Goal: Transaction & Acquisition: Subscribe to service/newsletter

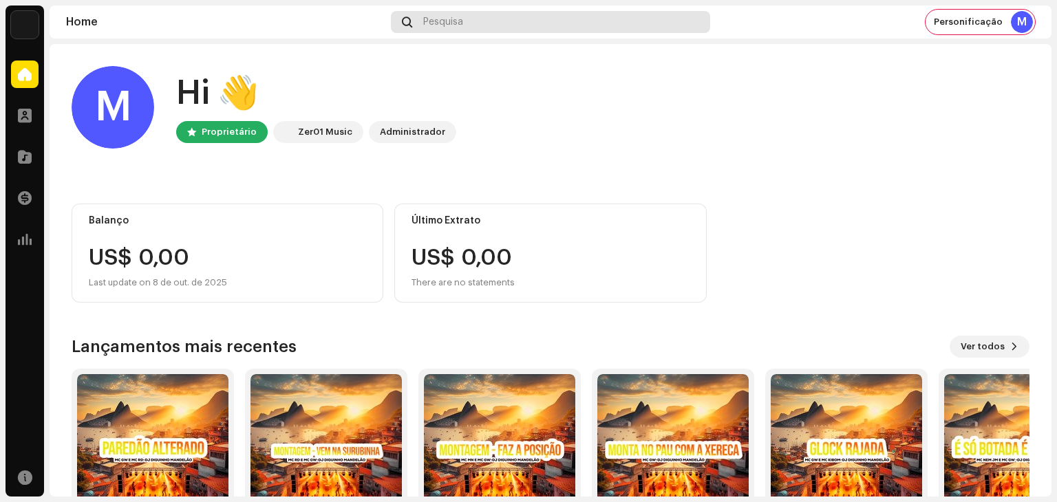
click at [447, 25] on span "Pesquisa" at bounding box center [443, 22] width 40 height 11
click at [476, 30] on div "Pesquisa" at bounding box center [550, 22] width 319 height 22
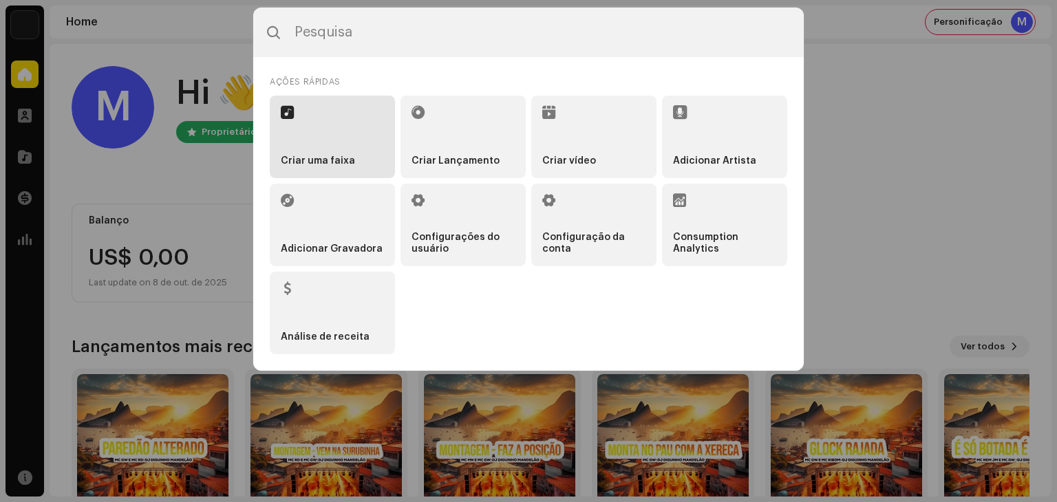
click at [332, 131] on li "Criar uma faixa" at bounding box center [332, 137] width 125 height 83
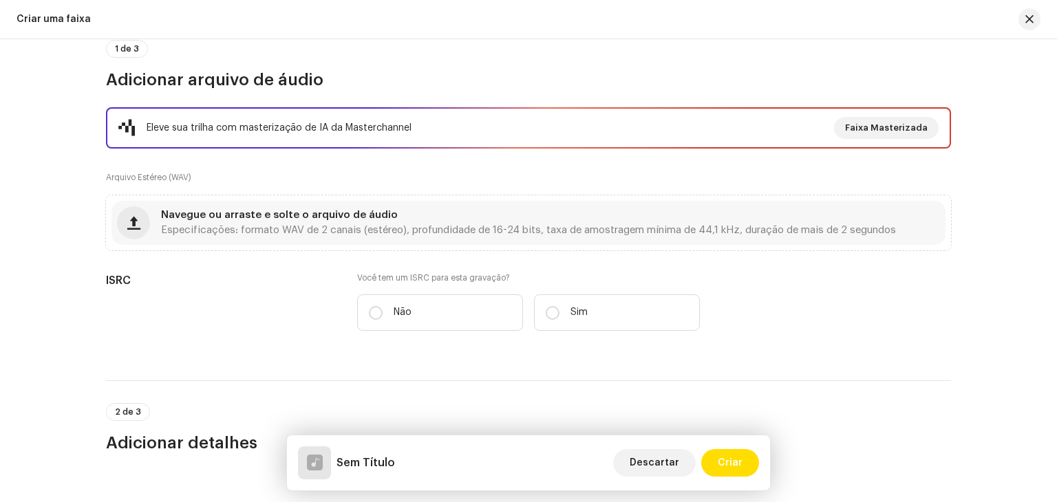
scroll to position [138, 0]
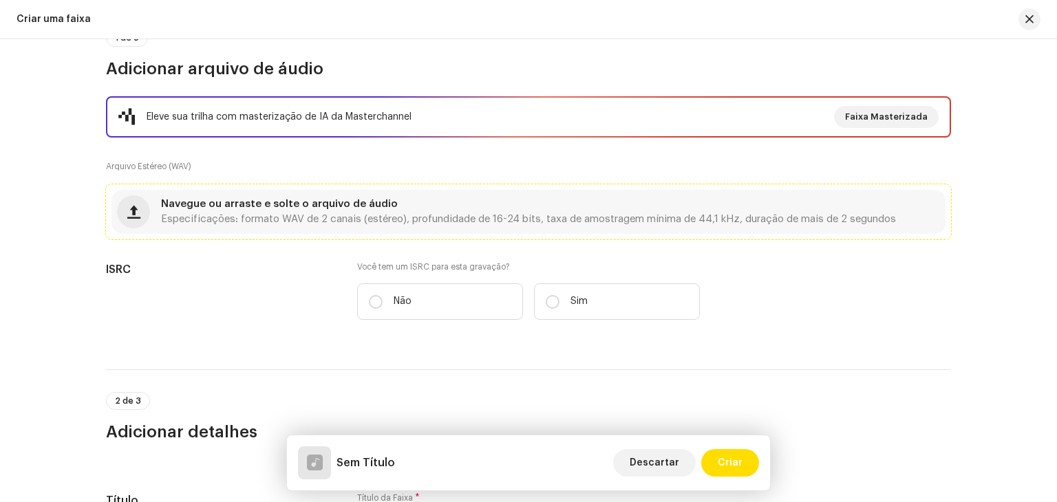
click at [413, 224] on div "Navegue ou arraste e solte o arquivo de áudio Especificações: formato WAV de 2 …" at bounding box center [528, 212] width 834 height 44
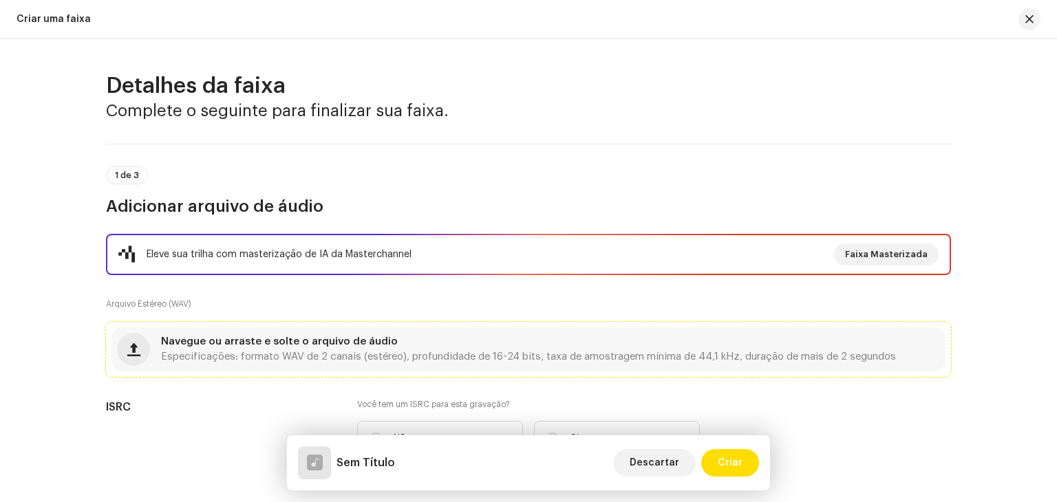
scroll to position [0, 0]
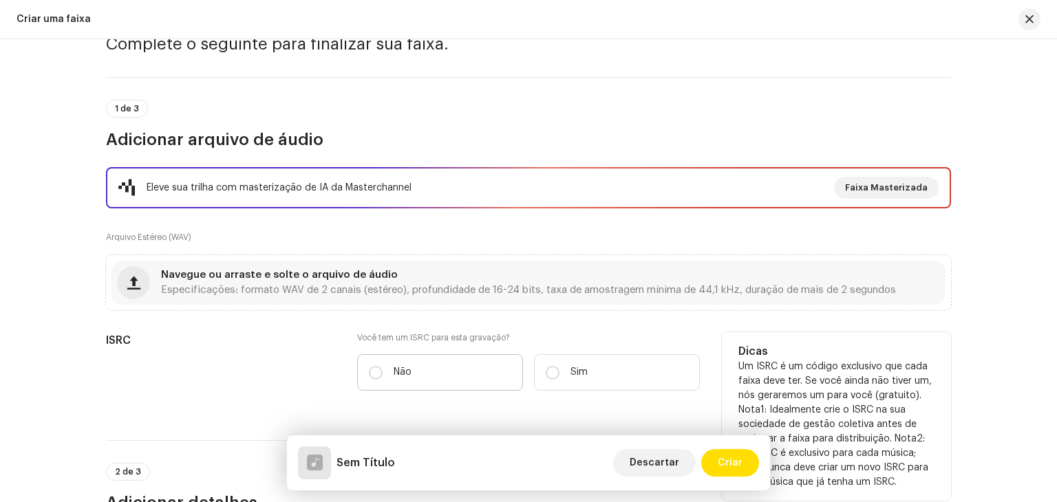
scroll to position [138, 0]
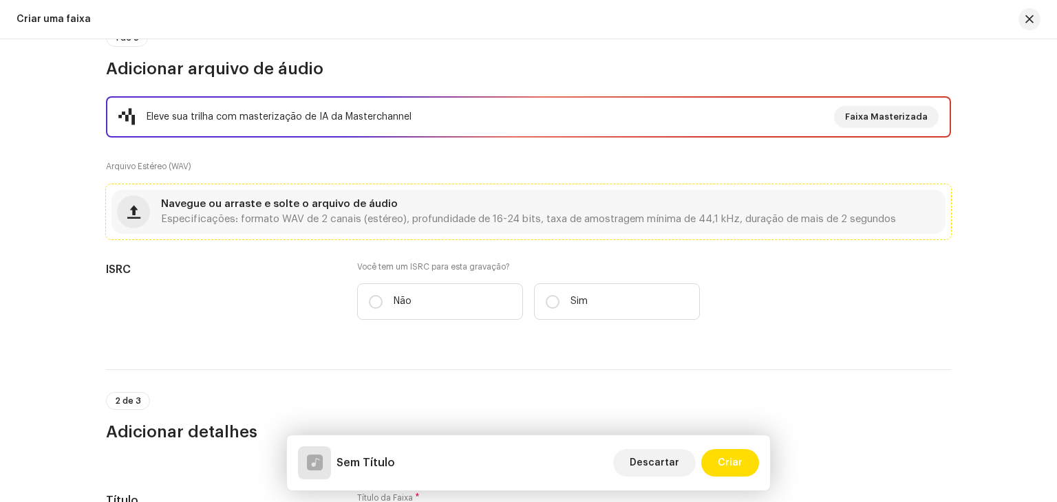
click at [431, 217] on span "Especificações: formato WAV de 2 canais (estéreo), profundidade de 16-24 bits, …" at bounding box center [528, 220] width 735 height 10
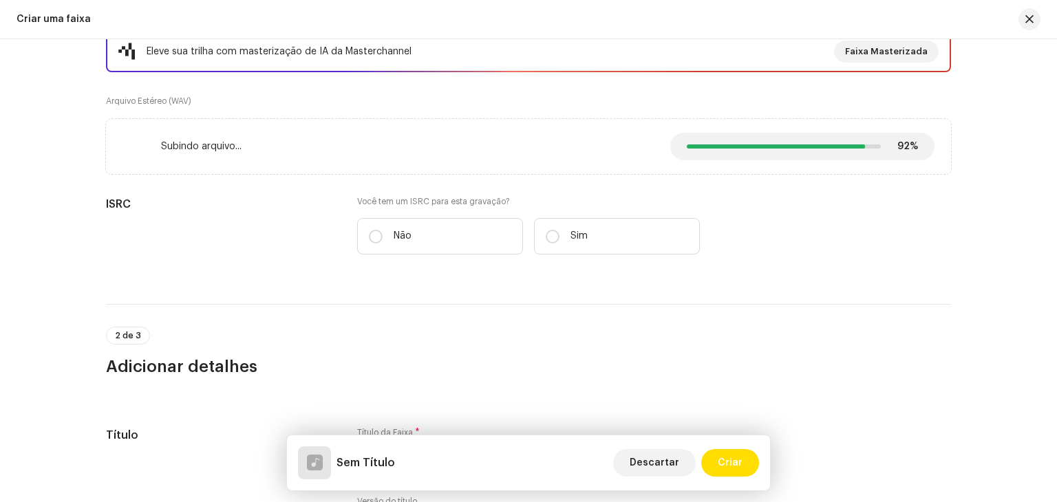
scroll to position [206, 0]
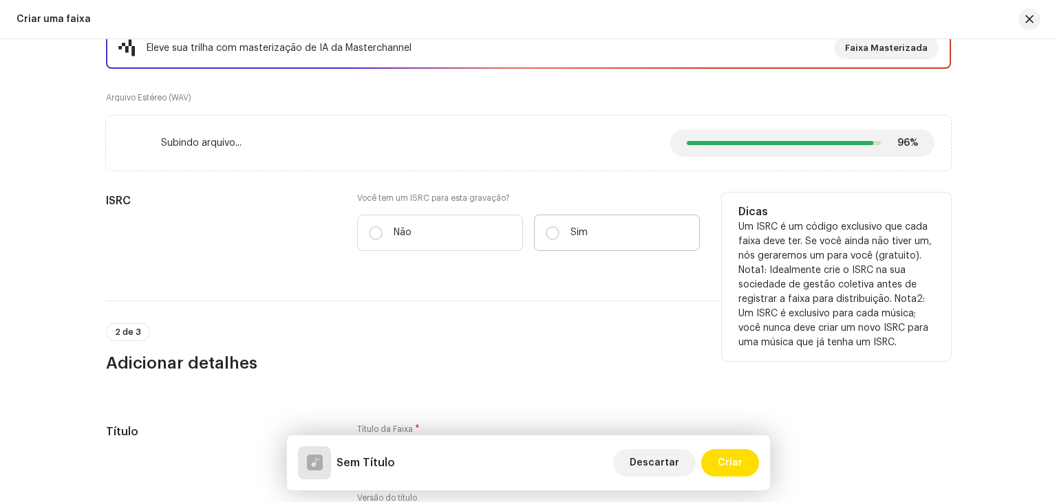
click at [542, 229] on label "Sim" at bounding box center [617, 233] width 166 height 36
click at [546, 229] on input "Sim" at bounding box center [553, 233] width 14 height 14
radio input "true"
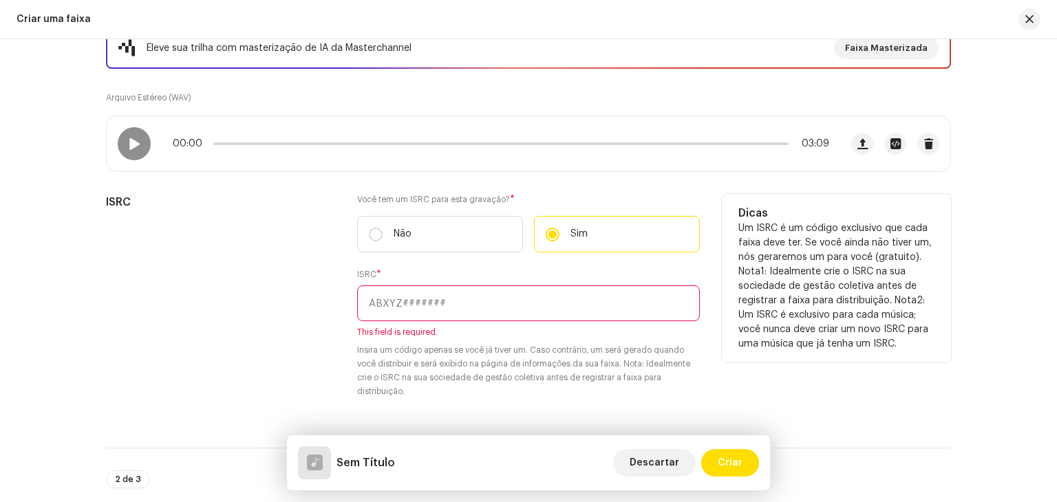
click at [413, 312] on input "text" at bounding box center [528, 304] width 343 height 36
paste input "BKZM42400772"
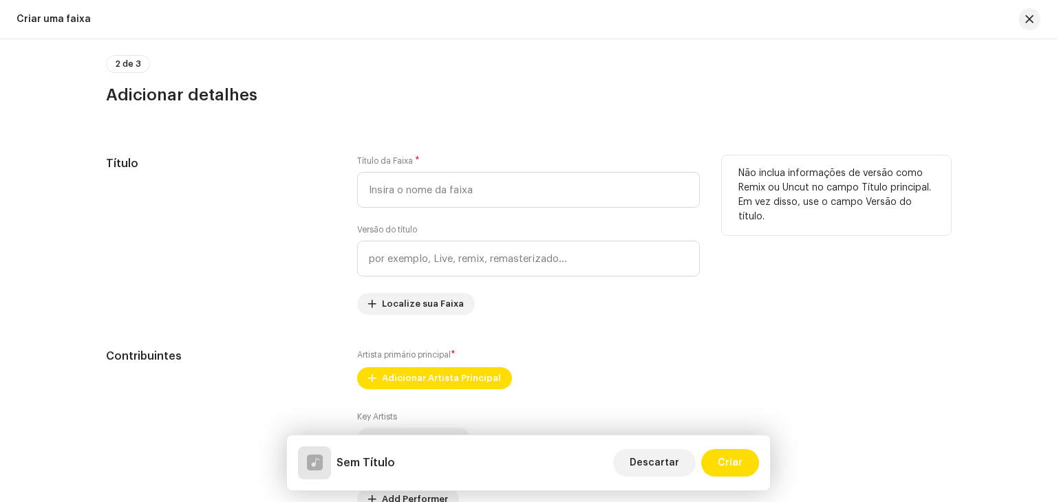
scroll to position [619, 0]
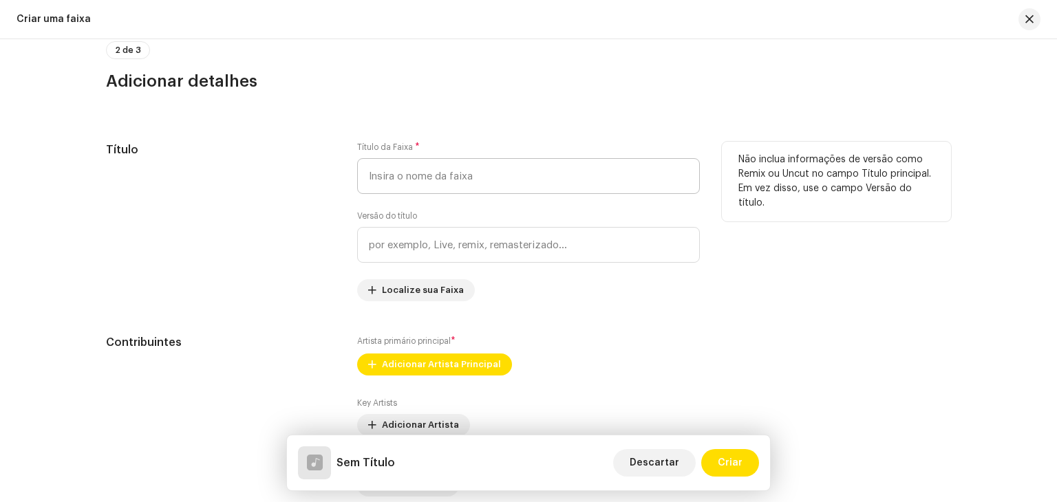
type input "BKZM42400772"
click at [427, 179] on input "text" at bounding box center [528, 176] width 343 height 36
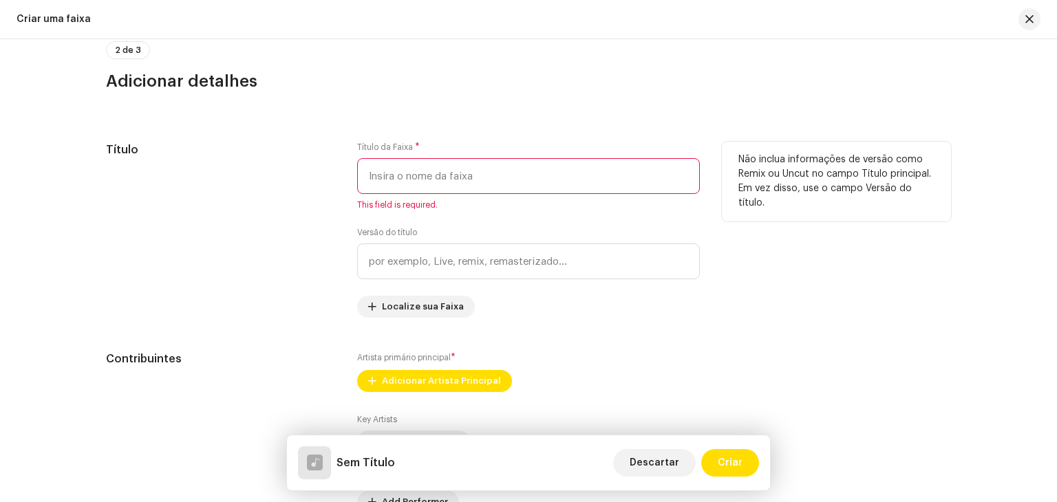
click at [431, 181] on input "text" at bounding box center [528, 176] width 343 height 36
paste input "Automotivo Dinastia"
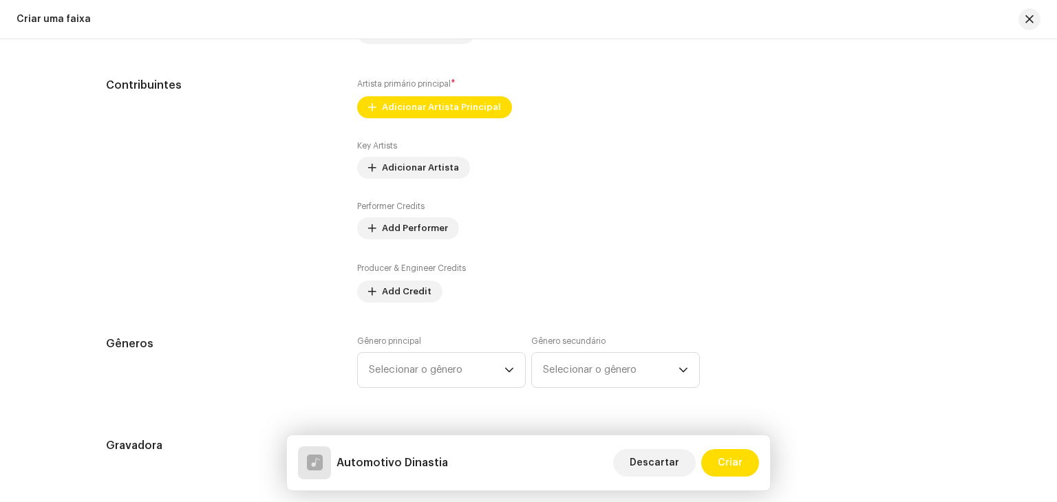
scroll to position [895, 0]
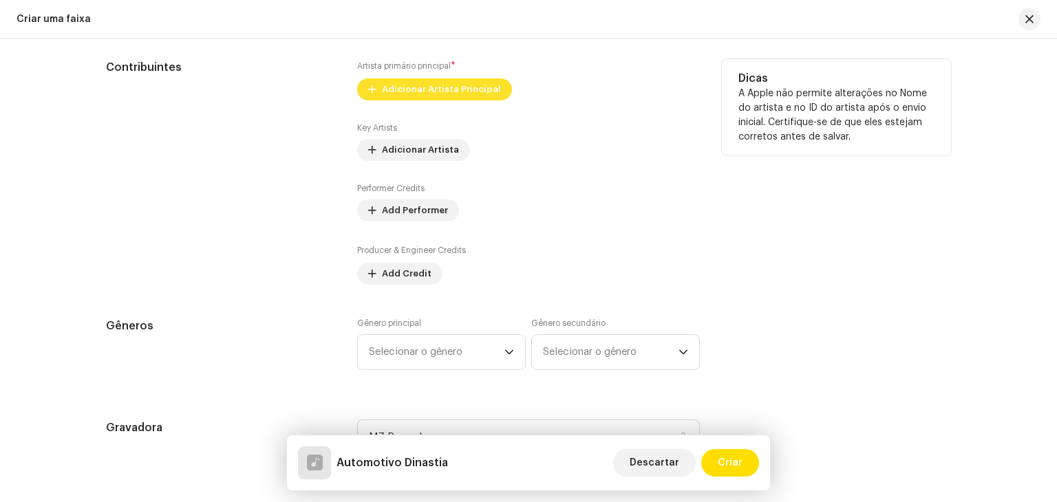
type input "Automotivo Dinastia"
click at [438, 82] on span "Adicionar Artista Principal" at bounding box center [441, 90] width 119 height 28
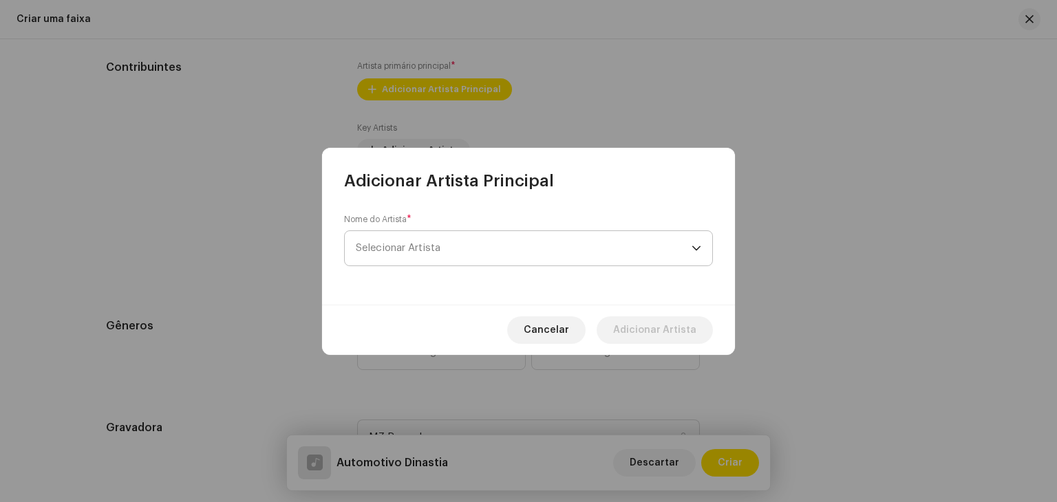
click at [445, 244] on span "Selecionar Artista" at bounding box center [524, 248] width 336 height 34
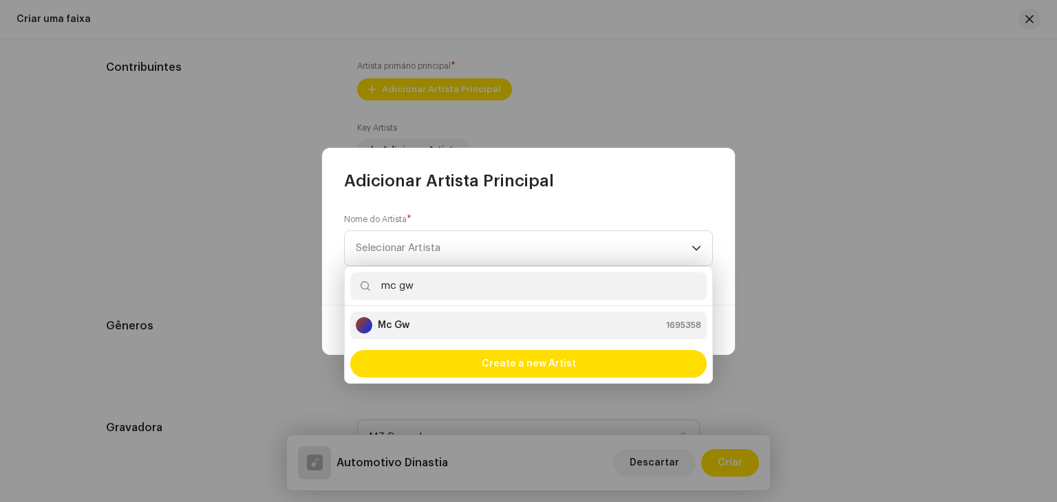
type input "mc gw"
click at [429, 324] on div "Mc Gw 1695358" at bounding box center [529, 325] width 346 height 17
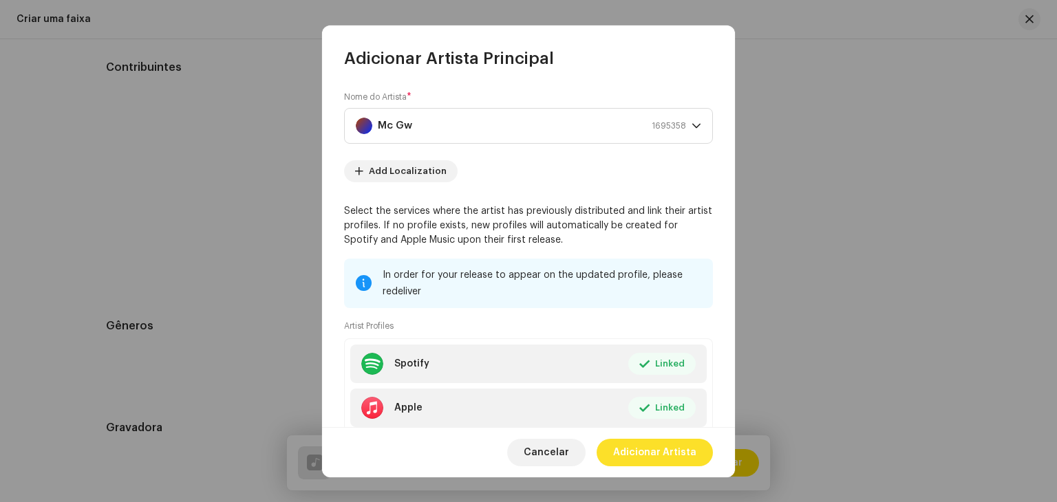
click at [645, 448] on span "Adicionar Artista" at bounding box center [654, 453] width 83 height 28
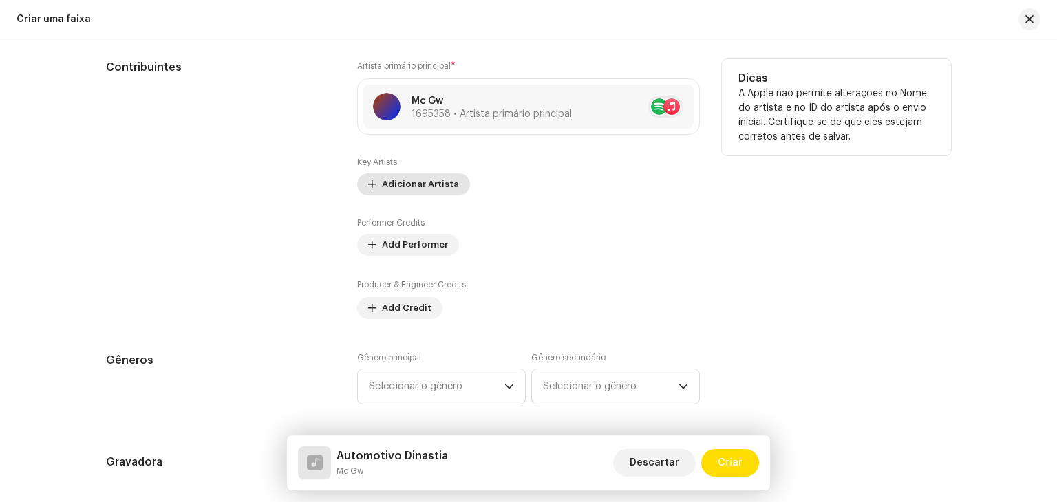
click at [418, 188] on span "Adicionar Artista" at bounding box center [420, 185] width 77 height 28
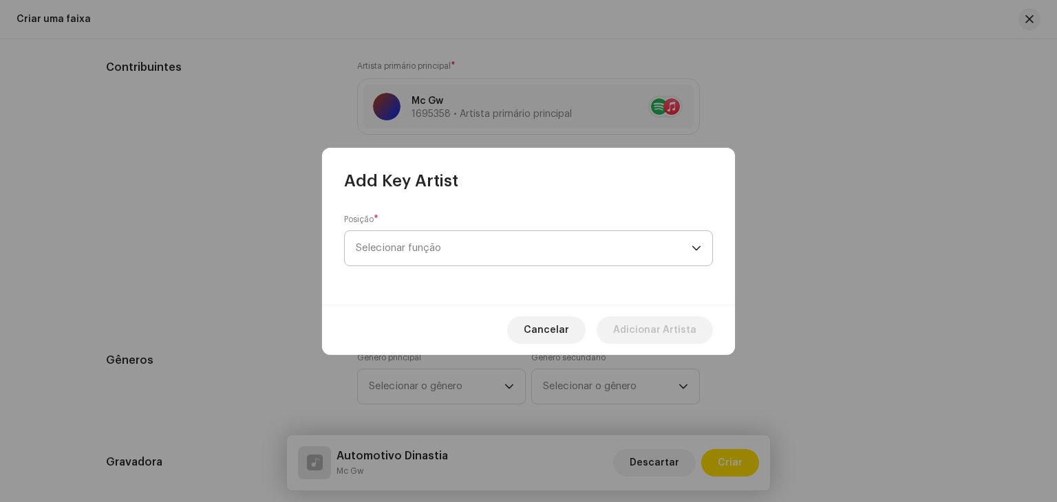
click at [443, 248] on span "Selecionar função" at bounding box center [524, 248] width 336 height 34
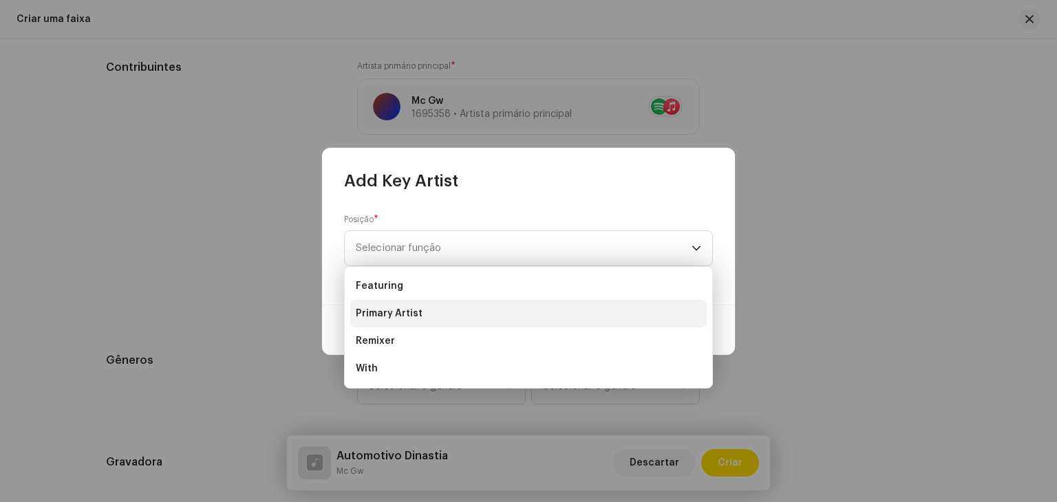
click at [416, 317] on span "Primary Artist" at bounding box center [389, 314] width 67 height 14
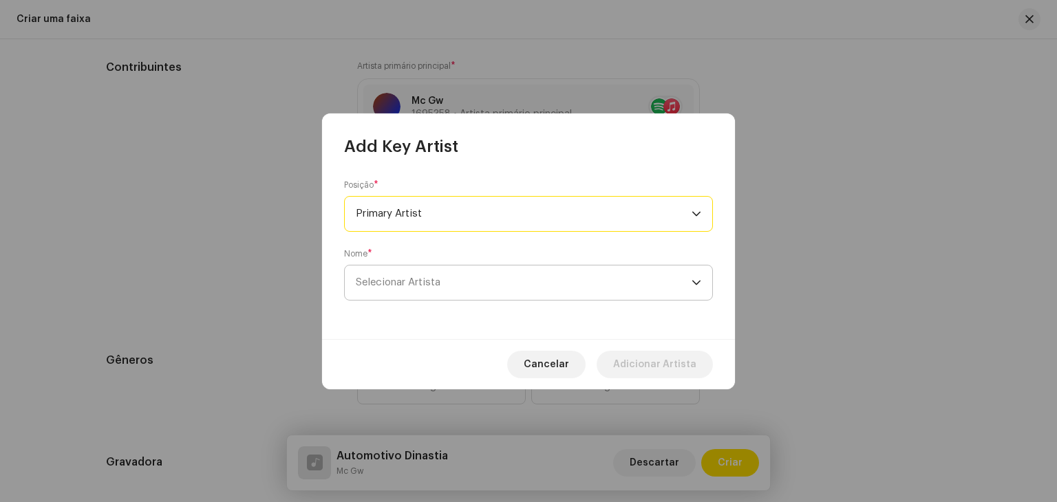
click at [438, 287] on span "Selecionar Artista" at bounding box center [398, 282] width 85 height 10
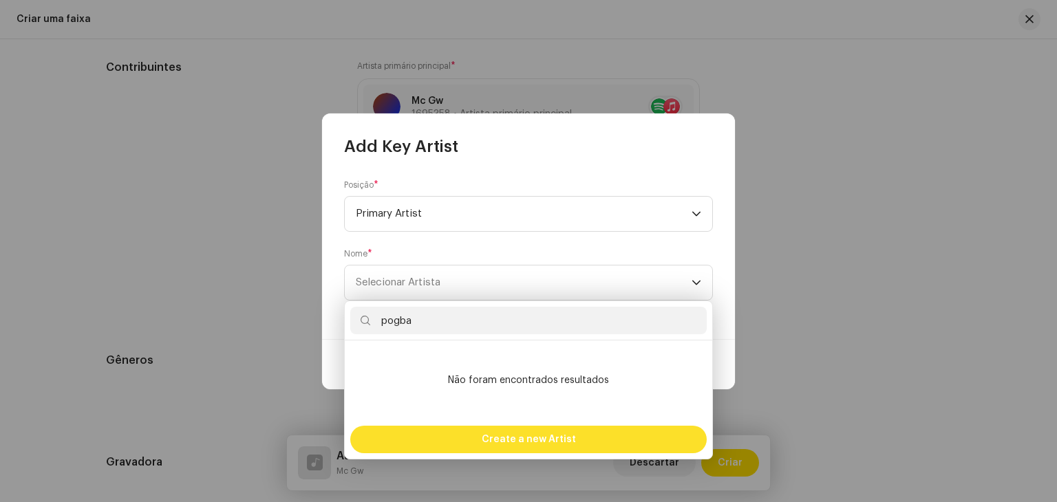
type input "pogba"
click at [485, 440] on span "Create a new Artist" at bounding box center [529, 440] width 94 height 28
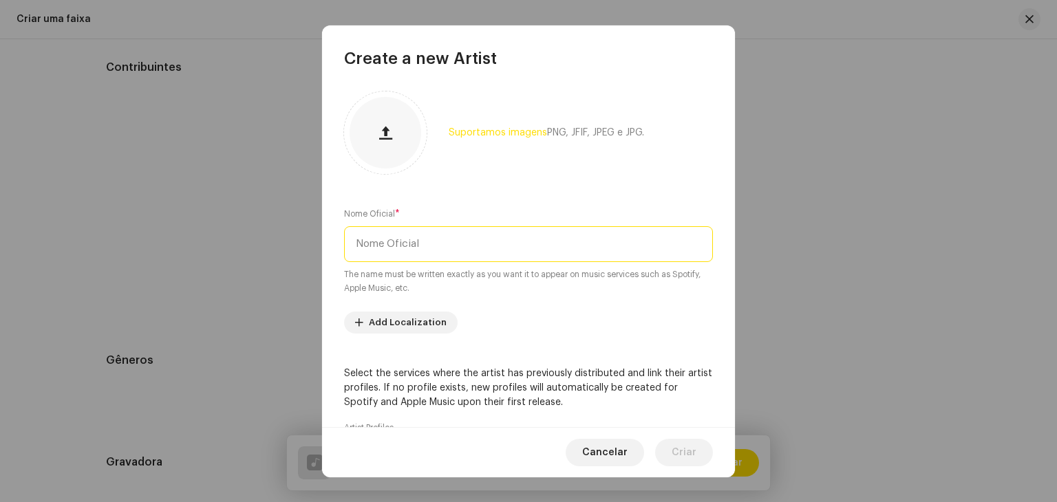
click at [437, 245] on input "text" at bounding box center [528, 244] width 369 height 36
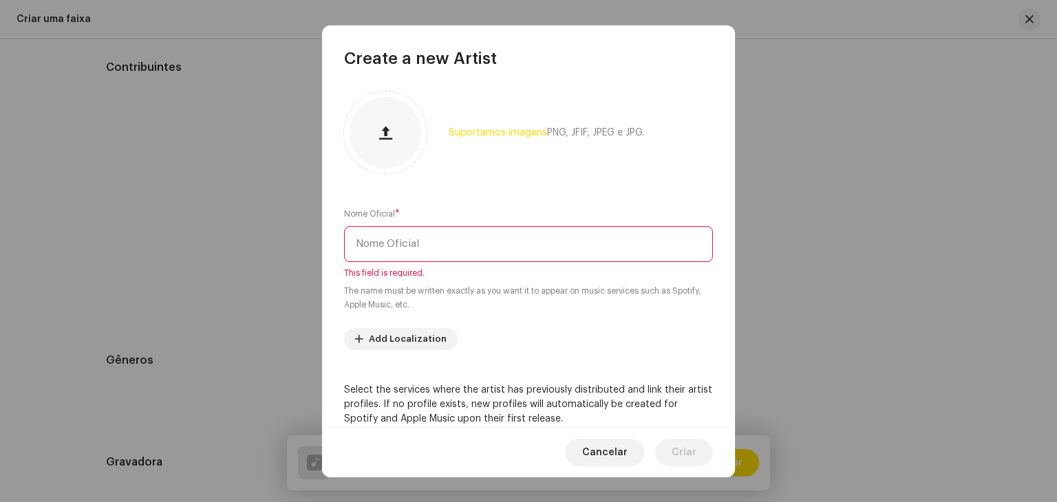
click at [427, 241] on input "text" at bounding box center [528, 244] width 369 height 36
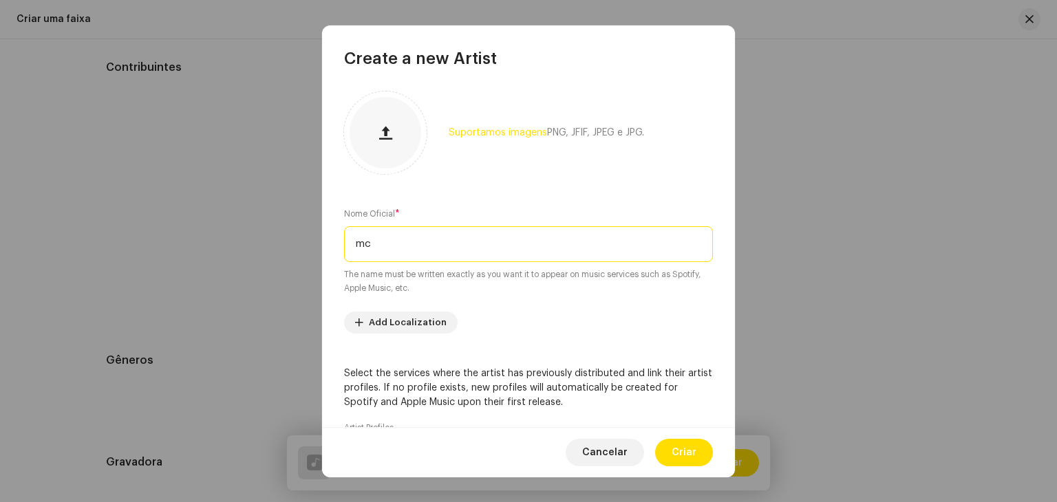
type input "m"
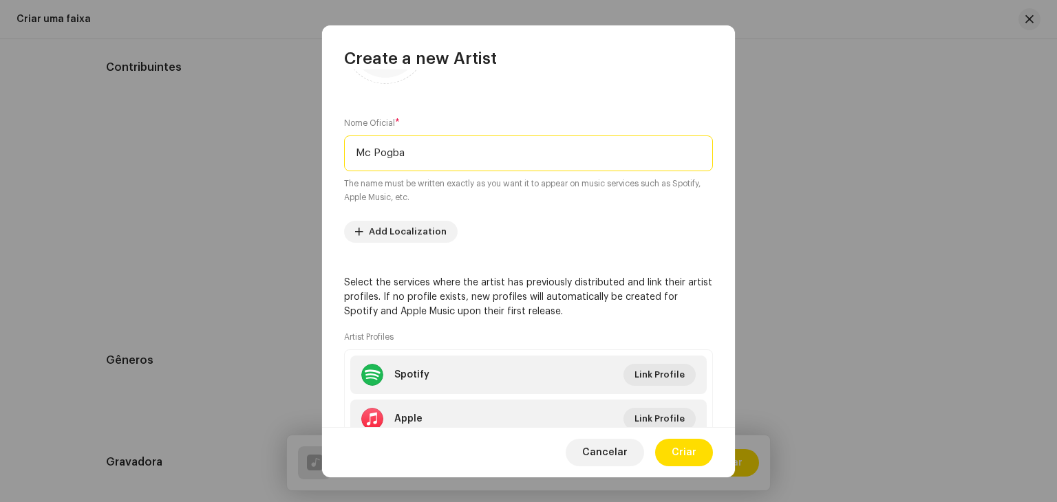
scroll to position [190, 0]
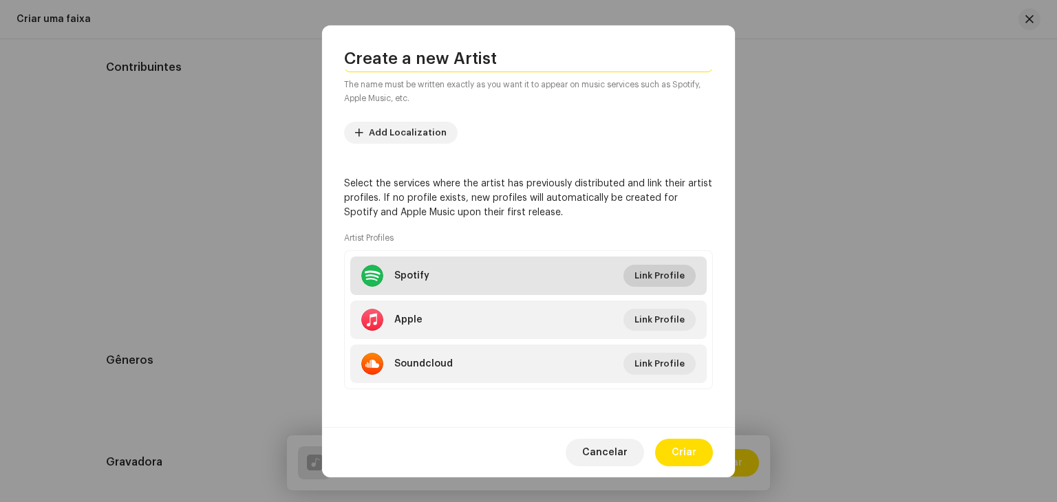
type input "Mc Pogba"
click at [662, 275] on span "Link Profile" at bounding box center [660, 276] width 50 height 28
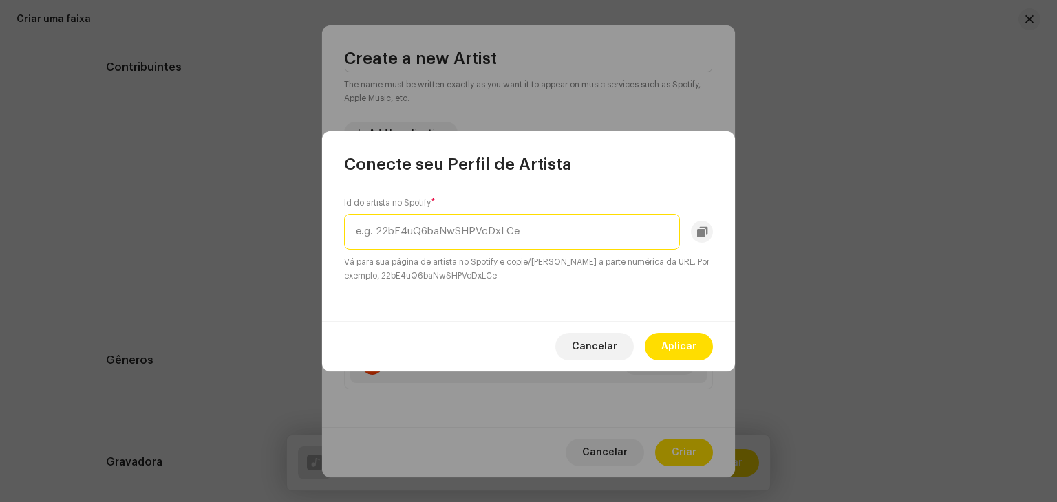
click at [555, 238] on input "text" at bounding box center [512, 232] width 336 height 36
paste input "2sQHo73pQF1OTq3lDuQhlO"
type input "2sQHo73pQF1OTq3lDuQhlO"
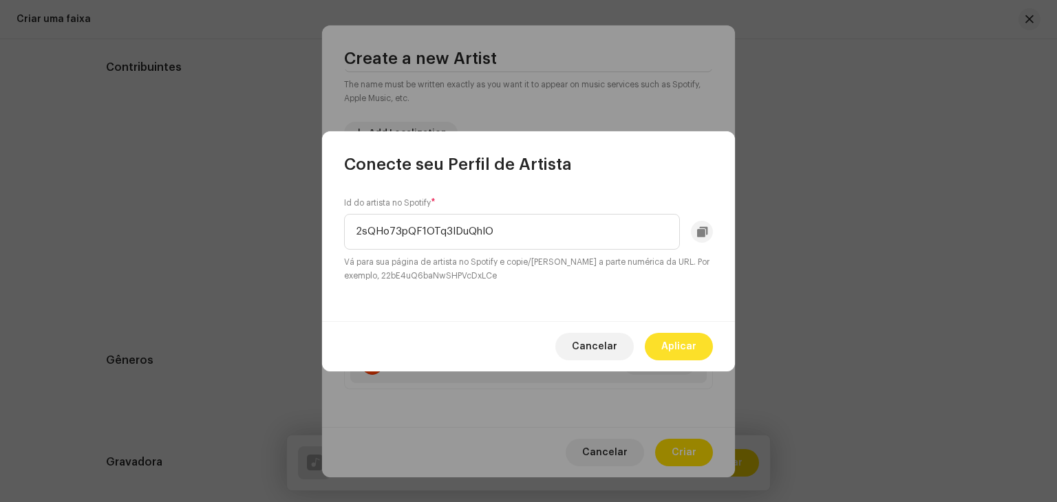
click at [670, 339] on span "Aplicar" at bounding box center [678, 347] width 35 height 28
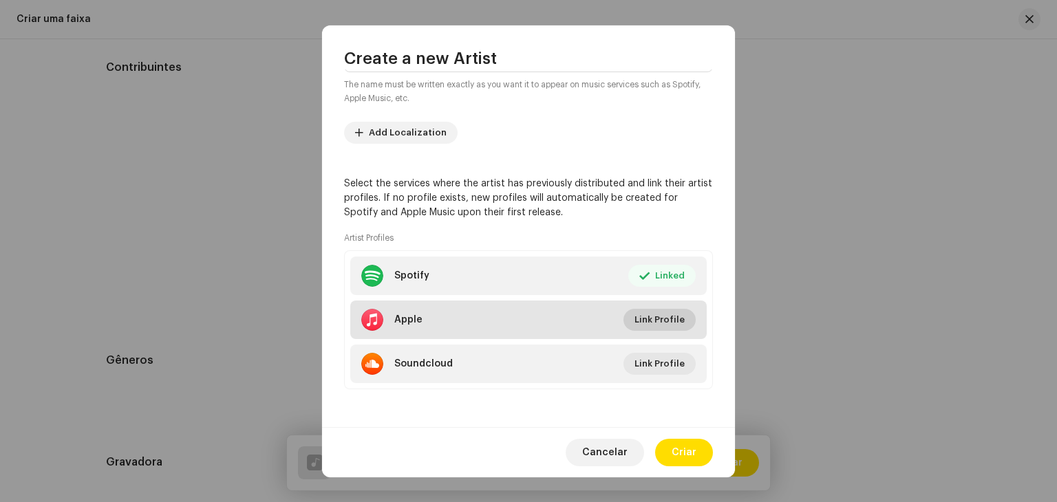
click at [666, 320] on span "Link Profile" at bounding box center [660, 320] width 50 height 28
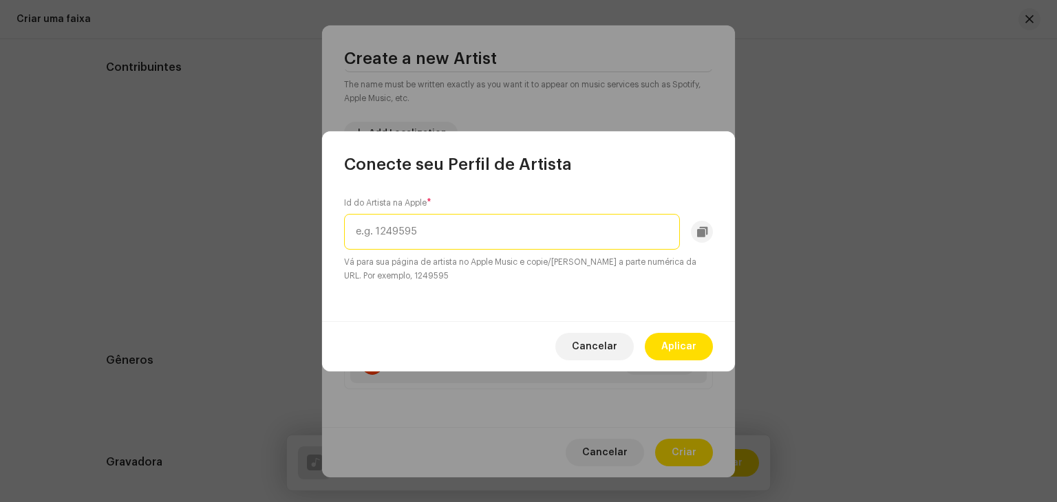
click at [533, 226] on input "text" at bounding box center [512, 232] width 336 height 36
paste input "1469170433"
type input "1469170433"
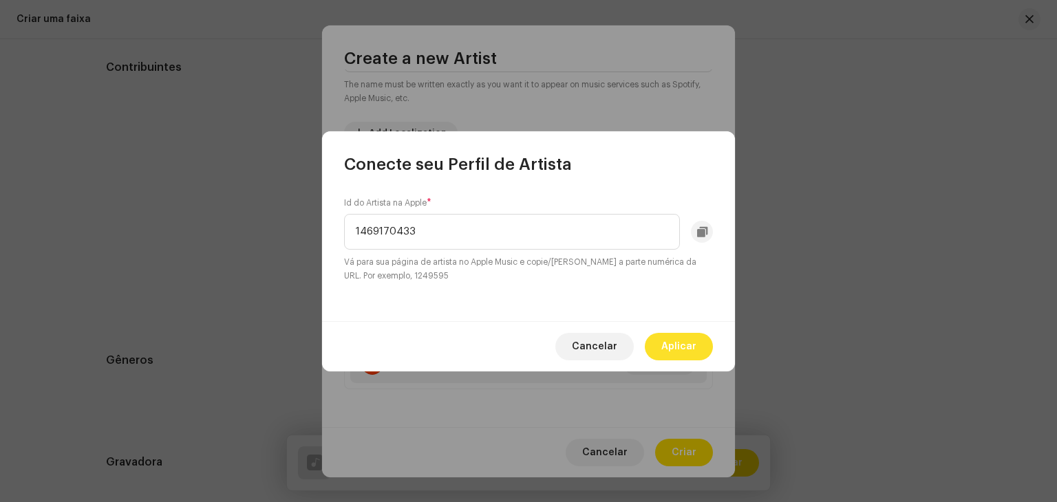
click at [675, 356] on span "Aplicar" at bounding box center [678, 347] width 35 height 28
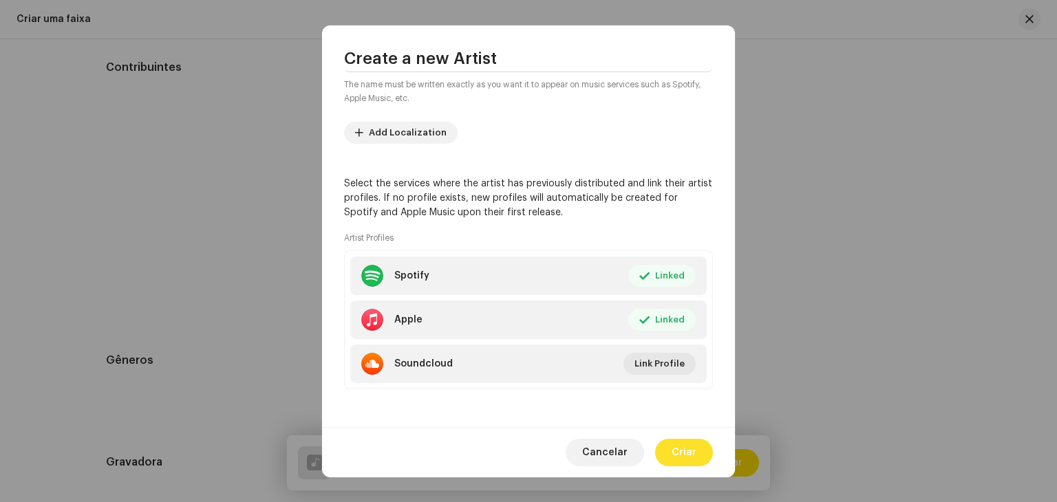
click at [670, 451] on button "Criar" at bounding box center [684, 453] width 58 height 28
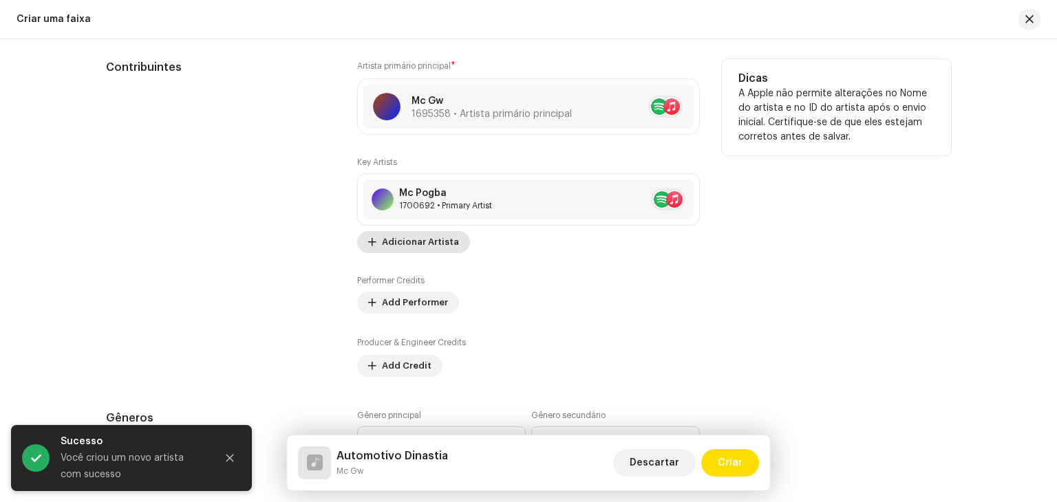
click at [423, 248] on span "Adicionar Artista" at bounding box center [420, 243] width 77 height 28
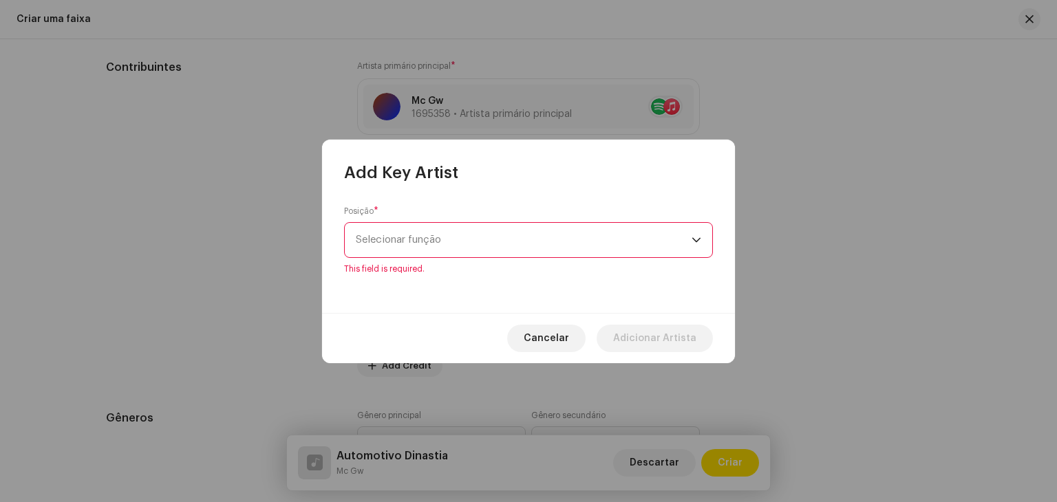
click at [429, 244] on span "Selecionar função" at bounding box center [524, 240] width 336 height 34
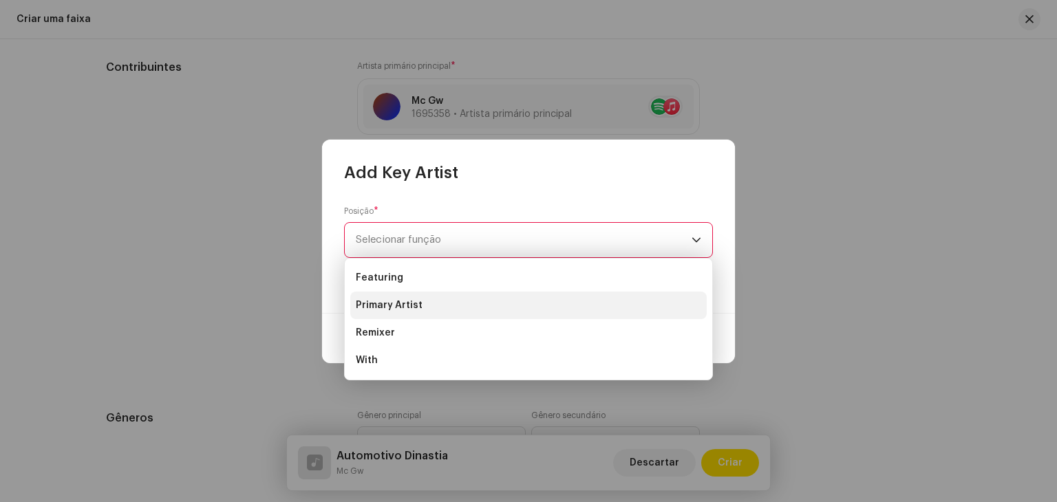
click at [433, 295] on li "Primary Artist" at bounding box center [528, 306] width 357 height 28
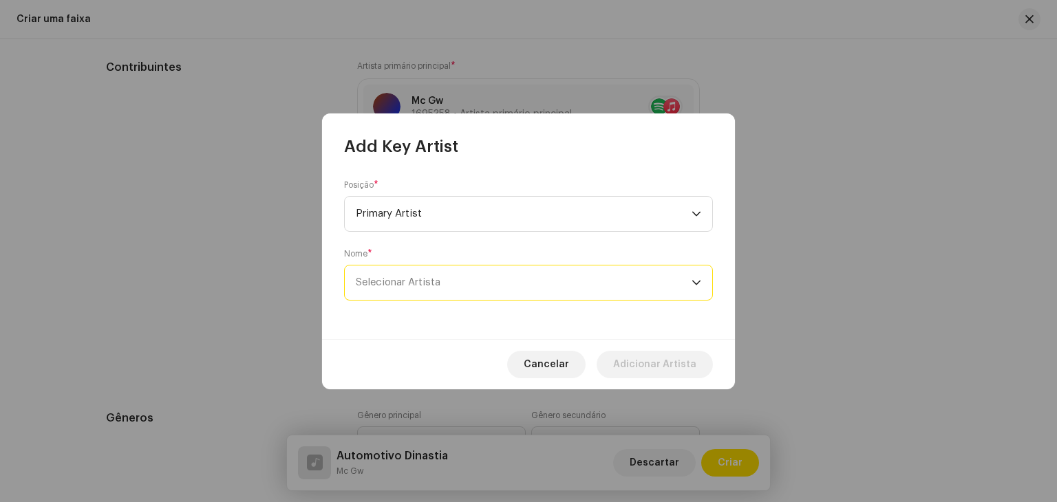
click at [481, 284] on span "Selecionar Artista" at bounding box center [524, 283] width 336 height 34
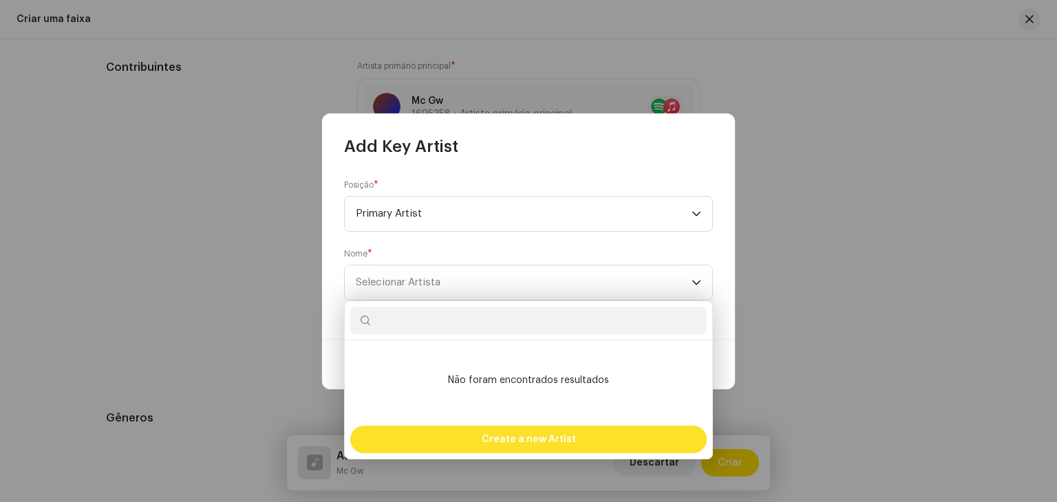
click at [500, 447] on span "Create a new Artist" at bounding box center [529, 440] width 94 height 28
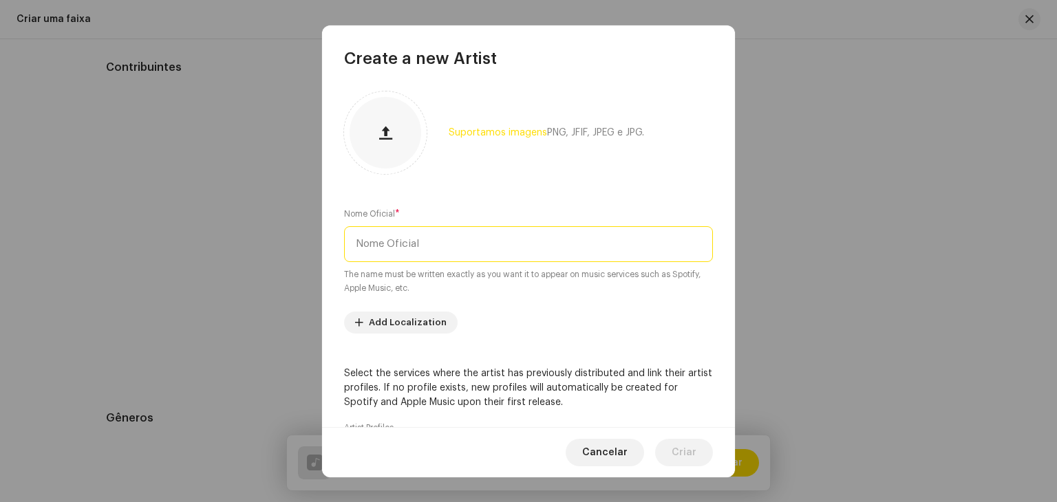
click at [480, 259] on input "text" at bounding box center [528, 244] width 369 height 36
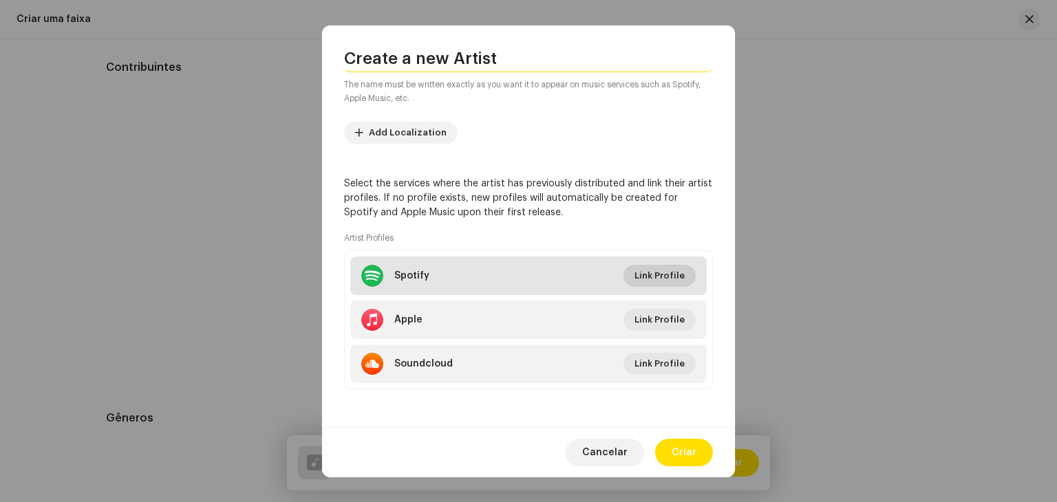
type input "DJ [PERSON_NAME]"
click at [651, 270] on span "Link Profile" at bounding box center [660, 276] width 50 height 28
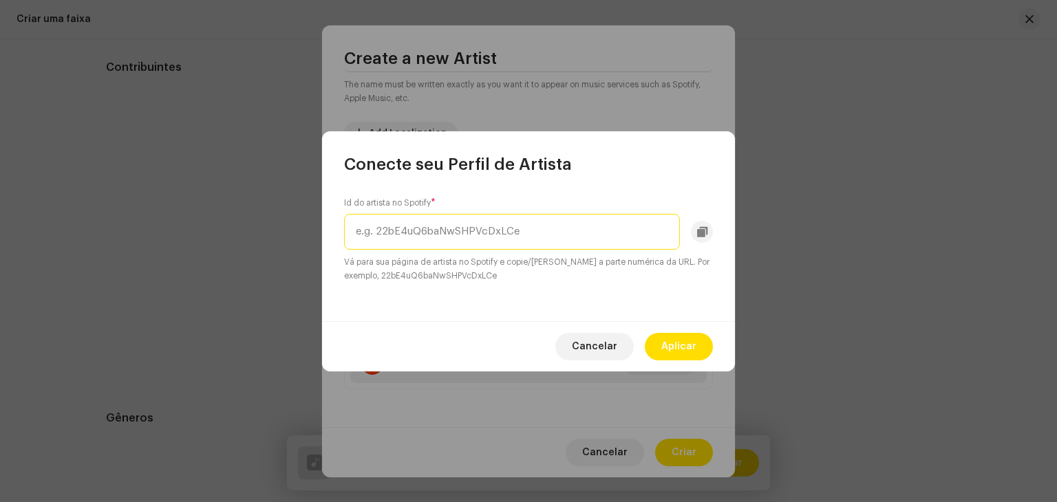
click at [480, 215] on input "text" at bounding box center [512, 232] width 336 height 36
paste input "7GX9vcabP3NPj2UXGsUZbf"
type input "7GX9vcabP3NPj2UXGsUZbf"
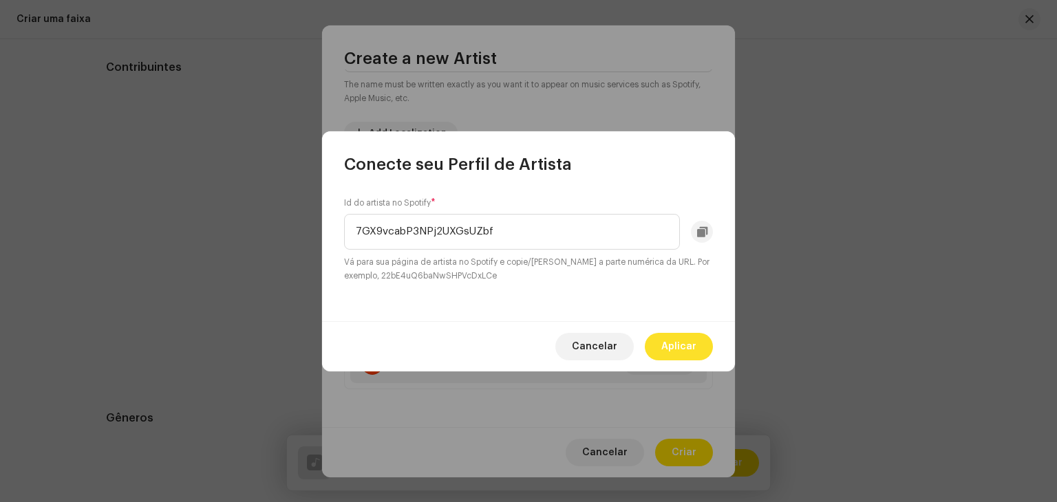
click at [679, 354] on span "Aplicar" at bounding box center [678, 347] width 35 height 28
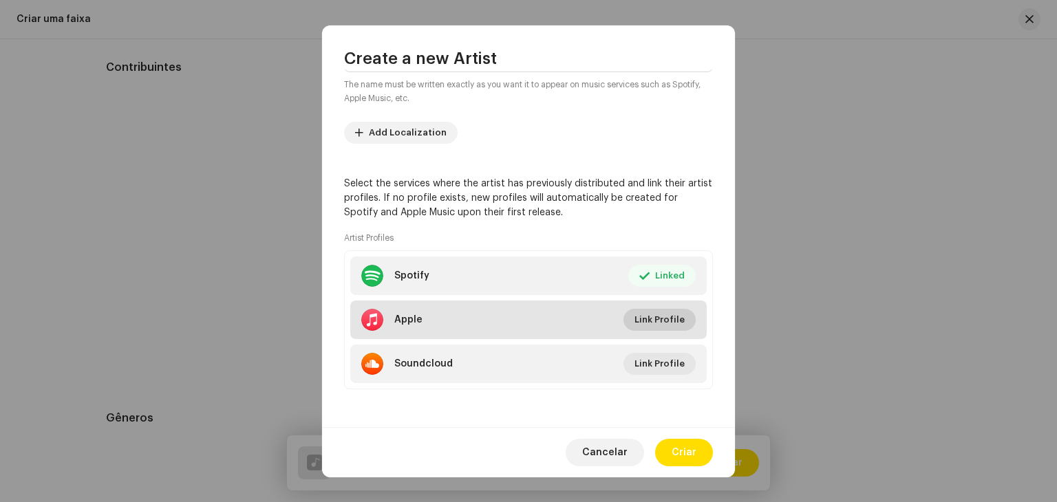
click at [652, 325] on span "Link Profile" at bounding box center [660, 320] width 50 height 28
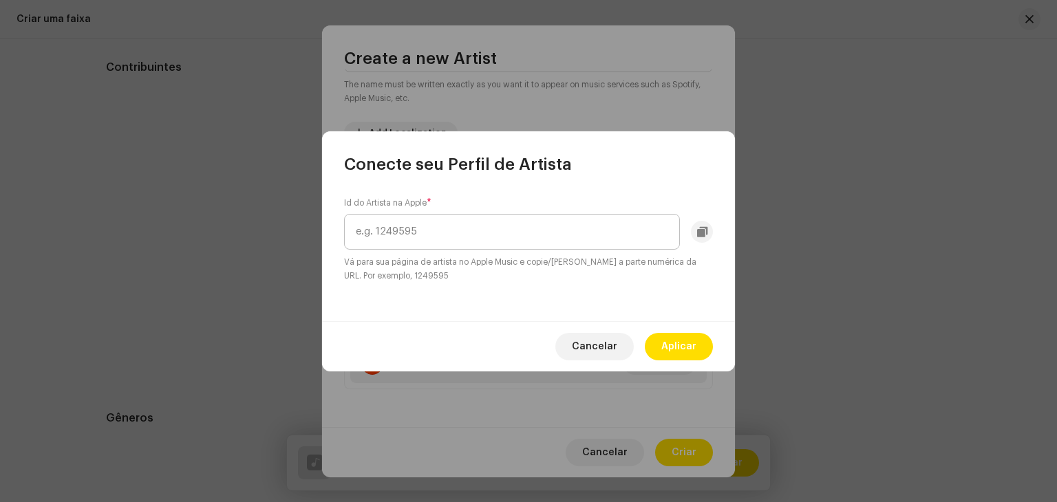
click at [501, 229] on input "text" at bounding box center [512, 232] width 336 height 36
type input "1512900834"
click at [679, 351] on span "Aplicar" at bounding box center [678, 347] width 35 height 28
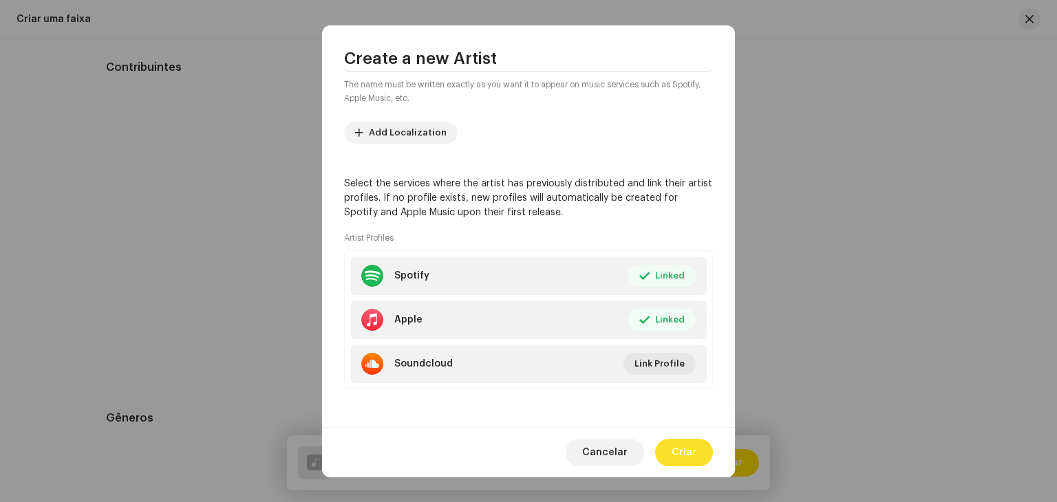
click at [686, 457] on span "Criar" at bounding box center [684, 453] width 25 height 28
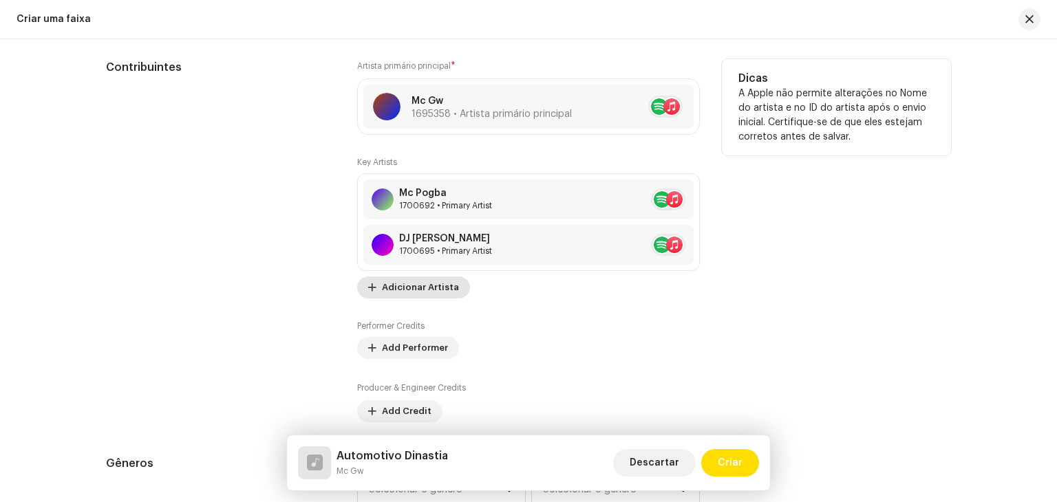
click at [417, 297] on span "Adicionar Artista" at bounding box center [420, 288] width 77 height 28
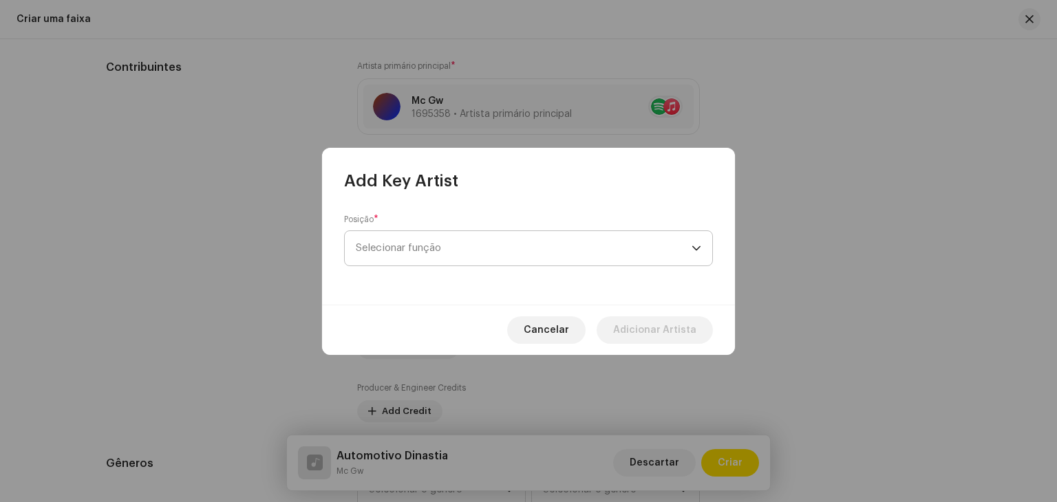
click at [429, 244] on span "Selecionar função" at bounding box center [524, 248] width 336 height 34
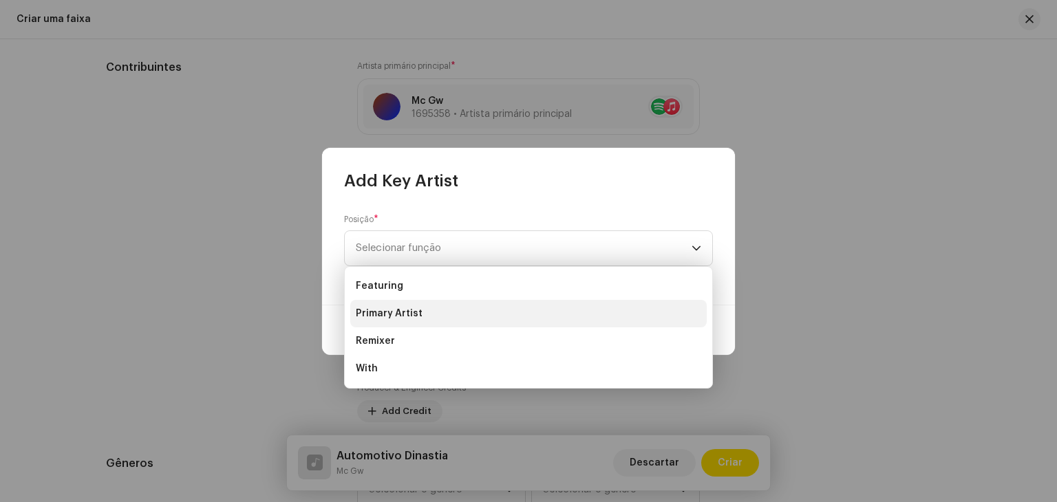
click at [409, 317] on span "Primary Artist" at bounding box center [389, 314] width 67 height 14
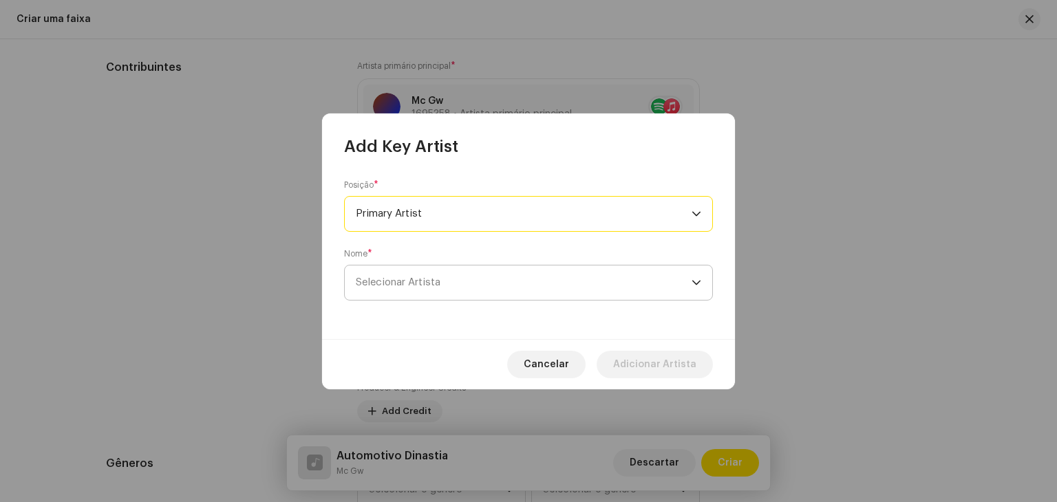
click at [426, 279] on span "Selecionar Artista" at bounding box center [398, 282] width 85 height 10
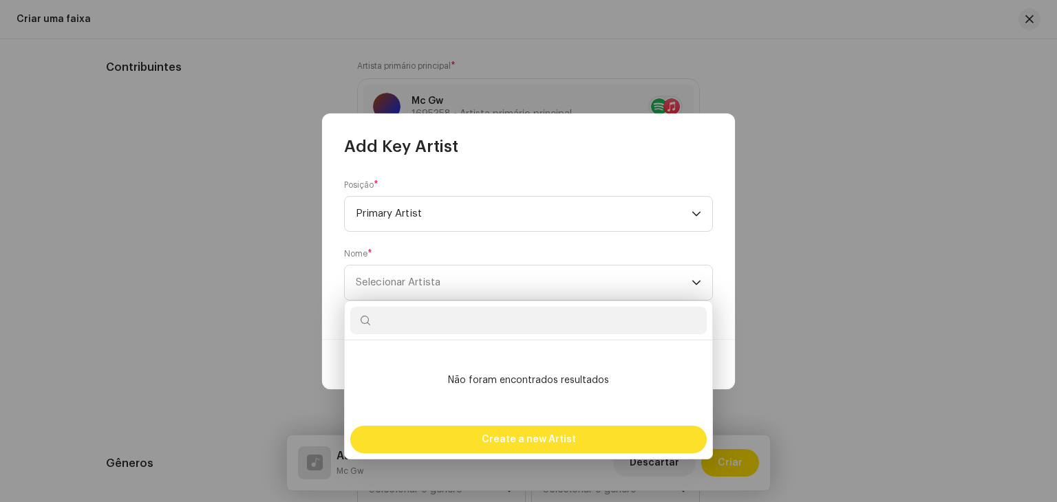
click at [476, 437] on div "Create a new Artist" at bounding box center [528, 440] width 357 height 28
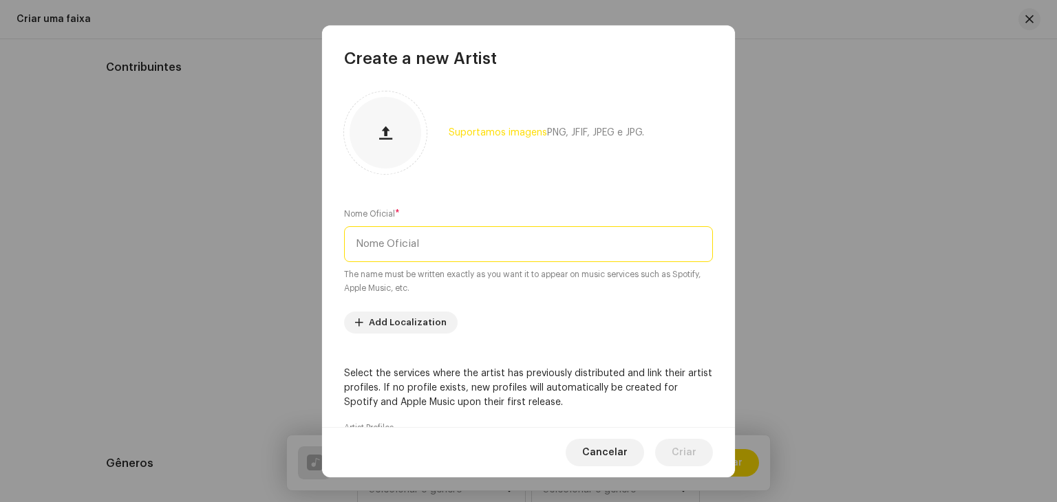
click at [437, 243] on input "text" at bounding box center [528, 244] width 369 height 36
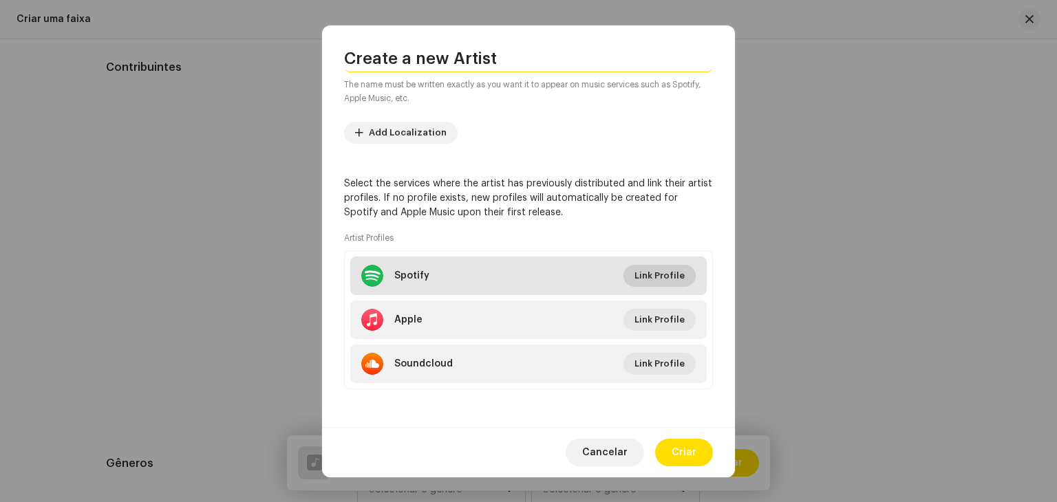
type input "DJ [PERSON_NAME] BDP"
click at [650, 273] on span "Link Profile" at bounding box center [660, 276] width 50 height 28
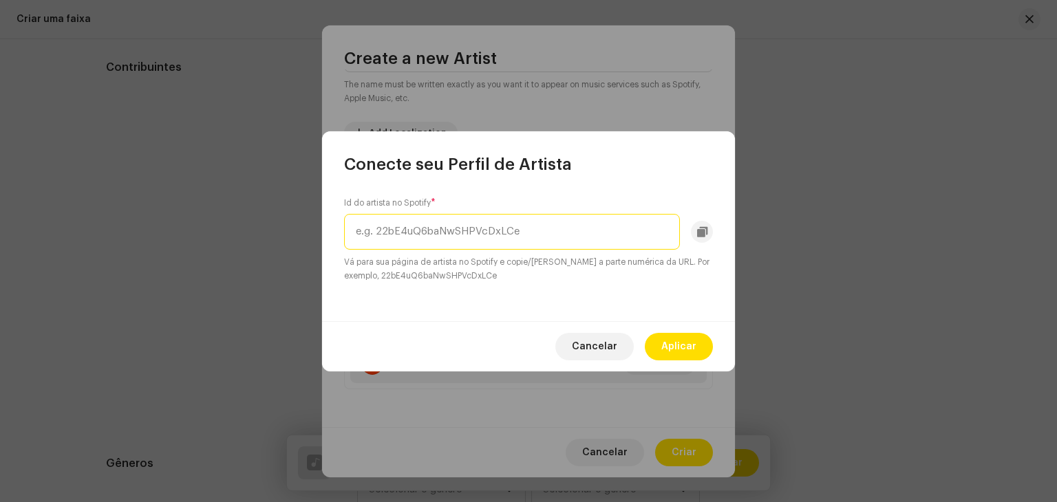
click at [498, 229] on input "text" at bounding box center [512, 232] width 336 height 36
paste input "DJ Vitinho Bdp"
type input "DJ Vitinho Bdp"
click at [571, 222] on input "DJ Vitinho Bdp" at bounding box center [512, 232] width 336 height 36
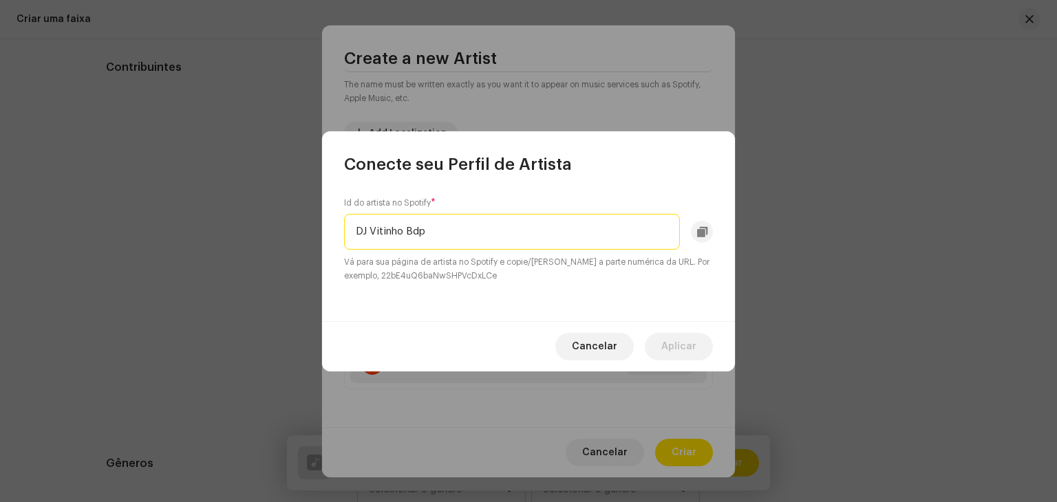
click at [571, 222] on input "DJ Vitinho Bdp" at bounding box center [512, 232] width 336 height 36
click at [428, 240] on input "text" at bounding box center [512, 232] width 336 height 36
paste input "4RhgAtW2zFNRSdx3gMzWY4"
type input "4RhgAtW2zFNRSdx3gMzWY4"
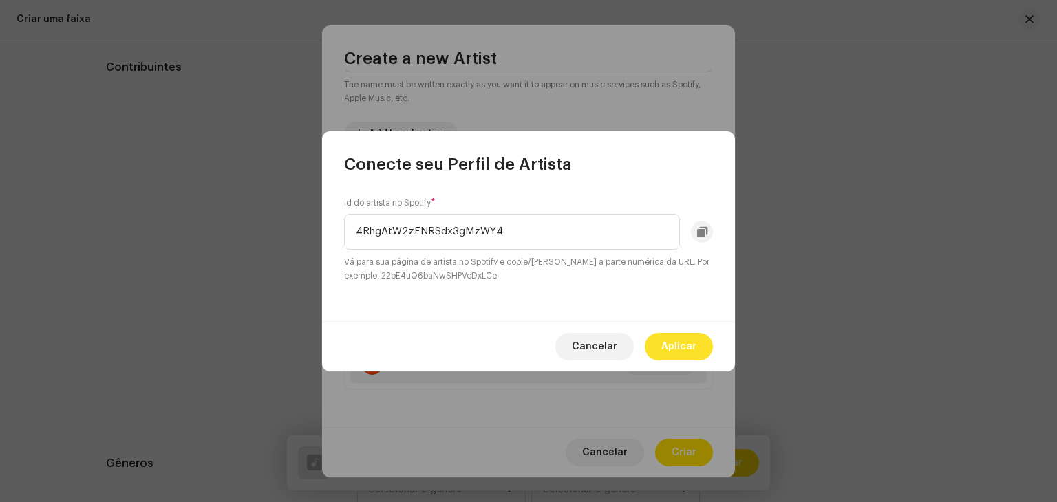
click at [667, 337] on span "Aplicar" at bounding box center [678, 347] width 35 height 28
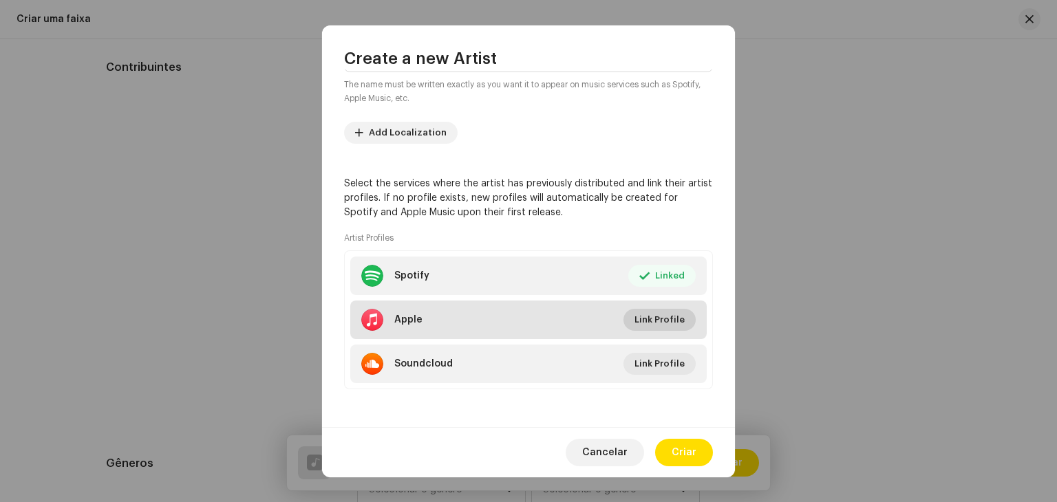
click at [665, 316] on span "Link Profile" at bounding box center [660, 320] width 50 height 28
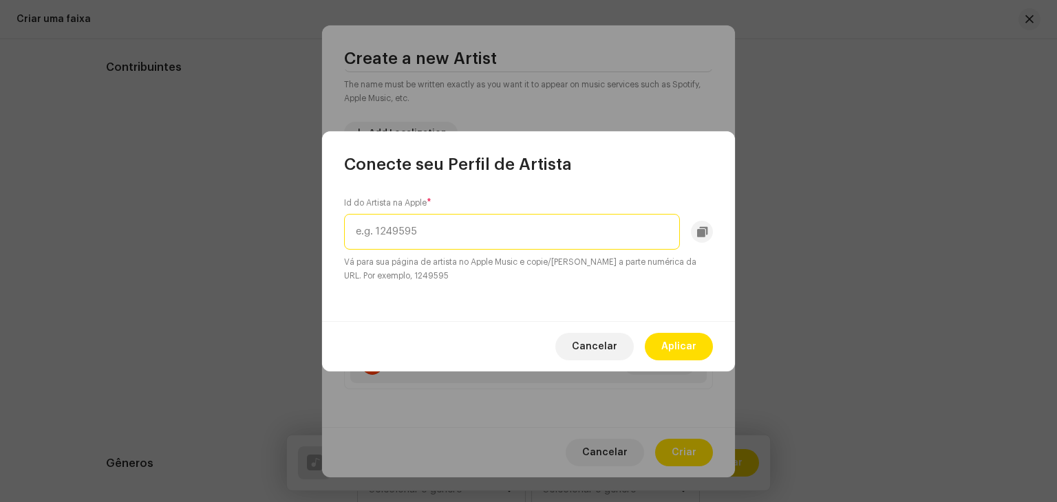
click at [479, 223] on input "text" at bounding box center [512, 232] width 336 height 36
paste input "1510710469"
type input "1510710469"
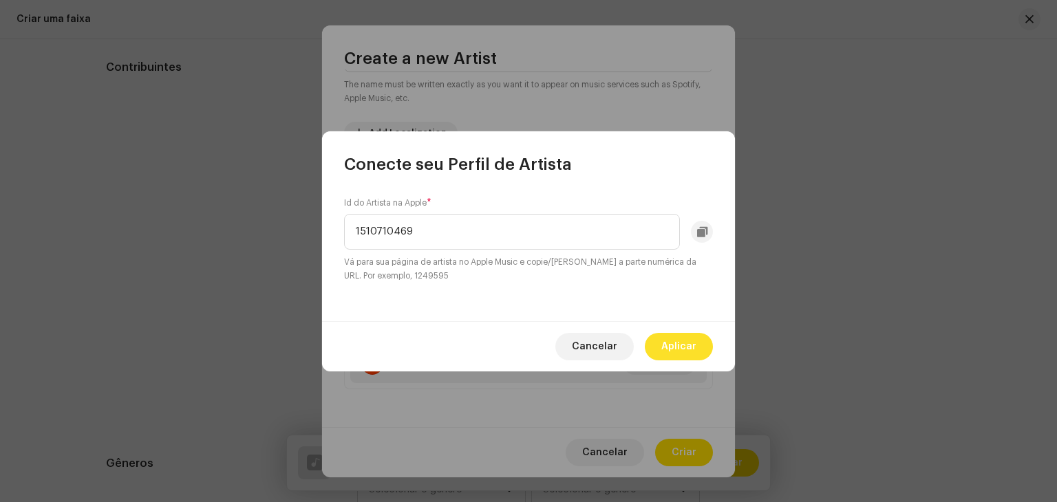
click at [697, 354] on button "Aplicar" at bounding box center [679, 347] width 68 height 28
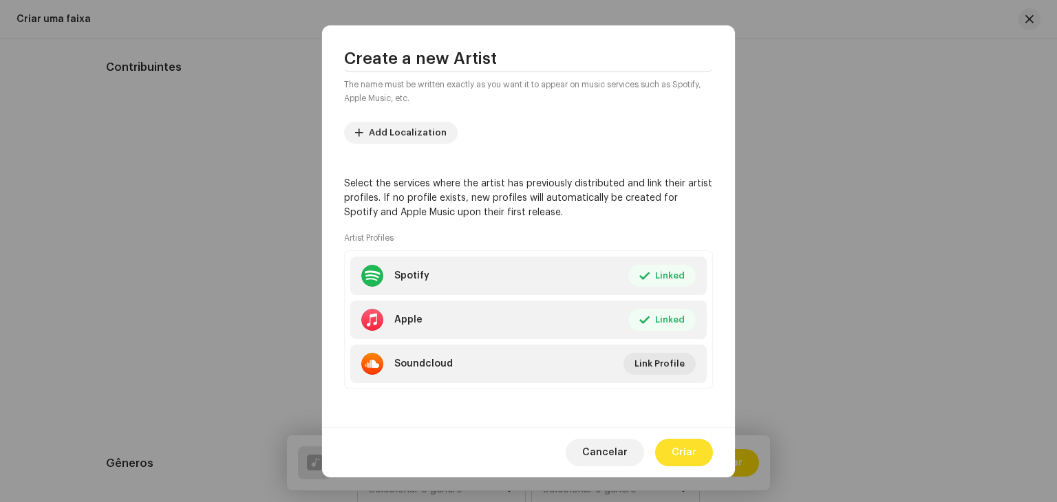
click at [682, 454] on span "Criar" at bounding box center [684, 453] width 25 height 28
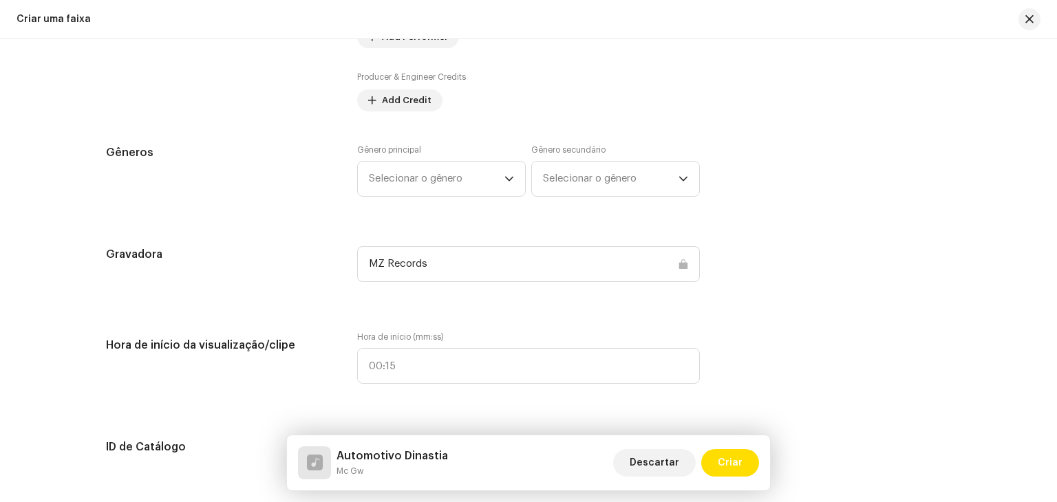
scroll to position [1239, 0]
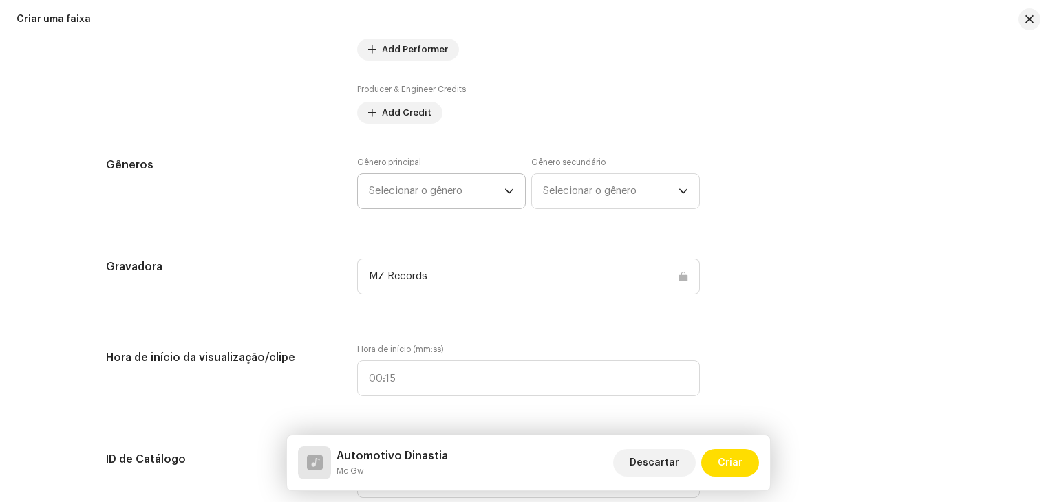
click at [410, 182] on span "Selecionar o gênero" at bounding box center [437, 191] width 136 height 34
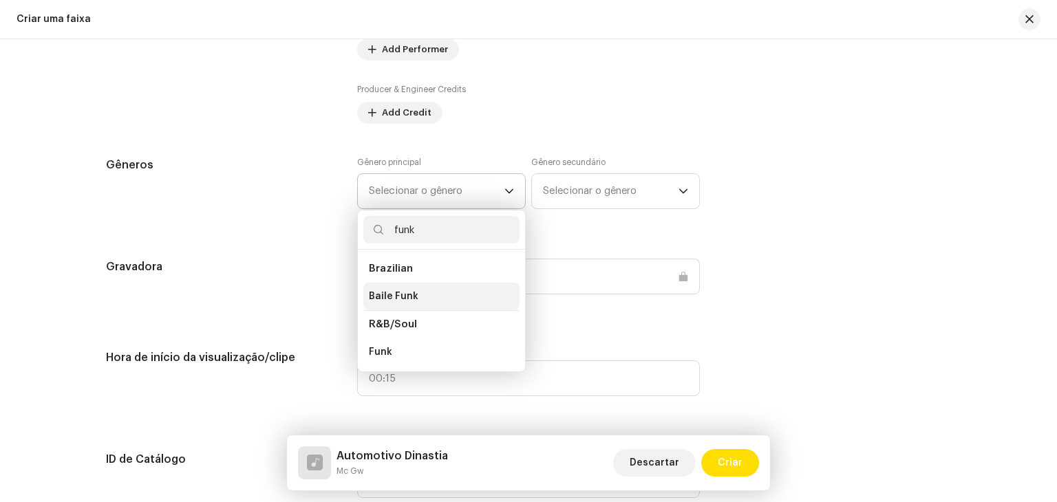
type input "funk"
click at [421, 297] on li "Baile Funk" at bounding box center [441, 297] width 156 height 28
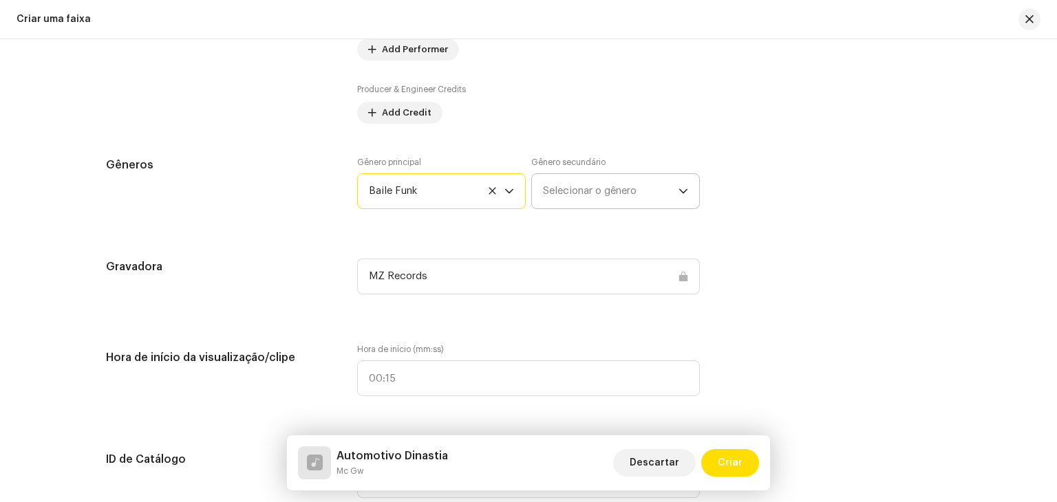
click at [589, 188] on span "Selecionar o gênero" at bounding box center [611, 191] width 136 height 34
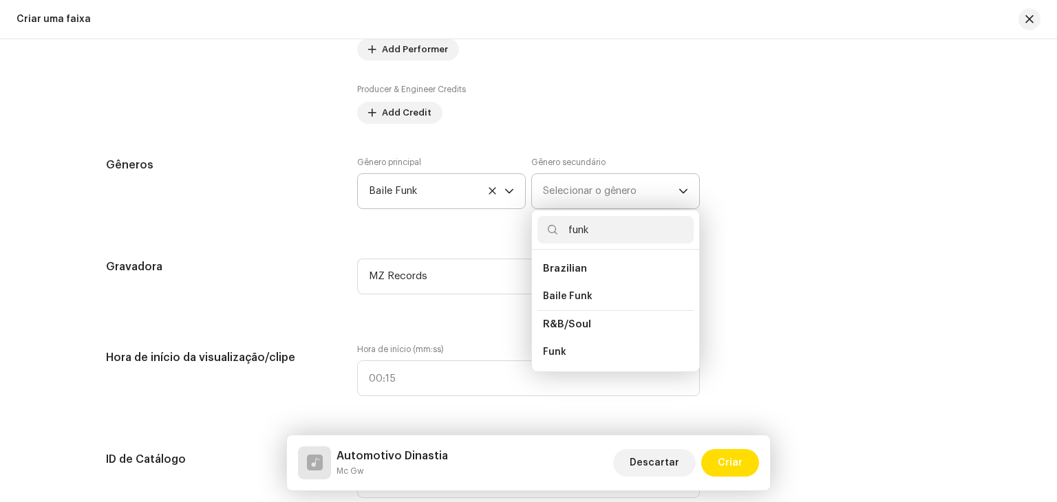
type input "funk"
click at [589, 188] on span "Selecionar o gênero" at bounding box center [611, 191] width 136 height 34
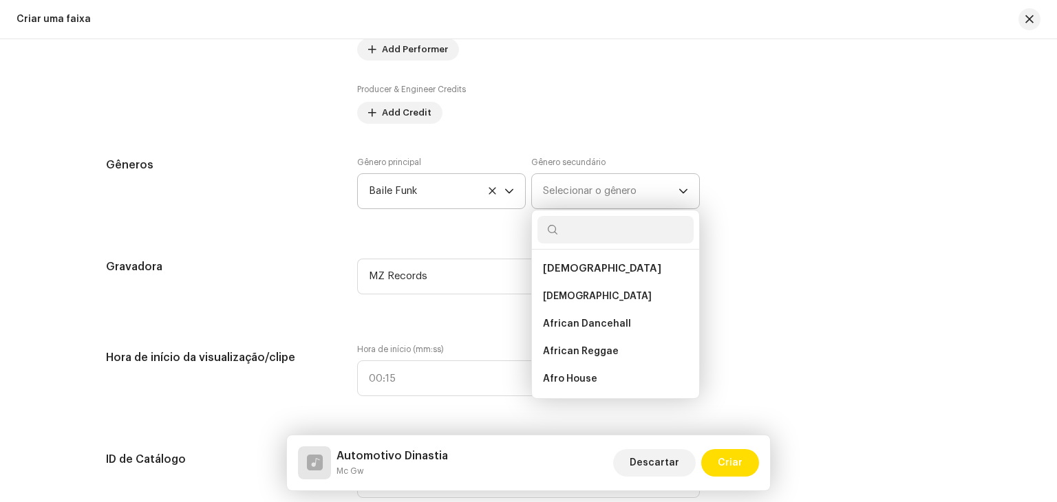
click at [589, 188] on span "Selecionar o gênero" at bounding box center [611, 191] width 136 height 34
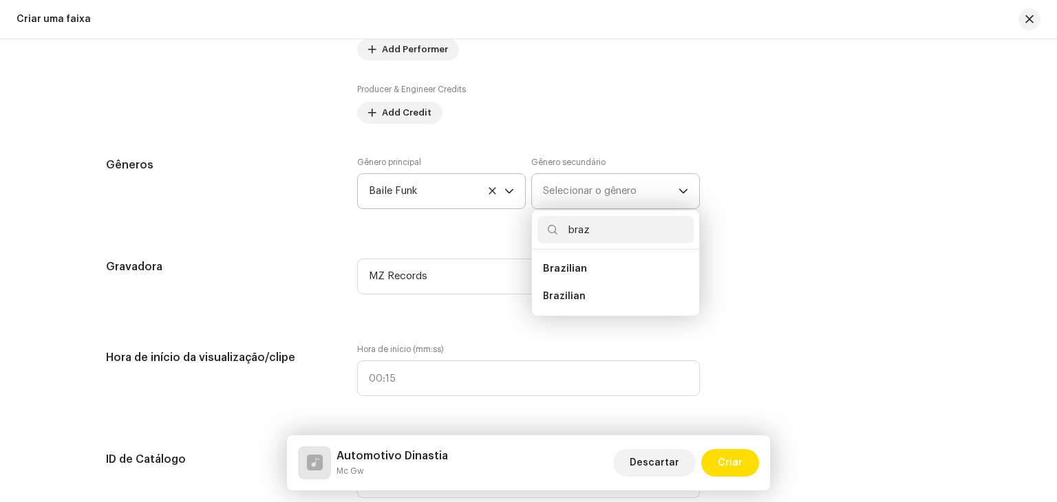
type input "braz"
click at [578, 282] on li "Brazilian" at bounding box center [616, 269] width 156 height 28
click at [576, 289] on li "Brazilian" at bounding box center [616, 297] width 156 height 28
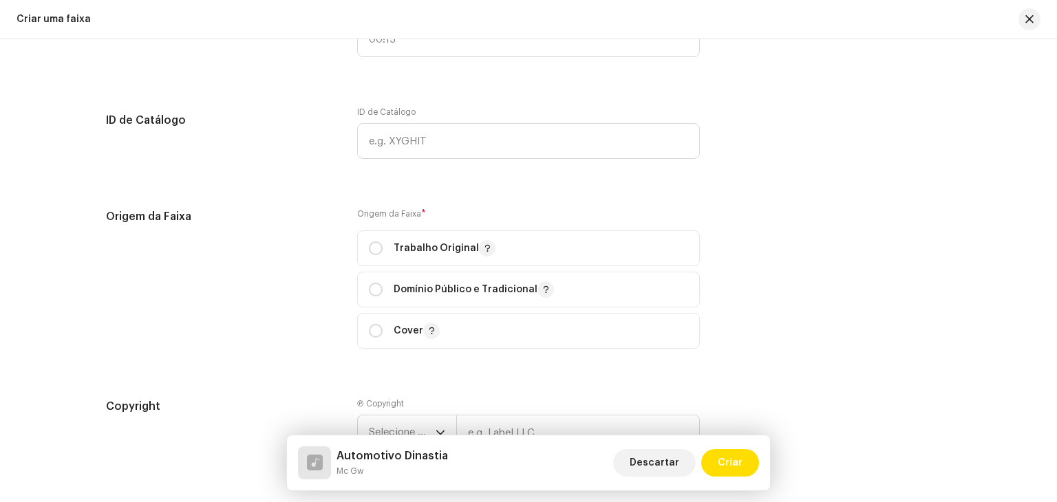
scroll to position [1583, 0]
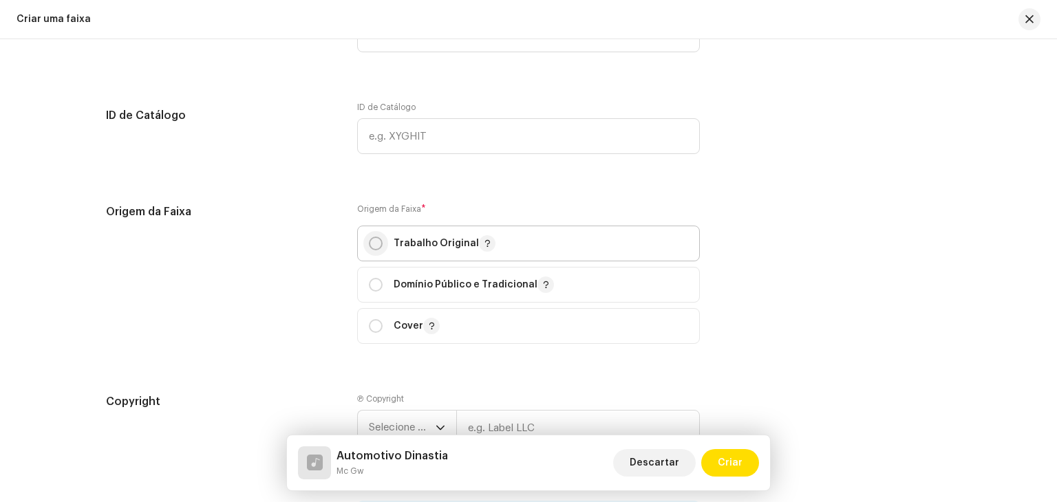
click at [370, 248] on input "radio" at bounding box center [376, 244] width 14 height 14
radio input "true"
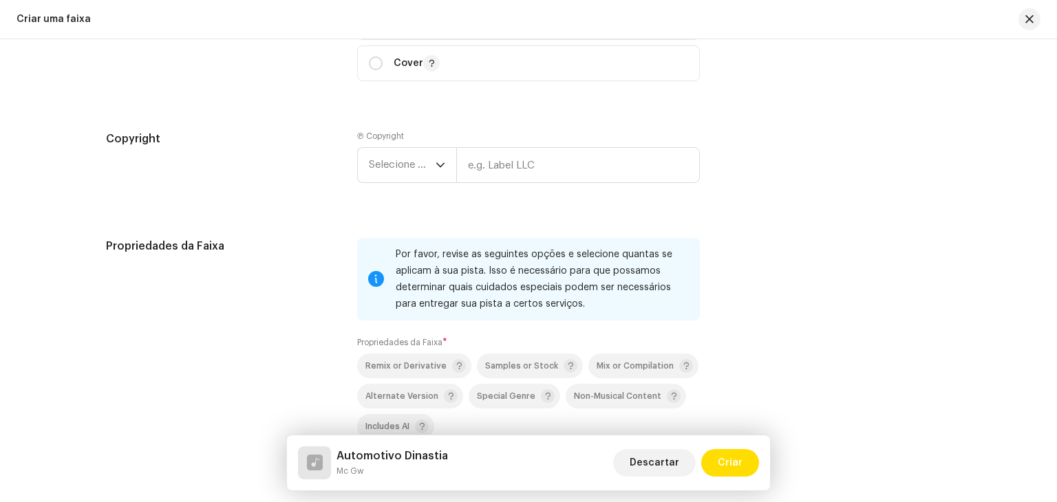
scroll to position [1858, 0]
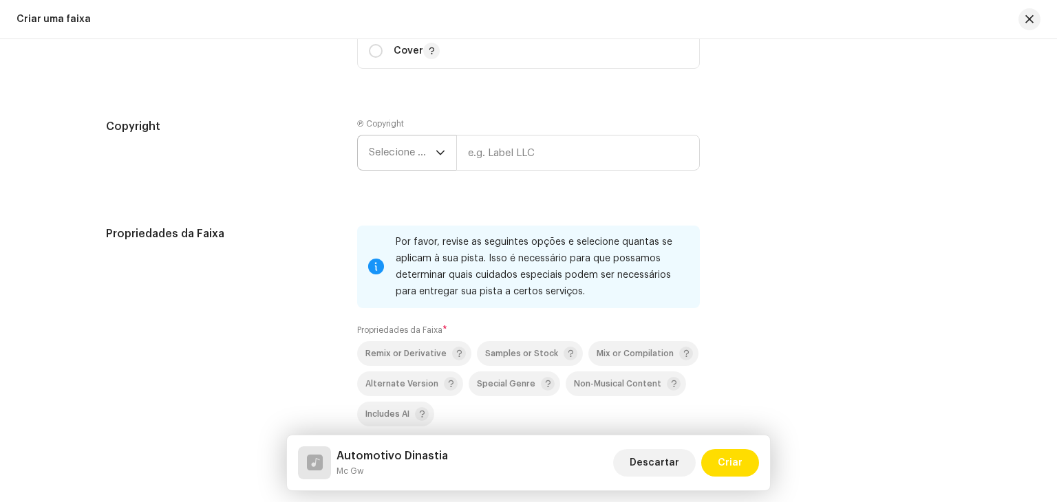
click at [407, 160] on span "Selecione o ano" at bounding box center [402, 153] width 67 height 34
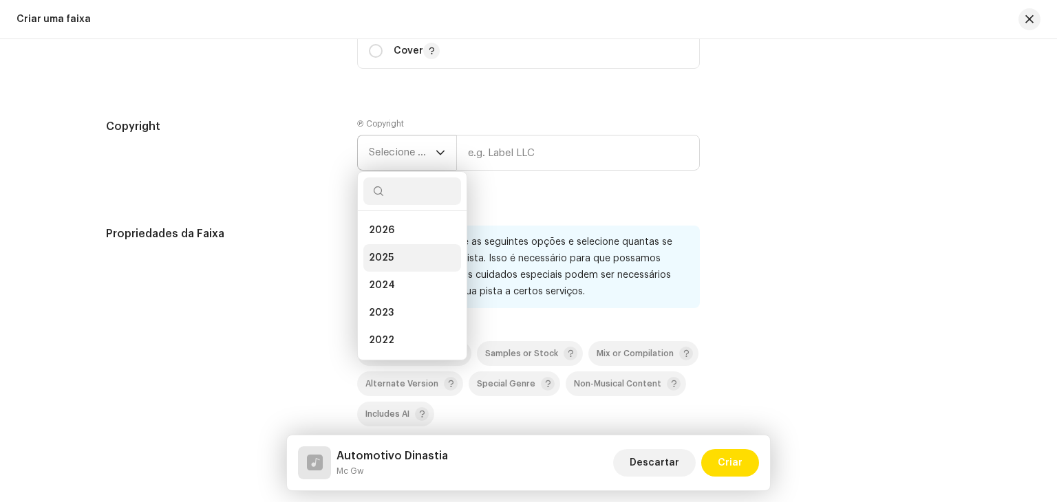
click at [396, 254] on li "2025" at bounding box center [412, 258] width 98 height 28
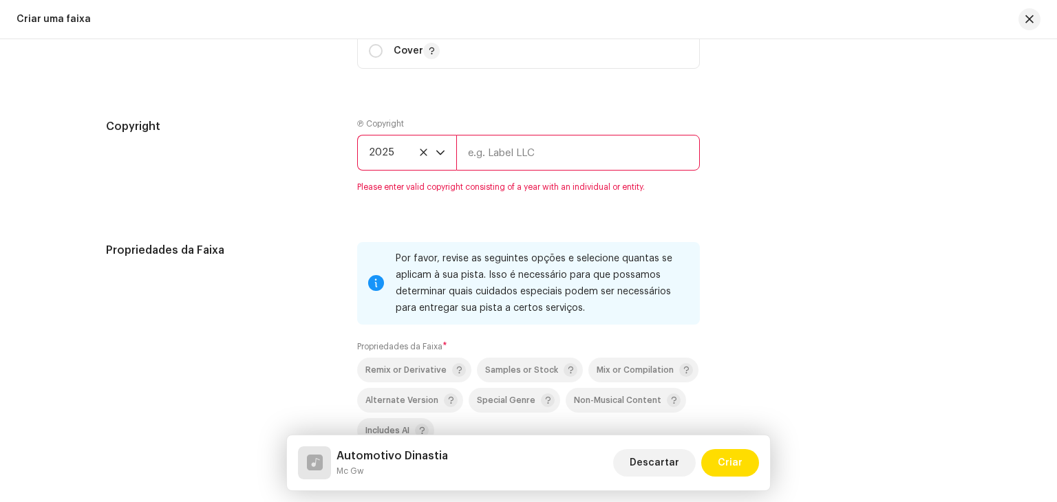
click at [482, 171] on input "text" at bounding box center [578, 153] width 244 height 36
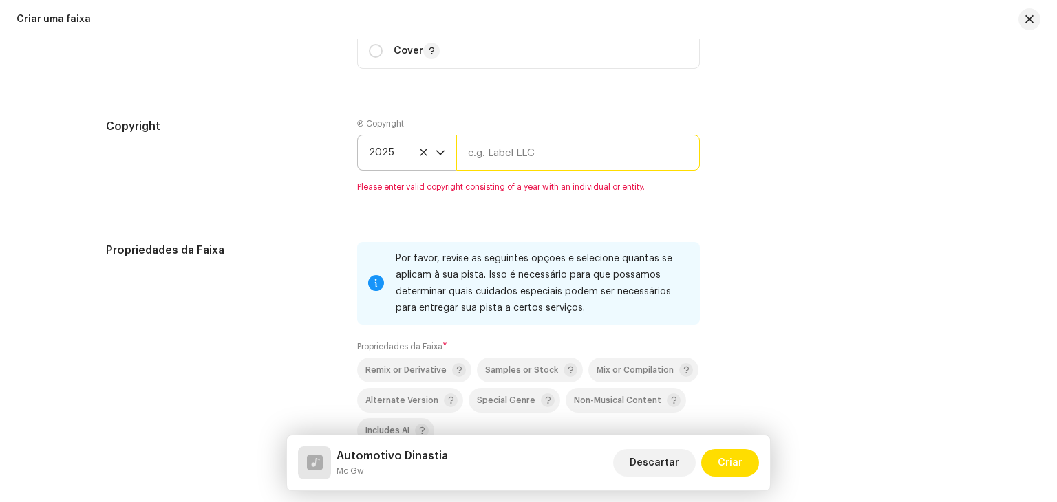
type input "Brasil dos Fluxos"
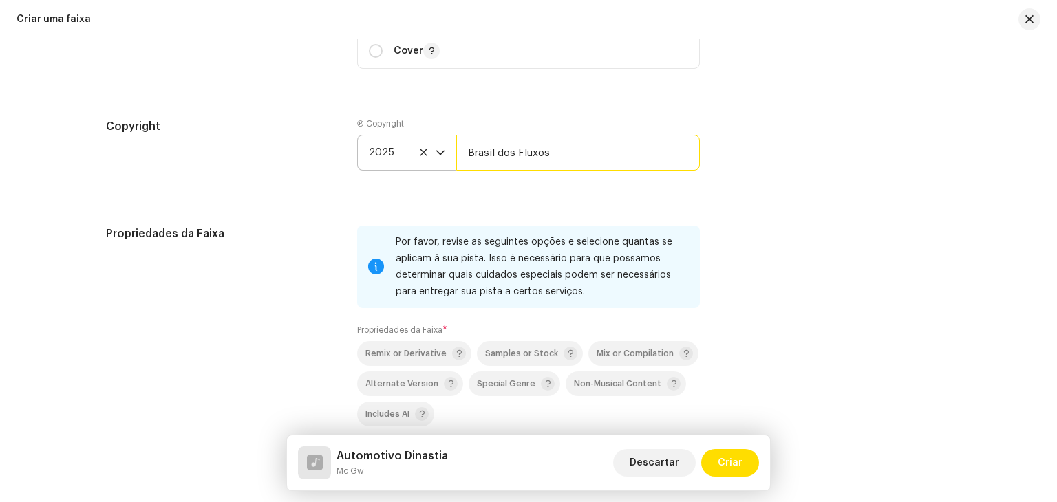
scroll to position [2134, 0]
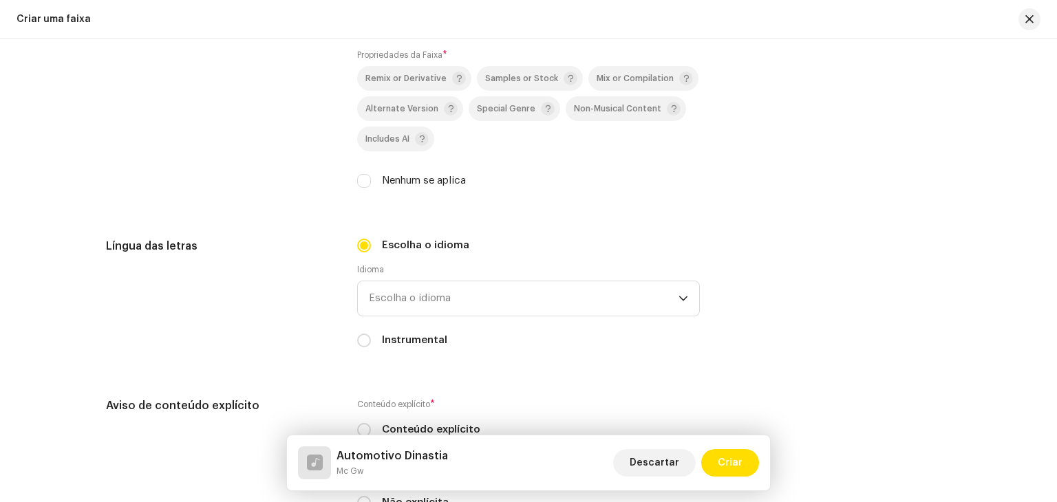
click at [372, 189] on div "Nenhum se aplica" at bounding box center [528, 180] width 343 height 15
click at [359, 188] on input "Nenhum se aplica" at bounding box center [364, 181] width 14 height 14
checkbox input "true"
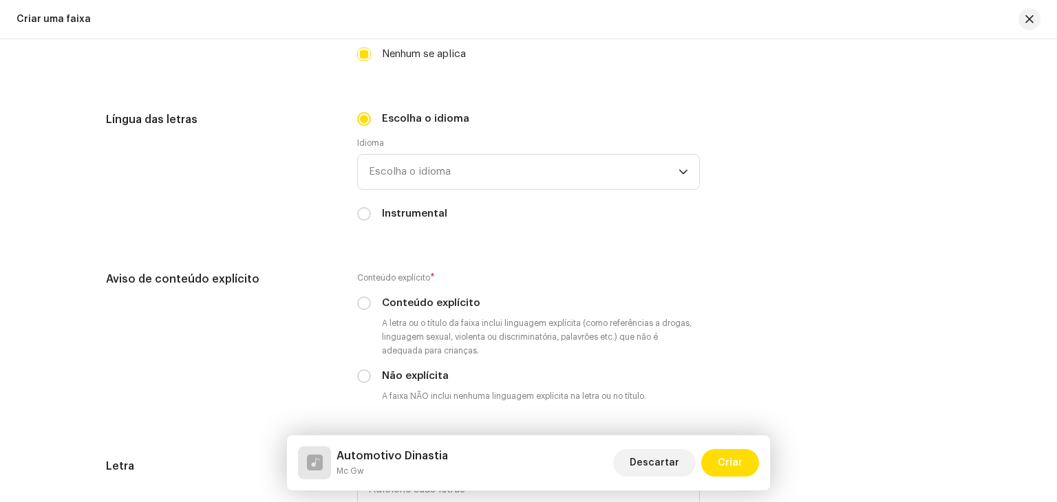
scroll to position [2271, 0]
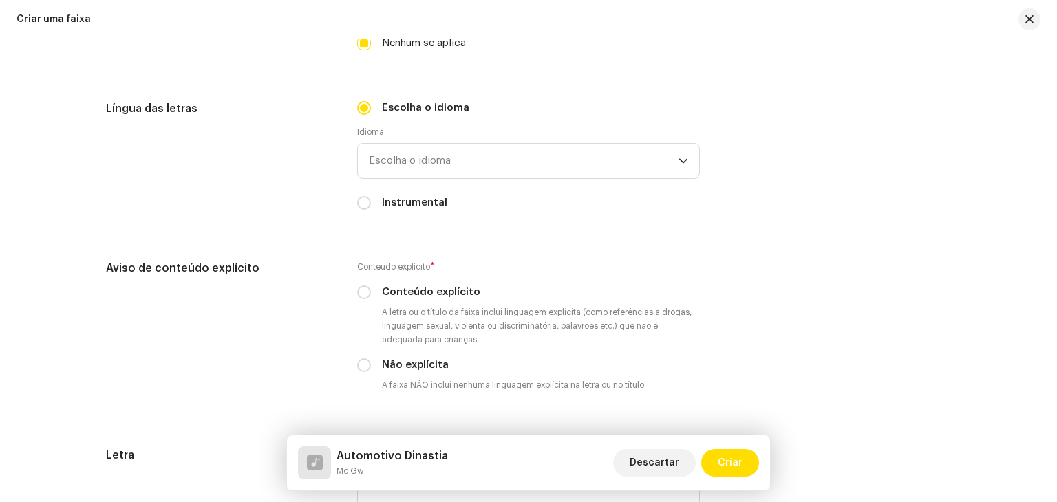
click at [418, 182] on div "Escolha o idioma Idioma Escolha o idioma Instrumental" at bounding box center [528, 155] width 343 height 110
click at [440, 145] on div "Idioma Escolha o idioma" at bounding box center [528, 153] width 343 height 52
click at [429, 166] on span "Escolha o idioma" at bounding box center [524, 161] width 310 height 34
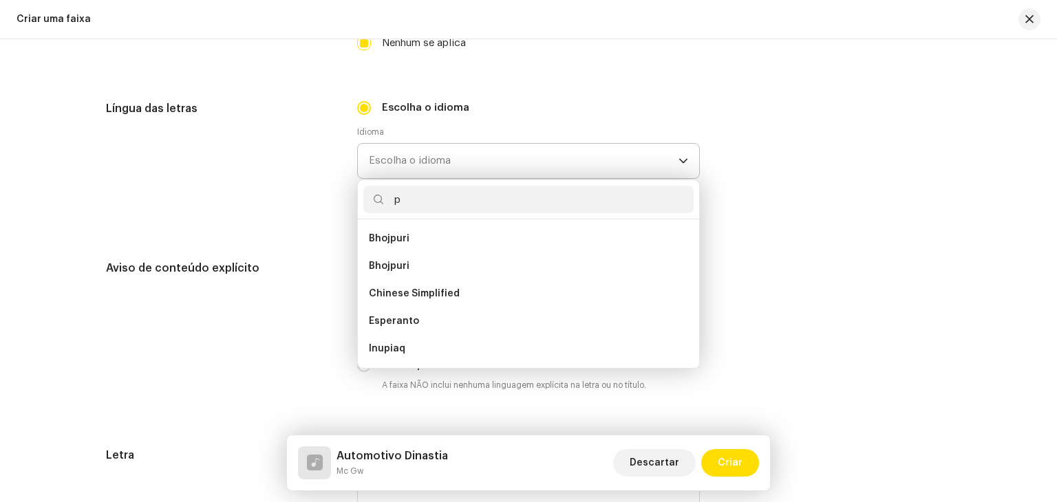
scroll to position [0, 0]
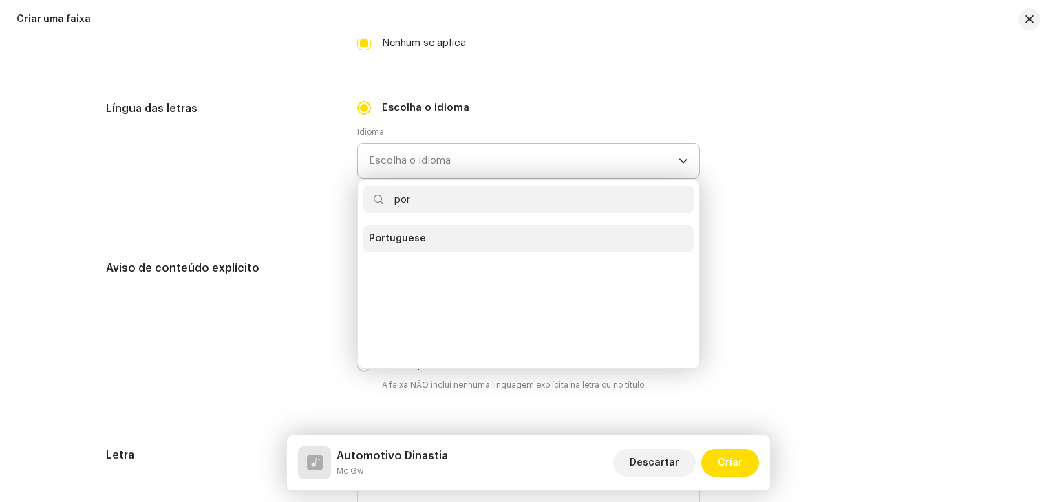
type input "por"
click at [412, 240] on span "Portuguese" at bounding box center [397, 239] width 57 height 14
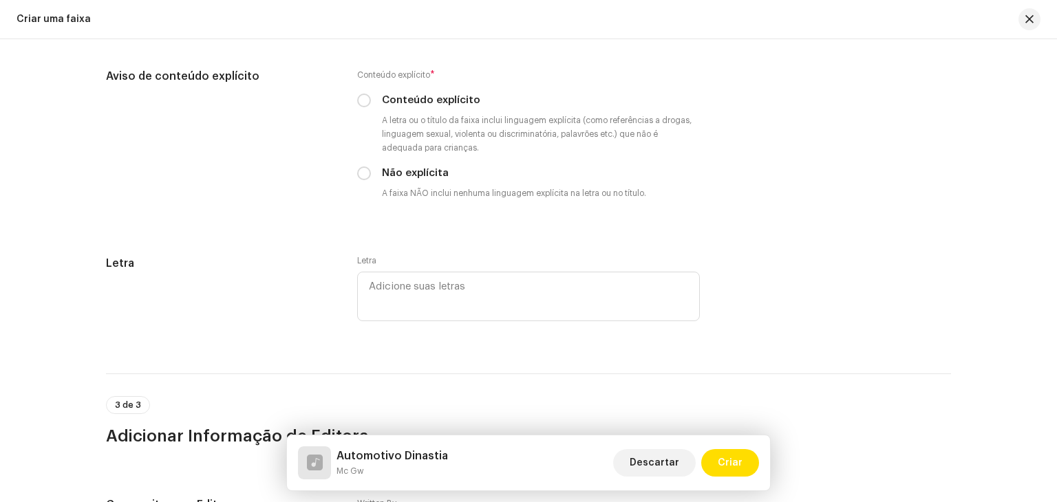
scroll to position [2478, 0]
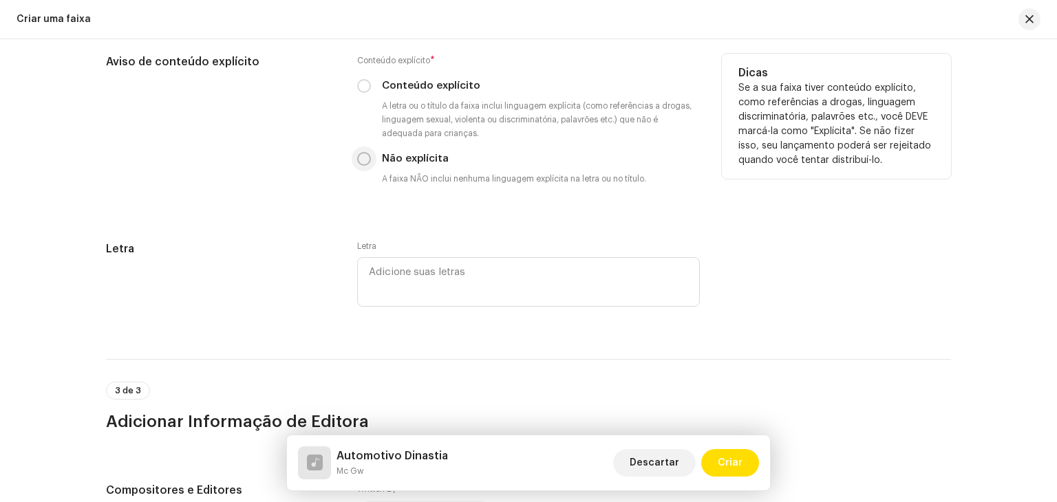
click at [361, 162] on input "Não explícita" at bounding box center [364, 159] width 14 height 14
radio input "true"
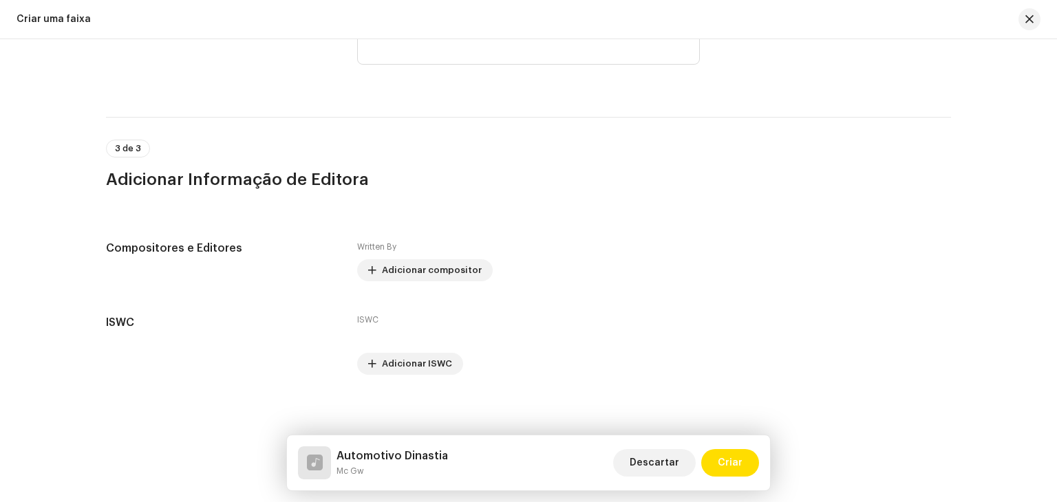
scroll to position [2728, 0]
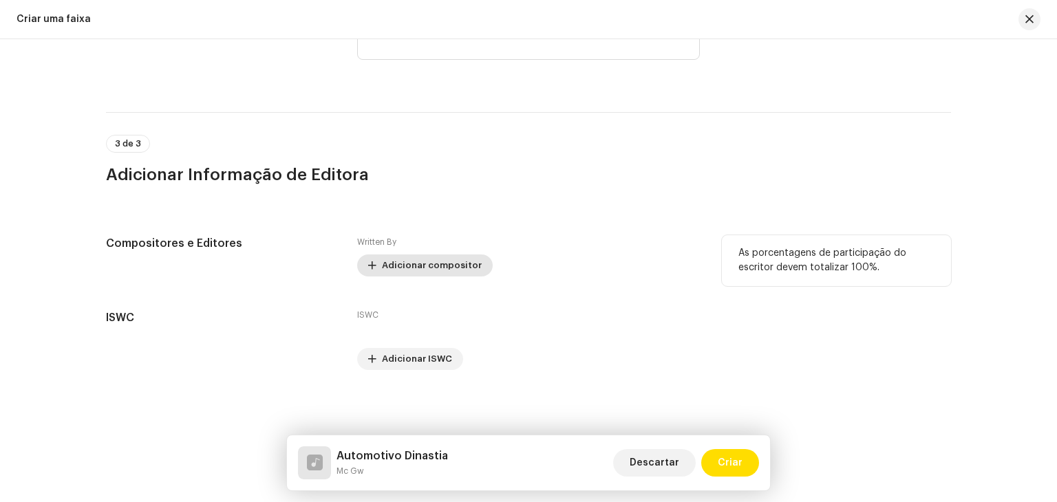
click at [449, 271] on span "Adicionar compositor" at bounding box center [432, 266] width 100 height 28
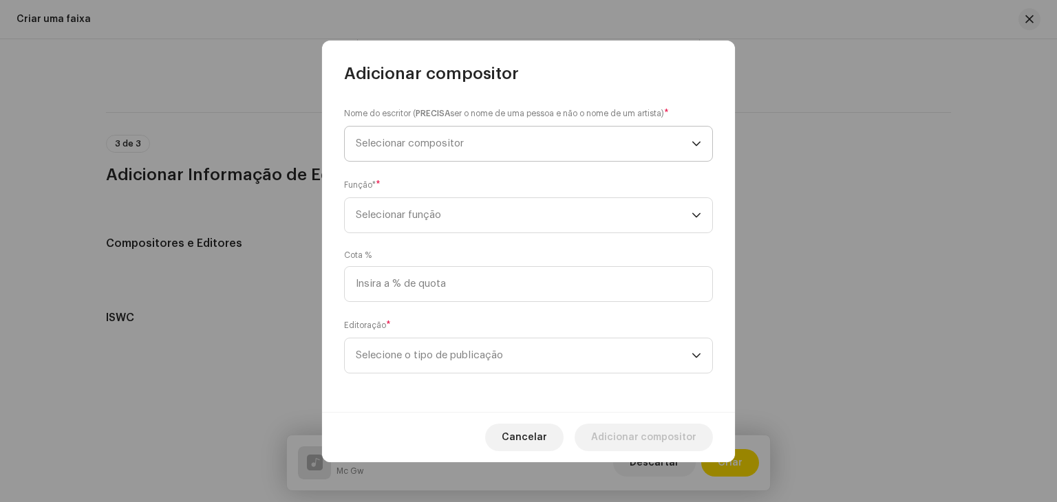
click at [438, 136] on span "Selecionar compositor" at bounding box center [524, 144] width 336 height 34
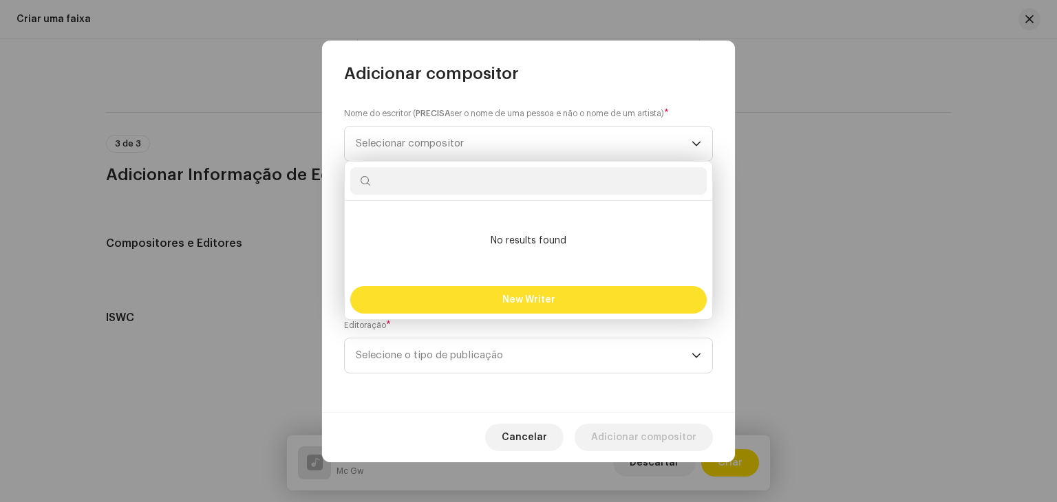
click at [479, 301] on button "New Writer" at bounding box center [528, 300] width 357 height 28
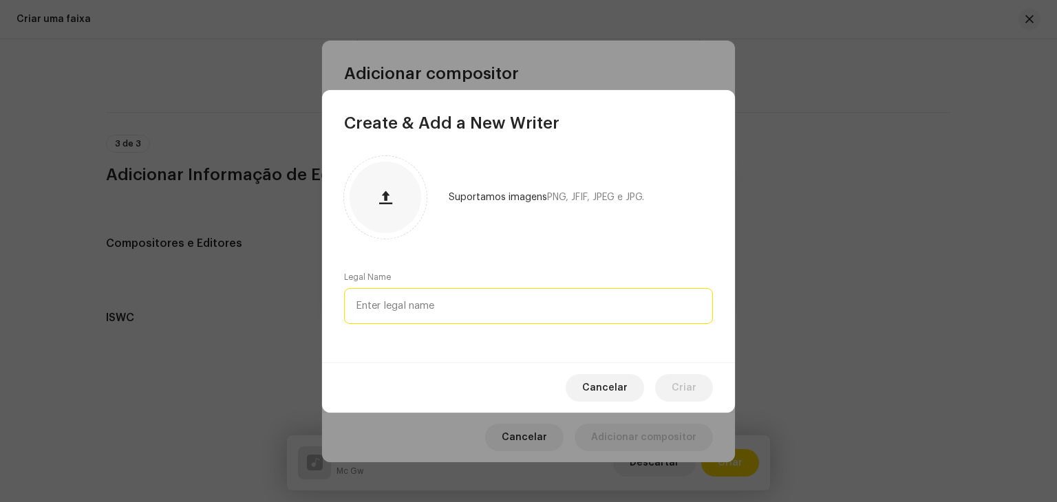
click at [470, 295] on input "text" at bounding box center [528, 306] width 369 height 36
paste input "[PERSON_NAME]"
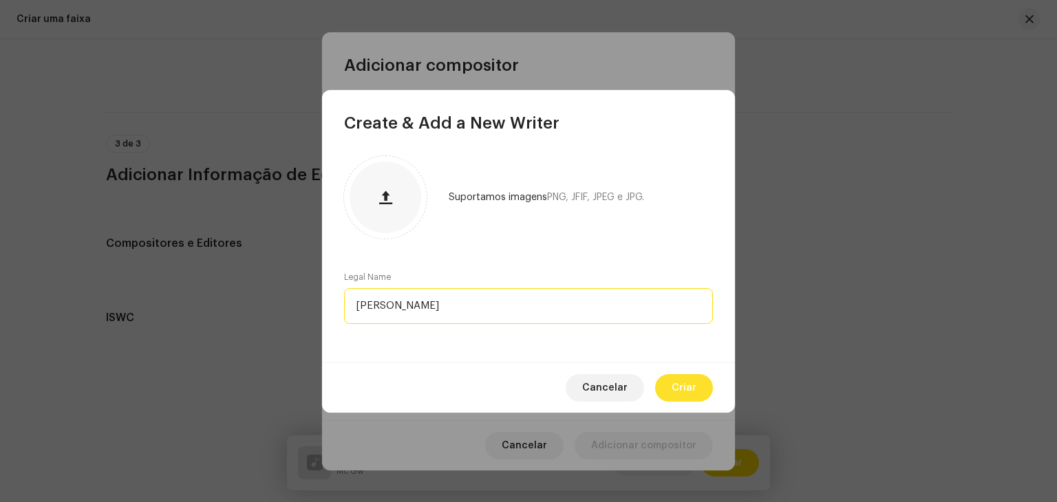
type input "[PERSON_NAME]"
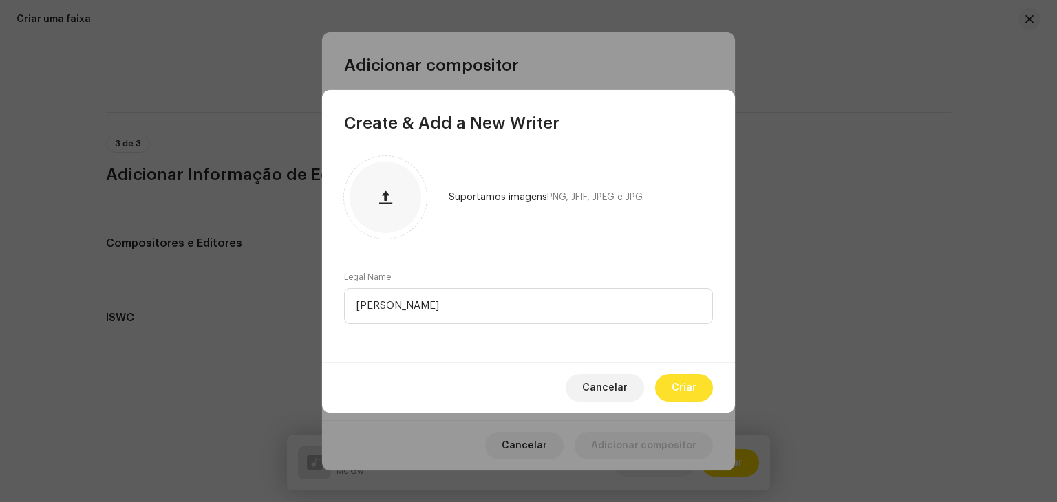
click at [686, 387] on span "Criar" at bounding box center [684, 388] width 25 height 28
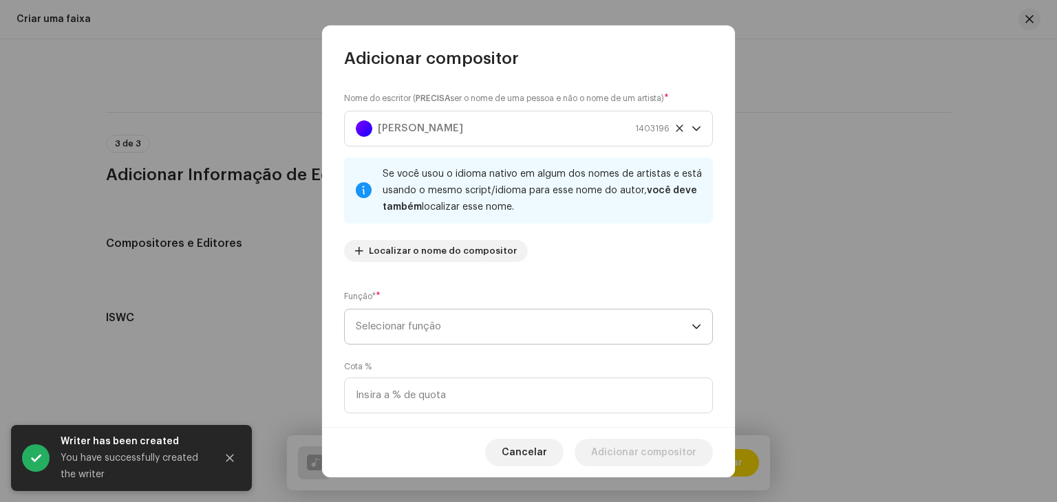
click at [464, 315] on span "Selecionar função" at bounding box center [524, 327] width 336 height 34
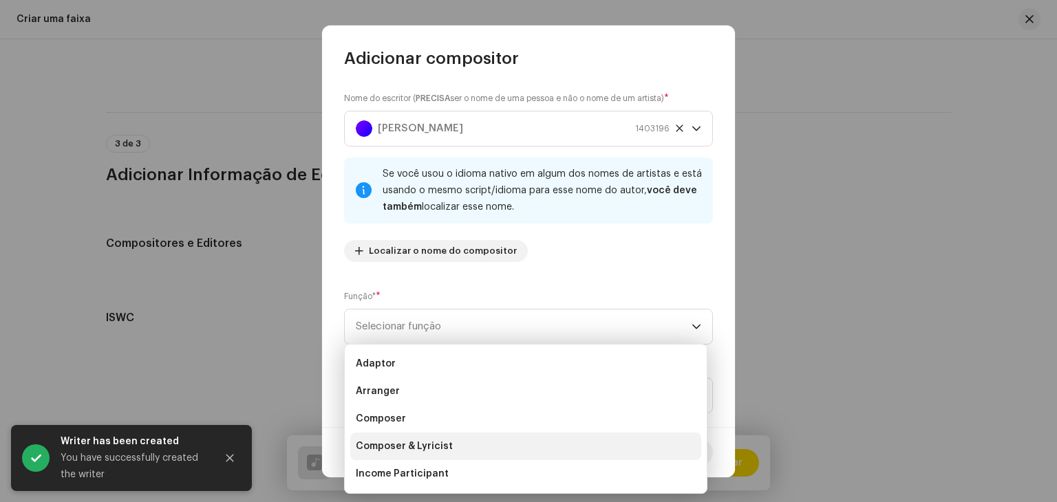
click at [449, 443] on li "Composer & Lyricist" at bounding box center [525, 447] width 351 height 28
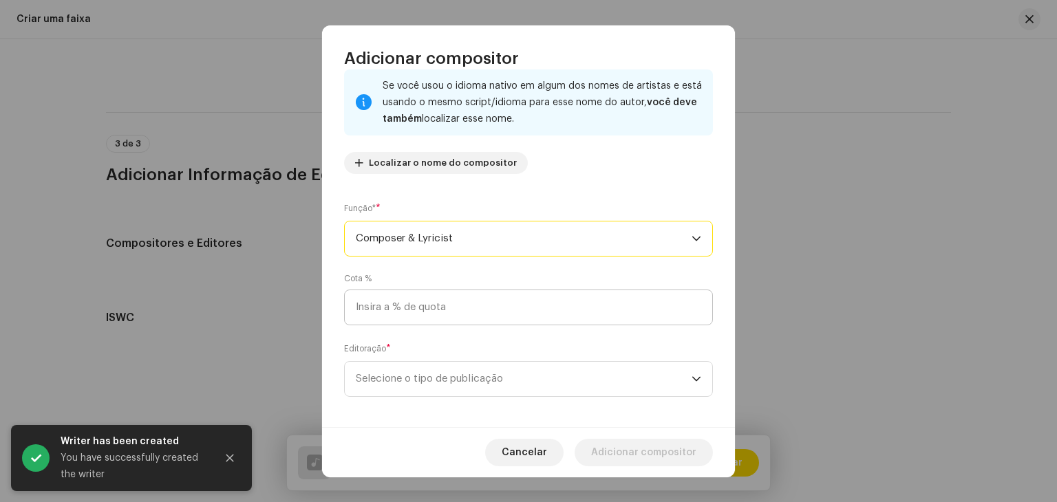
scroll to position [96, 0]
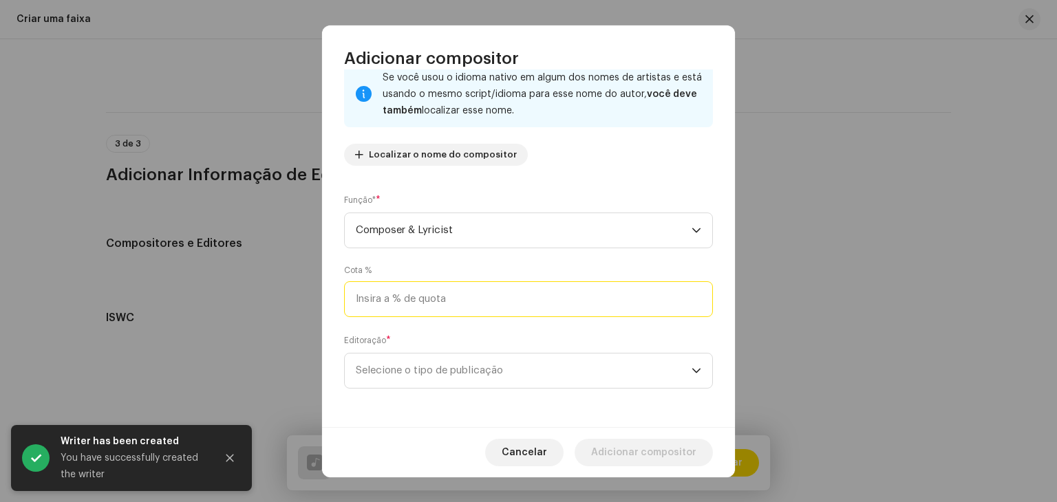
click at [504, 304] on input at bounding box center [528, 300] width 369 height 36
type input "50,00"
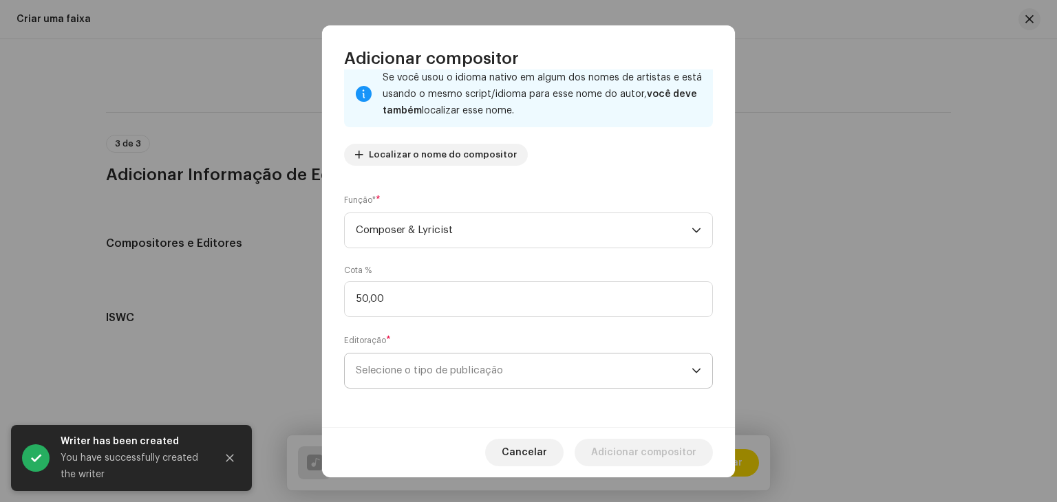
click at [432, 368] on span "Selecione o tipo de publicação" at bounding box center [524, 371] width 336 height 34
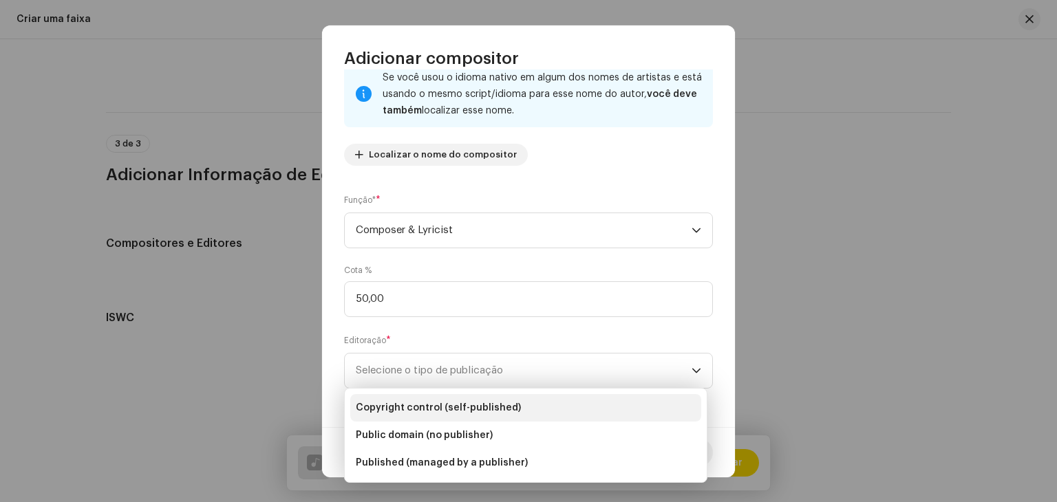
click at [429, 394] on li "Copyright control (self-published)" at bounding box center [525, 408] width 351 height 28
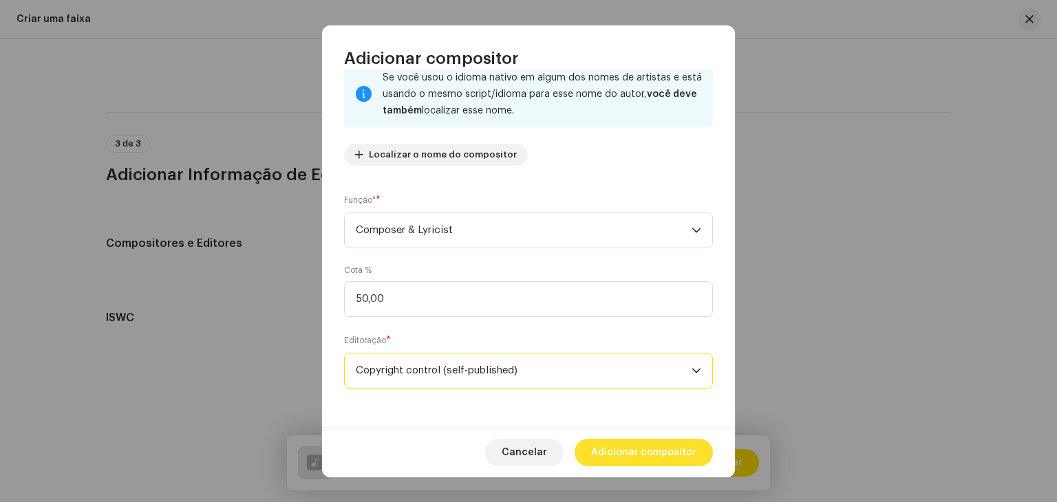
click at [689, 463] on span "Adicionar compositor" at bounding box center [643, 453] width 105 height 28
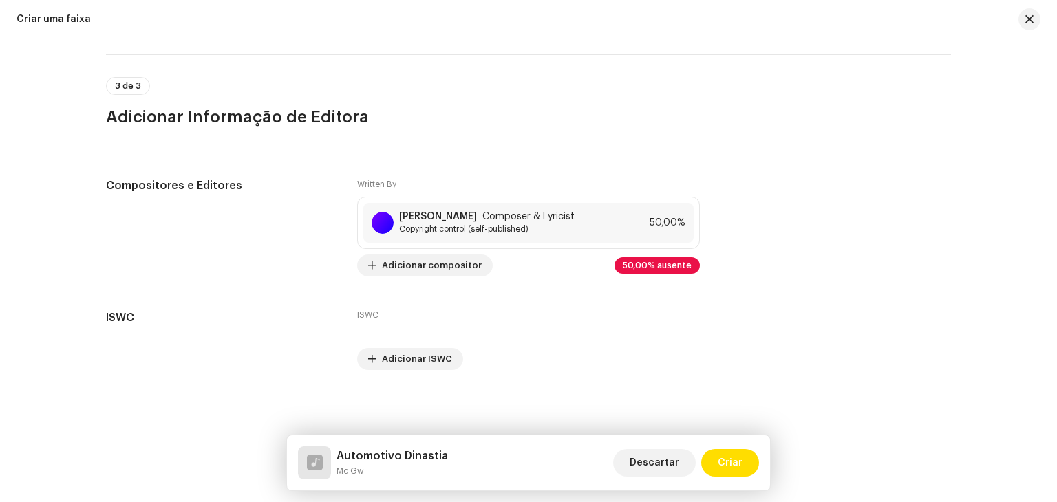
scroll to position [2798, 0]
click at [438, 272] on span "Adicionar compositor" at bounding box center [432, 266] width 100 height 28
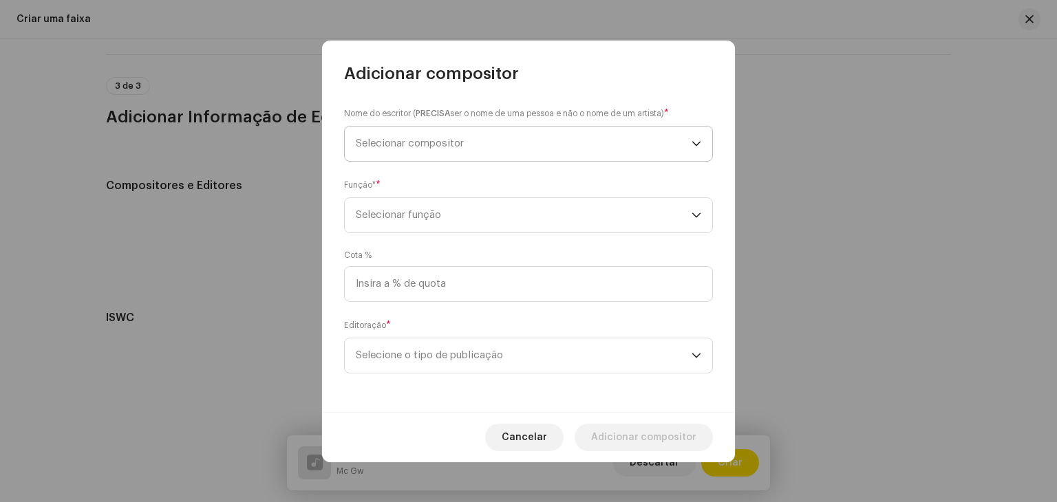
click at [449, 145] on span "Selecionar compositor" at bounding box center [410, 143] width 108 height 10
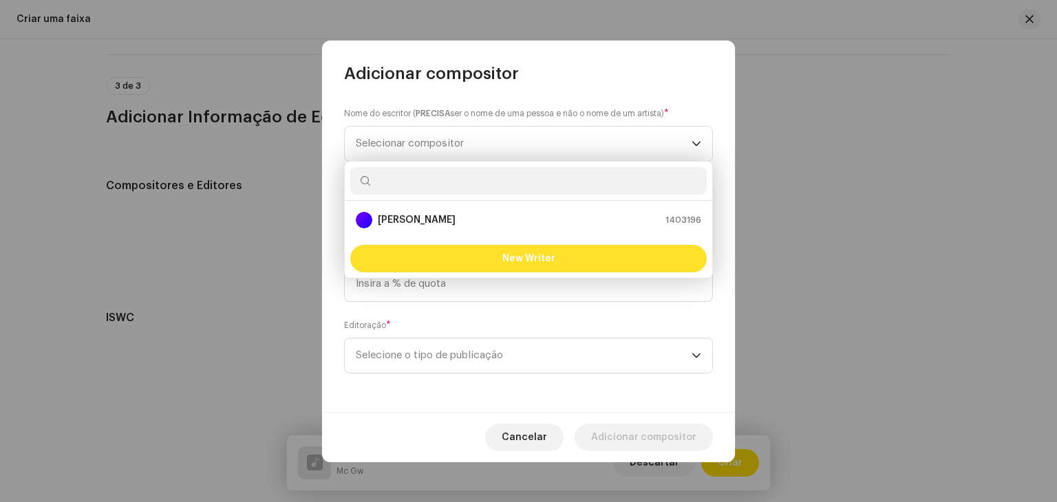
click at [482, 270] on button "New Writer" at bounding box center [528, 259] width 357 height 28
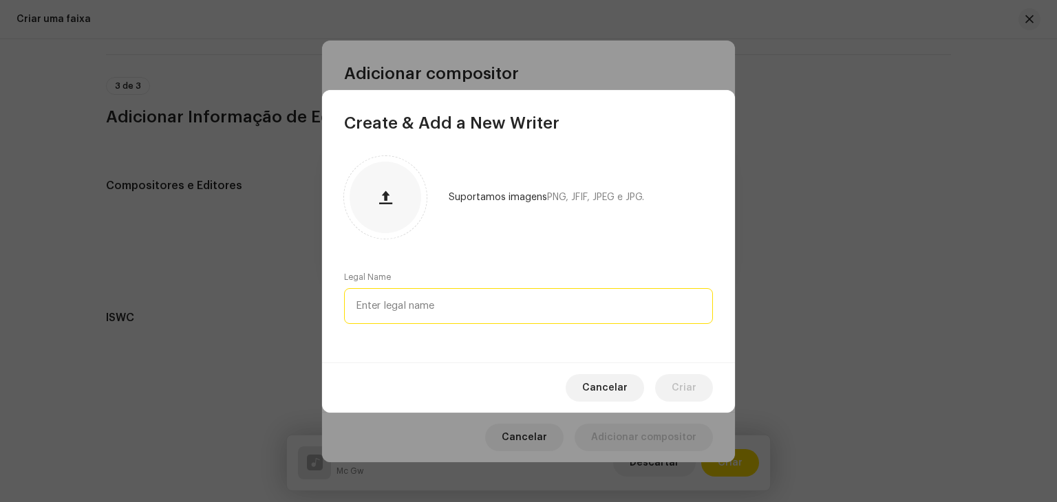
click at [474, 300] on input "text" at bounding box center [528, 306] width 369 height 36
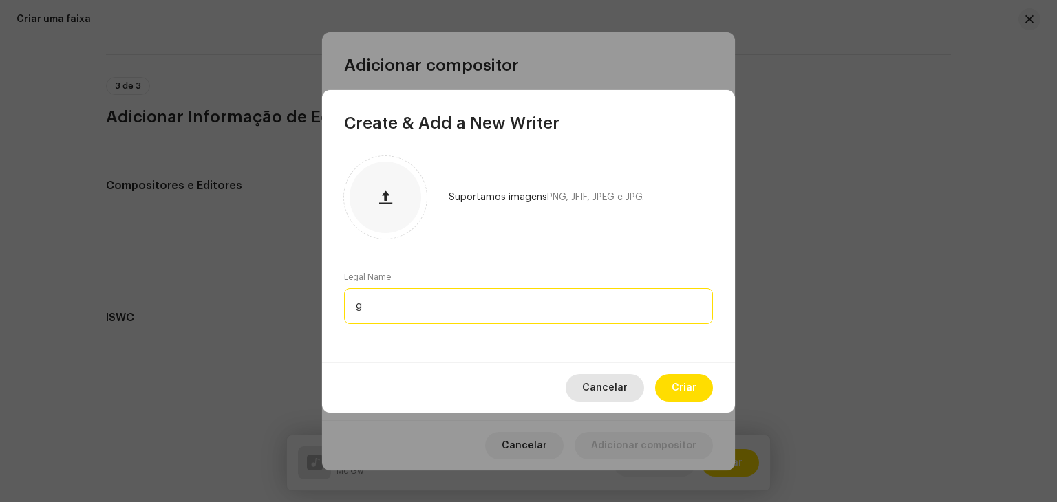
type input "g"
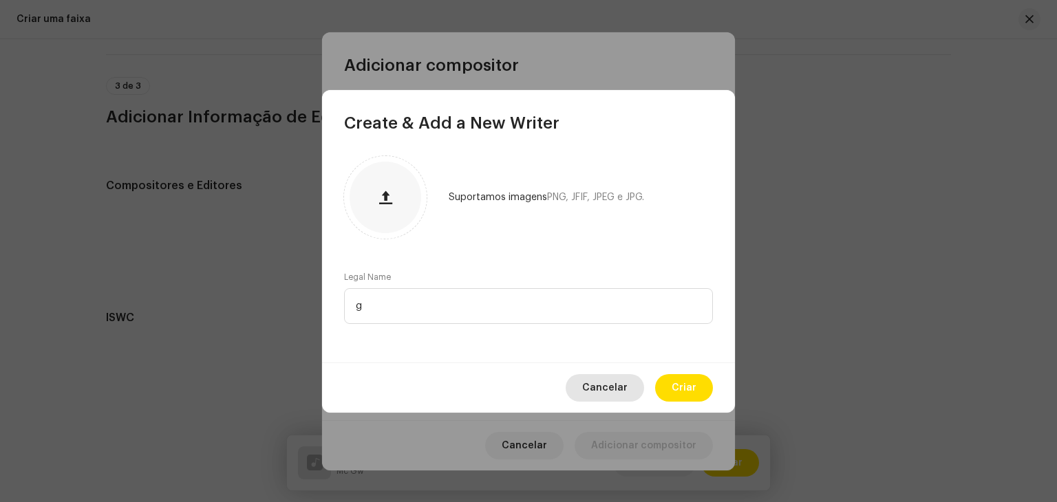
click at [617, 386] on span "Cancelar" at bounding box center [604, 388] width 45 height 28
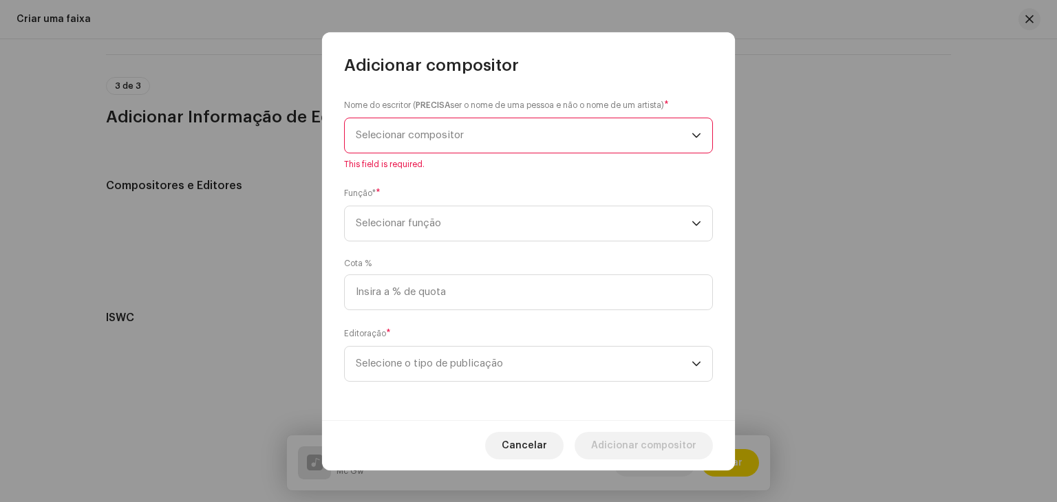
click at [456, 133] on span "Selecionar compositor" at bounding box center [410, 135] width 108 height 10
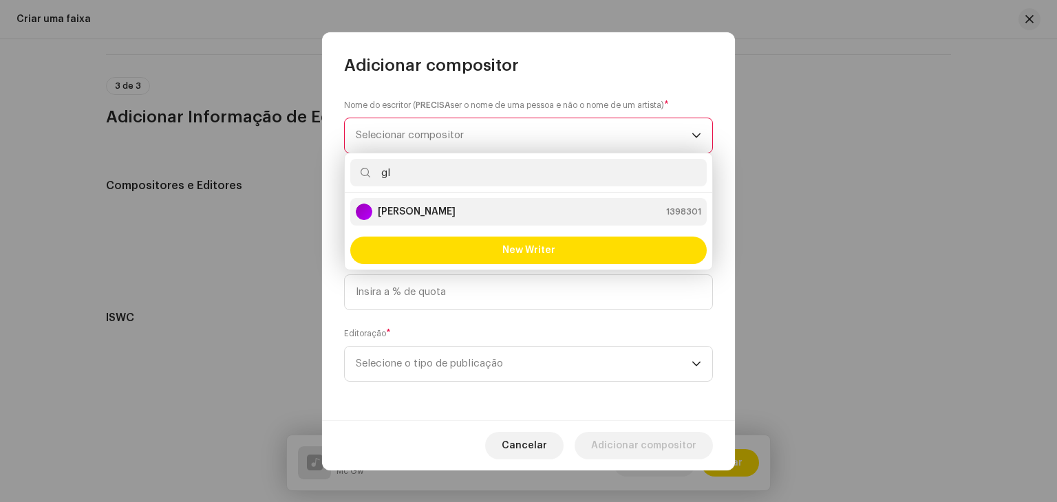
type input "gl"
click at [414, 212] on strong "[PERSON_NAME]" at bounding box center [417, 212] width 78 height 14
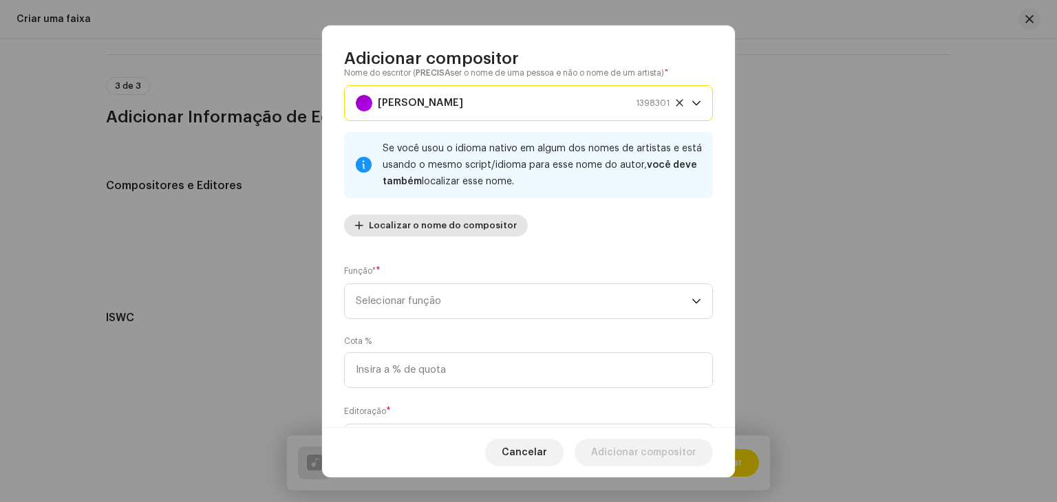
scroll to position [96, 0]
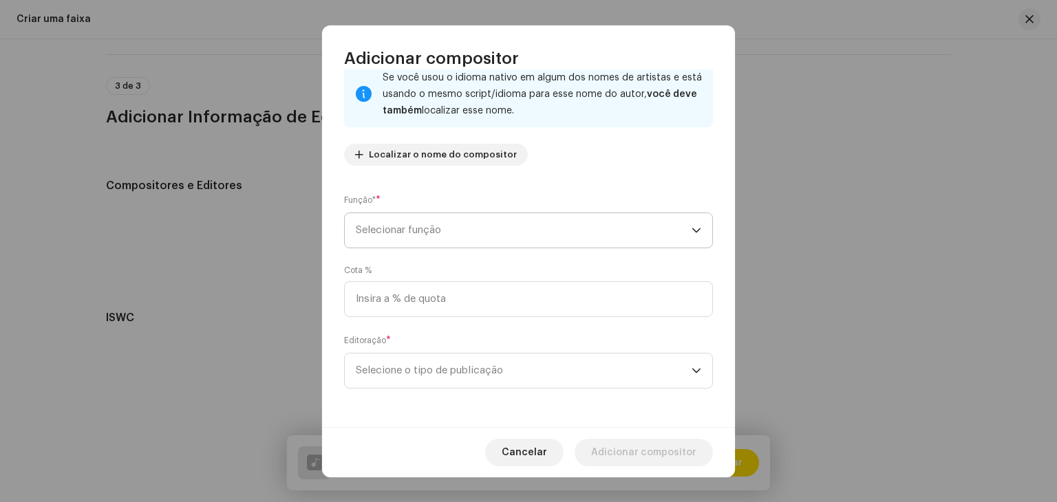
click at [462, 237] on span "Selecionar função" at bounding box center [524, 230] width 336 height 34
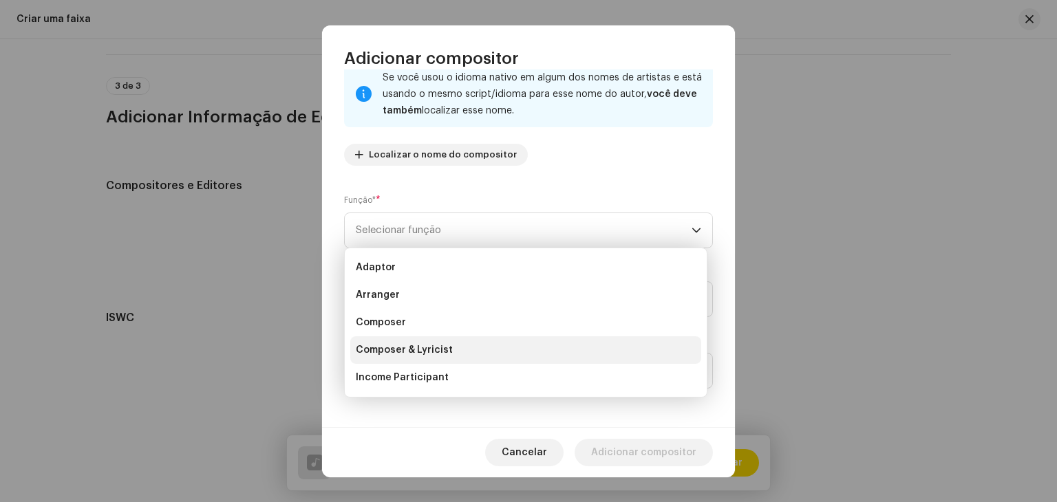
click at [440, 344] on span "Composer & Lyricist" at bounding box center [404, 350] width 97 height 14
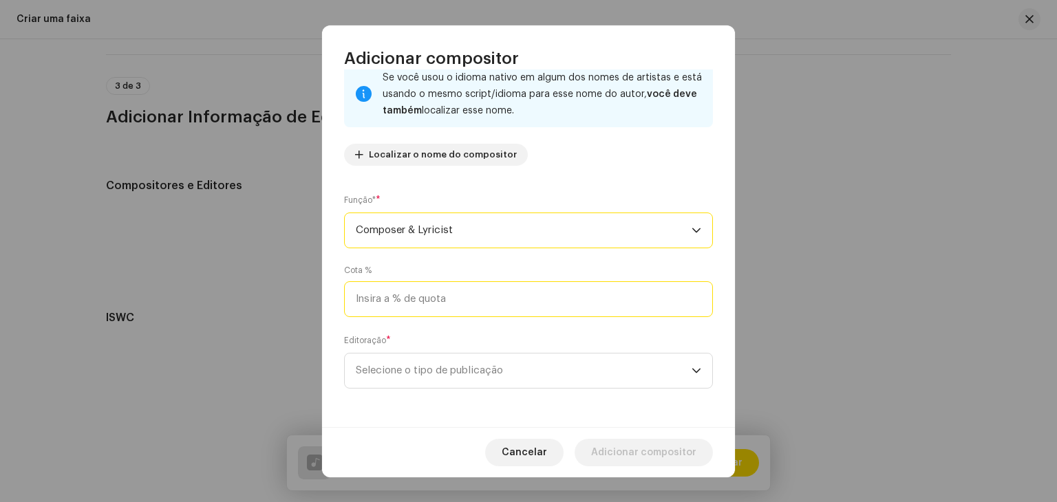
click at [442, 304] on input at bounding box center [528, 300] width 369 height 36
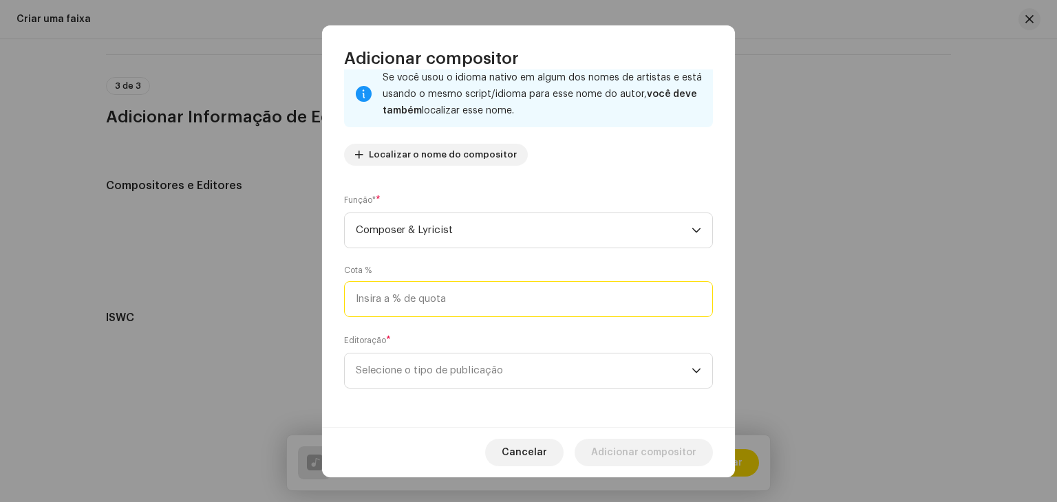
type input "4,00"
type input "50,00"
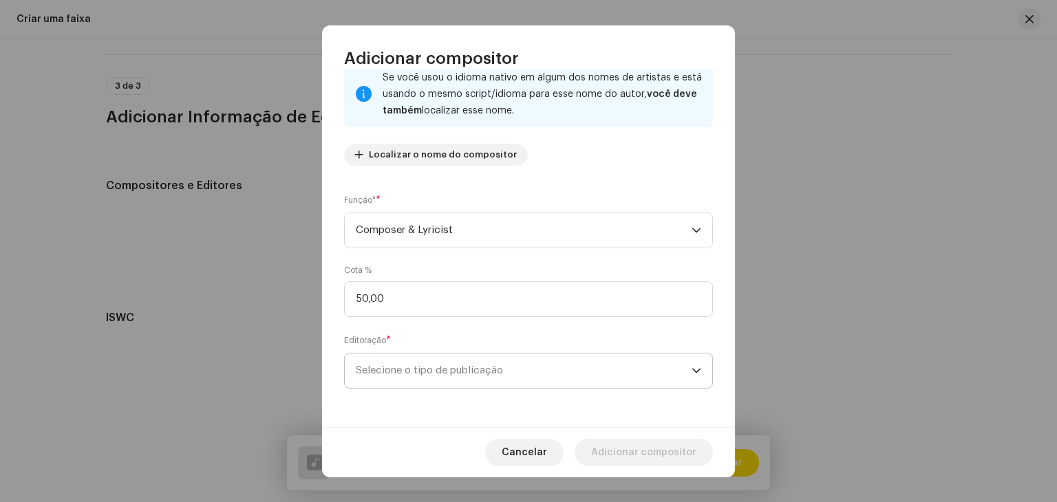
drag, startPoint x: 464, startPoint y: 354, endPoint x: 459, endPoint y: 365, distance: 12.7
click at [464, 354] on span "Selecione o tipo de publicação" at bounding box center [524, 371] width 336 height 34
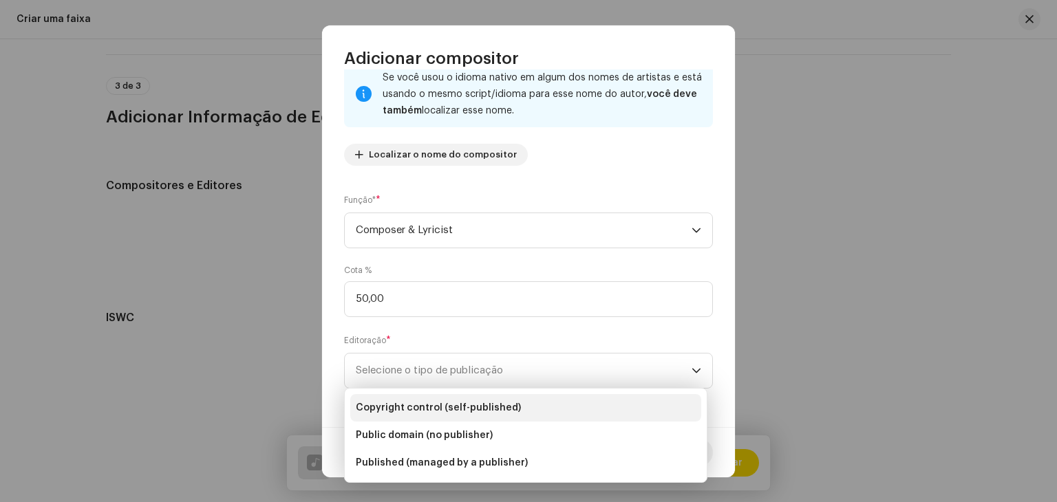
click at [438, 406] on span "Copyright control (self-published)" at bounding box center [438, 408] width 165 height 14
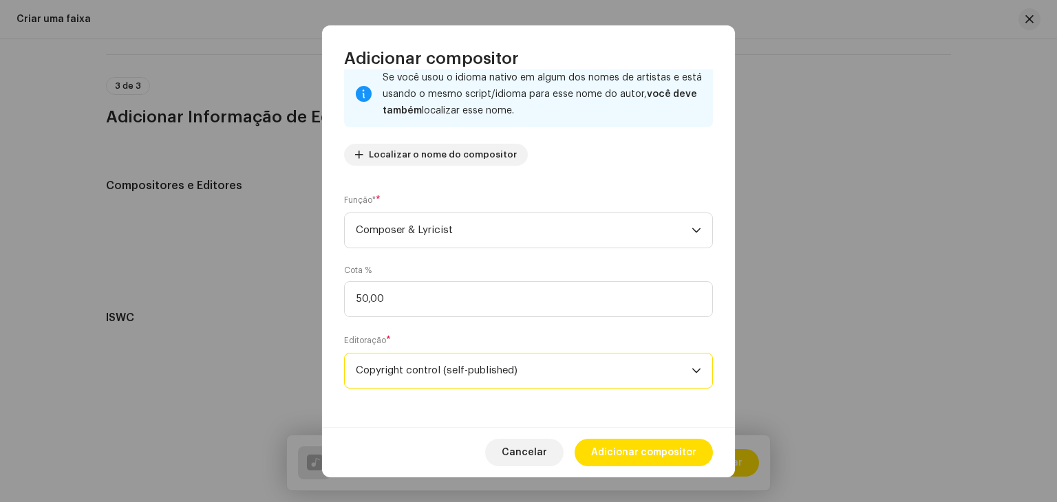
click at [612, 436] on div "Cancelar Adicionar compositor" at bounding box center [528, 452] width 413 height 50
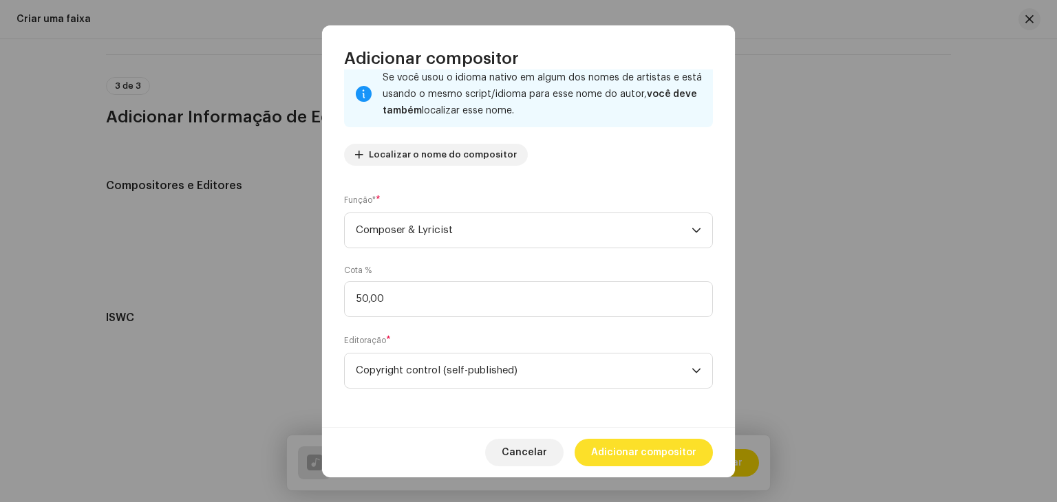
click at [620, 454] on span "Adicionar compositor" at bounding box center [643, 453] width 105 height 28
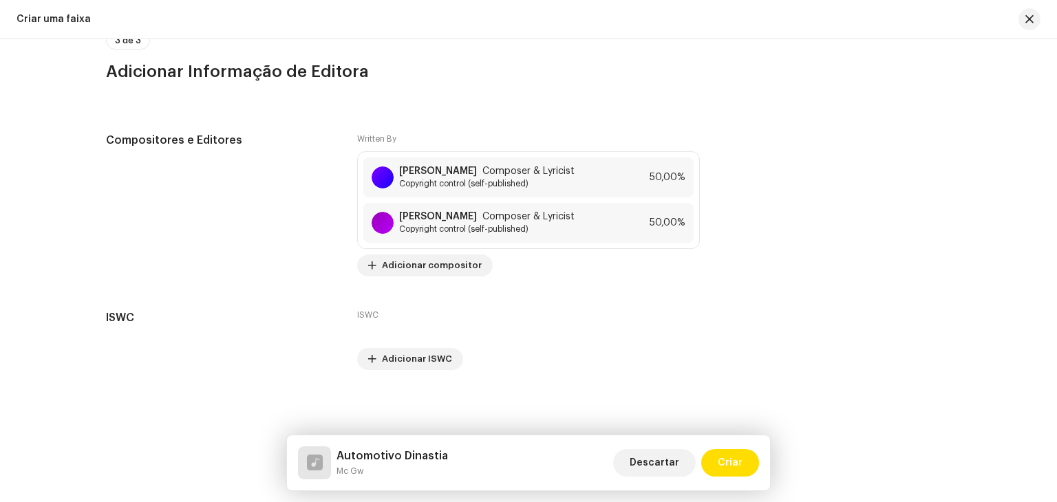
scroll to position [2856, 0]
click at [730, 464] on span "Criar" at bounding box center [730, 463] width 25 height 28
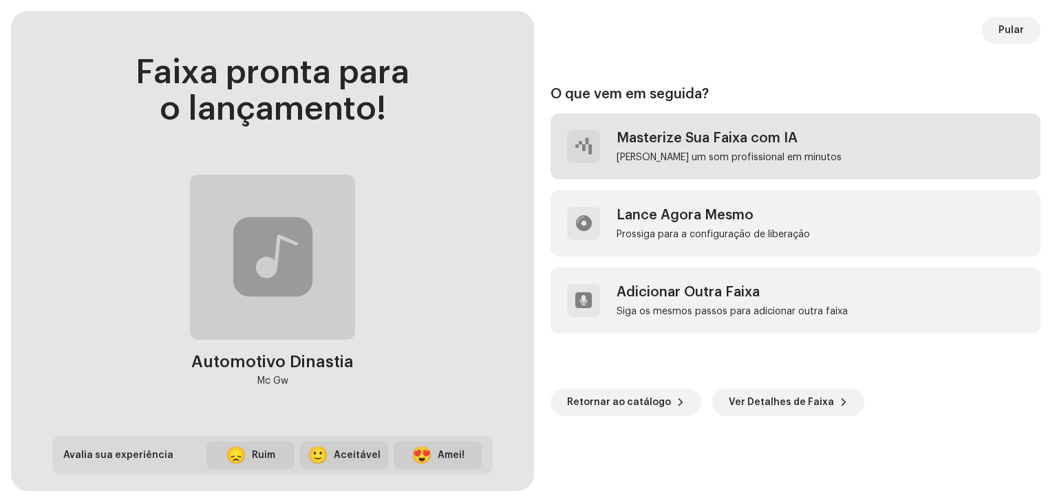
click at [724, 164] on div "Masterize Sua Faixa com IA Consiga um som profissional em minutos" at bounding box center [796, 147] width 490 height 66
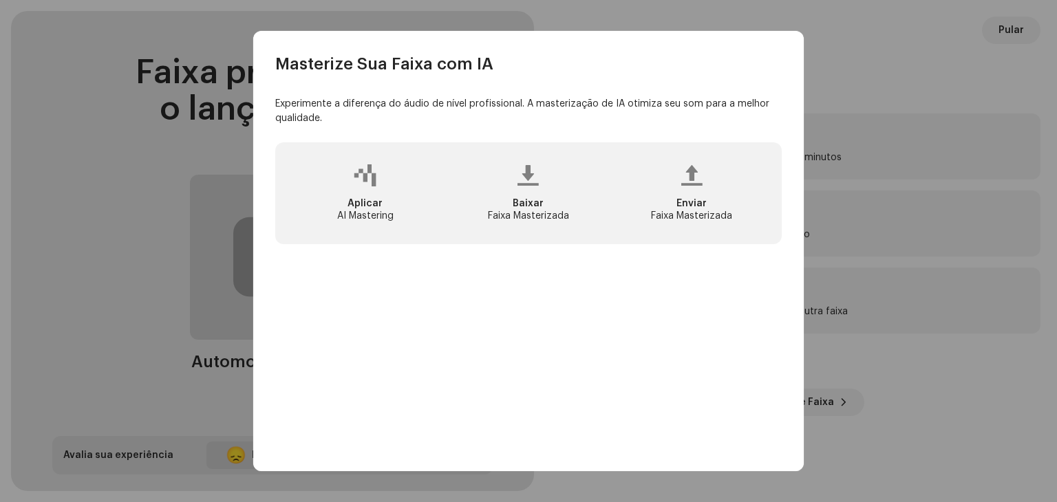
drag, startPoint x: 754, startPoint y: 237, endPoint x: 798, endPoint y: 226, distance: 45.4
click at [760, 235] on div "Aplicar AI Mastering Baixar Faixa Masterizada Enviar Faixa Masterizada" at bounding box center [528, 193] width 507 height 102
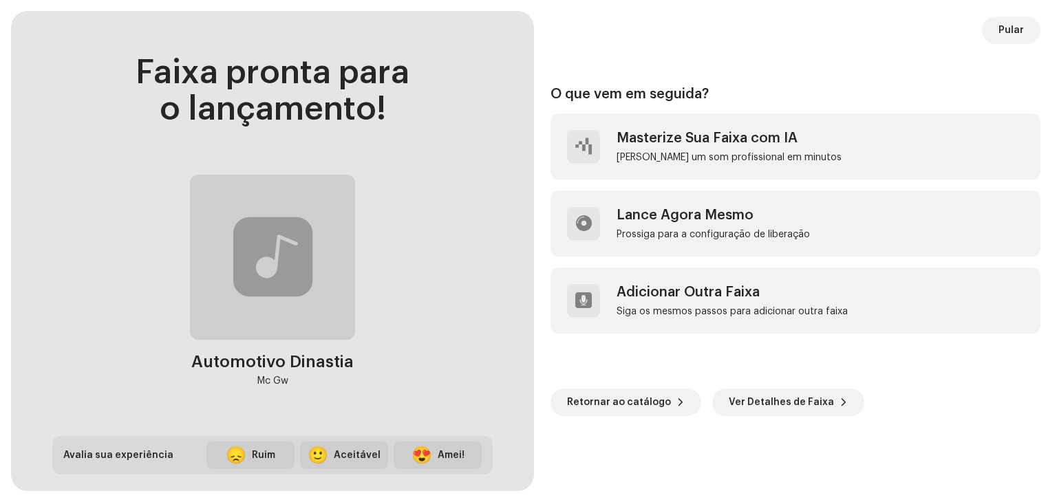
click at [829, 220] on div "Masterize Sua Faixa com IA Experimente a diferença do áudio de nível profission…" at bounding box center [528, 251] width 1057 height 502
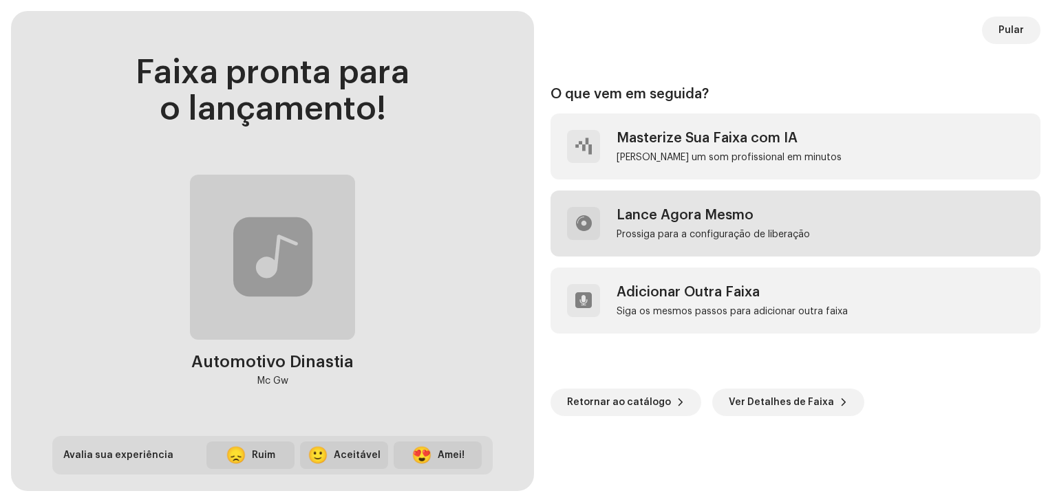
click at [765, 218] on div "Lance Agora Mesmo" at bounding box center [713, 215] width 193 height 17
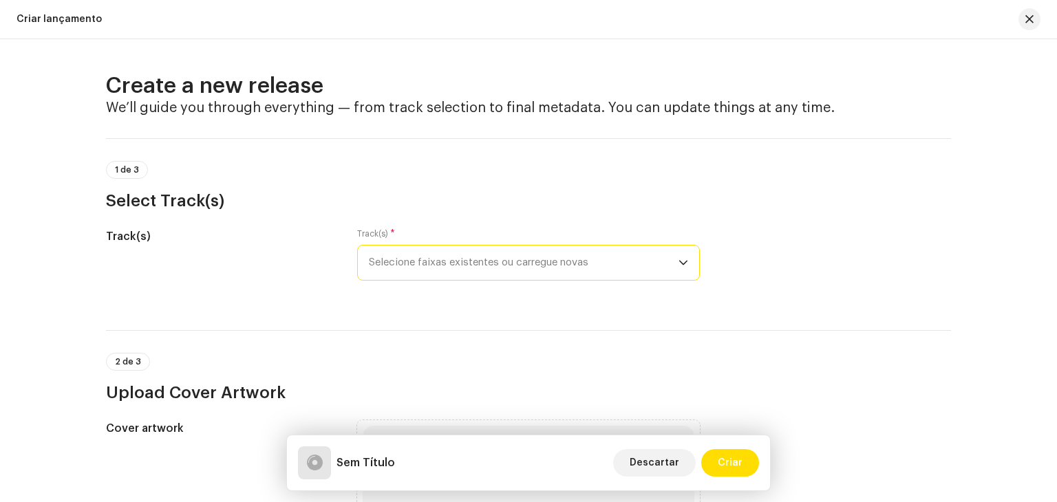
click at [432, 258] on span "Selecione faixas existentes ou carregue novas" at bounding box center [524, 263] width 310 height 34
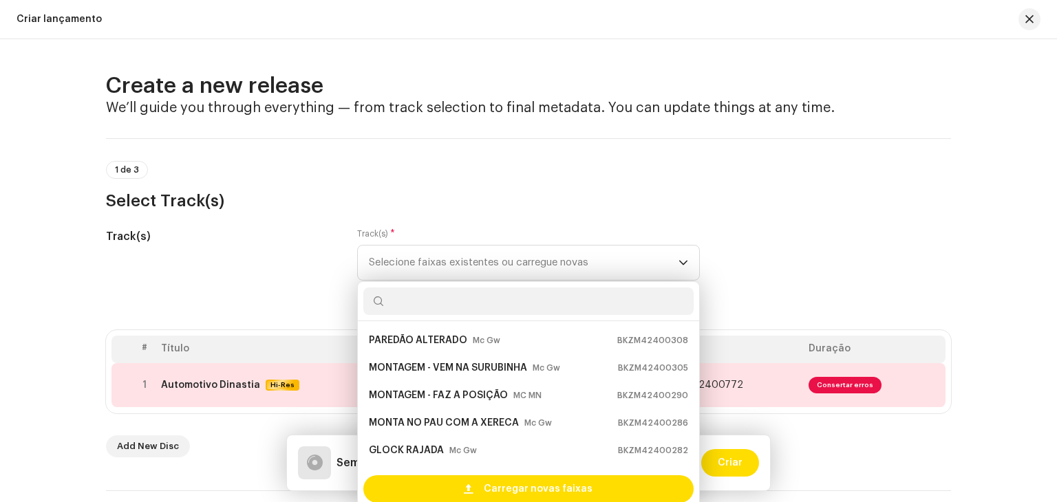
click at [328, 284] on div "Track(s)" at bounding box center [220, 263] width 229 height 69
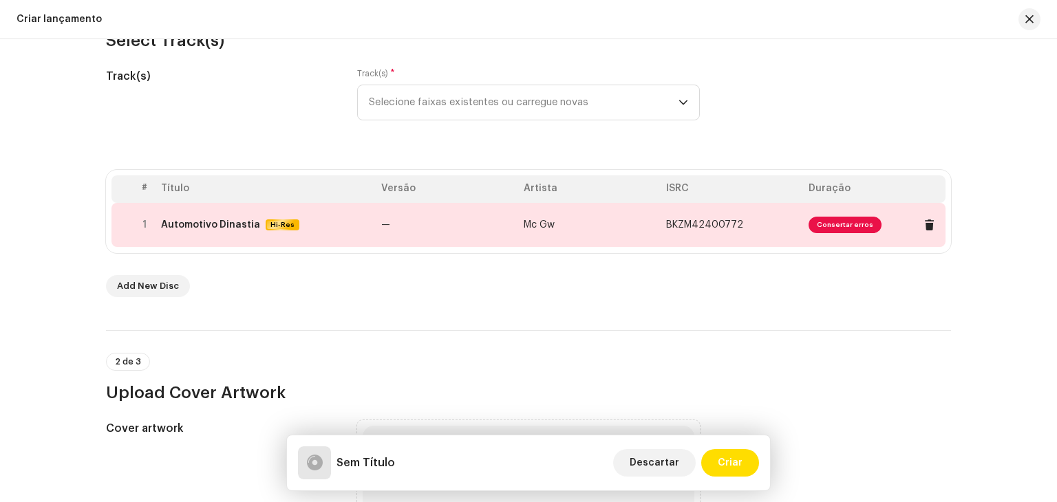
scroll to position [138, 0]
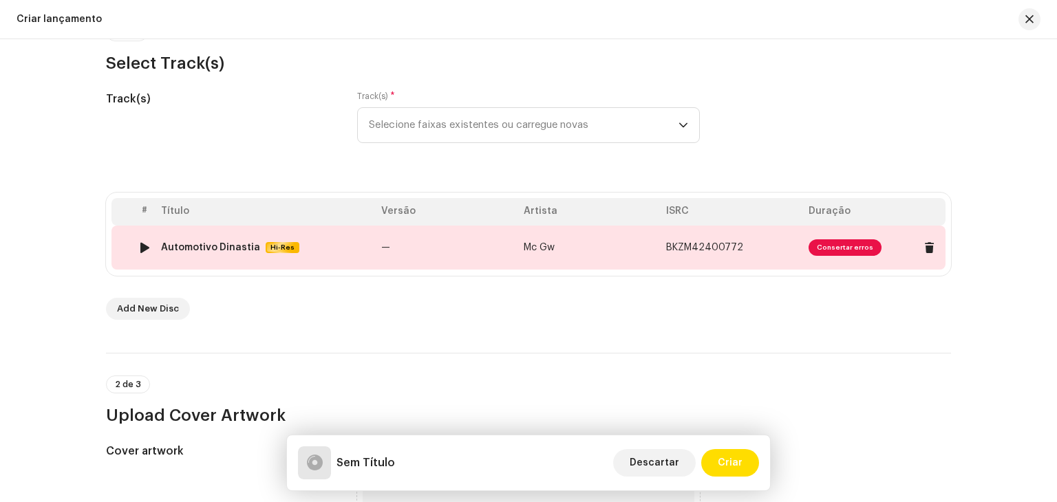
click at [427, 248] on td "—" at bounding box center [447, 248] width 142 height 44
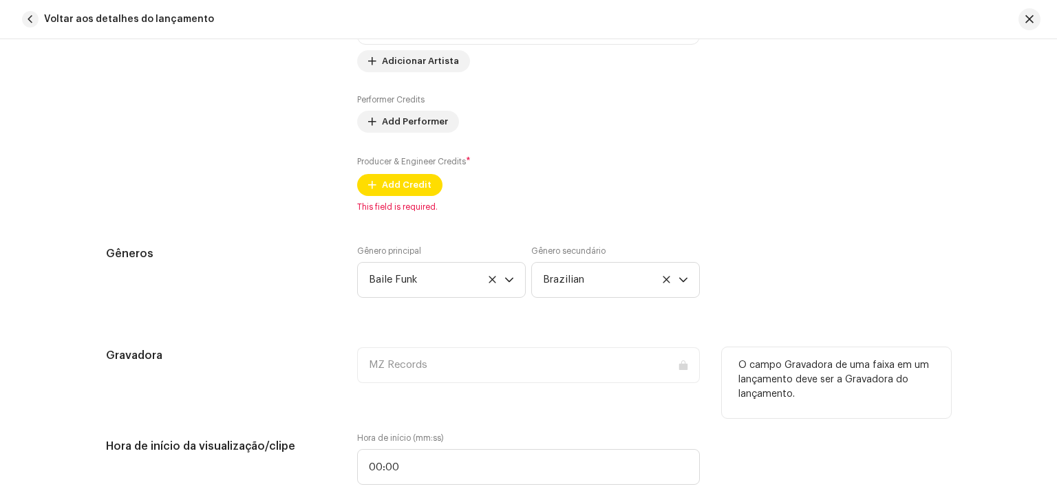
scroll to position [1239, 0]
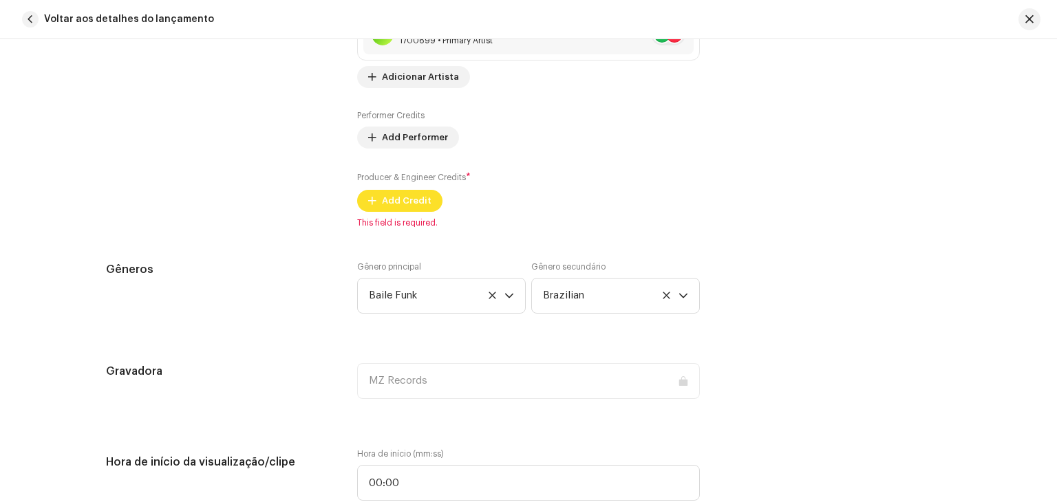
click at [407, 209] on span "Add Credit" at bounding box center [407, 201] width 50 height 28
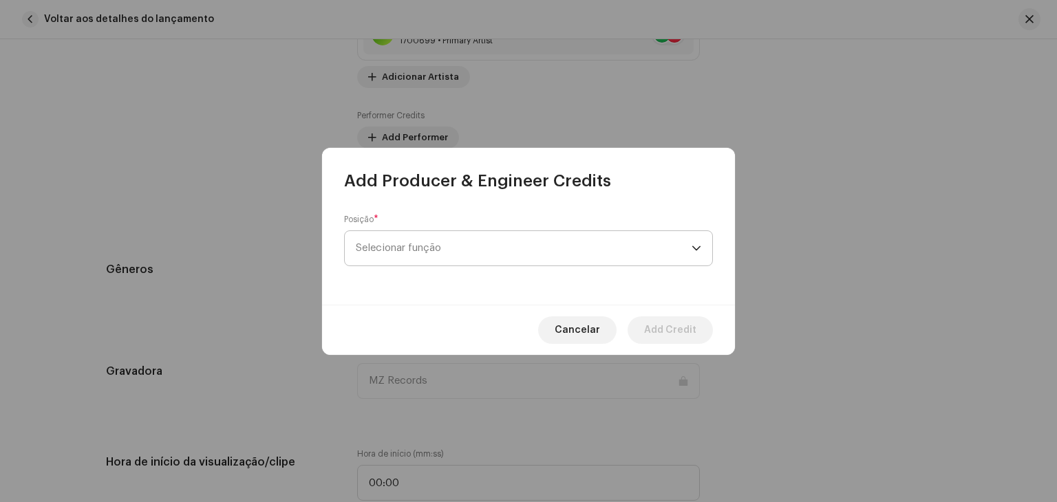
click at [432, 251] on span "Selecionar função" at bounding box center [524, 248] width 336 height 34
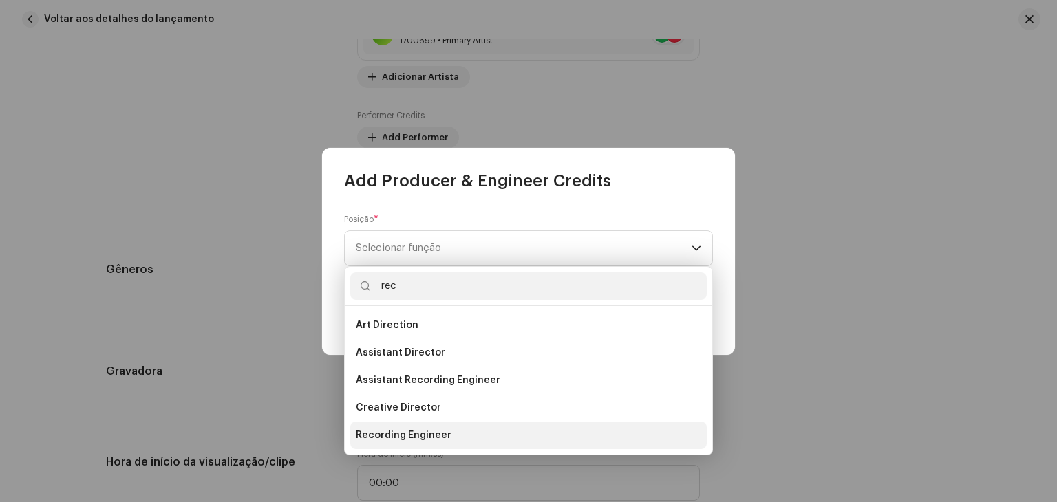
type input "rec"
click at [419, 434] on span "Recording Engineer" at bounding box center [404, 436] width 96 height 14
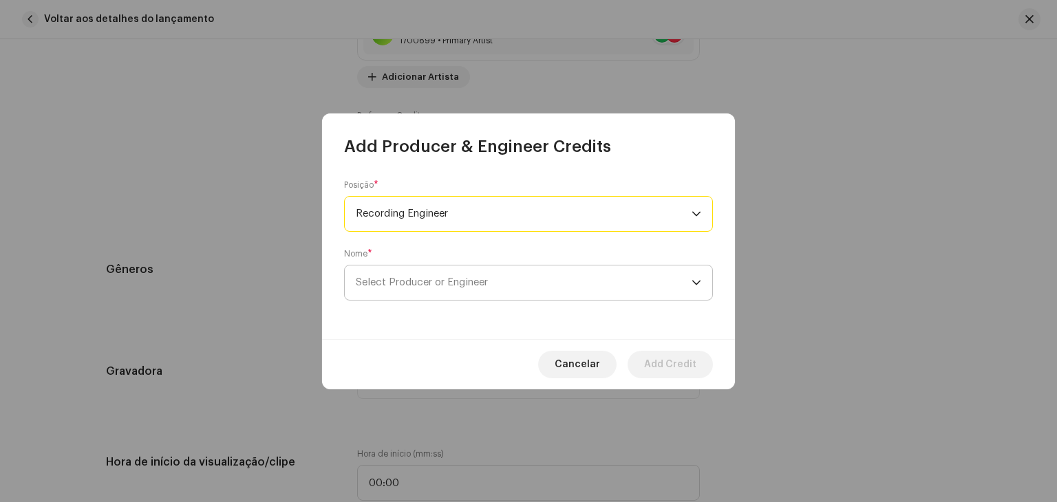
click at [489, 299] on span "Select Producer or Engineer" at bounding box center [524, 283] width 336 height 34
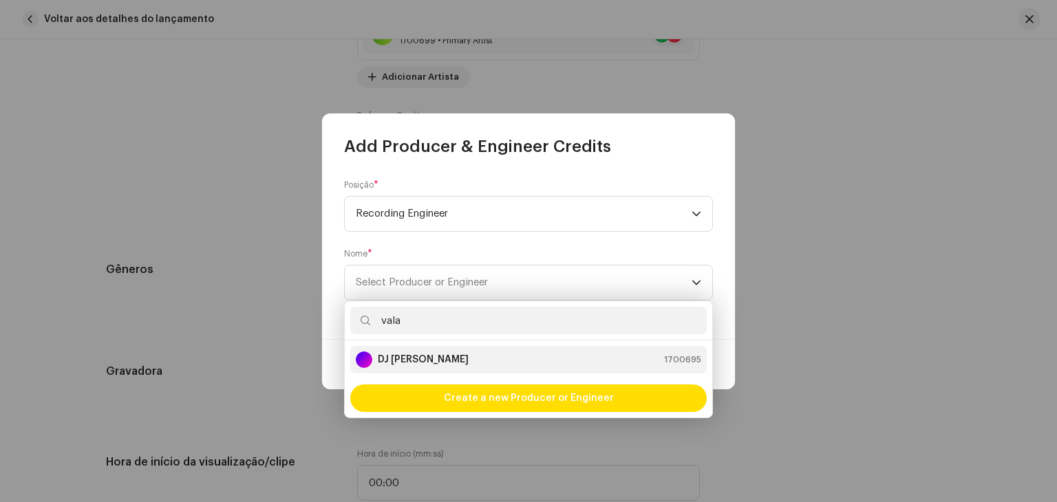
type input "vala"
click at [492, 368] on li "DJ Valacio 1700695" at bounding box center [528, 360] width 357 height 28
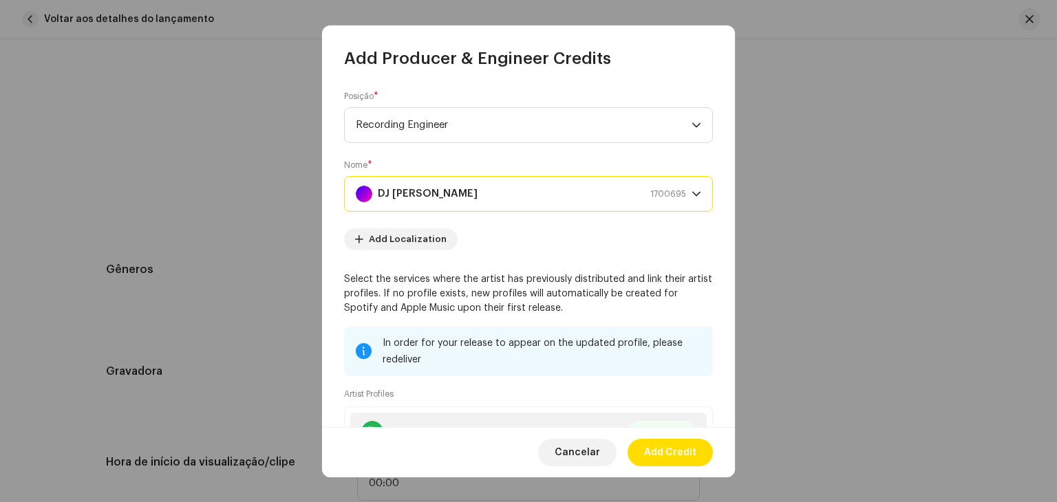
scroll to position [0, 0]
click at [690, 455] on span "Add Credit" at bounding box center [670, 453] width 52 height 28
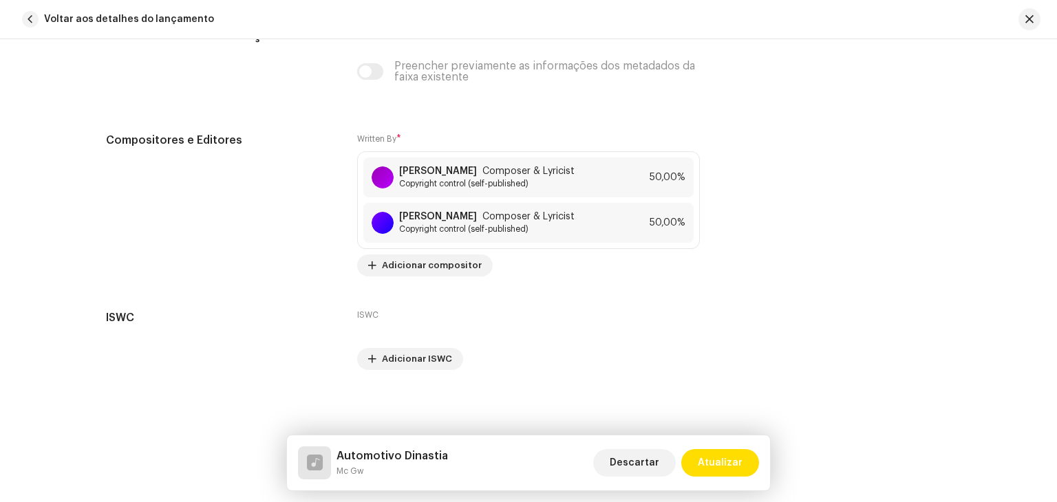
scroll to position [3040, 0]
click at [727, 469] on span "Atualizar" at bounding box center [720, 463] width 45 height 28
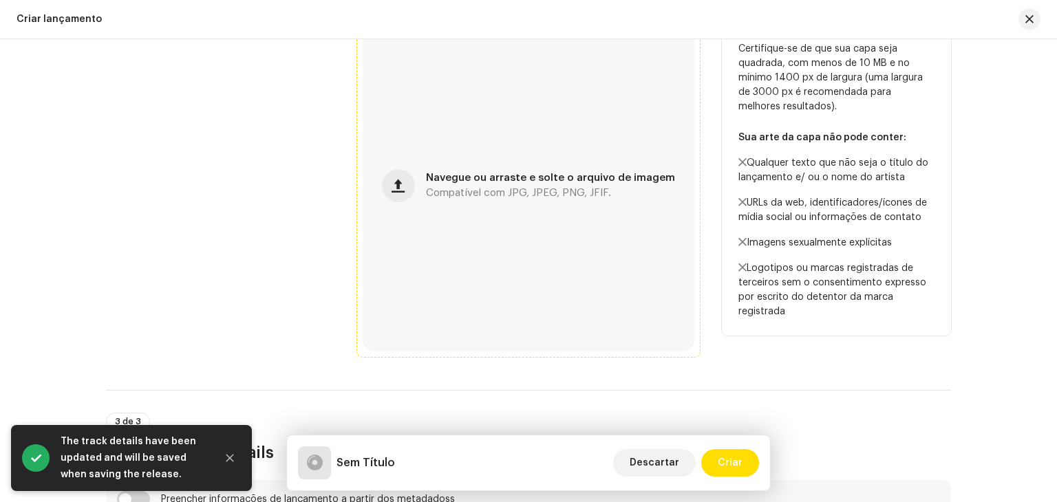
scroll to position [482, 0]
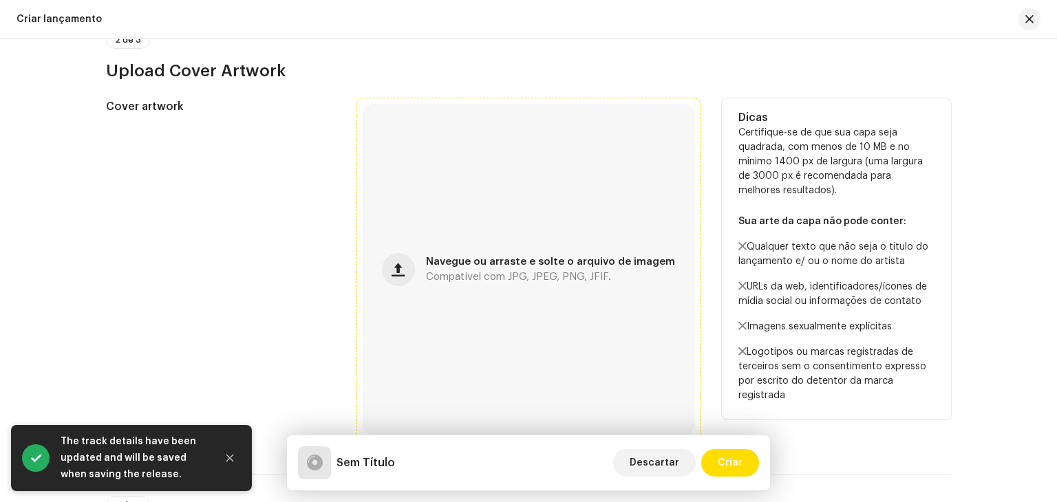
click at [537, 240] on div "Navegue ou arraste e solte o arquivo de imagem Compatível com JPG, JPEG, PNG, J…" at bounding box center [529, 270] width 332 height 332
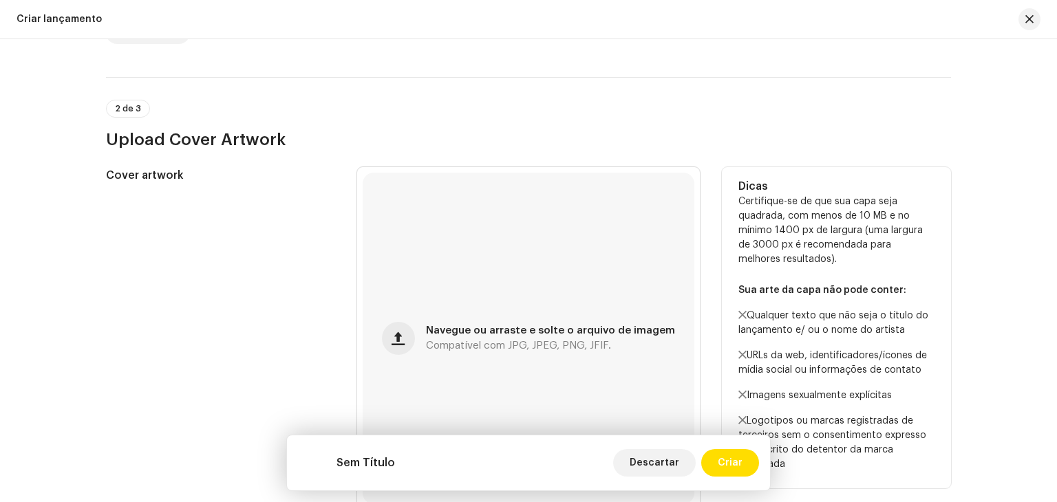
scroll to position [757, 0]
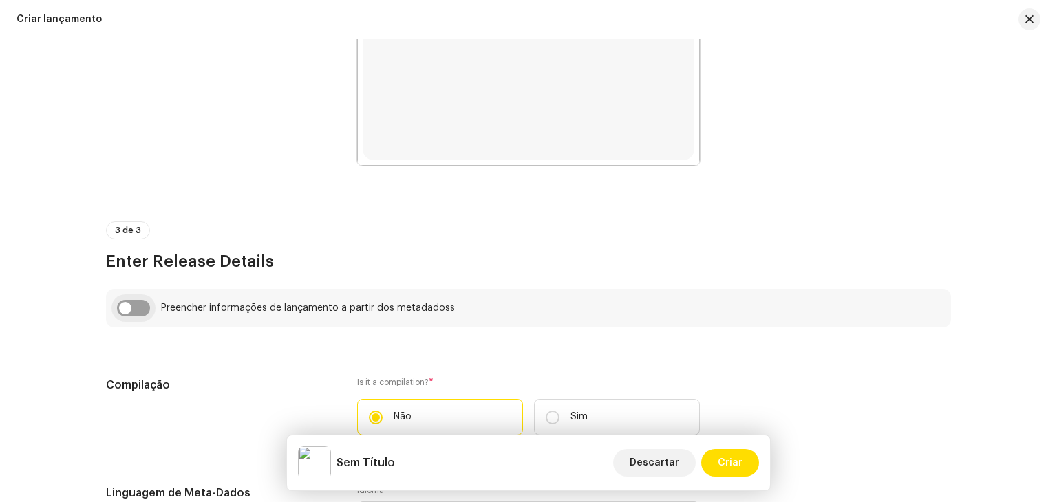
click at [135, 301] on input "checkbox" at bounding box center [133, 308] width 33 height 17
checkbox input "true"
type input "Automotivo Dinastia"
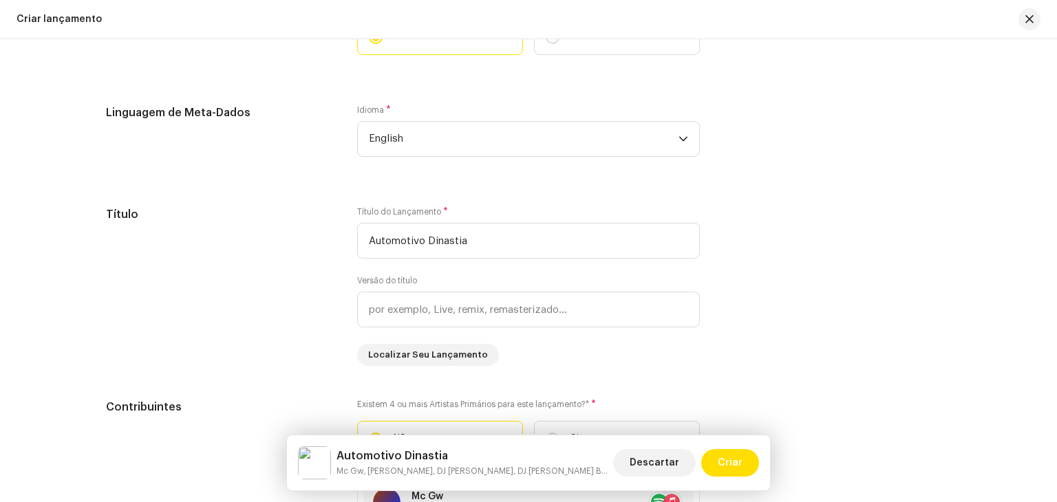
scroll to position [1239, 0]
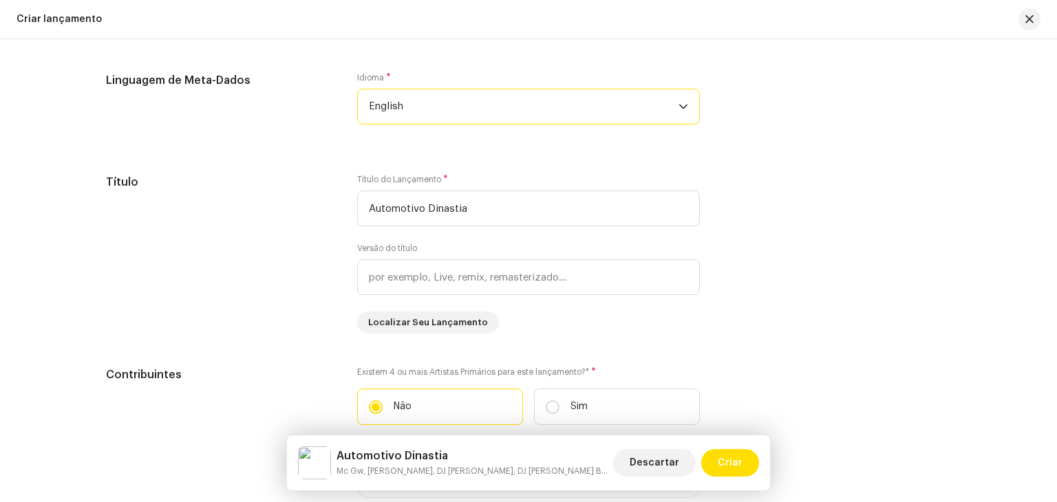
click at [443, 111] on span "English" at bounding box center [524, 106] width 310 height 34
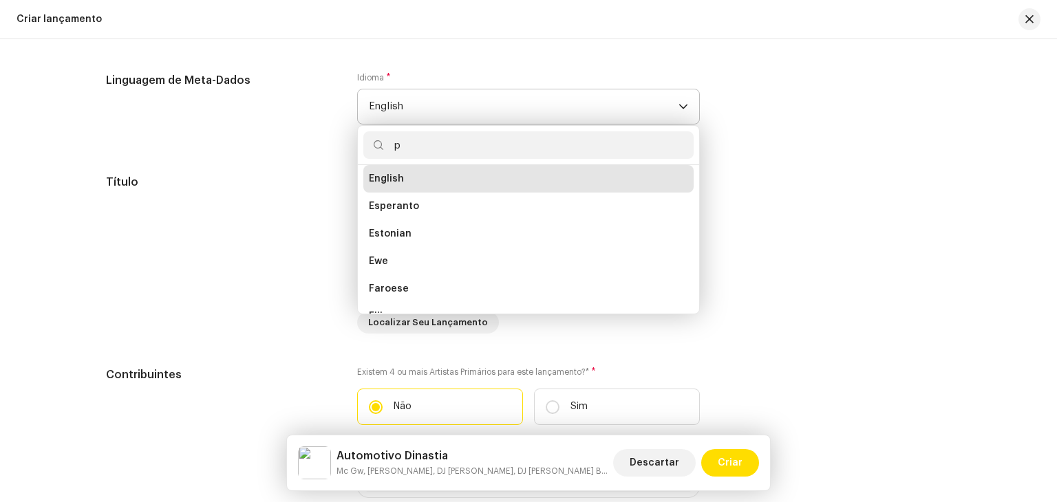
scroll to position [0, 0]
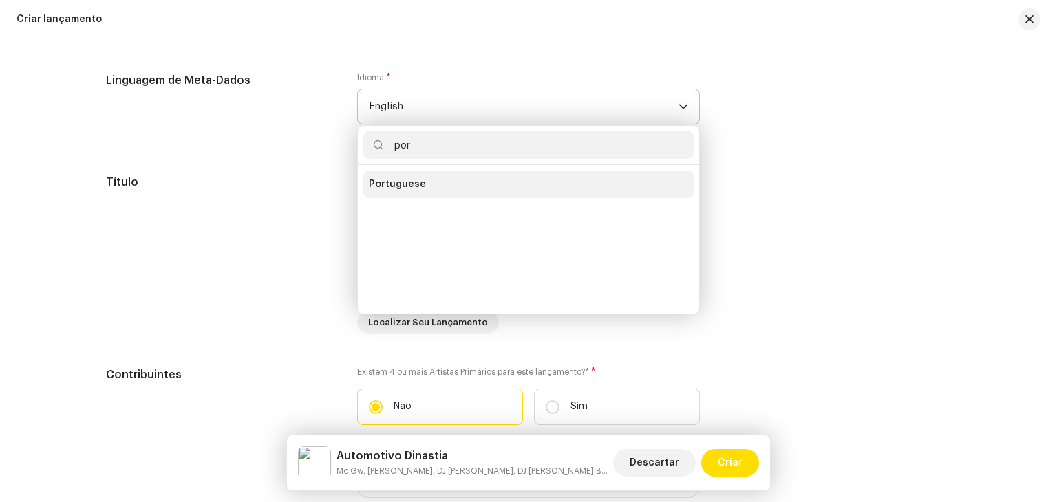
type input "por"
click at [425, 179] on li "Portuguese" at bounding box center [528, 185] width 330 height 28
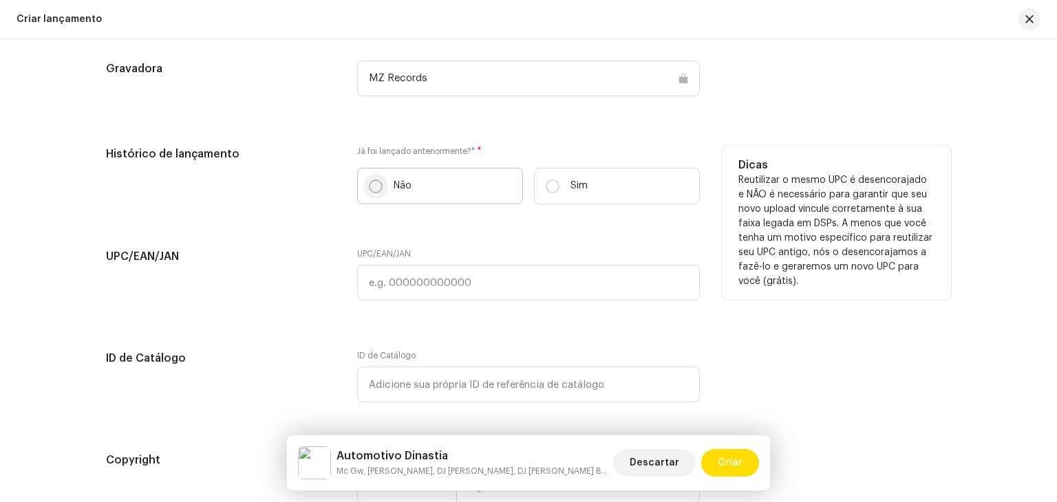
click at [372, 185] on input "Não" at bounding box center [376, 187] width 14 height 14
radio input "true"
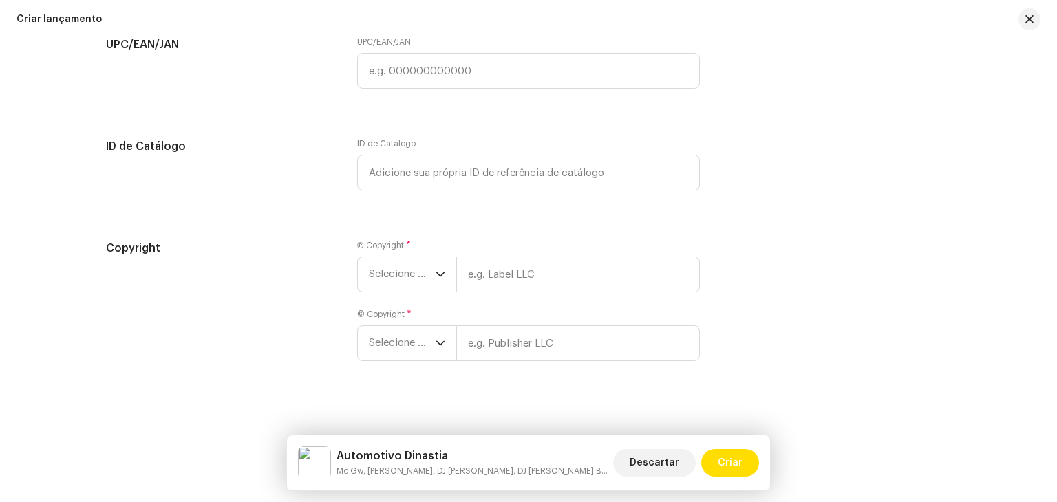
scroll to position [2427, 0]
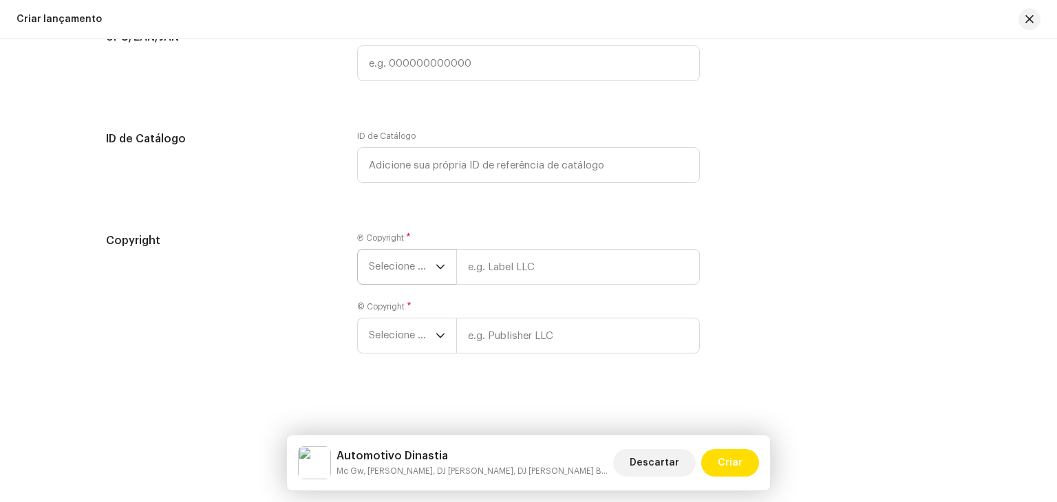
click at [446, 275] on p-select "Selecione o ano" at bounding box center [406, 267] width 99 height 36
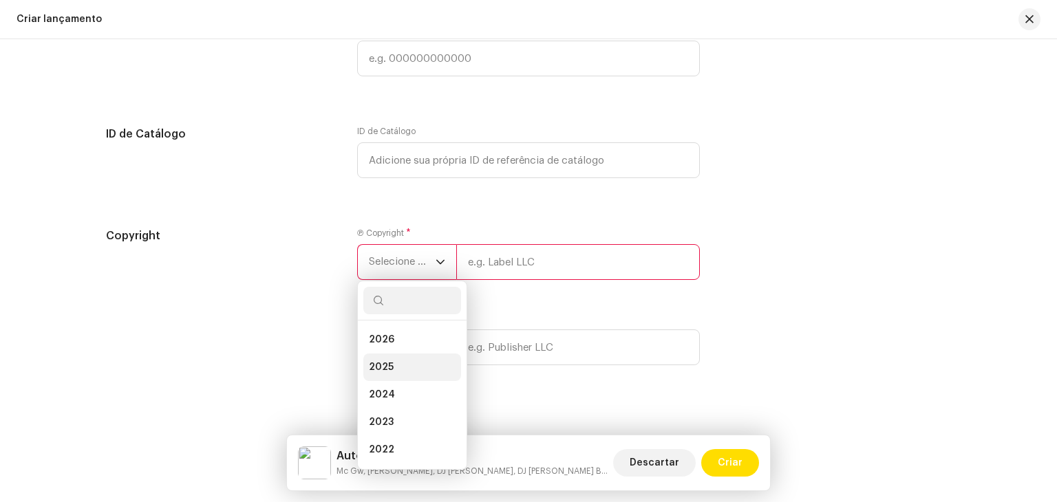
click at [396, 379] on li "2025" at bounding box center [412, 368] width 98 height 28
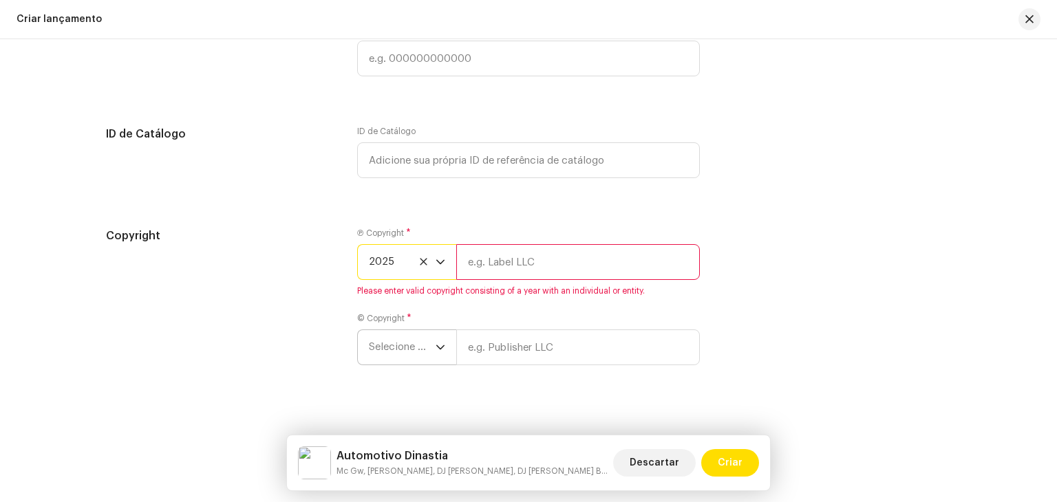
click at [396, 353] on span "Selecione o ano" at bounding box center [402, 347] width 67 height 34
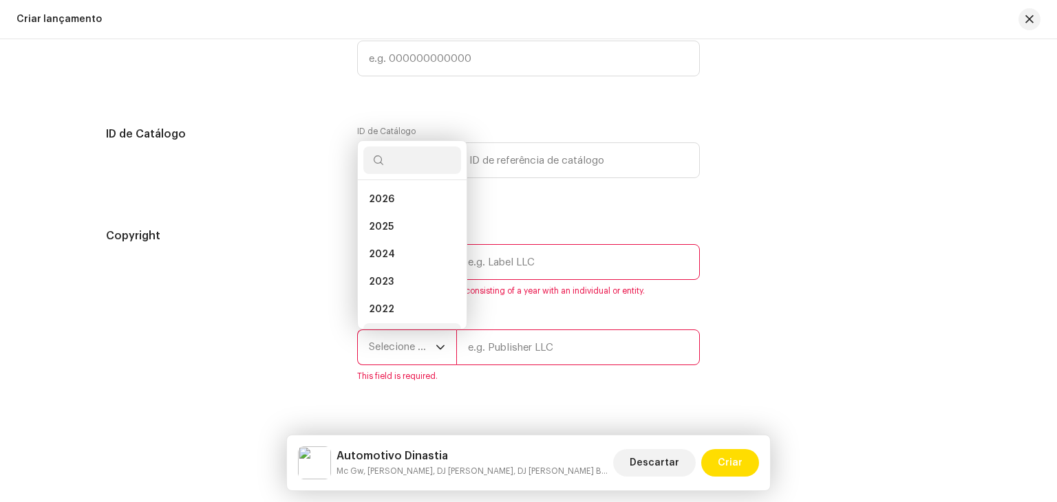
scroll to position [22, 0]
click at [389, 218] on li "2025" at bounding box center [412, 205] width 98 height 28
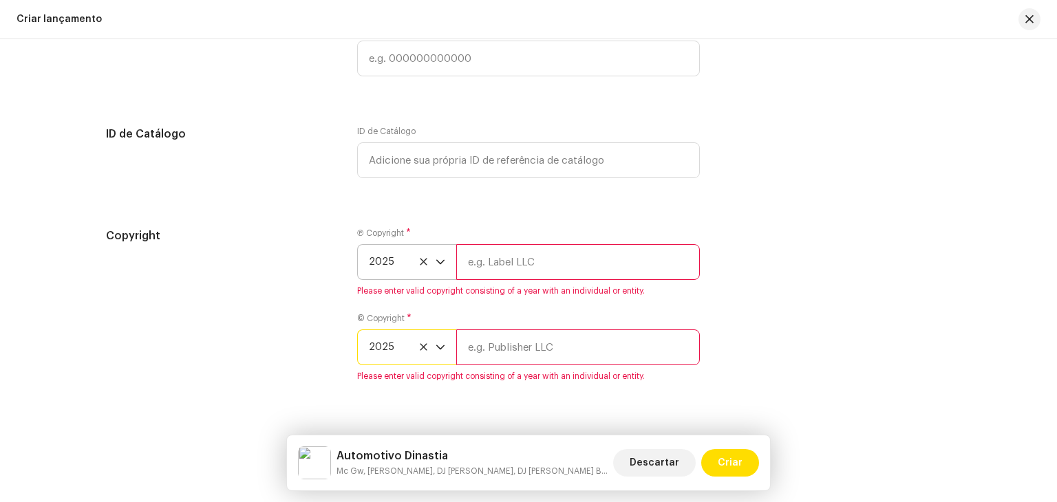
click at [488, 254] on input "text" at bounding box center [578, 262] width 244 height 36
type input "Brasil dos Fluxos"
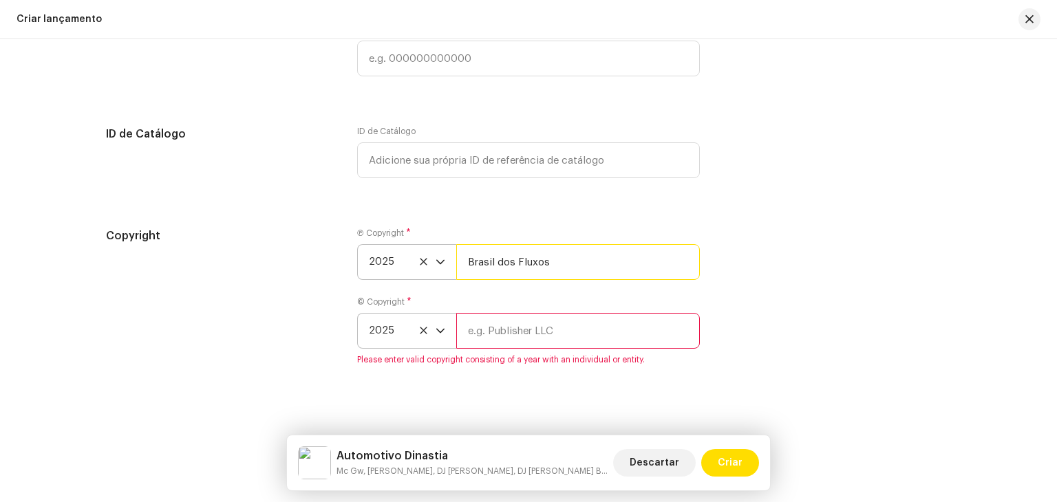
click at [526, 266] on input "Brasil dos Fluxos" at bounding box center [578, 262] width 244 height 36
click at [527, 334] on input "text" at bounding box center [578, 331] width 244 height 36
paste input "Brasil dos Fluxos"
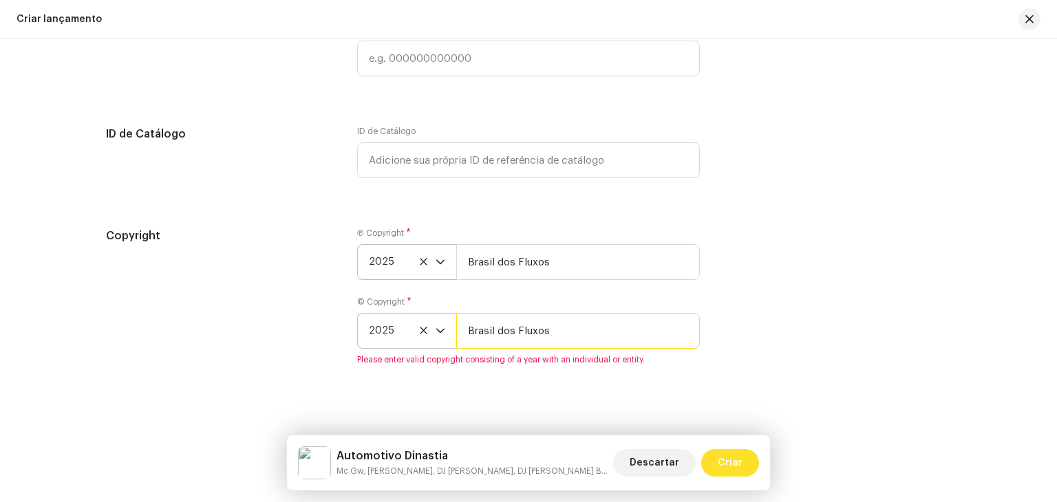
type input "Brasil dos Fluxos"
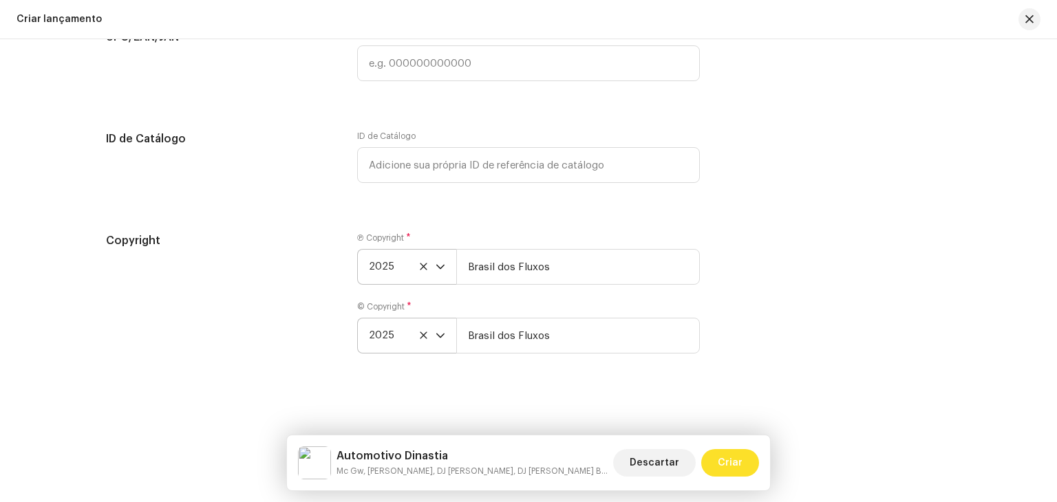
click at [718, 455] on button "Criar" at bounding box center [730, 463] width 58 height 28
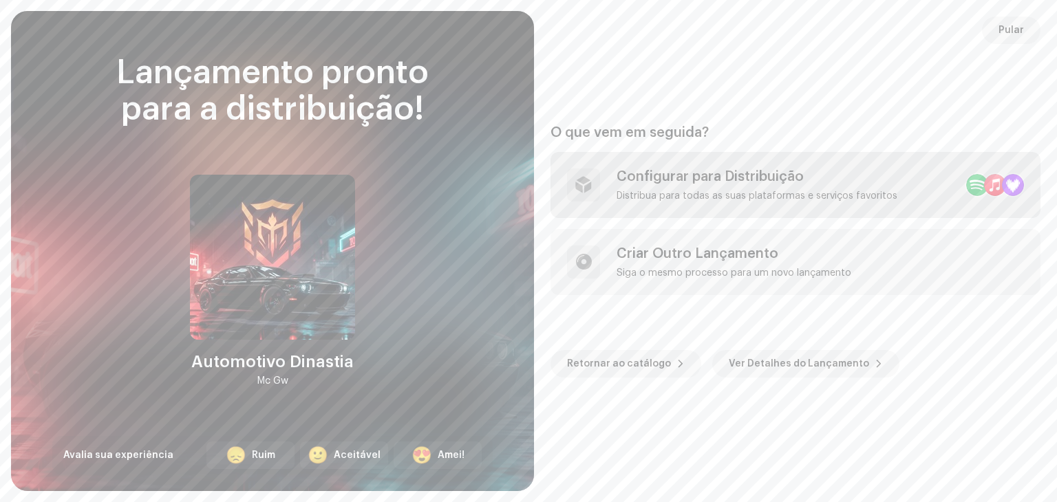
click at [798, 171] on div "Configurar para Distribuição" at bounding box center [757, 177] width 281 height 17
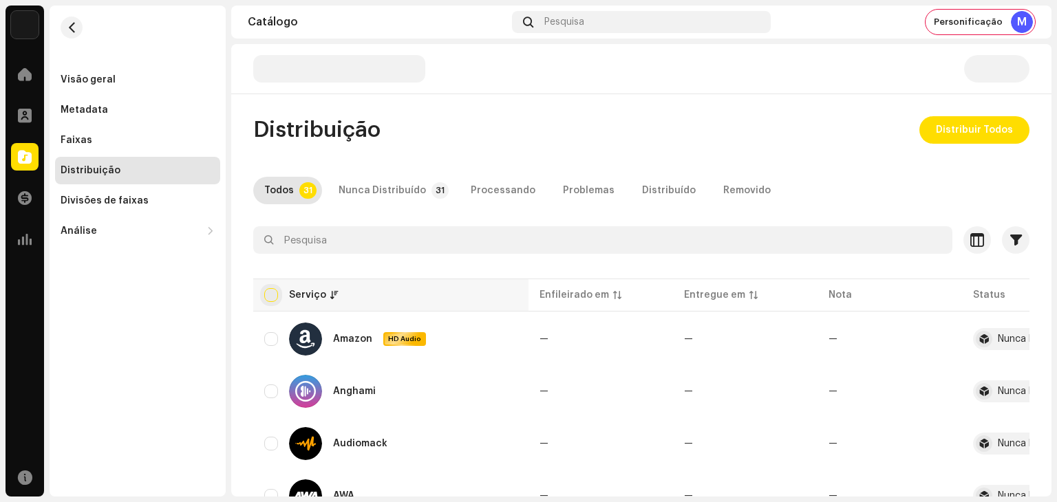
click at [273, 298] on input "checkbox" at bounding box center [271, 295] width 14 height 14
checkbox input "true"
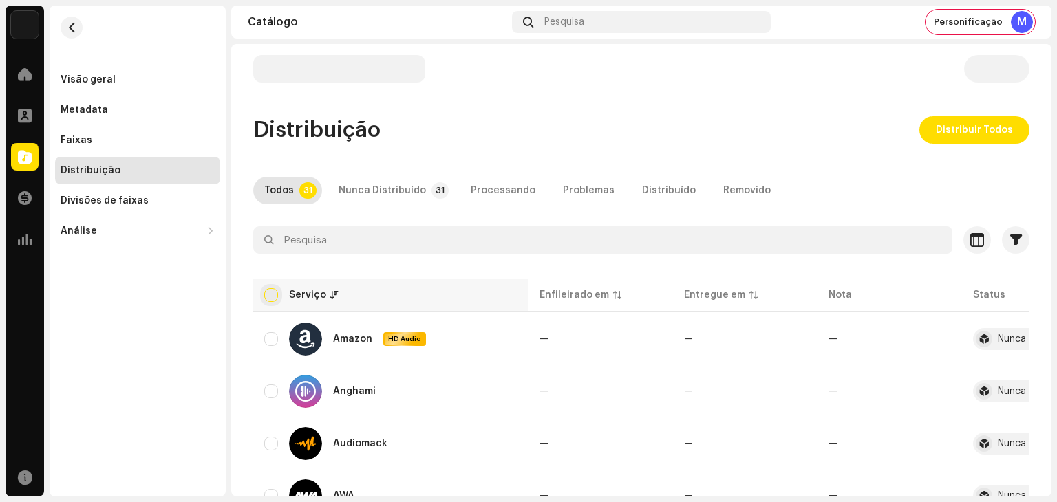
checkbox input "true"
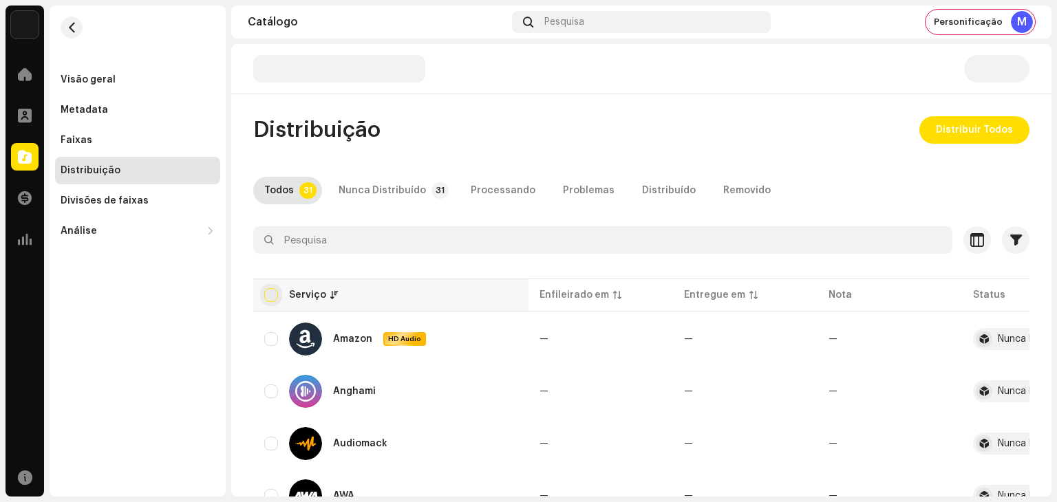
checkbox input "true"
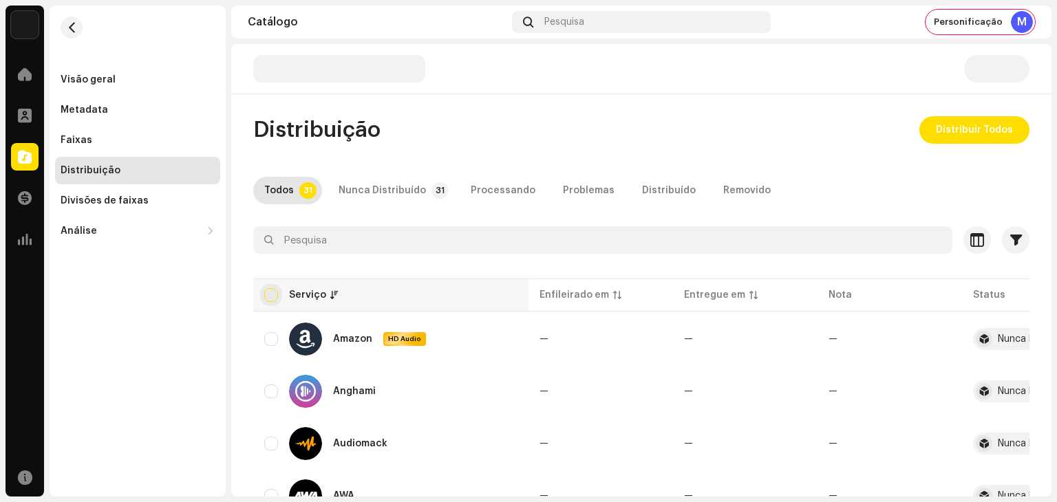
checkbox input "true"
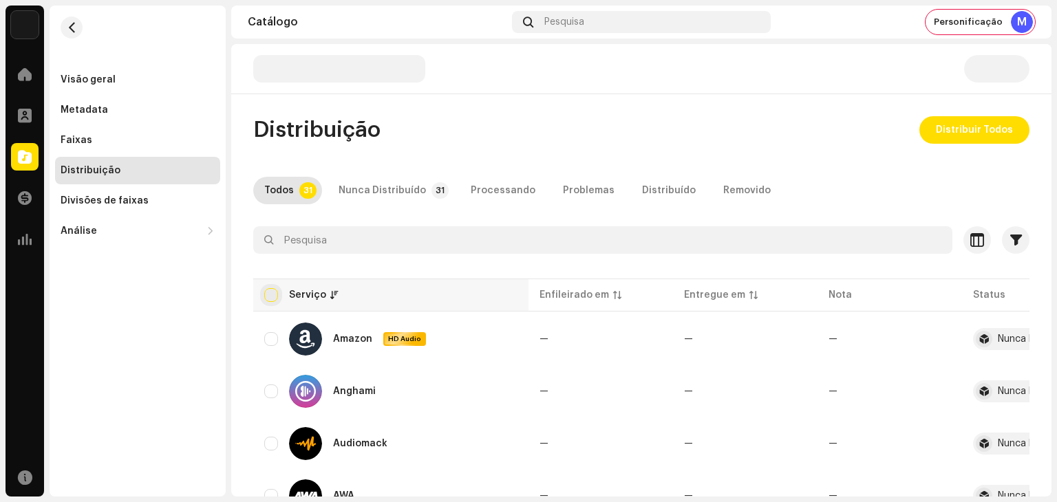
checkbox input "true"
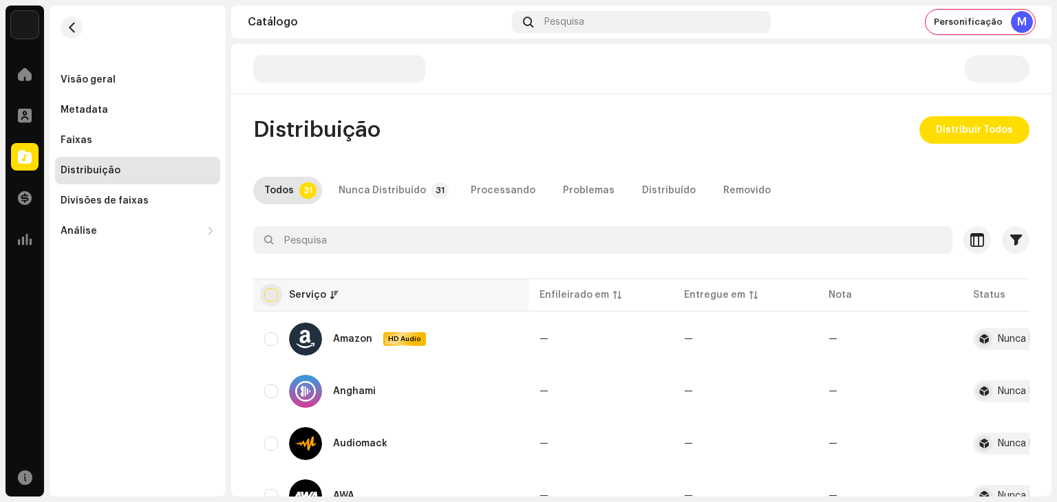
checkbox input "true"
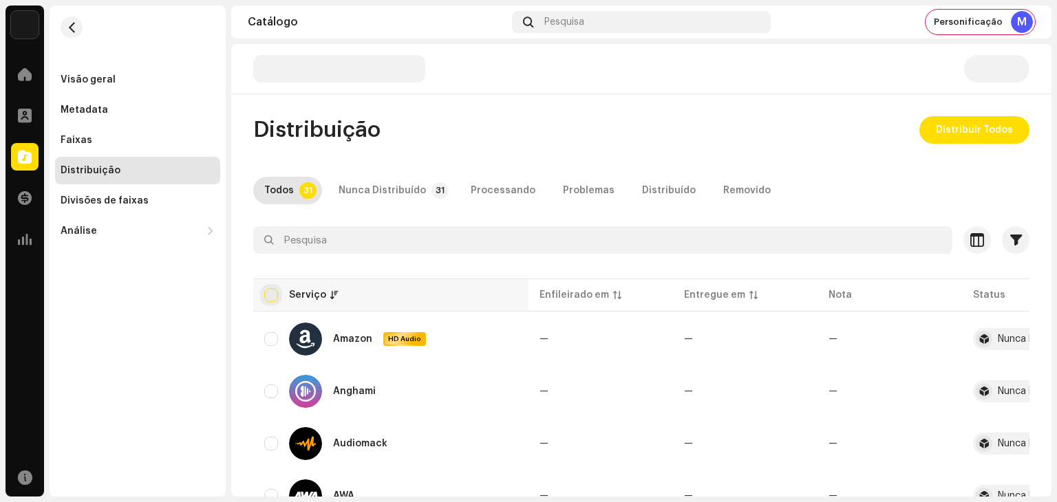
checkbox input "true"
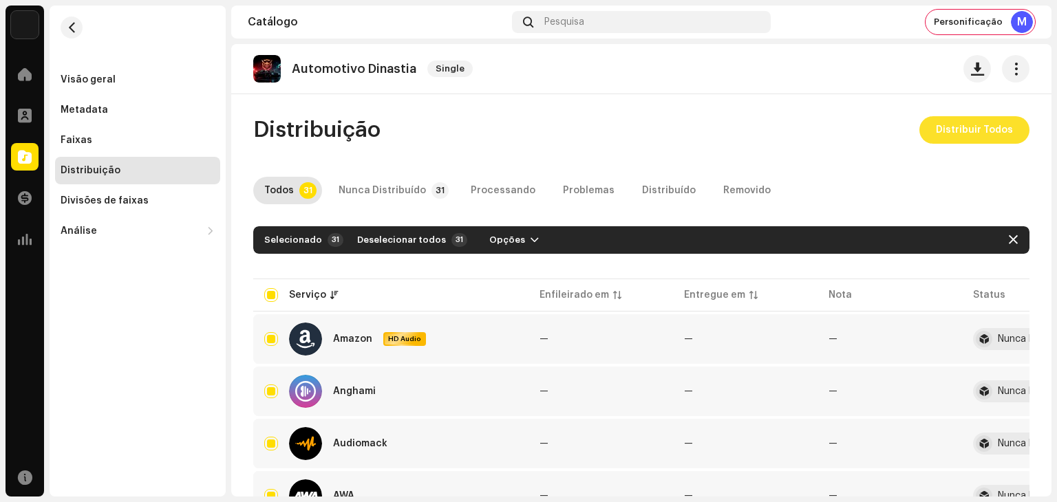
click at [969, 138] on span "Distribuir Todos" at bounding box center [974, 130] width 77 height 28
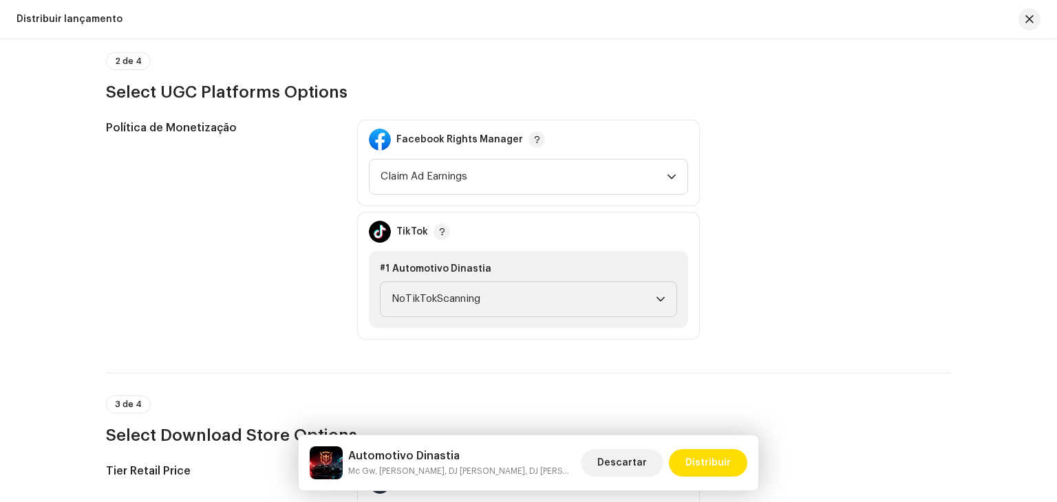
scroll to position [1537, 0]
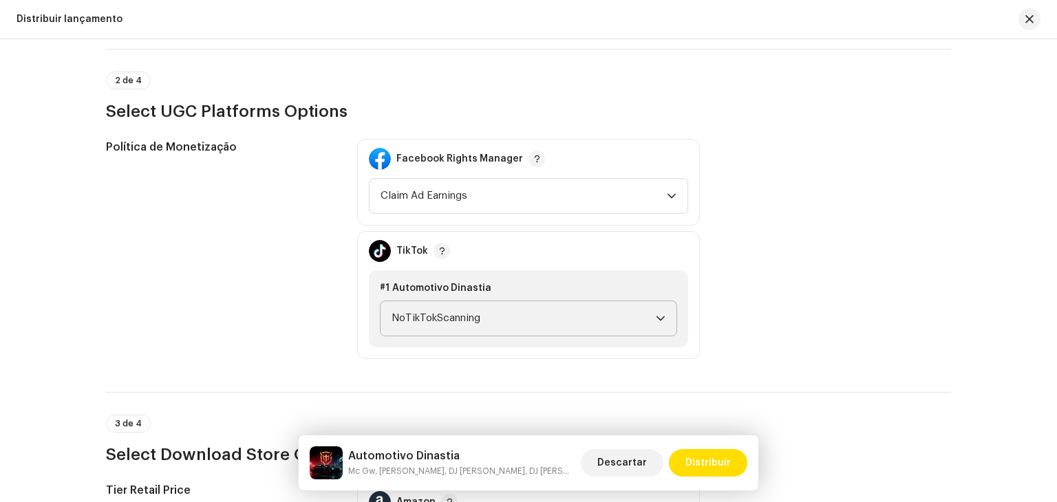
click at [516, 320] on span "NoTikTokScanning" at bounding box center [524, 318] width 264 height 34
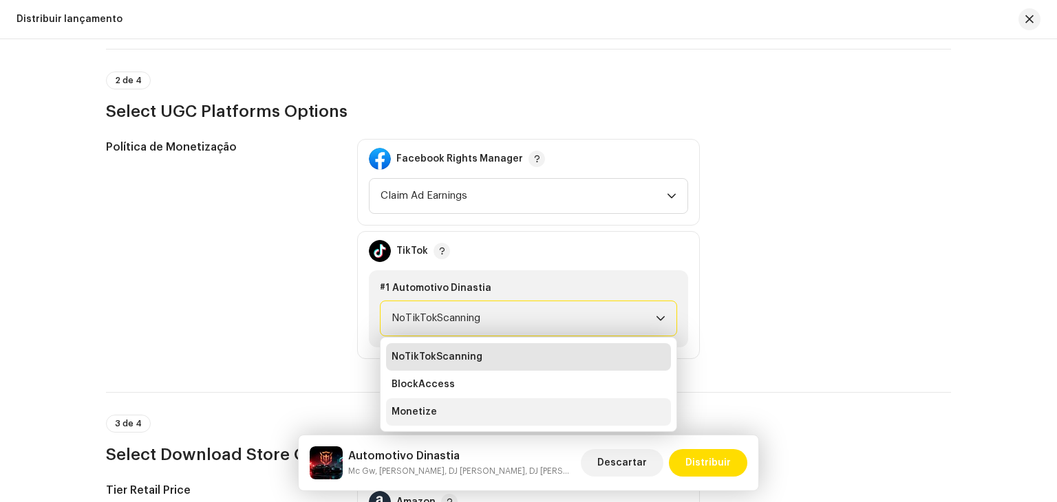
click at [471, 402] on li "Monetize" at bounding box center [528, 413] width 285 height 28
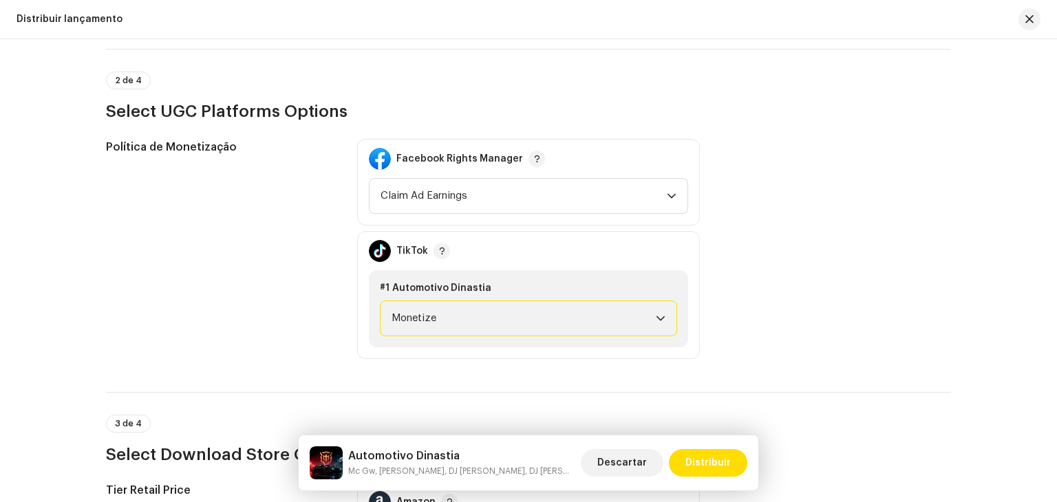
click at [925, 246] on div "Política de Monetização Facebook Rights Manager Claim Ad Earnings TikTok #1 Aut…" at bounding box center [528, 249] width 845 height 220
click at [614, 202] on span "Claim Ad Earnings" at bounding box center [524, 196] width 286 height 34
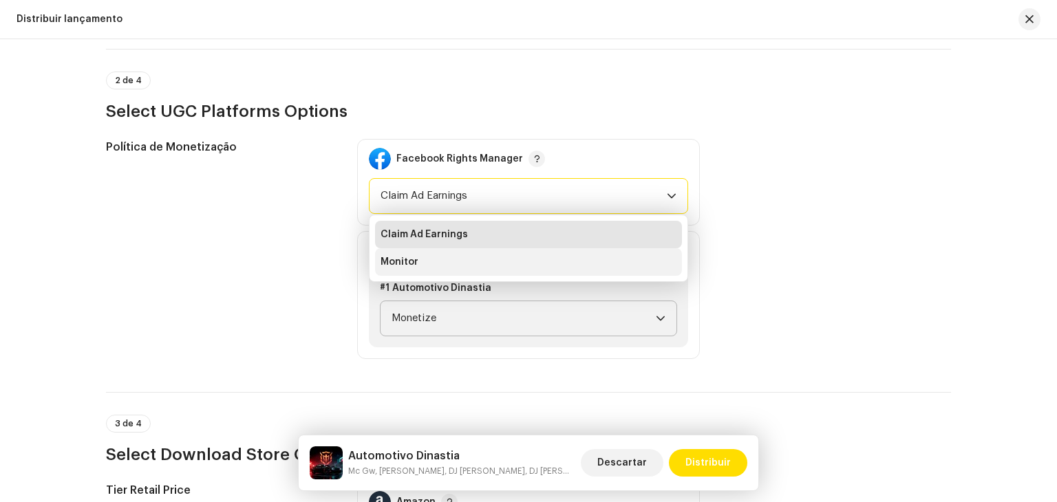
click at [471, 270] on li "Monitor" at bounding box center [528, 262] width 307 height 28
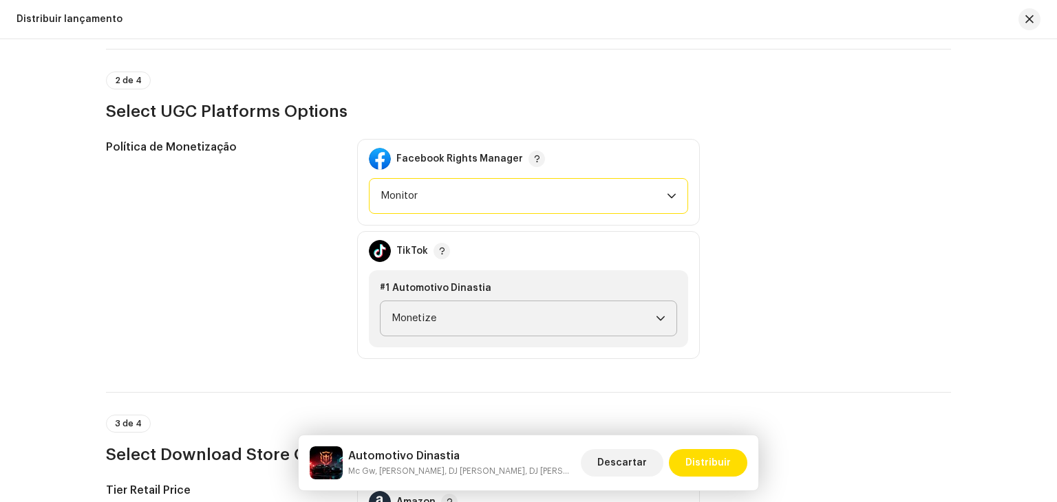
click at [1045, 321] on div "Distribuir lançamento Preencha o seguinte para distribuir sua versão para servi…" at bounding box center [528, 270] width 1057 height 463
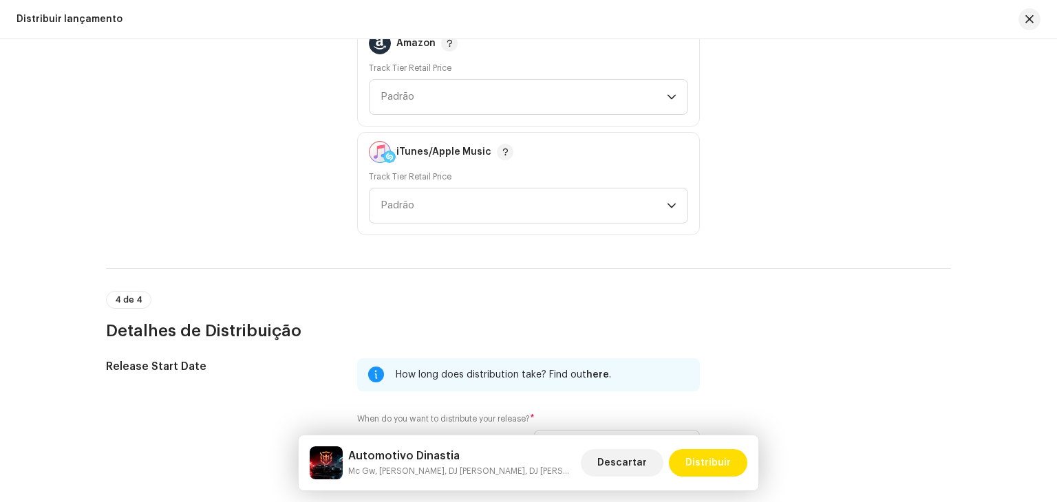
scroll to position [2212, 0]
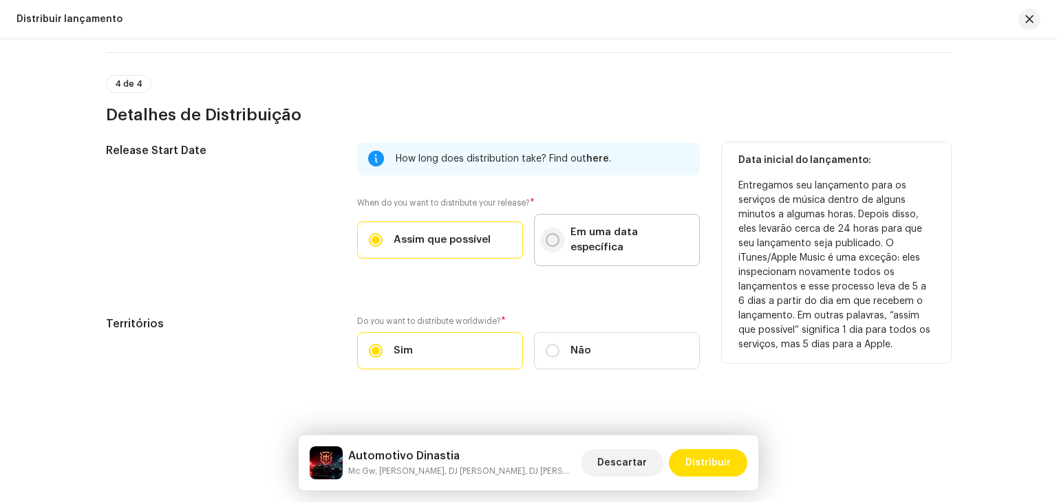
click at [552, 237] on input "Em uma data específica" at bounding box center [553, 240] width 14 height 14
radio input "true"
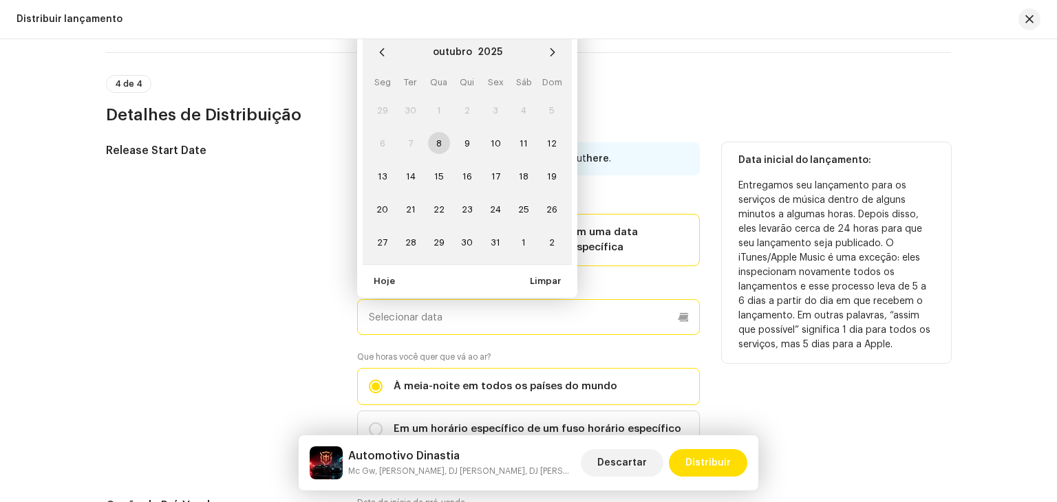
click at [493, 299] on input "text" at bounding box center [528, 317] width 343 height 36
paste input "[DATE]"
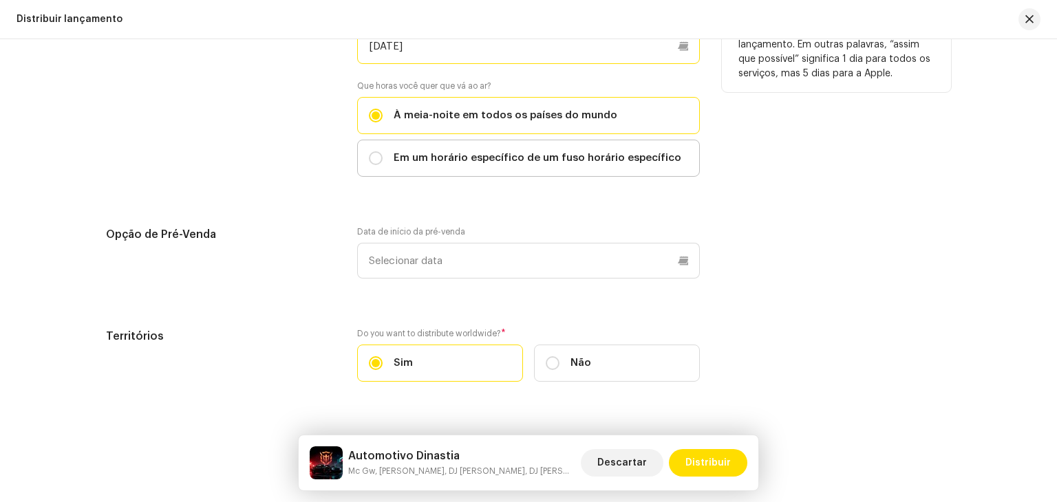
scroll to position [2487, 0]
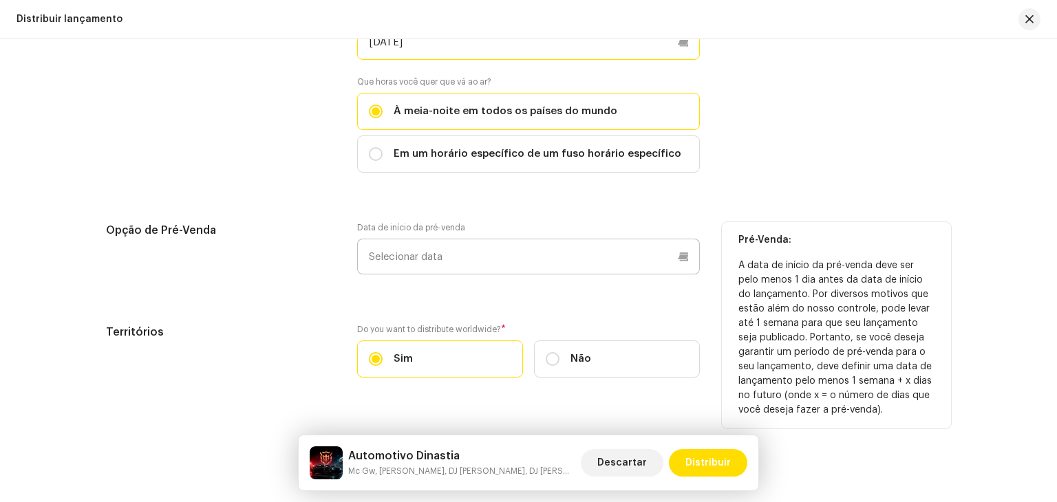
type input "[DATE]"
click at [428, 251] on p-datepicker at bounding box center [528, 257] width 343 height 36
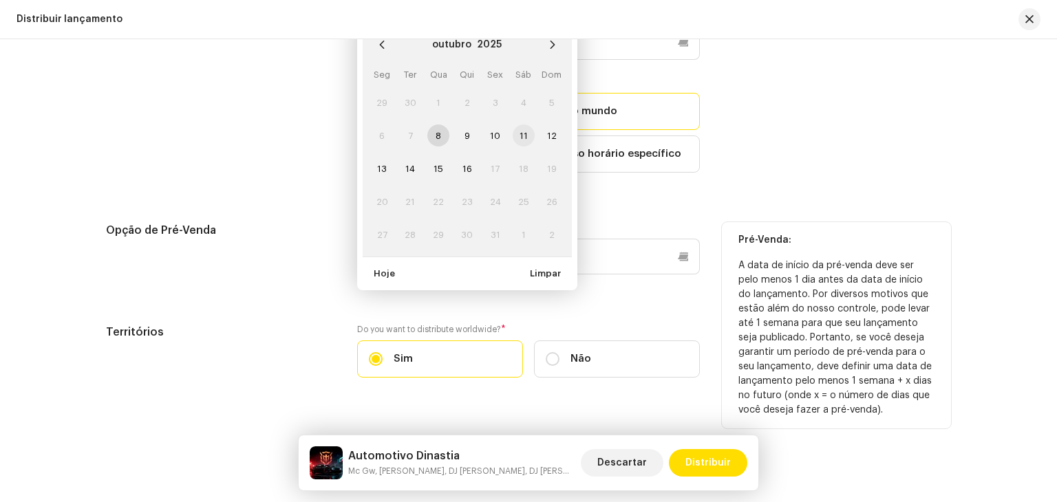
click at [523, 125] on span "11" at bounding box center [524, 136] width 22 height 22
type input "[DATE]"
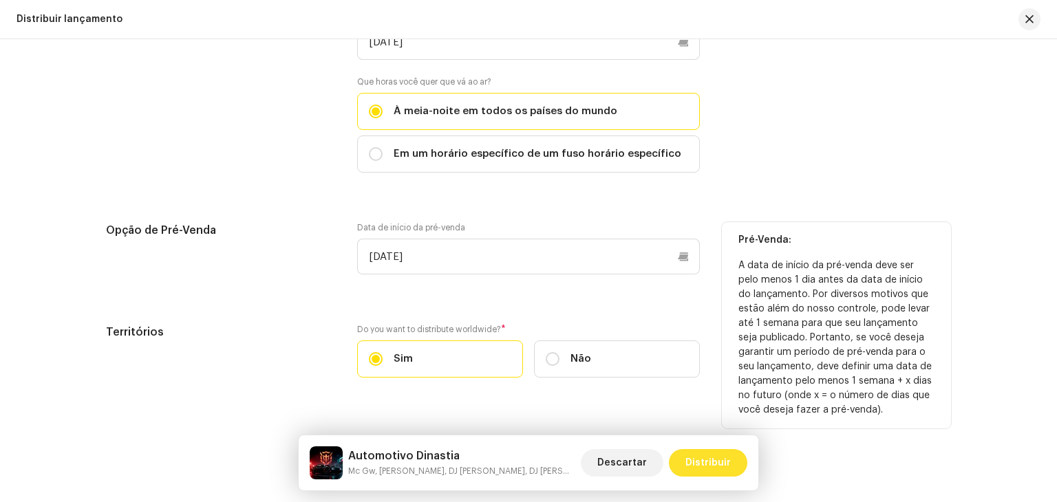
click at [711, 462] on span "Distribuir" at bounding box center [708, 463] width 45 height 28
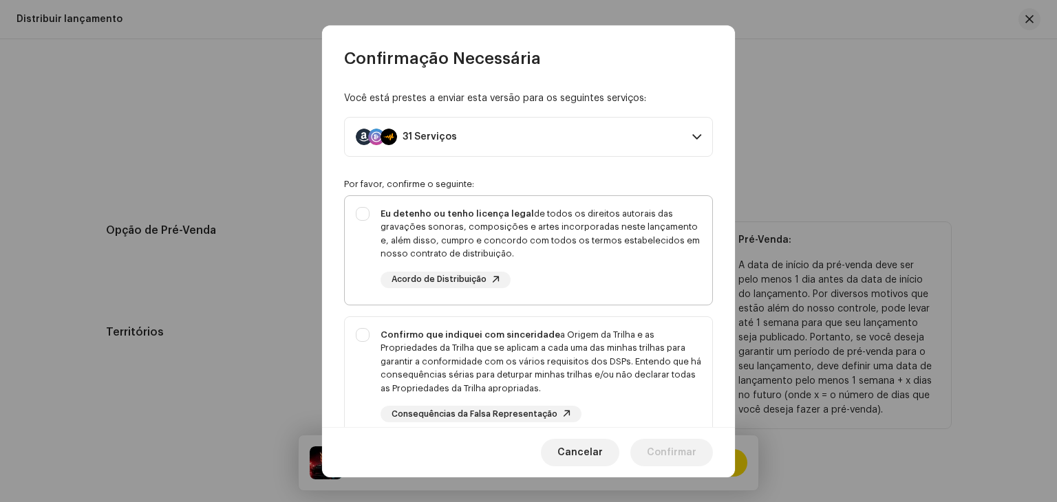
drag, startPoint x: 357, startPoint y: 224, endPoint x: 363, endPoint y: 251, distance: 28.2
click at [358, 224] on div "Eu detenho ou tenho licença legal de todos os direitos autorais das gravações s…" at bounding box center [529, 247] width 368 height 103
checkbox input "true"
click at [377, 344] on div "Confirmo que indiquei com sinceridade a Origem da Trilha e as Propriedades da T…" at bounding box center [529, 375] width 368 height 117
checkbox input "true"
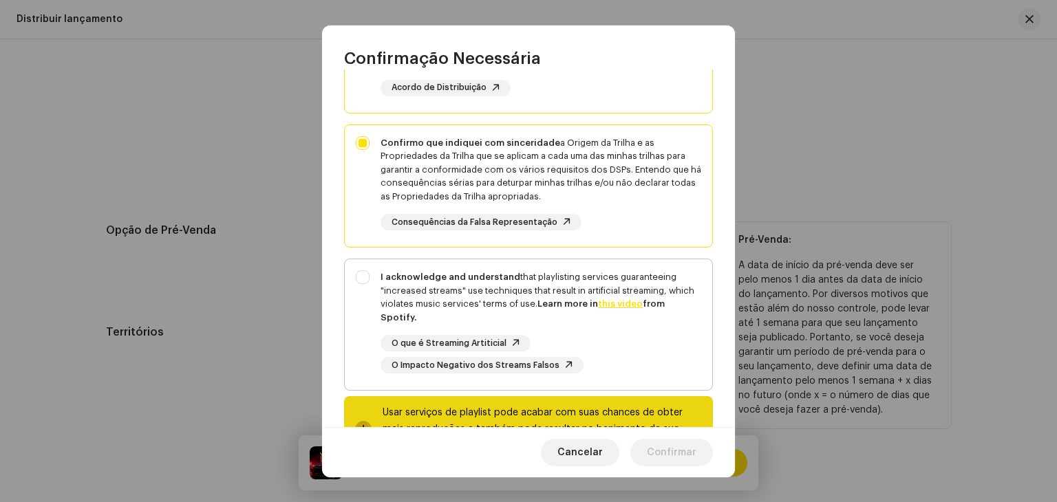
scroll to position [248, 0]
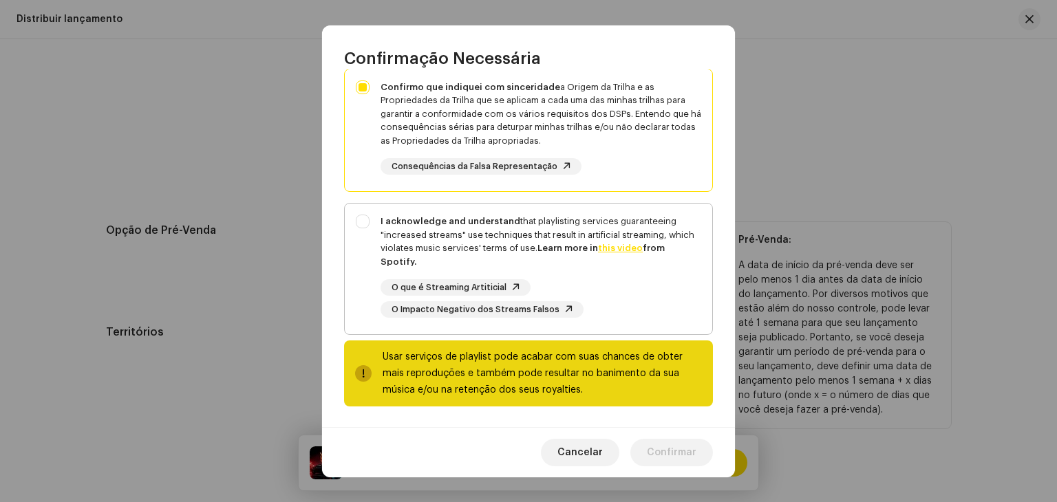
click at [346, 220] on div "I acknowledge and understand that playlisting services guaranteeing "increased …" at bounding box center [529, 266] width 368 height 125
checkbox input "true"
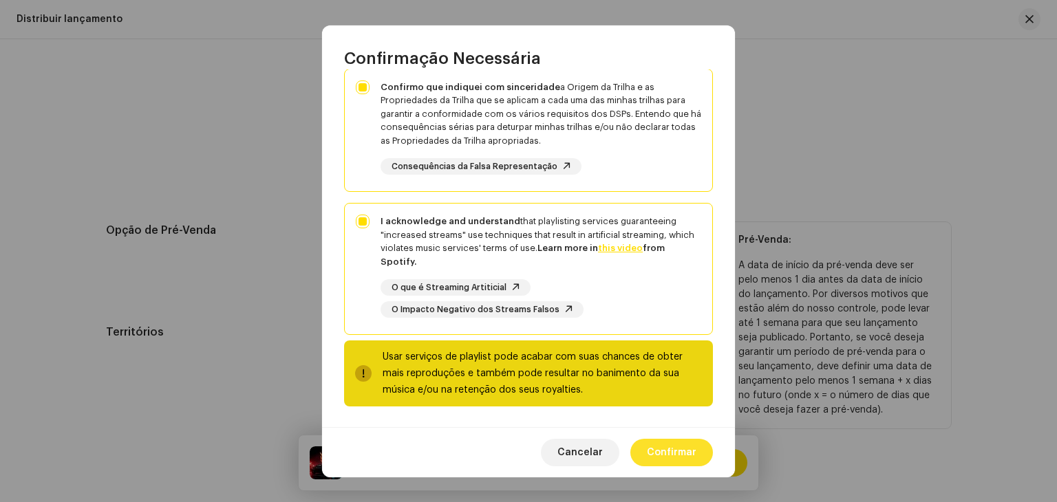
click at [670, 458] on span "Confirmar" at bounding box center [672, 453] width 50 height 28
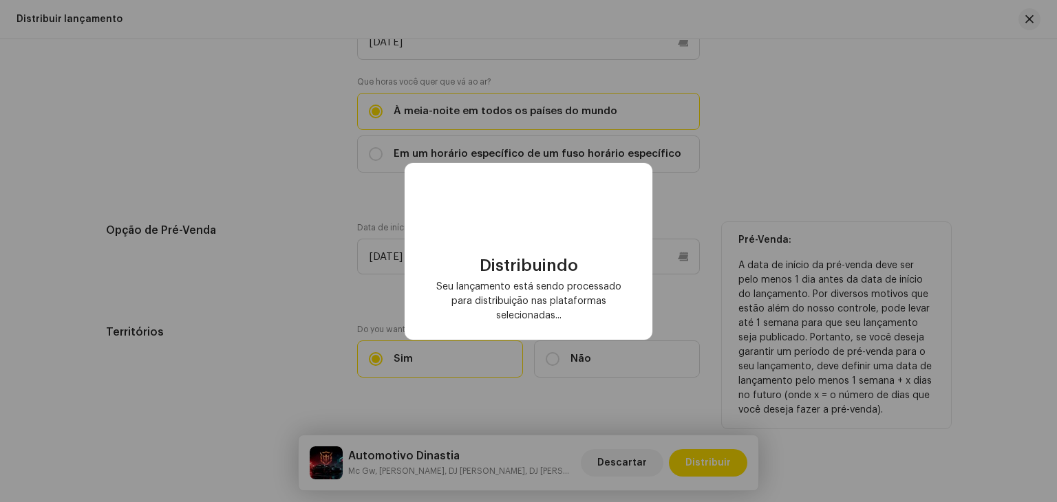
checkbox input "false"
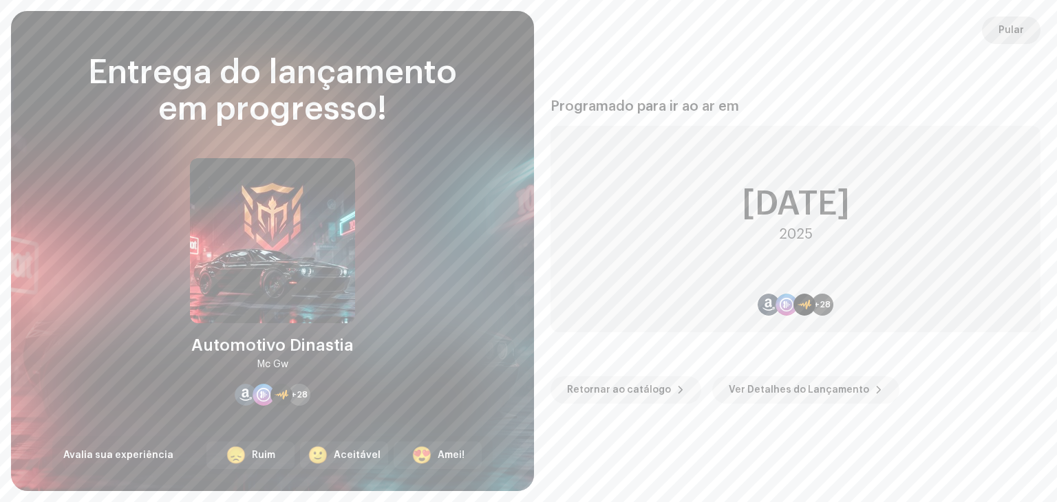
click at [1008, 33] on span "Pular" at bounding box center [1011, 31] width 25 height 28
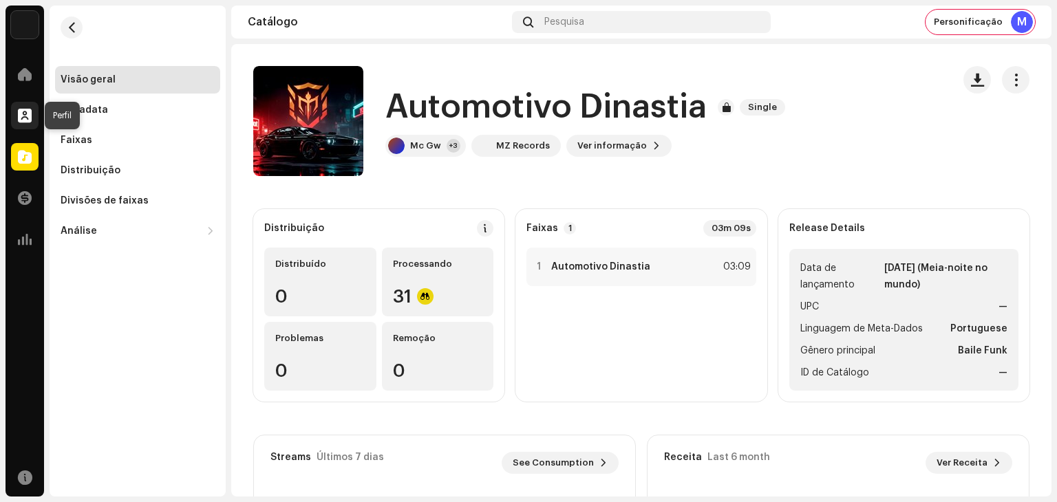
click at [16, 114] on div at bounding box center [25, 116] width 28 height 28
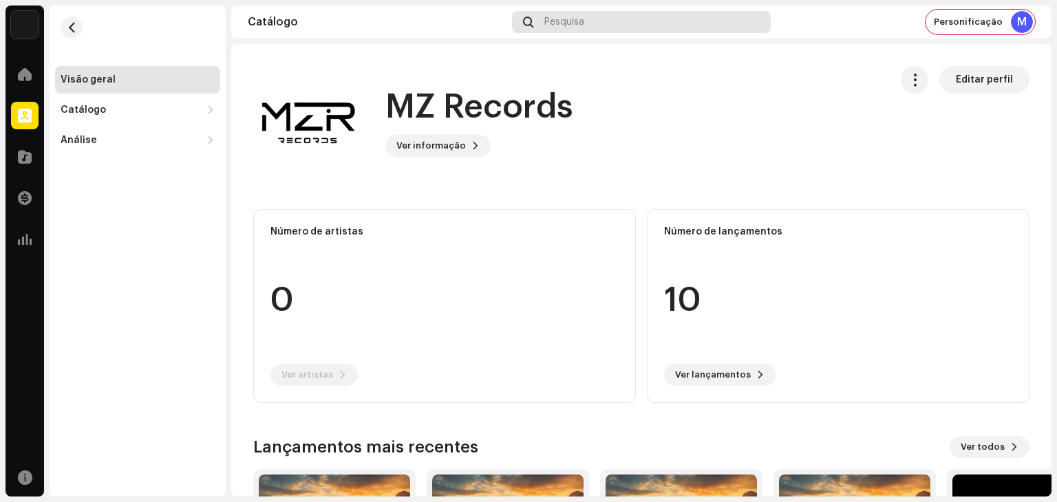
click at [587, 22] on div "Pesquisa" at bounding box center [641, 22] width 259 height 22
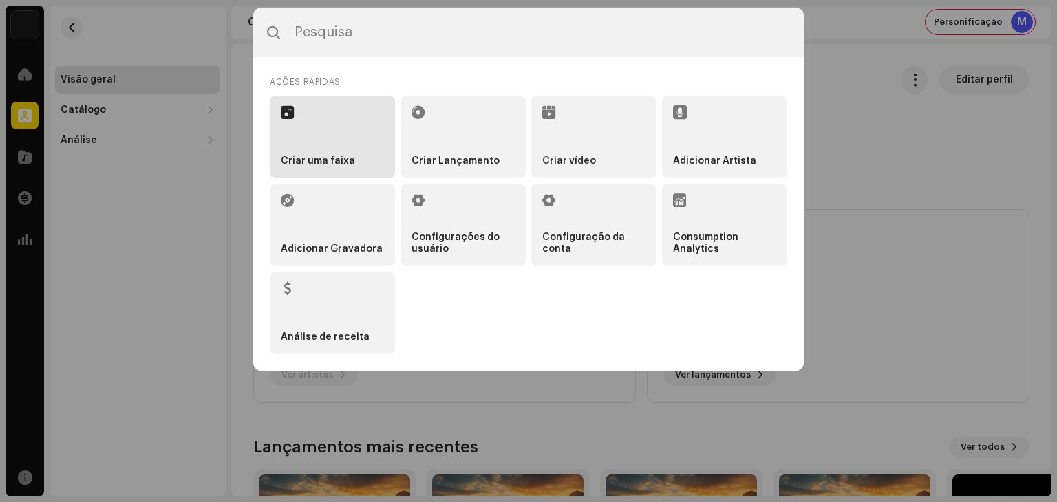
click at [359, 153] on li "Criar uma faixa" at bounding box center [332, 137] width 125 height 83
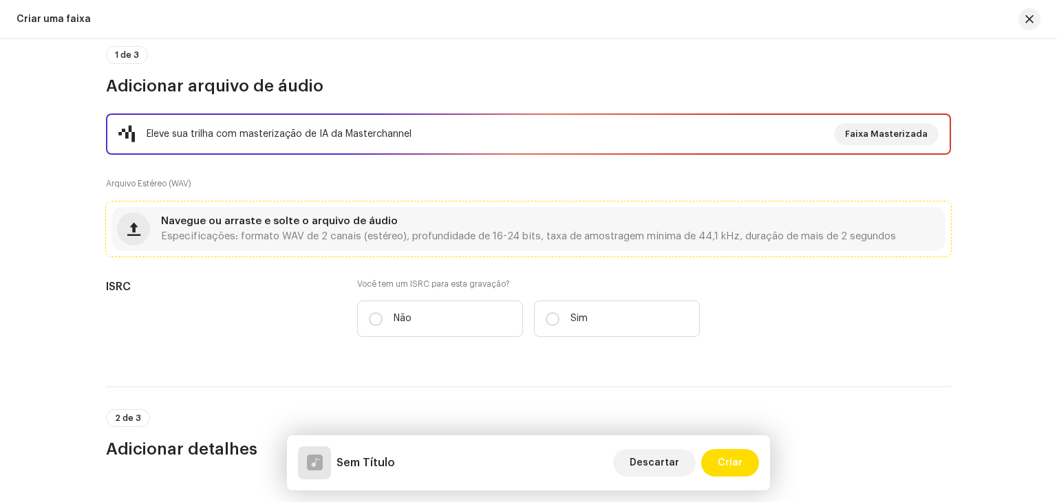
scroll to position [138, 0]
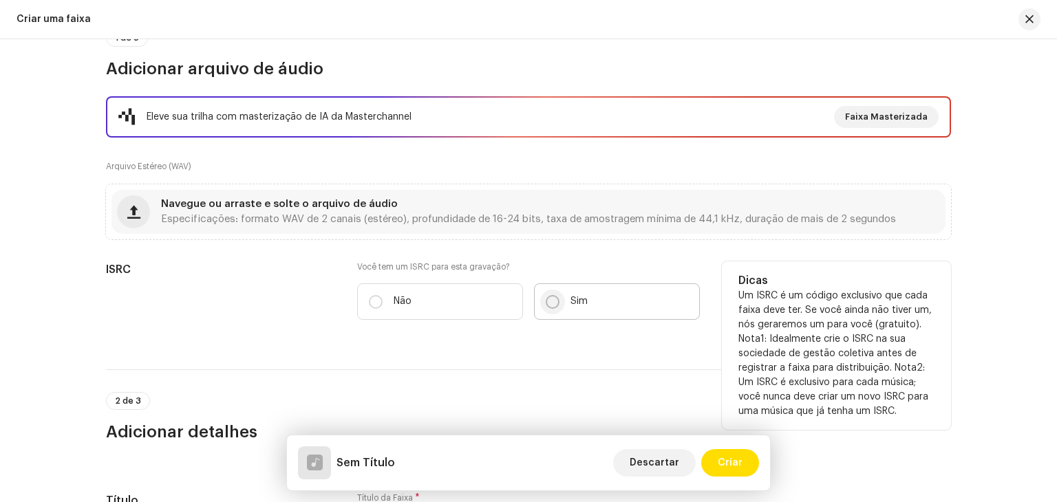
drag, startPoint x: 530, startPoint y: 298, endPoint x: 546, endPoint y: 304, distance: 17.4
click at [537, 301] on div "Não Sim" at bounding box center [528, 302] width 343 height 36
click at [624, 308] on label "Sim" at bounding box center [617, 302] width 166 height 36
click at [560, 308] on input "Sim" at bounding box center [553, 302] width 14 height 14
radio input "true"
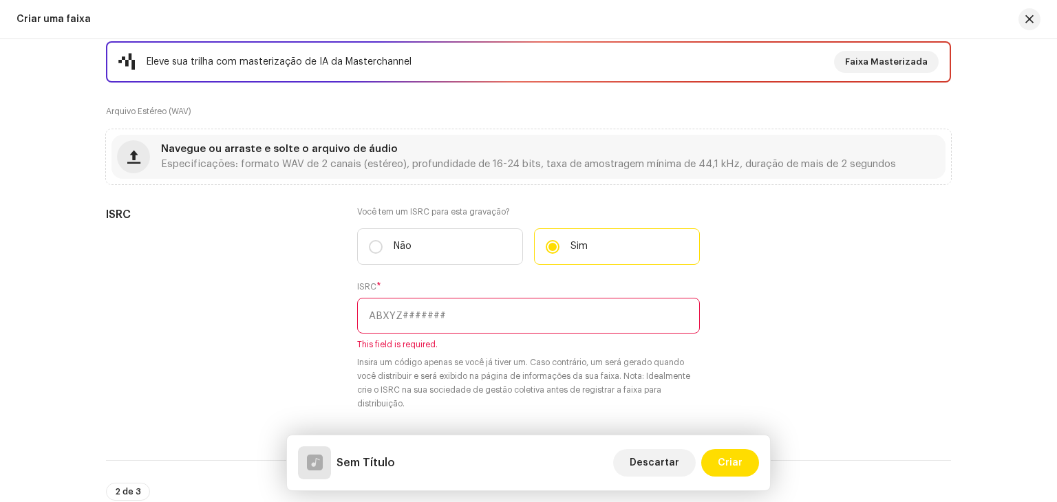
scroll to position [206, 0]
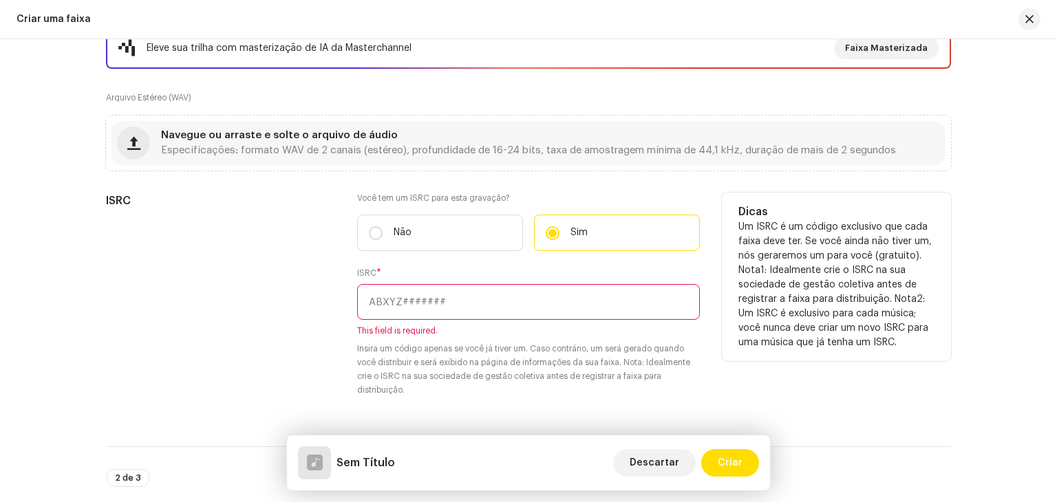
click at [412, 298] on input "text" at bounding box center [528, 302] width 343 height 36
paste input "SLIDE PHONK"
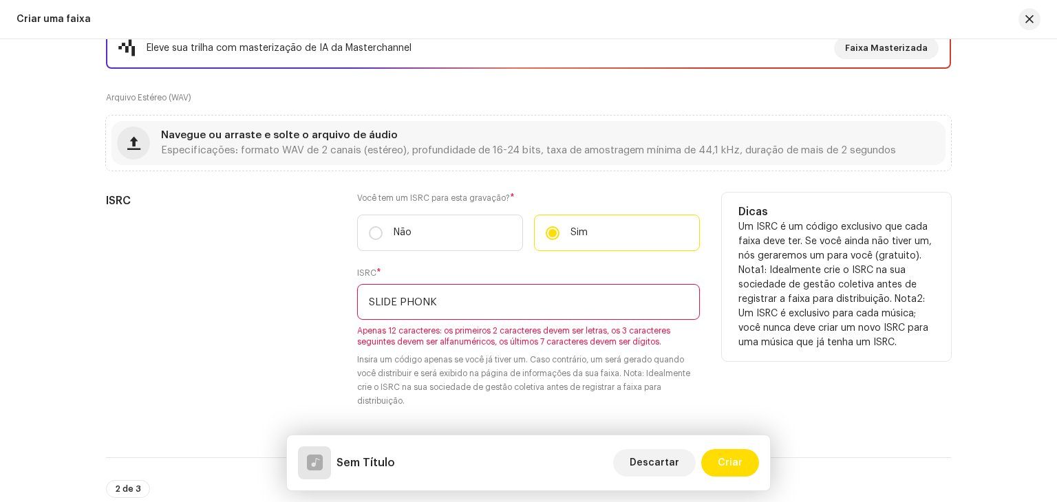
click at [427, 332] on span "Apenas 12 caracteres: os primeiros 2 caracteres devem ser letras, os 3 caracter…" at bounding box center [528, 337] width 343 height 22
click at [418, 300] on input "SLIDE PHONK" at bounding box center [528, 302] width 343 height 36
paste input "BKZM42500036"
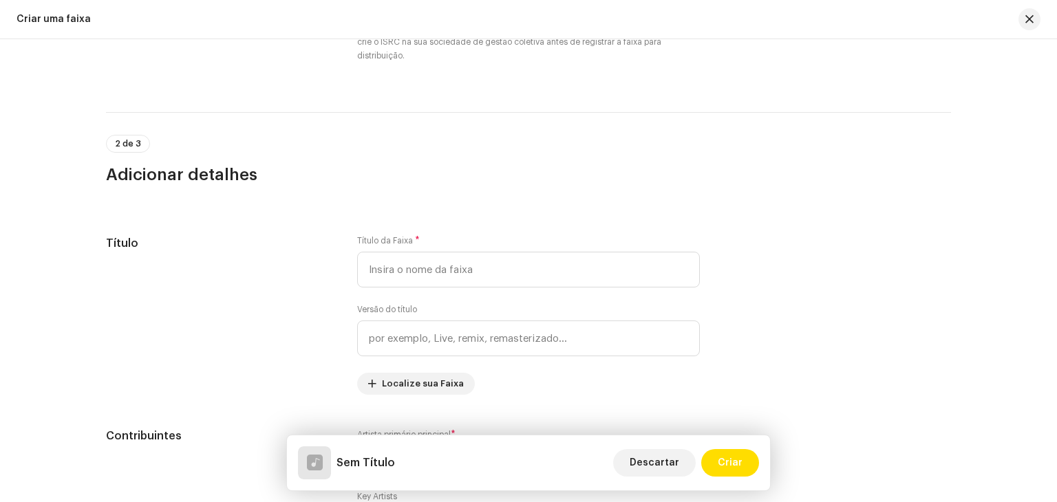
scroll to position [619, 0]
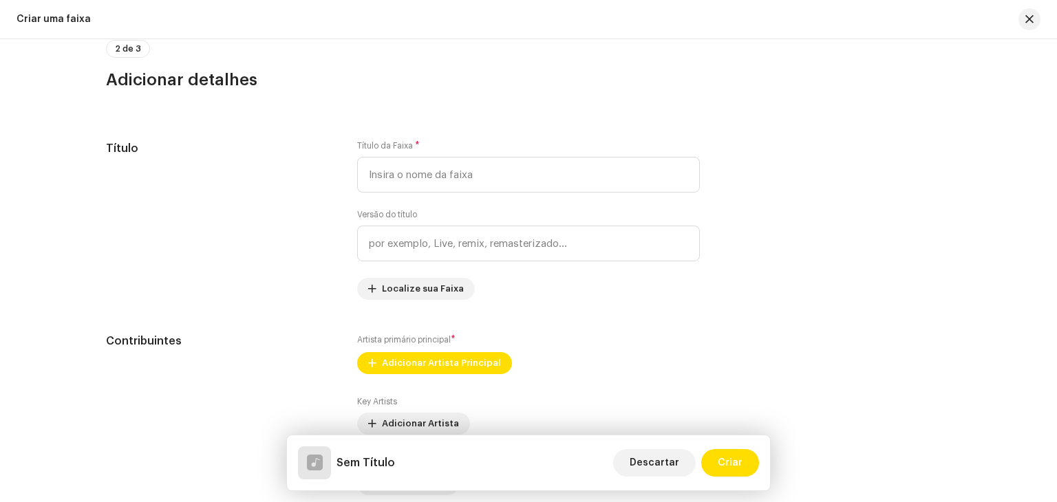
type input "BKZM42500036"
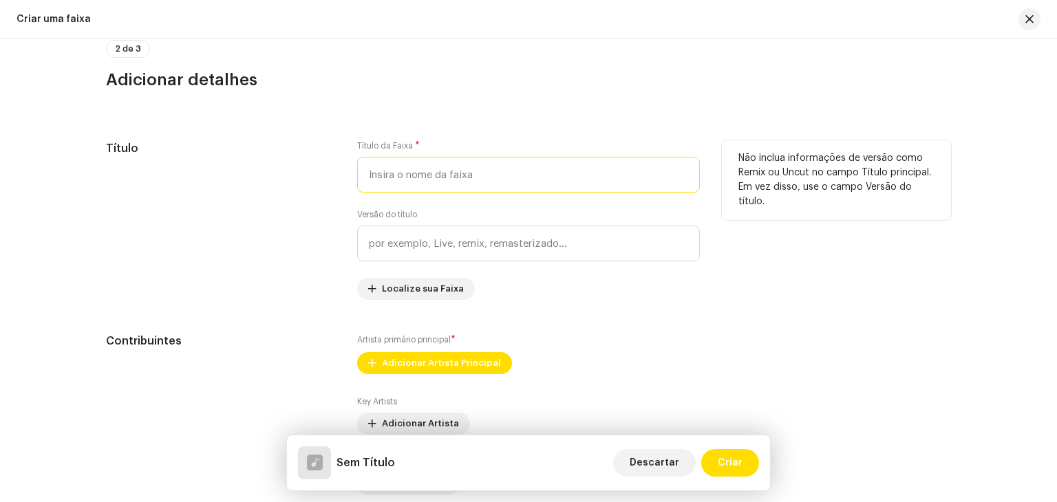
click at [443, 187] on input "text" at bounding box center [528, 175] width 343 height 36
paste input "SLIDE PHONK"
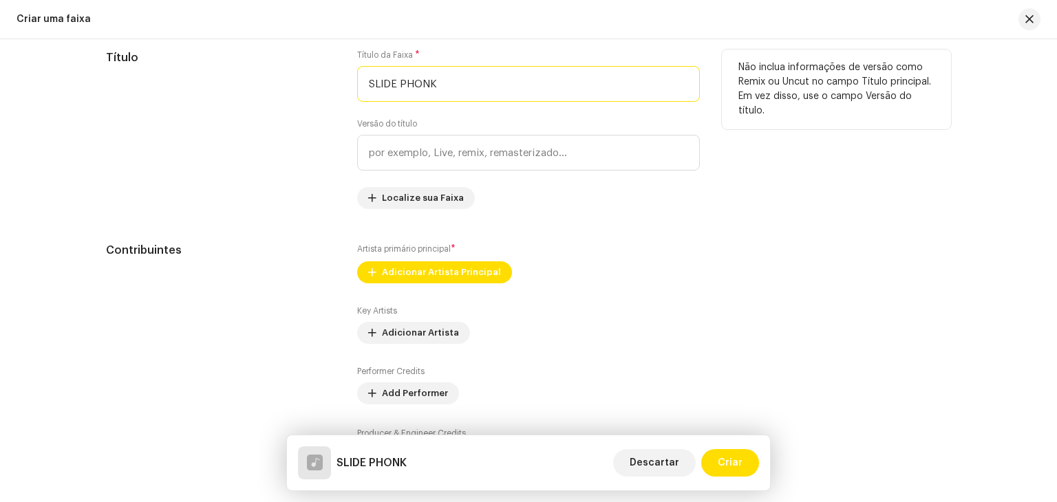
scroll to position [826, 0]
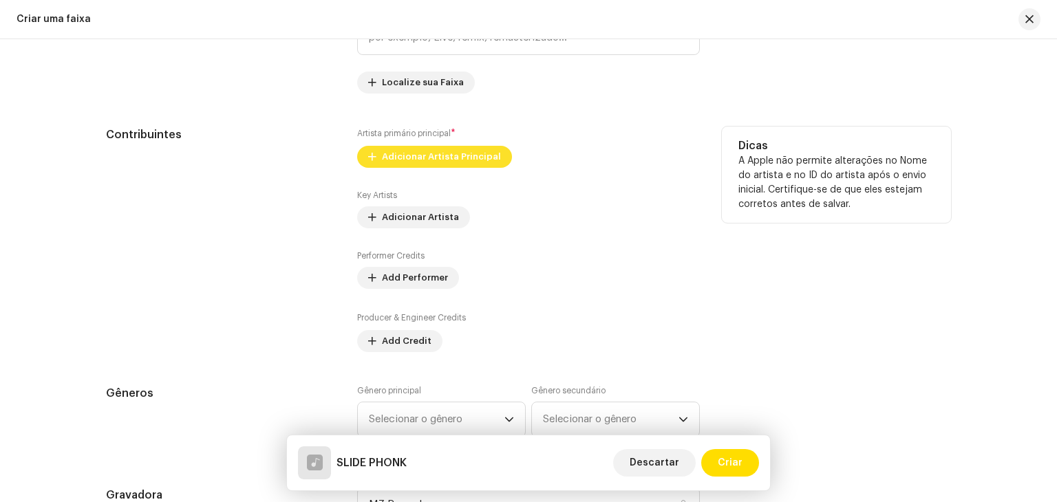
type input "SLIDE PHONK"
click at [427, 165] on span "Adicionar Artista Principal" at bounding box center [441, 157] width 119 height 28
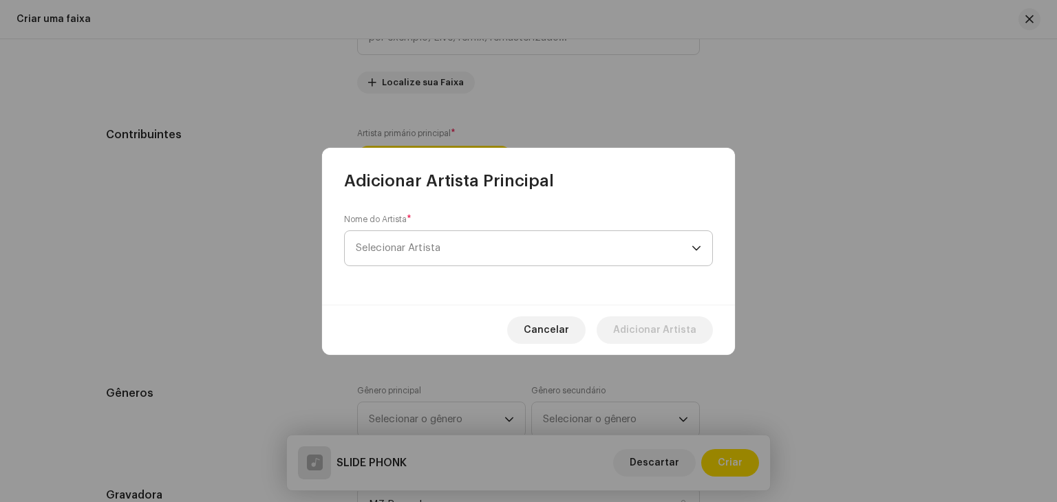
click at [421, 246] on span "Selecionar Artista" at bounding box center [398, 248] width 85 height 10
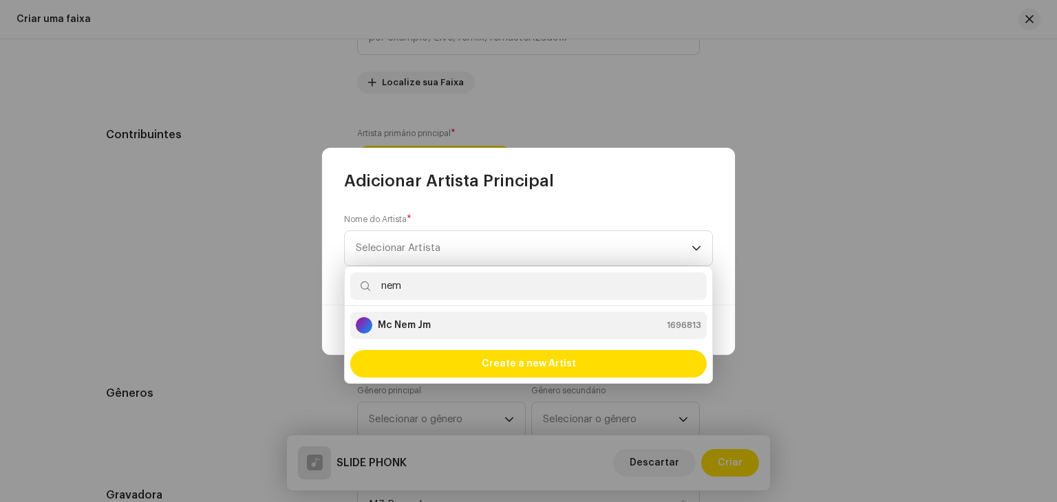
type input "nem"
click at [427, 321] on strong "Mc Nem Jm" at bounding box center [404, 326] width 53 height 14
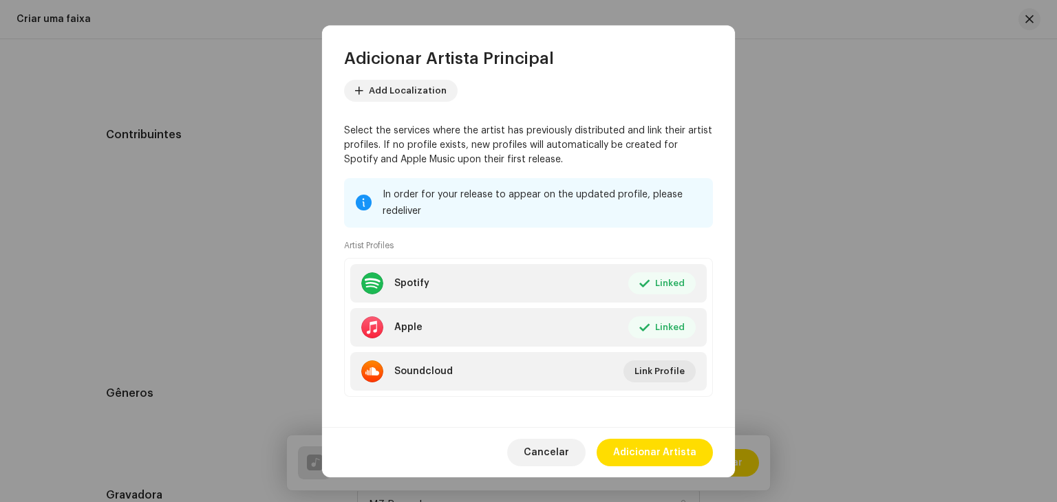
scroll to position [89, 0]
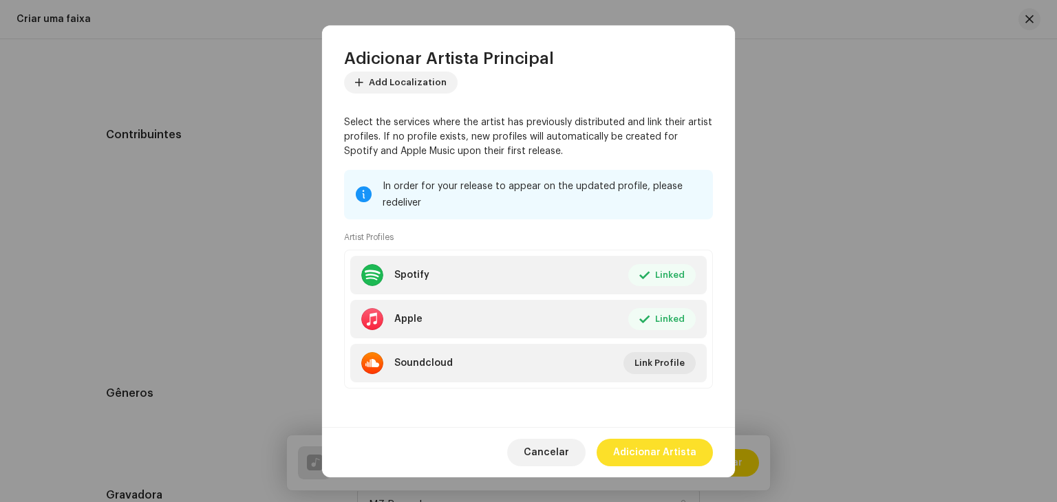
click at [671, 448] on span "Adicionar Artista" at bounding box center [654, 453] width 83 height 28
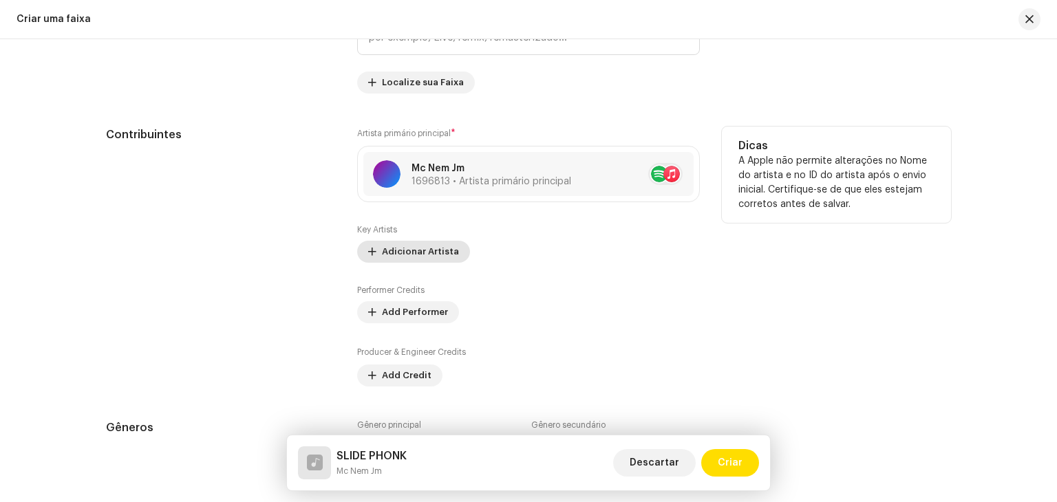
click at [436, 251] on span "Adicionar Artista" at bounding box center [420, 252] width 77 height 28
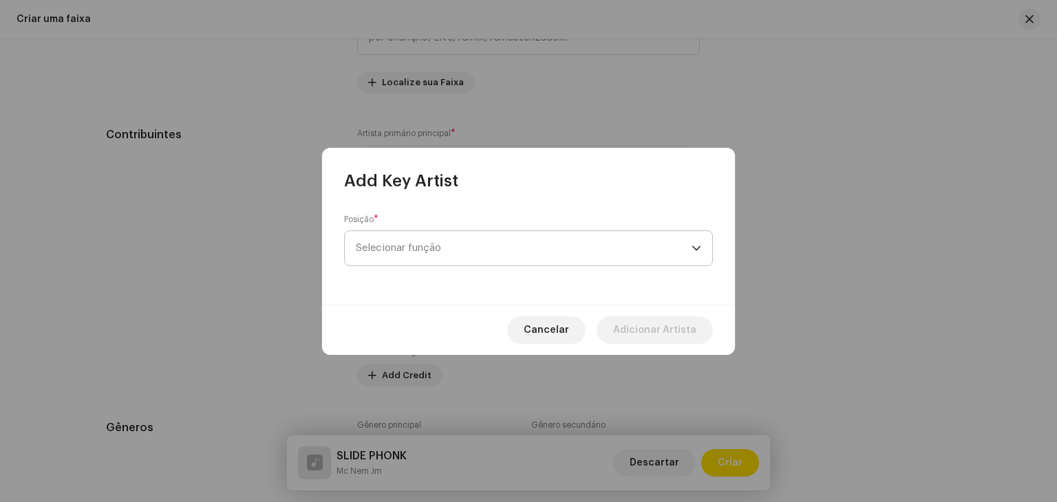
click at [437, 255] on span "Selecionar função" at bounding box center [524, 248] width 336 height 34
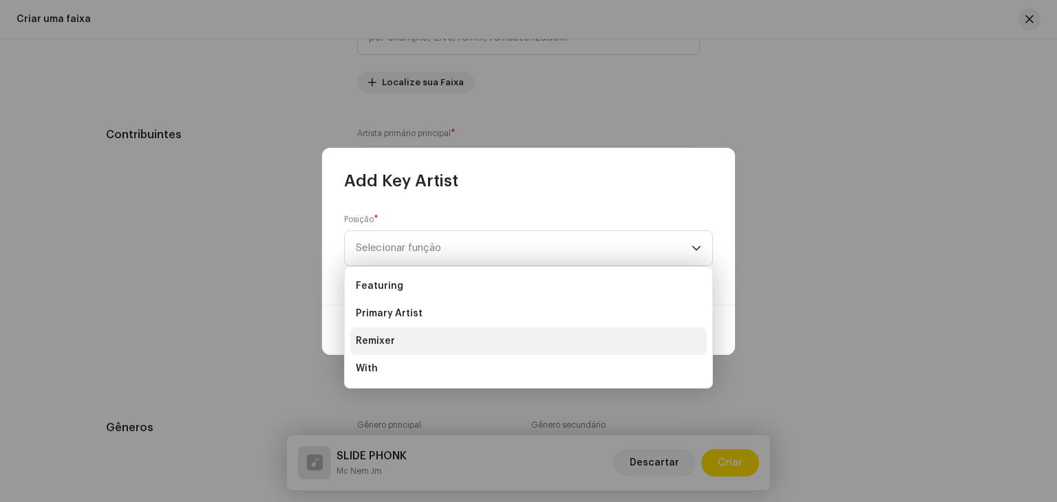
click at [415, 337] on li "Remixer" at bounding box center [528, 342] width 357 height 28
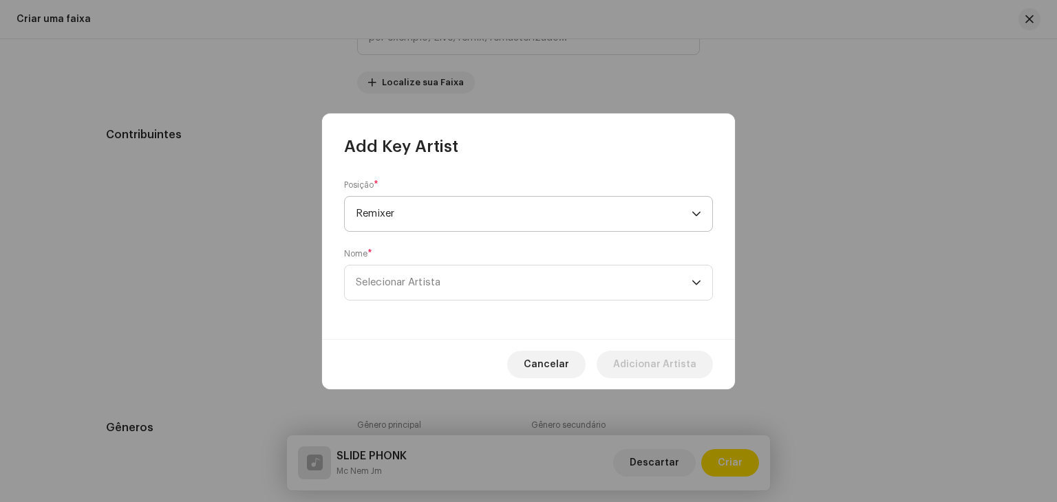
click at [429, 218] on span "Remixer" at bounding box center [524, 214] width 336 height 34
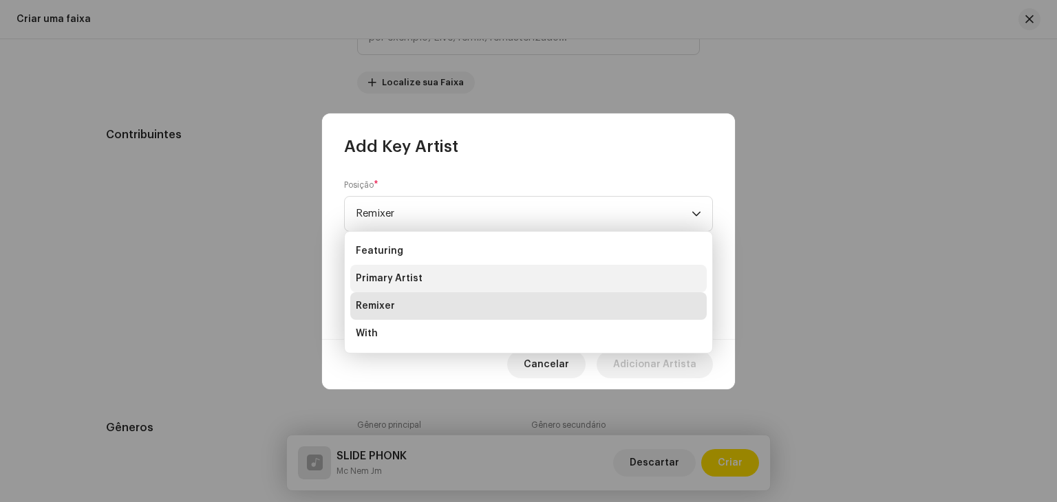
click at [413, 284] on span "Primary Artist" at bounding box center [389, 279] width 67 height 14
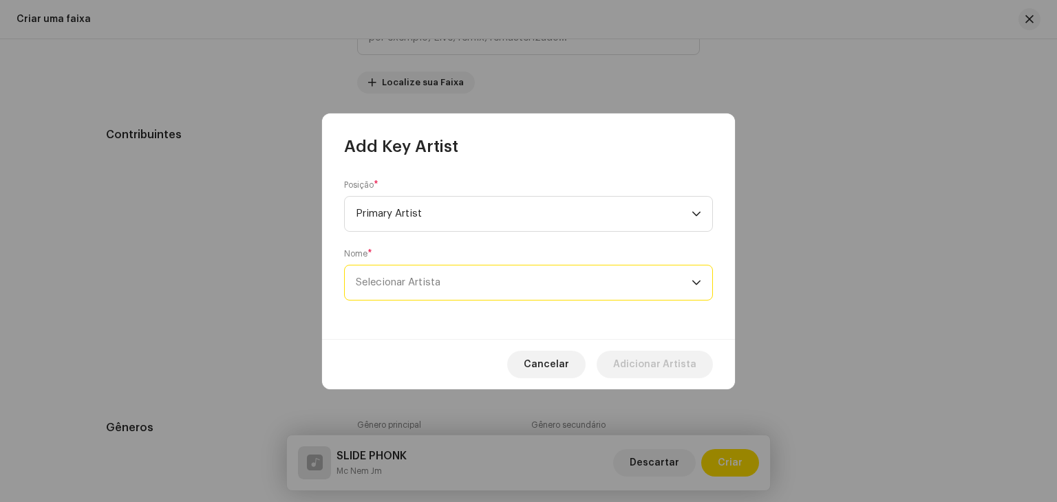
click at [415, 275] on span "Selecionar Artista" at bounding box center [524, 283] width 336 height 34
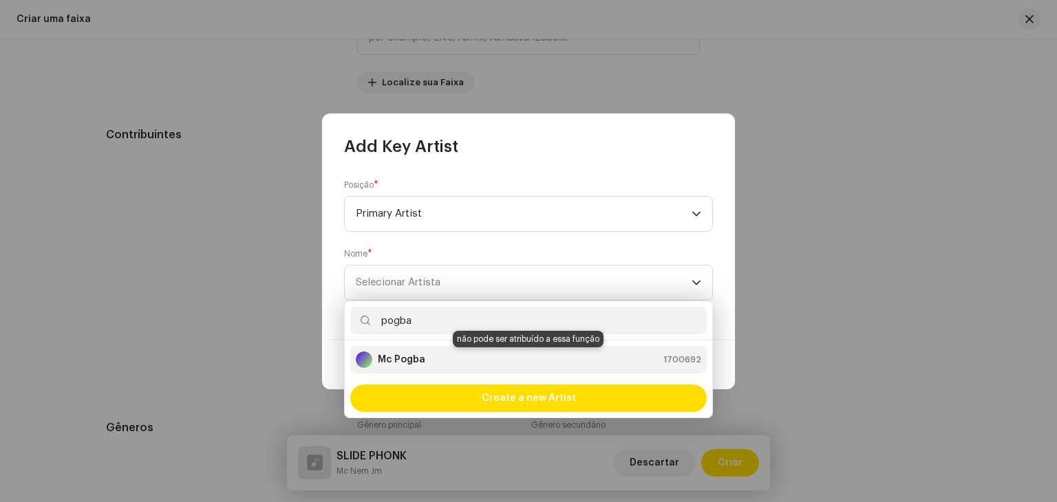
type input "pogba"
click at [420, 361] on strong "Mc Pogba" at bounding box center [401, 360] width 47 height 14
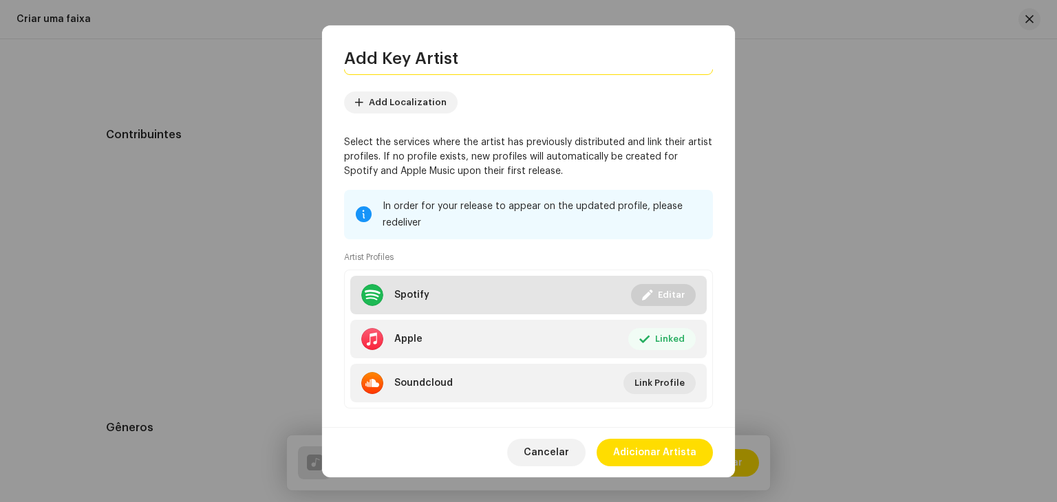
scroll to position [158, 0]
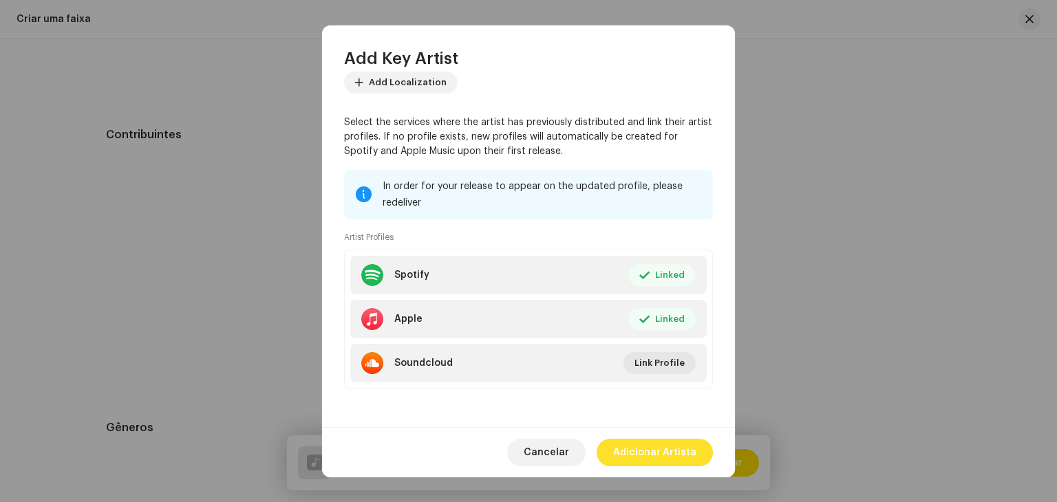
click at [661, 463] on span "Adicionar Artista" at bounding box center [654, 453] width 83 height 28
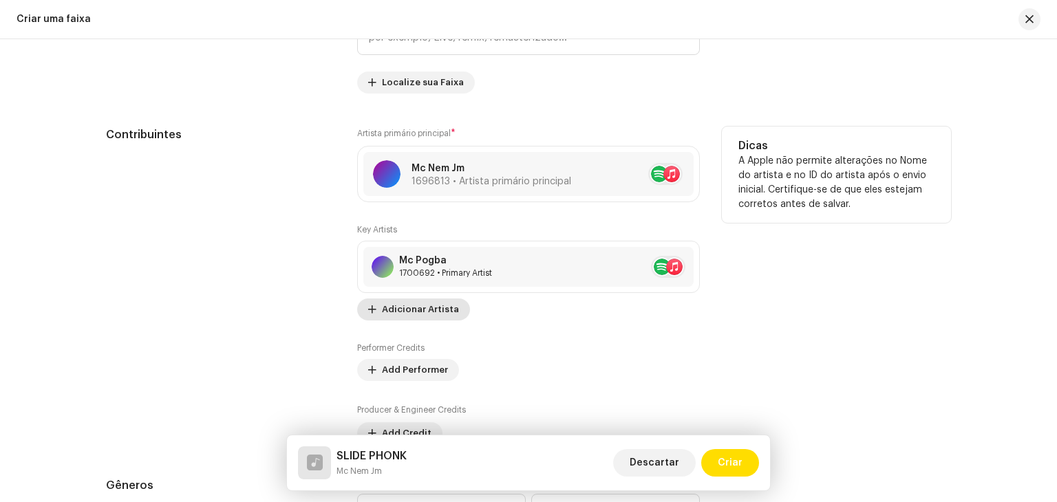
click at [403, 319] on span "Adicionar Artista" at bounding box center [420, 310] width 77 height 28
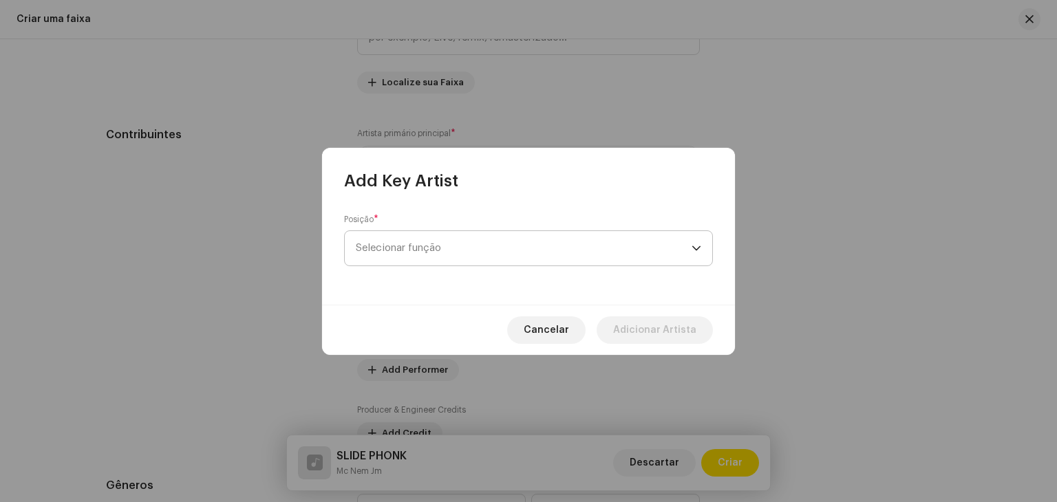
click at [457, 263] on span "Selecionar função" at bounding box center [524, 248] width 336 height 34
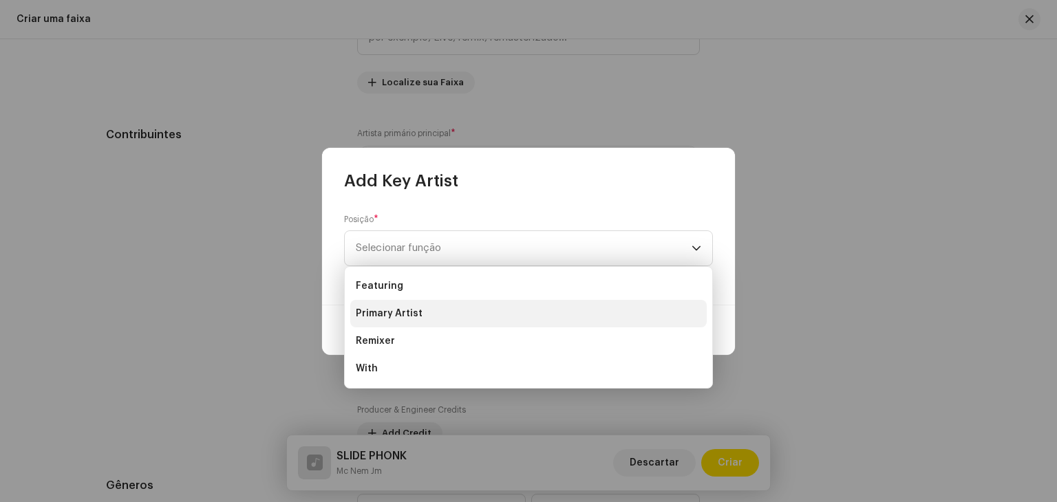
click at [434, 308] on li "Primary Artist" at bounding box center [528, 314] width 357 height 28
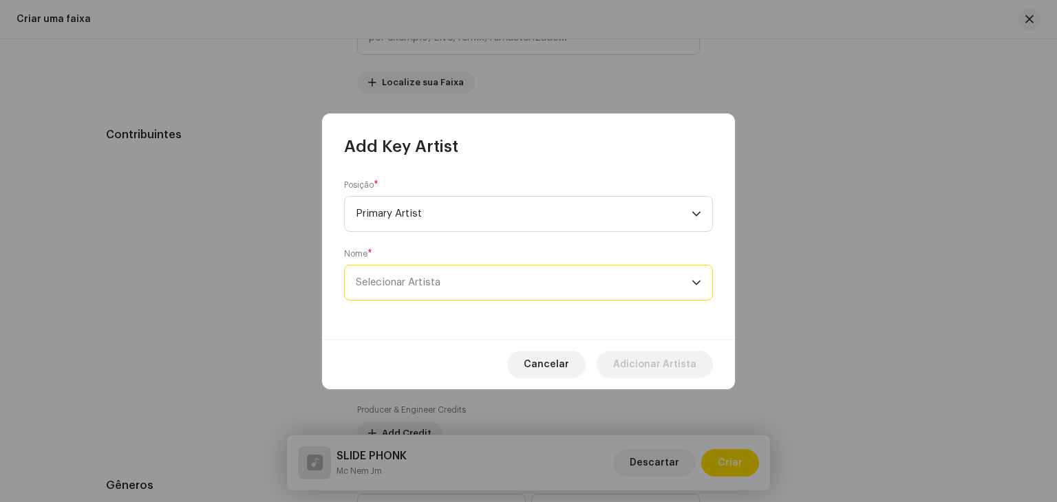
click at [465, 282] on span "Selecionar Artista" at bounding box center [524, 283] width 336 height 34
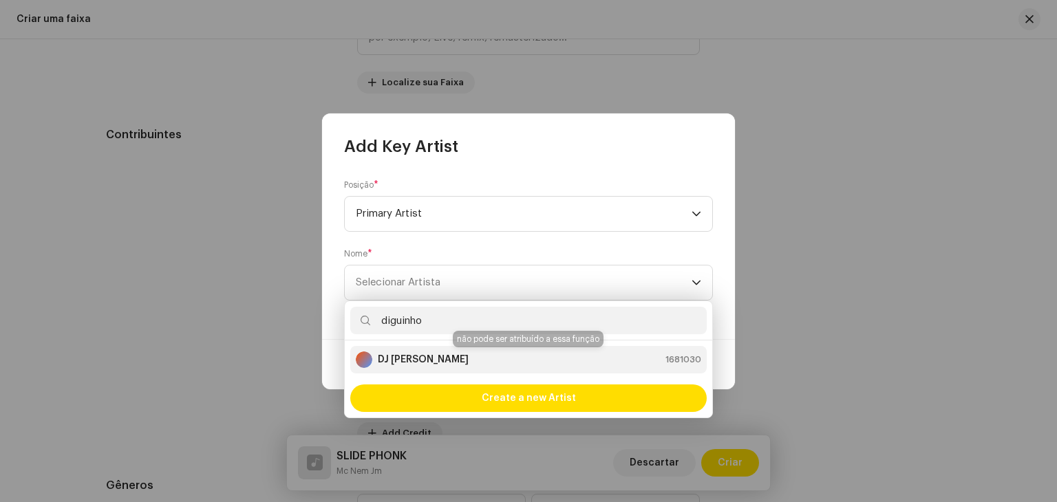
type input "diguinho"
click at [452, 354] on strong "DJ [PERSON_NAME]" at bounding box center [423, 360] width 91 height 14
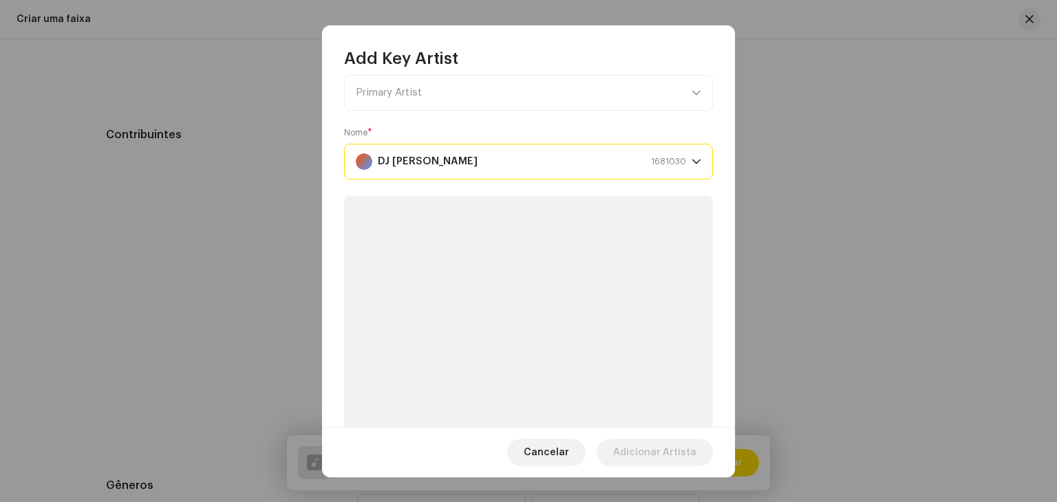
scroll to position [138, 0]
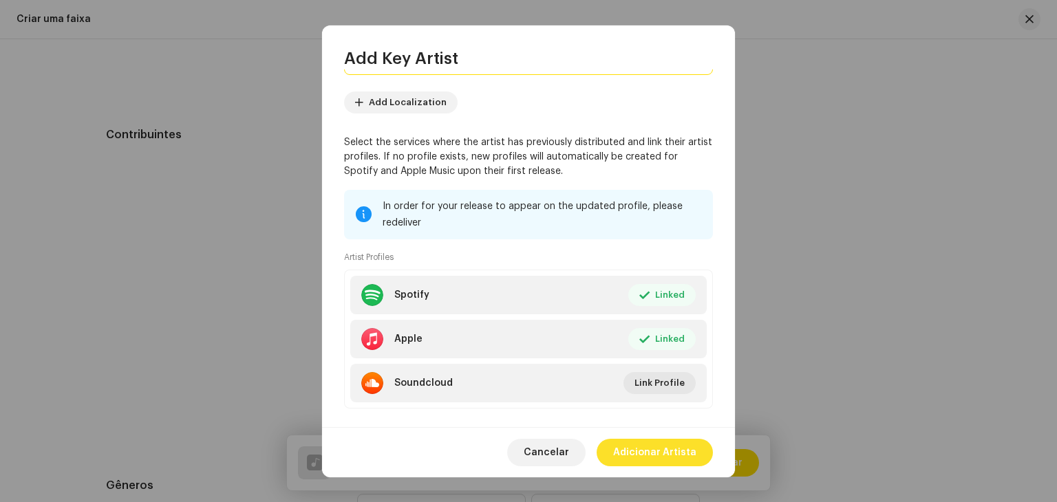
click at [659, 451] on span "Adicionar Artista" at bounding box center [654, 453] width 83 height 28
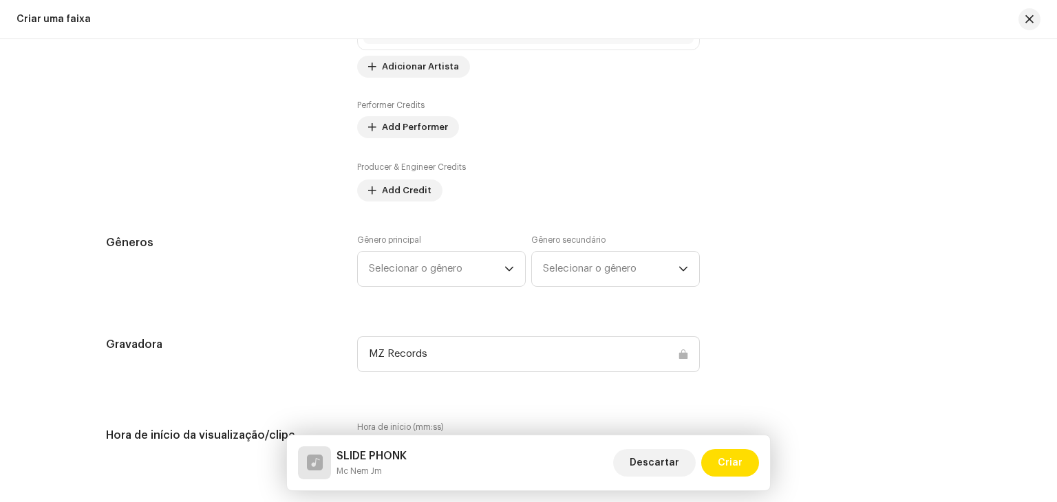
scroll to position [1101, 0]
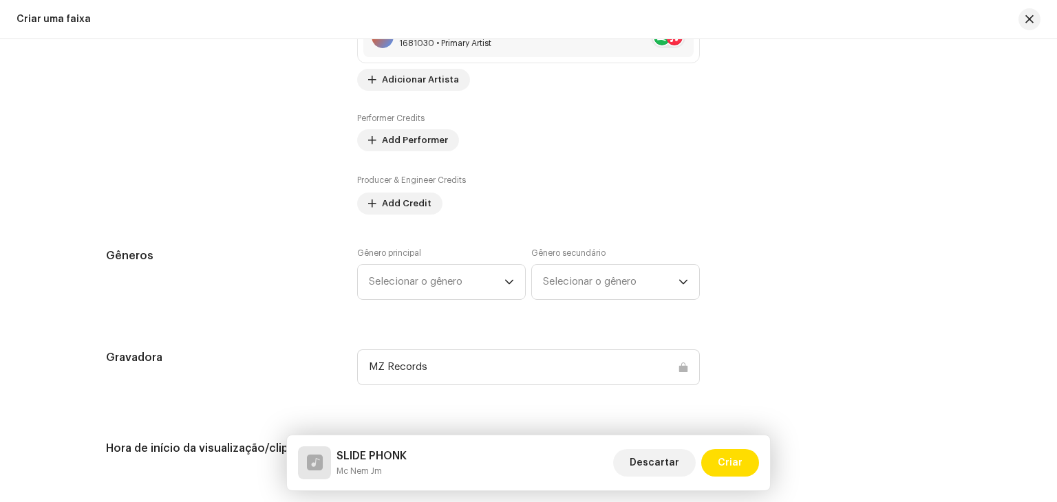
click at [421, 226] on div "Detalhes da faixa Complete o seguinte para finalizar sua faixa. 1 de 3 Adiciona…" at bounding box center [528, 459] width 889 height 2976
click at [429, 277] on span "Selecionar o gênero" at bounding box center [437, 282] width 136 height 34
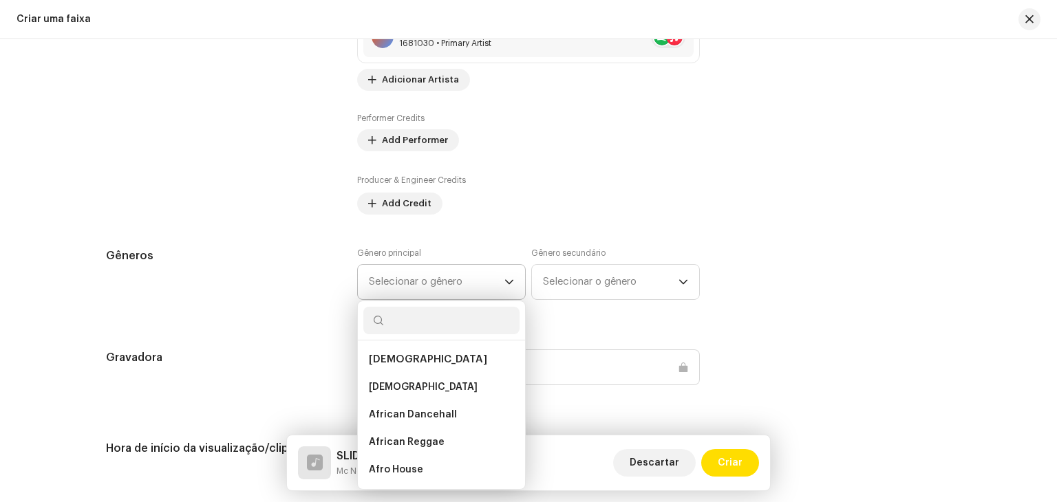
click at [417, 322] on input "text" at bounding box center [441, 321] width 156 height 28
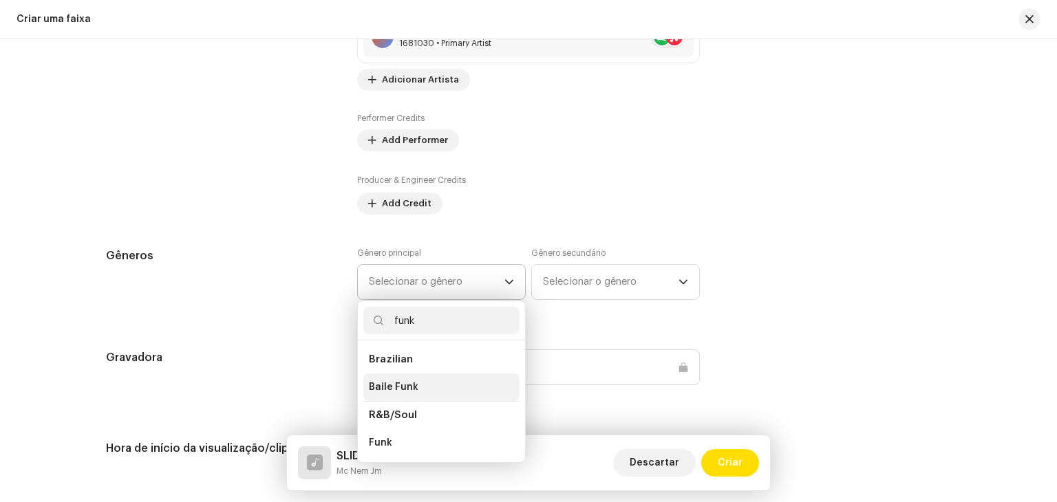
type input "funk"
click at [430, 379] on li "Baile Funk" at bounding box center [441, 388] width 156 height 28
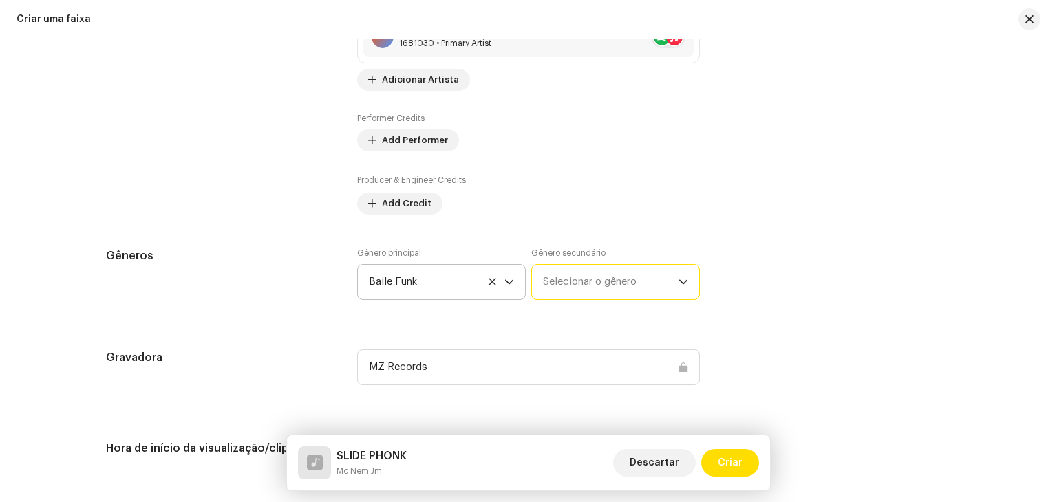
click at [586, 276] on span "Selecionar o gênero" at bounding box center [611, 282] width 136 height 34
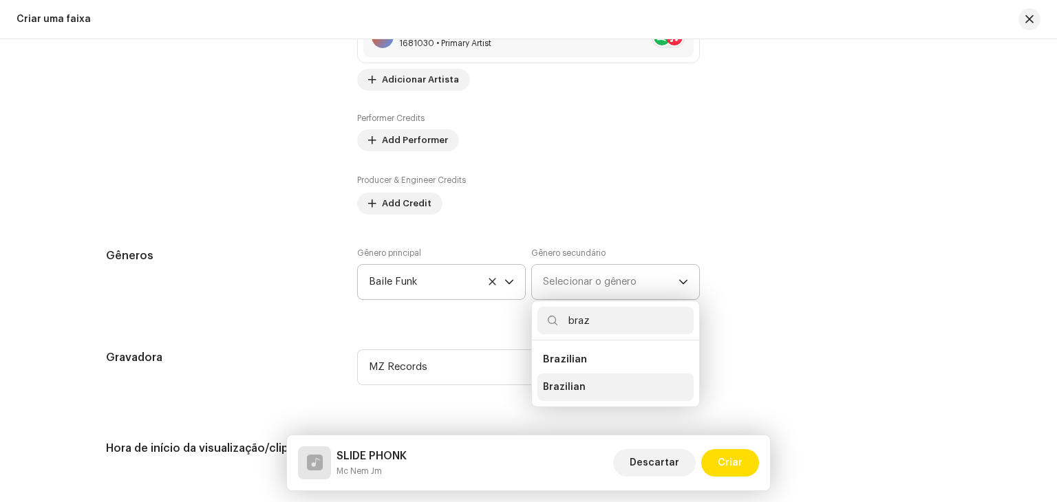
type input "braz"
click at [559, 392] on span "Brazilian" at bounding box center [564, 388] width 43 height 14
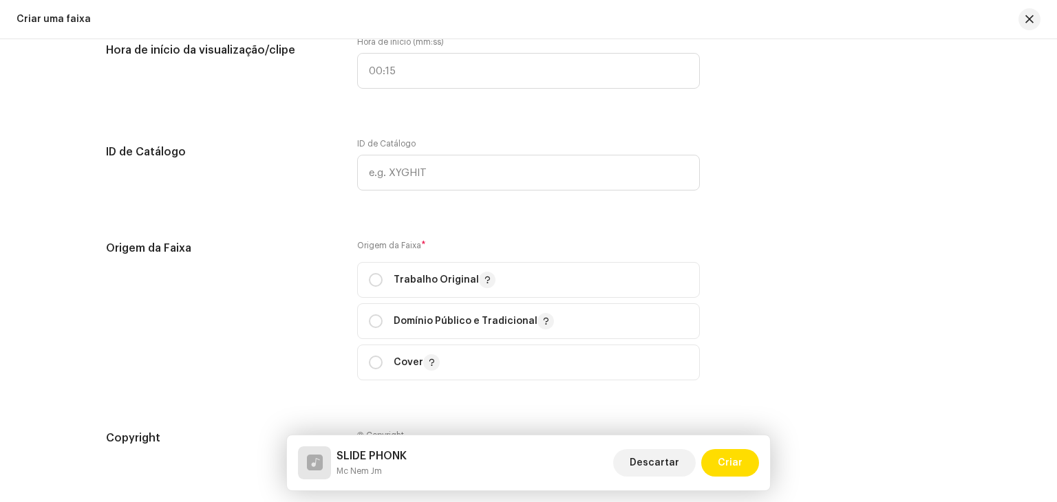
scroll to position [1514, 0]
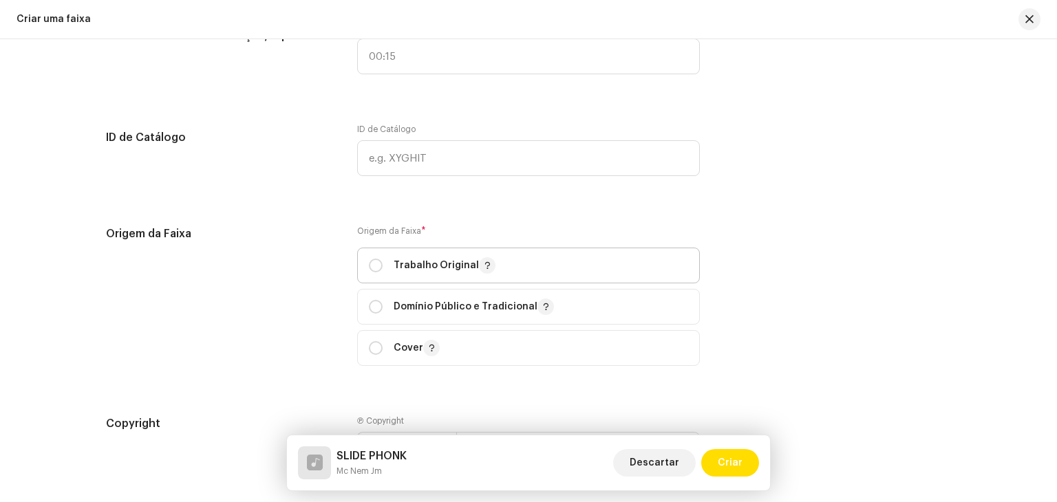
click at [381, 268] on div "Trabalho Original" at bounding box center [432, 265] width 127 height 17
radio input "true"
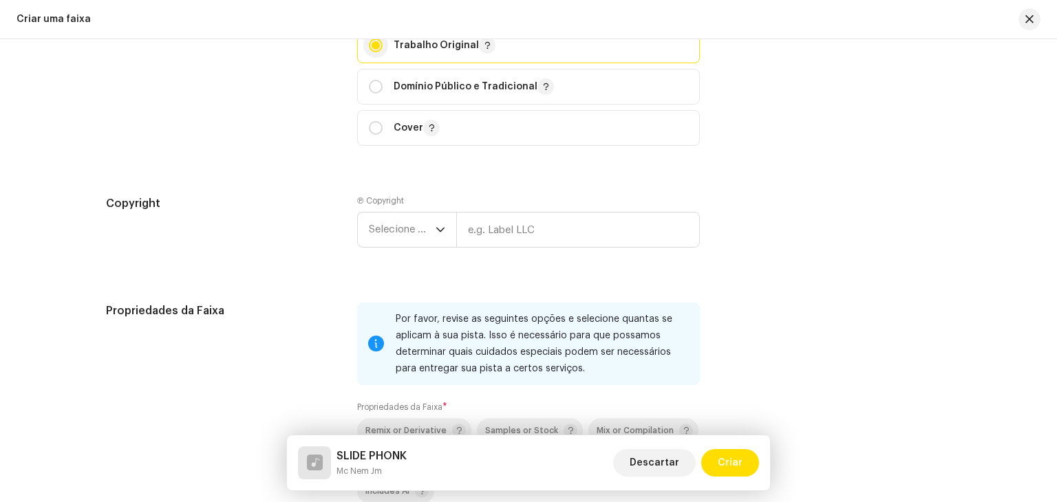
scroll to position [1858, 0]
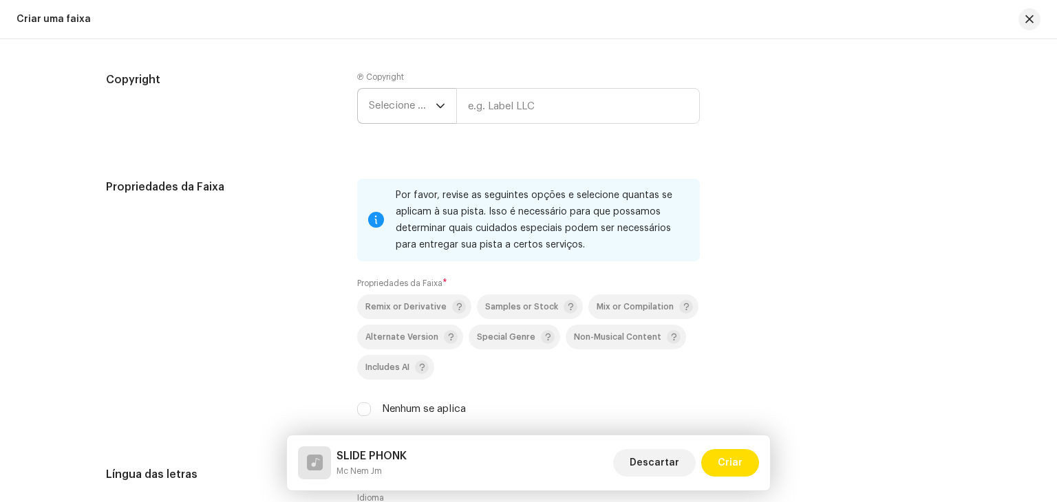
click at [395, 110] on span "Selecione o ano" at bounding box center [402, 106] width 67 height 34
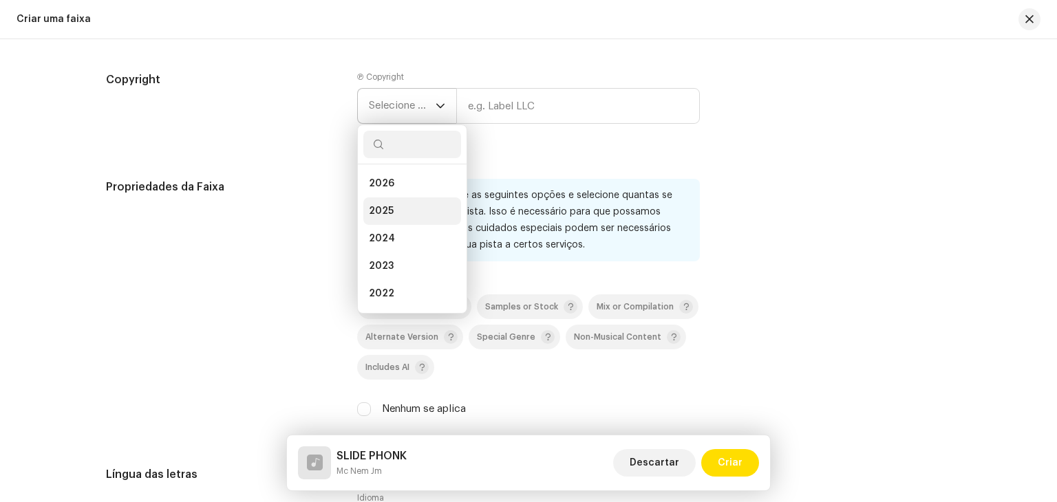
click at [387, 207] on span "2025" at bounding box center [381, 211] width 25 height 14
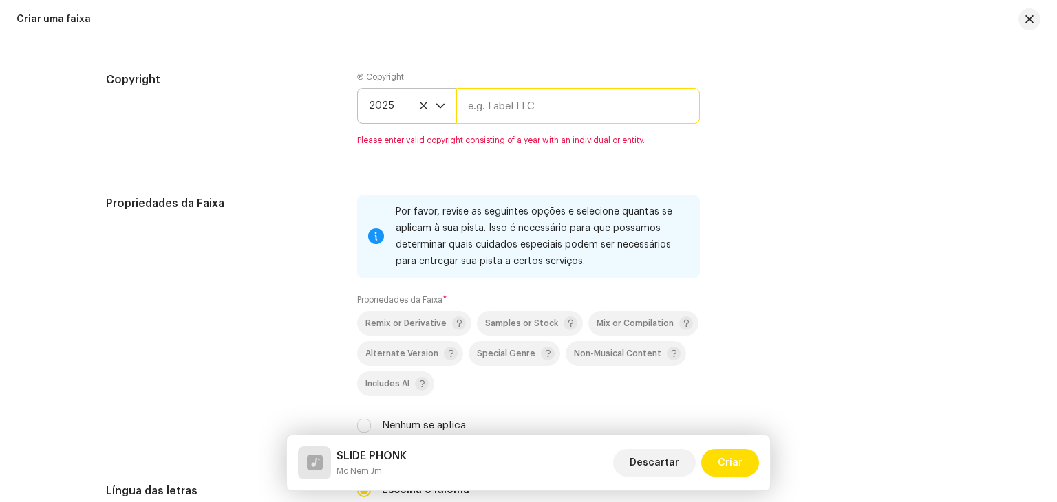
click at [524, 116] on input "text" at bounding box center [578, 106] width 244 height 36
type input "Brasil dos Fluxos"
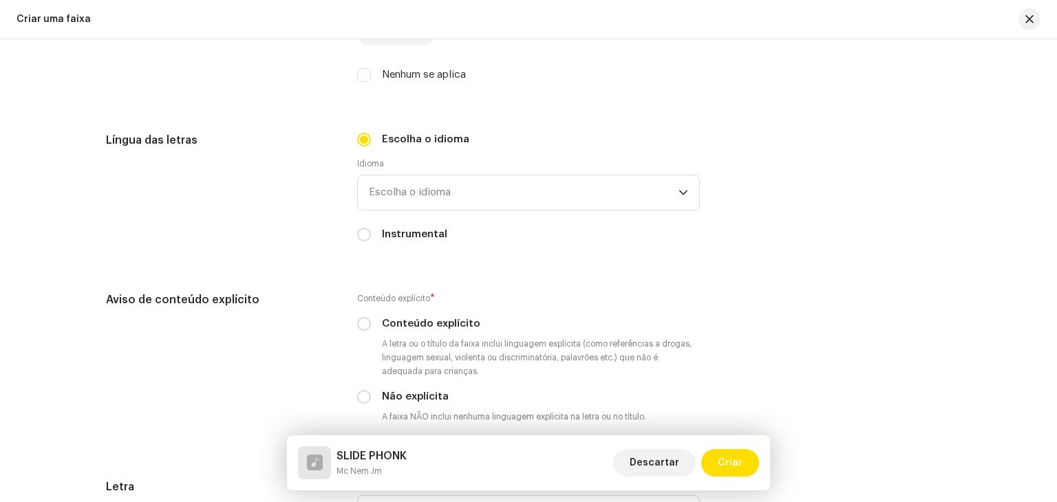
scroll to position [2202, 0]
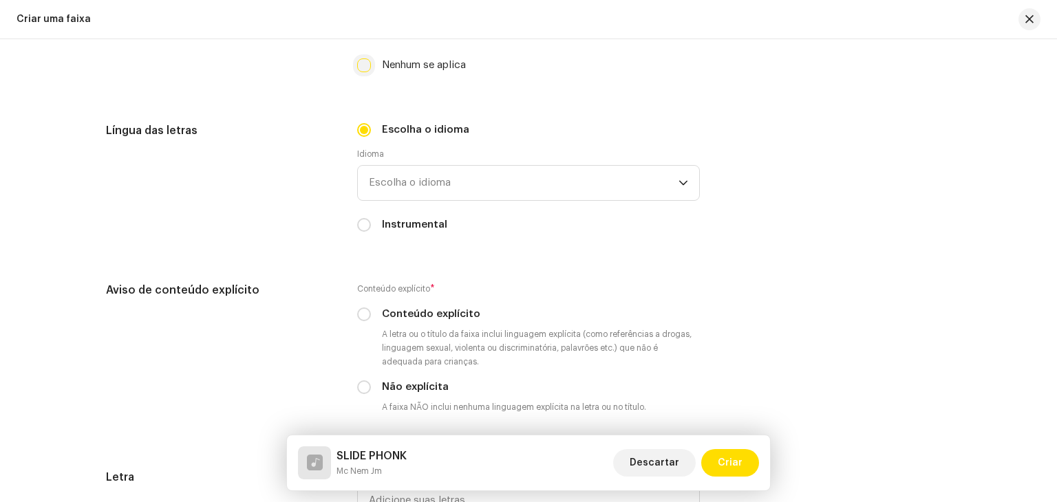
click at [359, 66] on input "Nenhum se aplica" at bounding box center [364, 66] width 14 height 14
checkbox input "true"
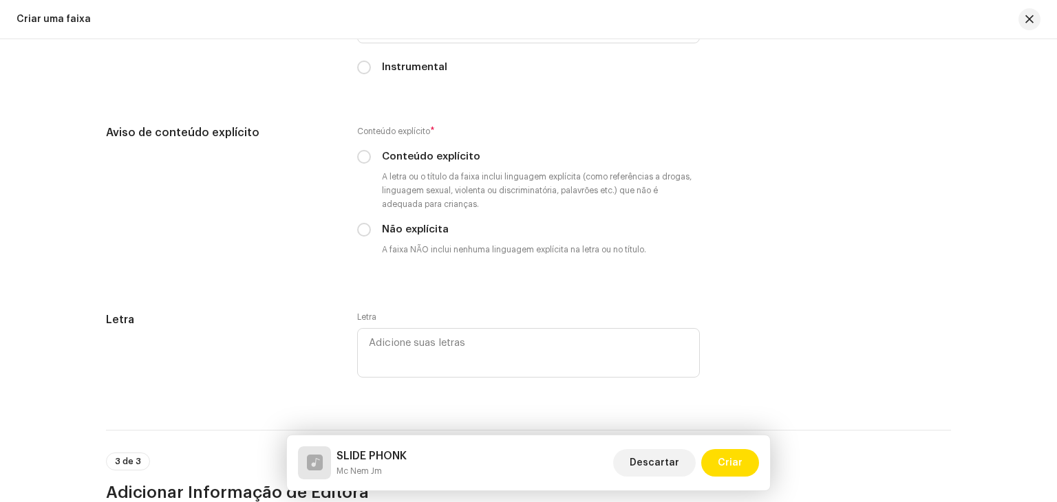
scroll to position [2271, 0]
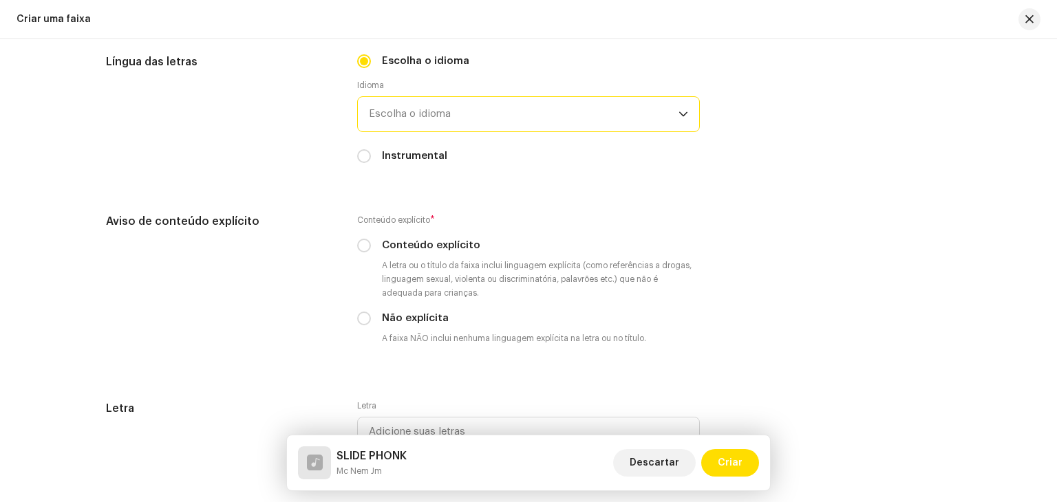
click at [464, 131] on span "Escolha o idioma" at bounding box center [524, 114] width 310 height 34
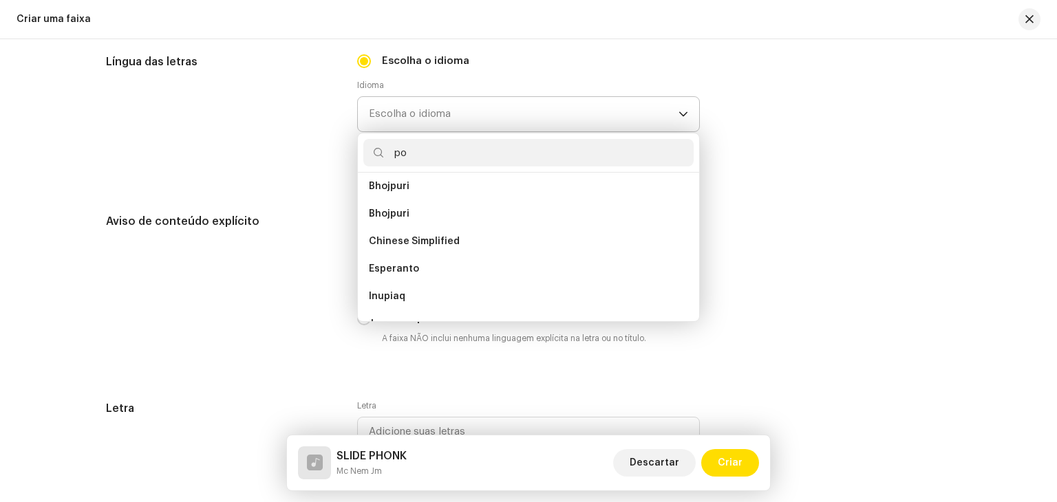
scroll to position [0, 0]
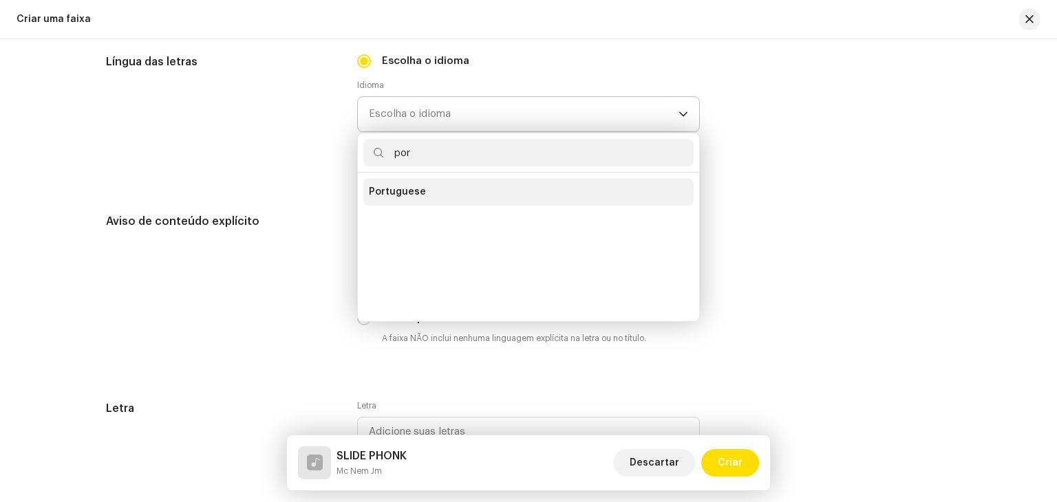
type input "por"
click at [446, 198] on li "Portuguese" at bounding box center [528, 192] width 330 height 28
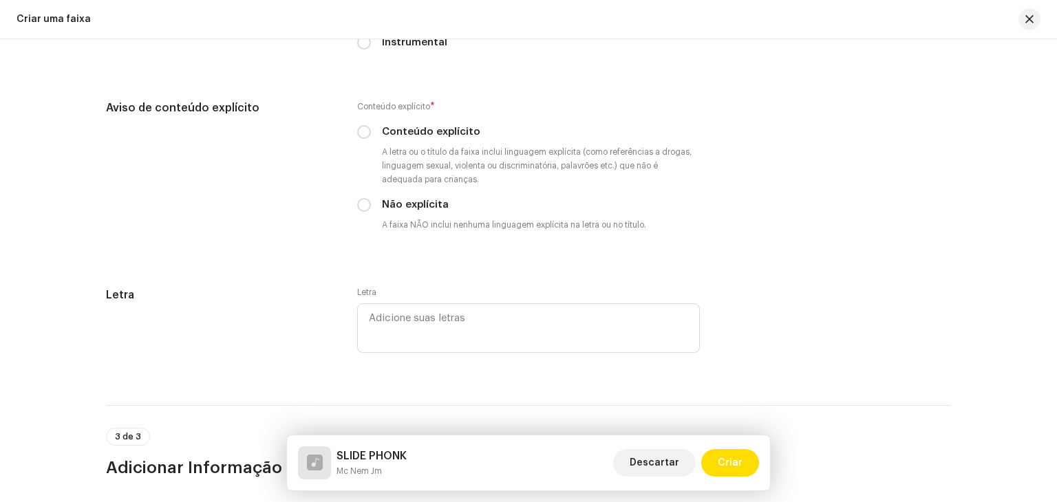
scroll to position [2478, 0]
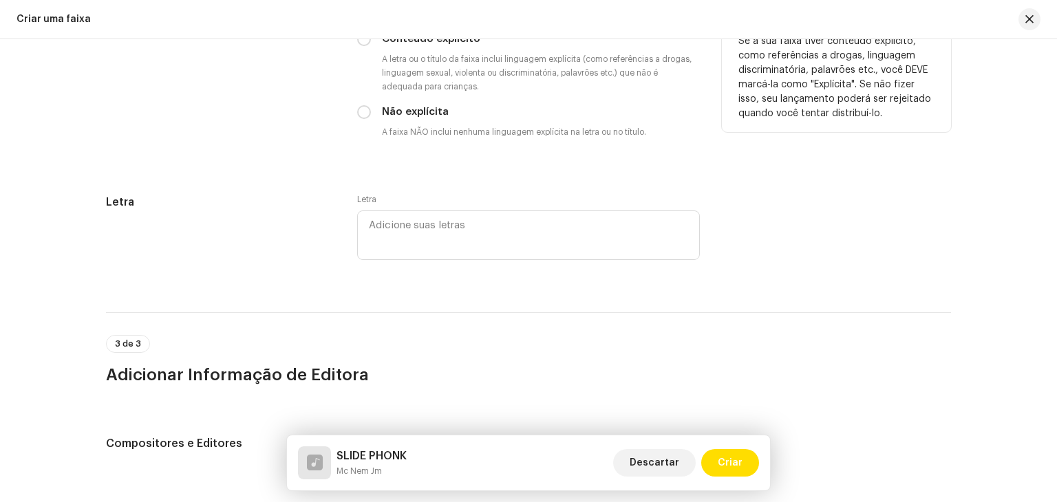
click at [353, 116] on div "Aviso de conteúdo explícito Conteúdo explícito * Conteúdo explícito A letra ou …" at bounding box center [528, 84] width 845 height 154
click at [361, 108] on div "Conteúdo explícito * Conteúdo explícito A letra ou o título da faixa inclui lin…" at bounding box center [528, 76] width 343 height 138
drag, startPoint x: 366, startPoint y: 116, endPoint x: 352, endPoint y: 122, distance: 14.8
click at [352, 122] on div "Aviso de conteúdo explícito Conteúdo explícito * Conteúdo explícito A letra ou …" at bounding box center [528, 84] width 845 height 154
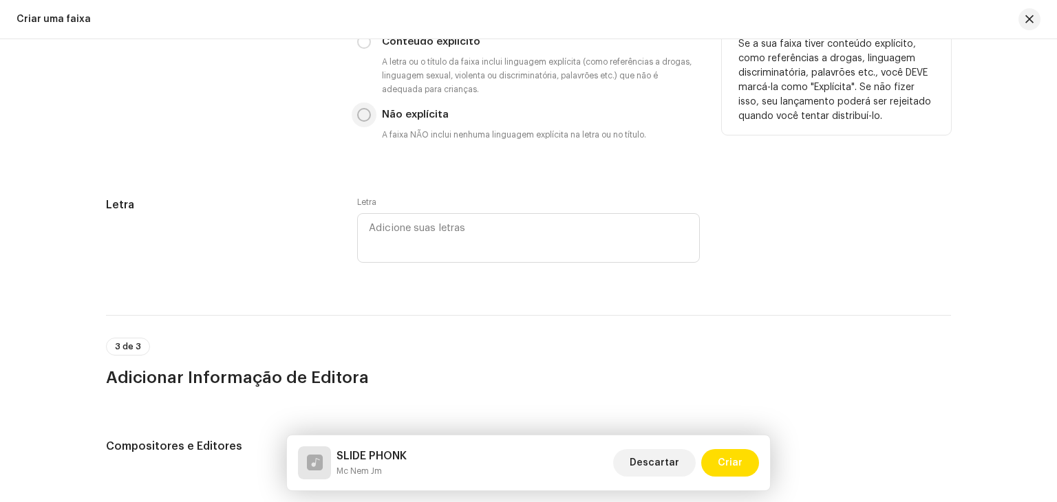
click at [357, 122] on input "Não explícita" at bounding box center [364, 115] width 14 height 14
radio input "true"
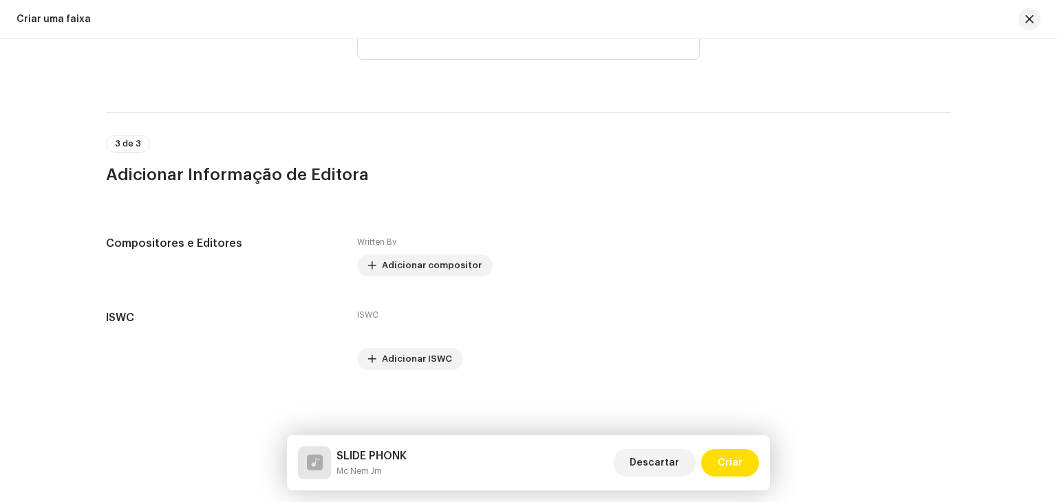
scroll to position [2681, 0]
click at [435, 269] on span "Adicionar compositor" at bounding box center [432, 266] width 100 height 28
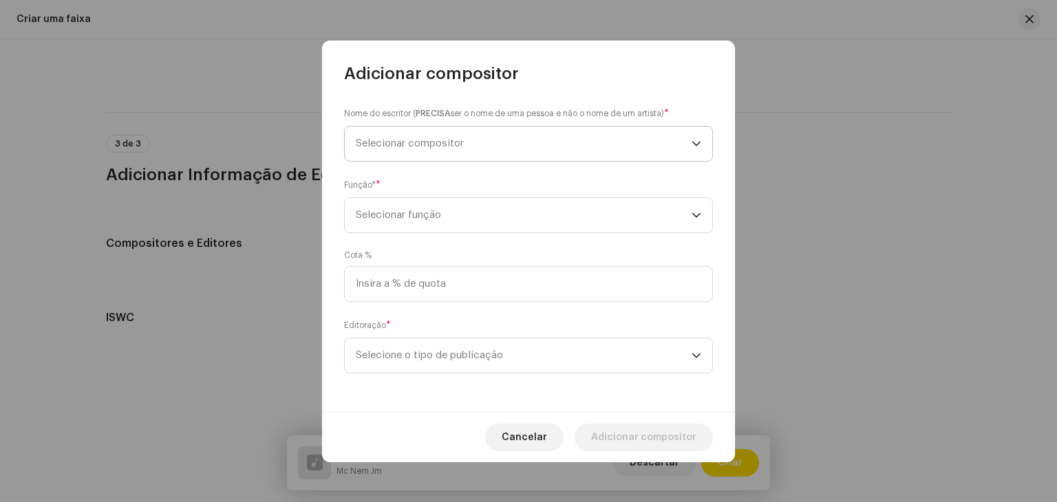
click at [464, 144] on span "Selecionar compositor" at bounding box center [410, 143] width 108 height 10
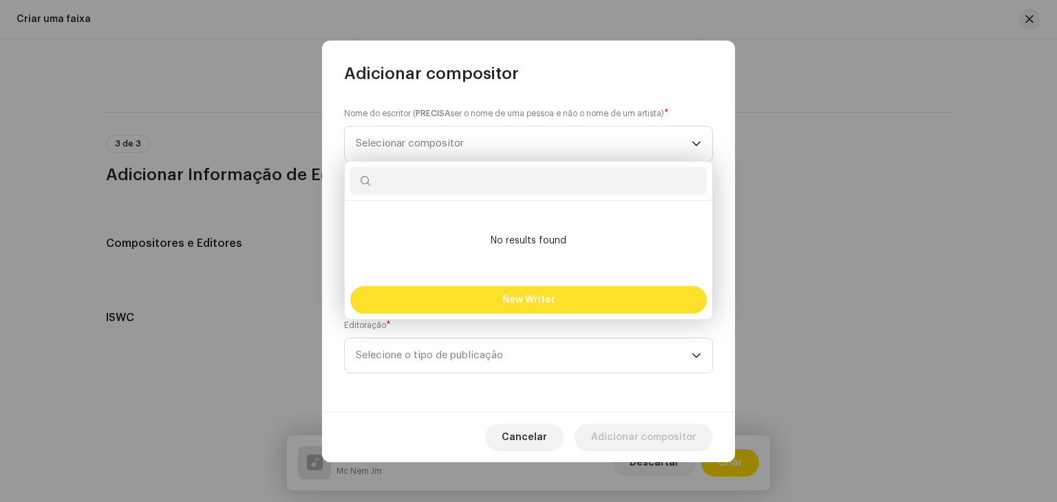
click at [460, 304] on button "New Writer" at bounding box center [528, 300] width 357 height 28
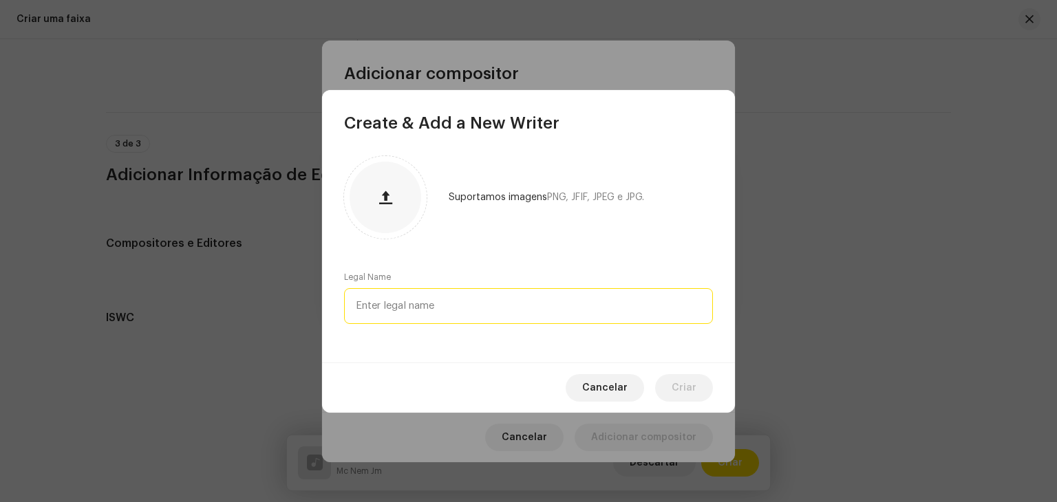
click at [457, 309] on input "text" at bounding box center [528, 306] width 369 height 36
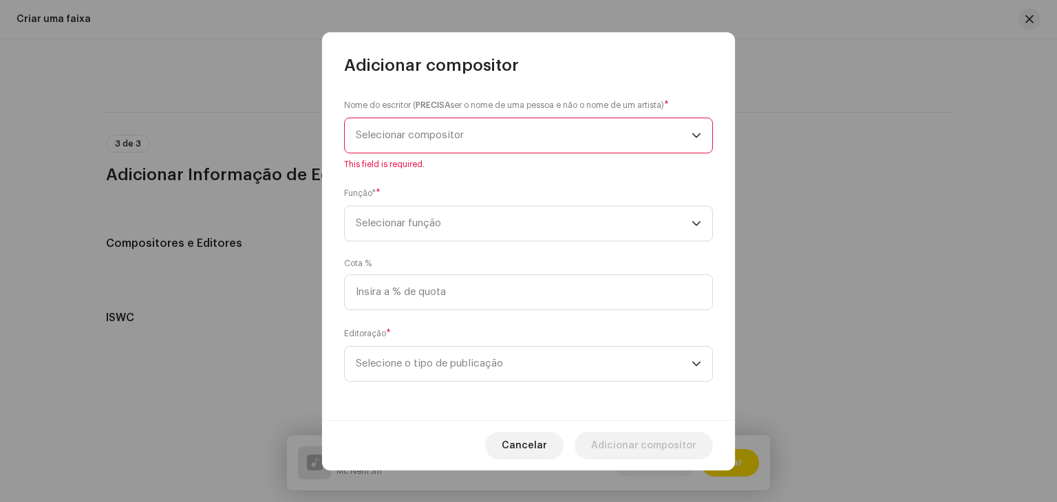
click at [468, 420] on div "Create & Add a New Writer Suportamos imagens PNG, JFIF, JPEG e JPG. Legal Name …" at bounding box center [528, 251] width 1057 height 502
click at [465, 147] on span "Selecionar compositor" at bounding box center [524, 135] width 336 height 34
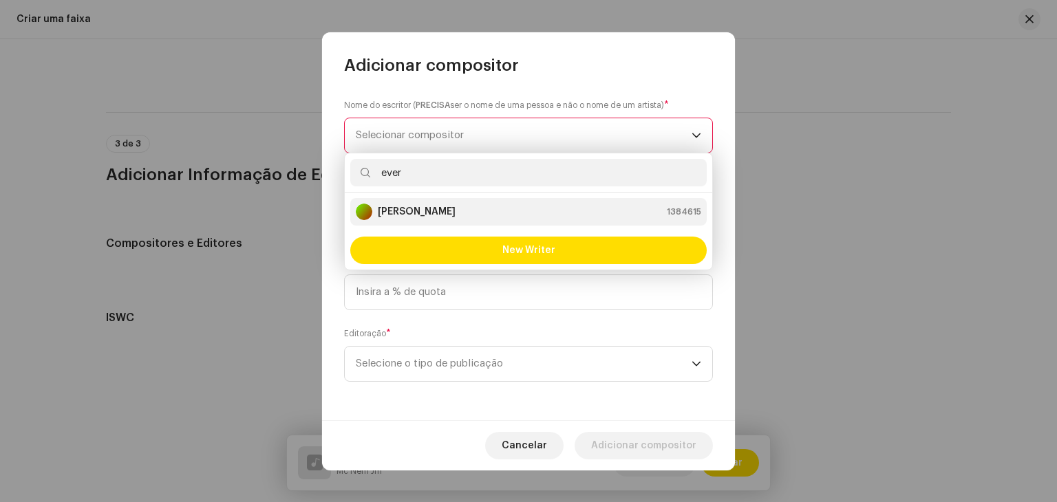
type input "ever"
click at [448, 207] on strong "[PERSON_NAME]" at bounding box center [417, 212] width 78 height 14
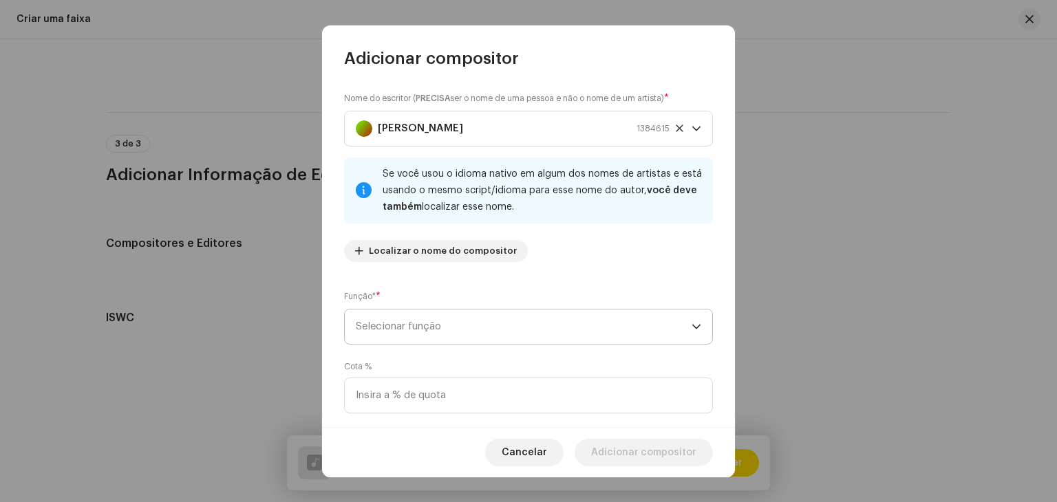
click at [445, 334] on span "Selecionar função" at bounding box center [524, 327] width 336 height 34
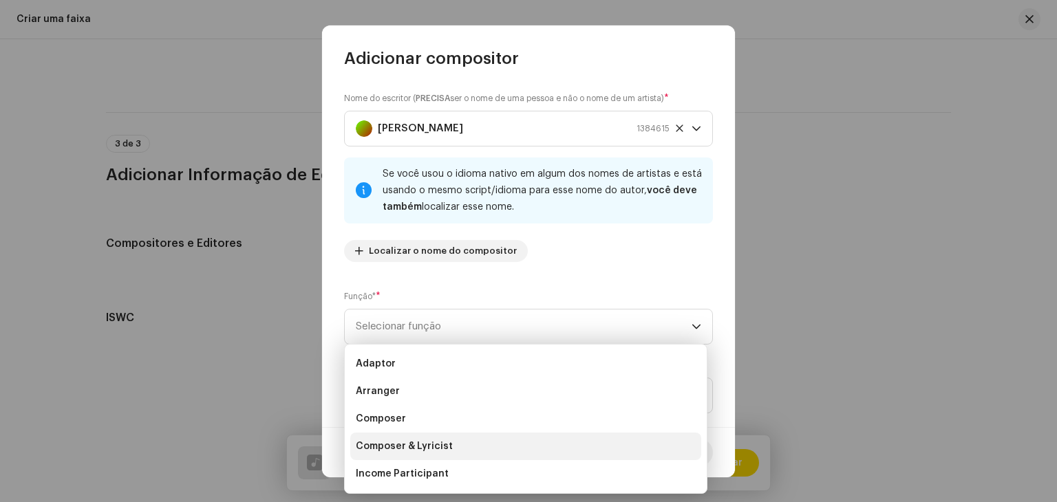
click at [429, 436] on li "Composer & Lyricist" at bounding box center [525, 447] width 351 height 28
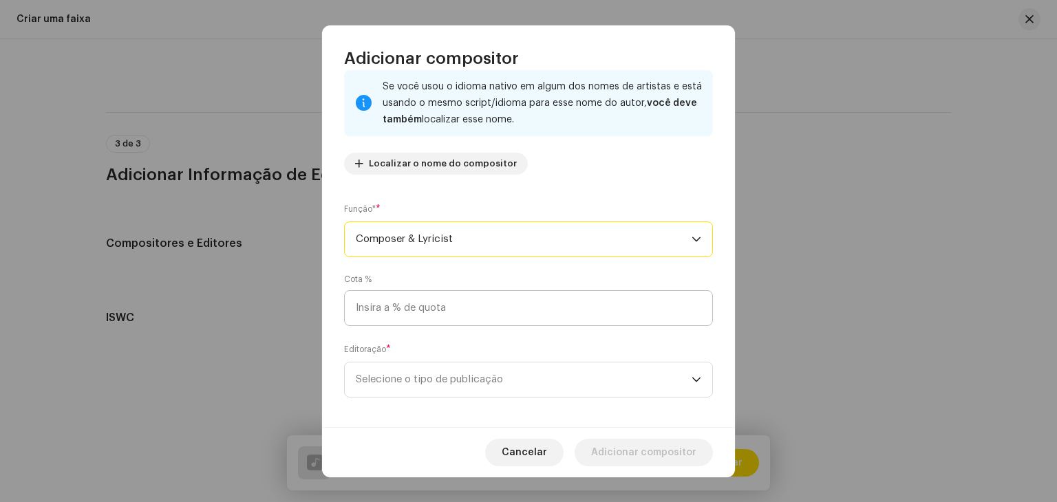
scroll to position [96, 0]
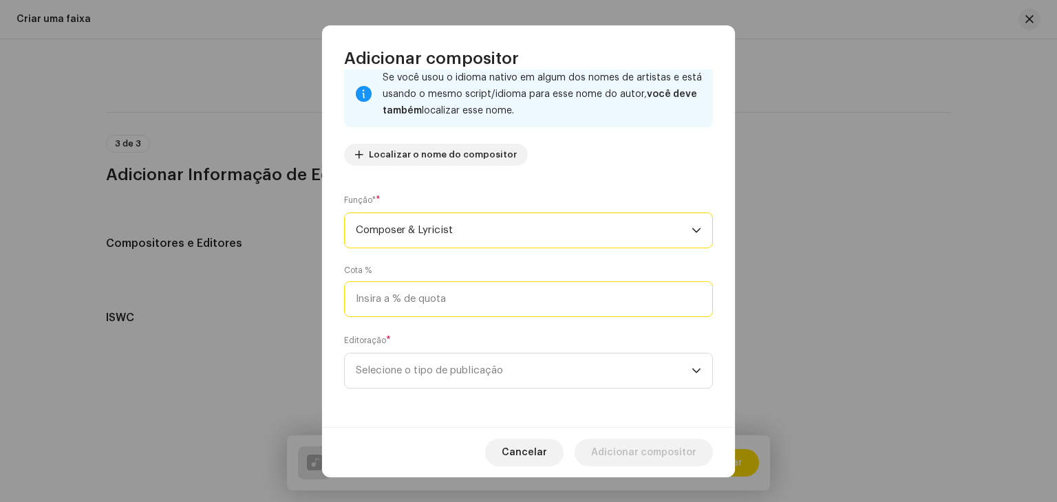
click at [436, 306] on input at bounding box center [528, 300] width 369 height 36
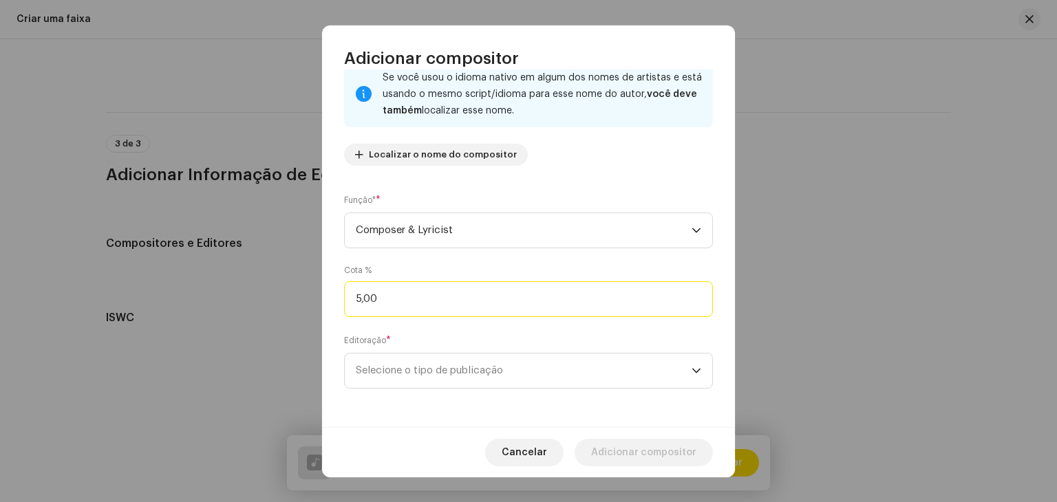
type input "50,00"
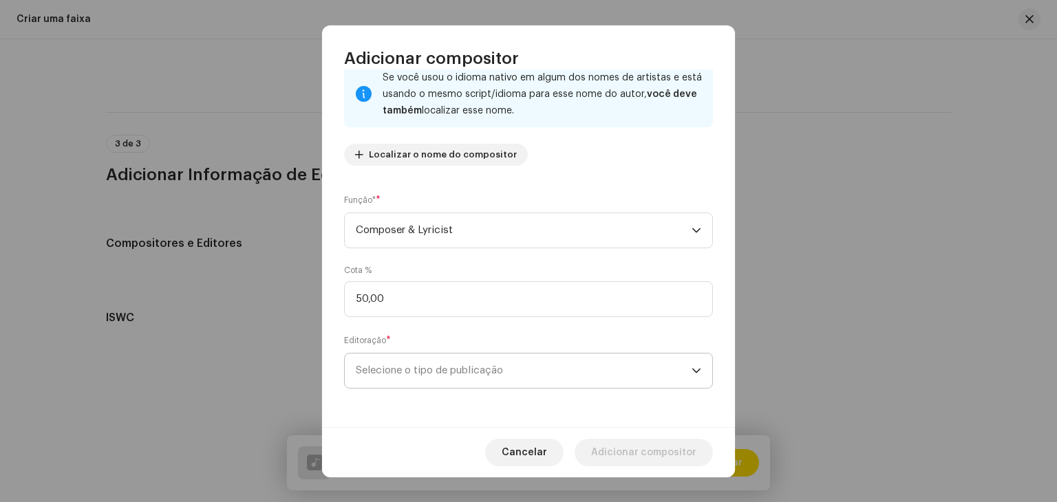
click at [412, 381] on span "Selecione o tipo de publicação" at bounding box center [524, 371] width 336 height 34
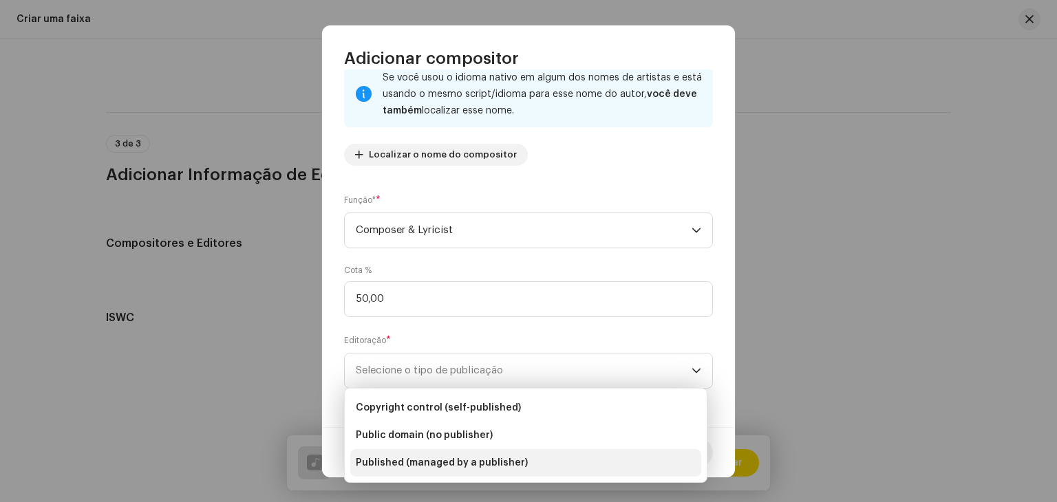
click at [426, 460] on span "Published (managed by a publisher)" at bounding box center [442, 463] width 172 height 14
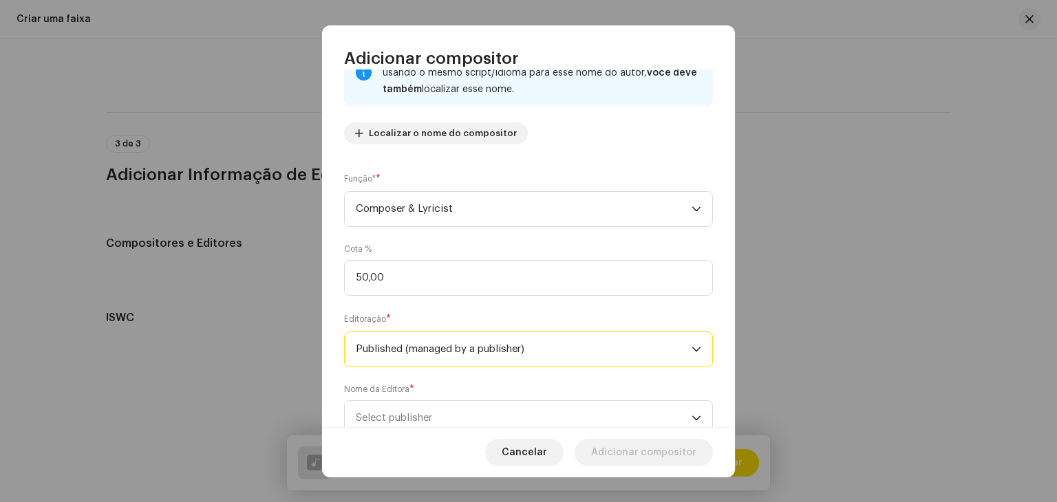
scroll to position [166, 0]
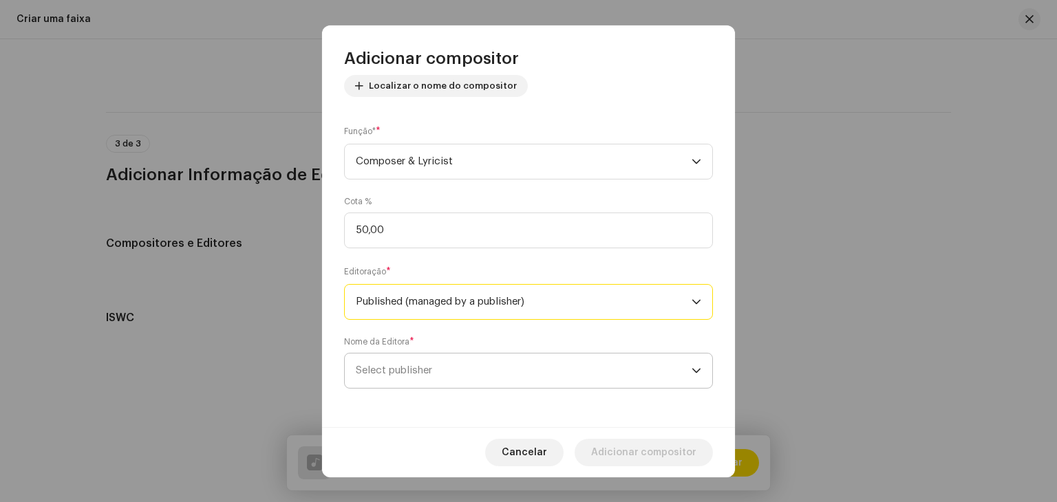
click at [448, 368] on span "Select publisher" at bounding box center [524, 371] width 336 height 34
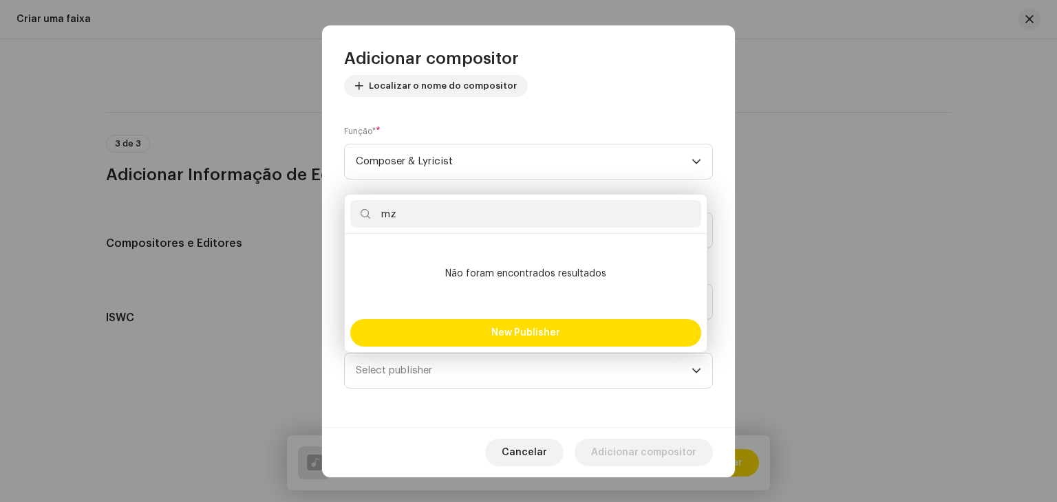
click at [434, 215] on input "mz" at bounding box center [525, 214] width 351 height 28
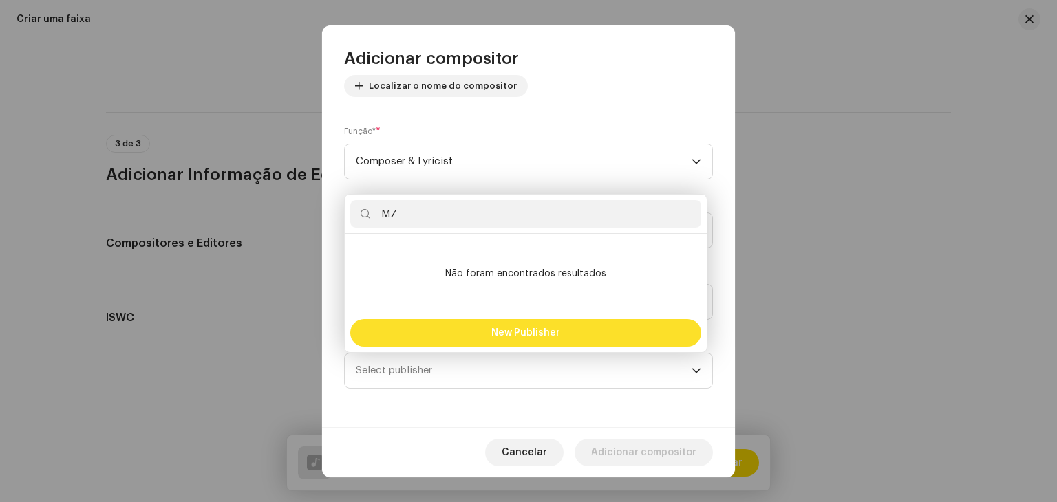
type input "MZ"
click at [432, 328] on button "New Publisher" at bounding box center [525, 333] width 351 height 28
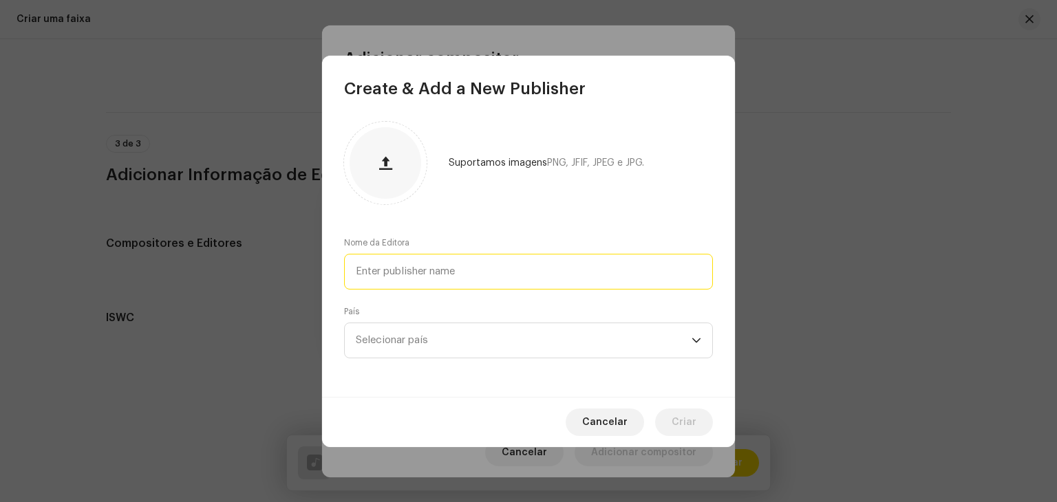
click at [426, 257] on input "text" at bounding box center [528, 272] width 369 height 36
type input "MZ RECORDS"
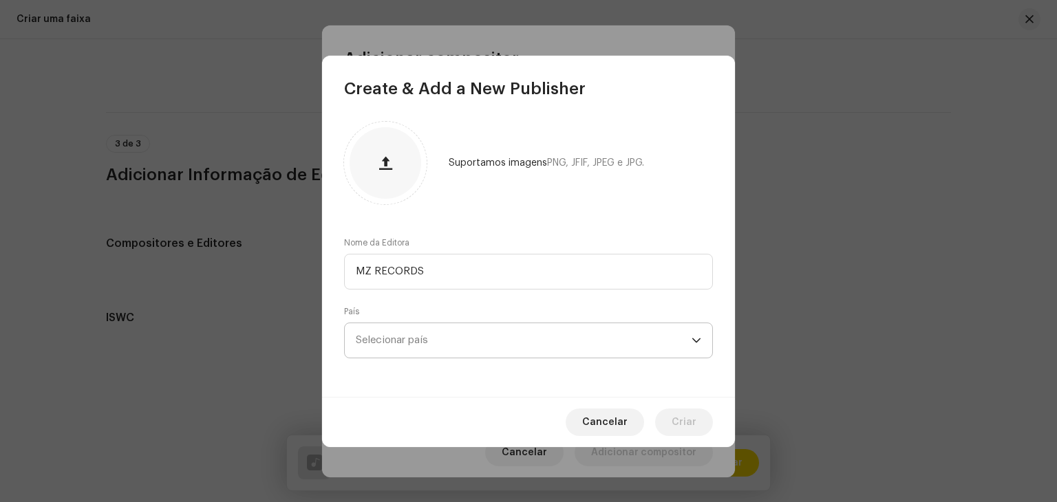
click at [447, 358] on span "Selecionar país" at bounding box center [524, 340] width 336 height 34
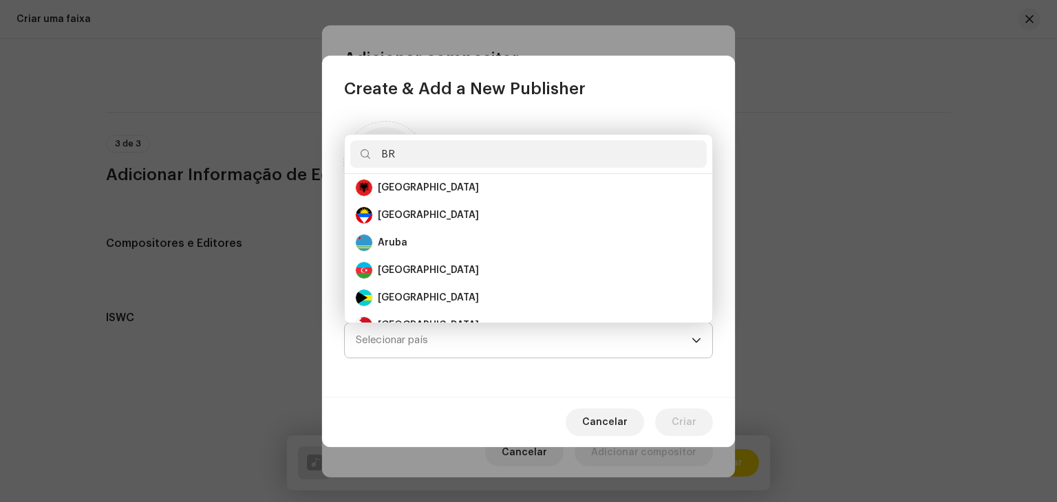
scroll to position [0, 0]
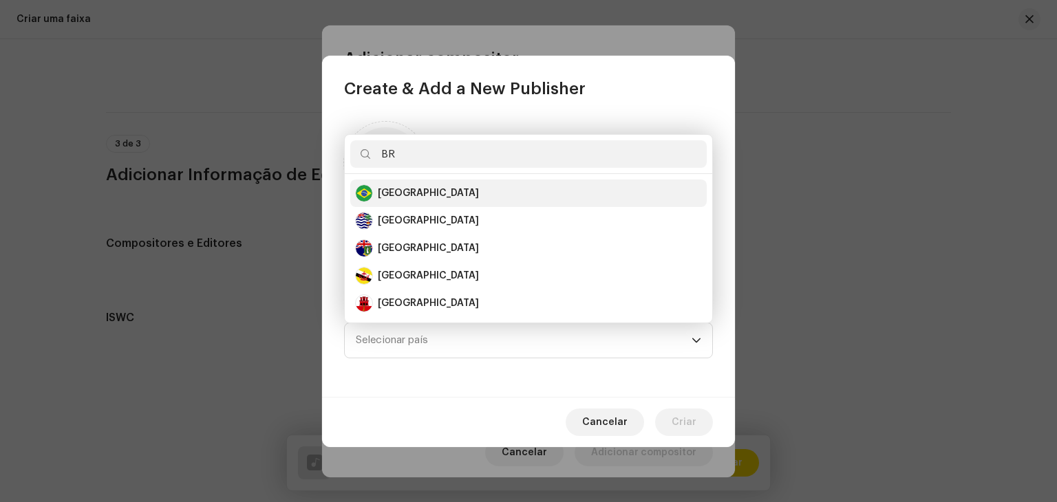
type input "BR"
click at [433, 198] on div "[GEOGRAPHIC_DATA]" at bounding box center [529, 193] width 346 height 17
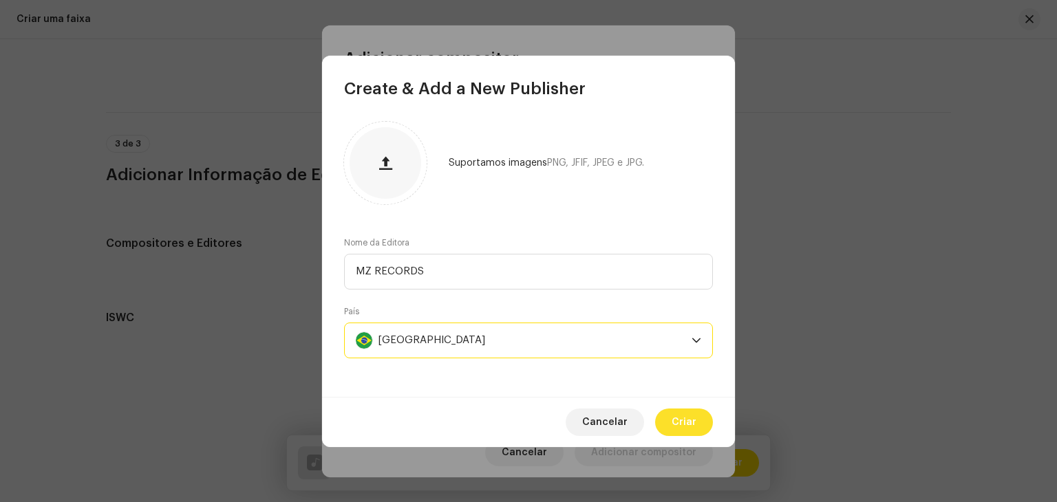
click at [677, 417] on span "Criar" at bounding box center [684, 423] width 25 height 28
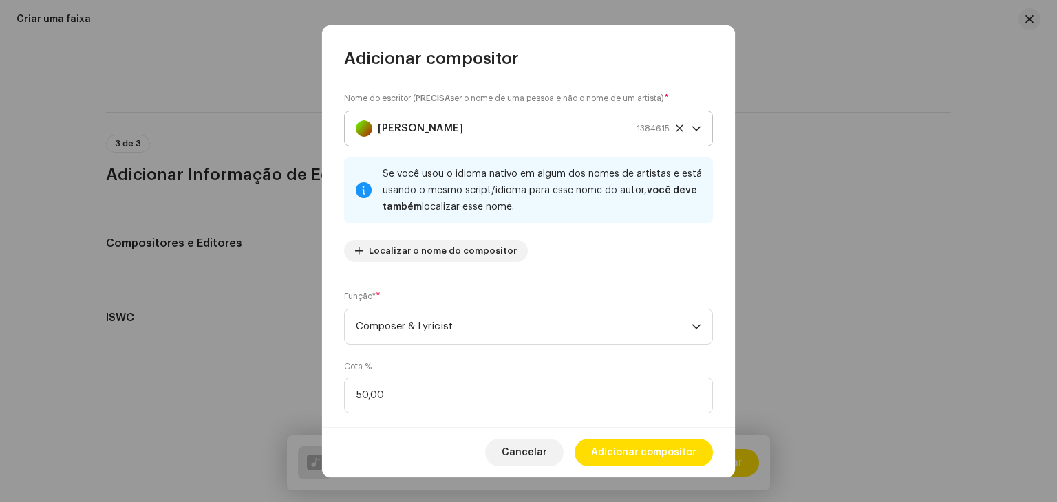
click at [676, 127] on icon at bounding box center [679, 128] width 7 height 7
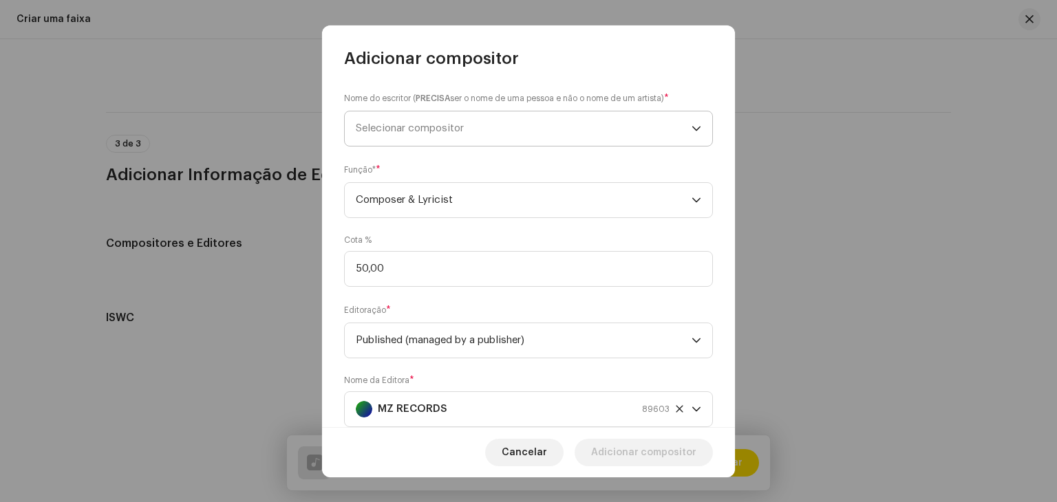
click at [456, 106] on div "Nome do escritor ( PRECISA ser o nome de uma pessoa e não o nome de um artista)…" at bounding box center [528, 119] width 369 height 55
click at [456, 126] on span "Selecionar compositor" at bounding box center [410, 128] width 108 height 10
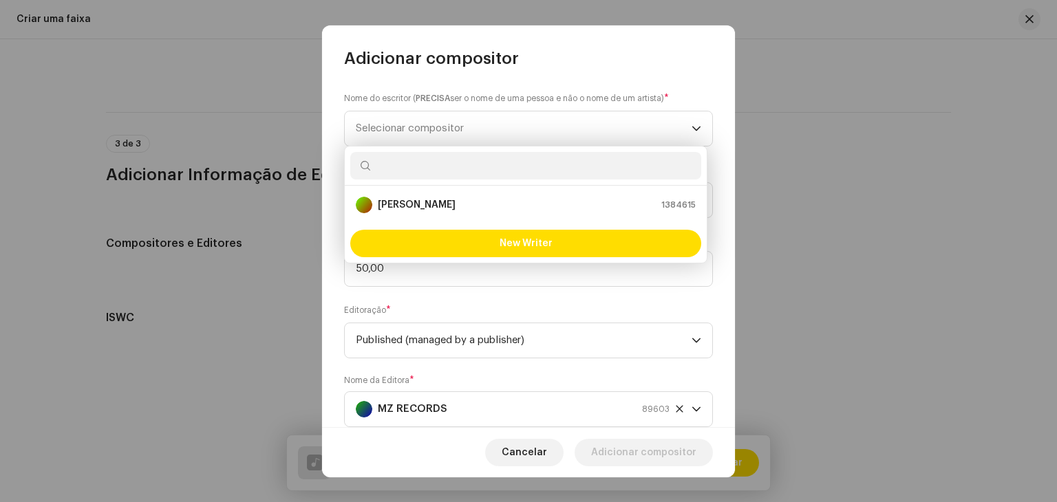
click at [478, 257] on div "New Writer" at bounding box center [526, 243] width 362 height 39
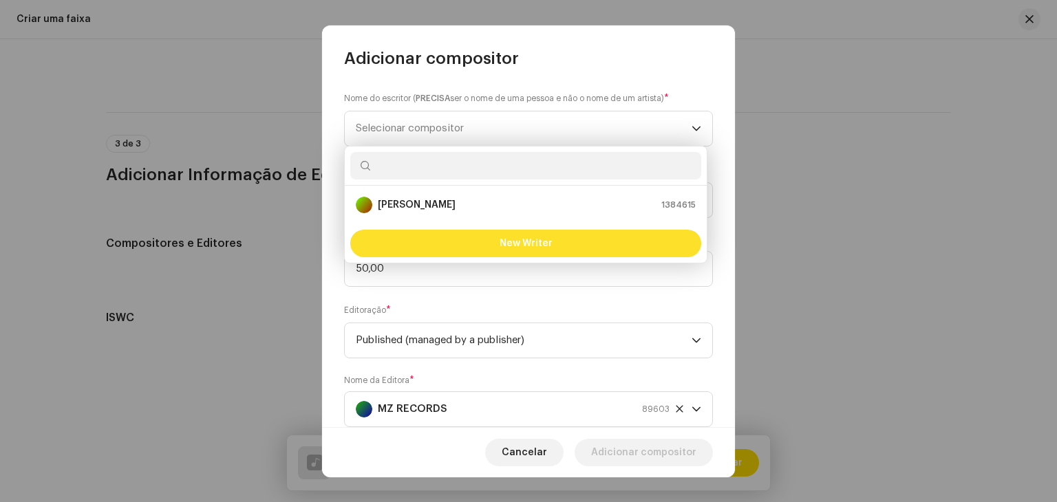
click at [478, 243] on button "New Writer" at bounding box center [525, 244] width 351 height 28
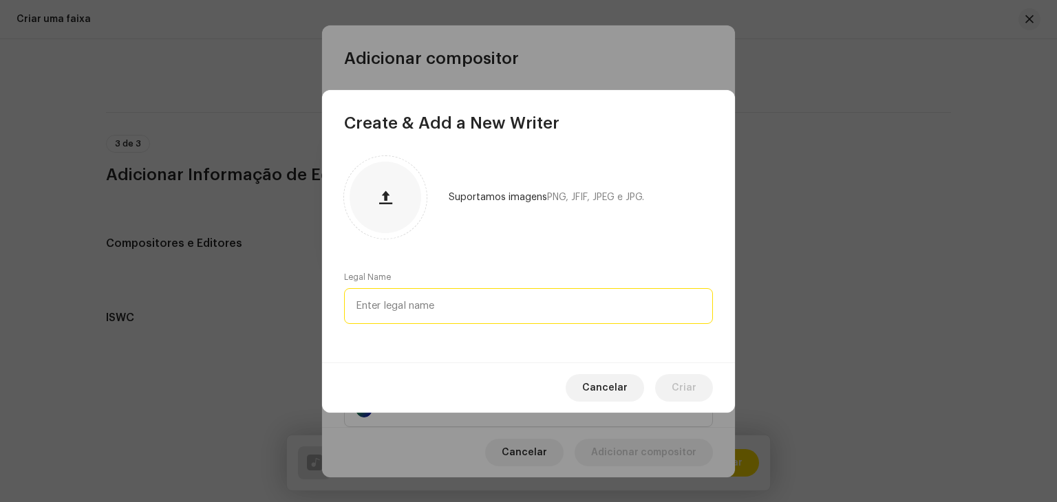
click at [451, 301] on input "text" at bounding box center [528, 306] width 369 height 36
type input "e"
type input "[PERSON_NAME]"
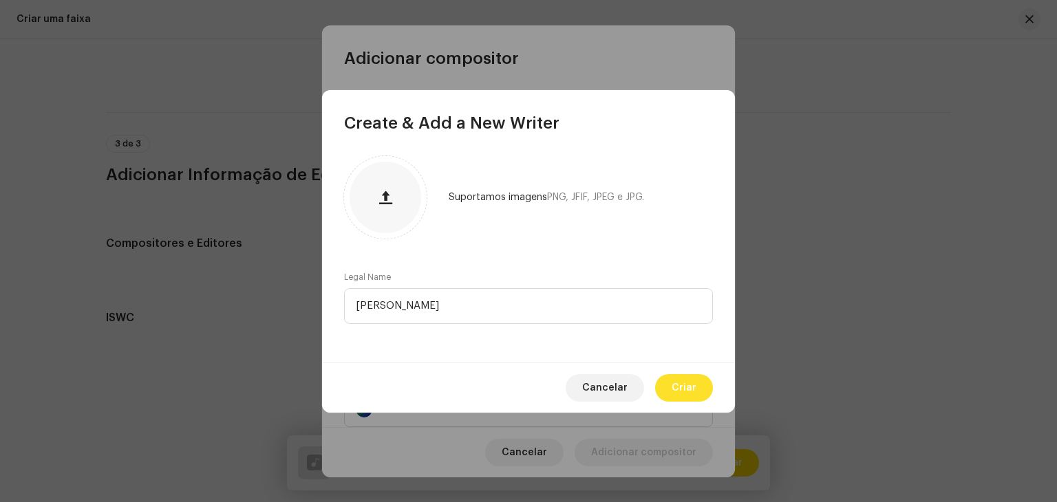
click at [683, 386] on span "Criar" at bounding box center [684, 388] width 25 height 28
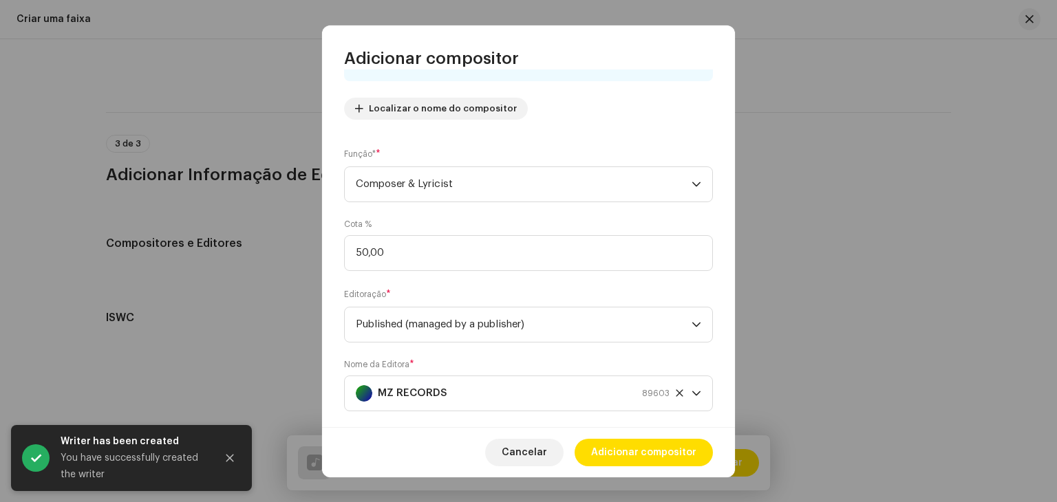
scroll to position [166, 0]
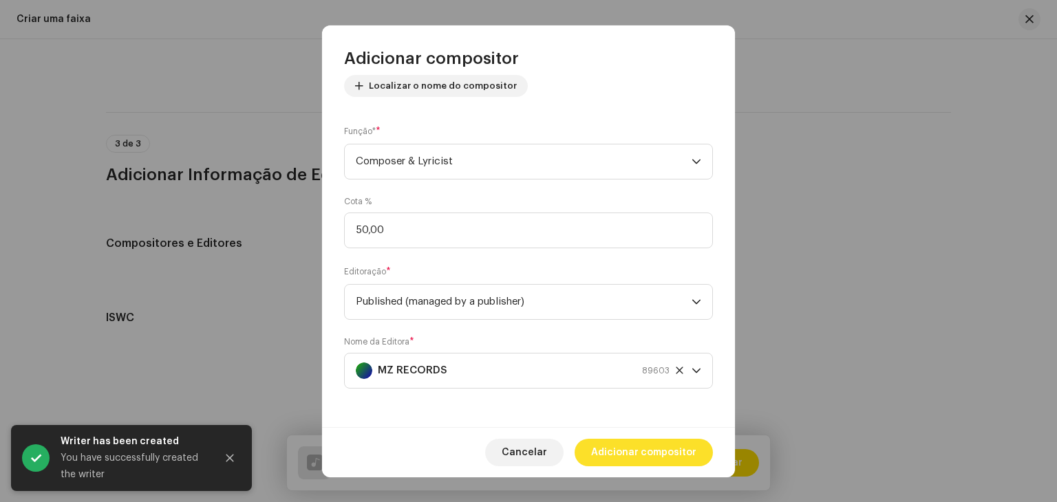
click at [626, 445] on span "Adicionar compositor" at bounding box center [643, 453] width 105 height 28
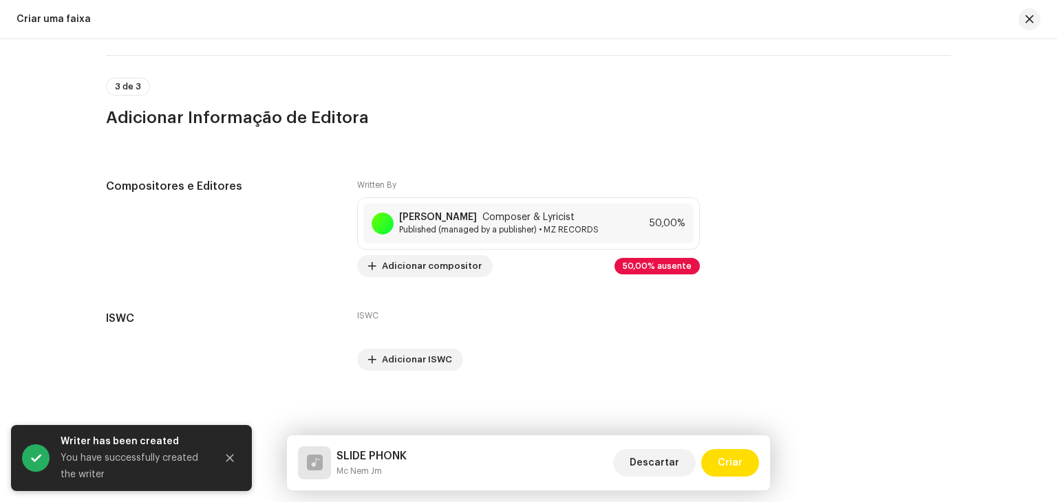
scroll to position [2739, 0]
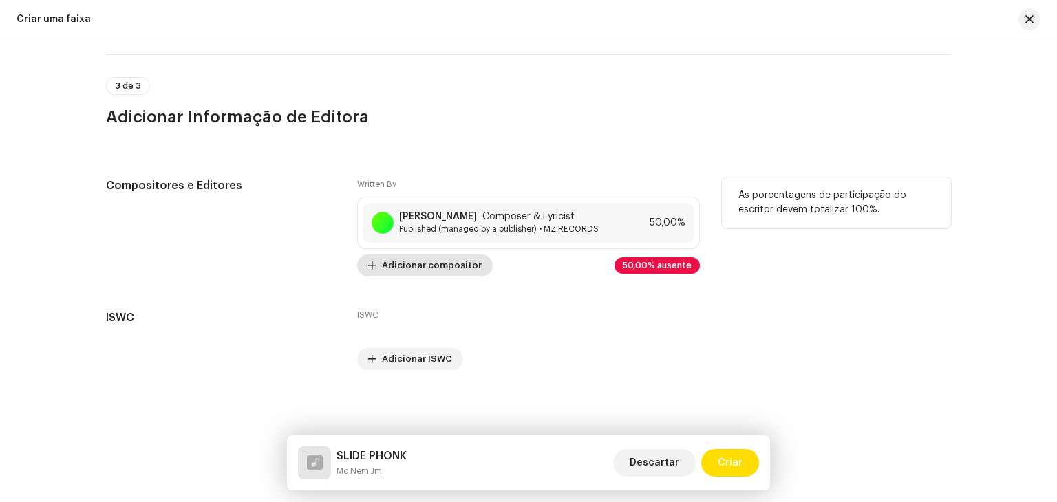
click at [431, 262] on span "Adicionar compositor" at bounding box center [432, 266] width 100 height 28
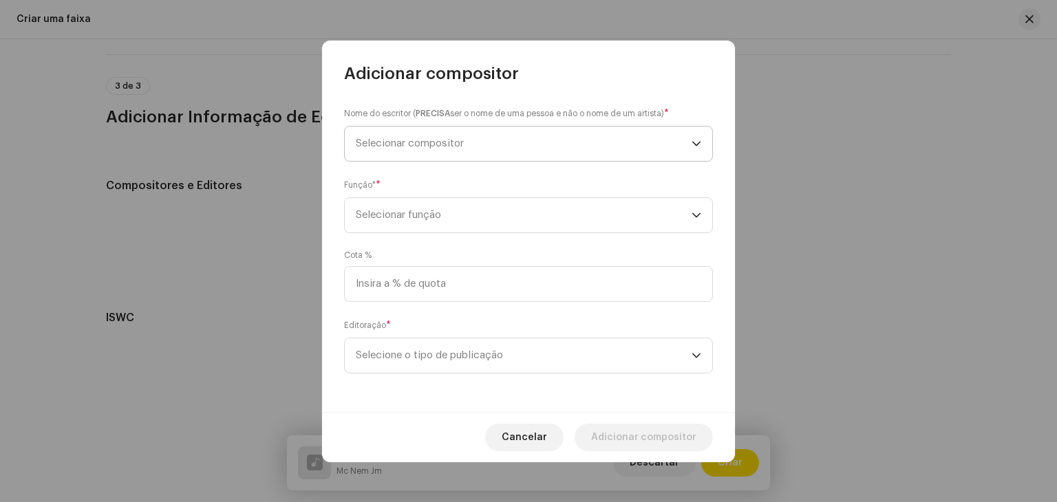
click at [403, 149] on span "Selecionar compositor" at bounding box center [524, 144] width 336 height 34
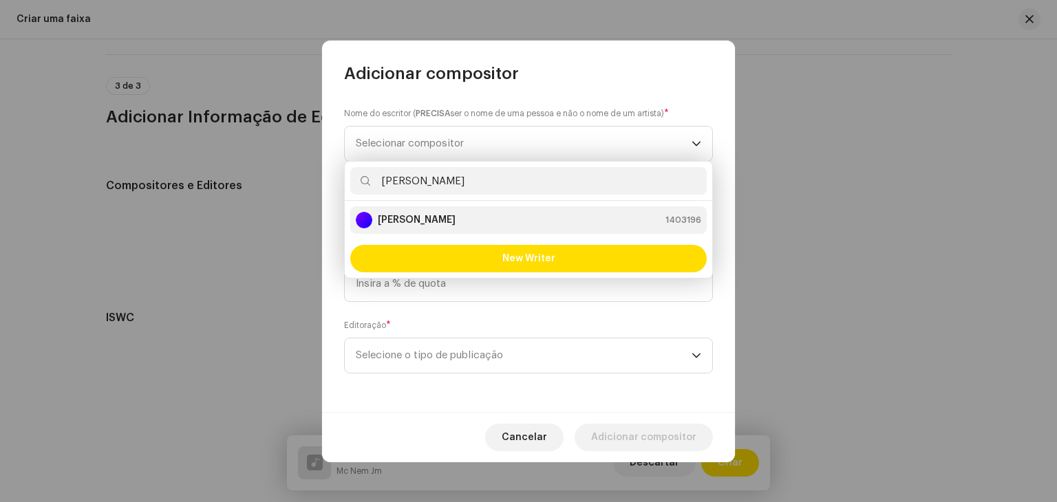
type input "[PERSON_NAME]"
click at [451, 217] on strong "[PERSON_NAME]" at bounding box center [417, 220] width 78 height 14
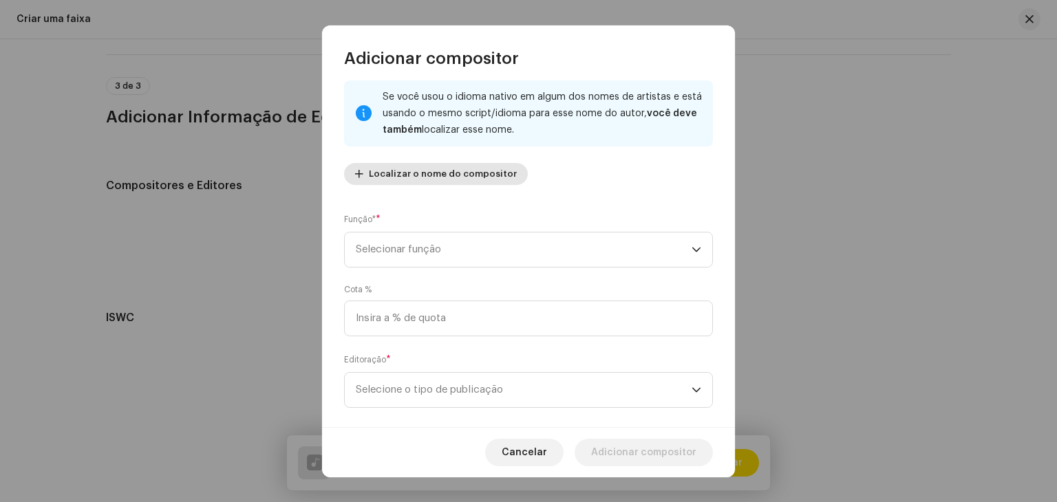
scroll to position [96, 0]
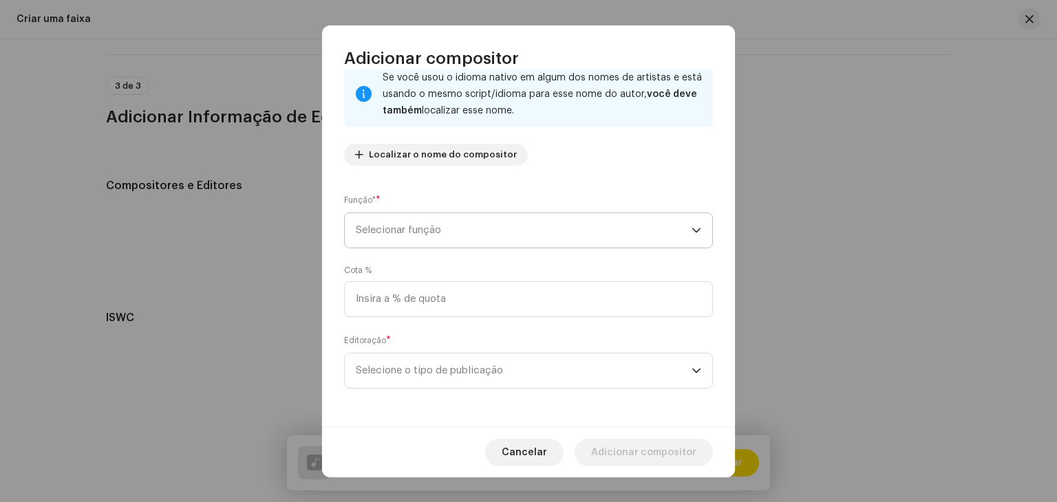
click at [452, 242] on span "Selecionar função" at bounding box center [524, 230] width 336 height 34
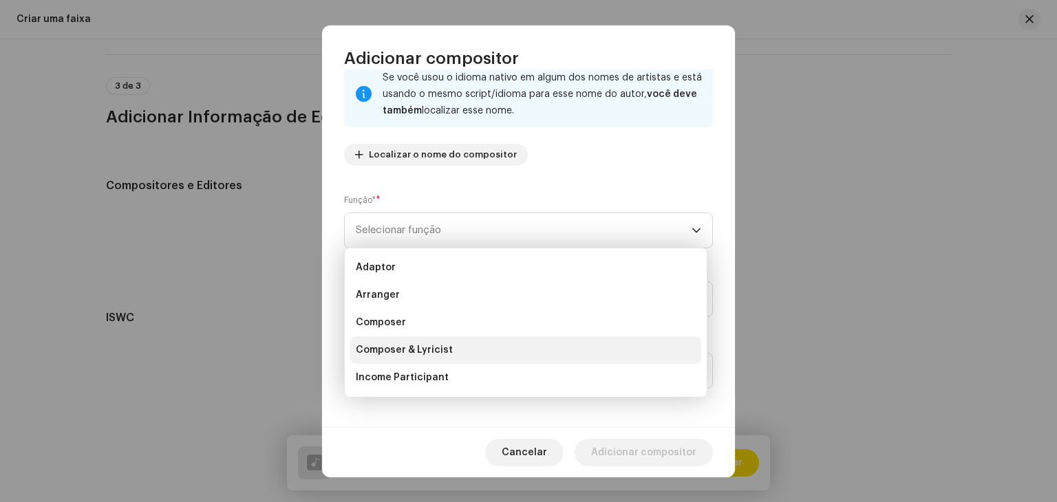
click at [441, 352] on span "Composer & Lyricist" at bounding box center [404, 350] width 97 height 14
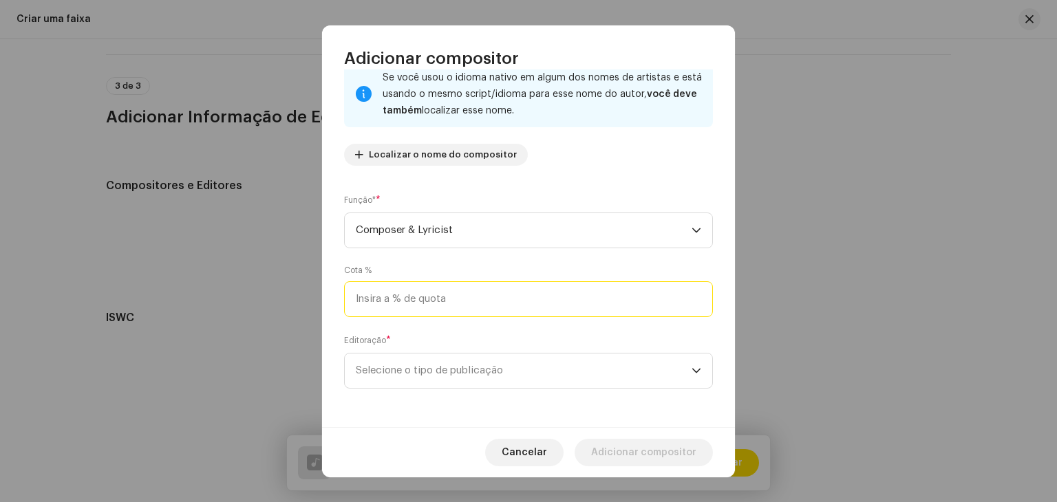
click at [459, 300] on input at bounding box center [528, 300] width 369 height 36
type input "50,00"
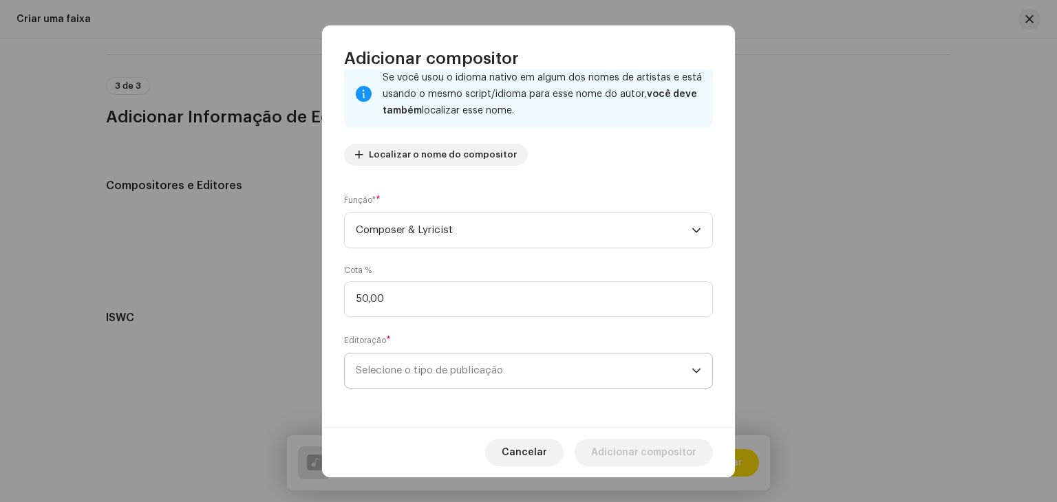
click at [422, 366] on span "Selecione o tipo de publicação" at bounding box center [524, 371] width 336 height 34
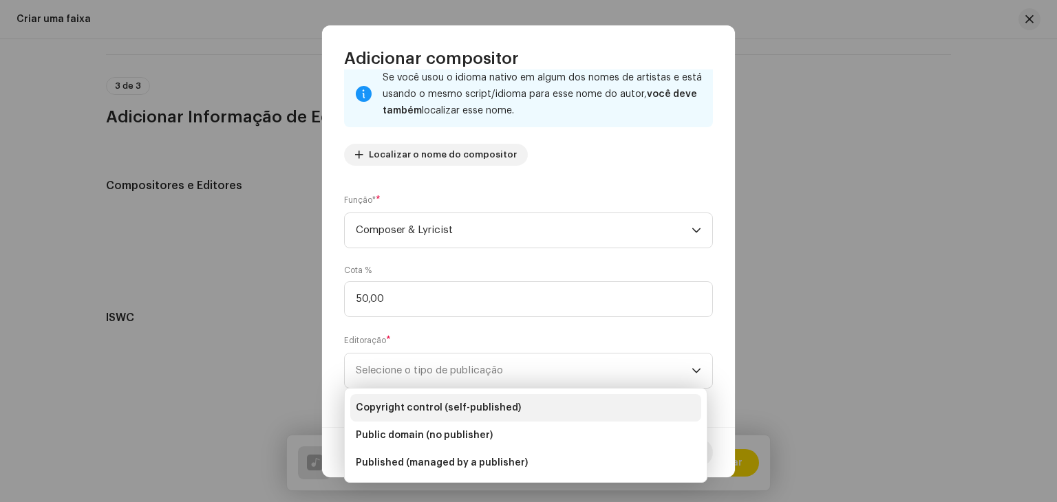
click at [425, 406] on span "Copyright control (self-published)" at bounding box center [438, 408] width 165 height 14
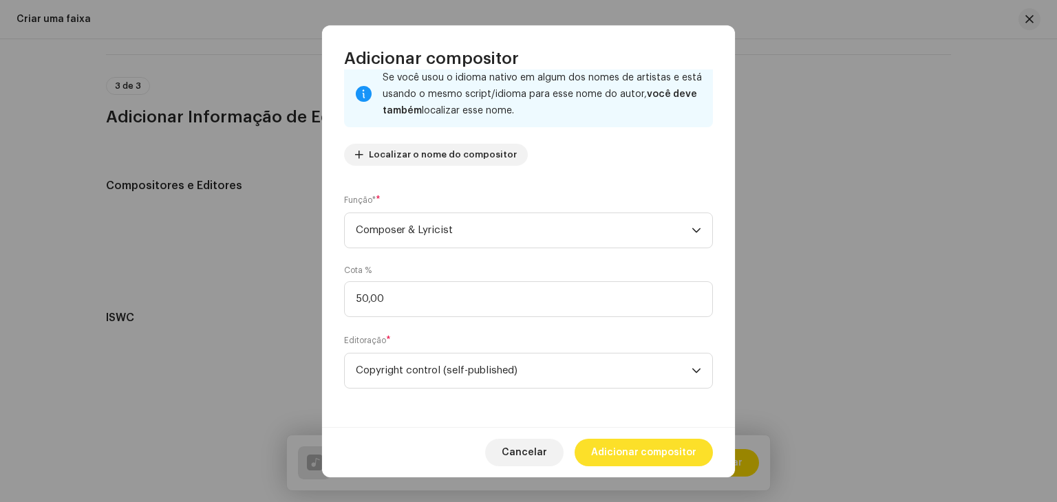
click at [639, 442] on span "Adicionar compositor" at bounding box center [643, 453] width 105 height 28
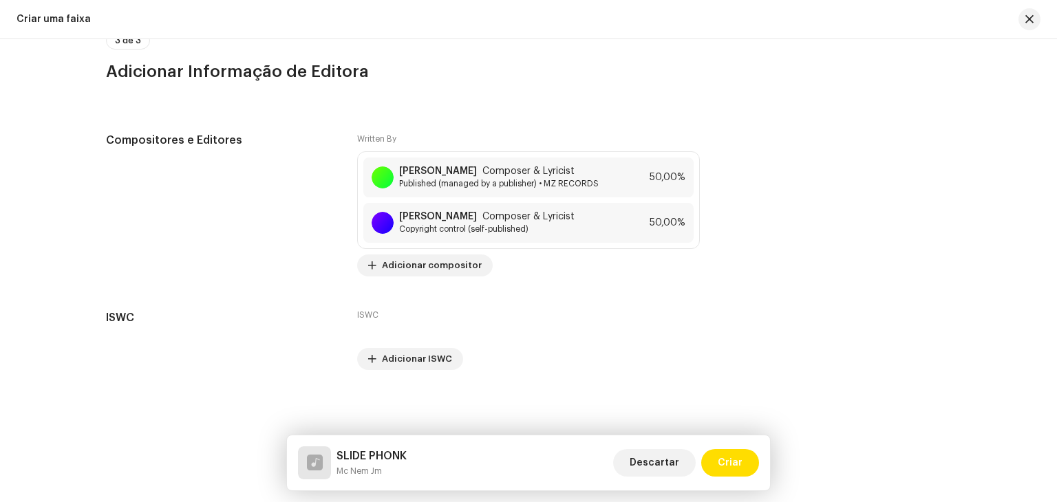
scroll to position [2797, 0]
click at [739, 469] on span "Criar" at bounding box center [730, 463] width 25 height 28
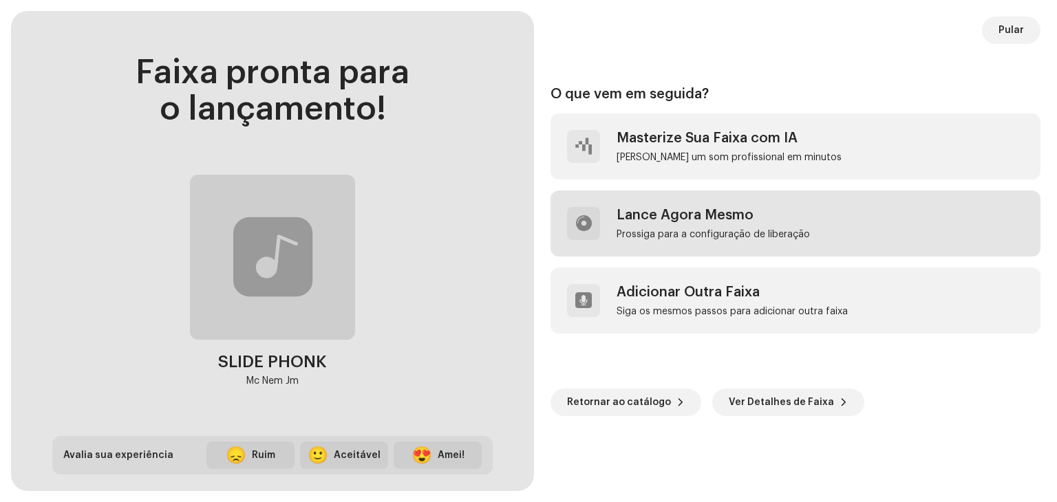
click at [723, 215] on div "Lance Agora Mesmo" at bounding box center [713, 215] width 193 height 17
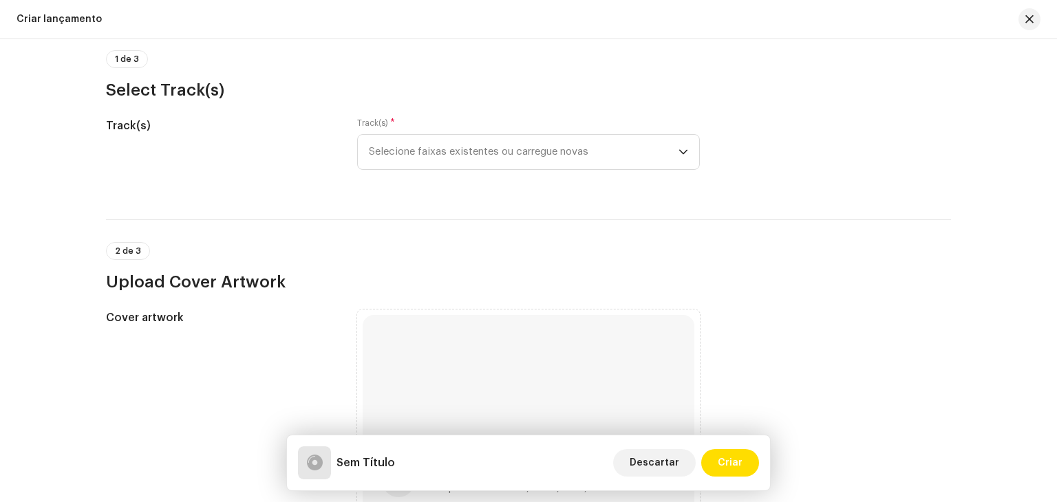
scroll to position [138, 0]
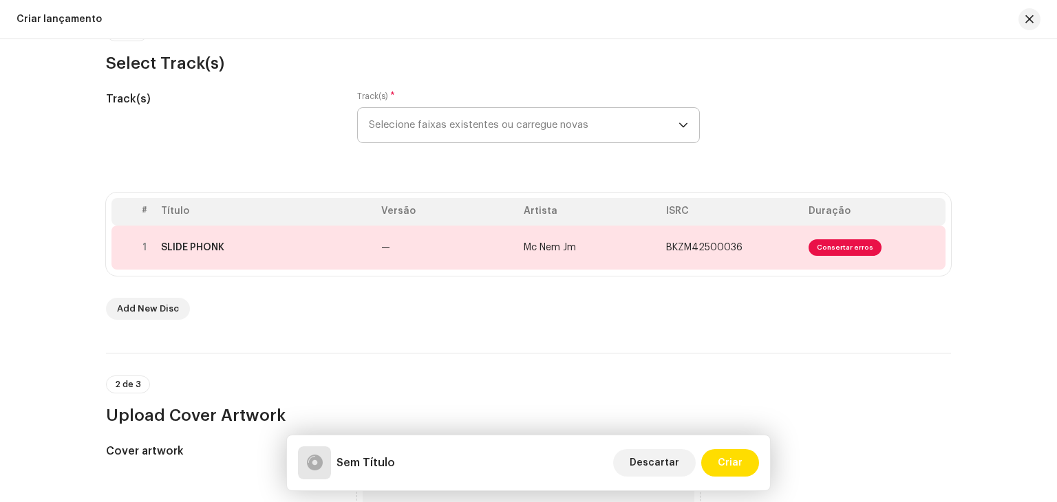
click at [456, 133] on span "Selecione faixas existentes ou carregue novas" at bounding box center [524, 125] width 310 height 34
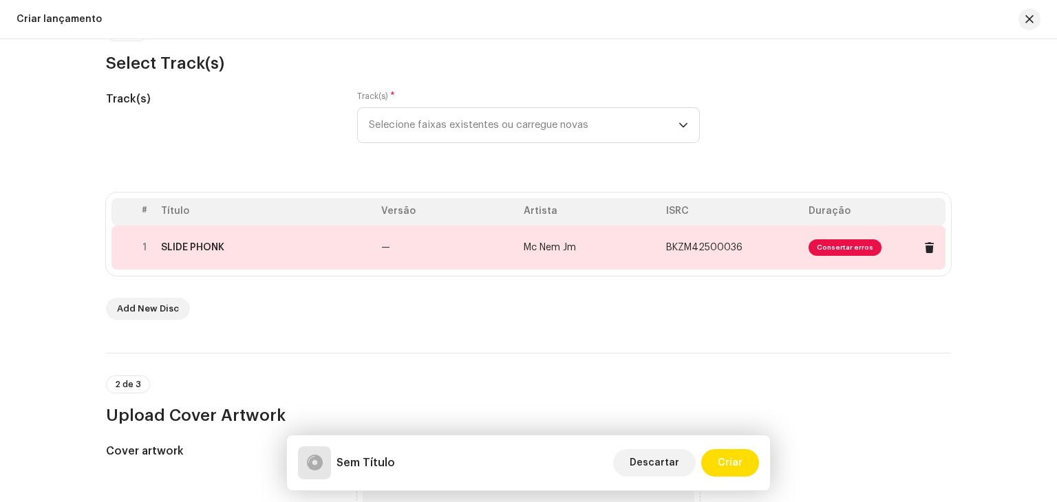
click at [376, 241] on td "—" at bounding box center [447, 248] width 142 height 44
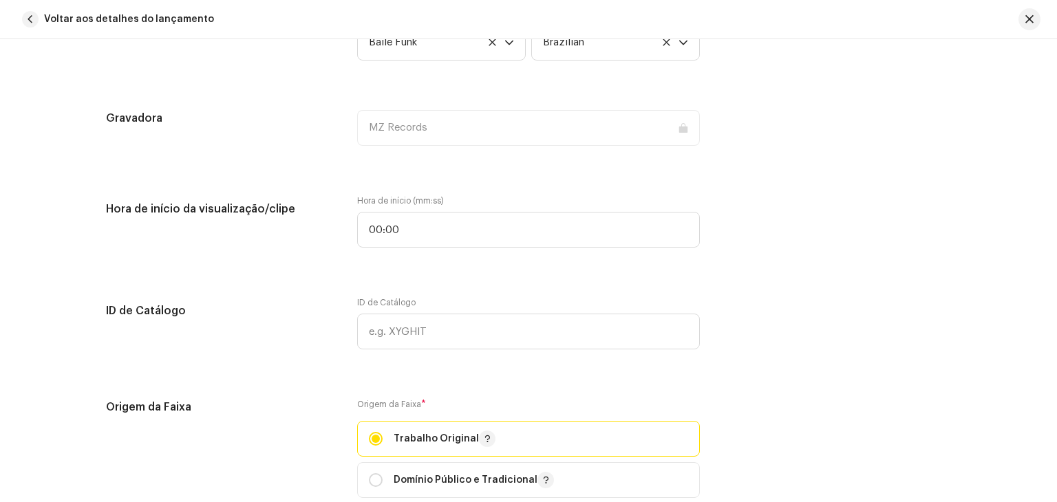
scroll to position [1101, 0]
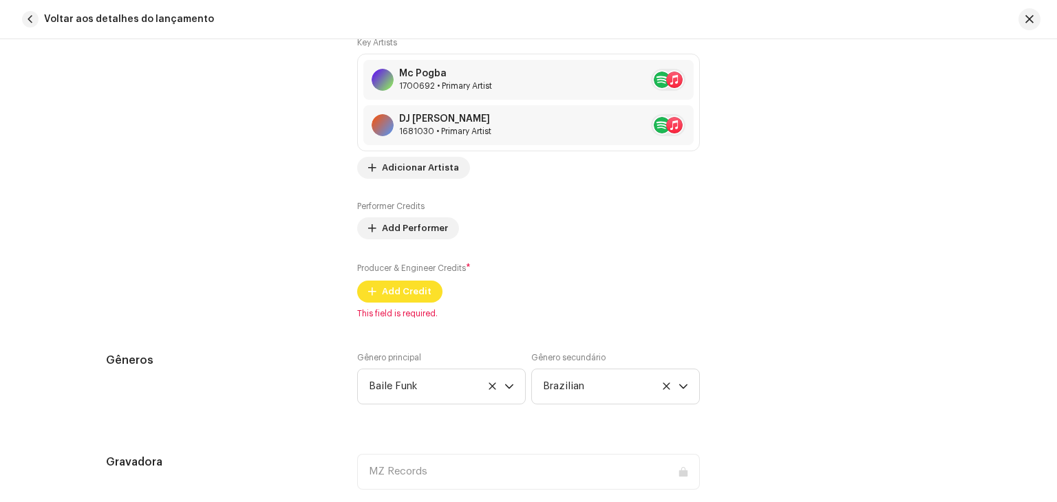
click at [382, 286] on span "Add Credit" at bounding box center [407, 292] width 50 height 28
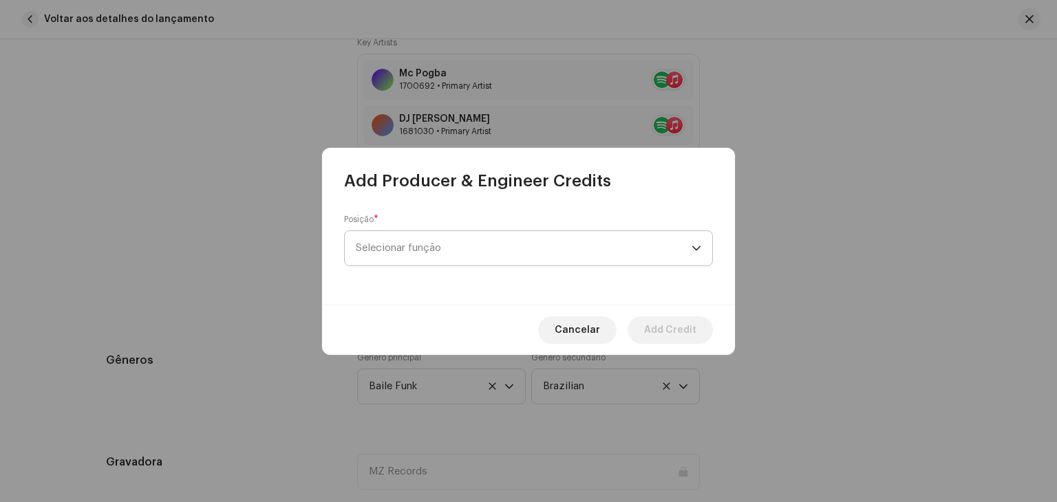
click at [432, 264] on span "Selecionar função" at bounding box center [524, 248] width 336 height 34
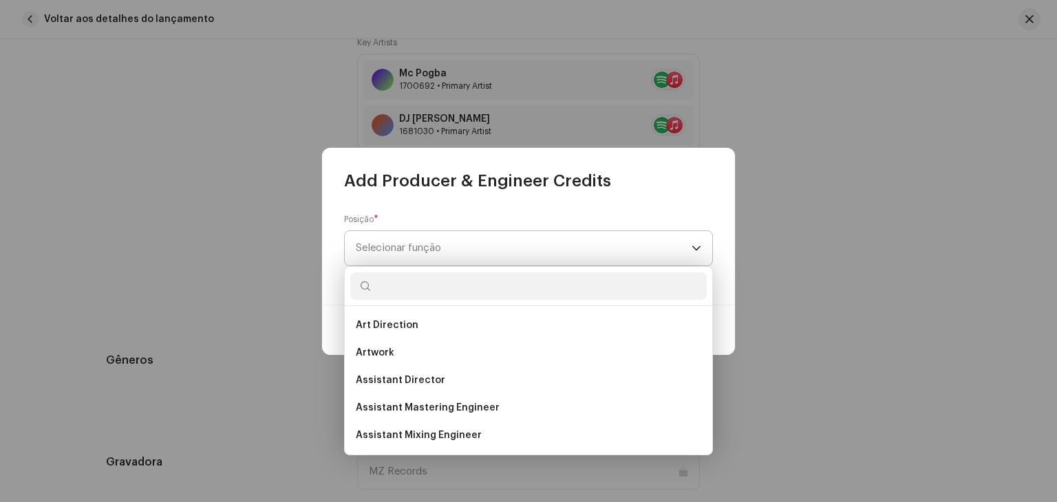
type input "d"
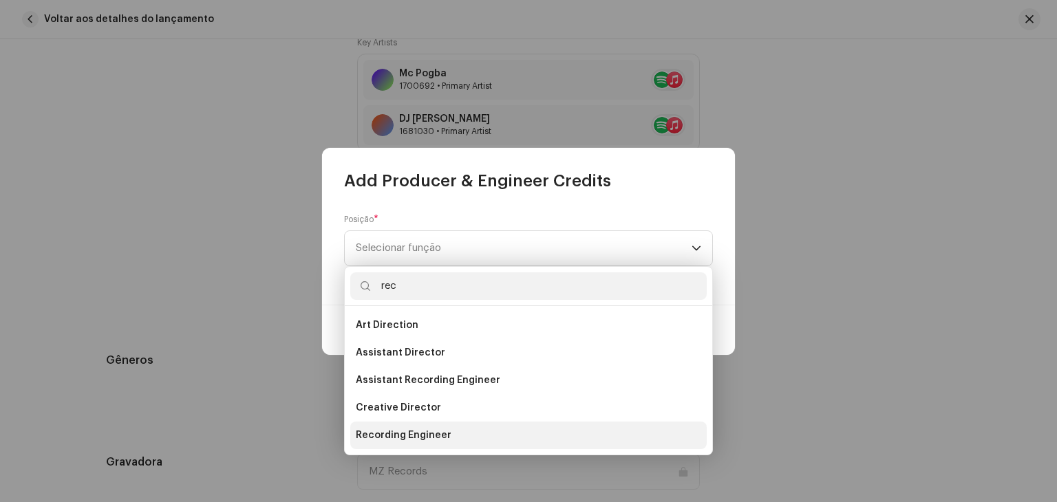
type input "rec"
click at [455, 444] on li "Recording Engineer" at bounding box center [528, 436] width 357 height 28
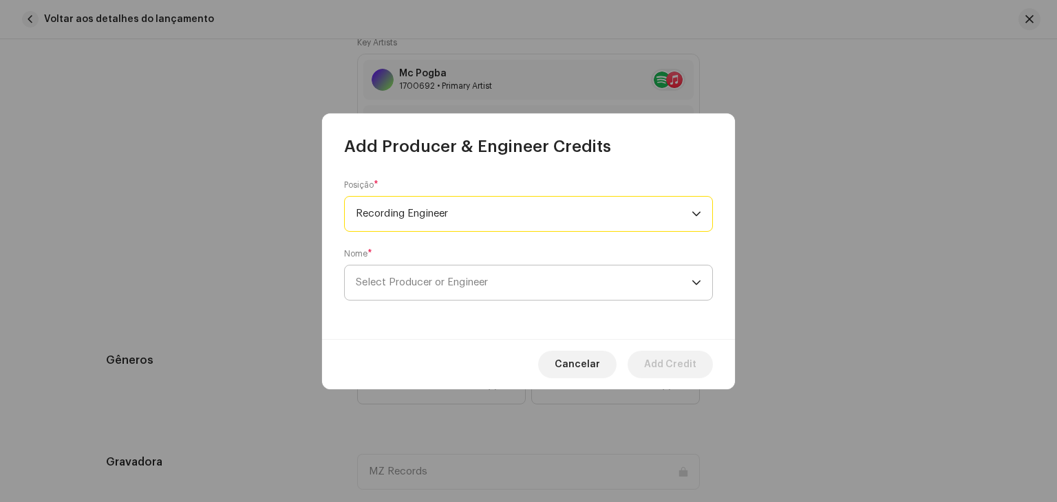
click at [472, 290] on span "Select Producer or Engineer" at bounding box center [524, 283] width 336 height 34
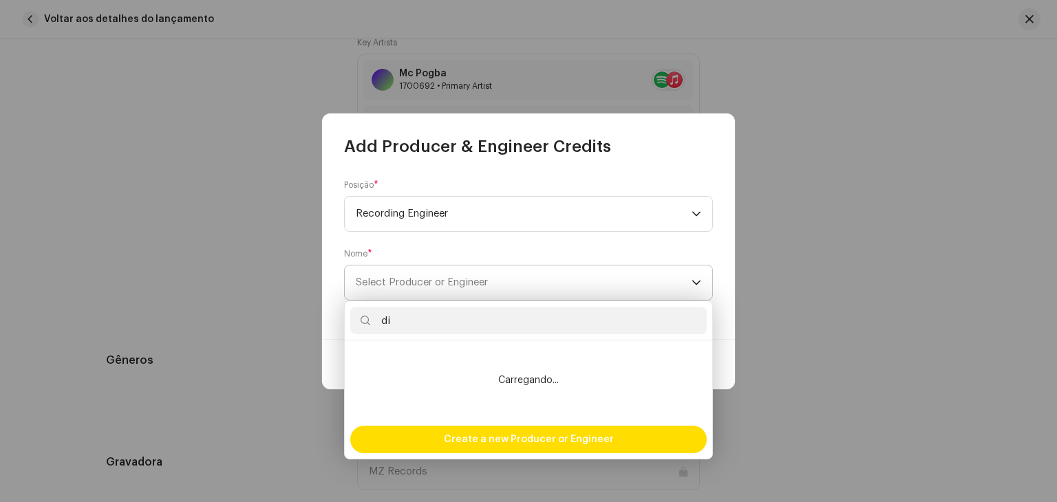
type input "d"
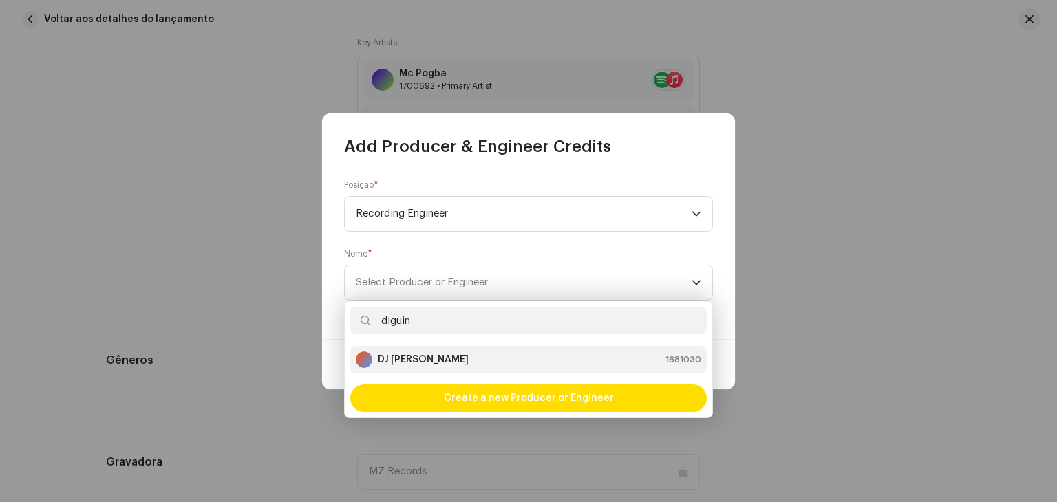
type input "diguin"
click at [467, 356] on strong "DJ [PERSON_NAME]" at bounding box center [423, 360] width 91 height 14
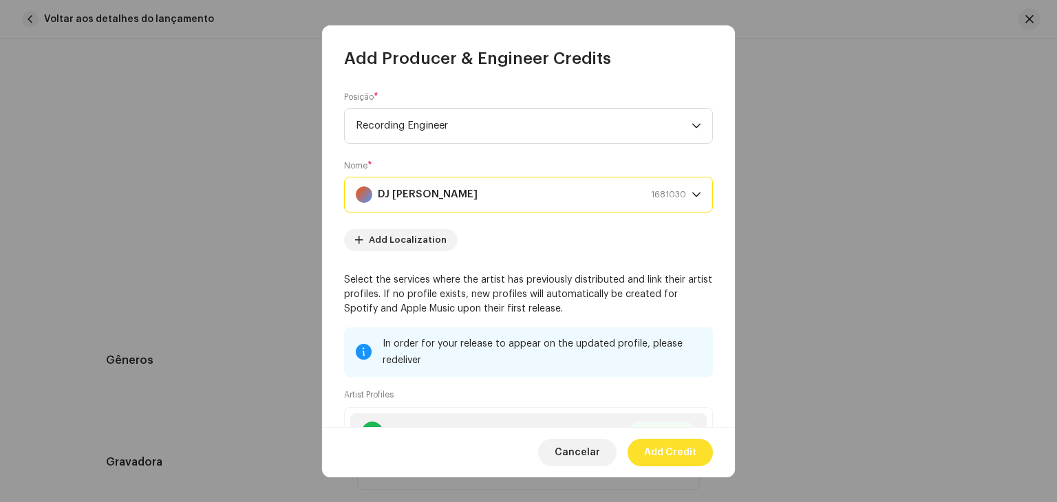
click at [657, 445] on span "Add Credit" at bounding box center [670, 453] width 52 height 28
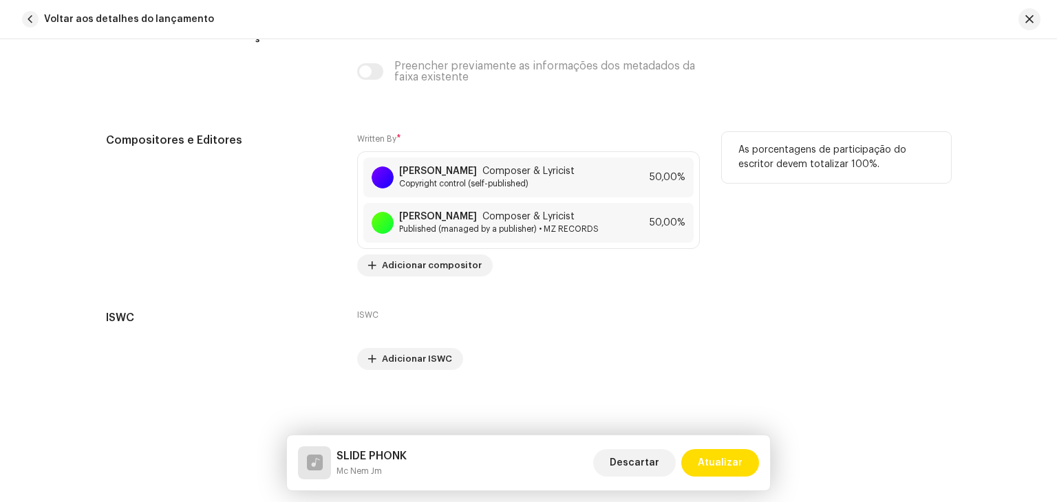
scroll to position [2982, 0]
click at [721, 466] on span "Atualizar" at bounding box center [720, 463] width 45 height 28
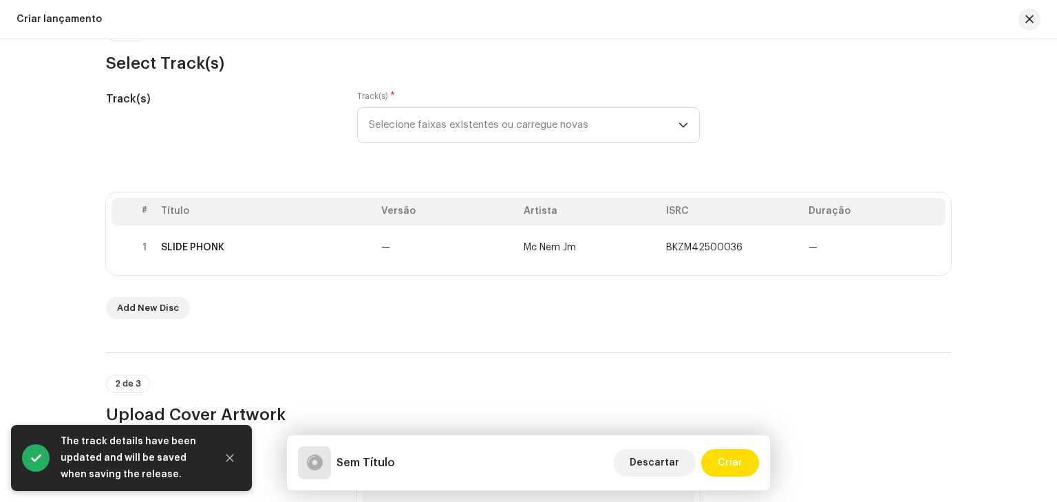
scroll to position [619, 0]
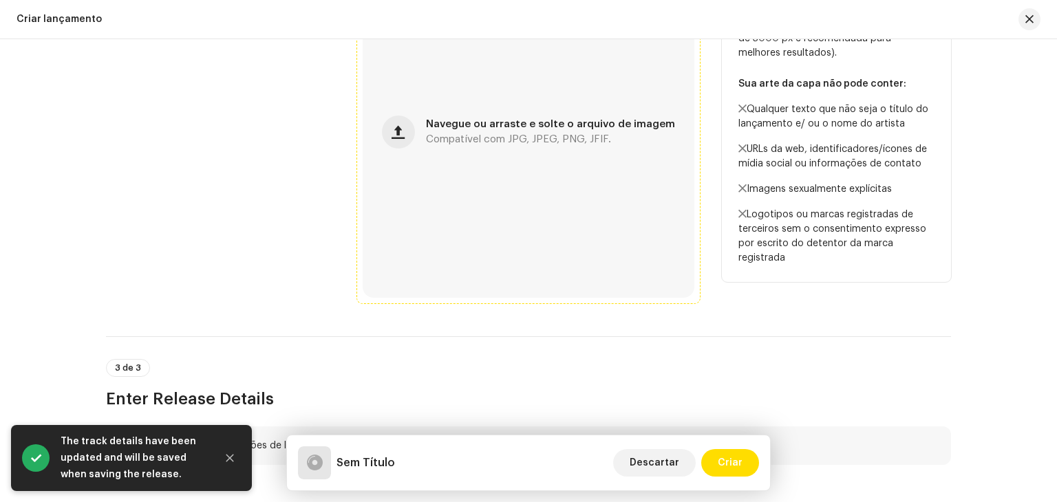
click at [508, 198] on div "Navegue ou arraste e solte o arquivo de imagem Compatível com JPG, JPEG, PNG, J…" at bounding box center [529, 132] width 332 height 332
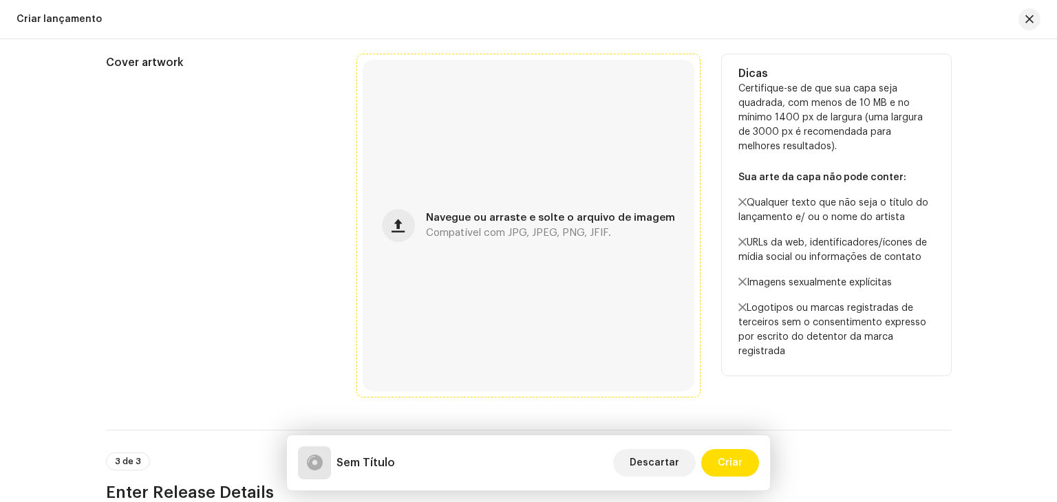
scroll to position [551, 0]
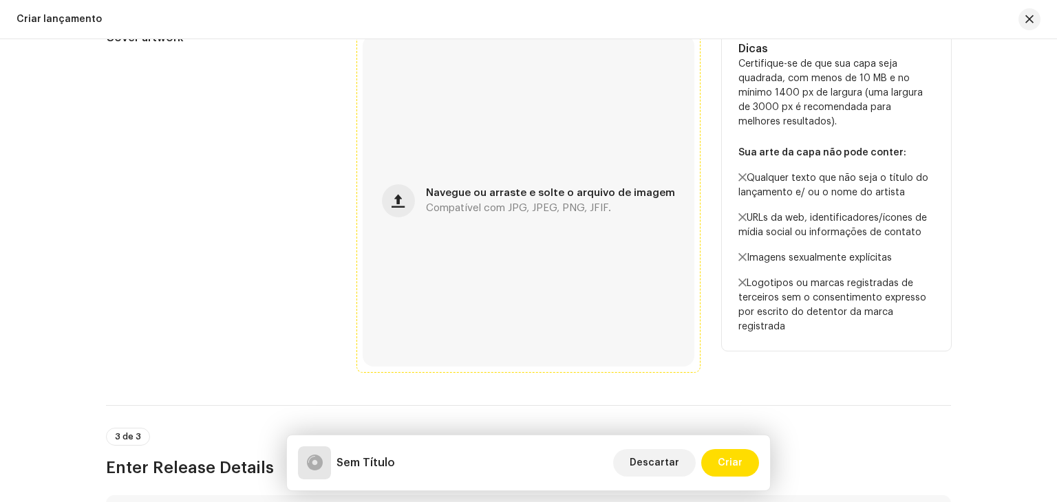
click at [507, 180] on div "Navegue ou arraste e solte o arquivo de imagem Compatível com JPG, JPEG, PNG, J…" at bounding box center [529, 201] width 332 height 332
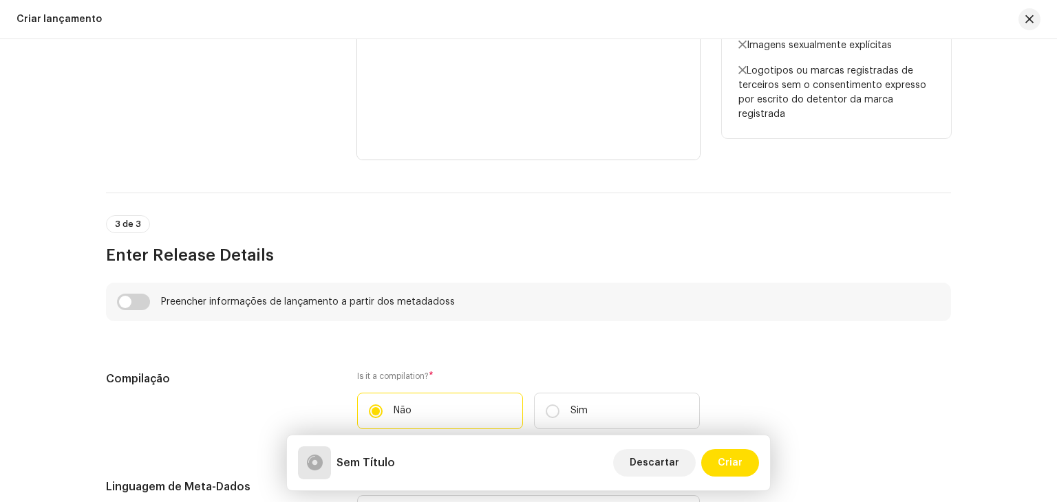
scroll to position [826, 0]
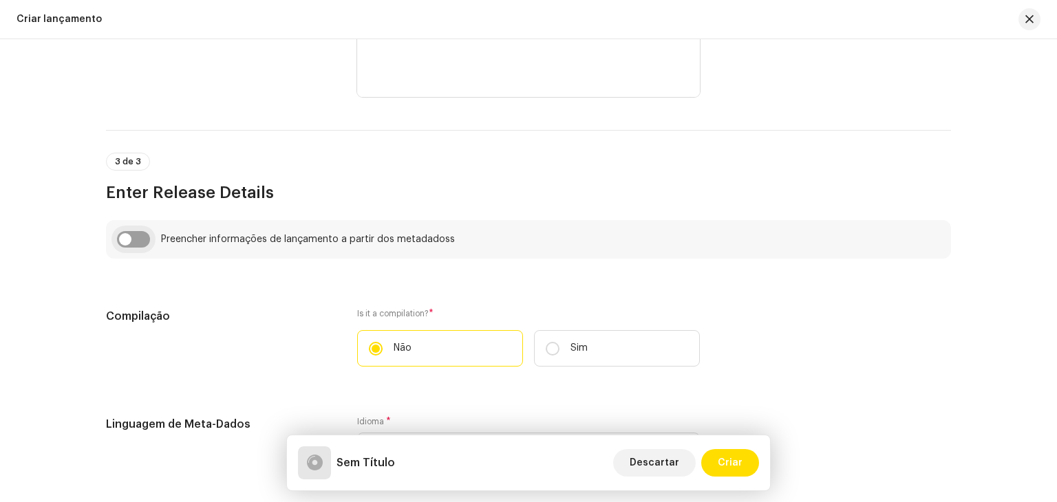
click at [120, 242] on input "checkbox" at bounding box center [133, 239] width 33 height 17
checkbox input "true"
type input "SLIDE PHONK"
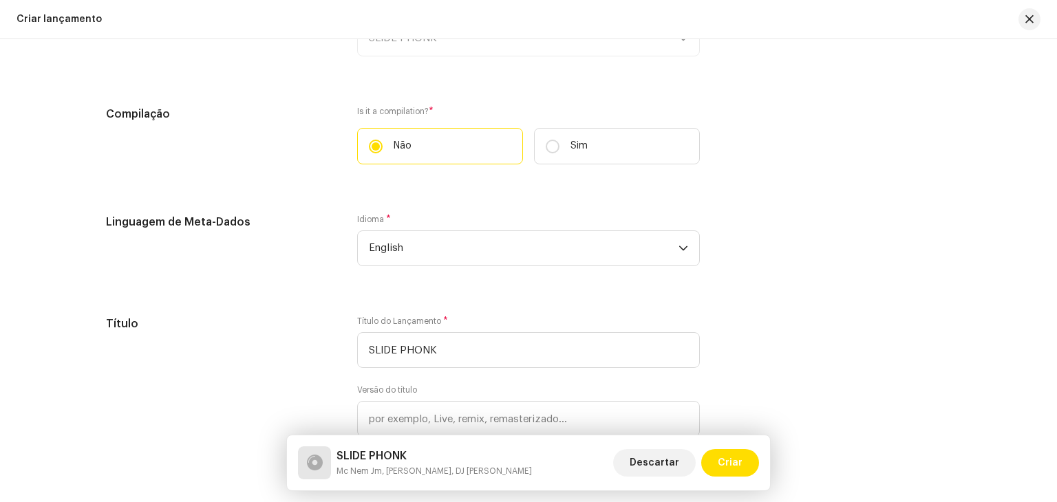
scroll to position [1101, 0]
click at [405, 243] on span "English" at bounding box center [524, 244] width 310 height 34
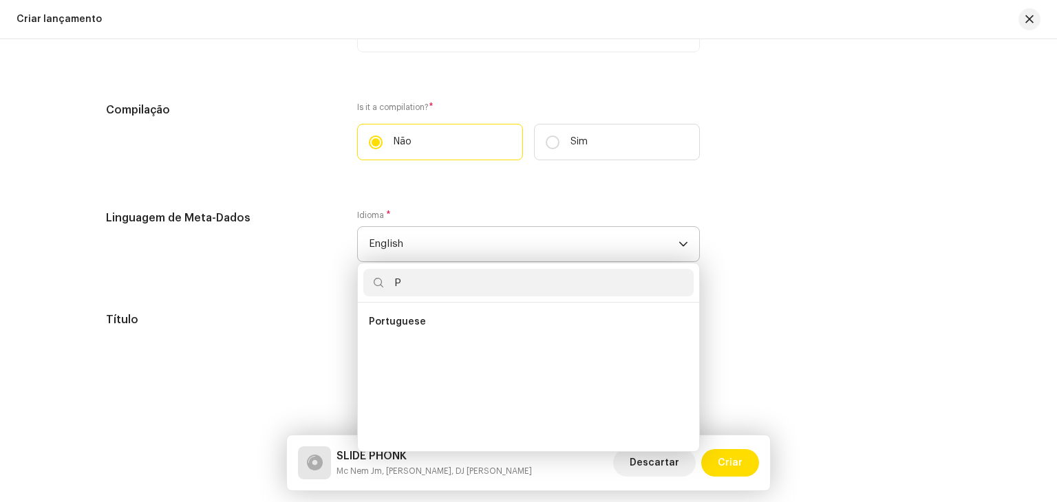
scroll to position [0, 0]
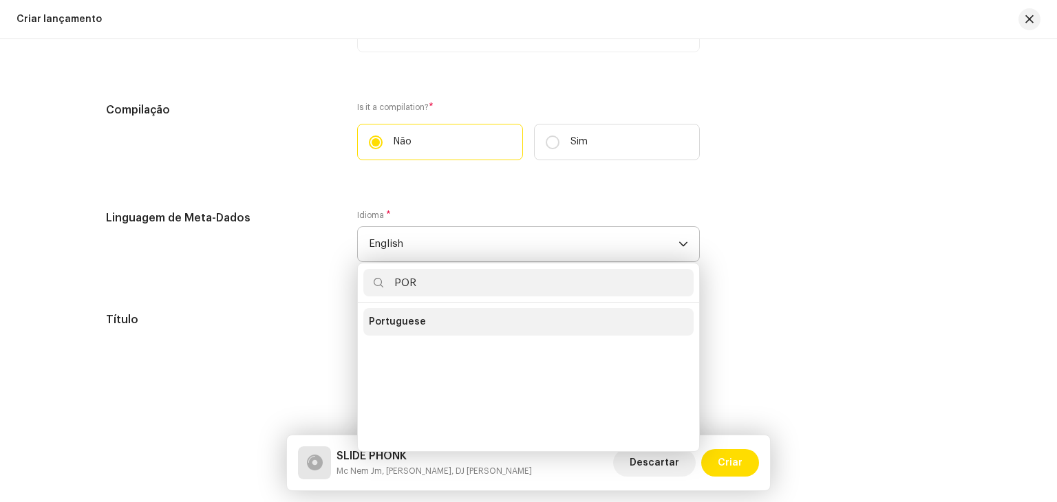
type input "POR"
click at [443, 317] on li "Portuguese" at bounding box center [528, 322] width 330 height 28
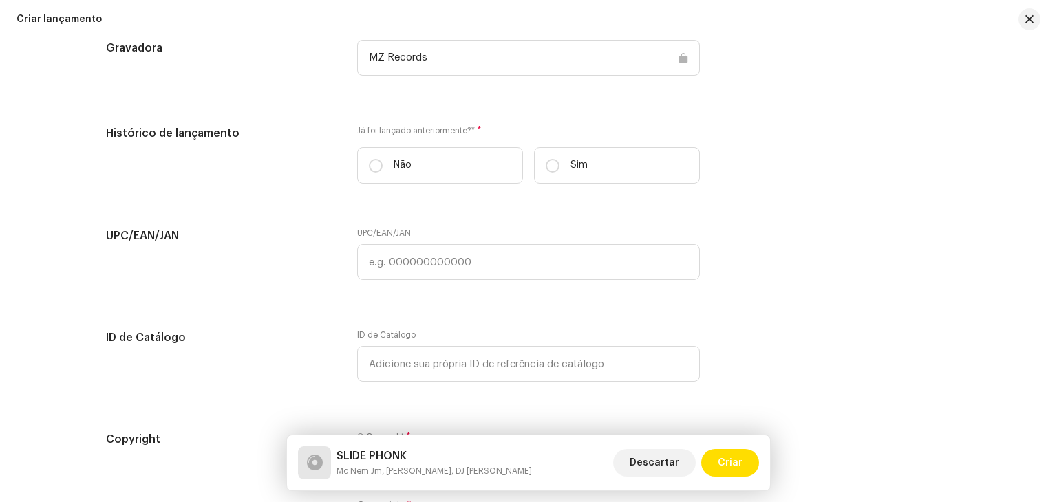
scroll to position [2175, 0]
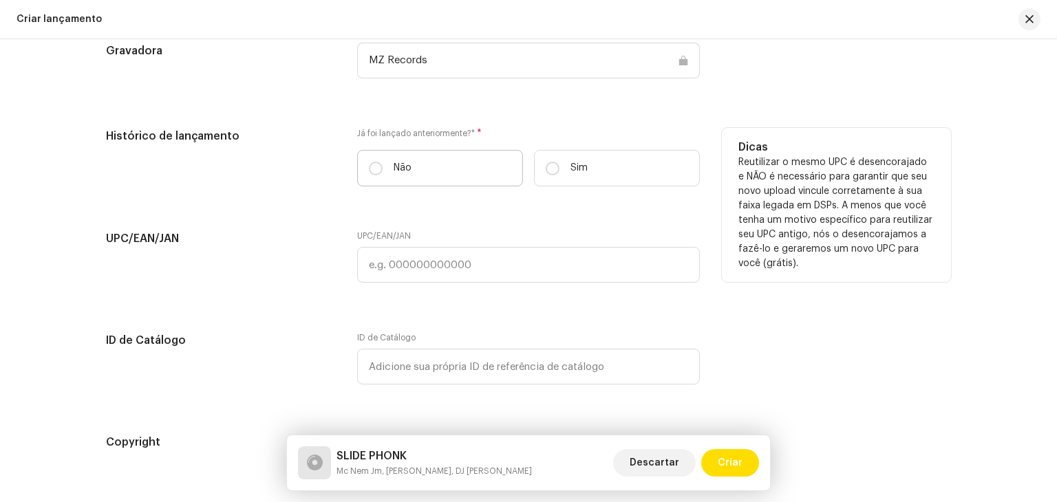
click at [380, 168] on label "Não" at bounding box center [440, 168] width 166 height 36
click at [380, 168] on input "Não" at bounding box center [376, 169] width 14 height 14
radio input "true"
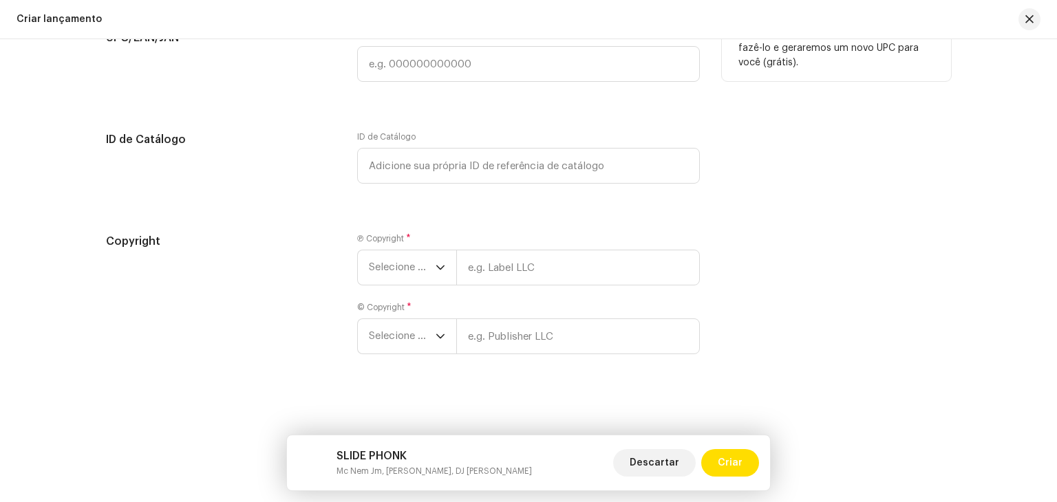
scroll to position [2381, 0]
click at [410, 268] on span "Selecione o ano" at bounding box center [402, 267] width 67 height 34
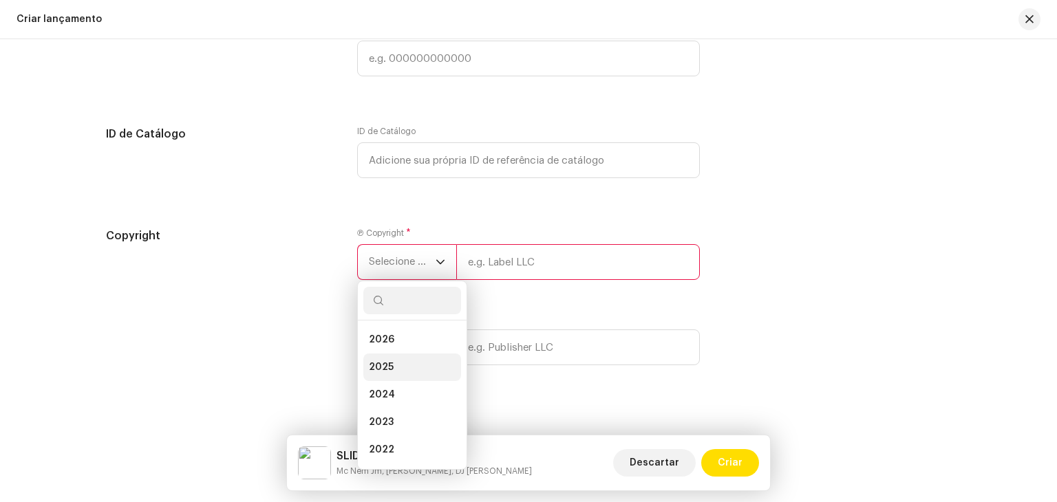
click at [394, 364] on li "2025" at bounding box center [412, 368] width 98 height 28
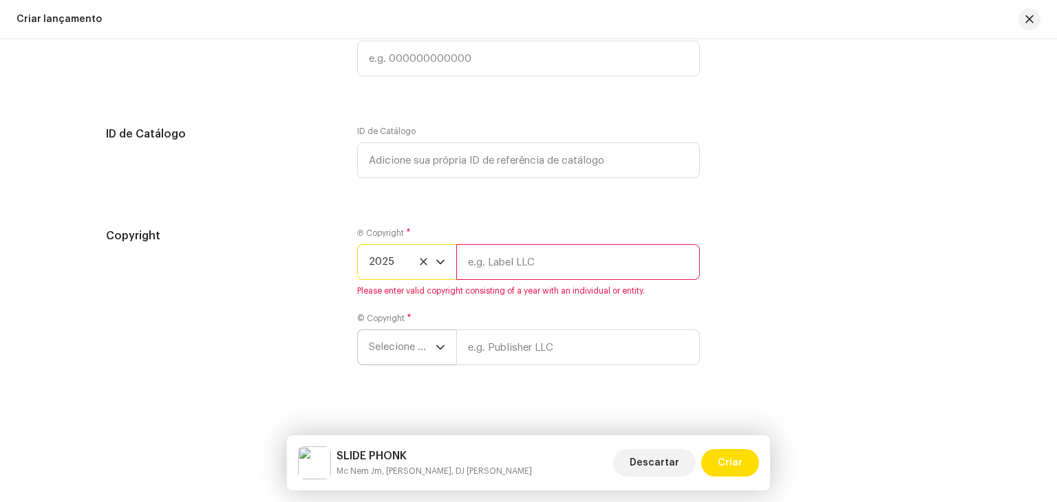
click at [398, 341] on span "Selecione o ano" at bounding box center [402, 347] width 67 height 34
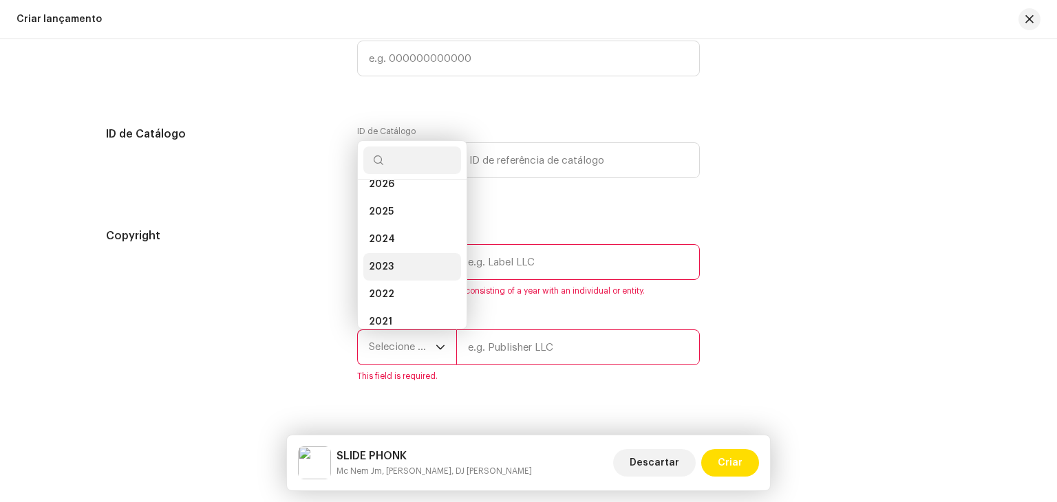
scroll to position [0, 0]
click at [395, 230] on li "2025" at bounding box center [412, 227] width 98 height 28
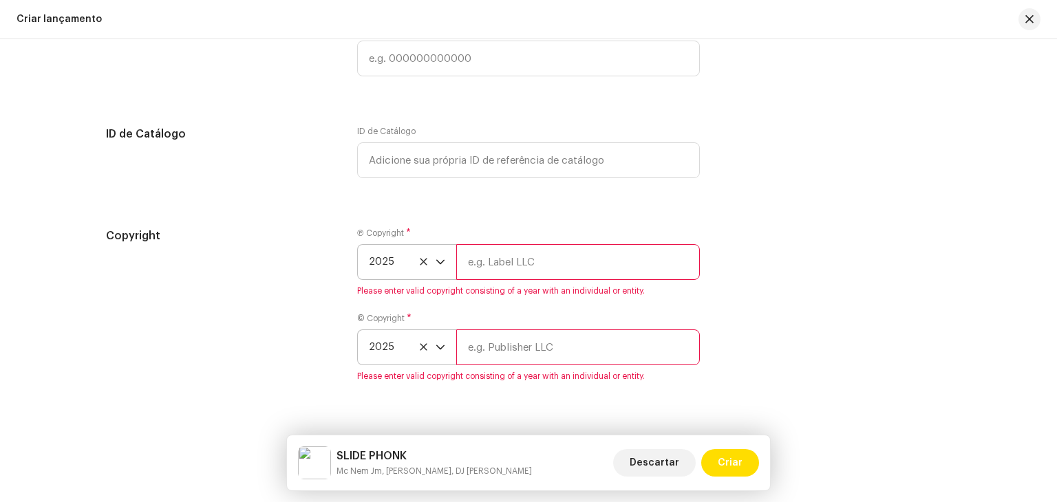
click at [519, 268] on input "text" at bounding box center [578, 262] width 244 height 36
type input "Brasil dos Fluxos"
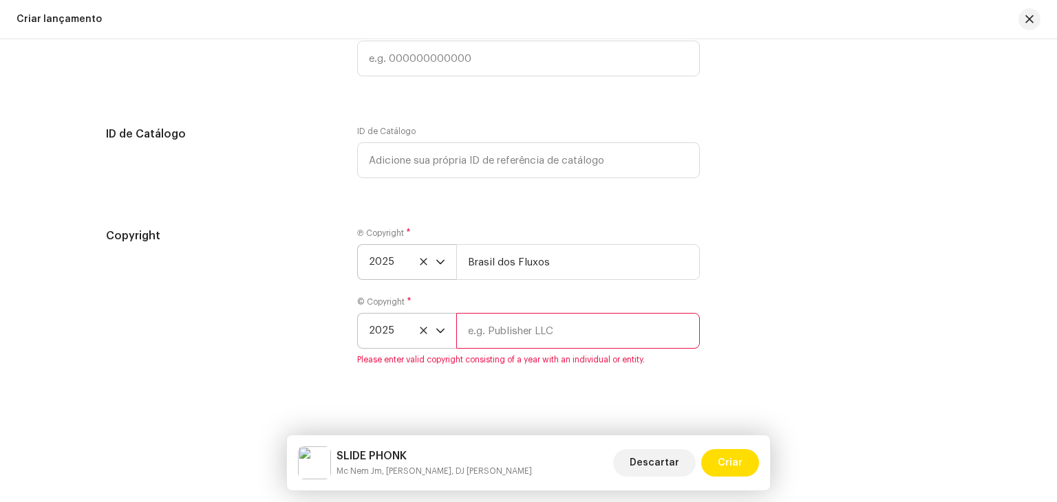
click at [513, 343] on input "text" at bounding box center [578, 331] width 244 height 36
type input "Brasil dos Fluxos"
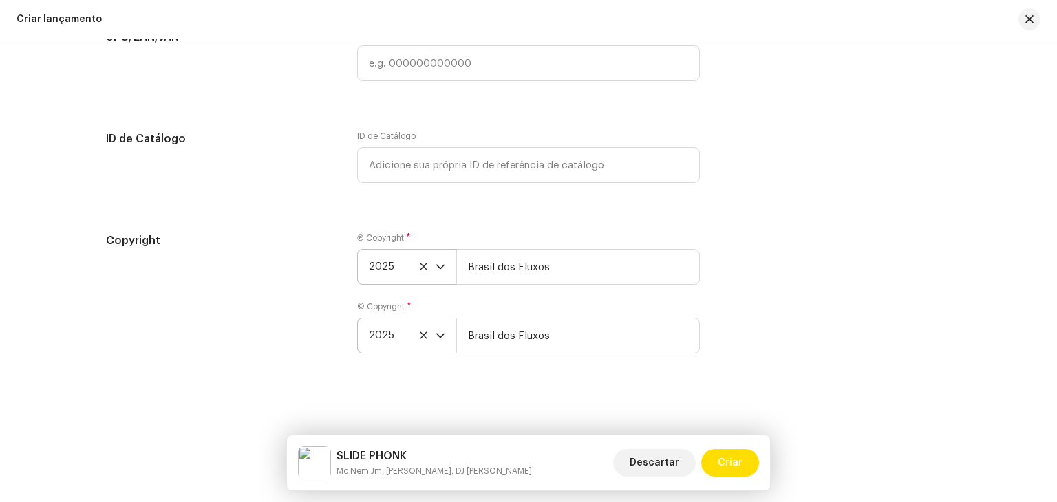
click at [712, 265] on div "Copyright Ⓟ Copyright * 2025 [GEOGRAPHIC_DATA] dos Fluxos © Copyright * 2025 [G…" at bounding box center [528, 302] width 845 height 138
click at [727, 445] on div "SLIDE PHONK Mc Nem Jm, [PERSON_NAME], DJ DIGUINHO MANDELÃO Descartar Criar" at bounding box center [528, 463] width 483 height 55
click at [730, 454] on span "Criar" at bounding box center [730, 463] width 25 height 28
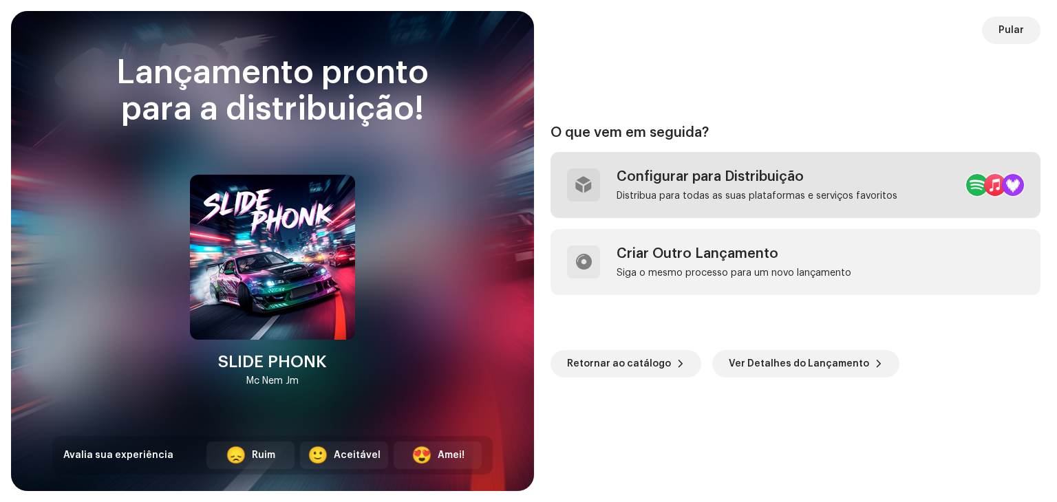
click at [733, 174] on div "Configurar para Distribuição" at bounding box center [757, 177] width 281 height 17
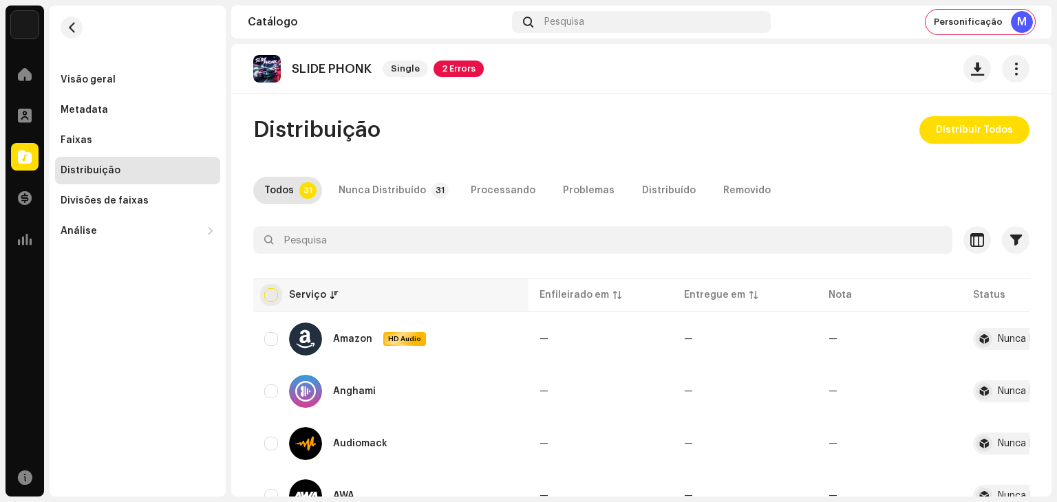
click at [270, 294] on input "checkbox" at bounding box center [271, 295] width 14 height 14
checkbox input "true"
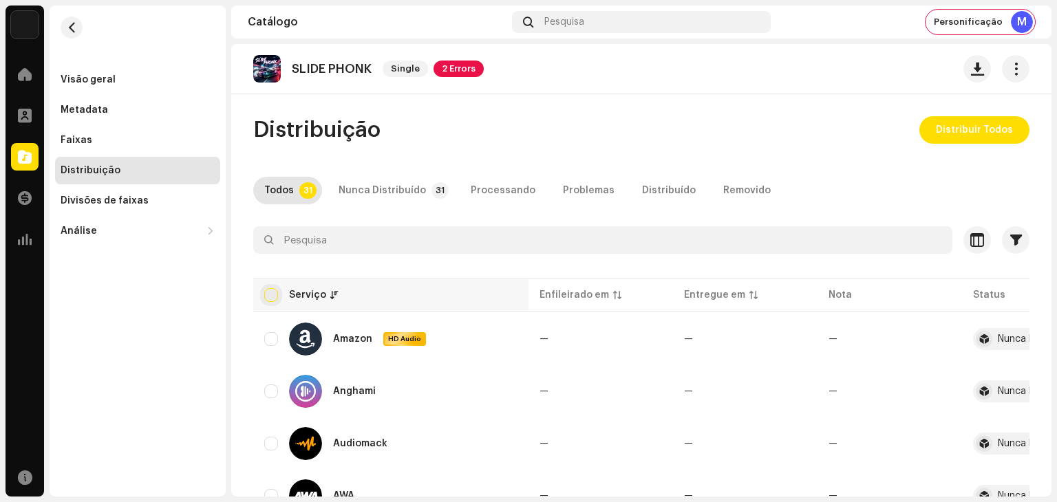
checkbox input "true"
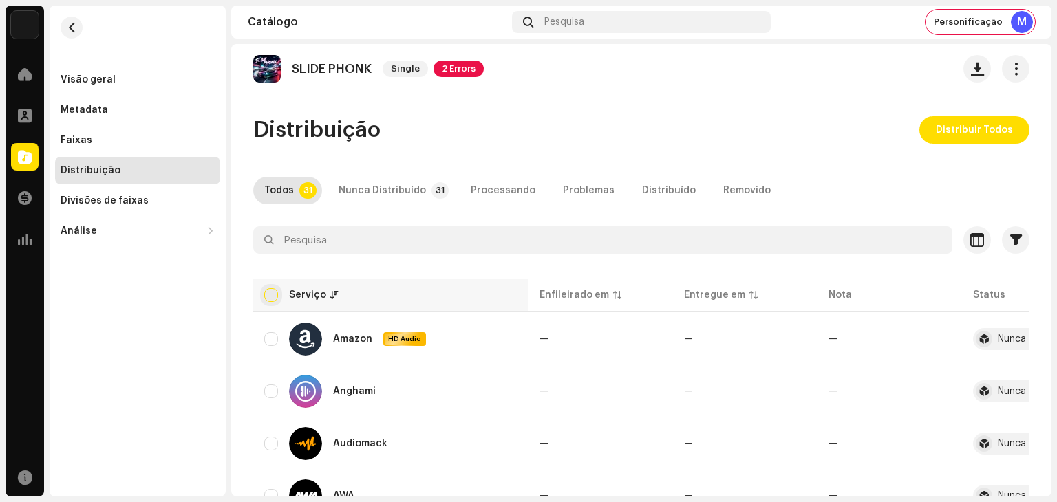
checkbox input "true"
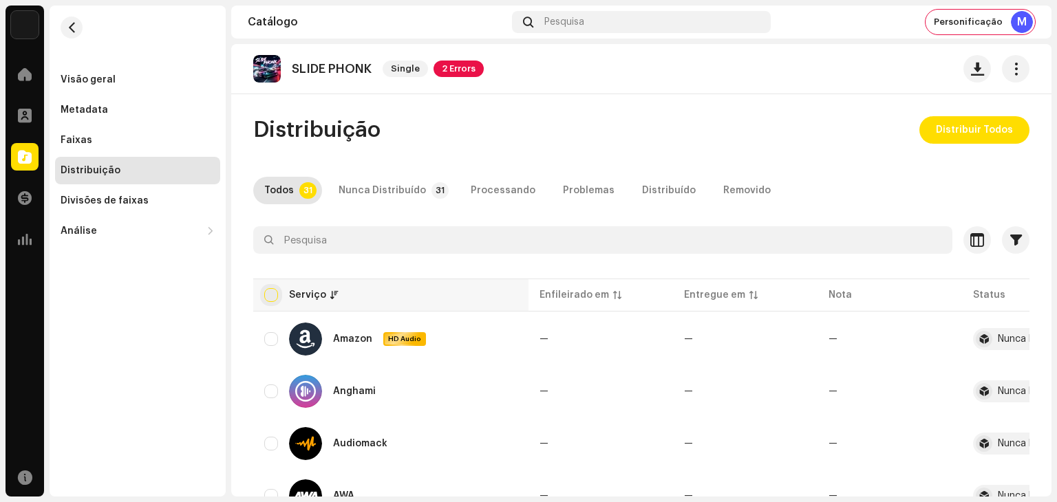
checkbox input "true"
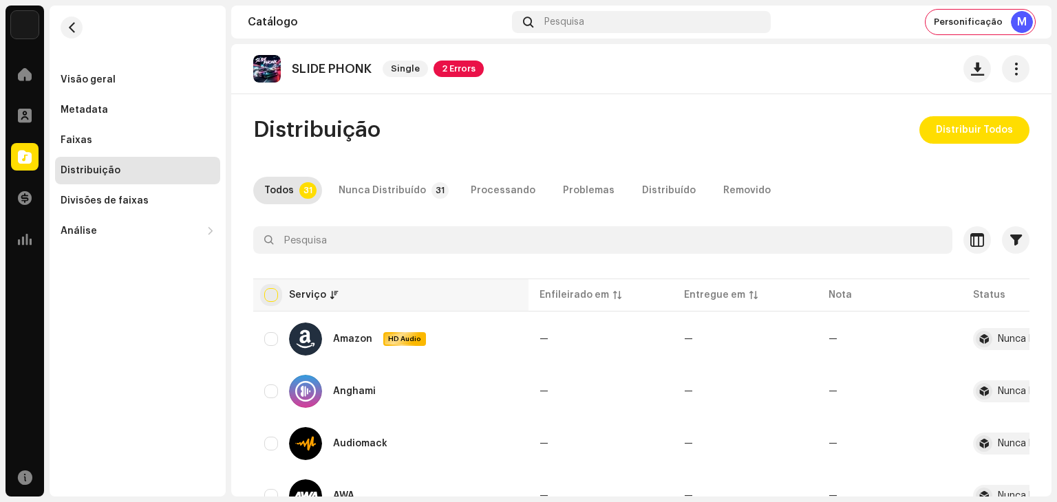
checkbox input "true"
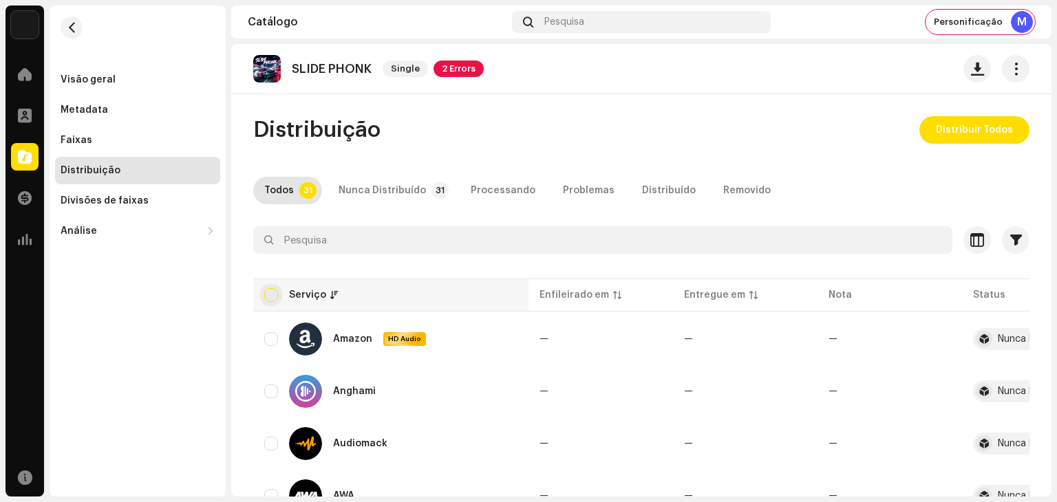
checkbox input "true"
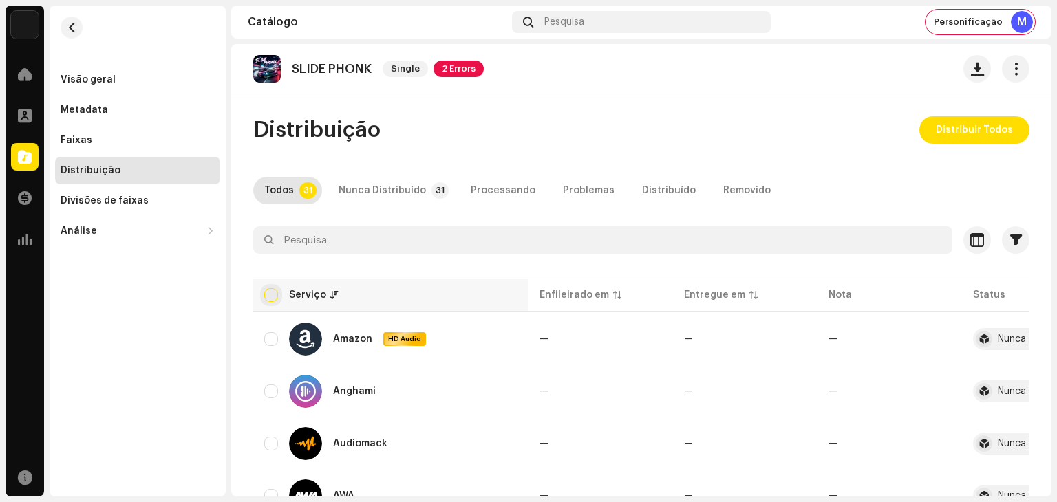
checkbox input "true"
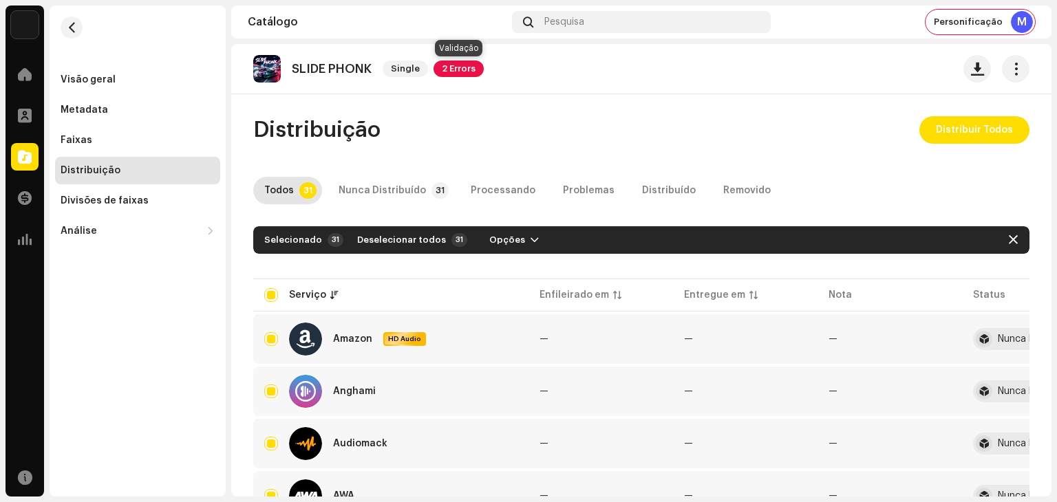
click at [452, 67] on span "2 Errors" at bounding box center [459, 69] width 50 height 17
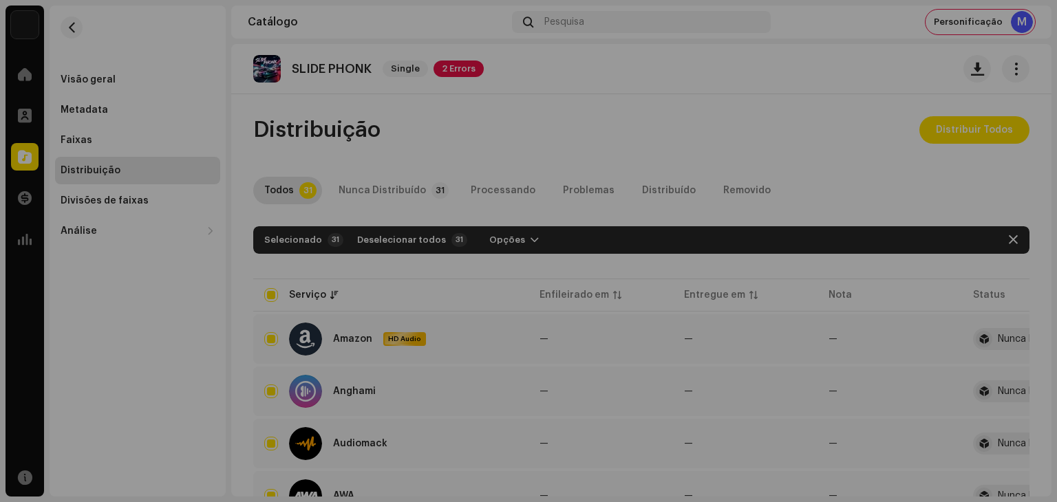
click at [801, 151] on div "Erros de validação Resolva os seguintes problemas antes de poder distribuir. Fa…" at bounding box center [528, 251] width 1057 height 502
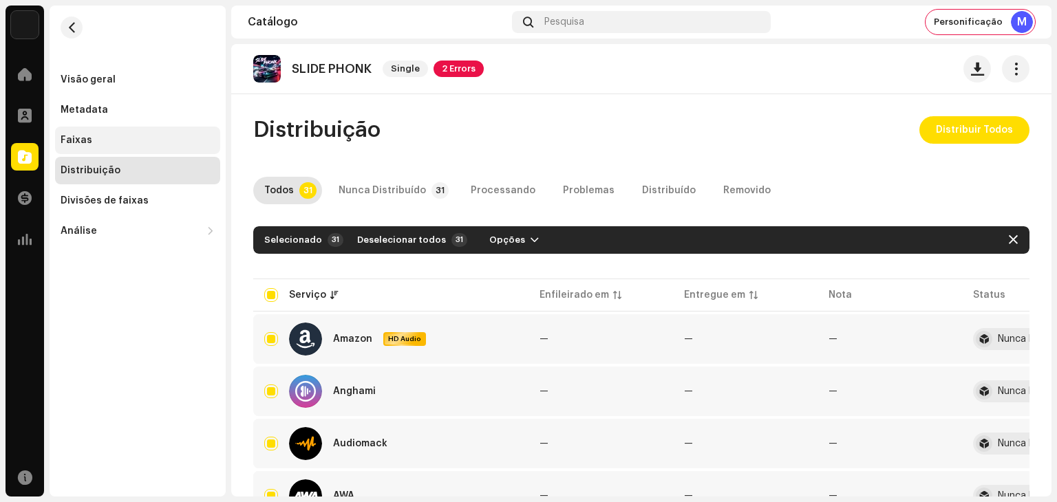
click at [92, 136] on div "Faixas" at bounding box center [138, 140] width 154 height 11
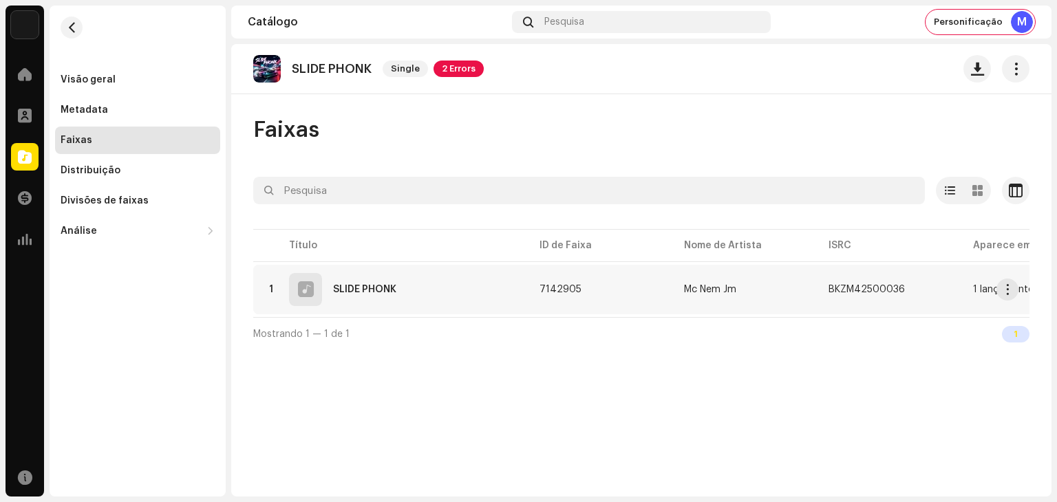
click at [456, 292] on div "1 SLIDE PHONK" at bounding box center [390, 289] width 253 height 33
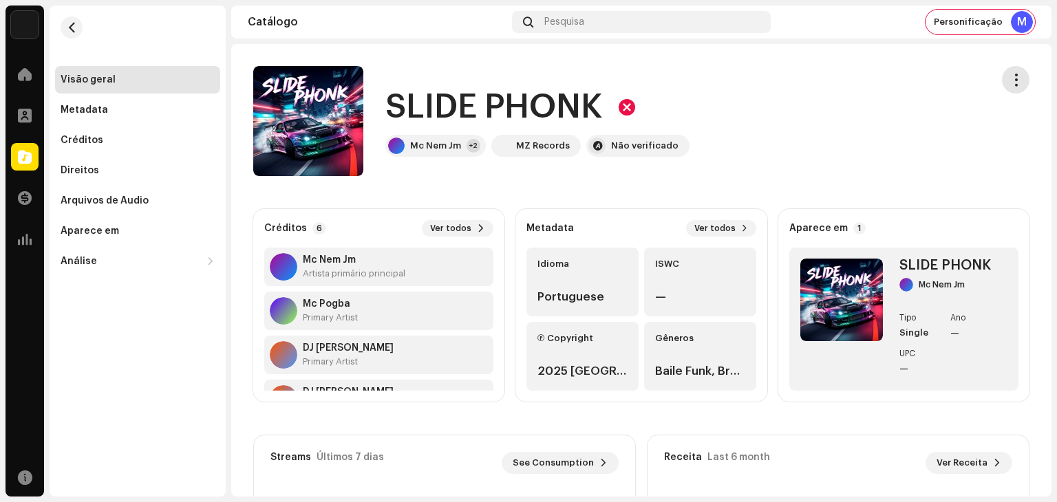
click at [1006, 86] on button "button" at bounding box center [1016, 80] width 28 height 28
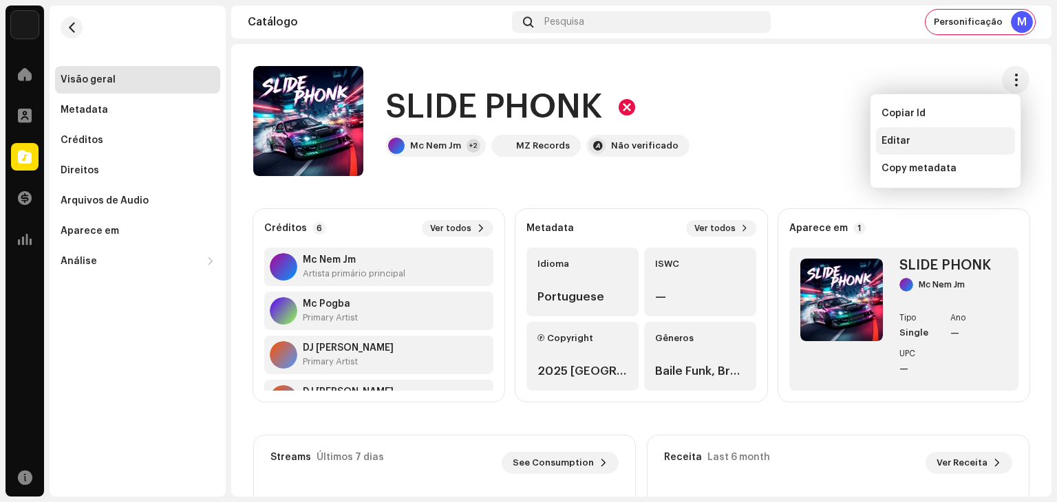
click at [924, 143] on div "Editar" at bounding box center [946, 141] width 128 height 11
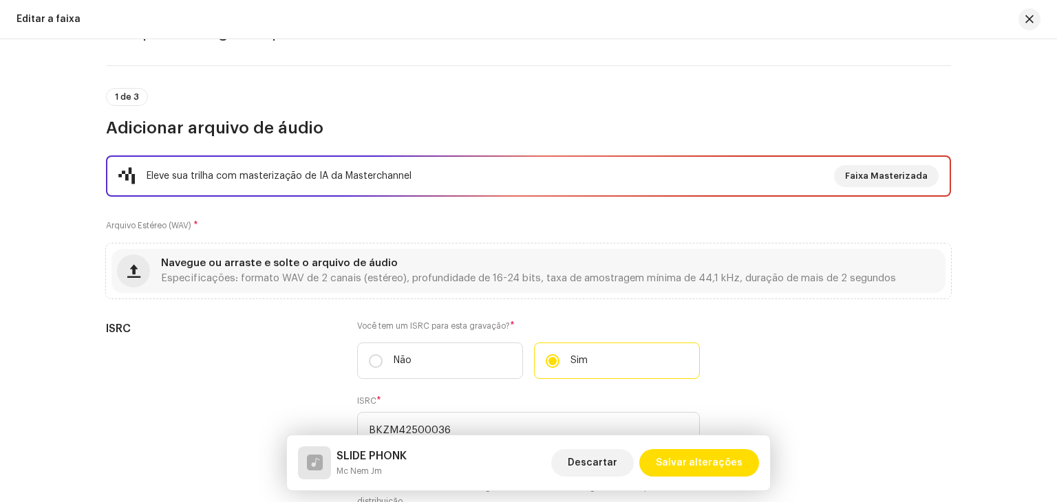
scroll to position [69, 0]
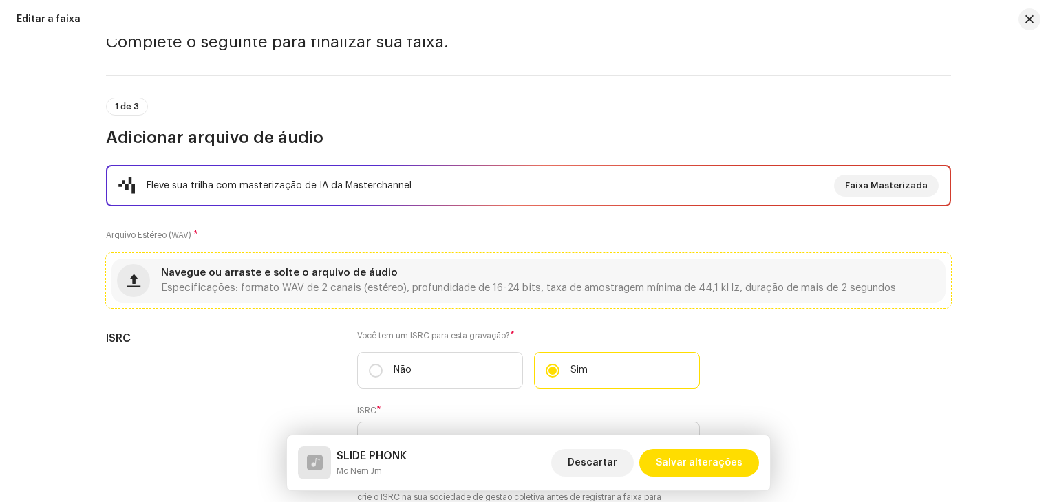
click at [409, 281] on div "Navegue ou arraste e solte o arquivo de áudio Especificações: formato WAV de 2 …" at bounding box center [528, 280] width 735 height 25
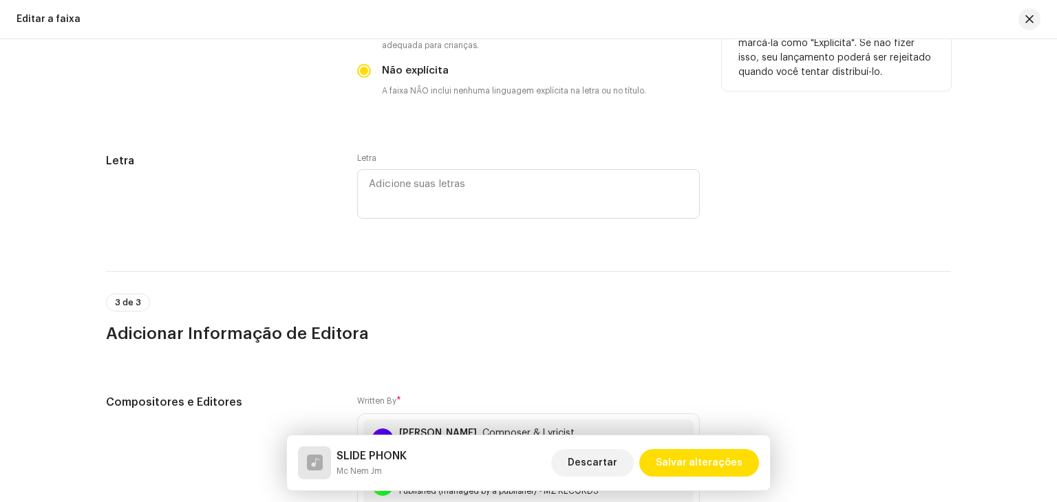
scroll to position [2854, 0]
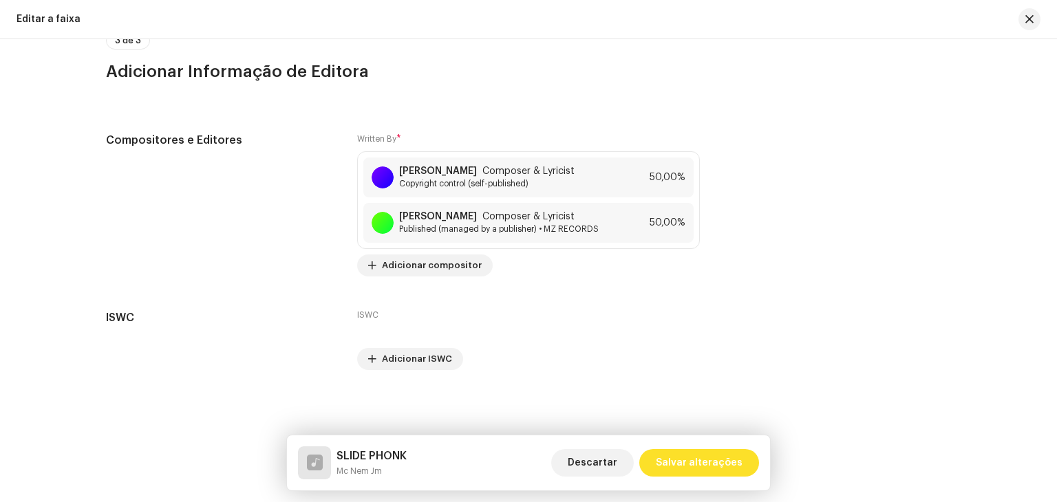
click at [727, 457] on span "Salvar alterações" at bounding box center [699, 463] width 87 height 28
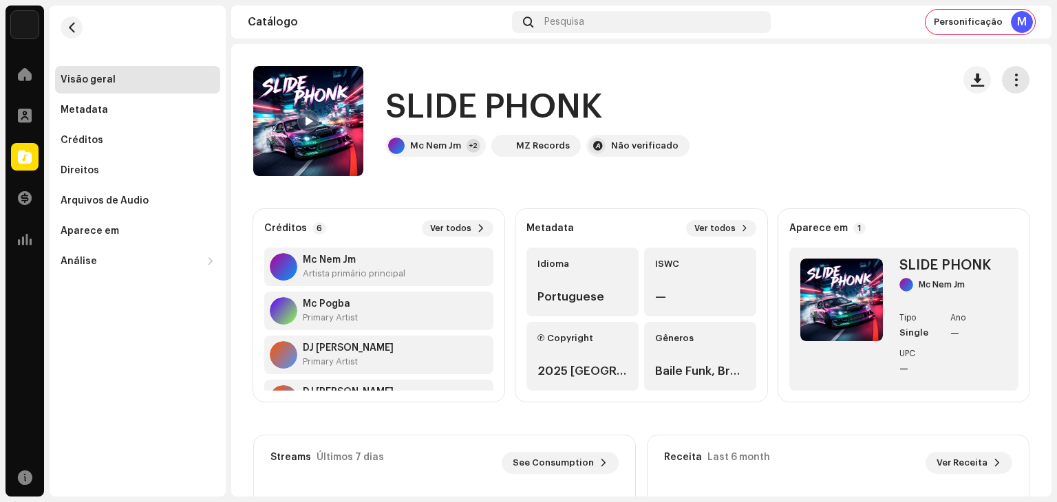
click at [1012, 76] on span "button" at bounding box center [1016, 79] width 13 height 11
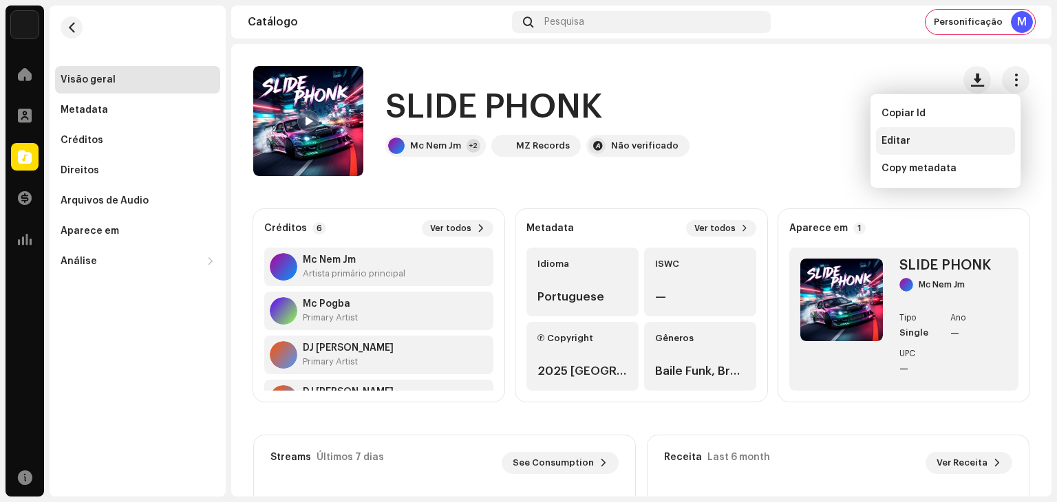
click at [927, 145] on div "Editar" at bounding box center [946, 141] width 128 height 11
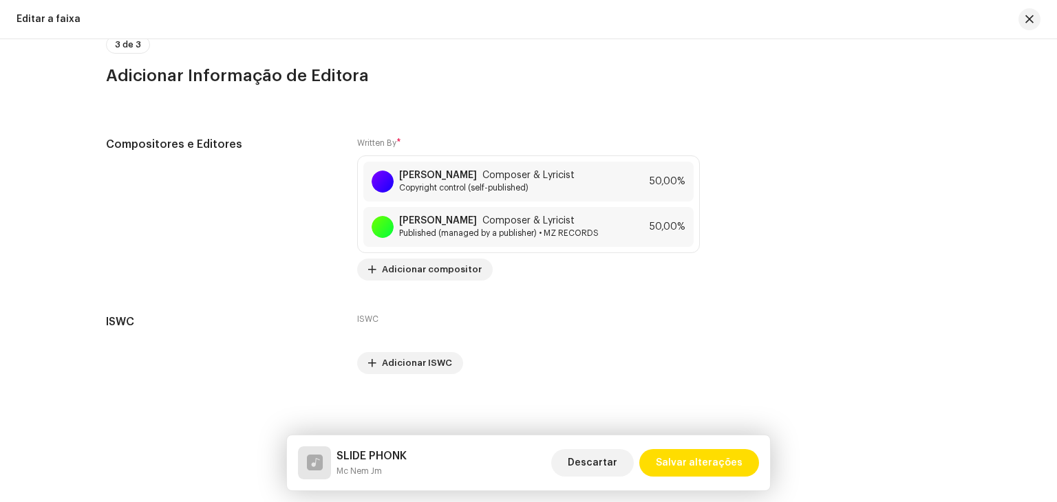
scroll to position [2856, 0]
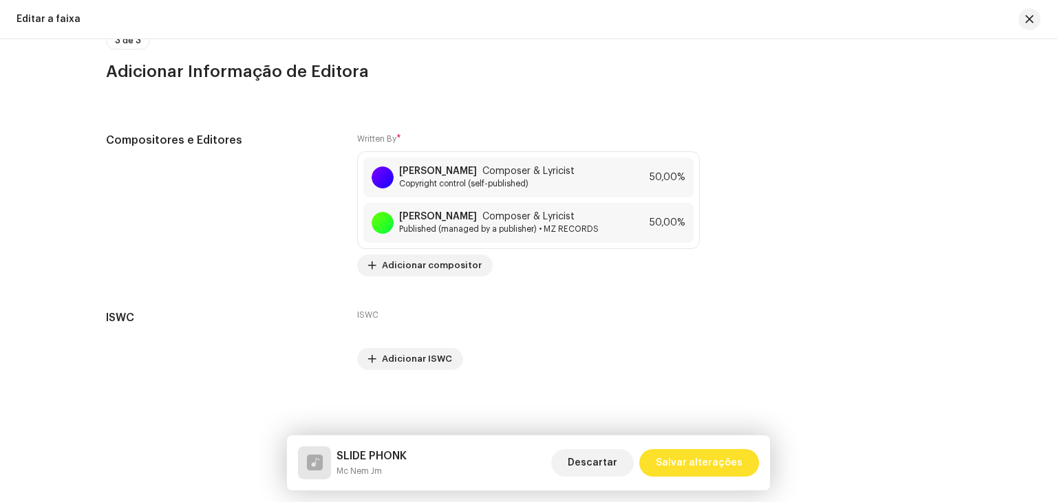
click at [714, 458] on span "Salvar alterações" at bounding box center [699, 463] width 87 height 28
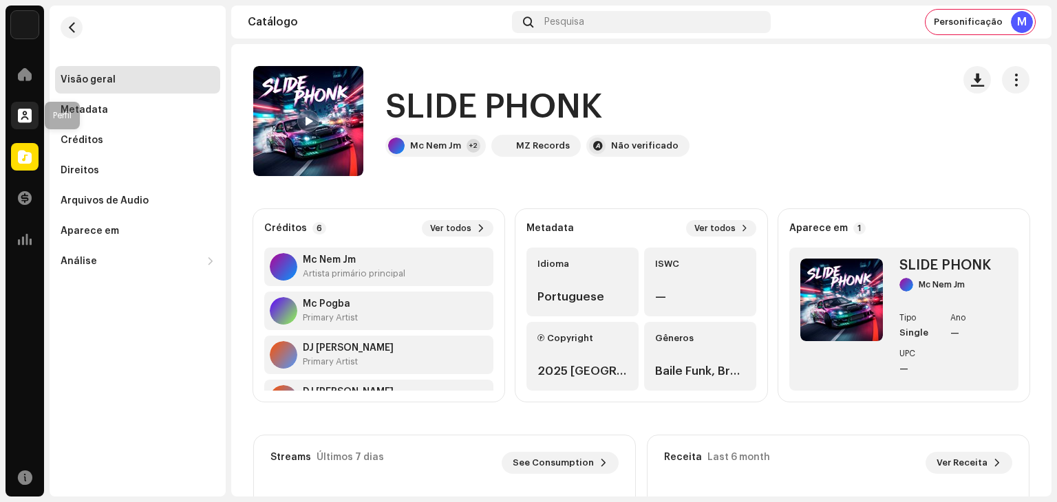
click at [15, 114] on div at bounding box center [25, 116] width 28 height 28
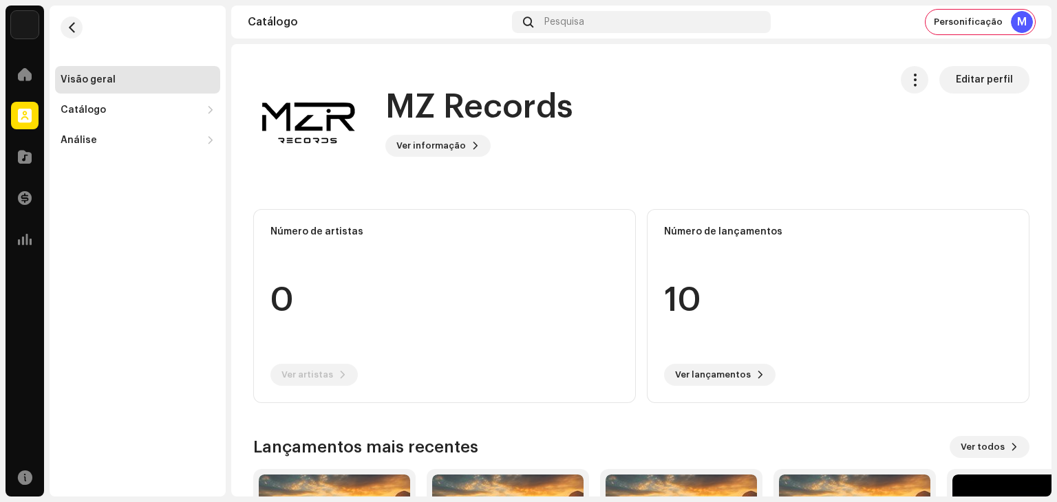
scroll to position [193, 0]
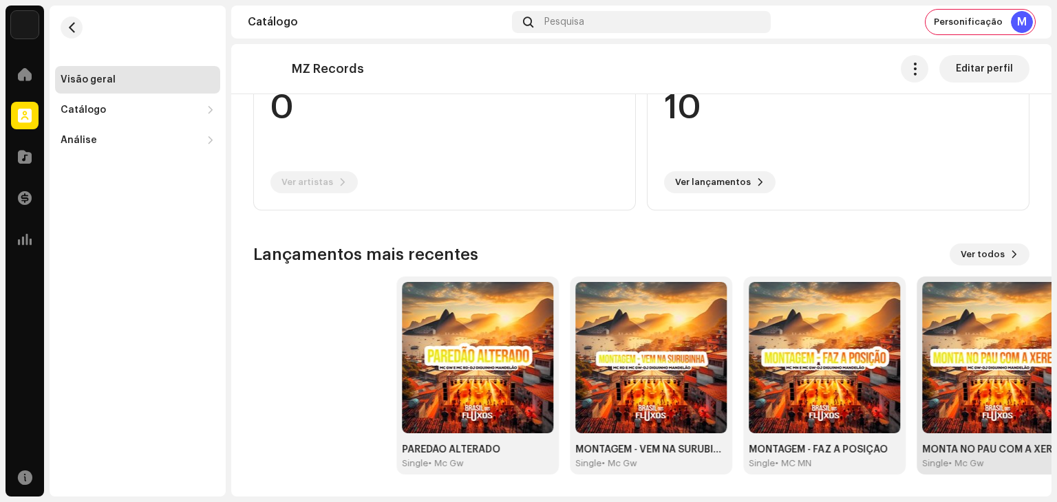
drag, startPoint x: 513, startPoint y: 355, endPoint x: 988, endPoint y: 368, distance: 475.1
click at [988, 368] on div "PAREDÃO ALTERADO Single • Mc Gw MONTAGEM - VEM NA SURUBINHA Single • Mc Gw MONT…" at bounding box center [779, 376] width 776 height 198
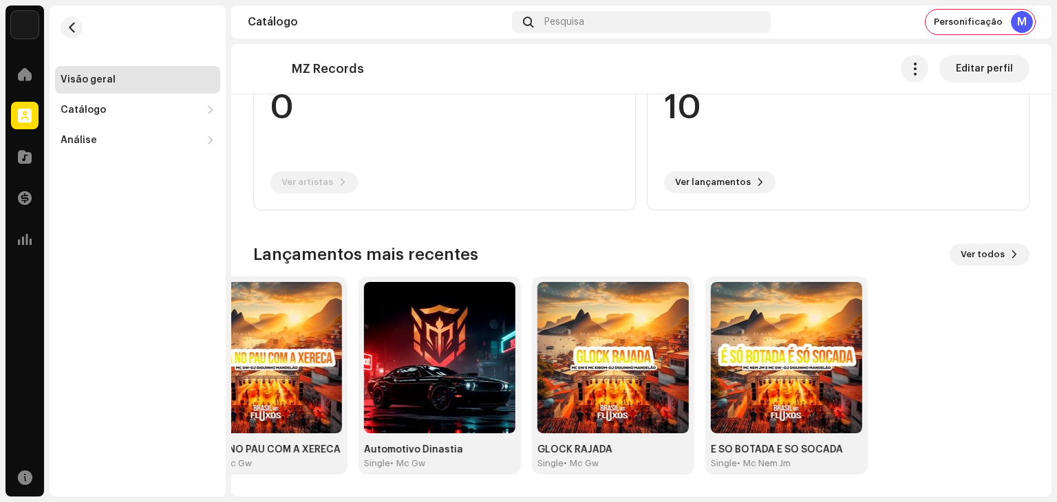
drag, startPoint x: 849, startPoint y: 374, endPoint x: 0, endPoint y: 365, distance: 848.7
click at [0, 371] on div "MZ Records Home Perfil Catálogo Transações Análise Recursos Visão geral Catálog…" at bounding box center [528, 251] width 1057 height 502
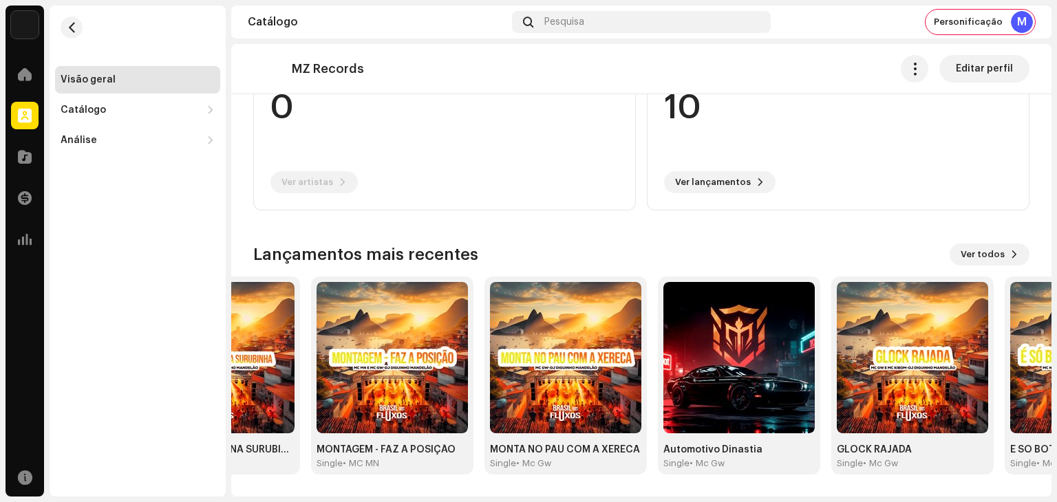
drag, startPoint x: 555, startPoint y: 375, endPoint x: 1047, endPoint y: 378, distance: 491.4
click at [815, 378] on img at bounding box center [738, 357] width 151 height 151
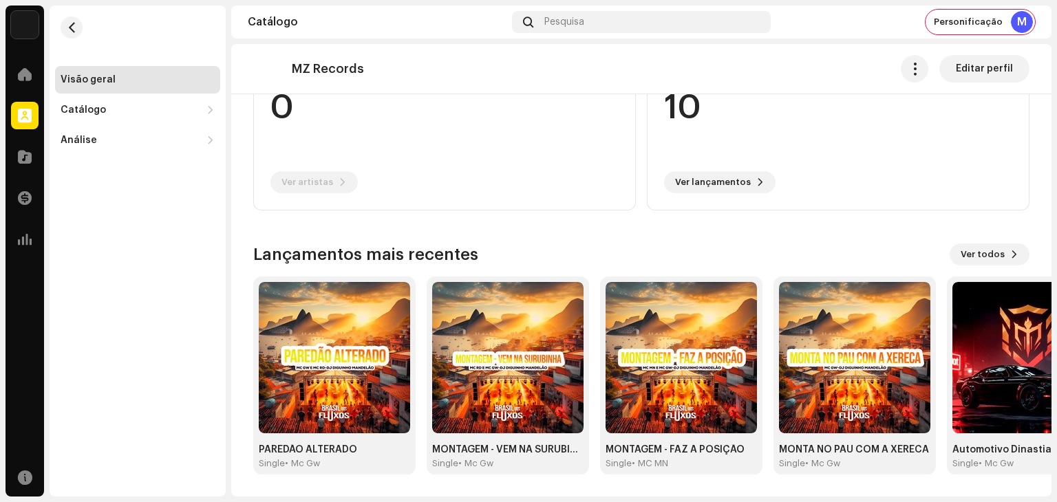
click at [1012, 268] on div "Lançamentos mais recentes Ver todos PAREDÃO ALTERADO Single • Mc Gw MONTAGEM - …" at bounding box center [641, 359] width 776 height 231
click at [999, 261] on button "Ver todos" at bounding box center [990, 255] width 80 height 22
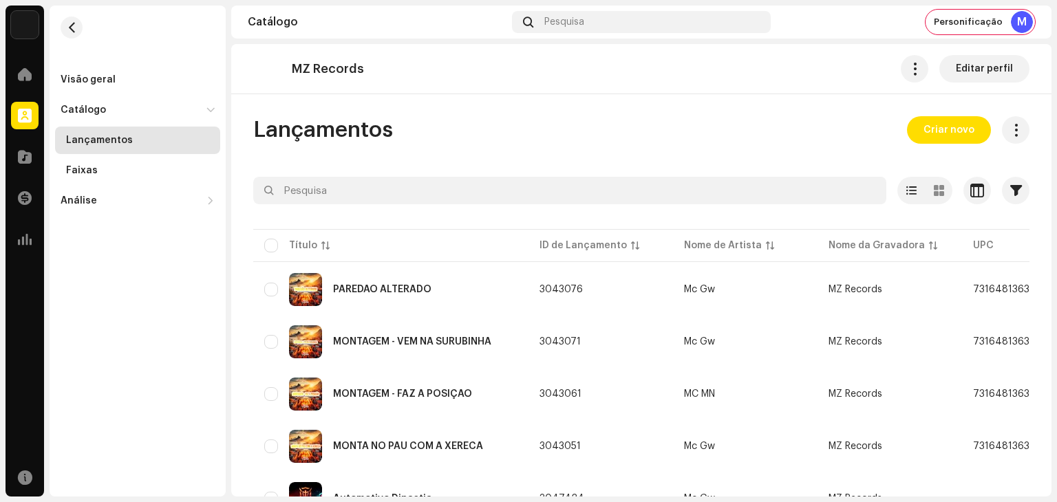
click at [103, 140] on div "Lançamentos" at bounding box center [99, 140] width 67 height 11
click at [933, 133] on span "Criar novo" at bounding box center [949, 130] width 51 height 28
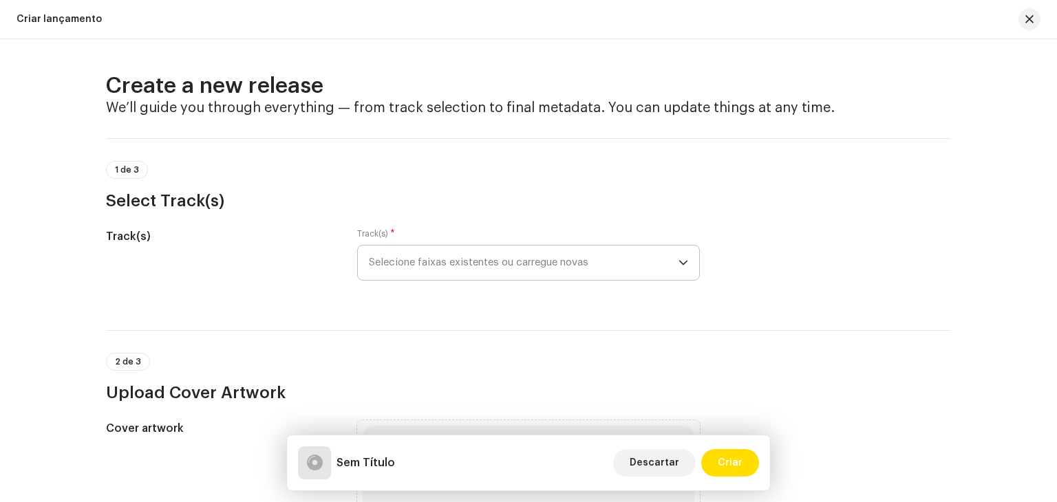
click at [502, 265] on span "Selecione faixas existentes ou carregue novas" at bounding box center [524, 263] width 310 height 34
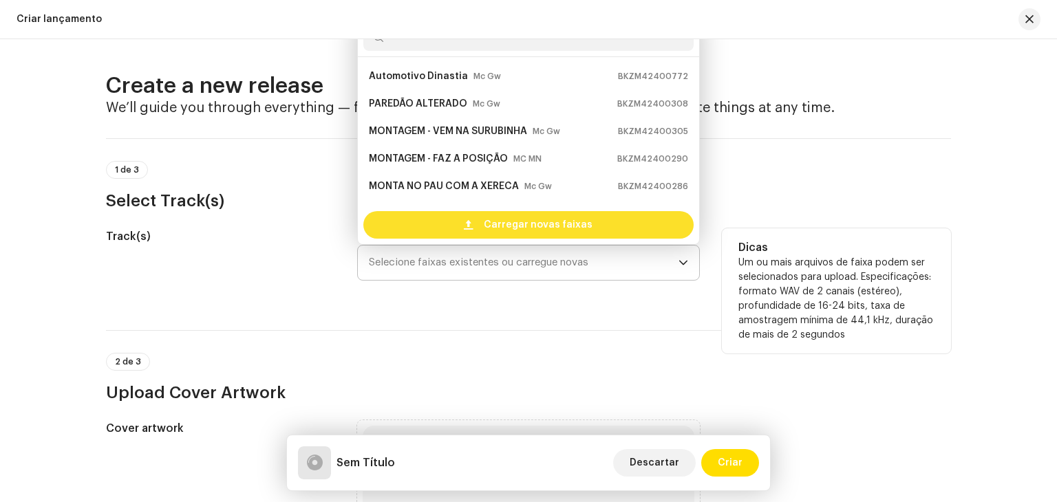
click at [505, 231] on span "Carregar novas faixas" at bounding box center [538, 225] width 109 height 28
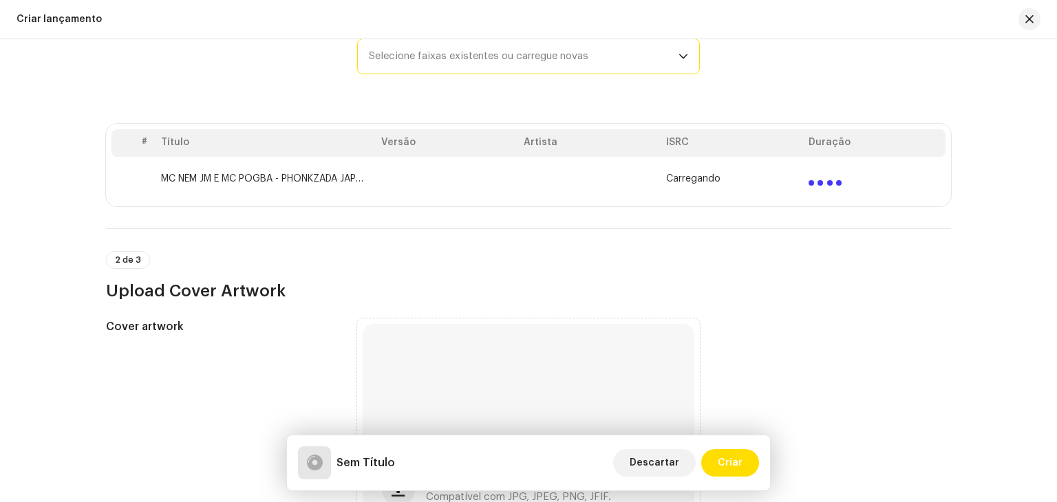
scroll to position [482, 0]
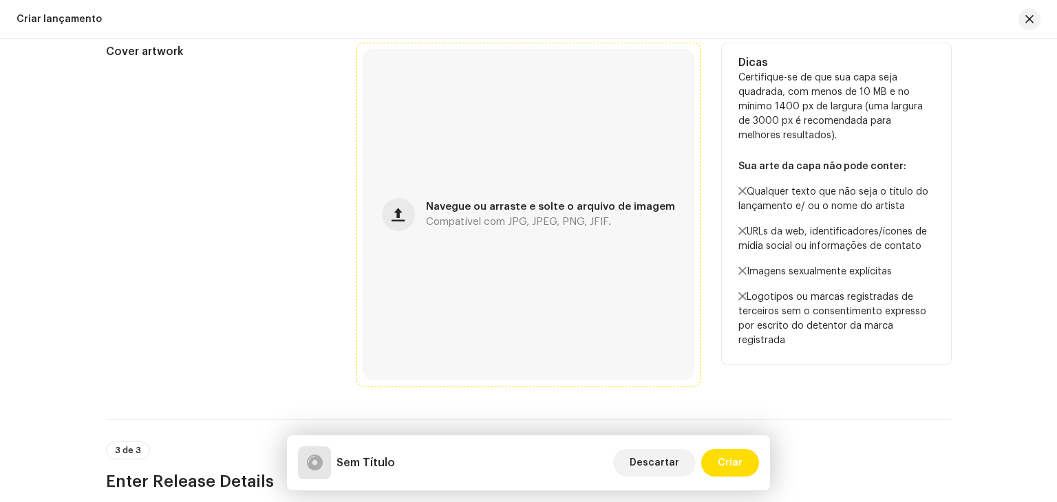
click at [504, 222] on span "Compatível com JPG, JPEG, PNG, JFIF." at bounding box center [518, 222] width 185 height 10
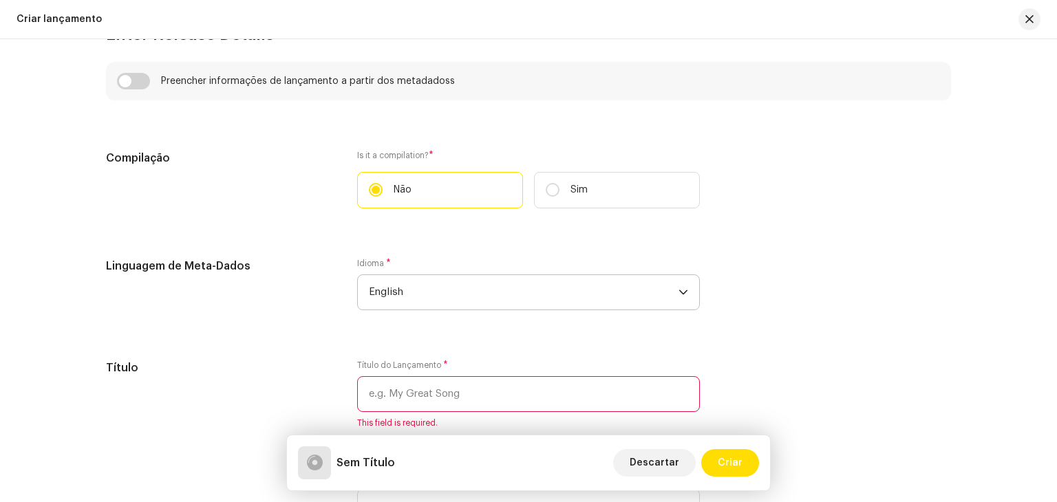
scroll to position [1019, 0]
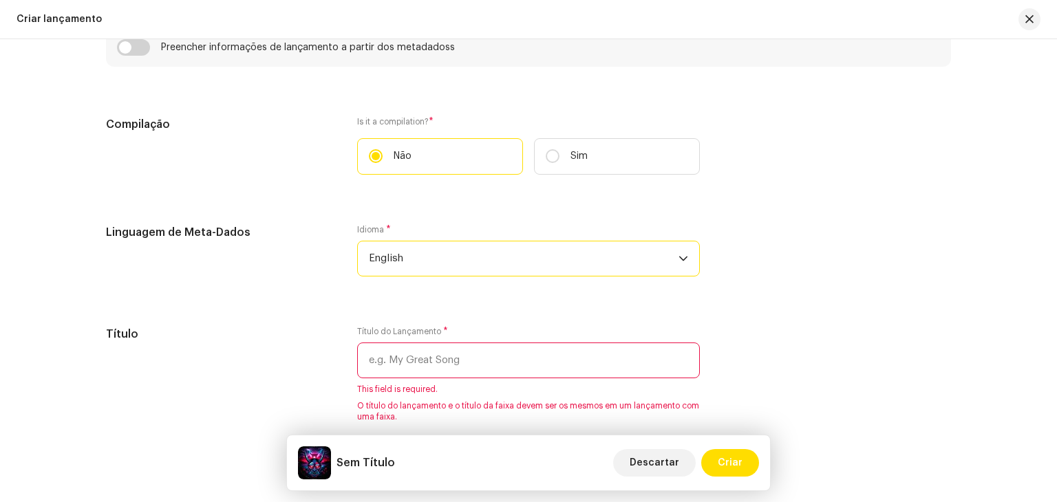
click at [467, 252] on span "English" at bounding box center [524, 259] width 310 height 34
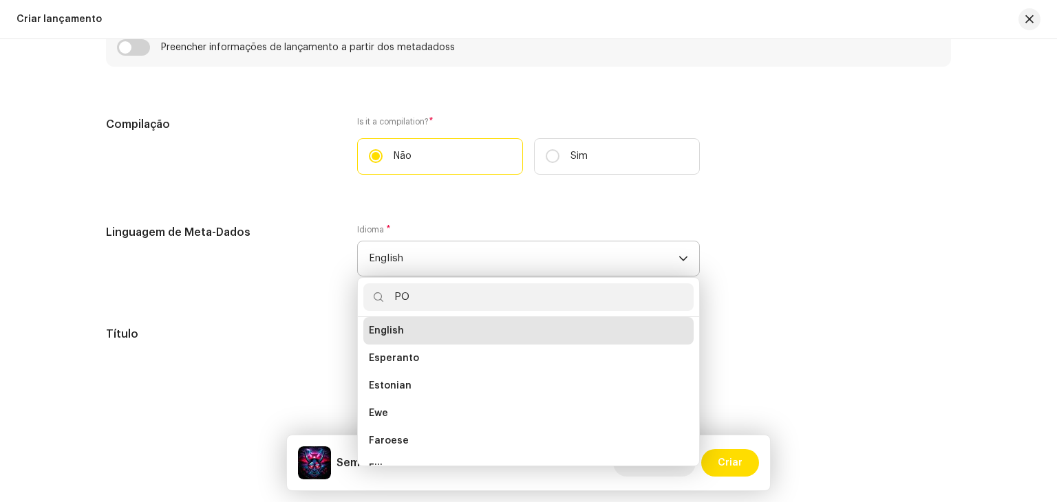
scroll to position [0, 0]
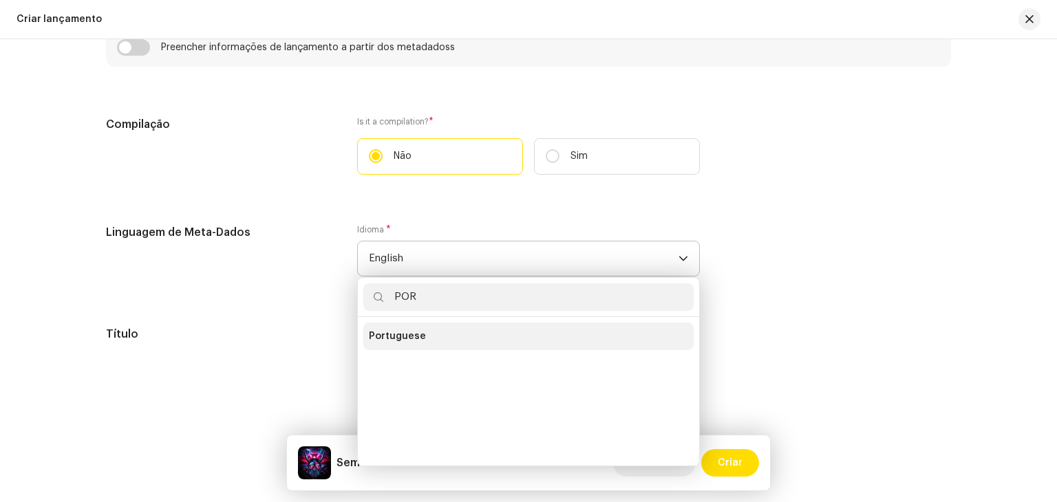
type input "POR"
click at [432, 327] on li "Portuguese" at bounding box center [528, 337] width 330 height 28
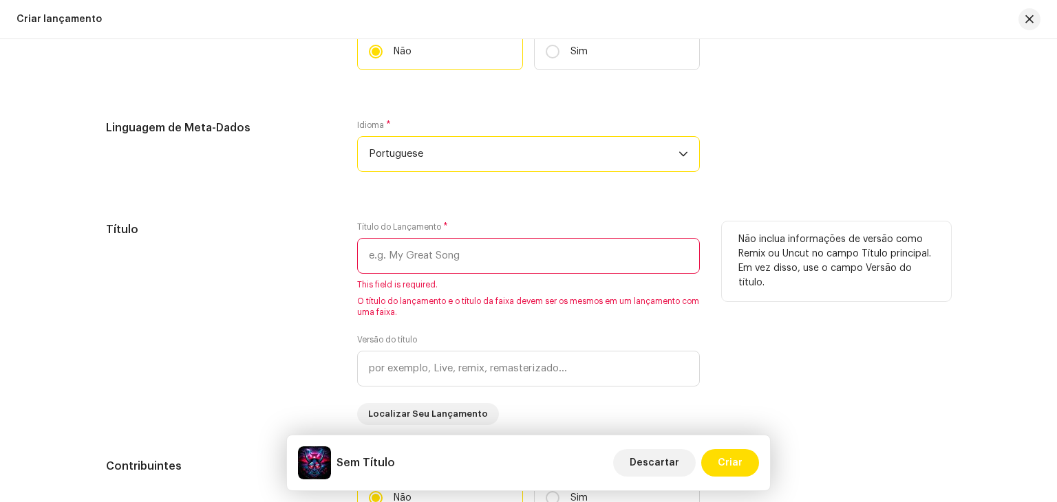
scroll to position [1156, 0]
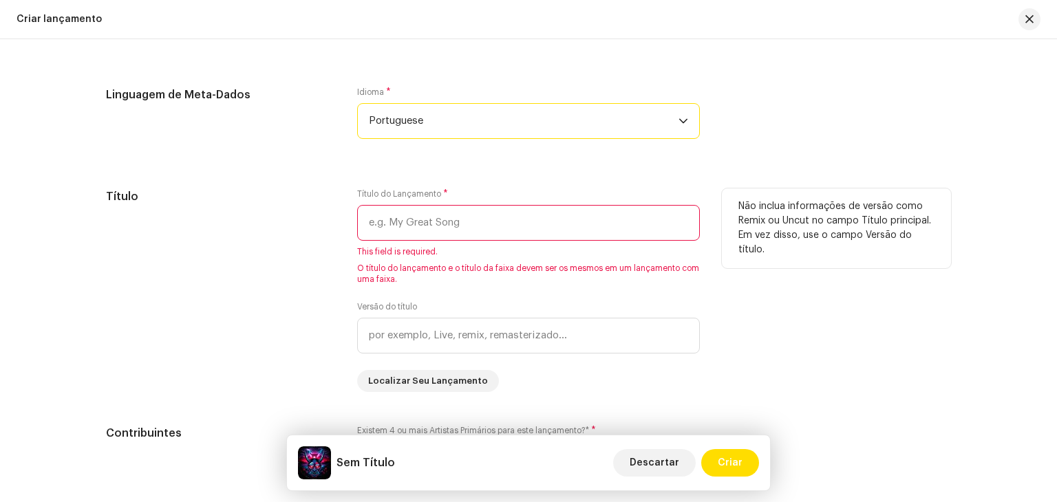
click at [458, 230] on input "text" at bounding box center [528, 223] width 343 height 36
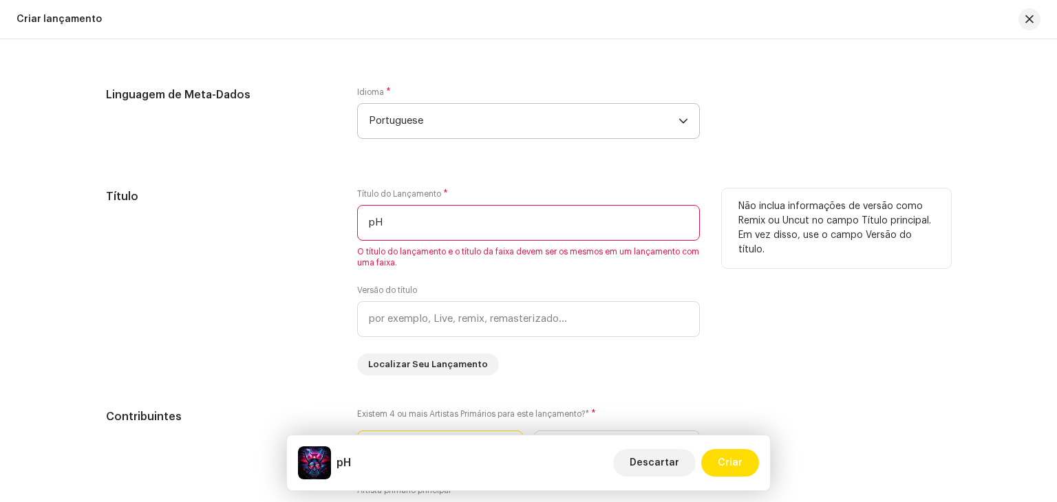
type input "p"
type input "P"
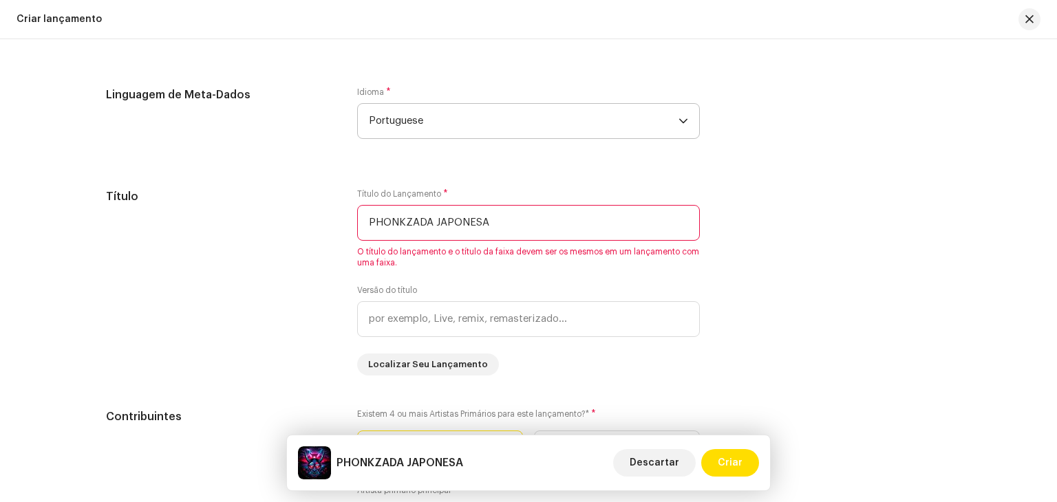
type input "PHONKZADA JAPONESA"
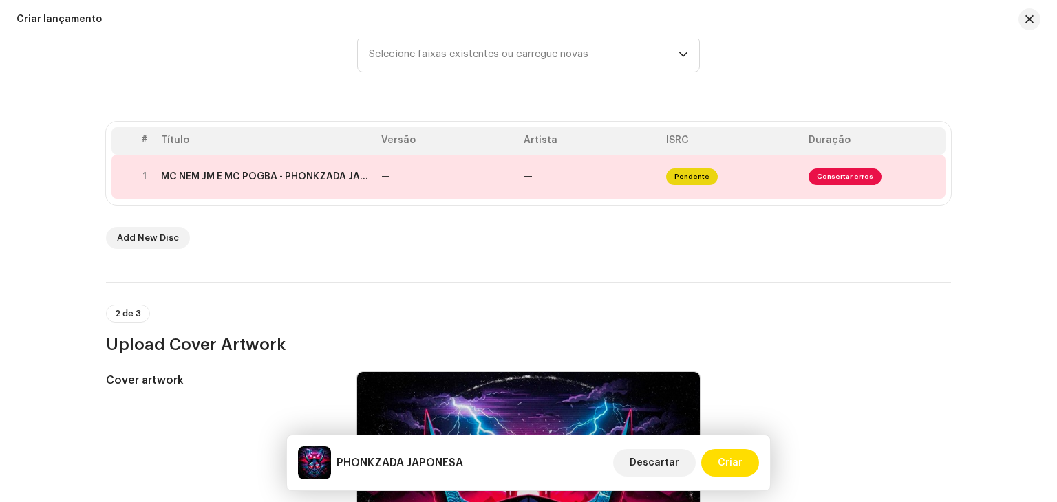
scroll to position [193, 0]
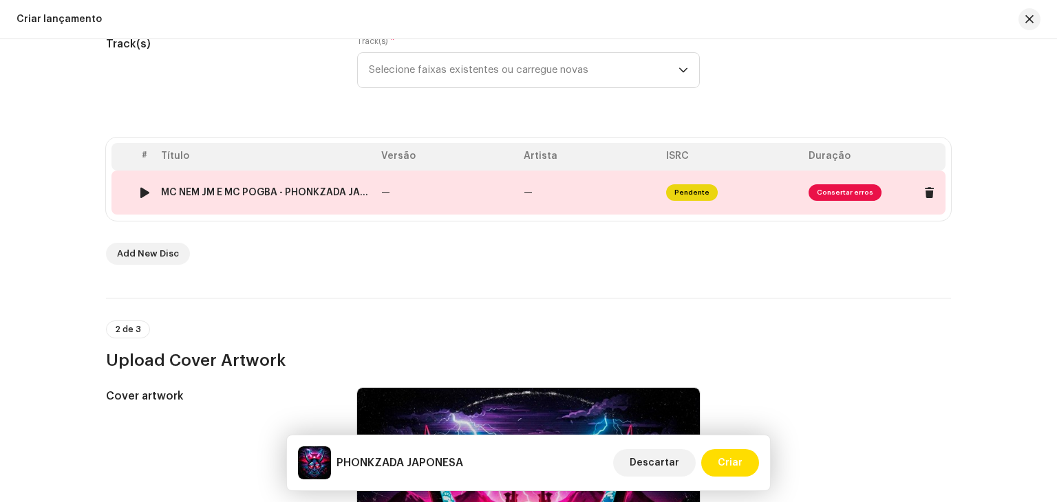
click at [438, 199] on td "—" at bounding box center [447, 193] width 142 height 44
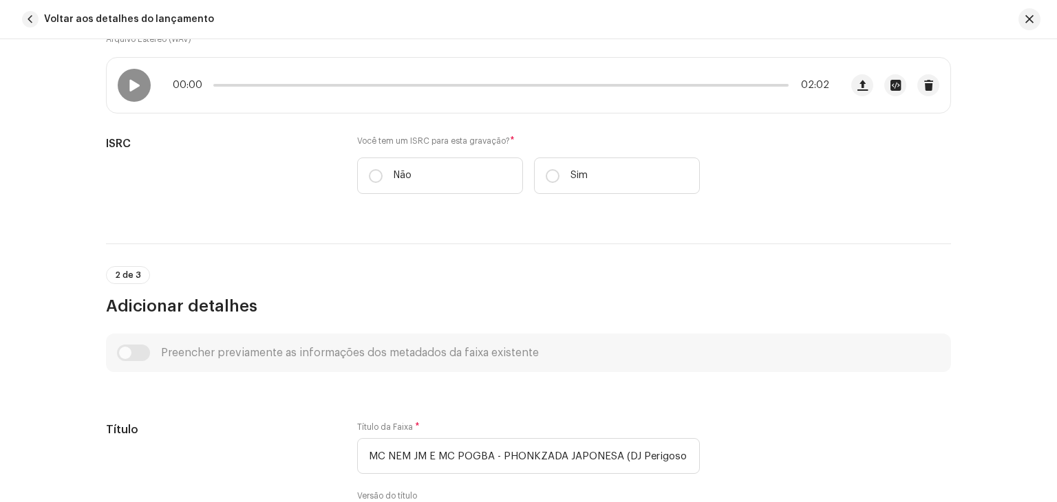
scroll to position [275, 0]
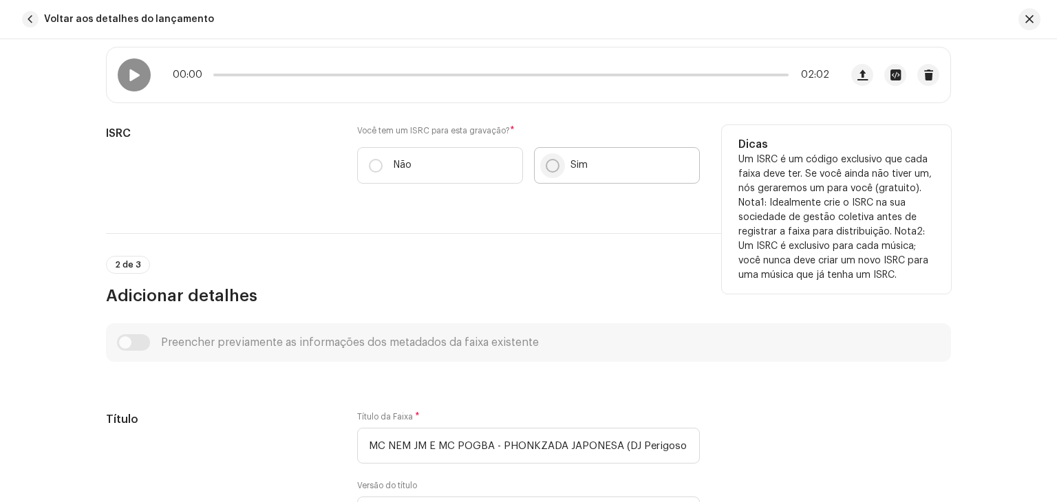
click at [546, 171] on p-radiobutton at bounding box center [553, 166] width 14 height 14
click at [546, 171] on input "Sim" at bounding box center [553, 166] width 14 height 14
radio input "true"
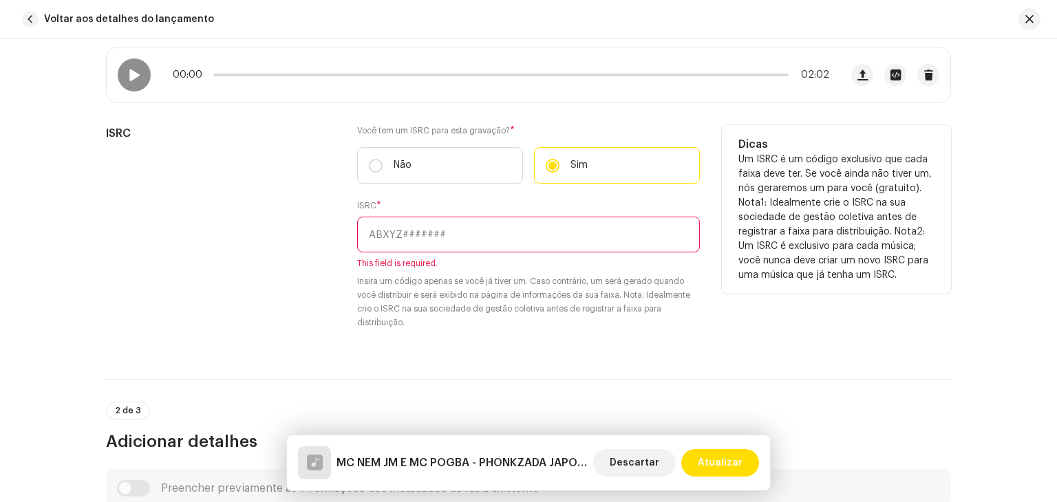
click at [403, 222] on input "text" at bounding box center [528, 235] width 343 height 36
paste input "BKZM42500073"
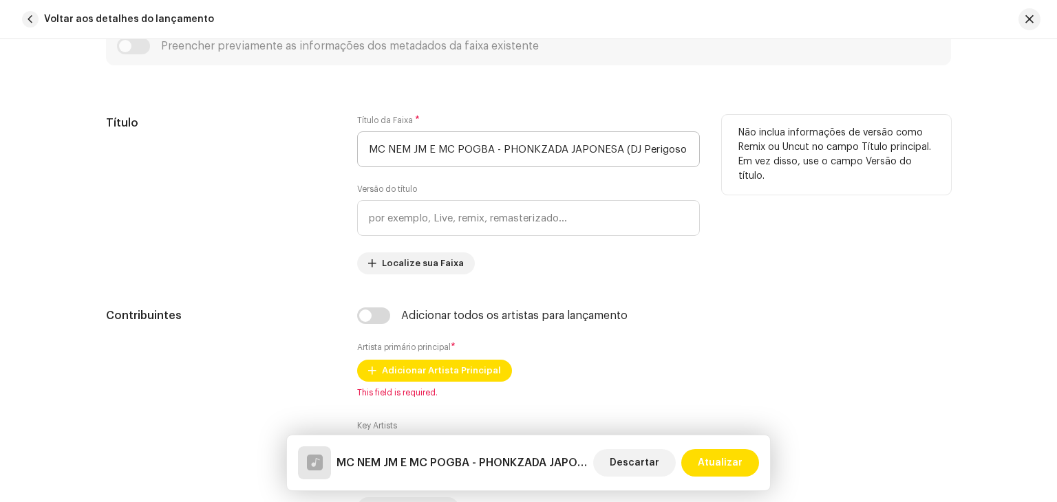
scroll to position [688, 0]
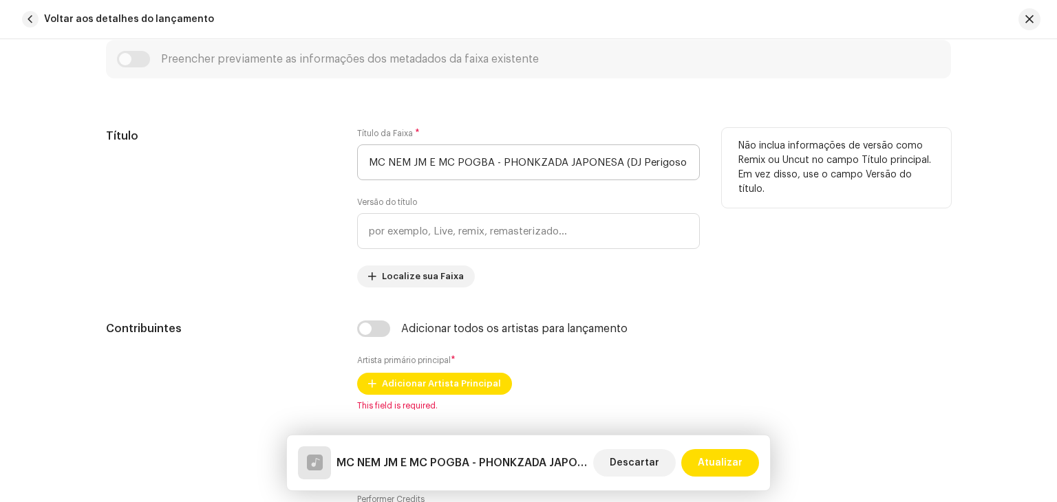
type input "BKZM42500073"
drag, startPoint x: 498, startPoint y: 160, endPoint x: 273, endPoint y: 154, distance: 225.1
click at [273, 154] on div "Título Título da Faixa * MC NEM JM E MC POGBA - PHONKZADA JAPONESA (DJ Perigoso…" at bounding box center [528, 208] width 845 height 160
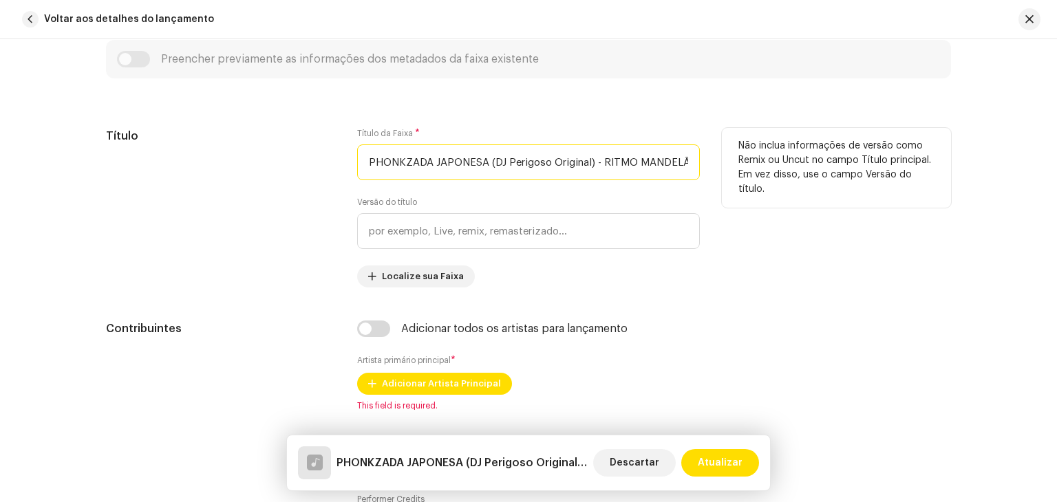
scroll to position [0, 39]
drag, startPoint x: 480, startPoint y: 163, endPoint x: 785, endPoint y: 200, distance: 306.4
click at [785, 200] on div "Título Título da Faixa * PHONKZADA JAPONESA (DJ Perigoso Original) - RITMO MAND…" at bounding box center [528, 208] width 845 height 160
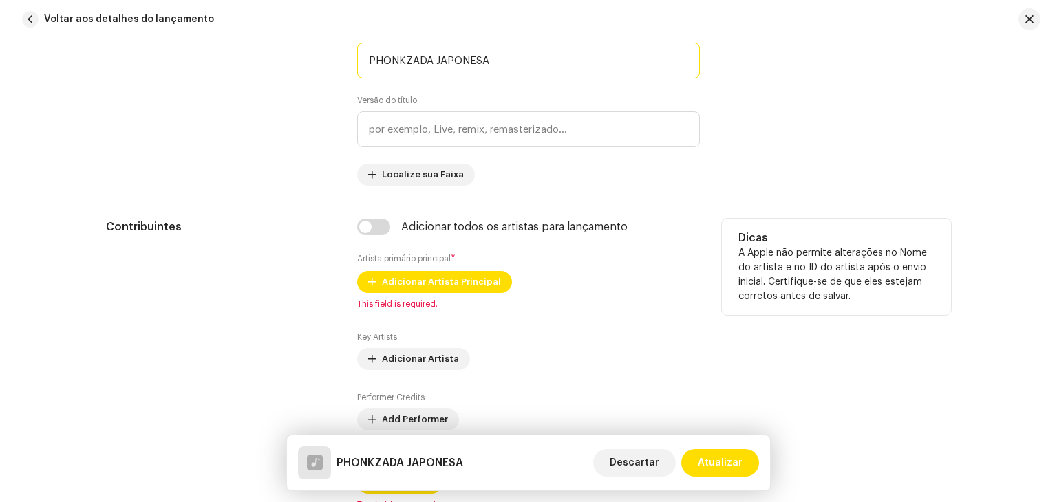
scroll to position [895, 0]
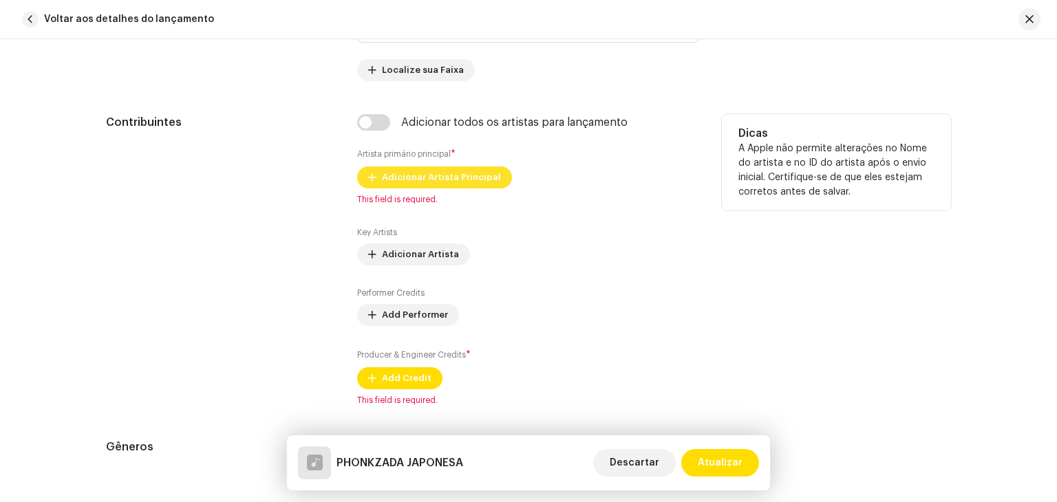
type input "PHONKZADA JAPONESA"
click at [480, 186] on span "Adicionar Artista Principal" at bounding box center [441, 178] width 119 height 28
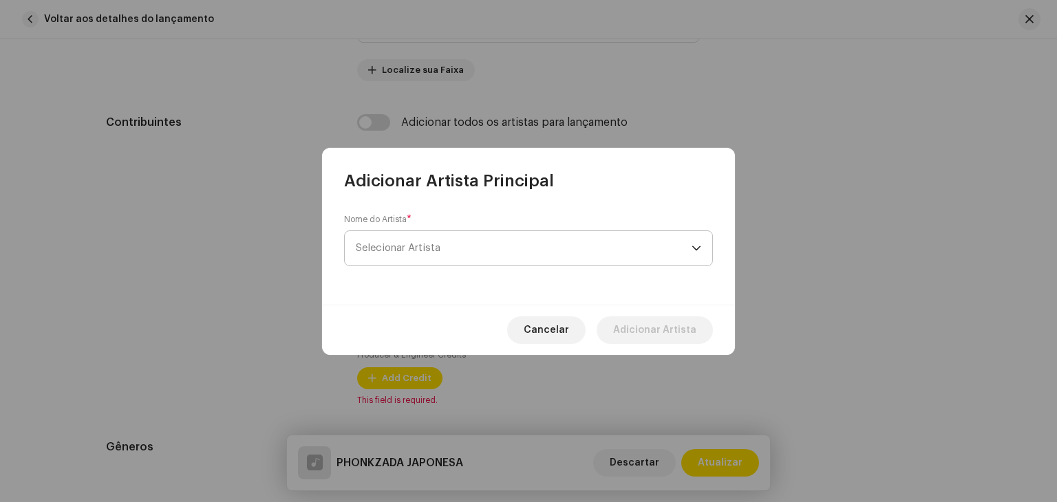
click at [469, 255] on span "Selecionar Artista" at bounding box center [524, 248] width 336 height 34
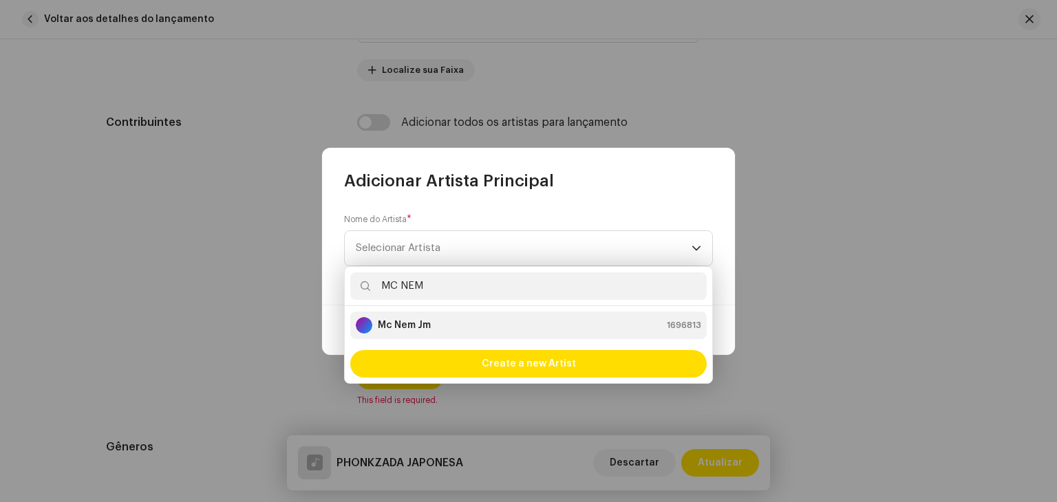
type input "MC NEM"
click at [456, 323] on div "Mc Nem Jm 1696813" at bounding box center [529, 325] width 346 height 17
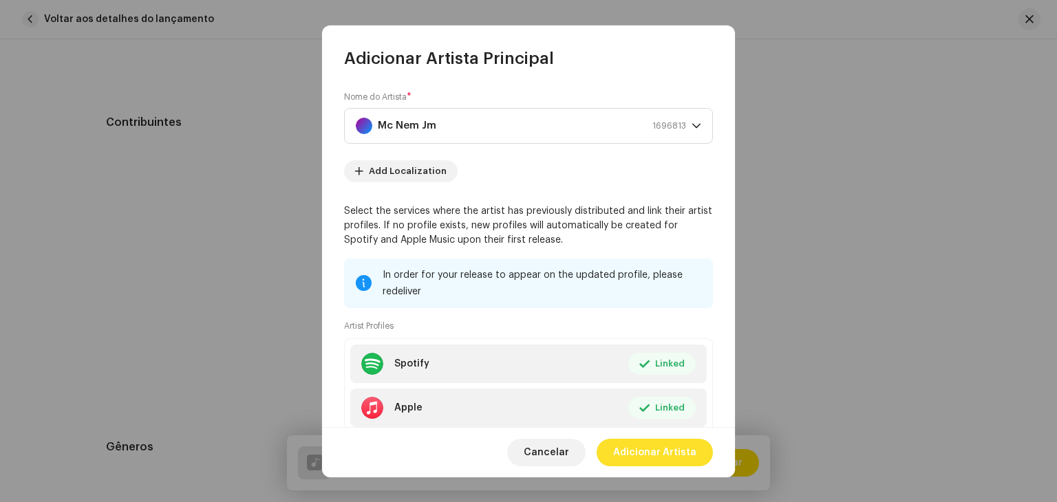
click at [666, 439] on span "Adicionar Artista" at bounding box center [654, 453] width 83 height 28
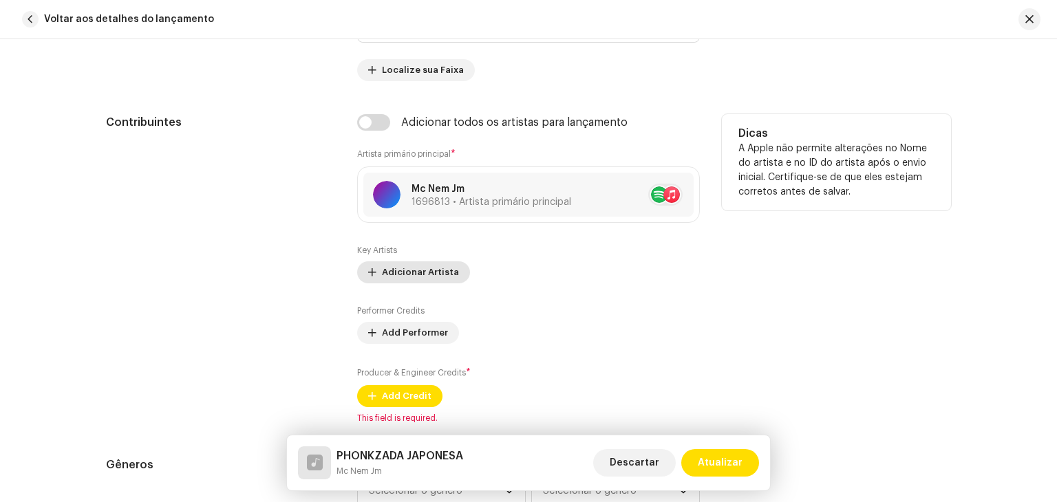
click at [445, 281] on span "Adicionar Artista" at bounding box center [420, 273] width 77 height 28
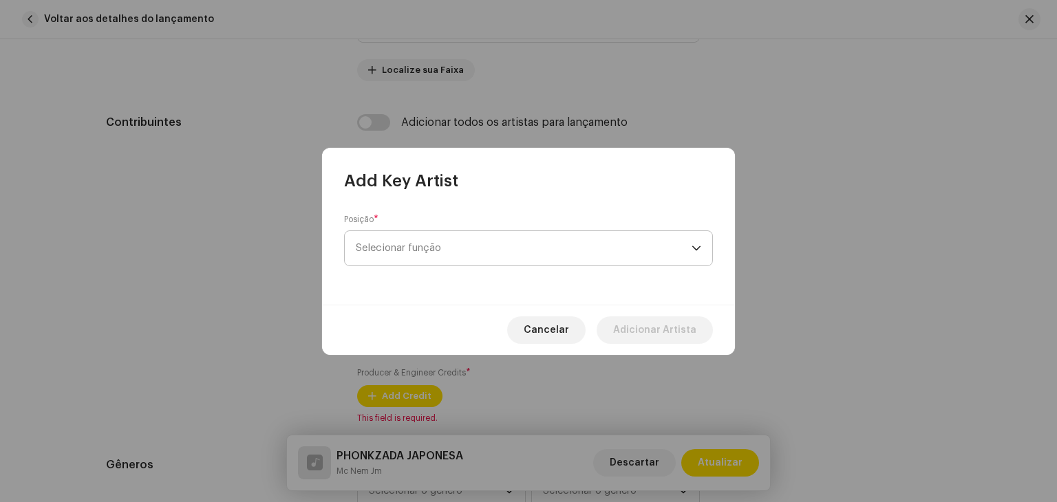
click at [441, 237] on span "Selecionar função" at bounding box center [524, 248] width 336 height 34
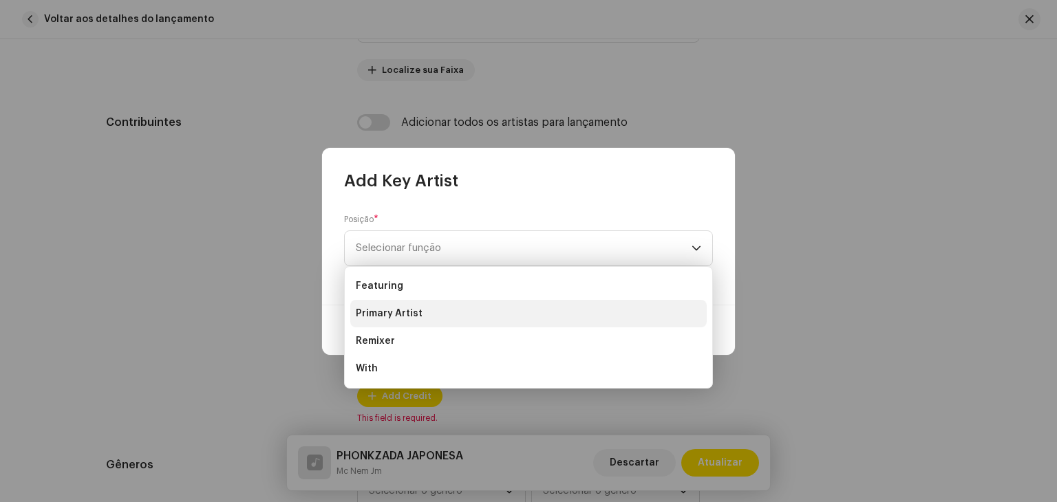
click at [423, 306] on li "Primary Artist" at bounding box center [528, 314] width 357 height 28
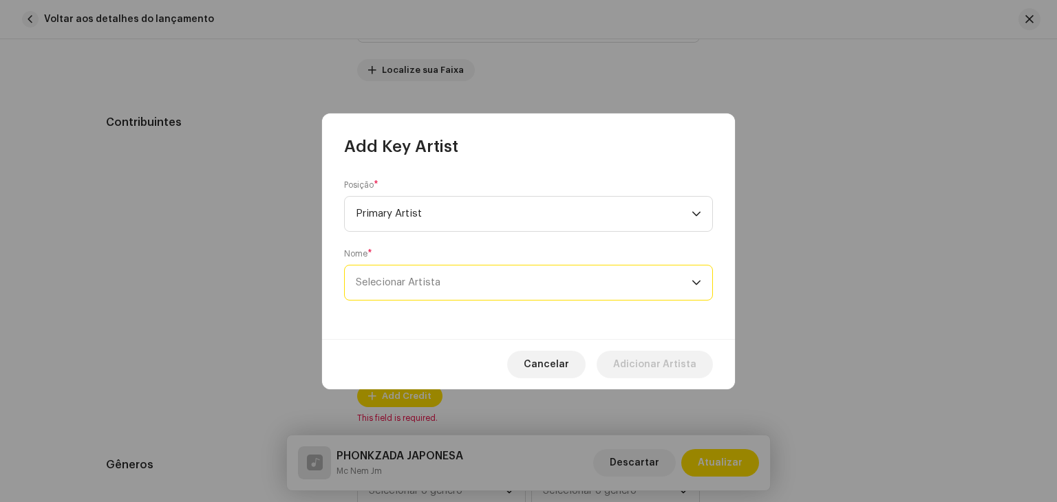
click at [467, 292] on span "Selecionar Artista" at bounding box center [524, 283] width 336 height 34
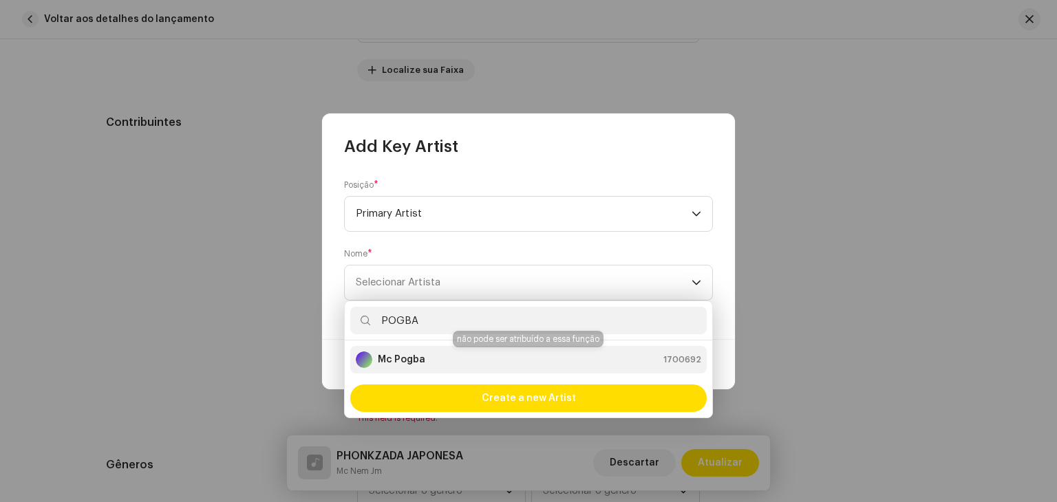
type input "POGBA"
click at [446, 357] on div "Mc Pogba 1700692" at bounding box center [529, 360] width 346 height 17
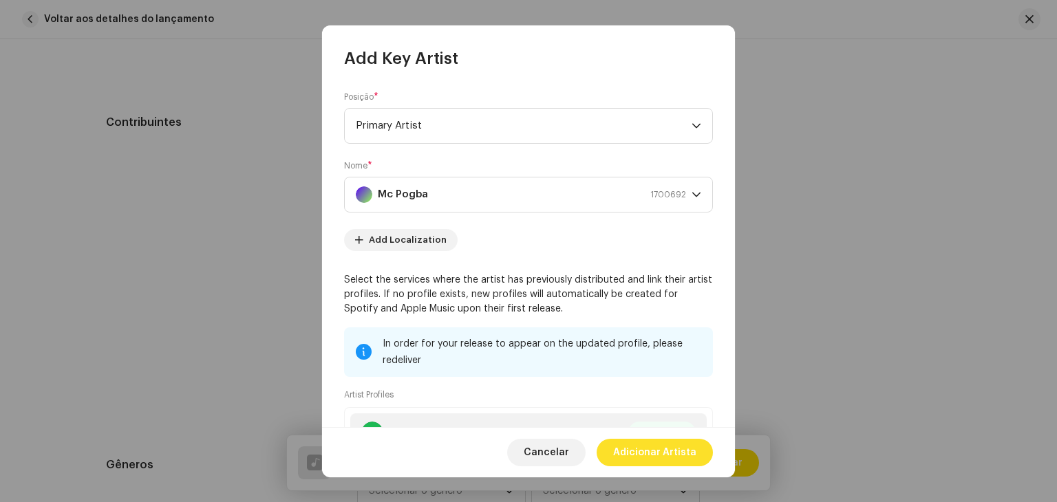
click at [657, 449] on span "Adicionar Artista" at bounding box center [654, 453] width 83 height 28
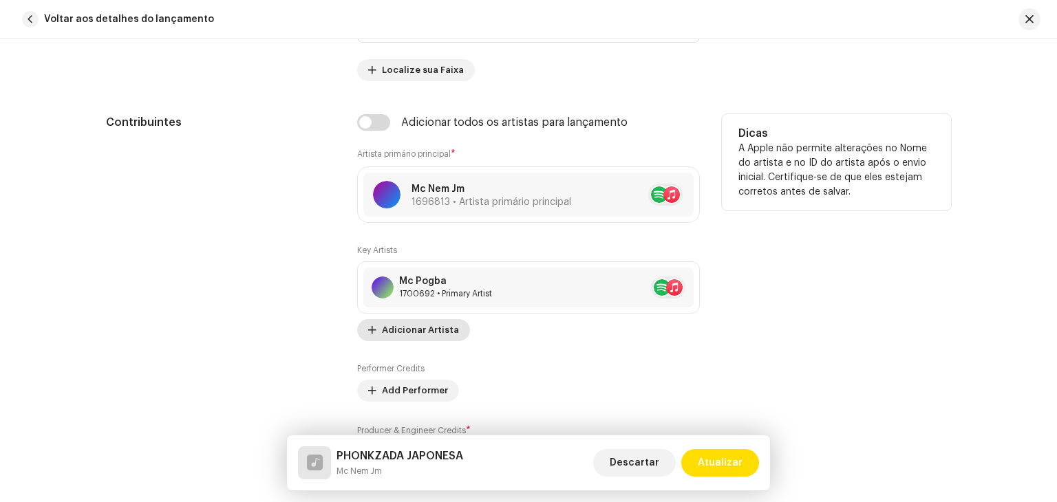
click at [412, 277] on div "Mc Pogba" at bounding box center [445, 281] width 93 height 11
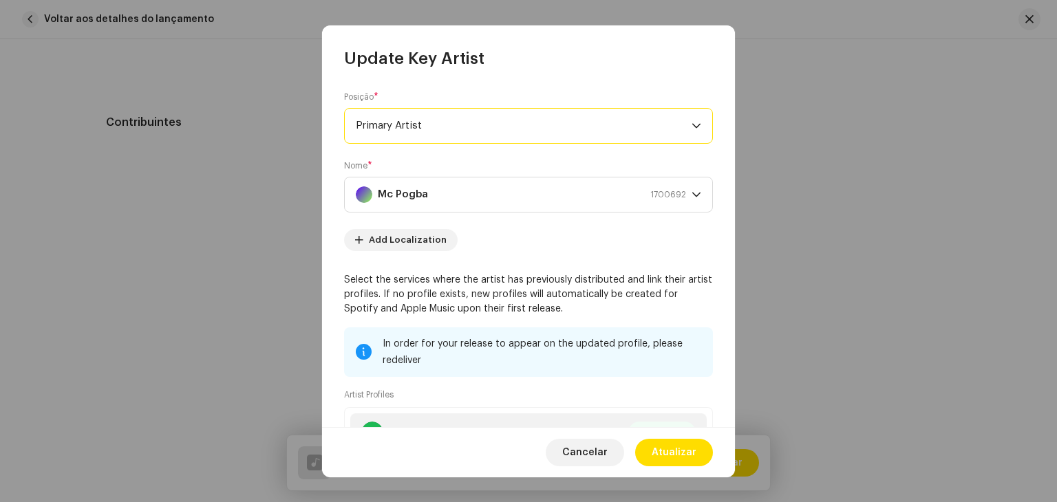
drag, startPoint x: 485, startPoint y: 130, endPoint x: 818, endPoint y: 189, distance: 338.2
click at [818, 189] on div "Update Key Artist Posição * Primary Artist Nome * Mc Pogba 1700692 Add Localiza…" at bounding box center [528, 251] width 1057 height 502
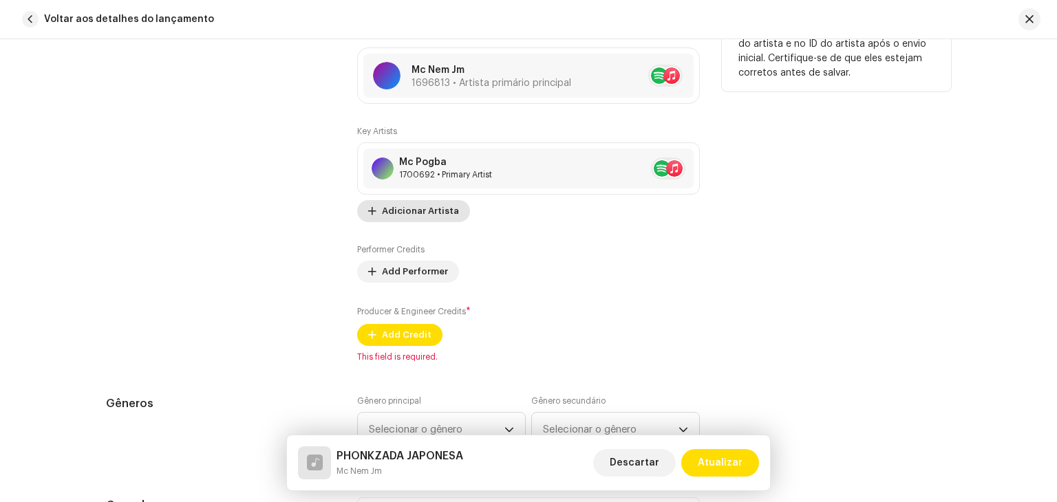
scroll to position [1032, 0]
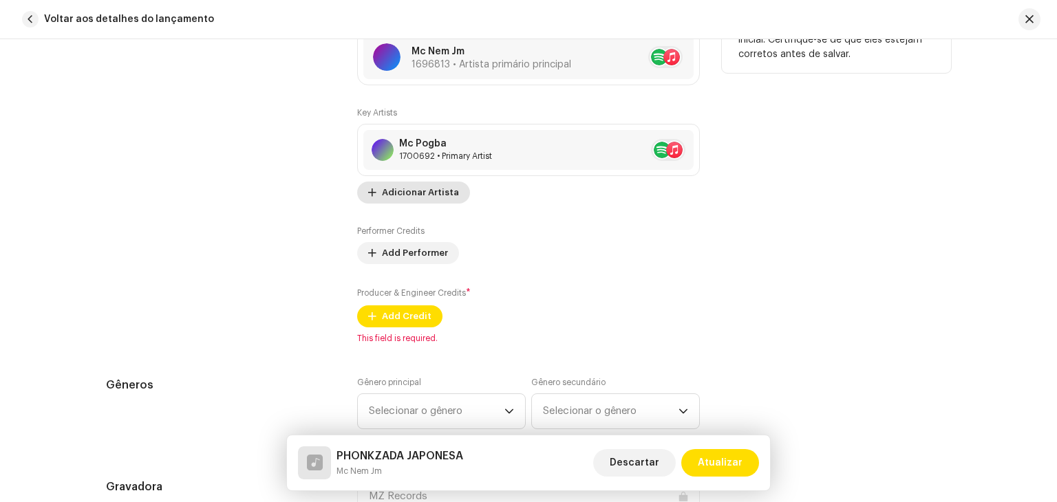
click at [427, 202] on span "Adicionar Artista" at bounding box center [420, 193] width 77 height 28
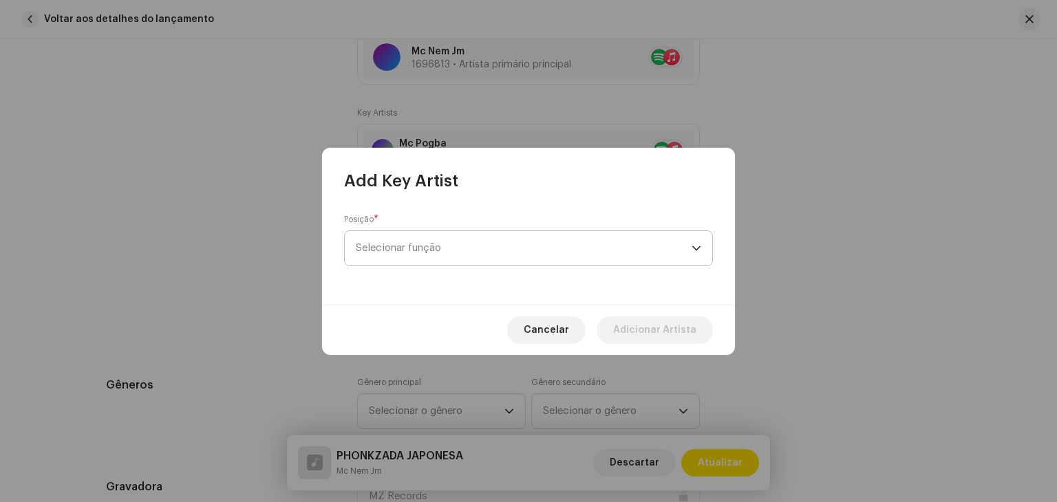
click at [454, 243] on span "Selecionar função" at bounding box center [524, 248] width 336 height 34
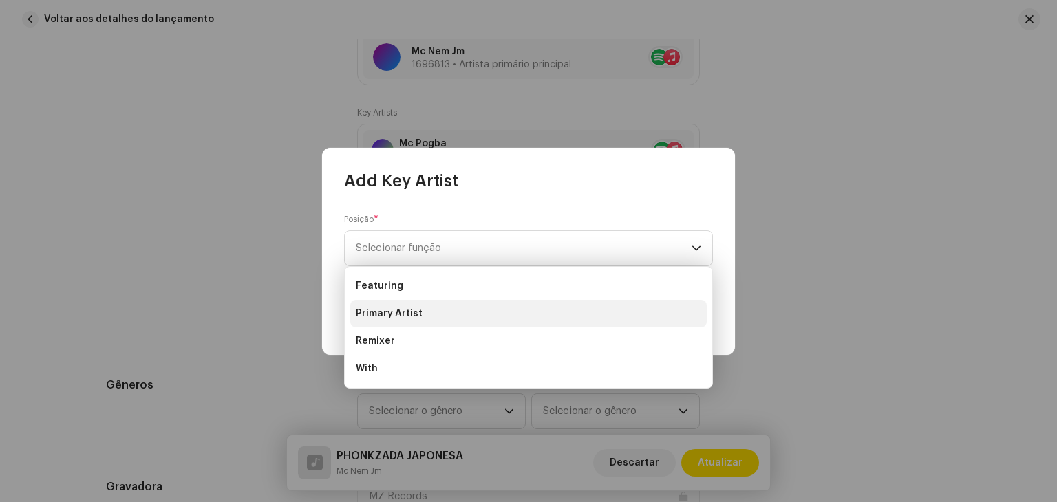
click at [425, 315] on li "Primary Artist" at bounding box center [528, 314] width 357 height 28
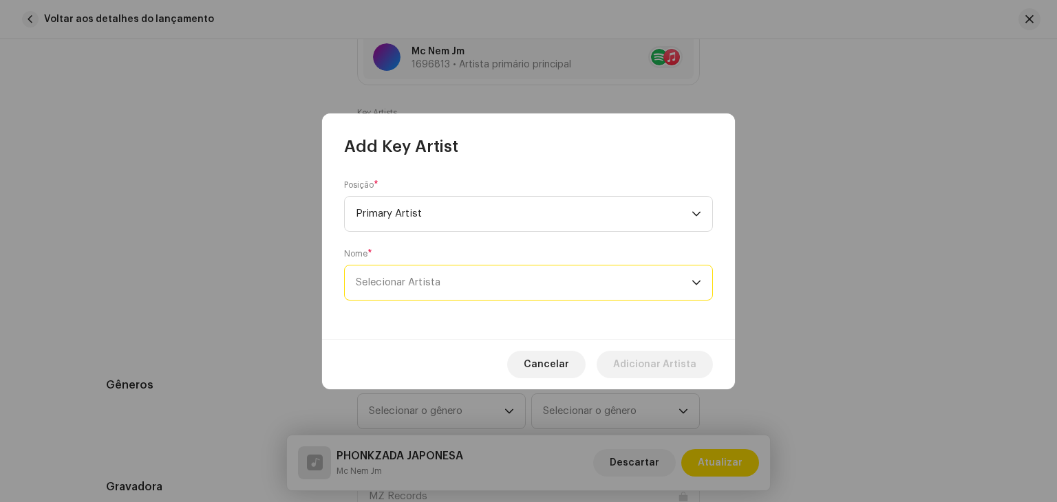
click at [440, 288] on span "Selecionar Artista" at bounding box center [524, 283] width 336 height 34
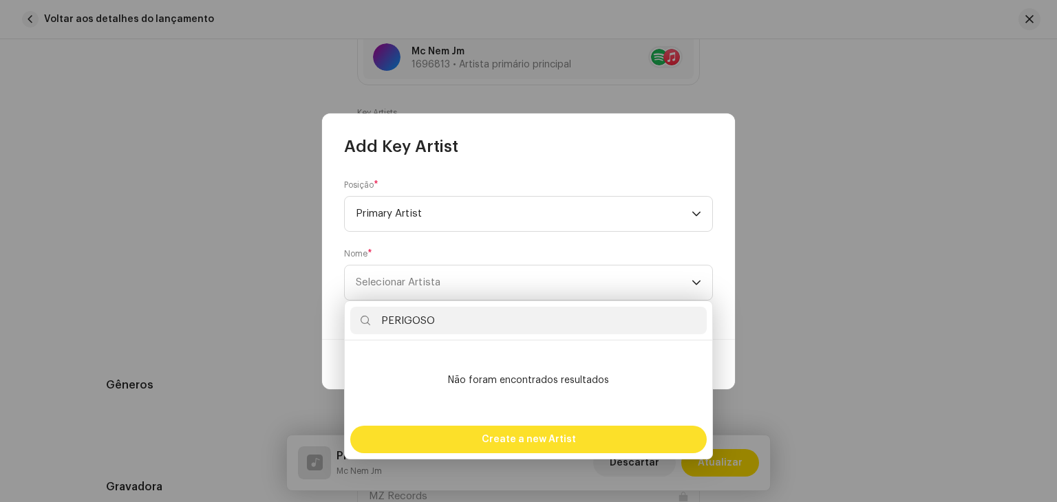
type input "PERIGOSO"
click at [469, 436] on div "Create a new Artist" at bounding box center [528, 440] width 357 height 28
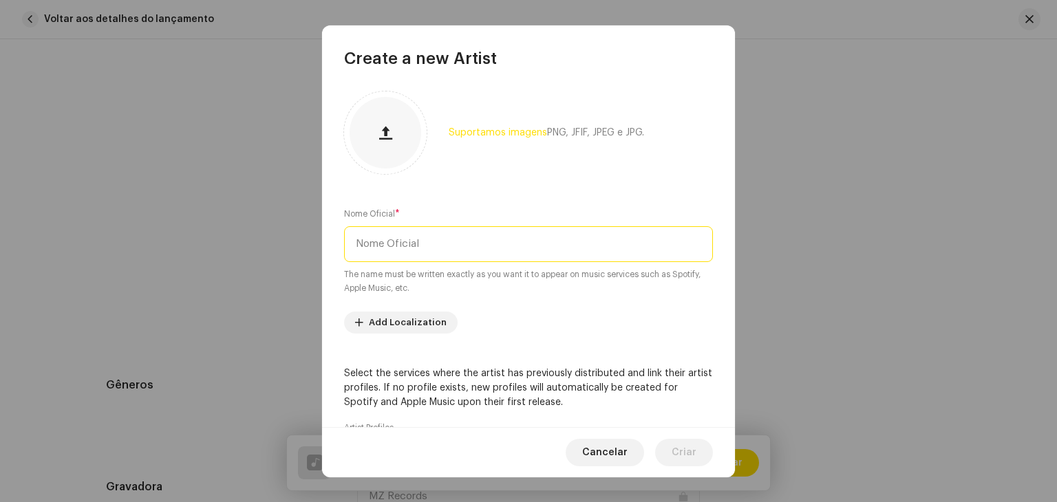
click at [453, 248] on input "text" at bounding box center [528, 244] width 369 height 36
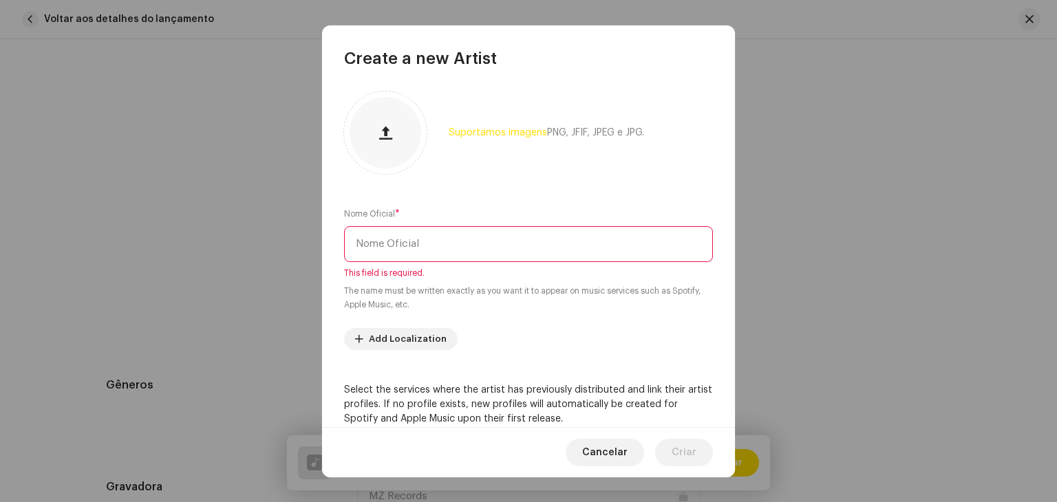
click at [411, 232] on input "text" at bounding box center [528, 244] width 369 height 36
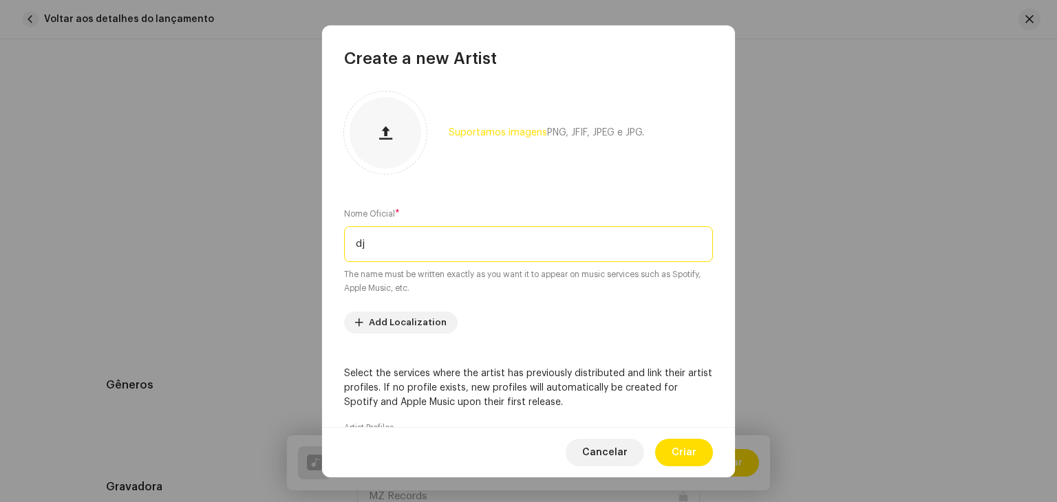
type input "d"
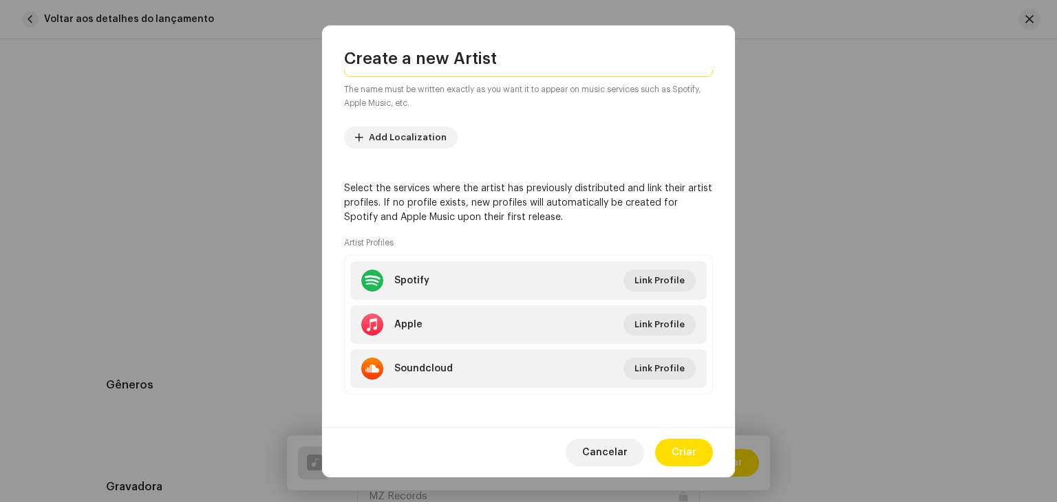
scroll to position [190, 0]
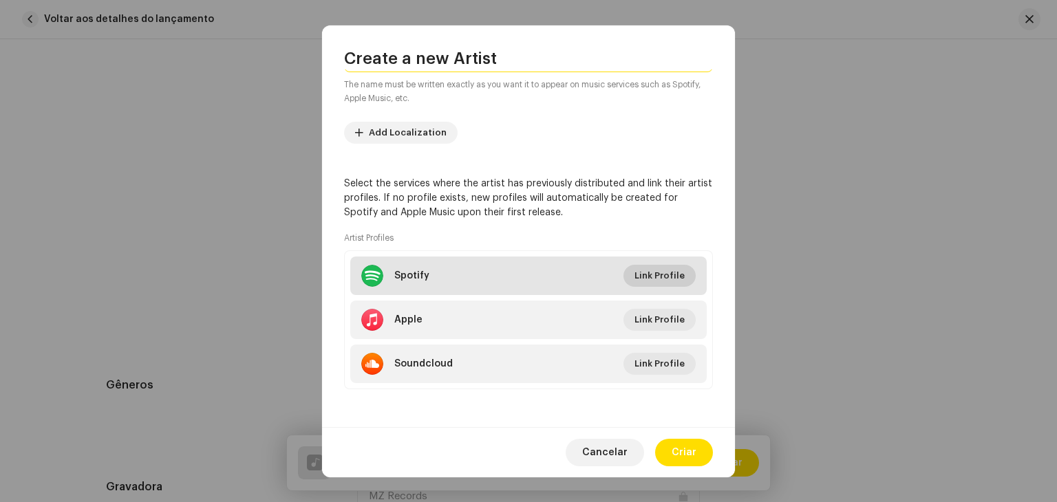
type input "DJ Perigoso Original"
click at [654, 275] on span "Link Profile" at bounding box center [660, 276] width 50 height 28
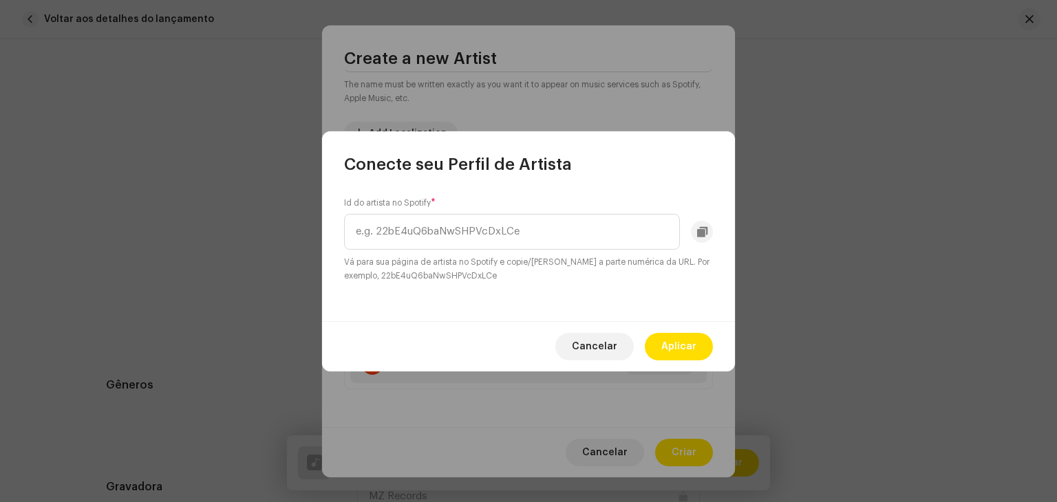
click at [496, 212] on div "Id do artista no Spotify * Vá para sua página de artista no Spotify e copie/[PE…" at bounding box center [528, 240] width 369 height 85
click at [501, 226] on input "text" at bounding box center [512, 232] width 336 height 36
paste input "6R50bpGOXofzbECDbHEFFq"
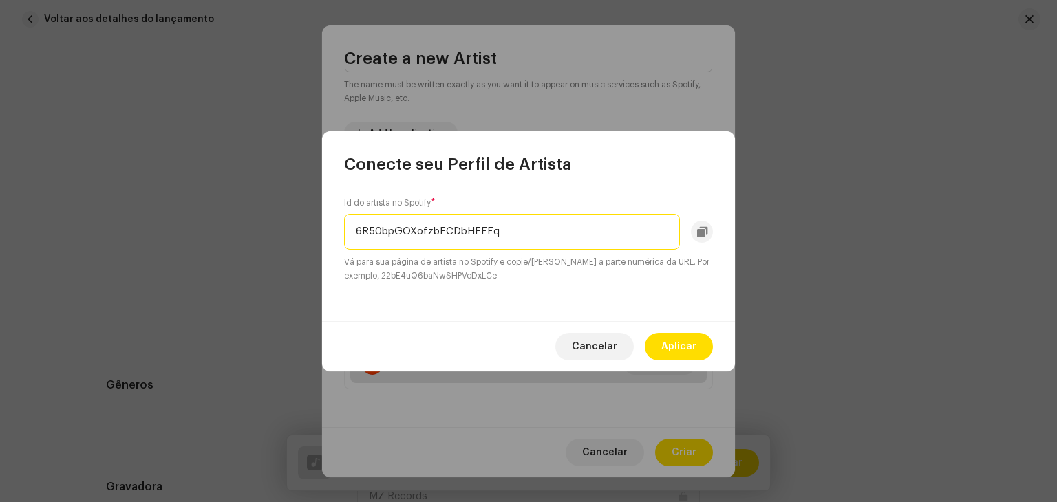
type input "6R50bpGOXofzbECDbHEFFq"
click at [683, 349] on span "Aplicar" at bounding box center [678, 347] width 35 height 28
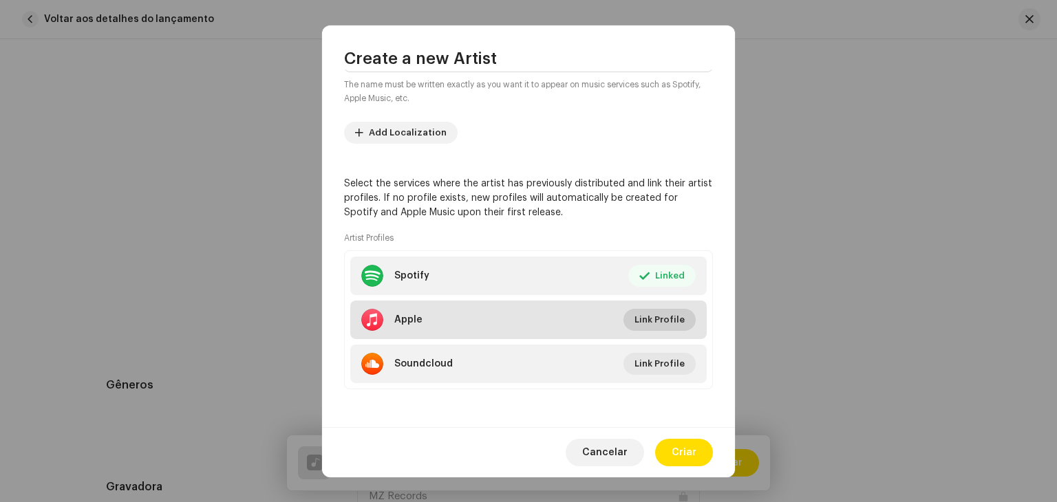
click at [655, 312] on span "Link Profile" at bounding box center [660, 320] width 50 height 28
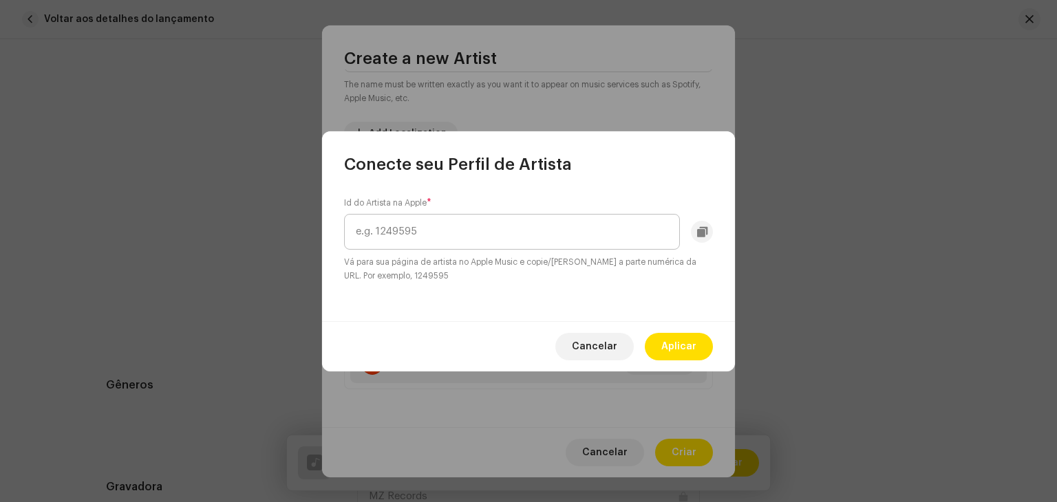
click at [488, 240] on input "text" at bounding box center [512, 232] width 336 height 36
type input "1684144433"
click at [686, 350] on span "Aplicar" at bounding box center [678, 347] width 35 height 28
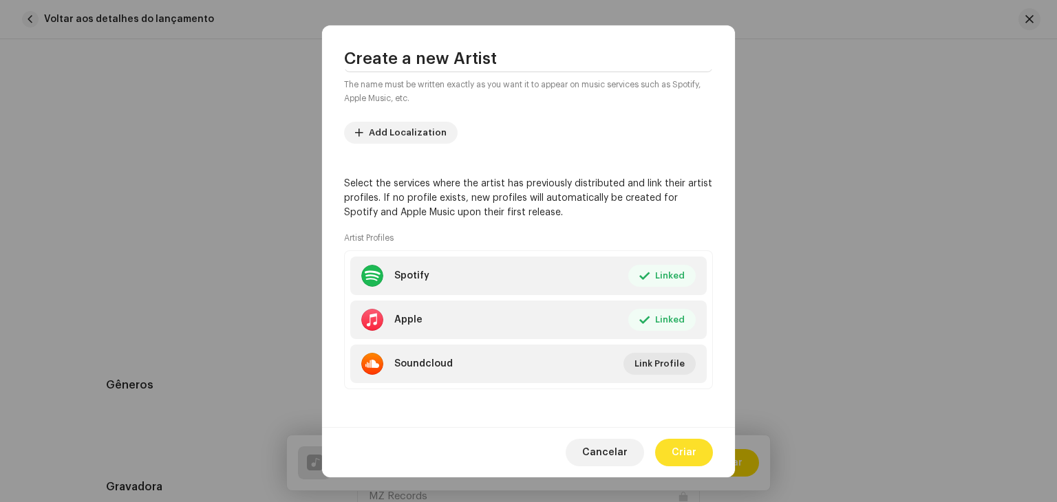
drag, startPoint x: 672, startPoint y: 429, endPoint x: 679, endPoint y: 447, distance: 18.5
click at [672, 433] on div "Cancelar Criar" at bounding box center [528, 452] width 413 height 50
click at [679, 447] on span "Criar" at bounding box center [684, 453] width 25 height 28
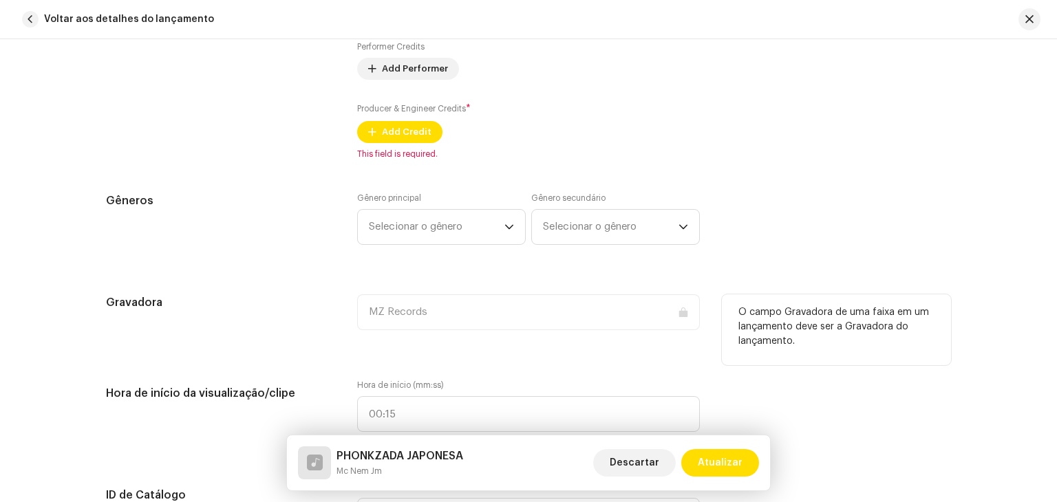
scroll to position [1239, 0]
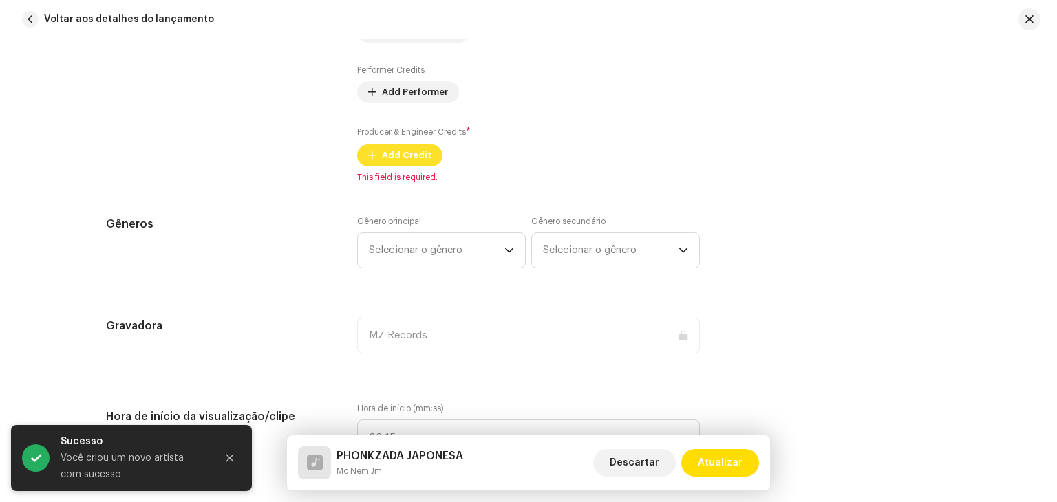
click at [412, 162] on span "Add Credit" at bounding box center [407, 156] width 50 height 28
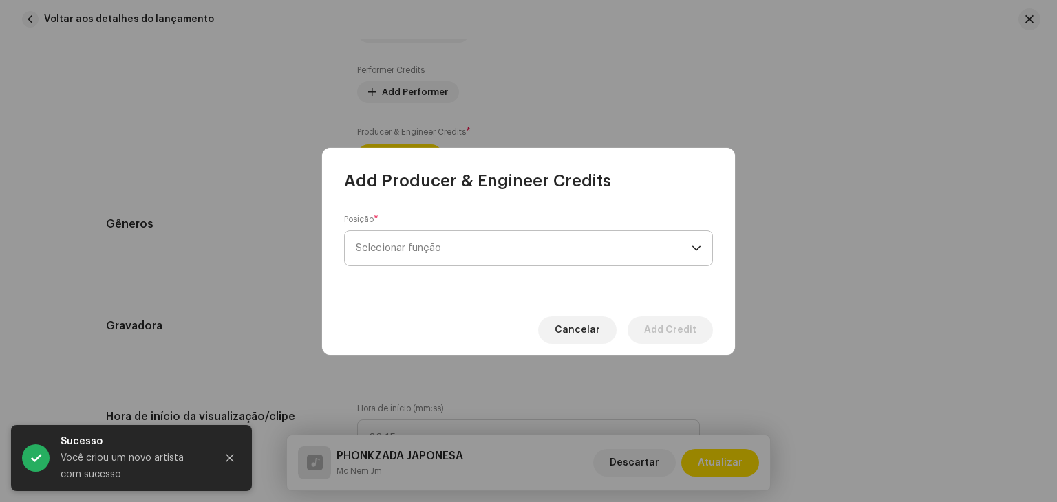
click at [447, 225] on div "Posição * Selecionar função" at bounding box center [528, 240] width 369 height 52
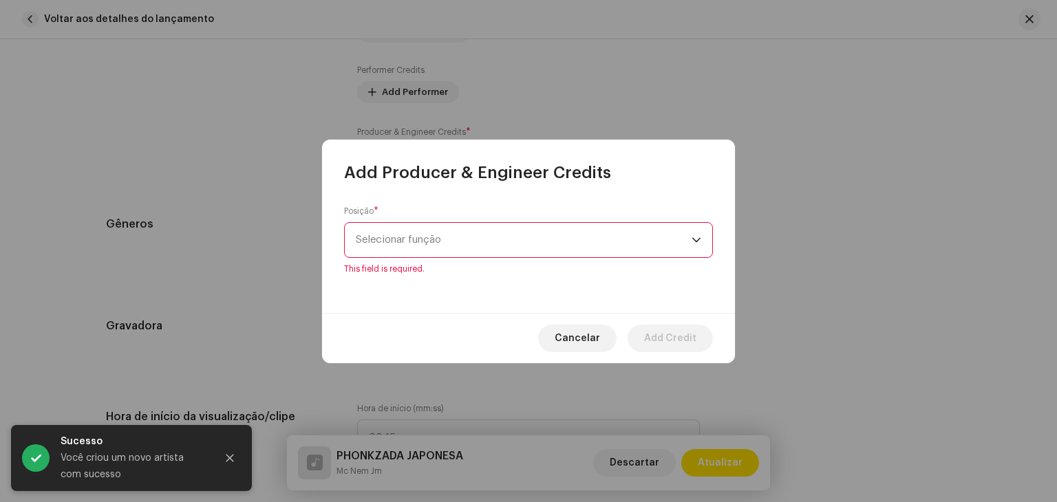
click at [438, 235] on span "Selecionar função" at bounding box center [524, 240] width 336 height 34
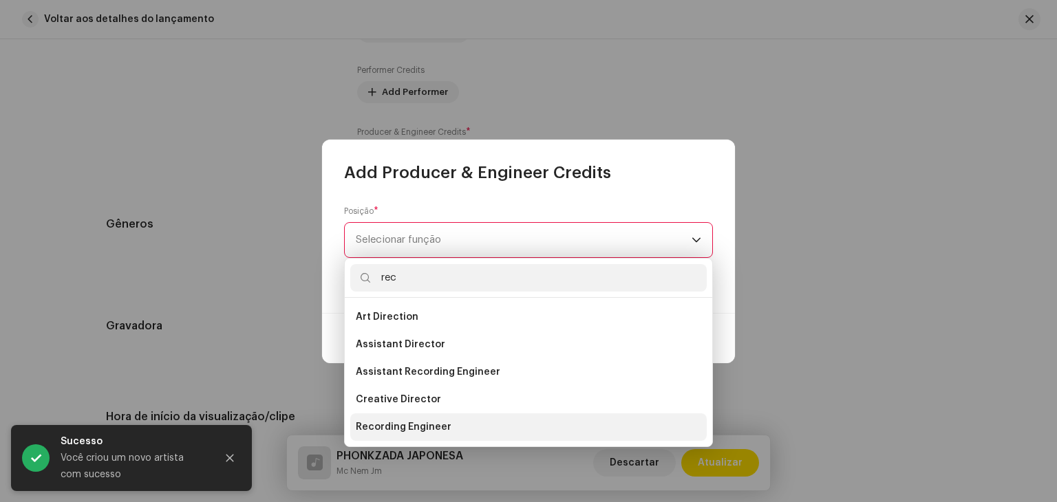
type input "rec"
click at [405, 438] on li "Recording Engineer" at bounding box center [528, 428] width 357 height 28
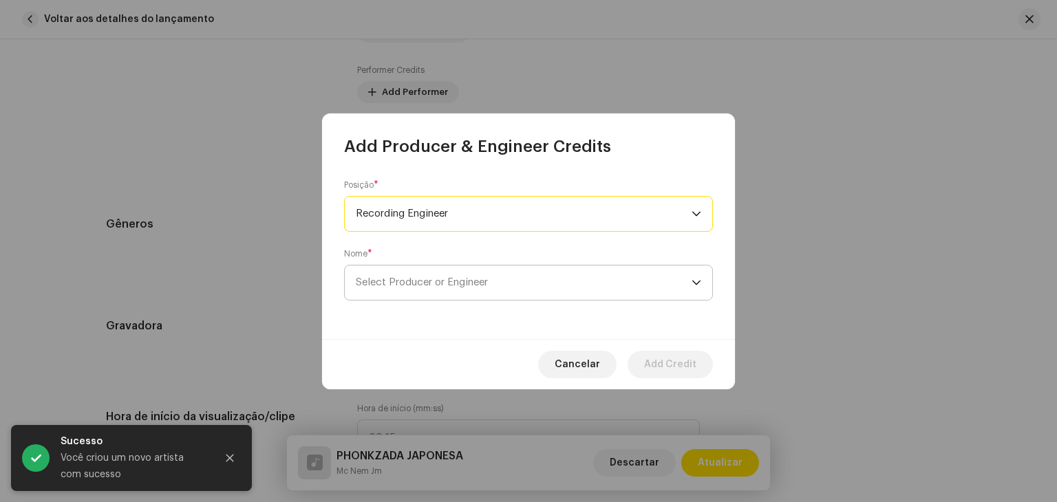
click at [444, 282] on span "Select Producer or Engineer" at bounding box center [422, 282] width 132 height 10
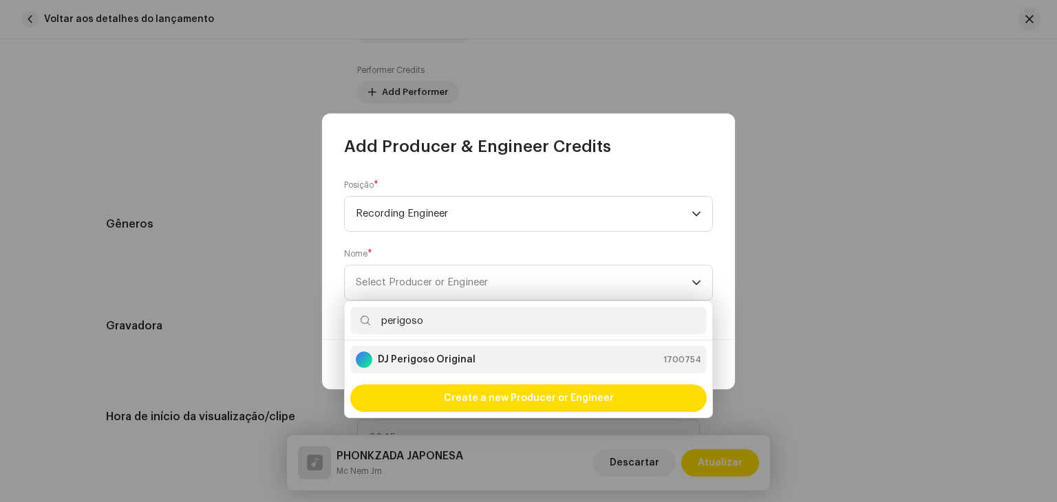
type input "perigoso"
click at [439, 359] on strong "DJ Perigoso Original" at bounding box center [427, 360] width 98 height 14
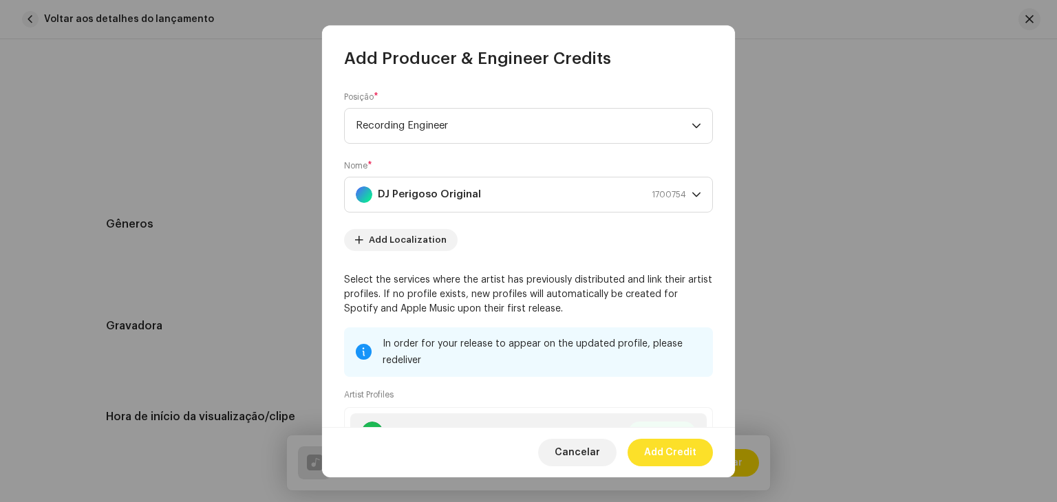
click at [670, 449] on span "Add Credit" at bounding box center [670, 453] width 52 height 28
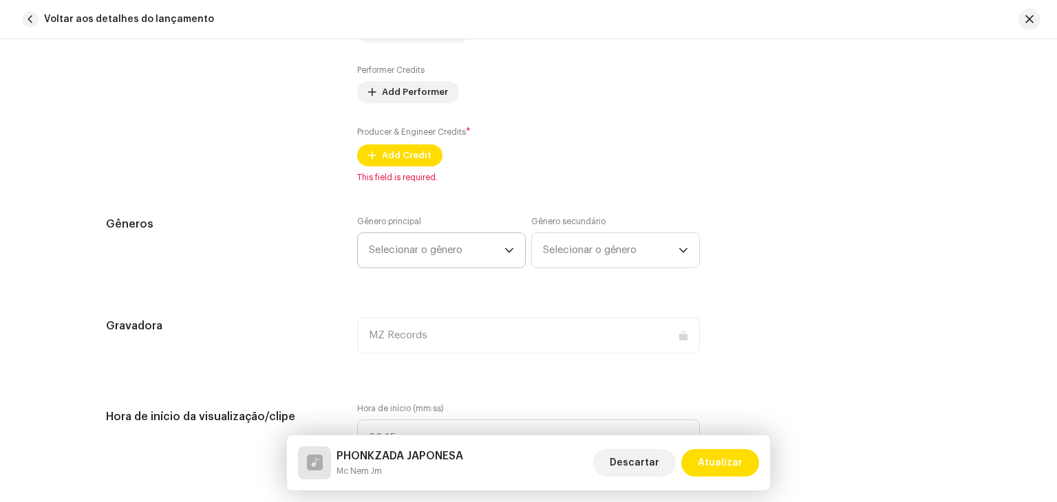
click at [440, 249] on span "Selecionar o gênero" at bounding box center [437, 250] width 136 height 34
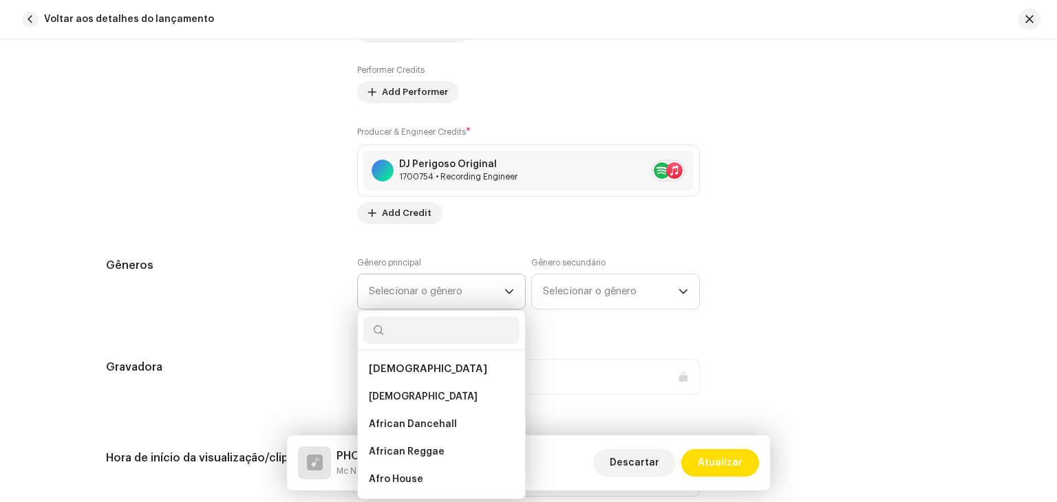
click at [392, 328] on input "text" at bounding box center [441, 331] width 156 height 28
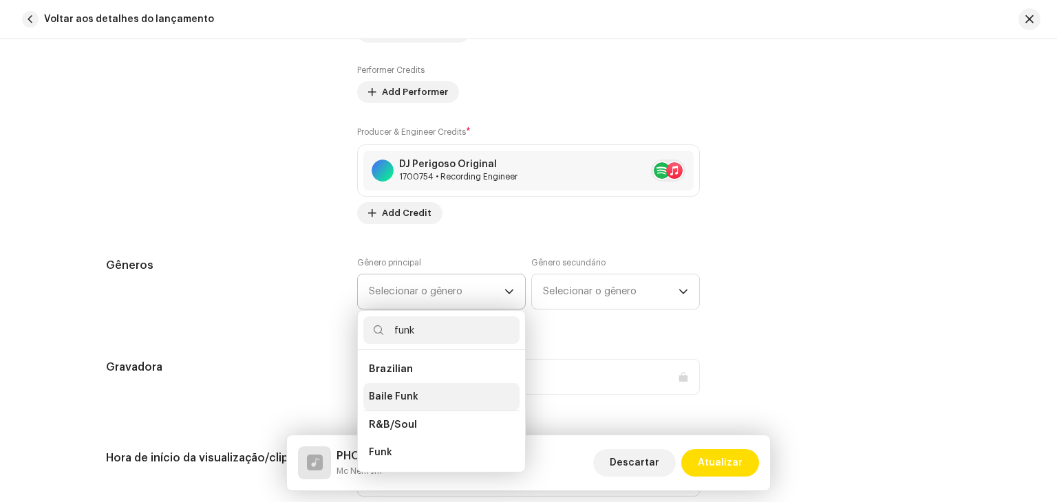
type input "funk"
click at [402, 394] on span "Baile Funk" at bounding box center [394, 397] width 50 height 14
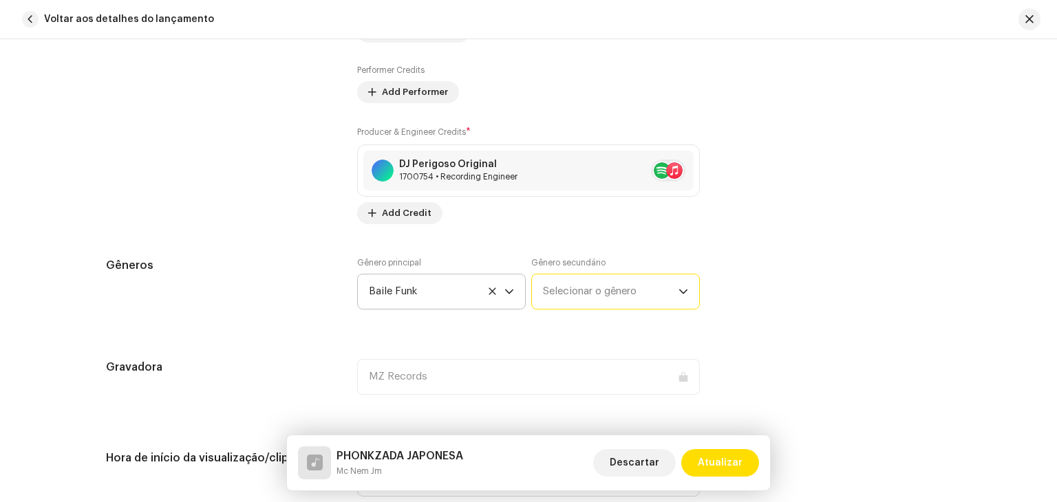
click at [608, 301] on span "Selecionar o gênero" at bounding box center [611, 292] width 136 height 34
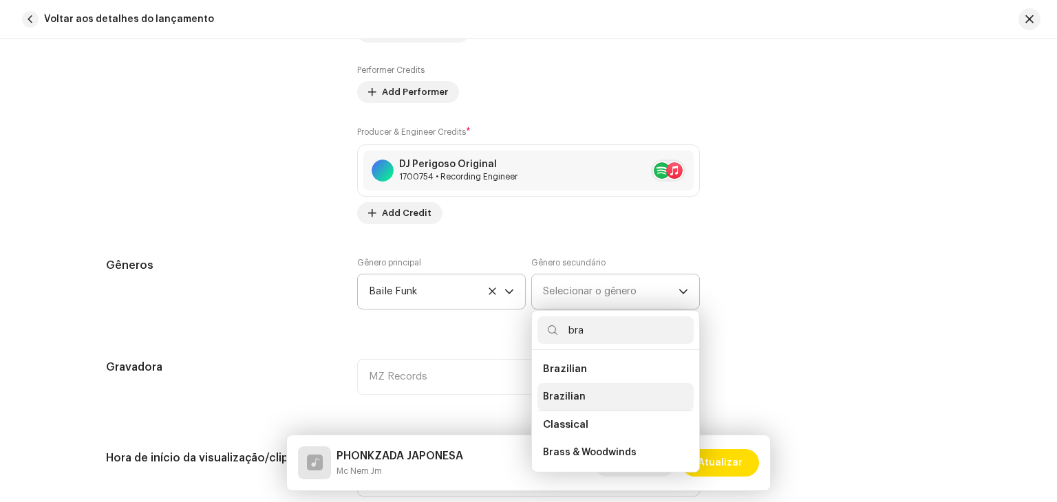
type input "bra"
click at [588, 403] on li "Brazilian" at bounding box center [616, 397] width 156 height 28
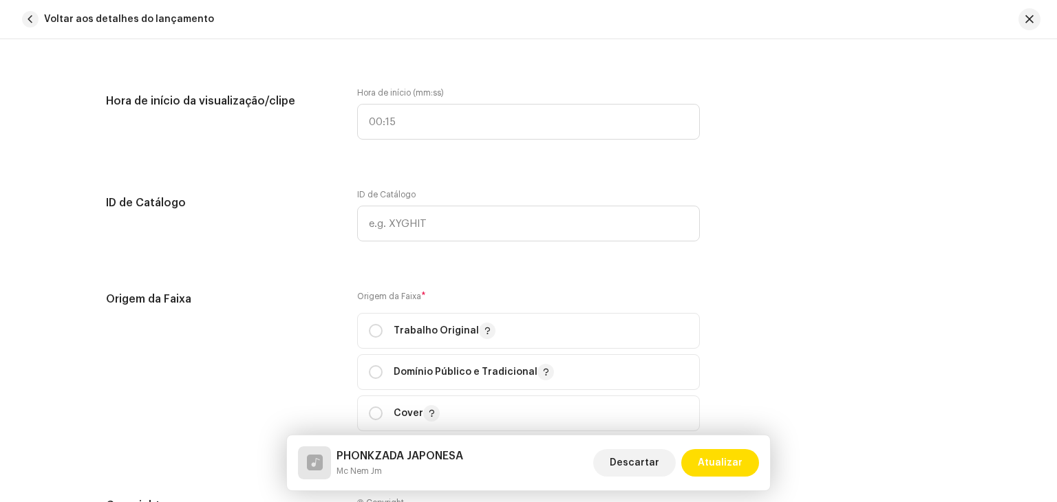
scroll to position [1652, 0]
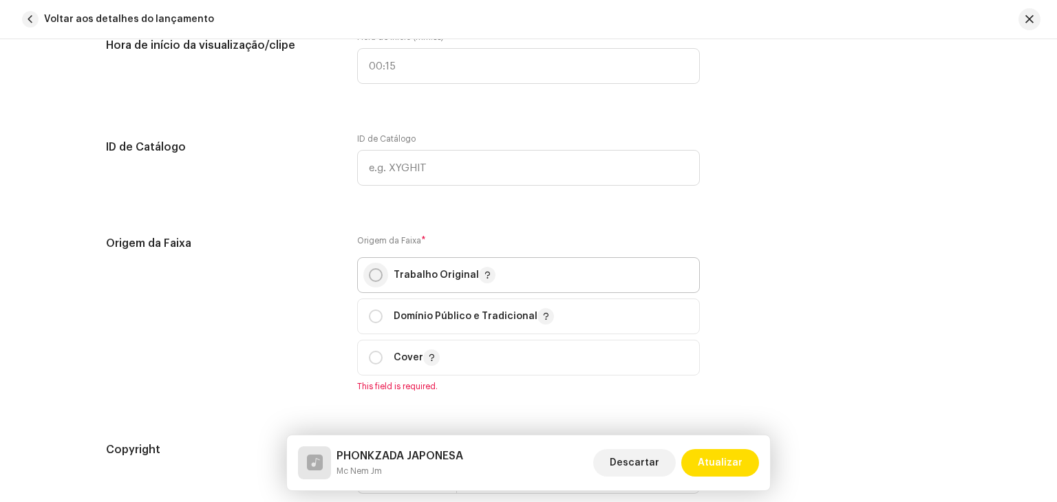
click at [376, 275] on input "radio" at bounding box center [376, 275] width 14 height 14
radio input "true"
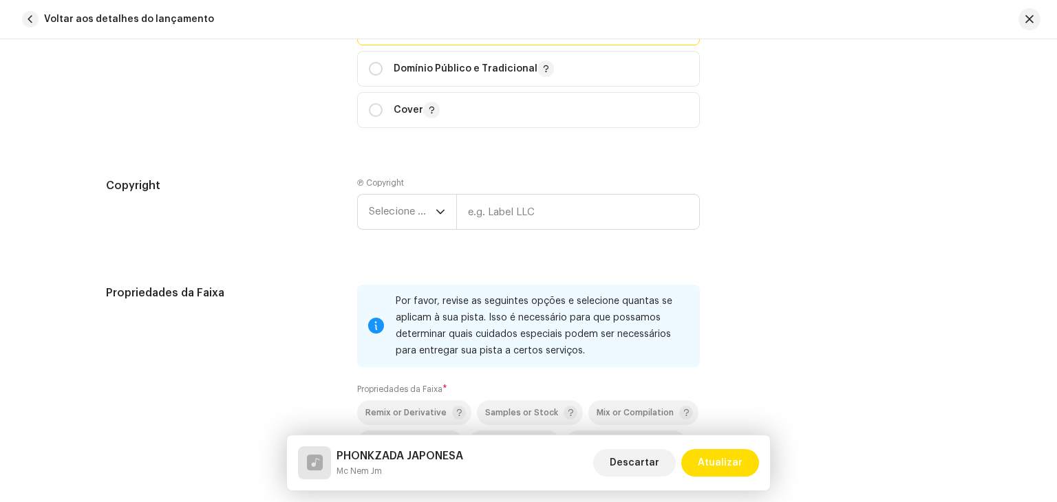
scroll to position [1996, 0]
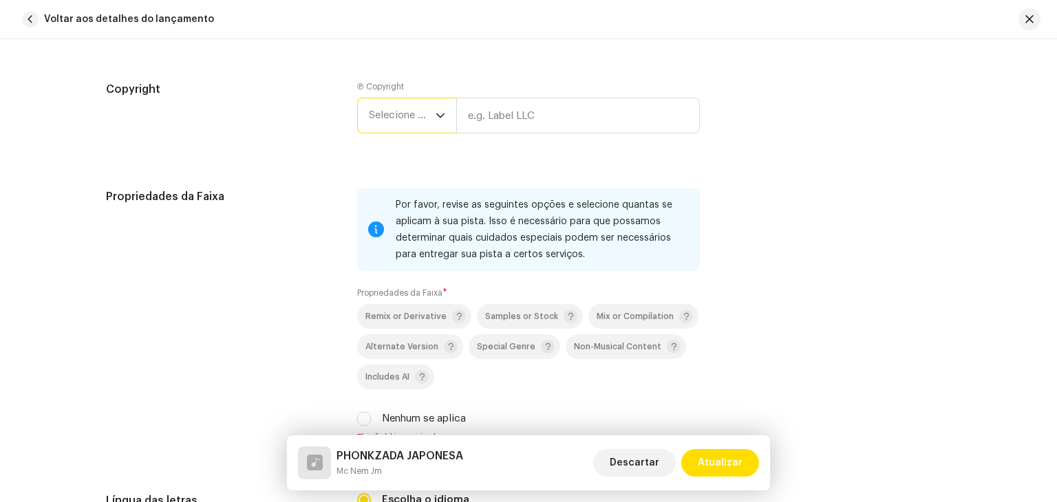
click at [410, 124] on span "Selecione o ano" at bounding box center [402, 115] width 67 height 34
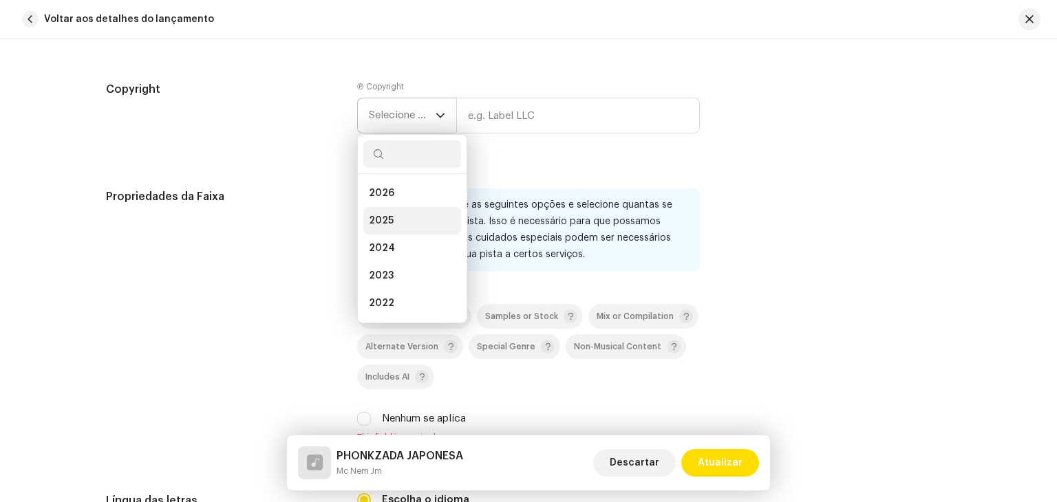
click at [392, 215] on li "2025" at bounding box center [412, 221] width 98 height 28
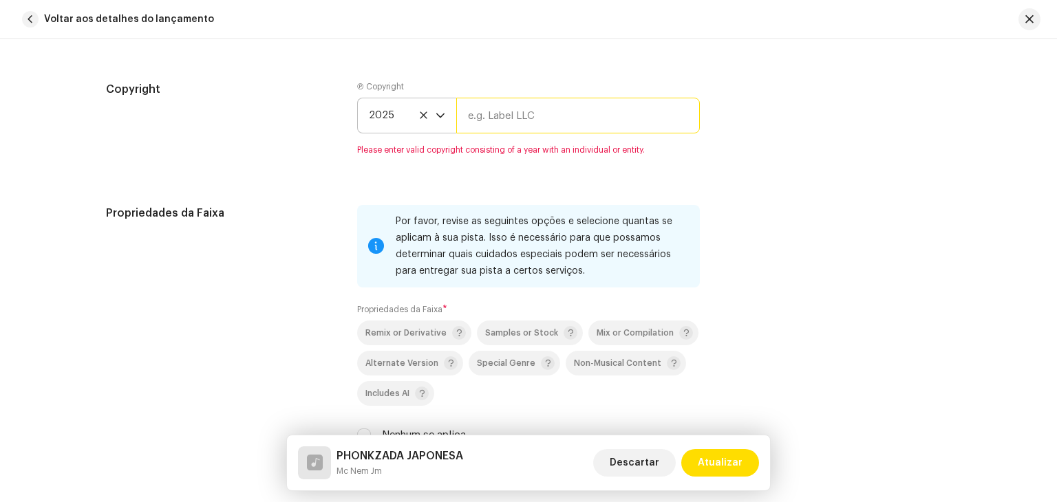
click at [531, 111] on input "text" at bounding box center [578, 116] width 244 height 36
type input "Brasil dos Fluxos"
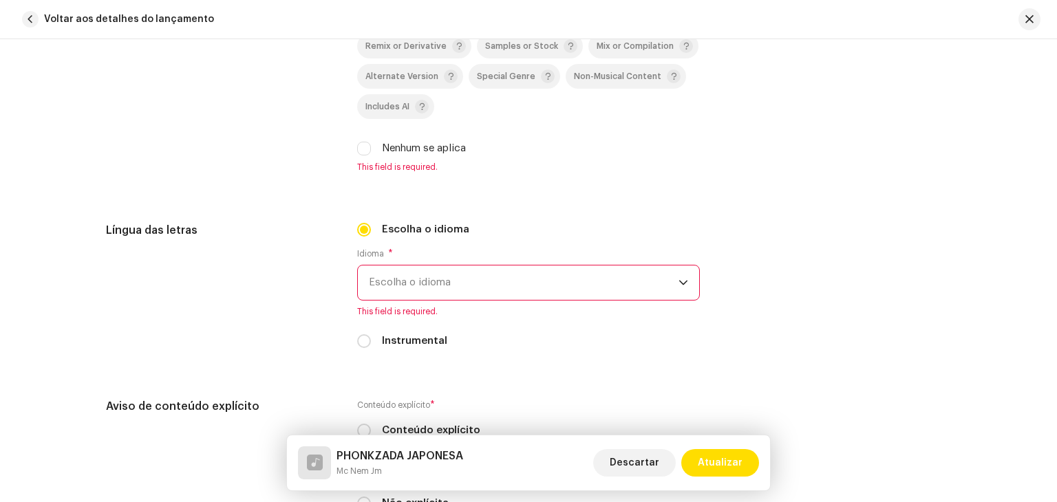
scroll to position [2271, 0]
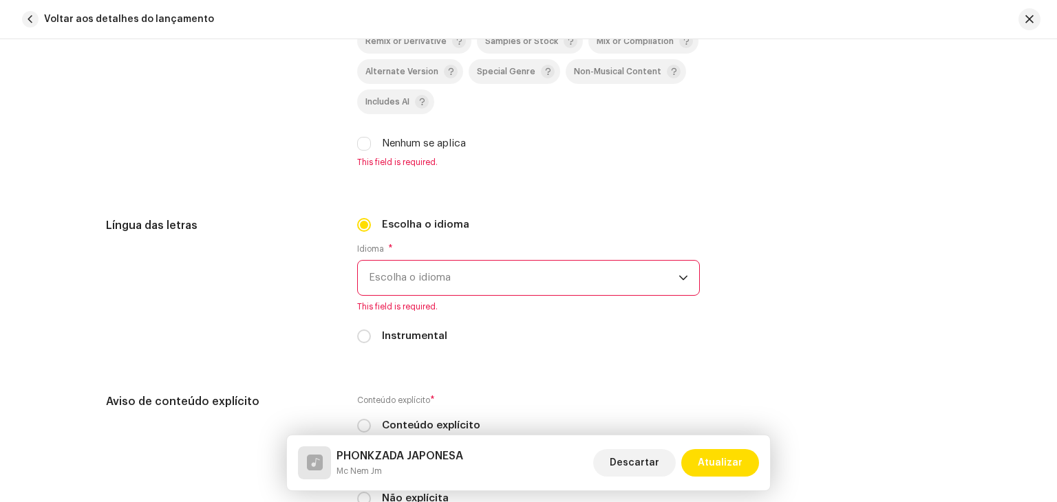
click at [363, 136] on div "Remix or Derivative Samples or Stock Mix or Compilation Alternate Version Speci…" at bounding box center [528, 90] width 343 height 123
click at [363, 150] on input "Nenhum se aplica" at bounding box center [364, 144] width 14 height 14
checkbox input "true"
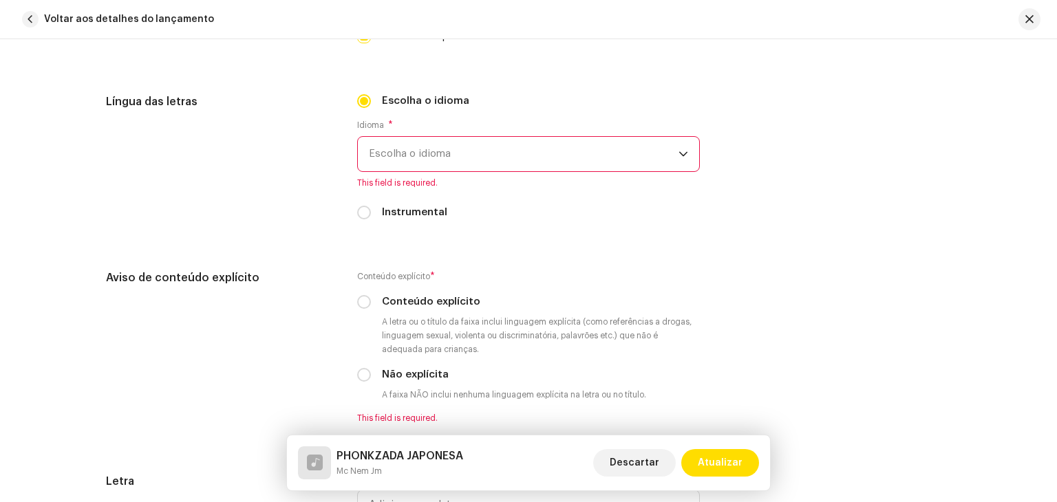
scroll to position [2409, 0]
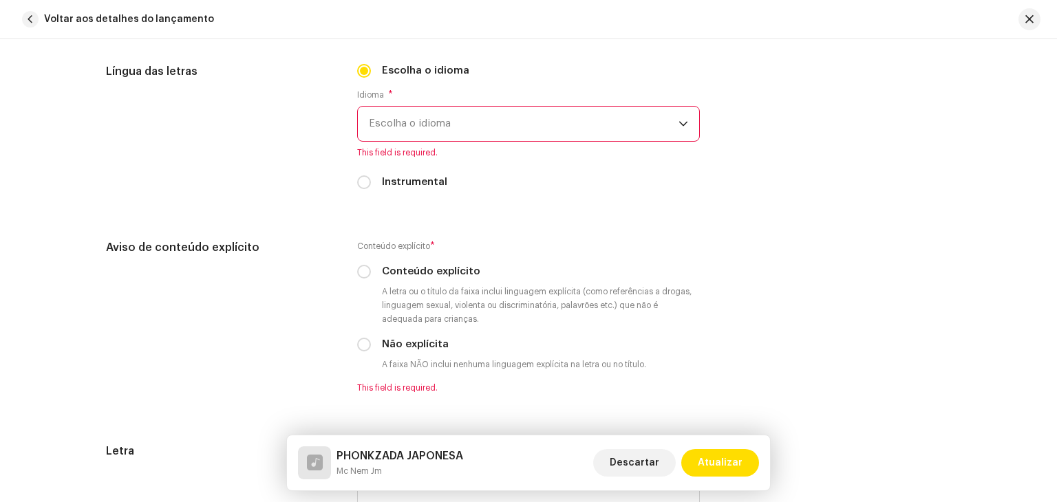
click at [440, 129] on span "Escolha o idioma" at bounding box center [524, 124] width 310 height 34
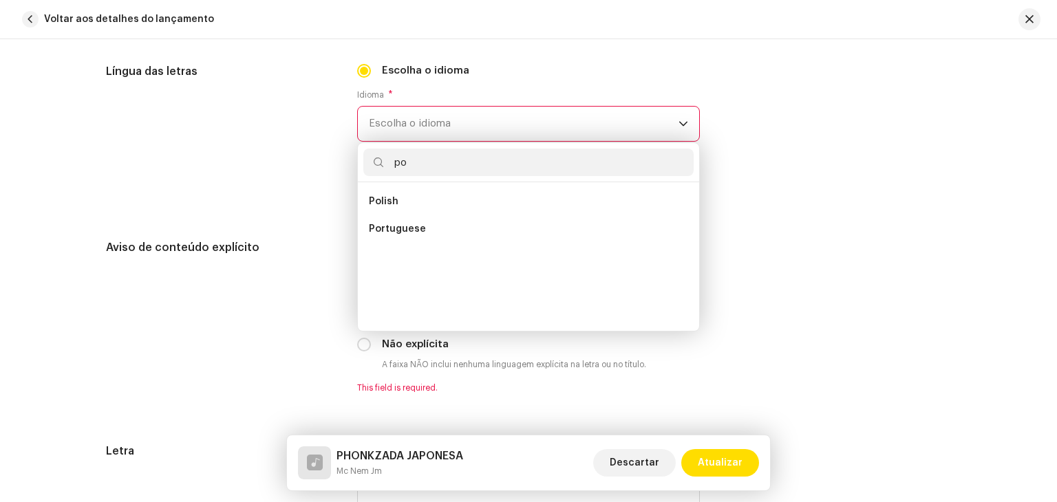
scroll to position [0, 0]
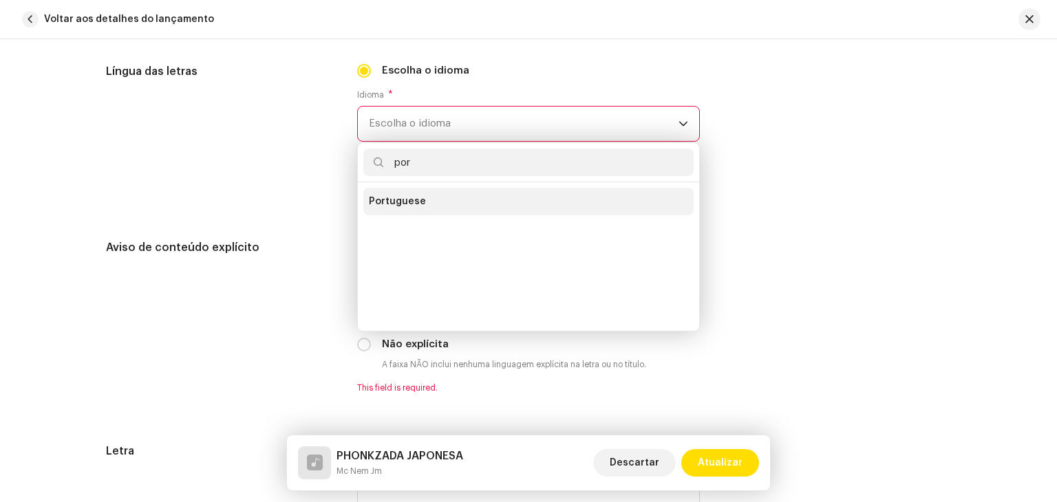
type input "por"
click at [445, 191] on li "Portuguese" at bounding box center [528, 202] width 330 height 28
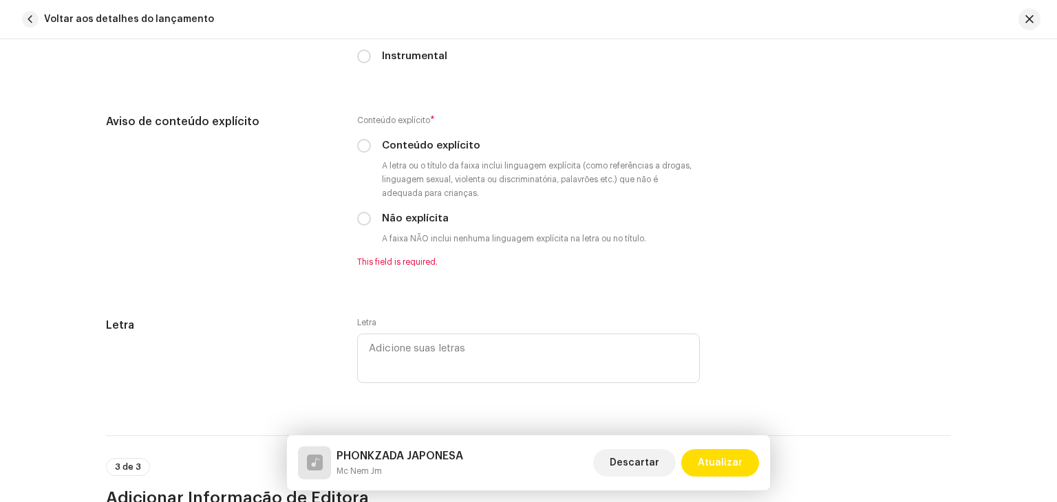
scroll to position [2615, 0]
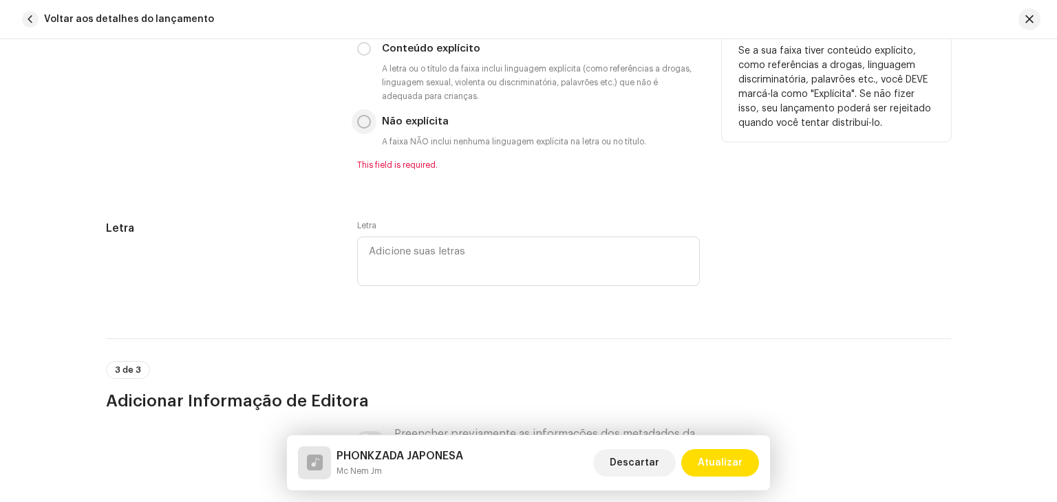
click at [358, 124] on input "Não explícita" at bounding box center [364, 122] width 14 height 14
radio input "true"
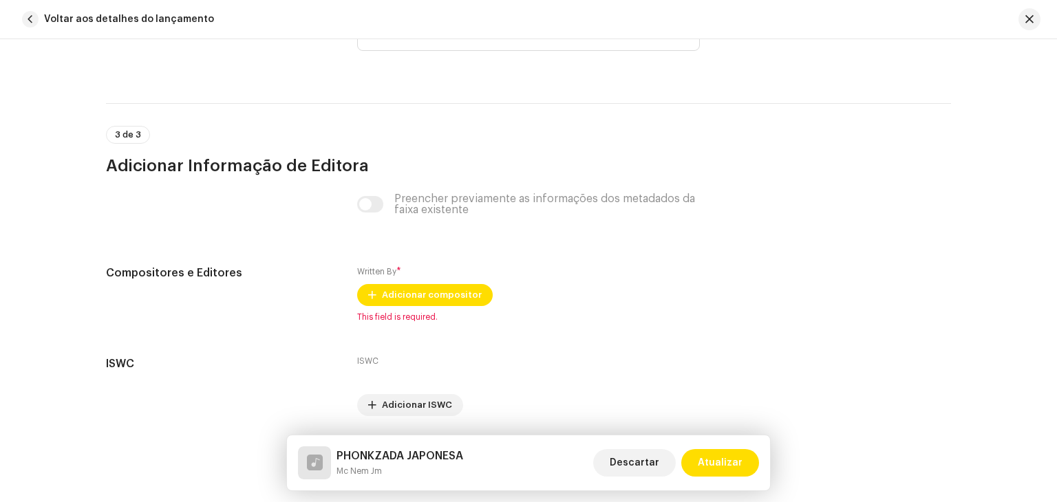
scroll to position [2815, 0]
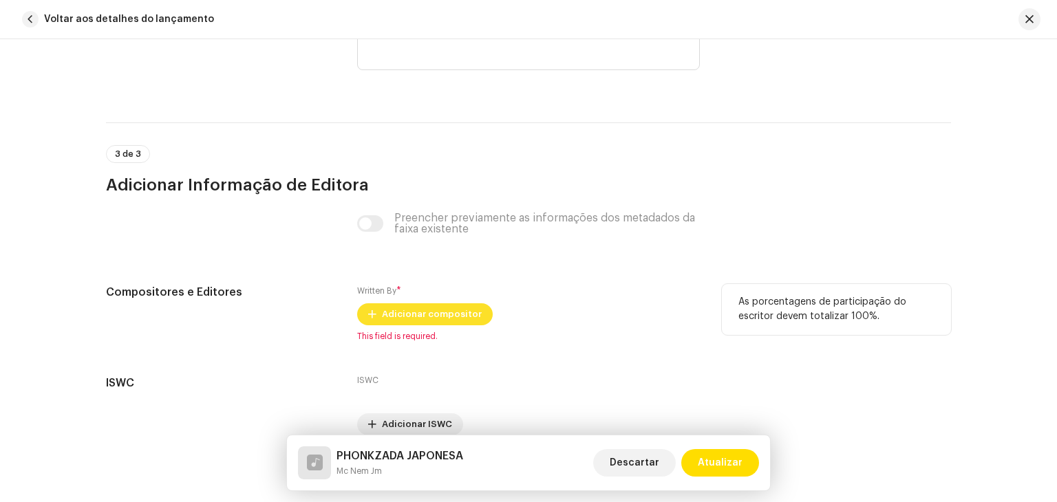
click at [389, 321] on span "Adicionar compositor" at bounding box center [432, 315] width 100 height 28
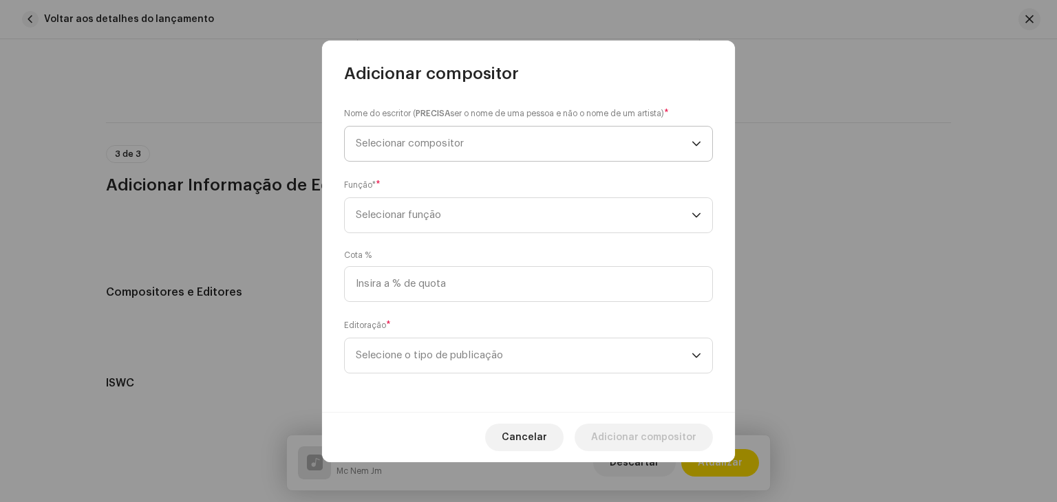
click at [452, 150] on span "Selecionar compositor" at bounding box center [524, 144] width 336 height 34
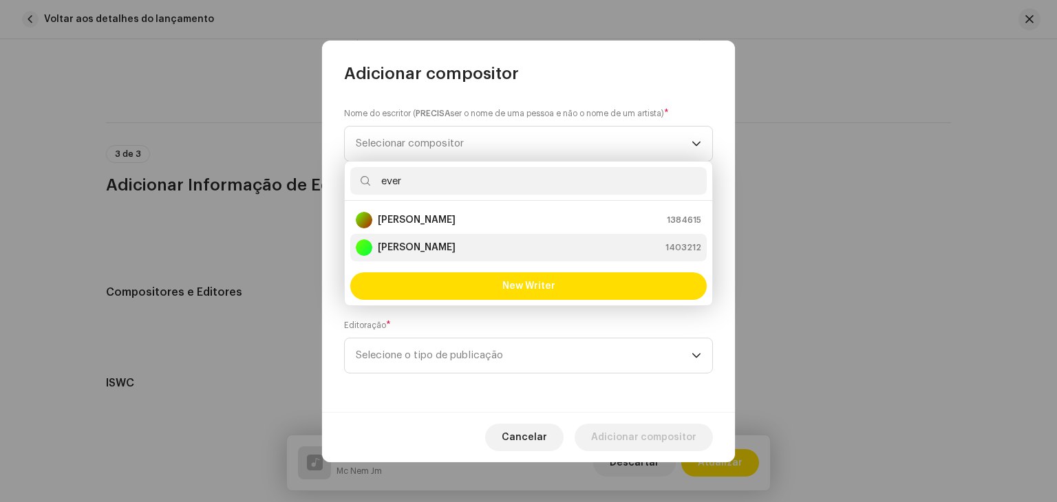
type input "ever"
click at [426, 241] on strong "[PERSON_NAME]" at bounding box center [417, 248] width 78 height 14
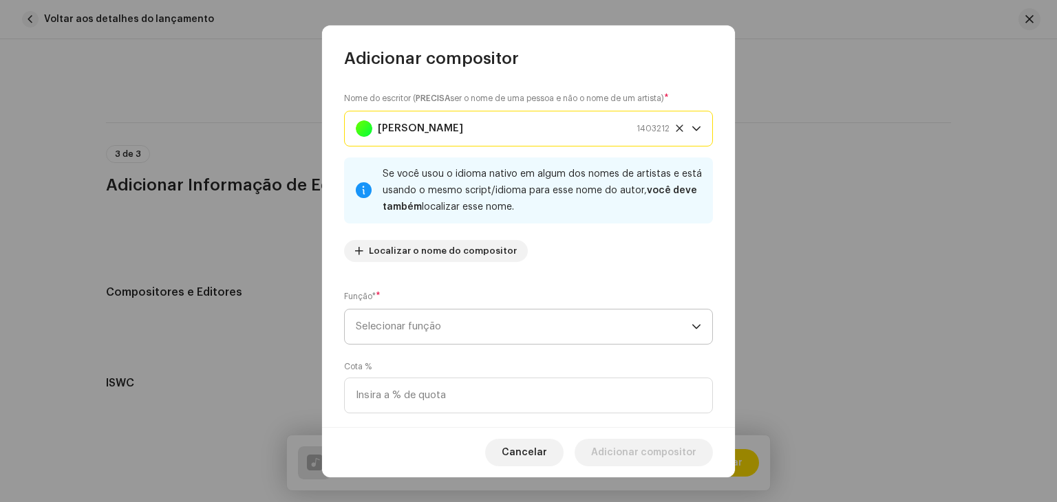
click at [421, 329] on span "Selecionar função" at bounding box center [524, 327] width 336 height 34
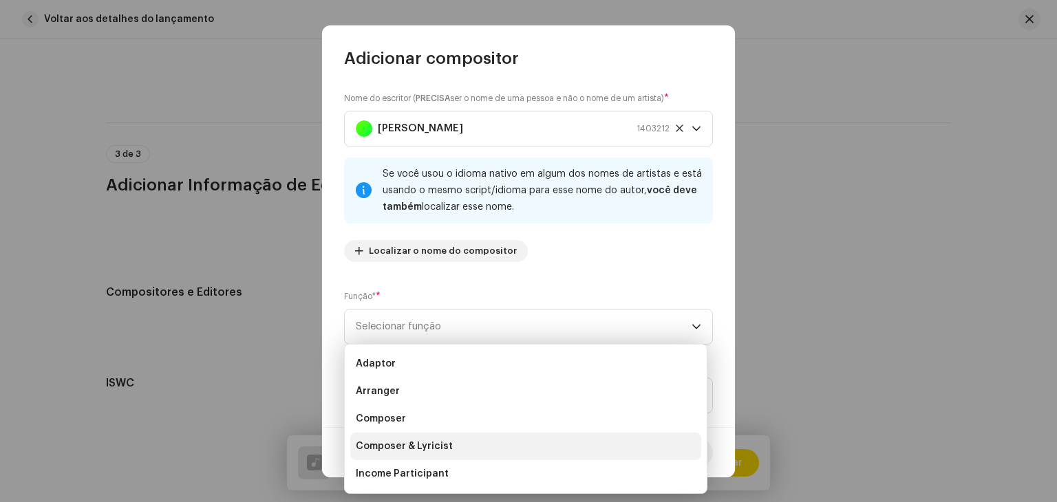
click at [413, 445] on span "Composer & Lyricist" at bounding box center [404, 447] width 97 height 14
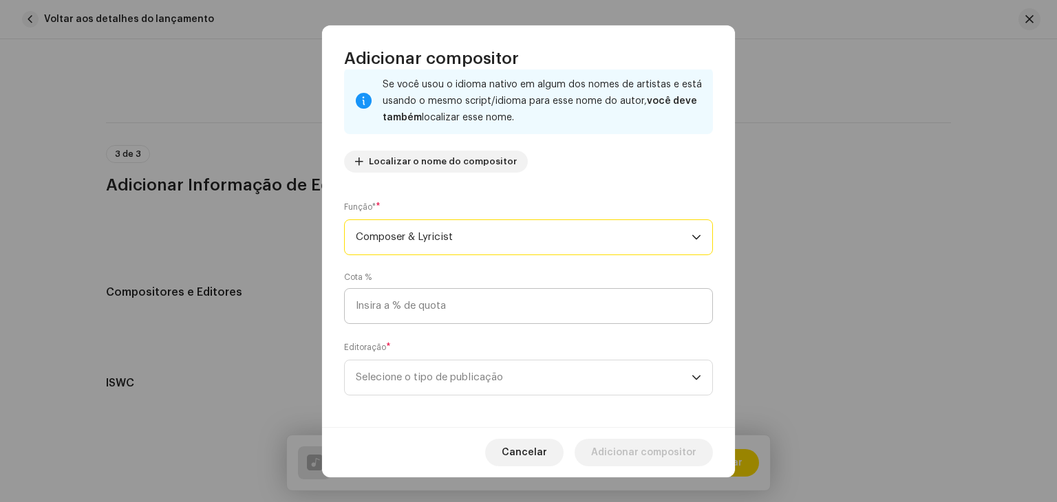
scroll to position [96, 0]
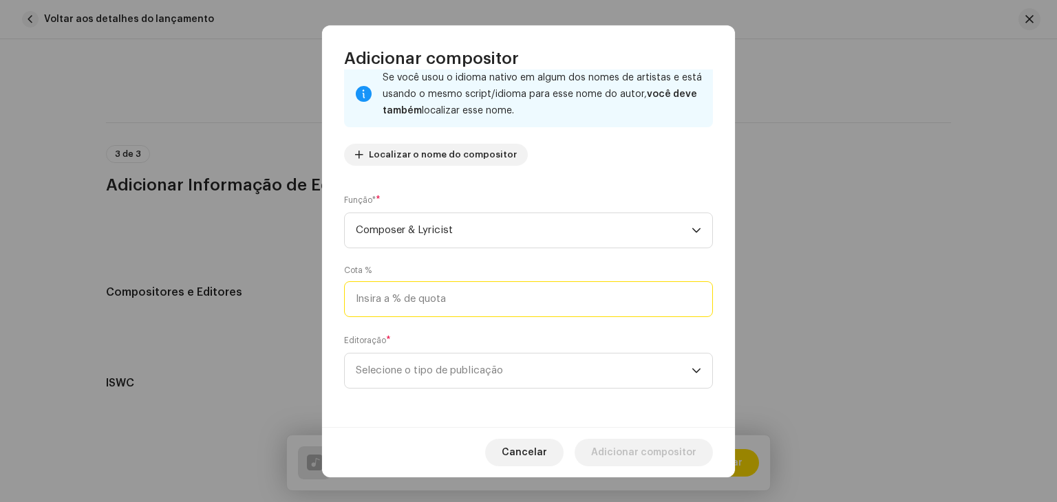
click at [472, 292] on input at bounding box center [528, 300] width 369 height 36
type input "50,00"
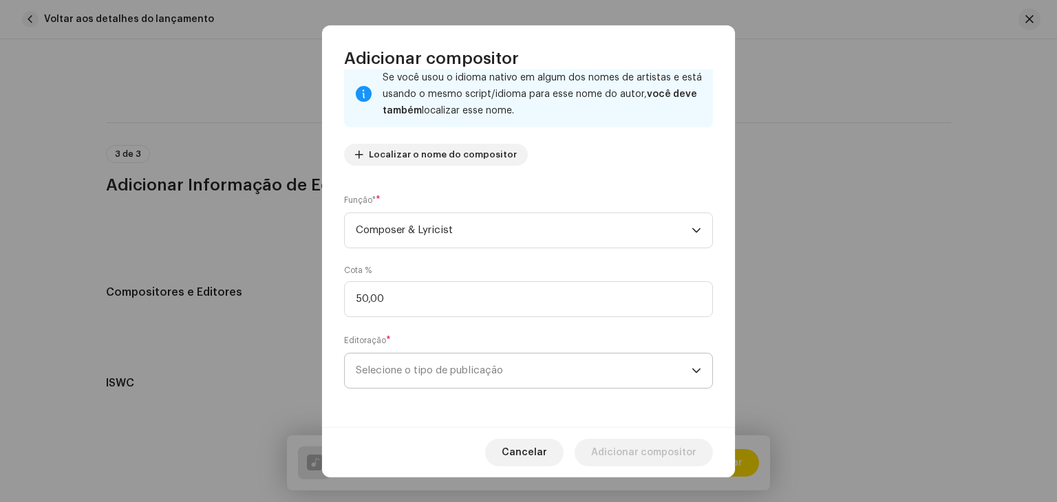
click at [443, 364] on span "Selecione o tipo de publicação" at bounding box center [524, 371] width 336 height 34
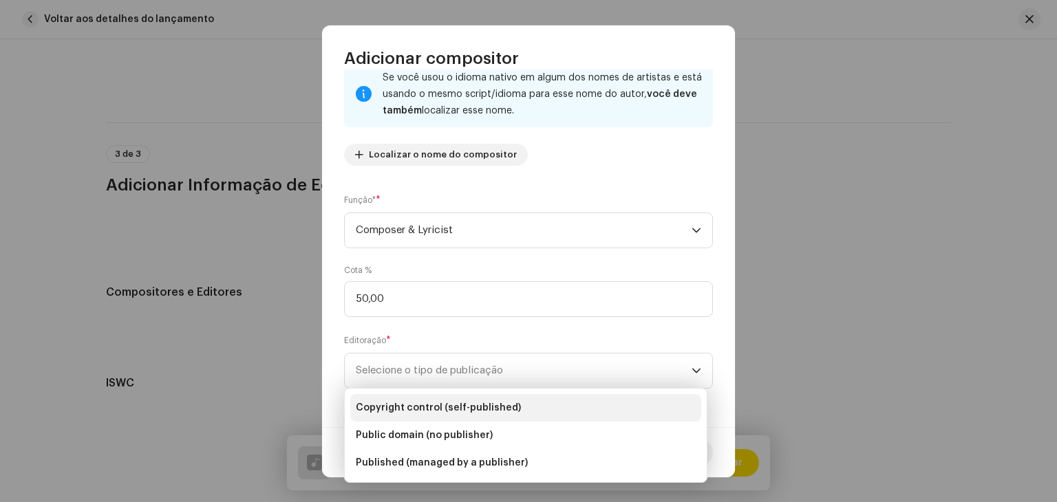
click at [436, 405] on span "Copyright control (self-published)" at bounding box center [438, 408] width 165 height 14
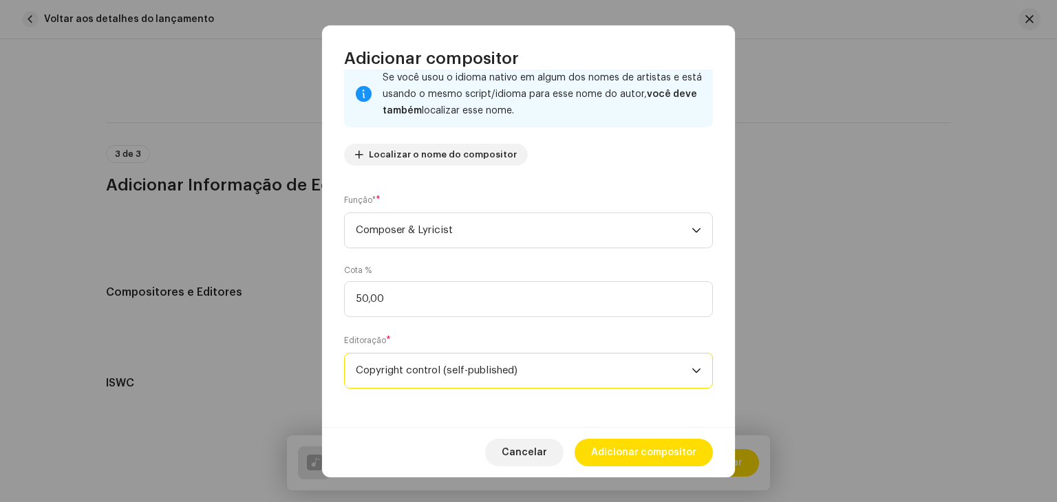
click at [443, 370] on span "Copyright control (self-published)" at bounding box center [524, 371] width 336 height 34
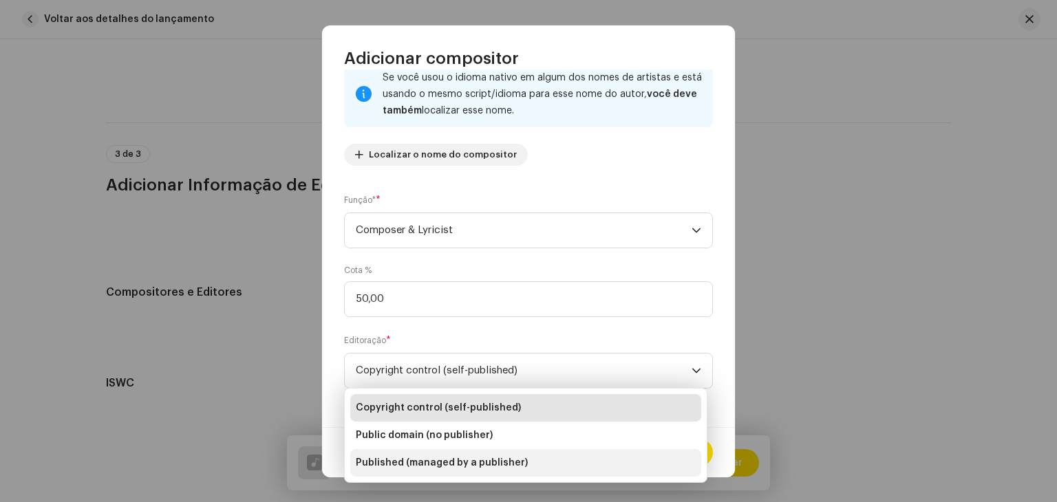
click at [432, 475] on li "Published (managed by a publisher)" at bounding box center [525, 463] width 351 height 28
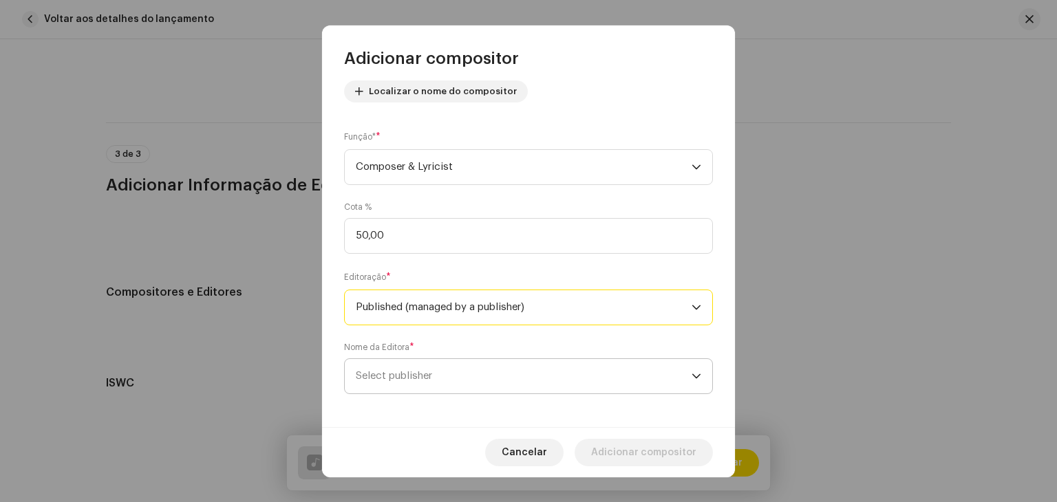
scroll to position [166, 0]
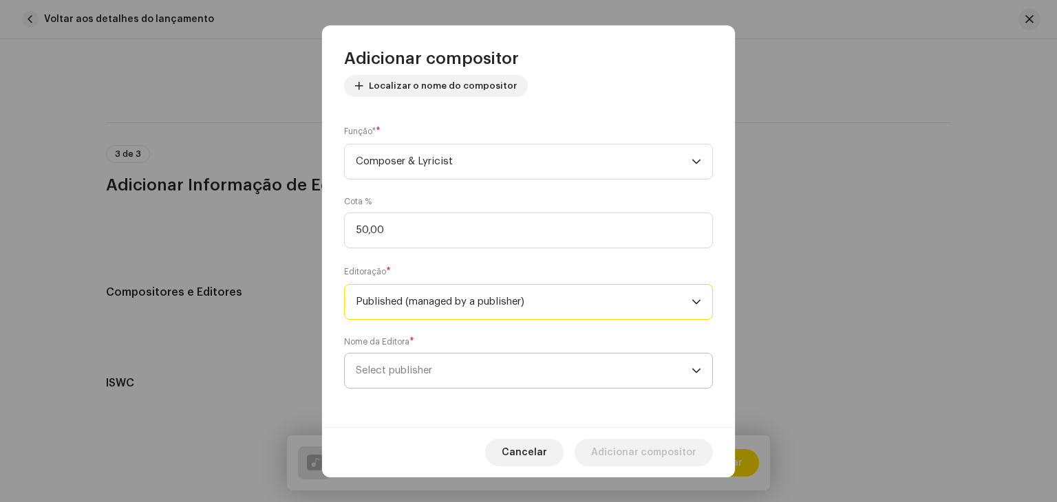
click at [448, 358] on span "Select publisher" at bounding box center [524, 371] width 336 height 34
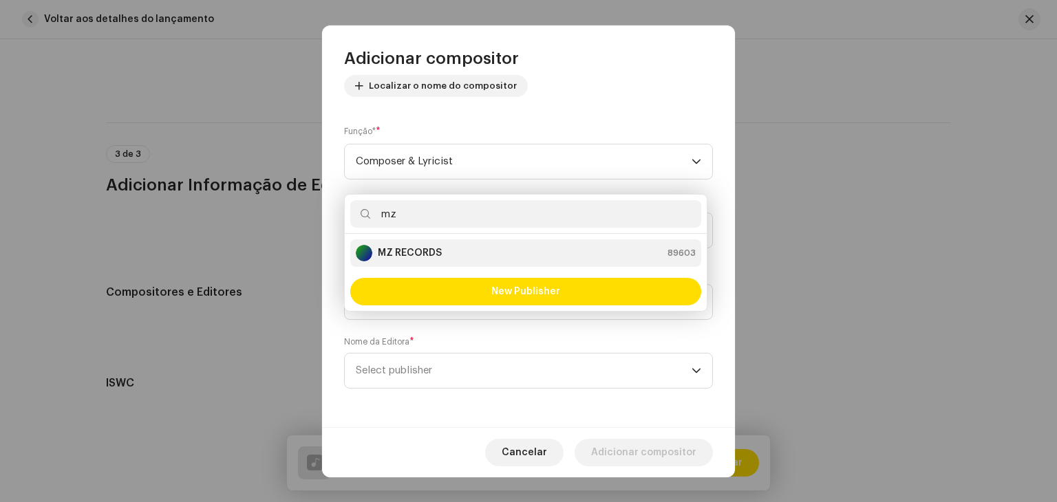
type input "mz"
click at [468, 258] on div "MZ RECORDS 89603" at bounding box center [526, 253] width 340 height 17
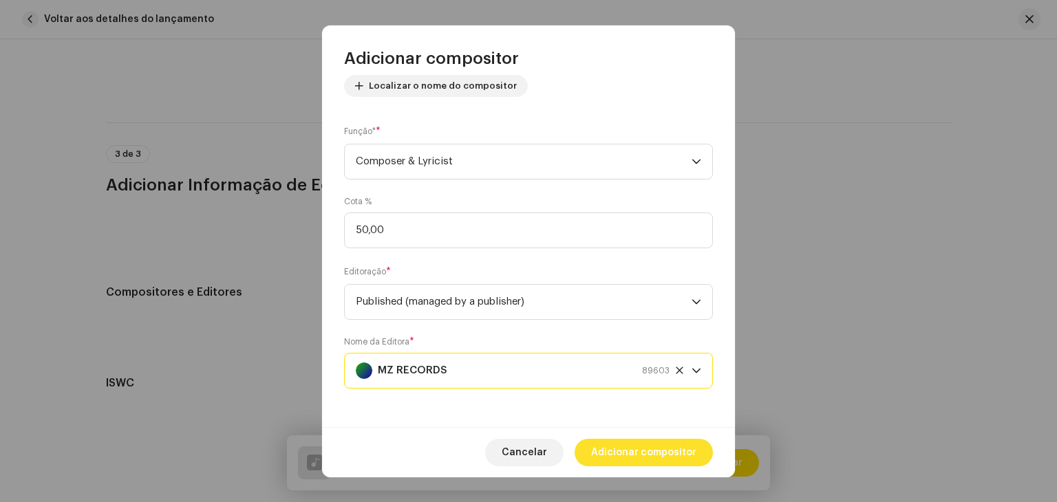
click at [655, 463] on span "Adicionar compositor" at bounding box center [643, 453] width 105 height 28
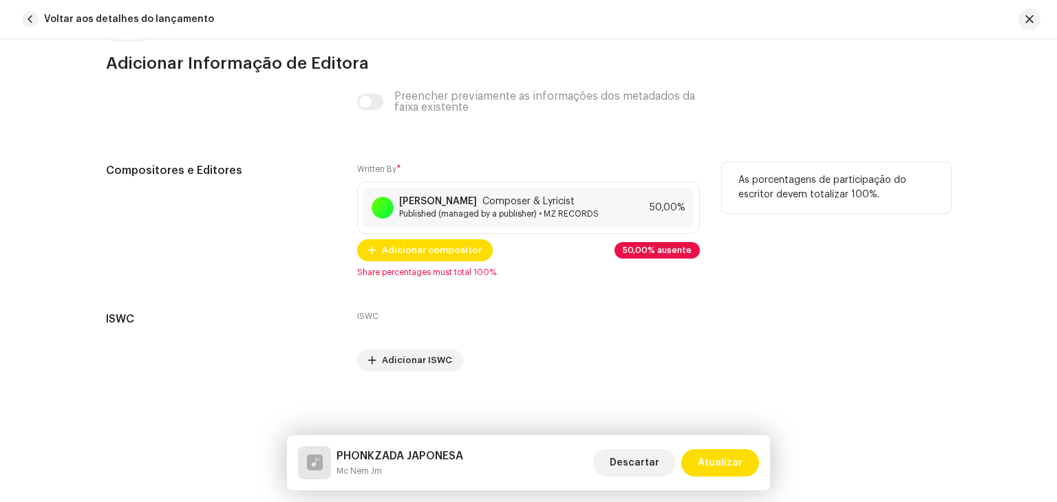
scroll to position [2941, 0]
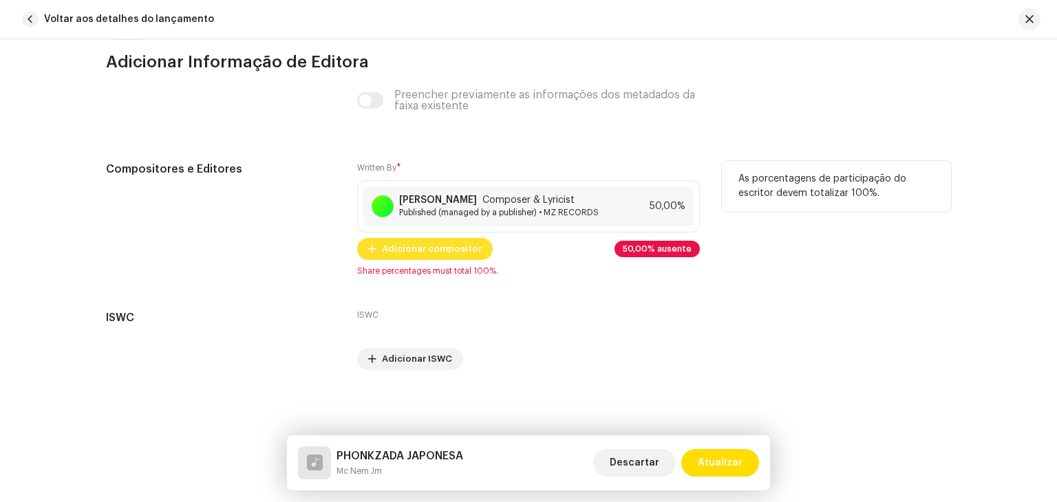
click at [425, 253] on span "Adicionar compositor" at bounding box center [432, 249] width 100 height 28
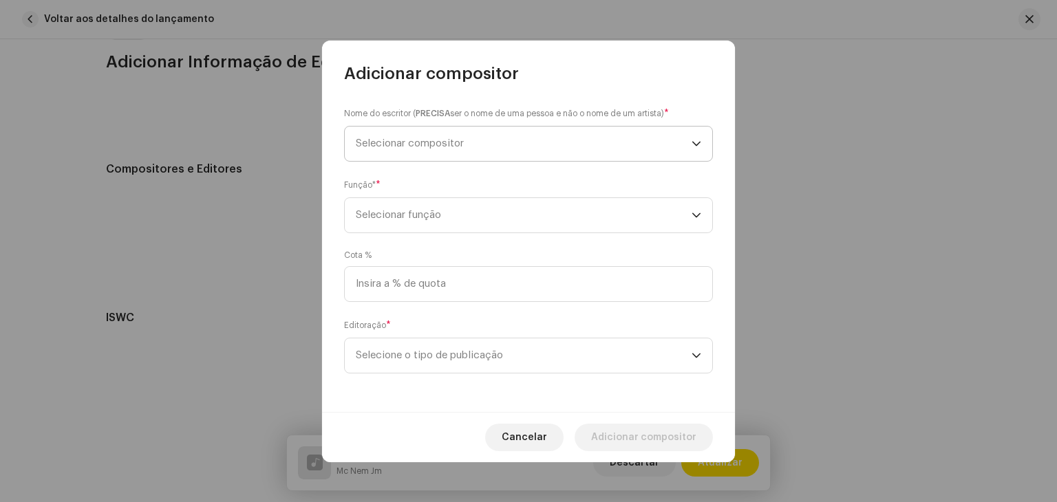
click at [445, 145] on span "Selecionar compositor" at bounding box center [410, 143] width 108 height 10
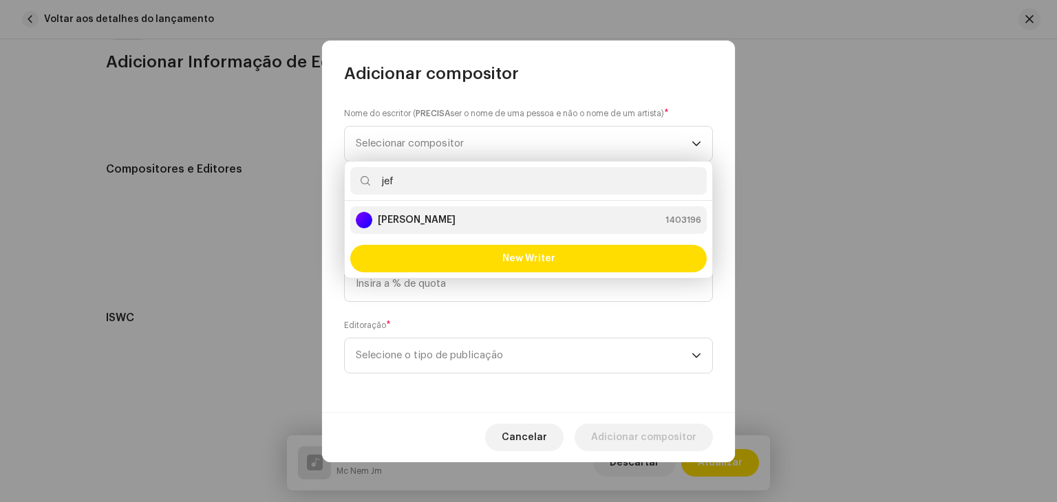
type input "jef"
click at [427, 218] on strong "[PERSON_NAME]" at bounding box center [417, 220] width 78 height 14
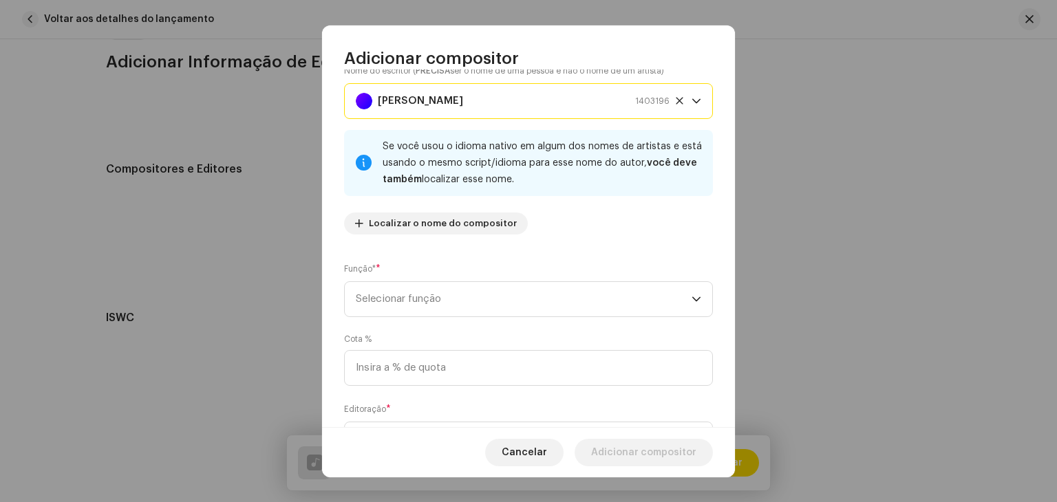
scroll to position [96, 0]
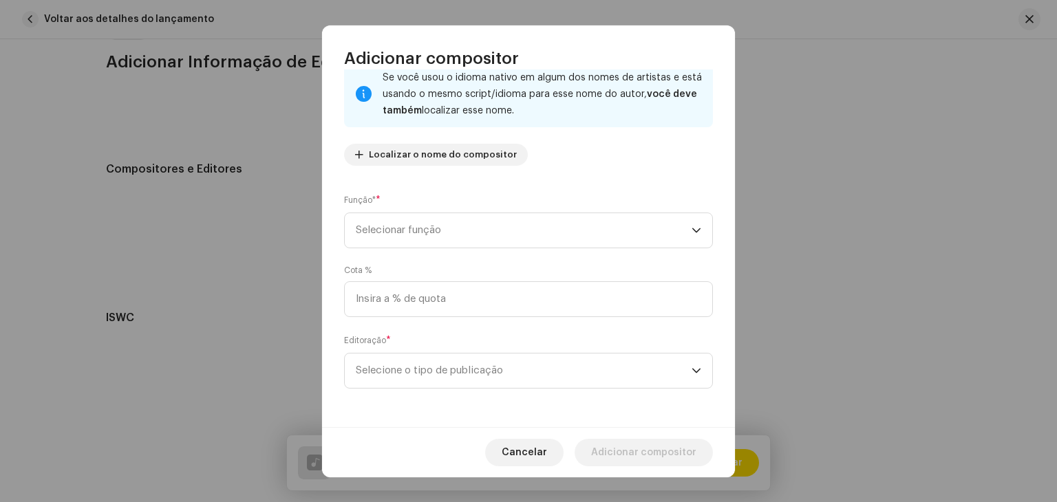
click at [443, 235] on span "Selecionar função" at bounding box center [524, 230] width 336 height 34
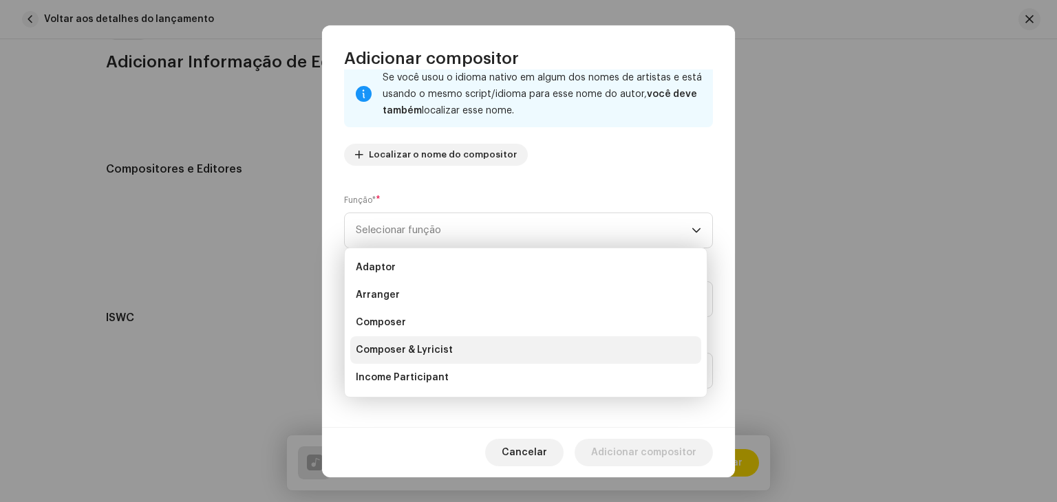
click at [424, 348] on span "Composer & Lyricist" at bounding box center [404, 350] width 97 height 14
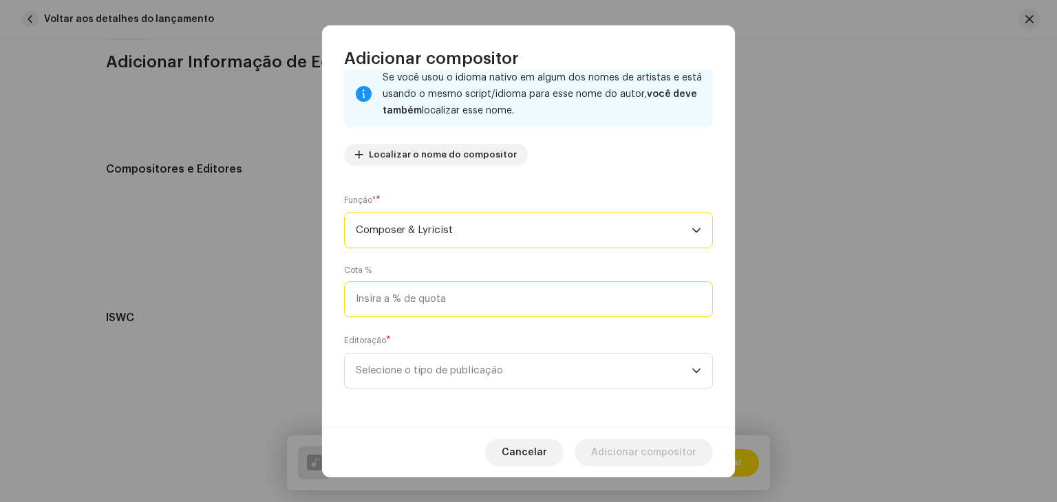
click at [452, 294] on input at bounding box center [528, 300] width 369 height 36
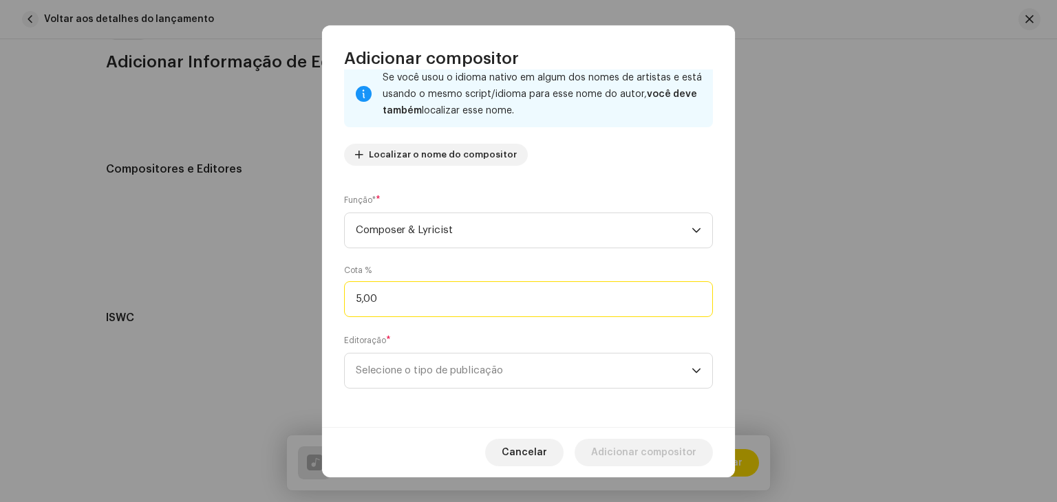
type input "50,00"
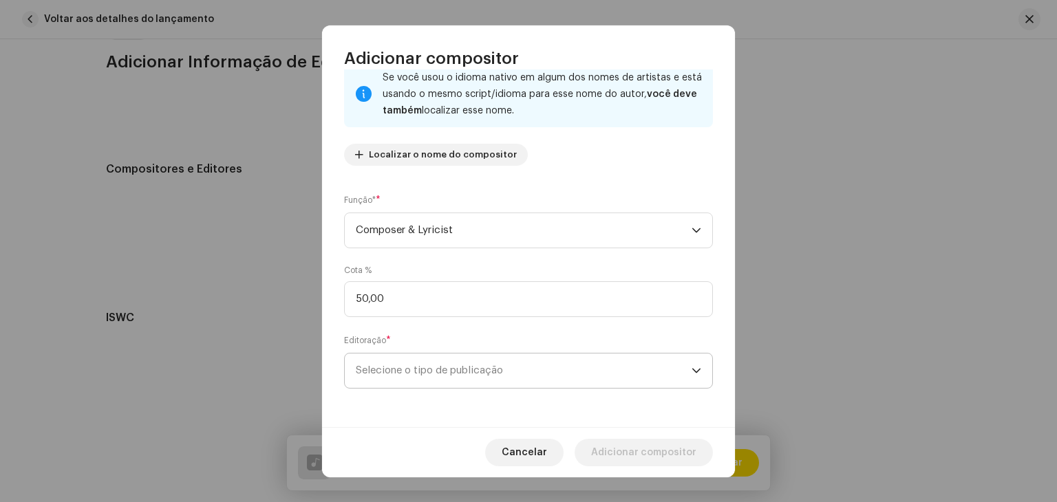
click at [432, 377] on span "Selecione o tipo de publicação" at bounding box center [524, 371] width 336 height 34
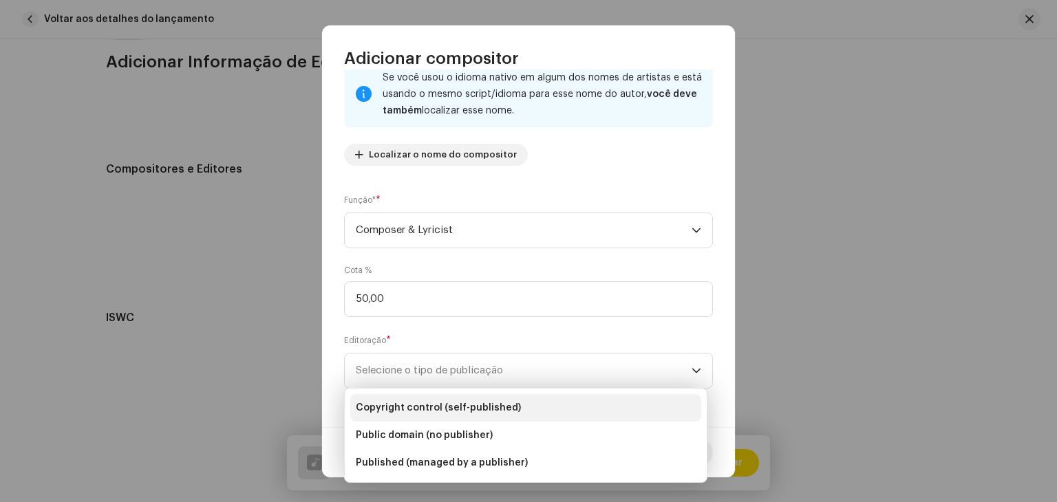
click at [432, 405] on span "Copyright control (self-published)" at bounding box center [438, 408] width 165 height 14
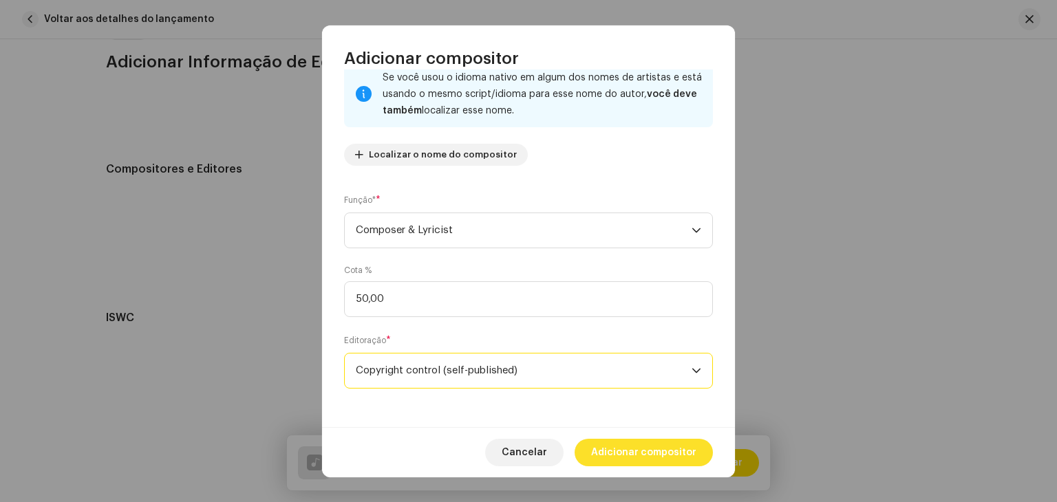
click at [644, 449] on span "Adicionar compositor" at bounding box center [643, 453] width 105 height 28
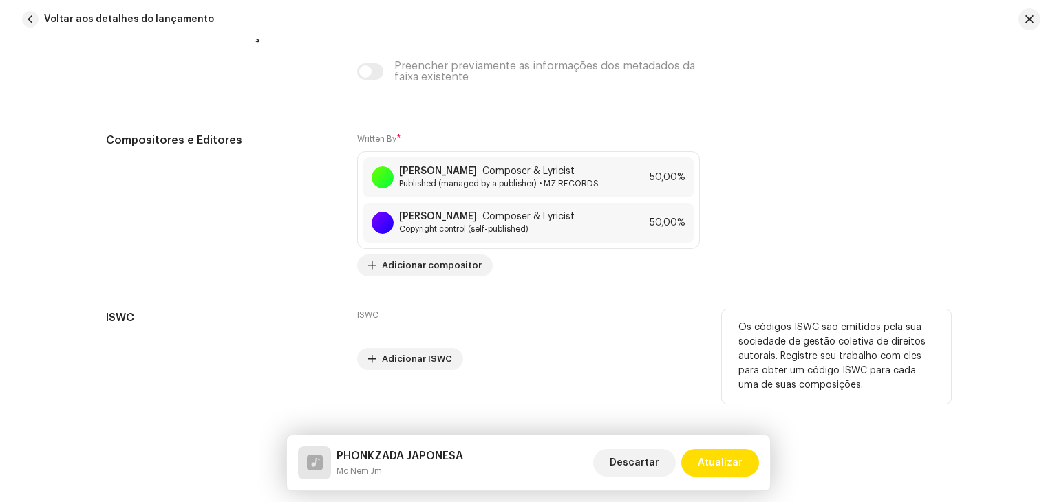
scroll to position [2982, 0]
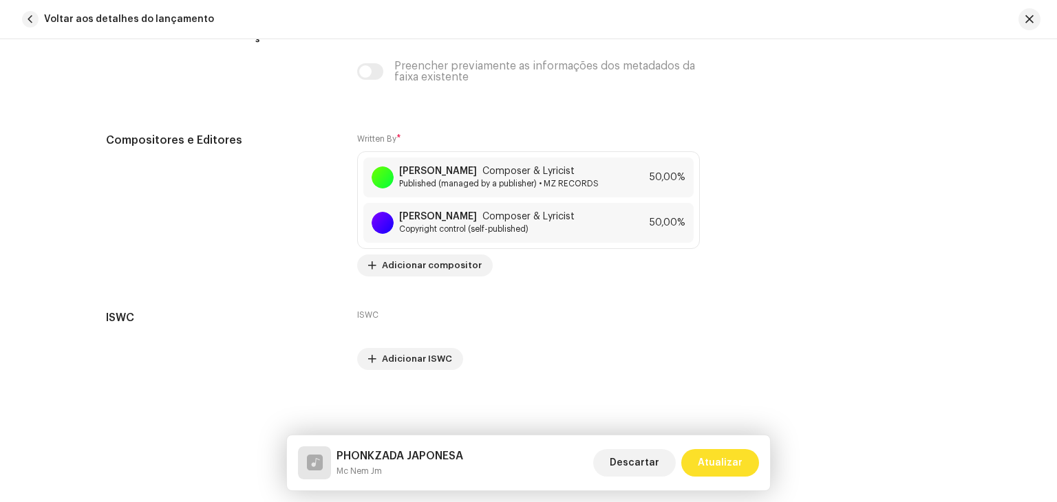
click at [727, 459] on span "Atualizar" at bounding box center [720, 463] width 45 height 28
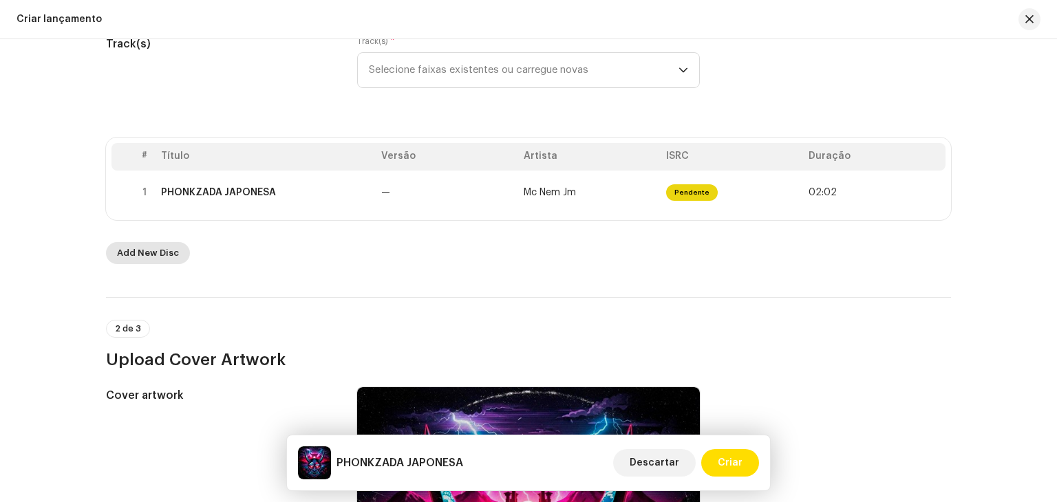
click at [161, 251] on span "Add New Disc" at bounding box center [148, 254] width 62 height 28
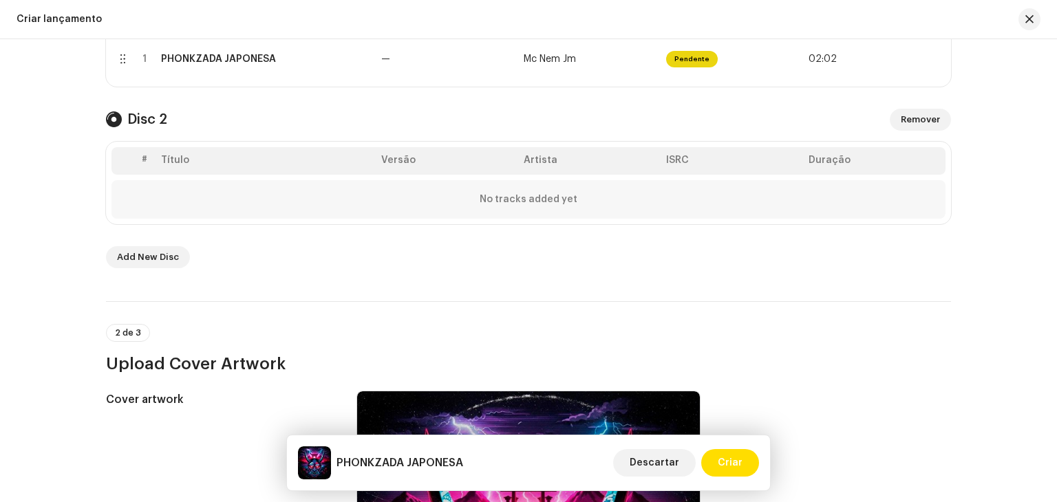
scroll to position [330, 0]
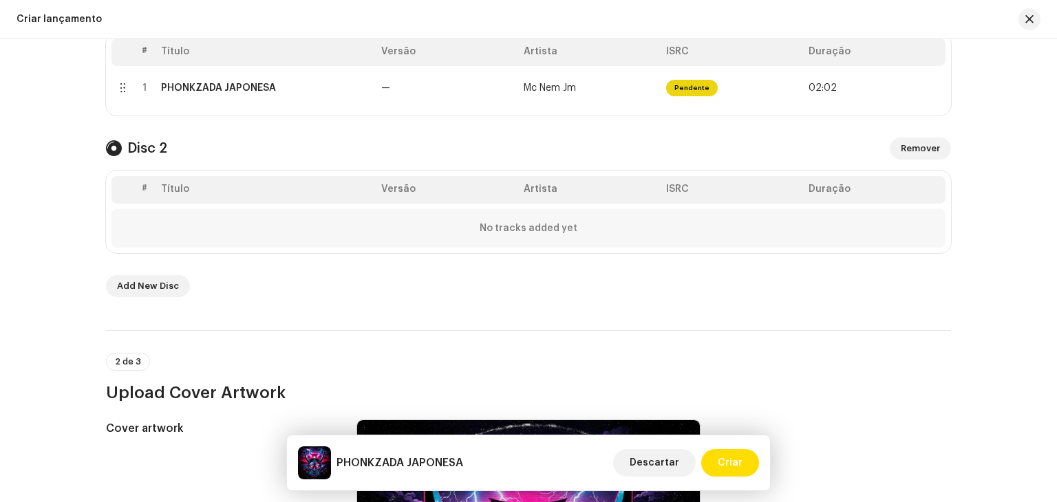
click at [498, 216] on div "No tracks added yet" at bounding box center [528, 228] width 834 height 39
click at [515, 237] on div "No tracks added yet" at bounding box center [528, 228] width 834 height 39
click at [518, 224] on strong "No tracks added yet" at bounding box center [529, 228] width 98 height 11
drag, startPoint x: 523, startPoint y: 198, endPoint x: 526, endPoint y: 176, distance: 21.5
click at [523, 197] on th "Artista" at bounding box center [589, 190] width 142 height 28
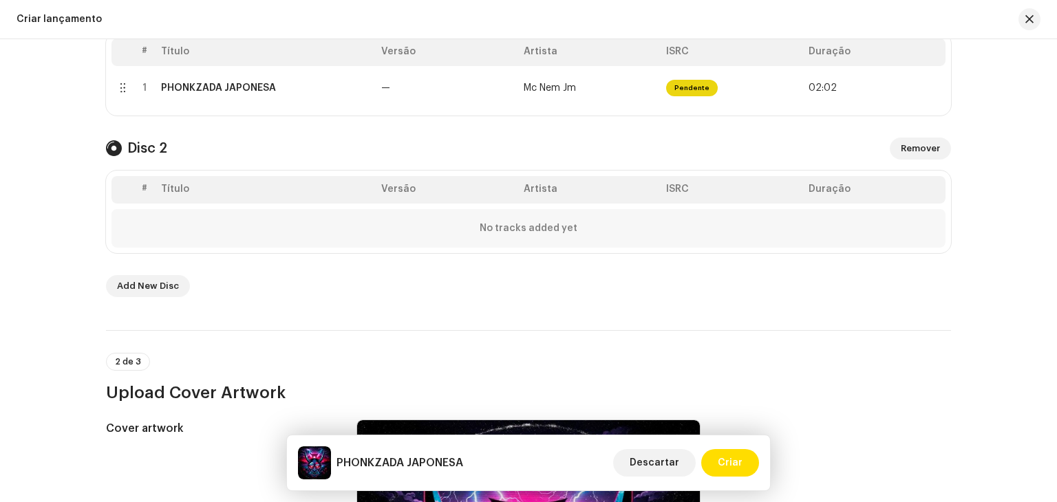
click at [526, 176] on th "Artista" at bounding box center [589, 190] width 142 height 28
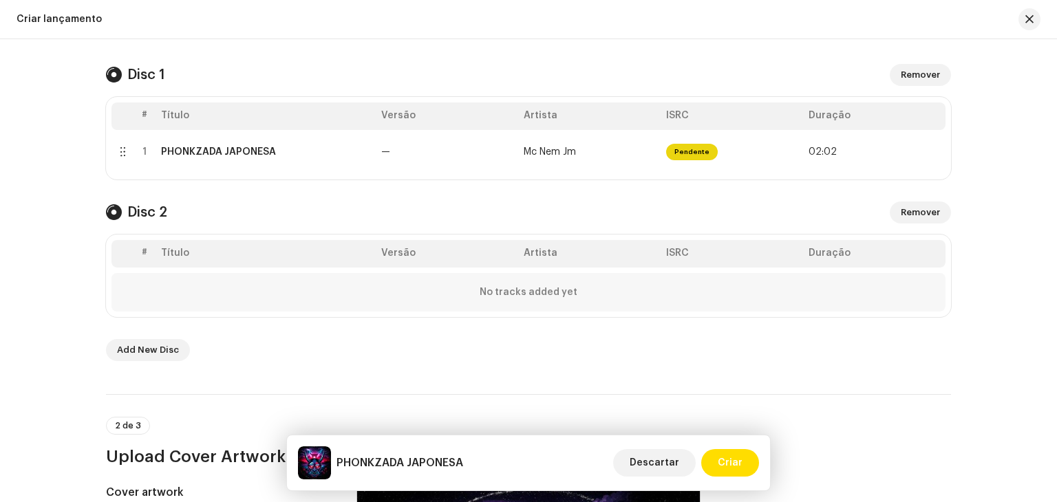
scroll to position [262, 0]
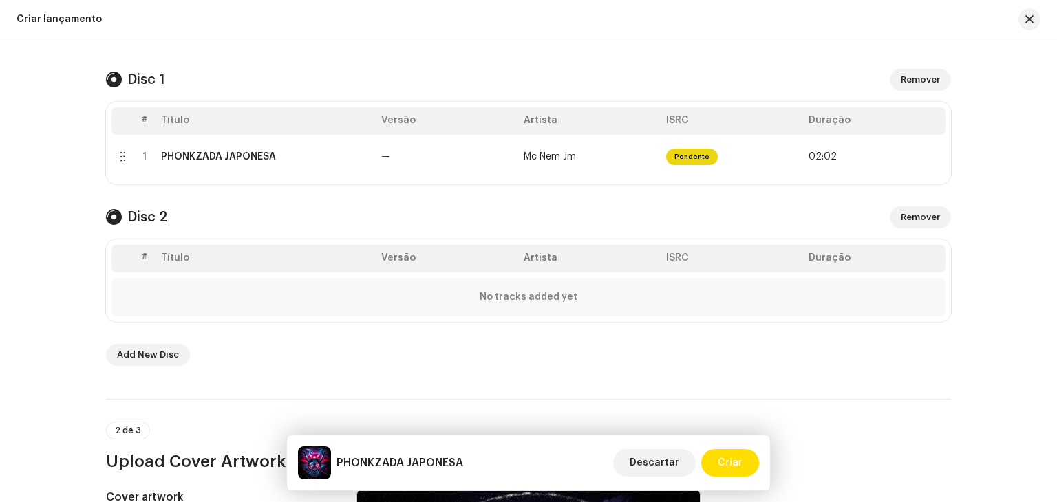
click at [245, 262] on th "Título" at bounding box center [266, 259] width 220 height 28
click at [920, 215] on span "Remover" at bounding box center [920, 218] width 39 height 28
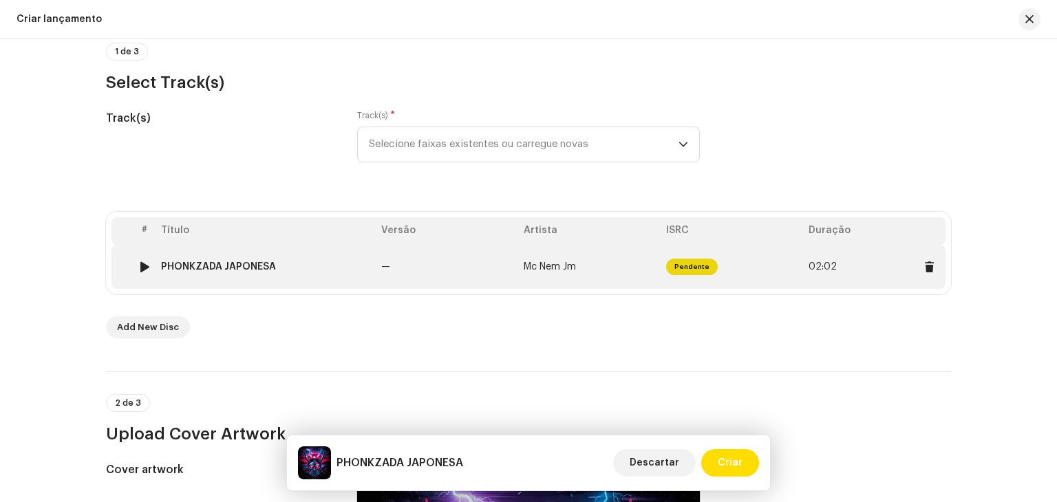
scroll to position [124, 0]
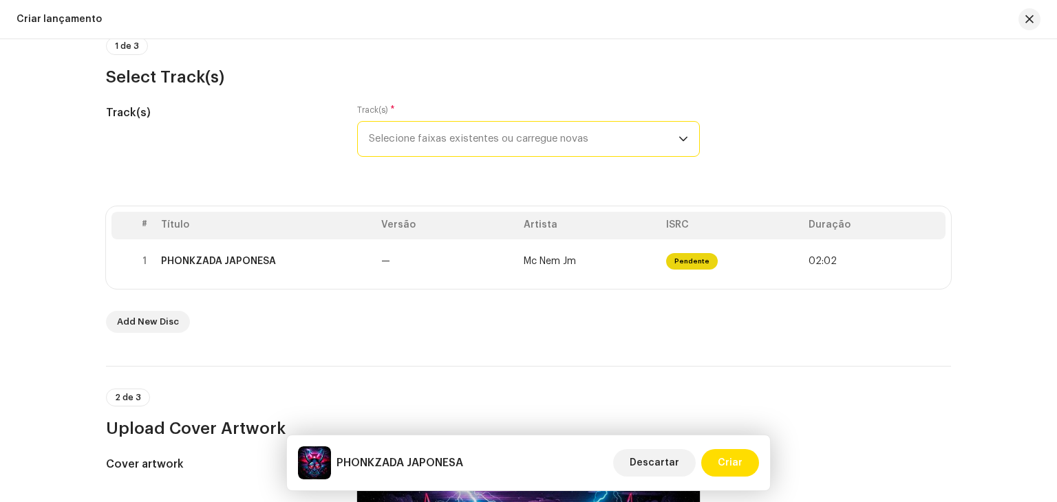
click at [498, 151] on span "Selecione faixas existentes ou carregue novas" at bounding box center [524, 139] width 310 height 34
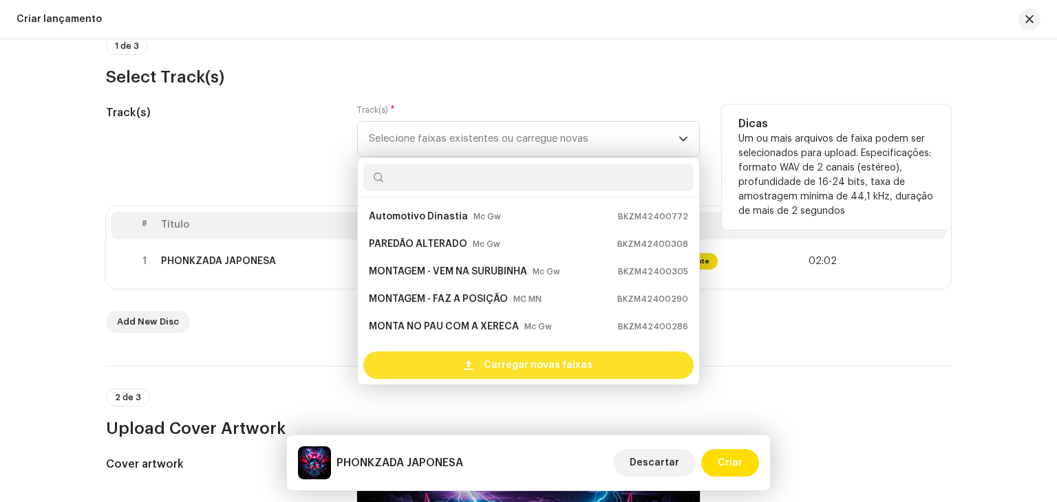
scroll to position [22, 0]
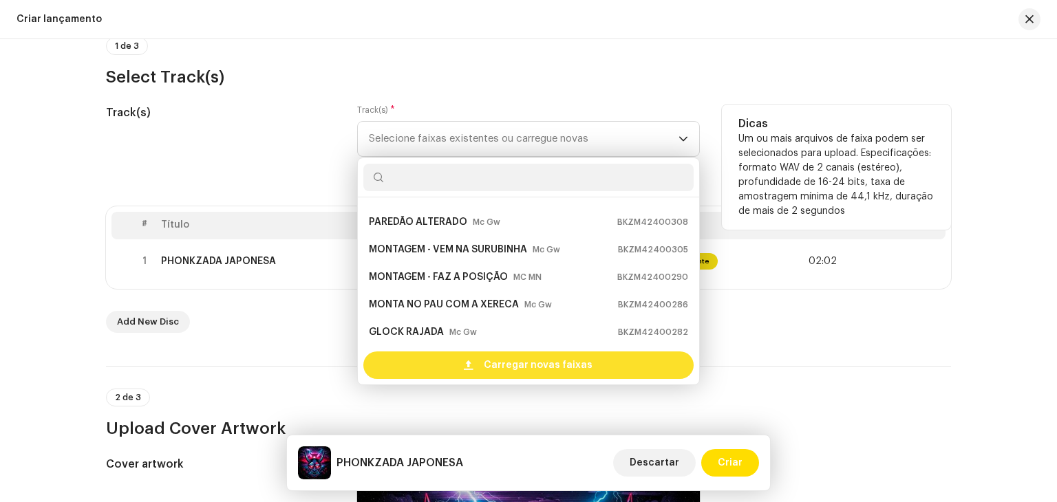
click at [487, 370] on span "Carregar novas faixas" at bounding box center [538, 366] width 109 height 28
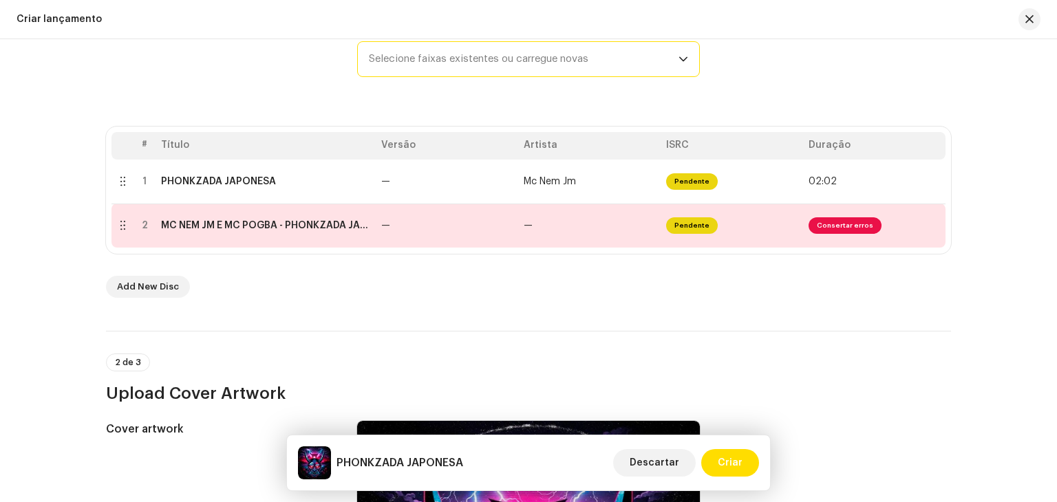
scroll to position [275, 0]
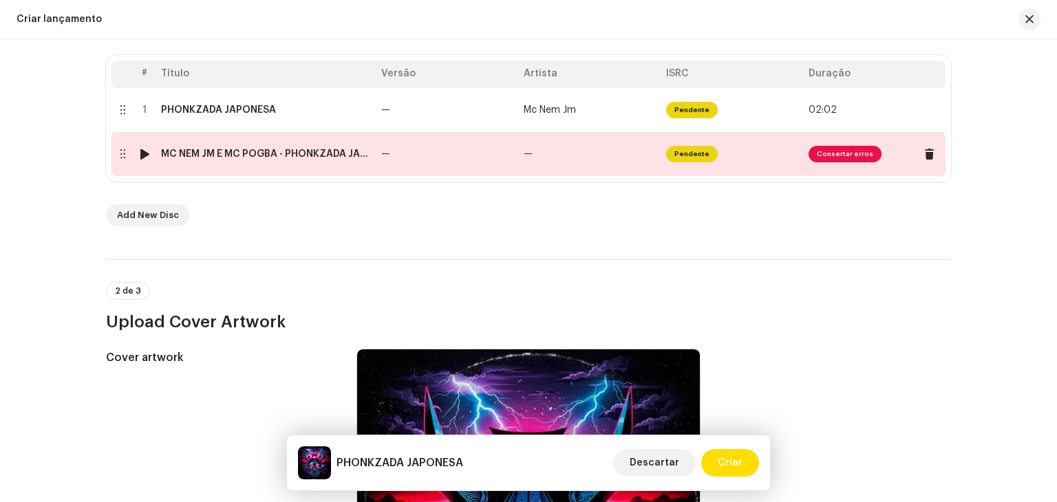
click at [475, 141] on td "—" at bounding box center [447, 154] width 142 height 44
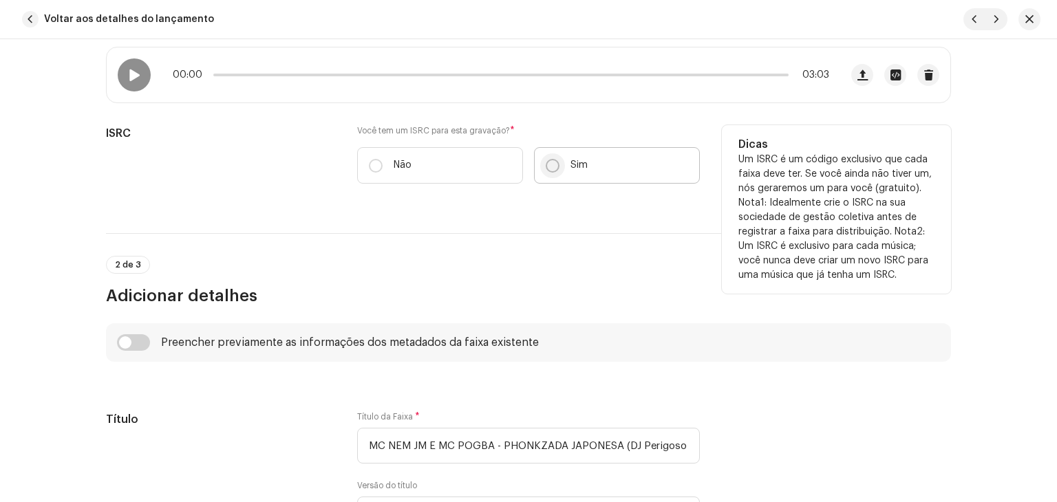
drag, startPoint x: 511, startPoint y: 157, endPoint x: 551, endPoint y: 166, distance: 41.6
click at [512, 157] on label "Não" at bounding box center [440, 165] width 166 height 36
click at [383, 159] on input "Não" at bounding box center [376, 166] width 14 height 14
radio input "true"
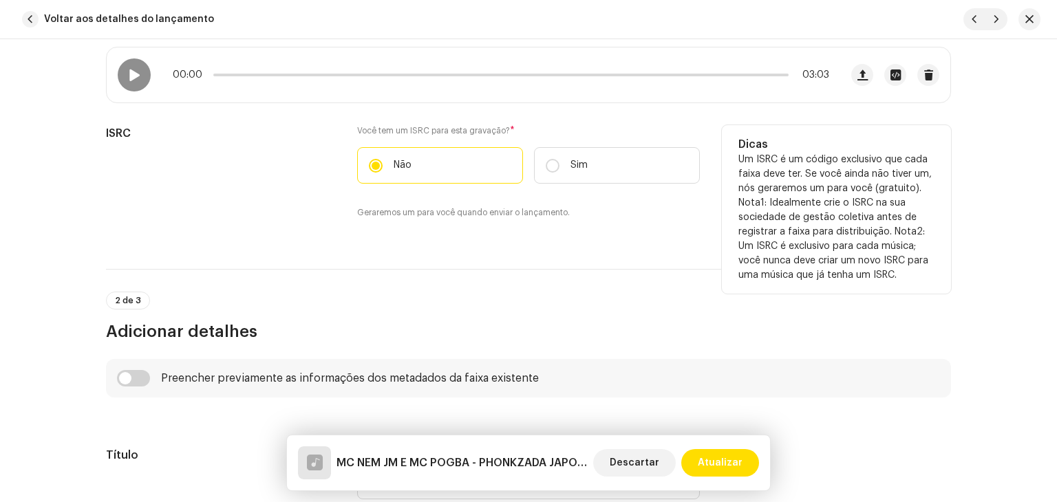
click at [608, 187] on div "Você tem um ISRC para esta gravação? * Não Sim Geraremos um para você quando en…" at bounding box center [528, 172] width 343 height 94
click at [556, 162] on p-radiobutton at bounding box center [553, 166] width 14 height 14
click at [556, 162] on input "Sim" at bounding box center [553, 166] width 14 height 14
radio input "true"
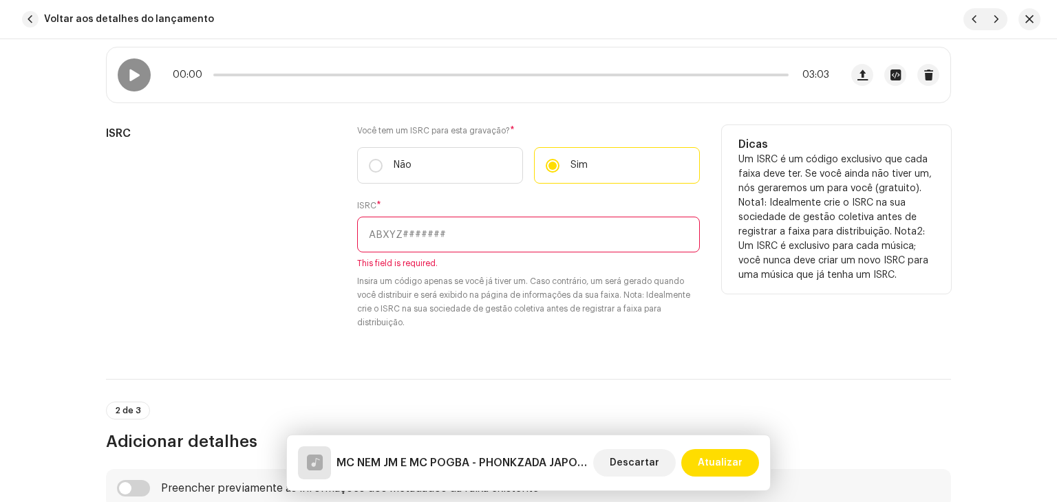
click at [398, 234] on input "text" at bounding box center [528, 235] width 343 height 36
paste input "BKZM42500074"
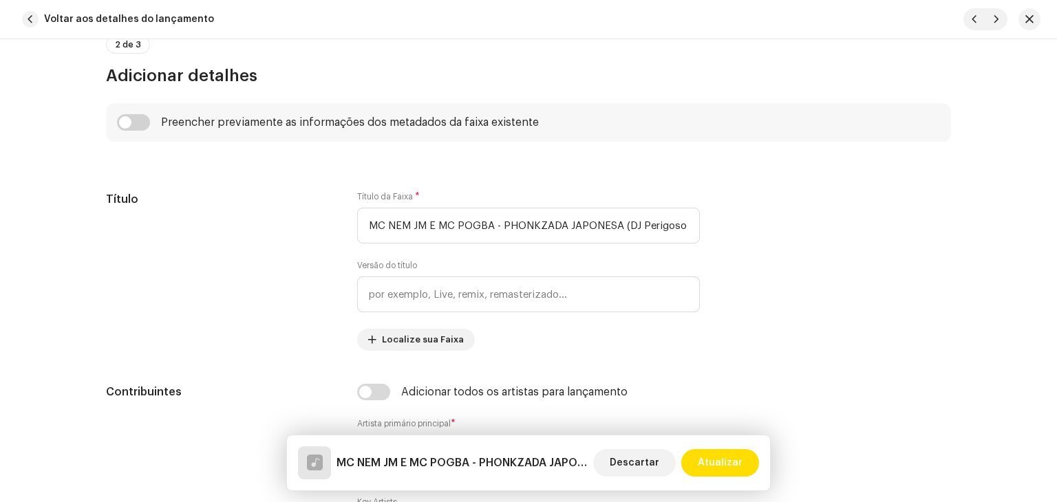
scroll to position [619, 0]
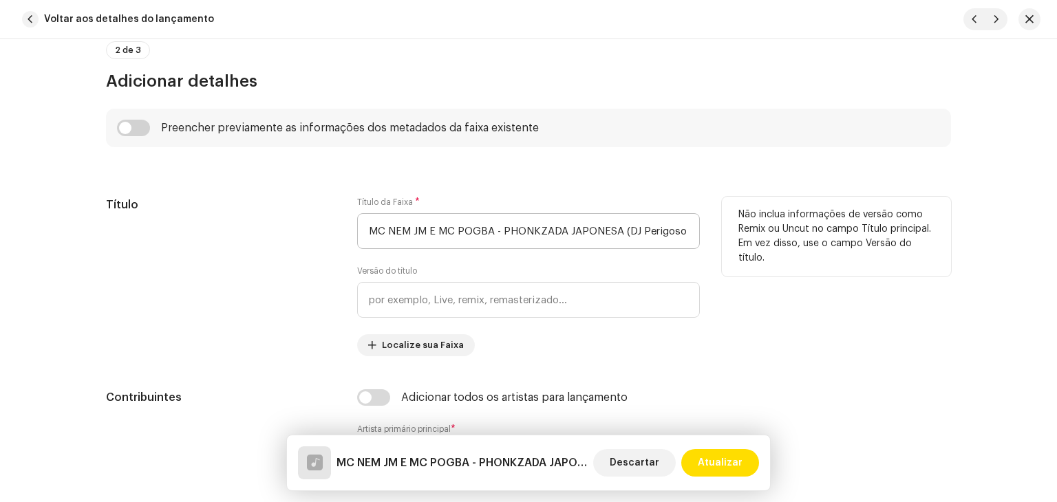
type input "BKZM42500074"
drag, startPoint x: 498, startPoint y: 229, endPoint x: 268, endPoint y: 211, distance: 230.5
click at [268, 211] on div "Título Título da Faixa * MC NEM JM E MC POGBA - PHONKZADA JAPONESA (DJ Perigoso…" at bounding box center [528, 277] width 845 height 160
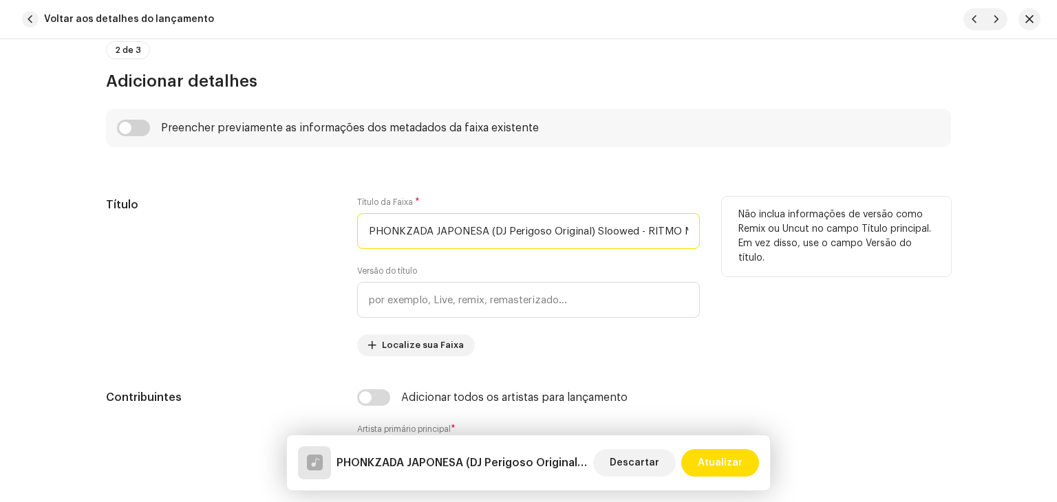
scroll to position [0, 70]
drag, startPoint x: 480, startPoint y: 226, endPoint x: 779, endPoint y: 232, distance: 299.4
click at [779, 232] on div "Título Título da Faixa * PHONKZADA JAPONESA (DJ Perigoso Original) Sloowed - RI…" at bounding box center [528, 277] width 845 height 160
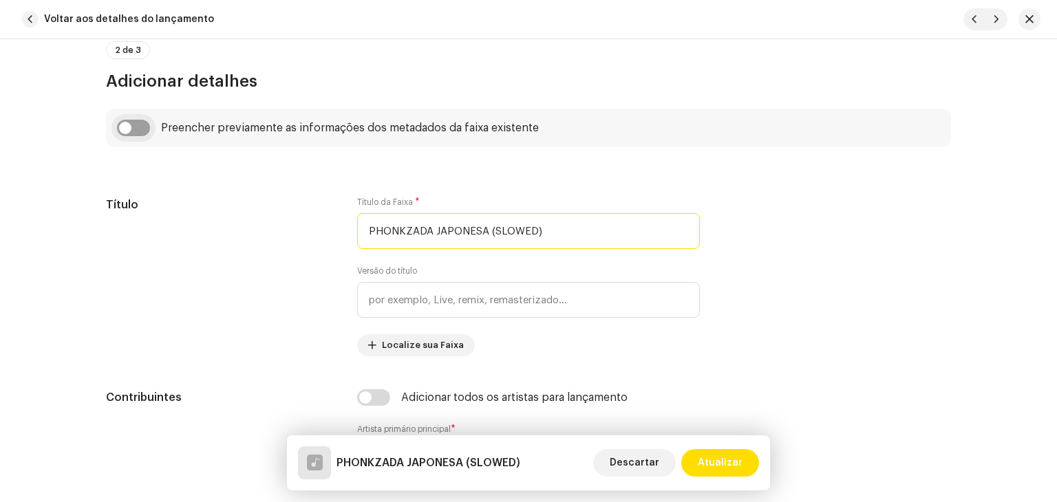
type input "PHONKZADA JAPONESA (SLOWED)"
click at [118, 133] on input "checkbox" at bounding box center [133, 128] width 33 height 17
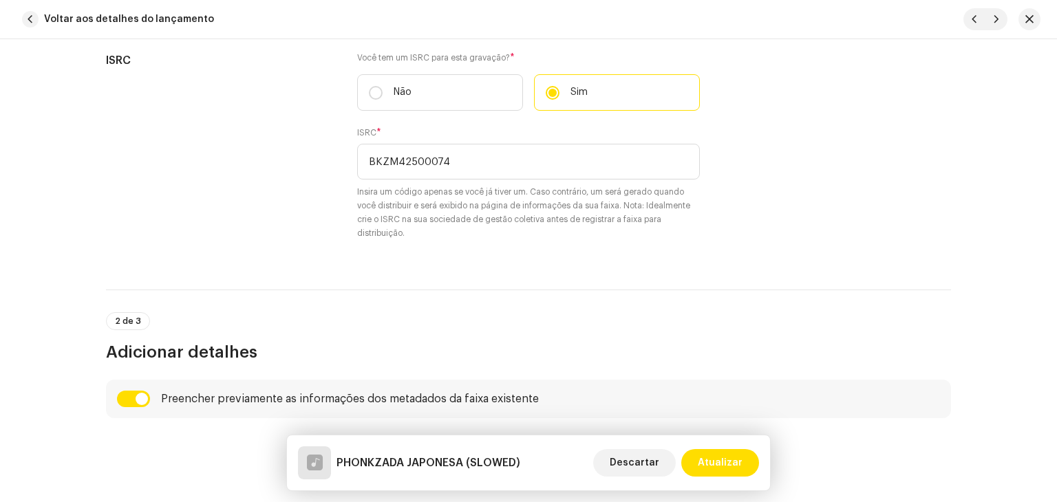
scroll to position [413, 0]
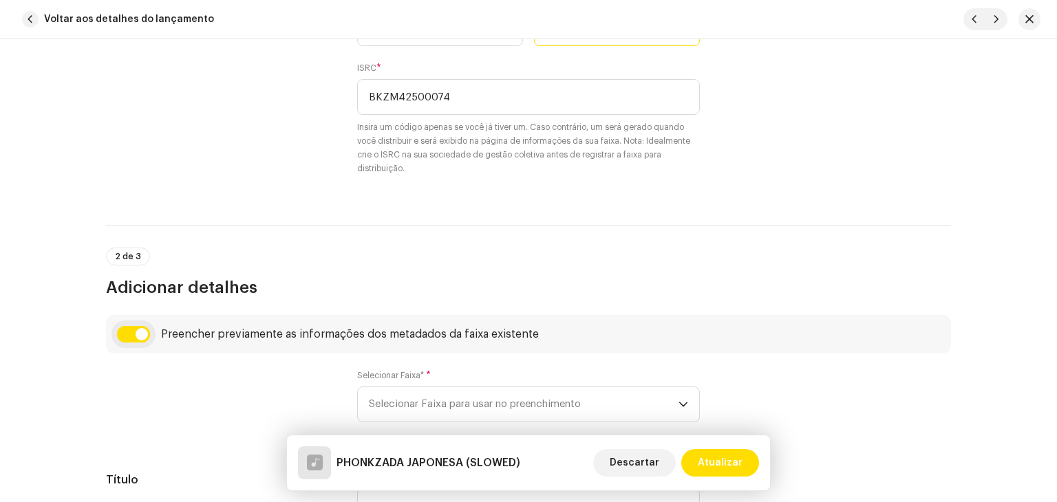
click at [137, 332] on input "checkbox" at bounding box center [133, 334] width 33 height 17
click at [130, 329] on input "checkbox" at bounding box center [133, 334] width 33 height 17
checkbox input "true"
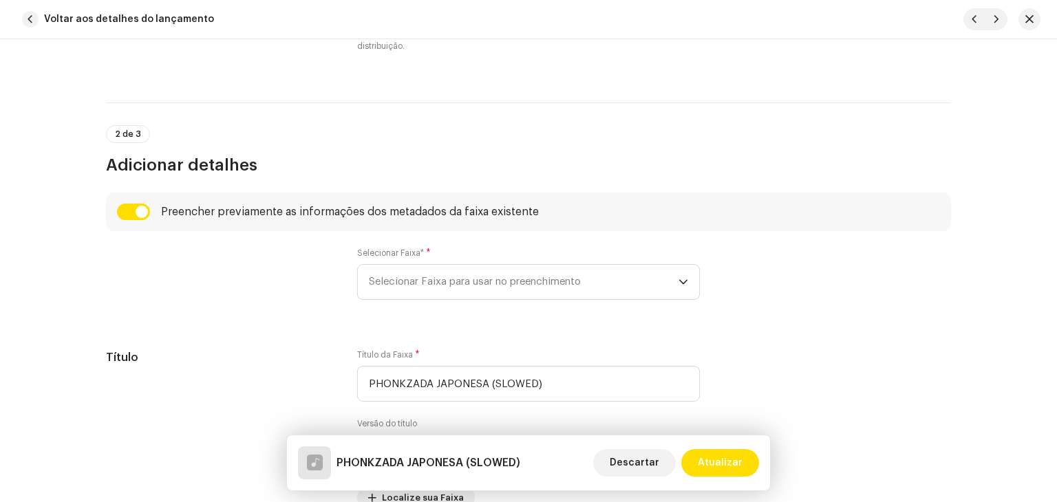
scroll to position [551, 0]
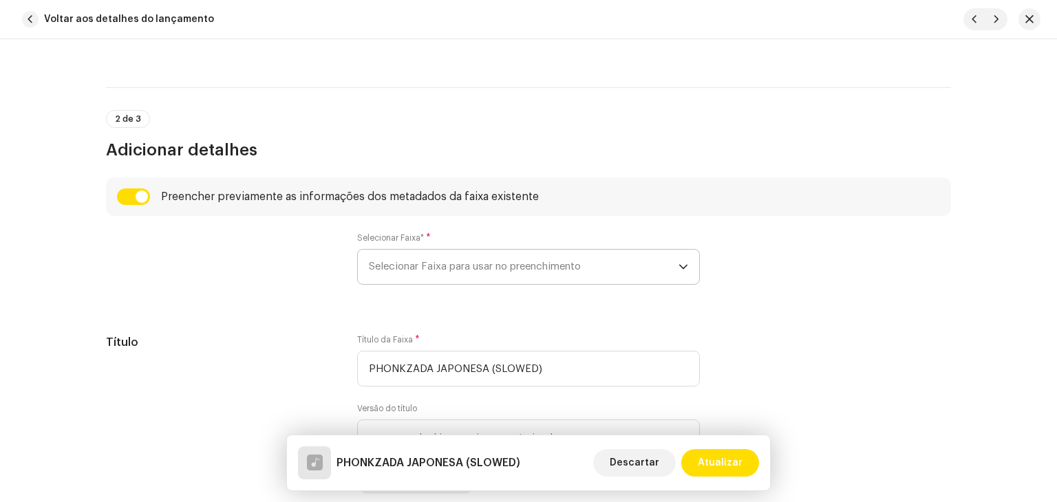
click at [493, 269] on span "Selecionar Faixa para usar no preenchimento" at bounding box center [524, 267] width 310 height 34
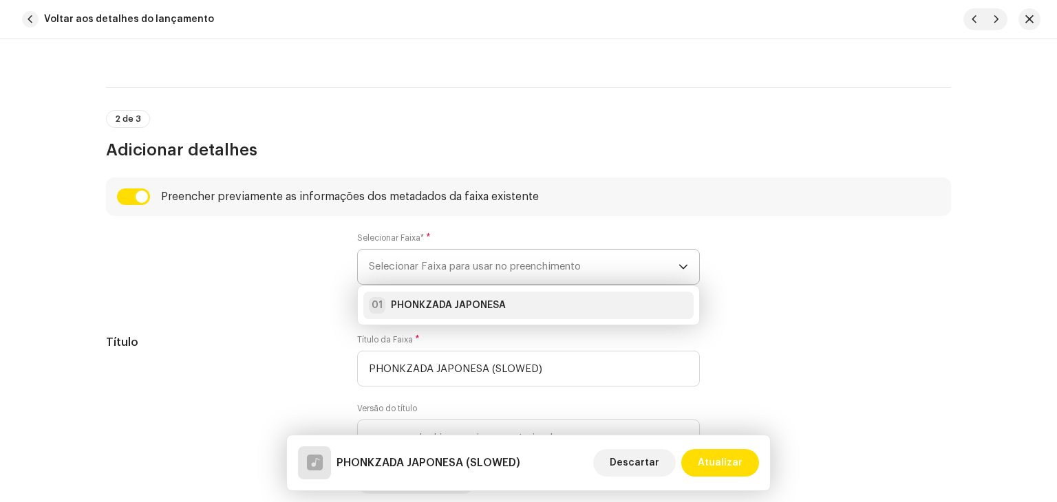
click at [473, 295] on li "01 PHONKZADA JAPONESA" at bounding box center [528, 306] width 330 height 28
radio input "true"
type input "Brasil dos Fluxos"
checkbox input "true"
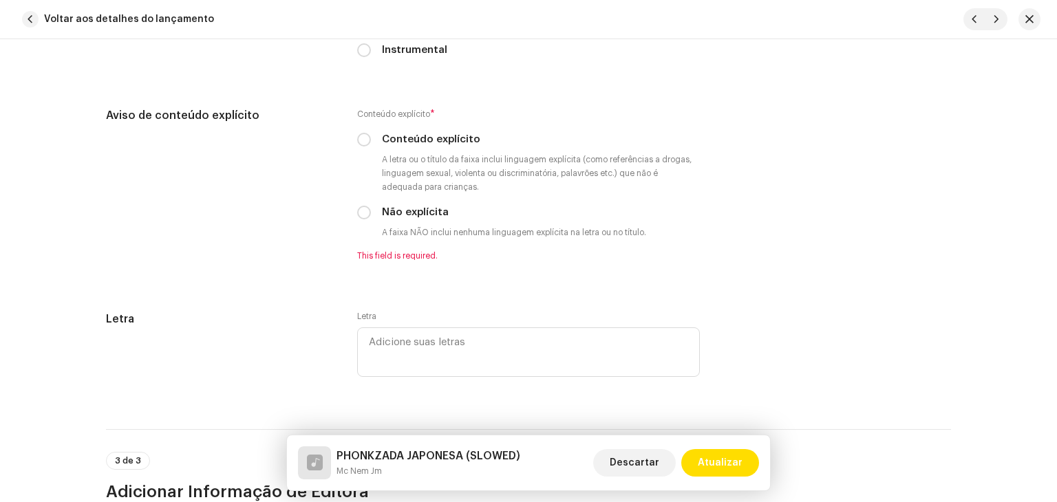
scroll to position [2615, 0]
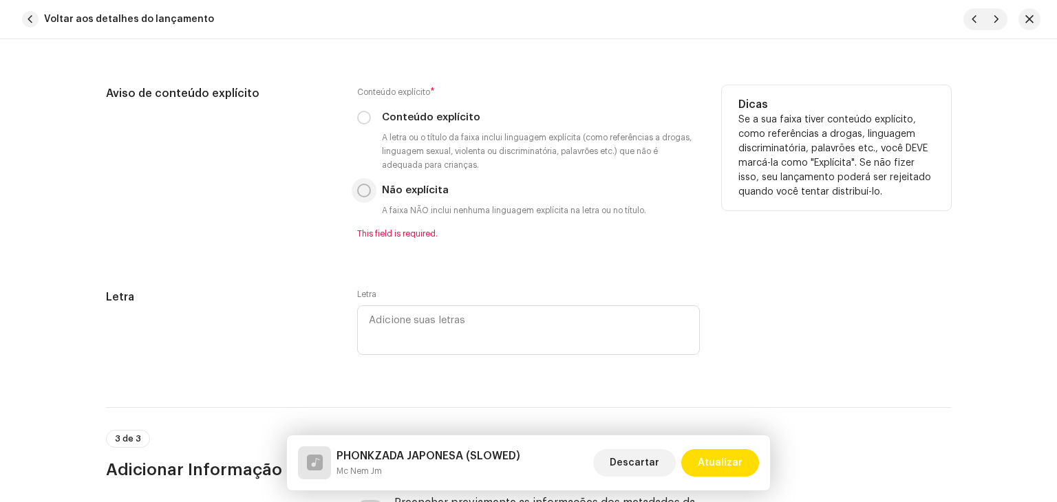
click at [363, 197] on input "Não explícita" at bounding box center [364, 191] width 14 height 14
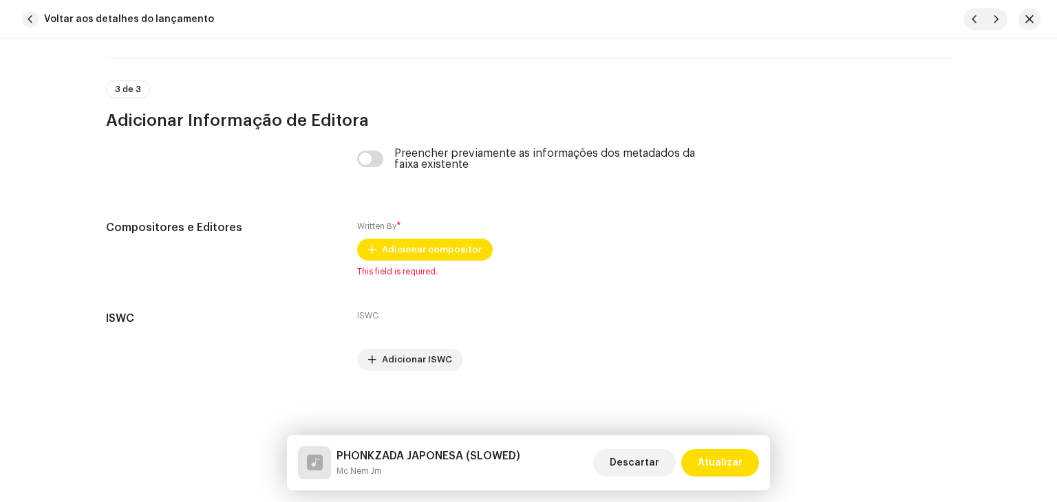
scroll to position [2953, 0]
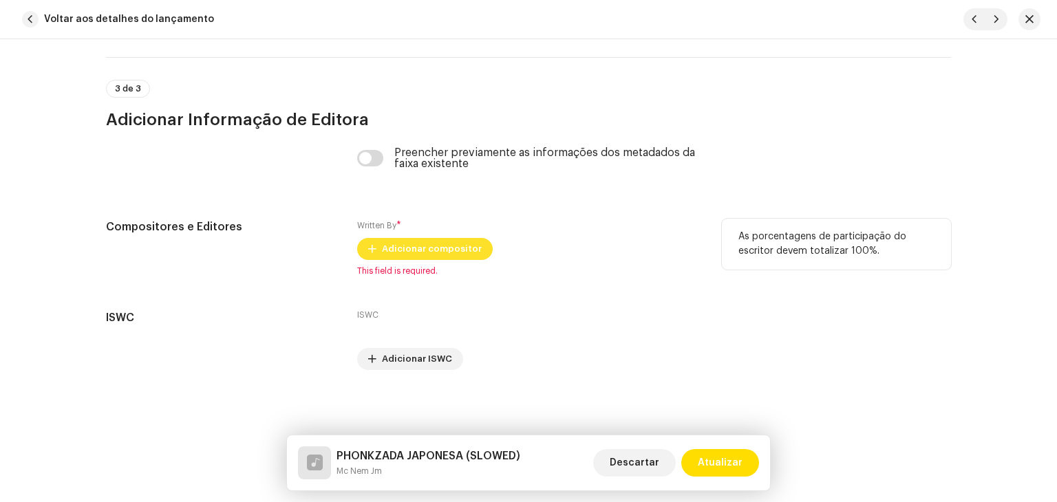
click at [420, 244] on span "Adicionar compositor" at bounding box center [432, 249] width 100 height 28
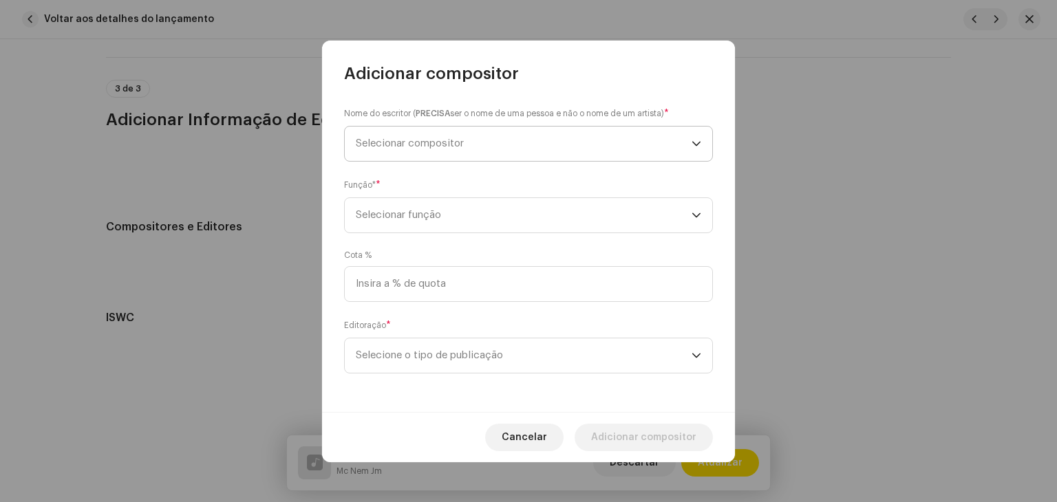
click at [425, 137] on span "Selecionar compositor" at bounding box center [524, 144] width 336 height 34
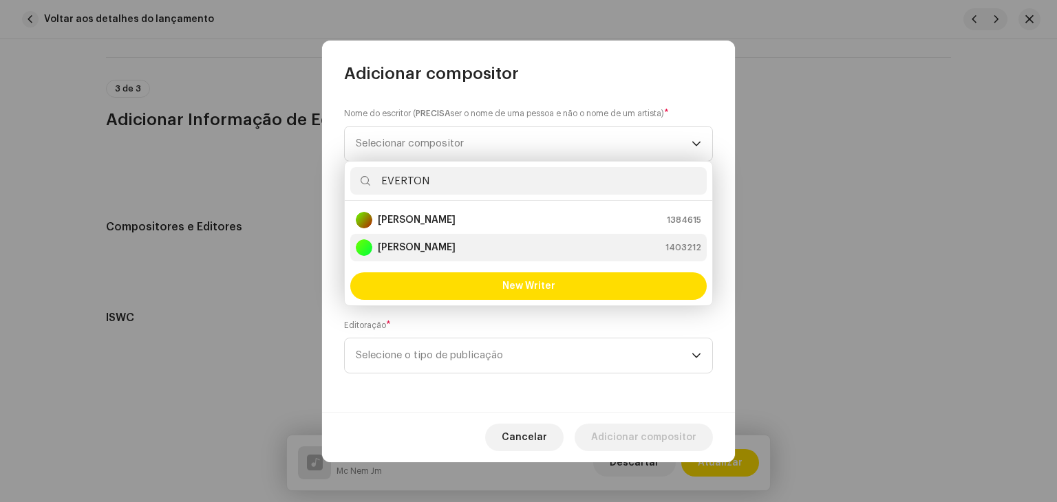
click at [441, 249] on strong "[PERSON_NAME]" at bounding box center [417, 248] width 78 height 14
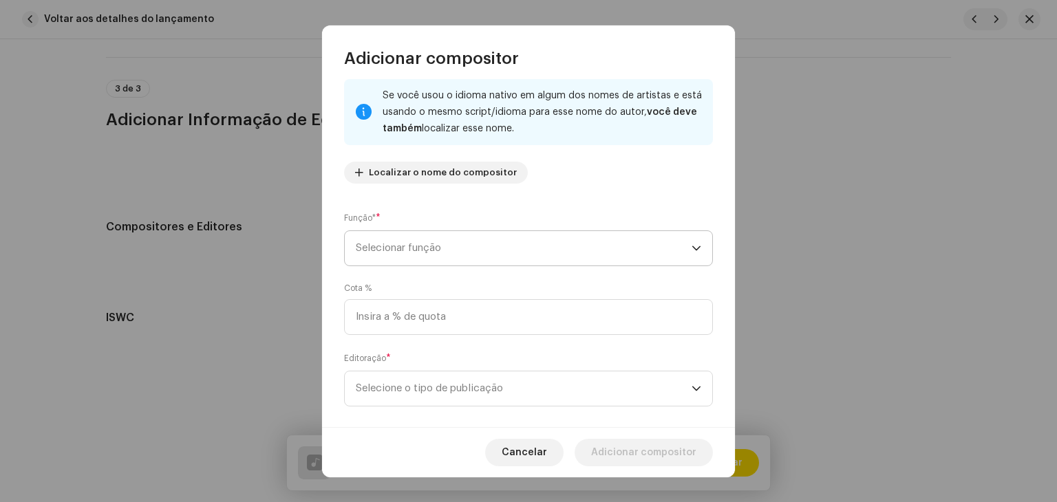
scroll to position [96, 0]
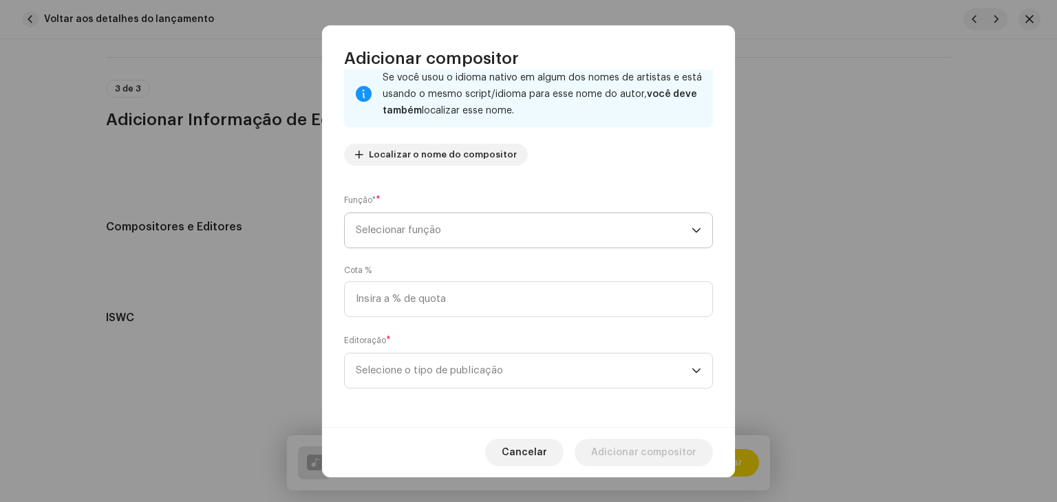
click at [513, 242] on span "Selecionar função" at bounding box center [524, 230] width 336 height 34
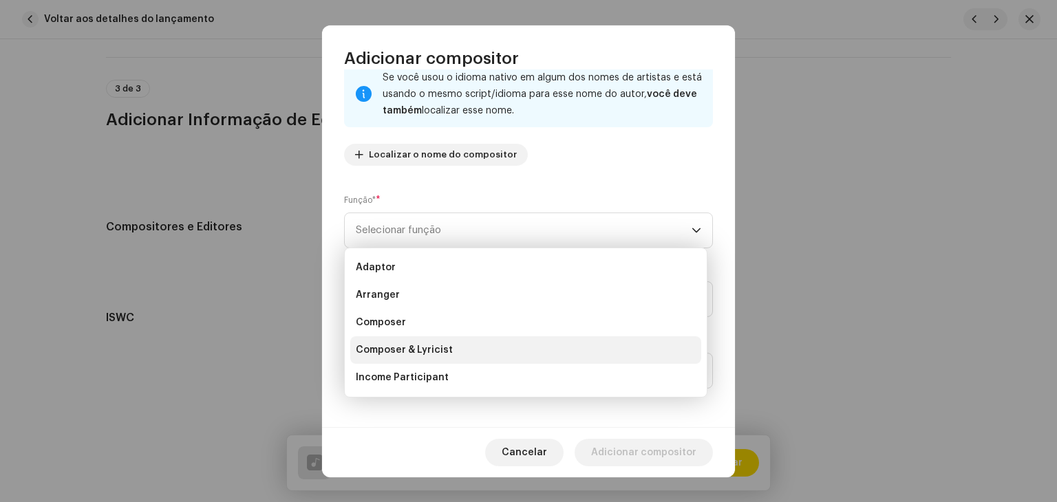
click at [463, 348] on li "Composer & Lyricist" at bounding box center [525, 351] width 351 height 28
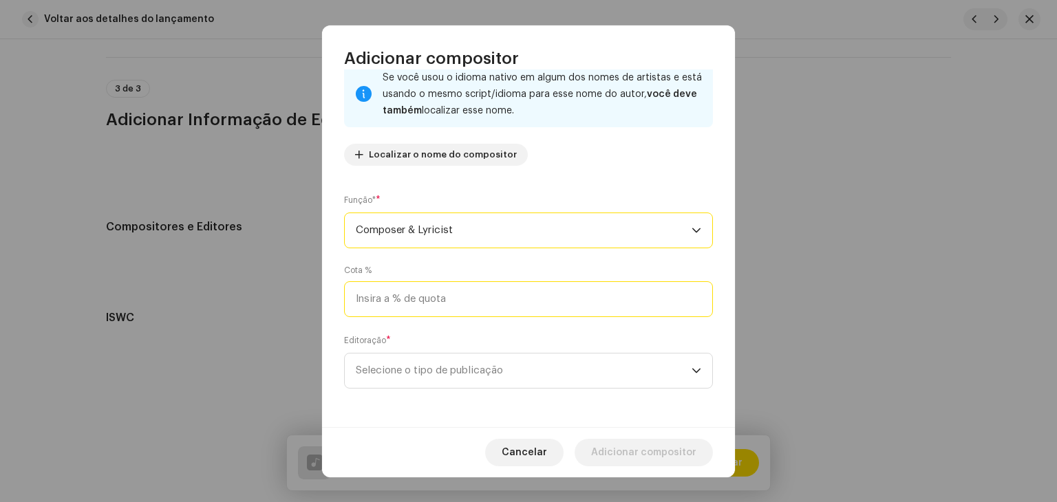
click at [471, 295] on input at bounding box center [528, 300] width 369 height 36
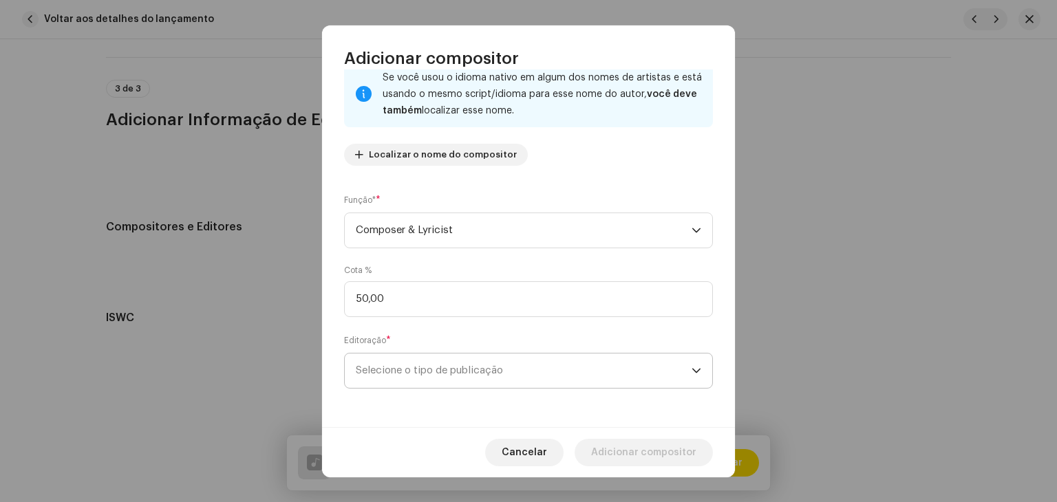
click at [487, 359] on span "Selecione o tipo de publicação" at bounding box center [524, 371] width 336 height 34
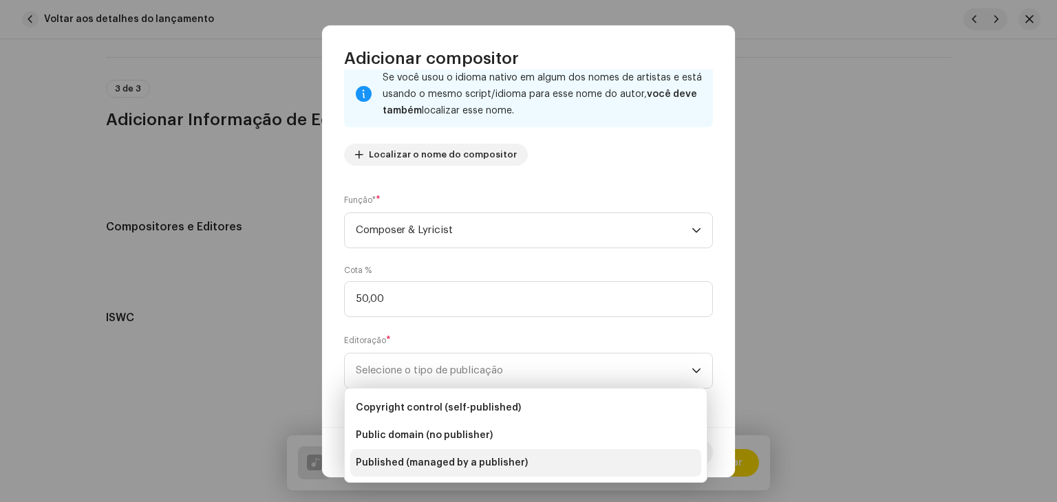
click at [468, 464] on span "Published (managed by a publisher)" at bounding box center [442, 463] width 172 height 14
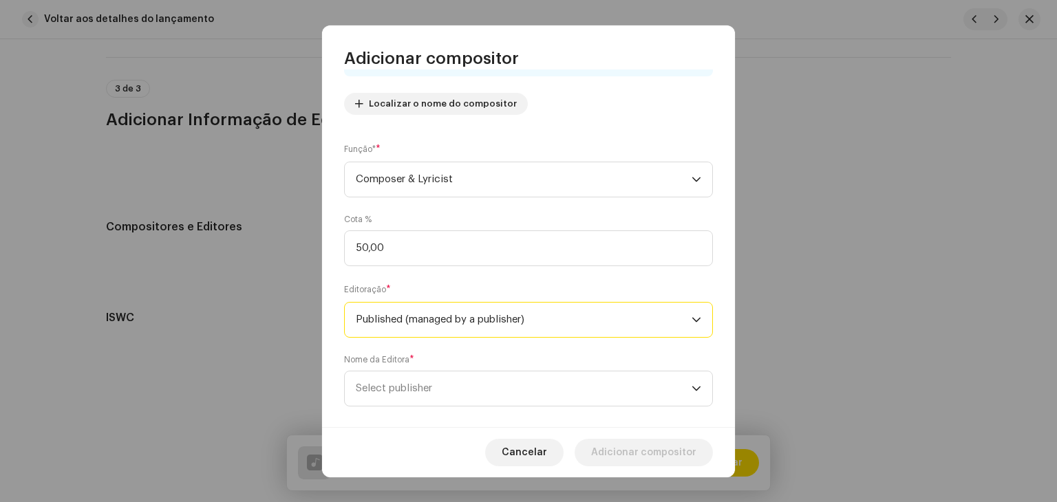
scroll to position [166, 0]
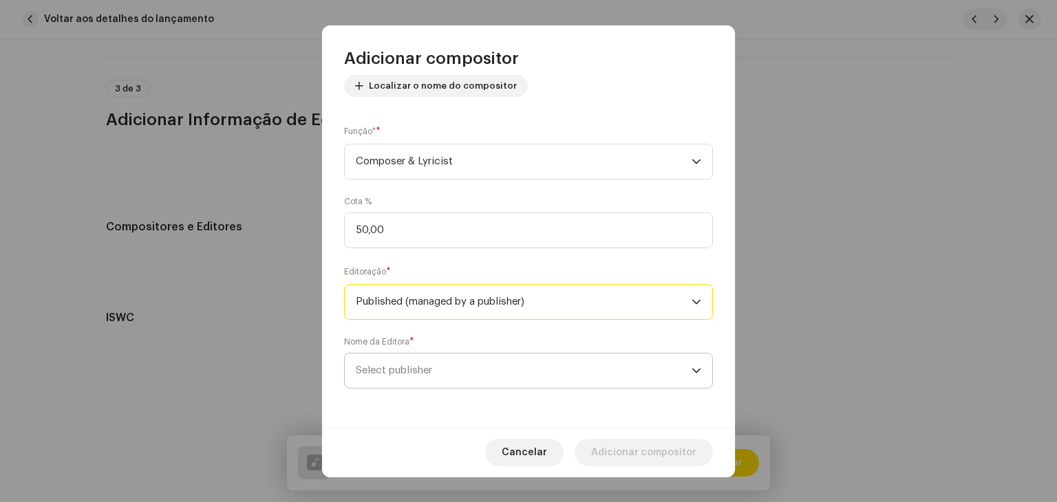
click at [478, 368] on span "Select publisher" at bounding box center [524, 371] width 336 height 34
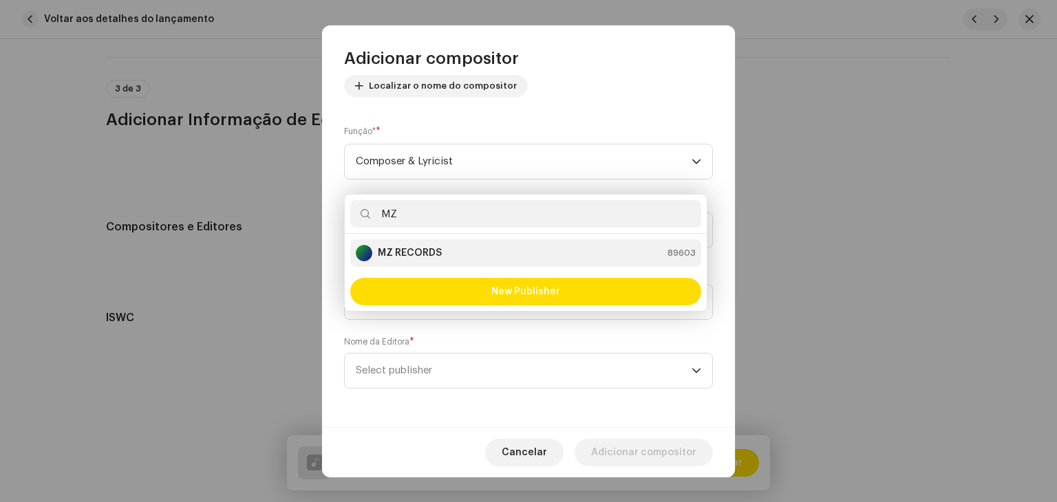
click at [474, 246] on div "MZ RECORDS 89603" at bounding box center [526, 253] width 340 height 17
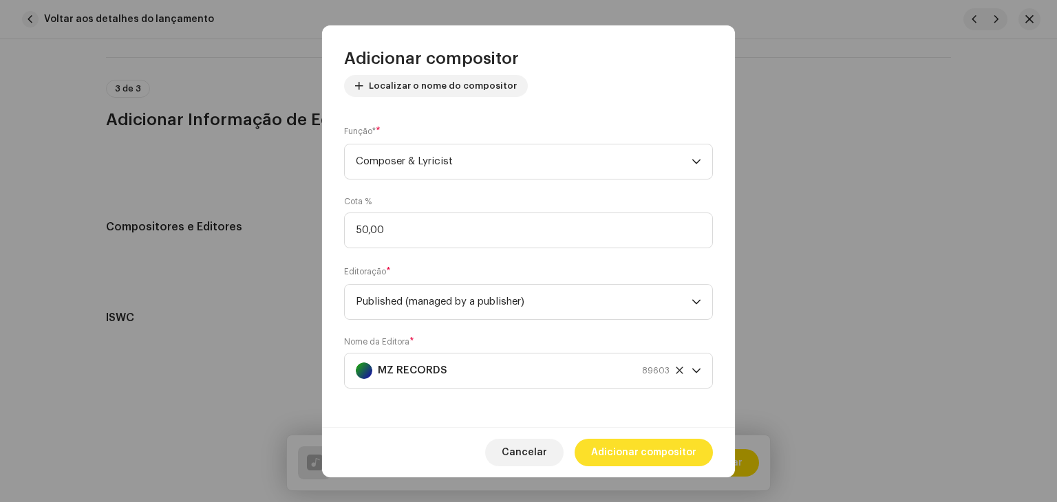
click at [655, 449] on span "Adicionar compositor" at bounding box center [643, 453] width 105 height 28
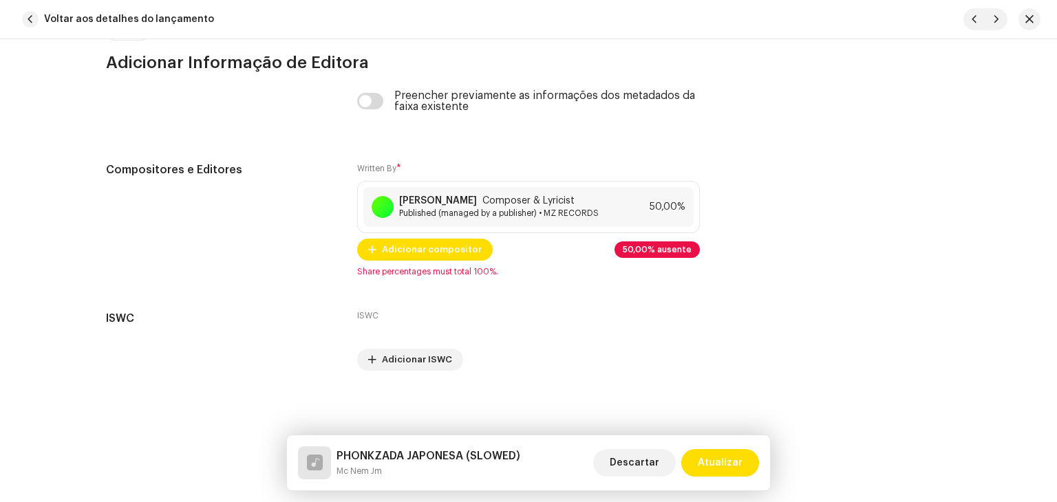
scroll to position [3010, 0]
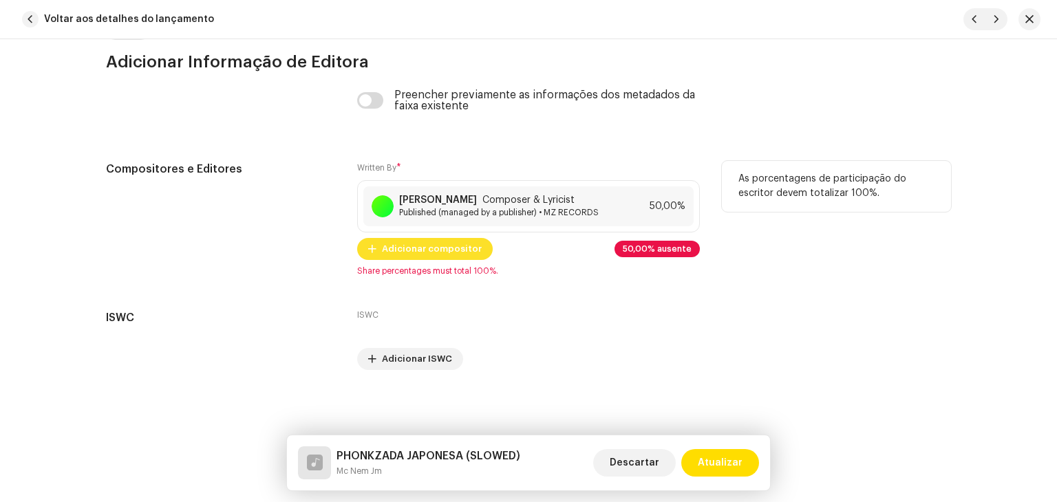
click at [443, 252] on span "Adicionar compositor" at bounding box center [432, 249] width 100 height 28
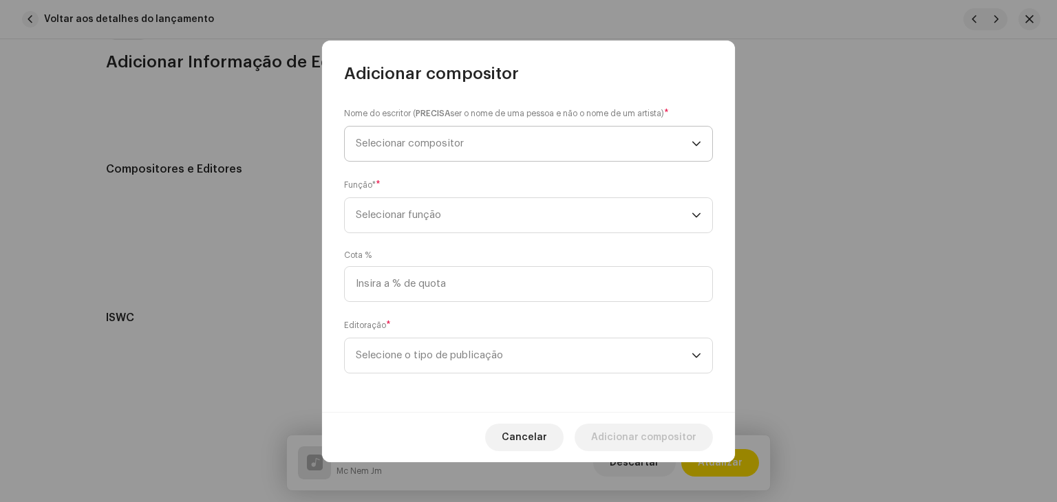
click at [458, 158] on span "Selecionar compositor" at bounding box center [524, 144] width 336 height 34
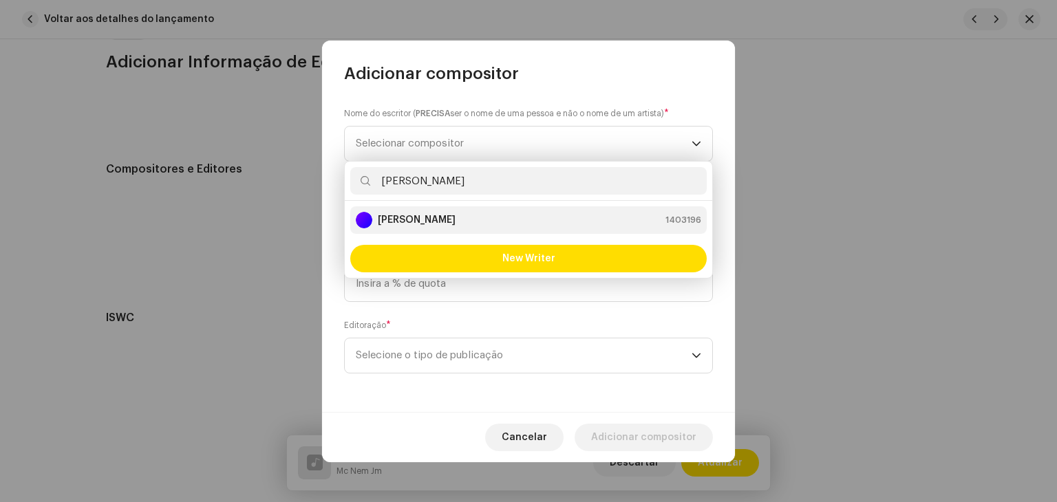
click at [450, 217] on strong "[PERSON_NAME]" at bounding box center [417, 220] width 78 height 14
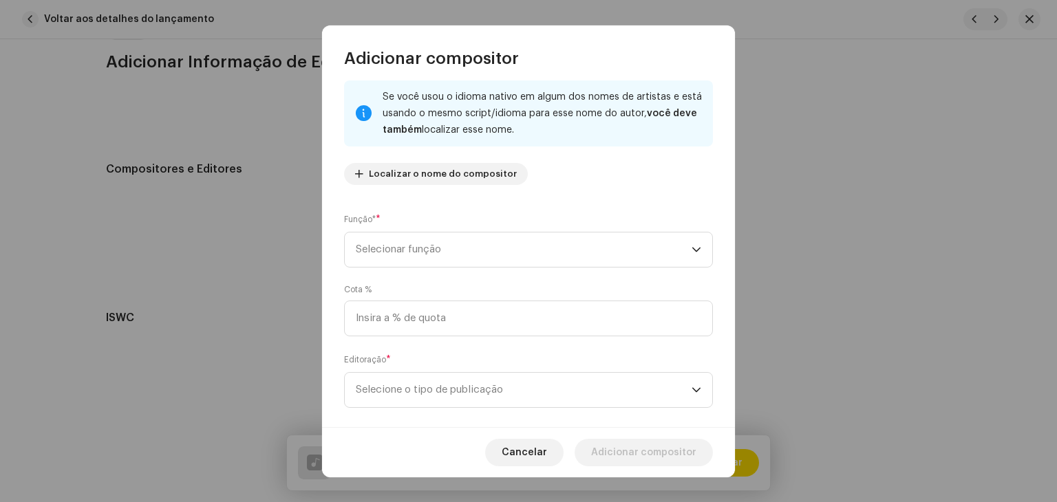
scroll to position [96, 0]
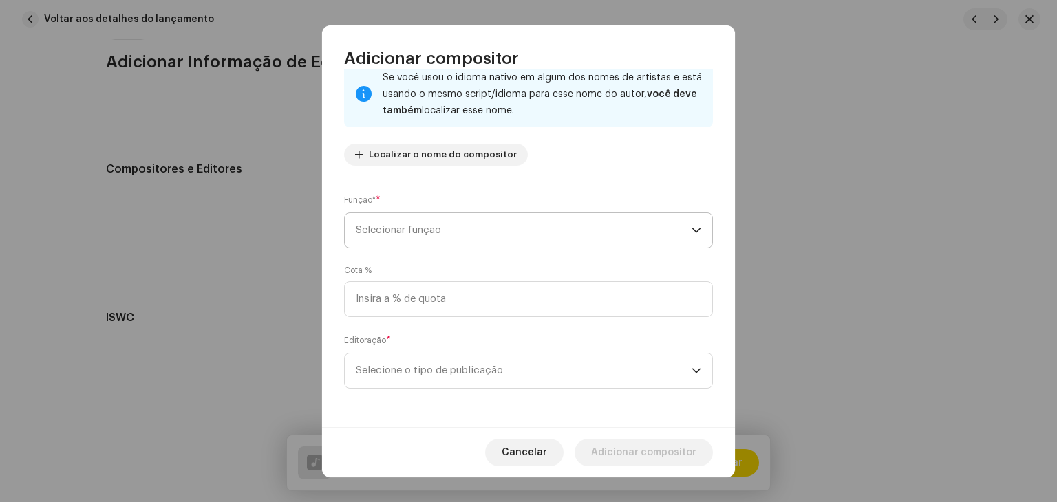
click at [464, 223] on span "Selecionar função" at bounding box center [524, 230] width 336 height 34
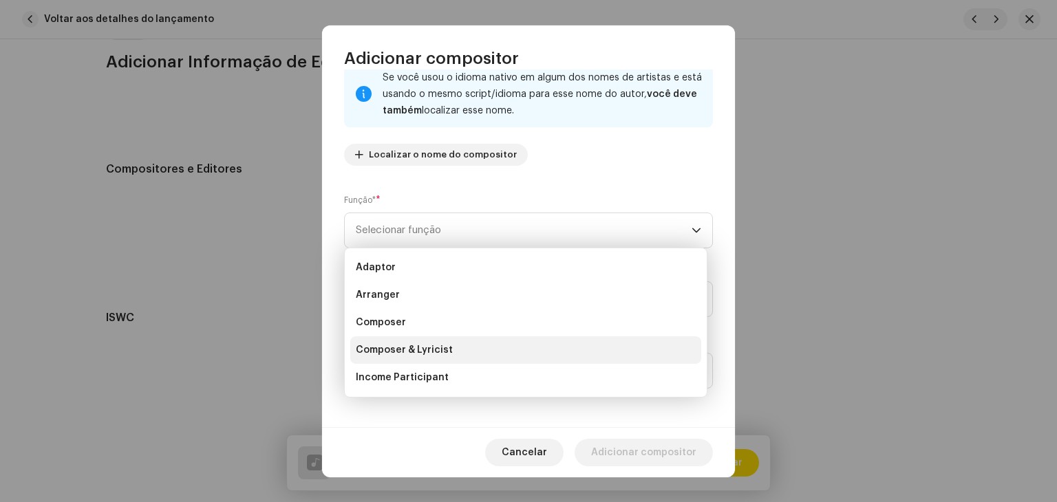
click at [445, 352] on span "Composer & Lyricist" at bounding box center [404, 350] width 97 height 14
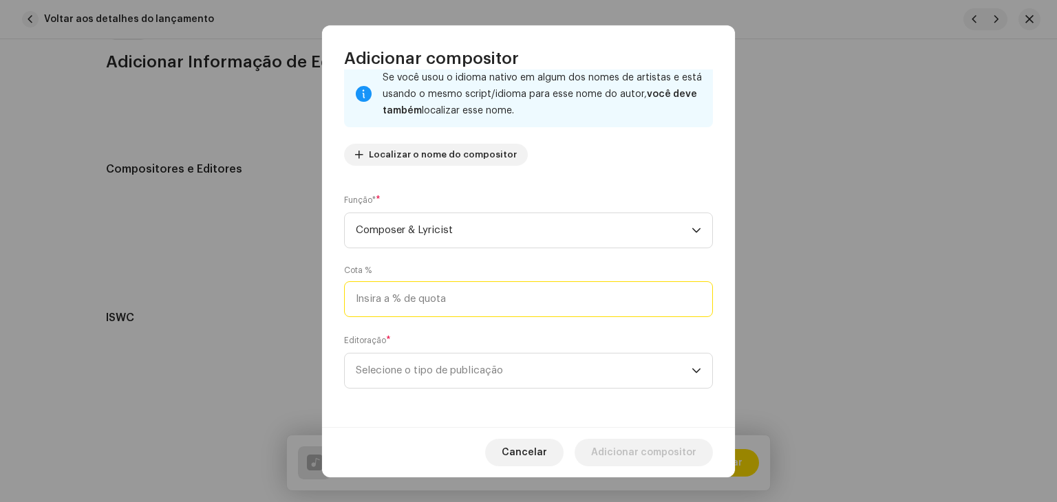
click at [449, 296] on input at bounding box center [528, 300] width 369 height 36
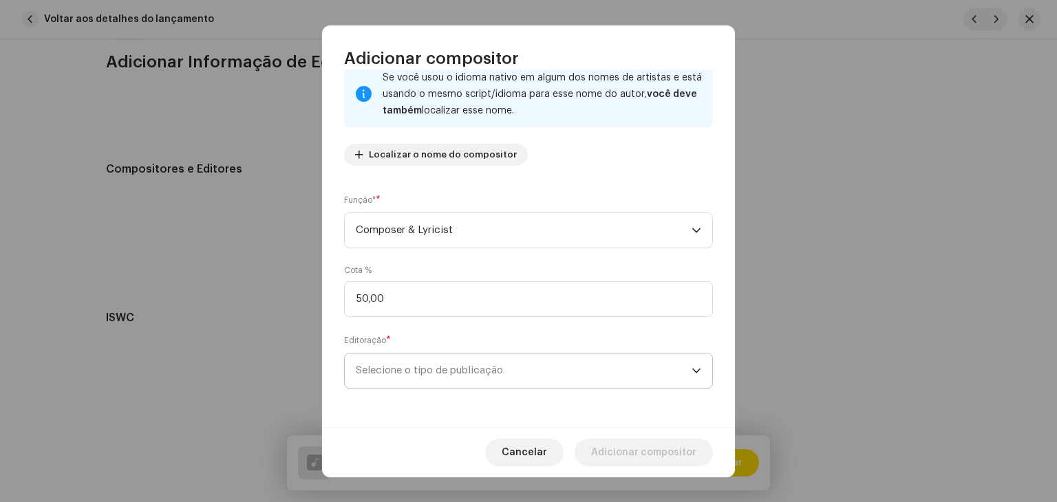
click at [458, 366] on span "Selecione o tipo de publicação" at bounding box center [524, 371] width 336 height 34
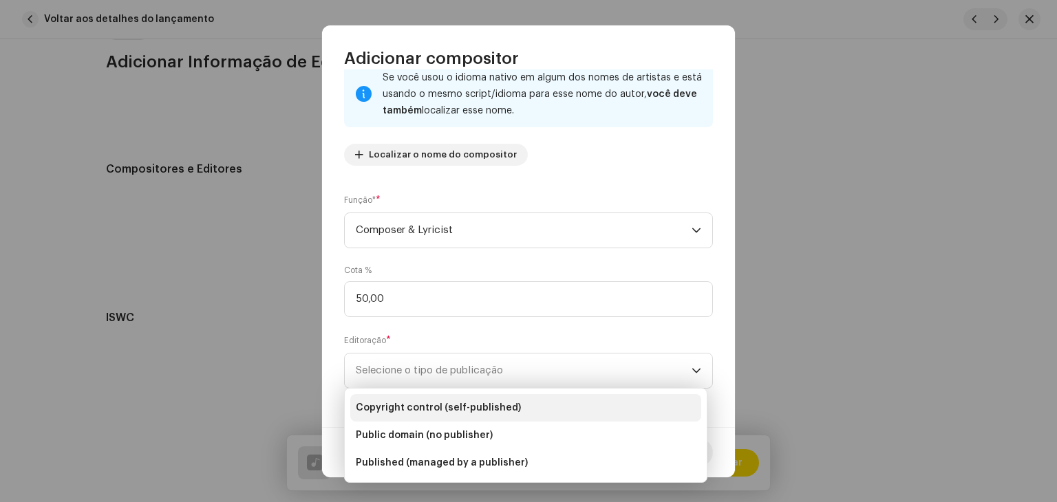
click at [448, 411] on span "Copyright control (self-published)" at bounding box center [438, 408] width 165 height 14
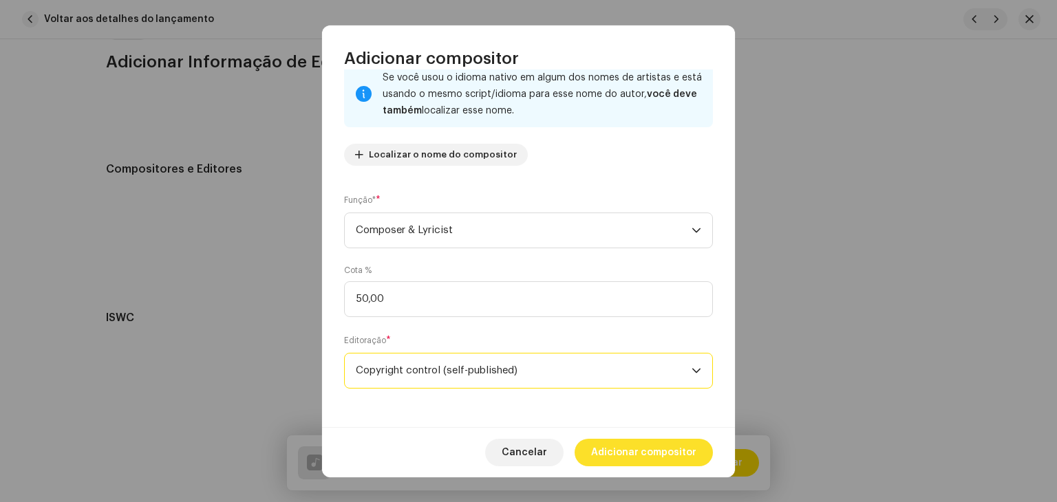
click at [628, 449] on span "Adicionar compositor" at bounding box center [643, 453] width 105 height 28
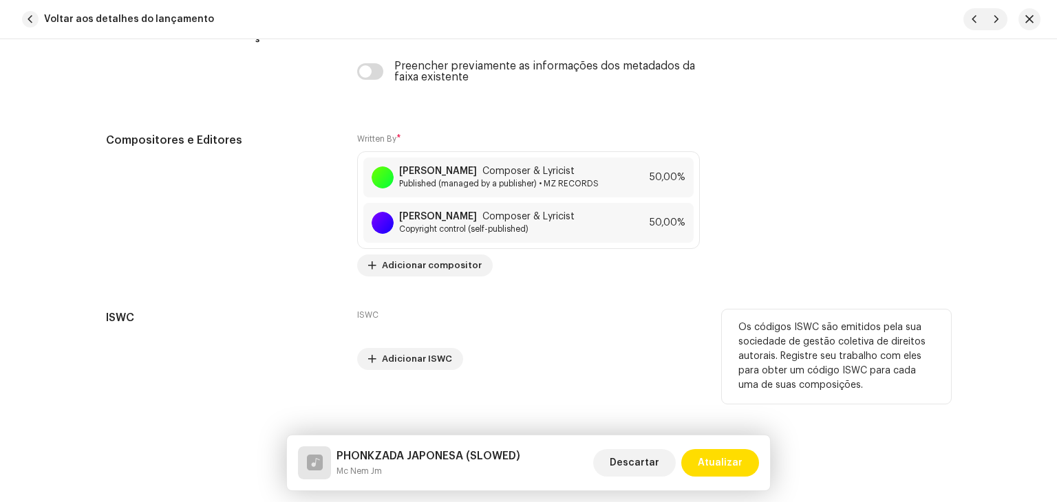
scroll to position [3052, 0]
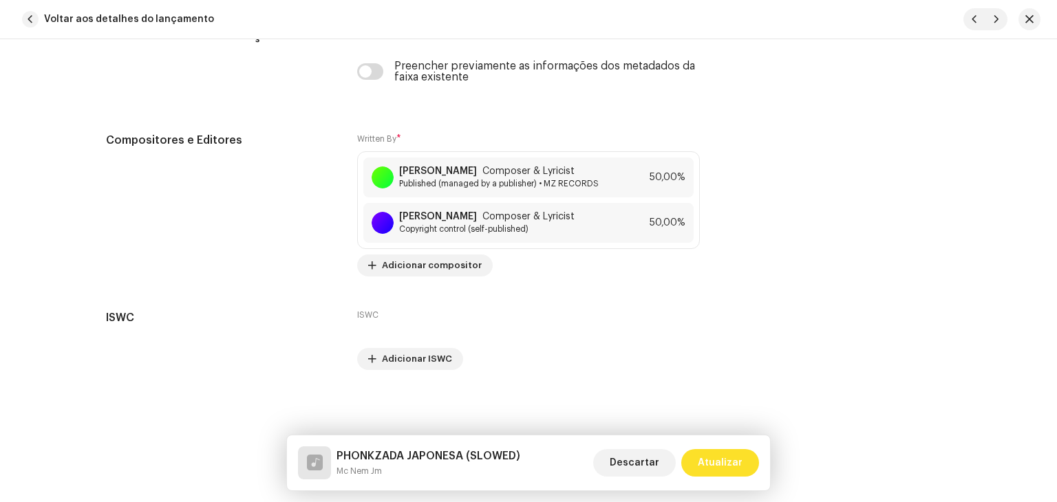
click at [721, 460] on span "Atualizar" at bounding box center [720, 463] width 45 height 28
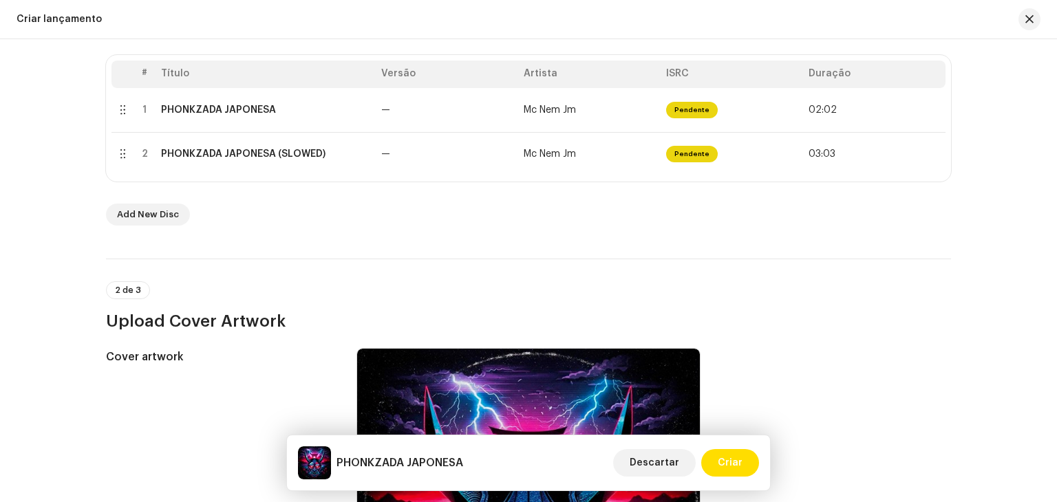
scroll to position [138, 0]
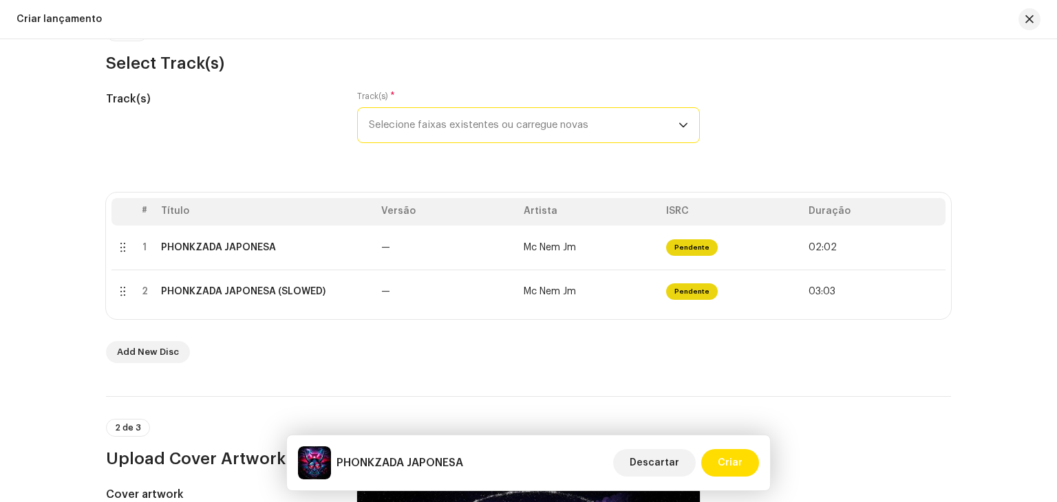
click at [492, 116] on span "Selecione faixas existentes ou carregue novas" at bounding box center [524, 125] width 310 height 34
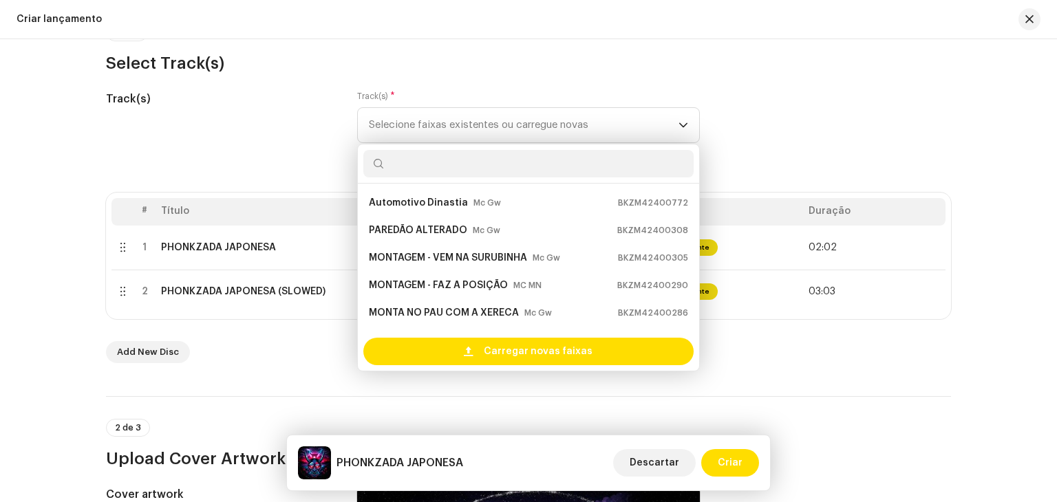
scroll to position [22, 0]
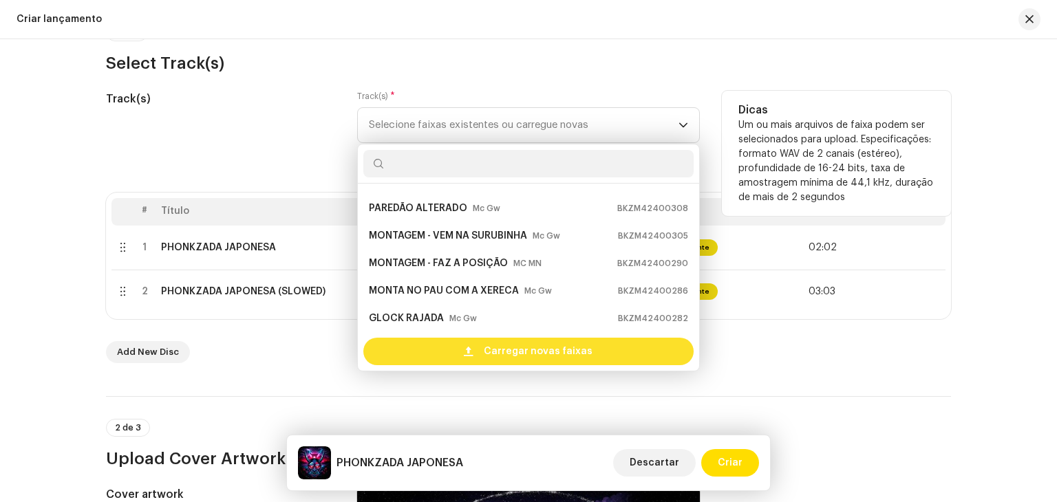
click at [494, 356] on span "Carregar novas faixas" at bounding box center [538, 352] width 109 height 28
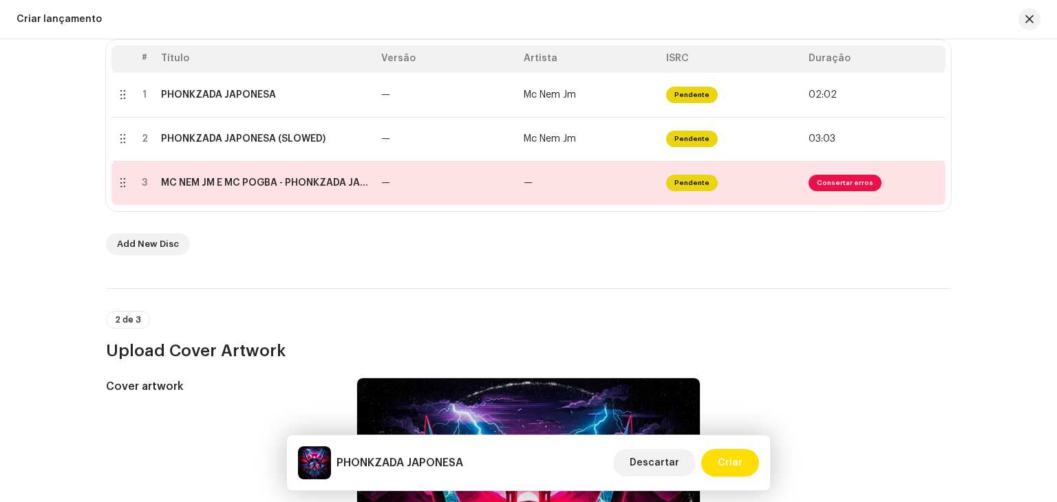
scroll to position [275, 0]
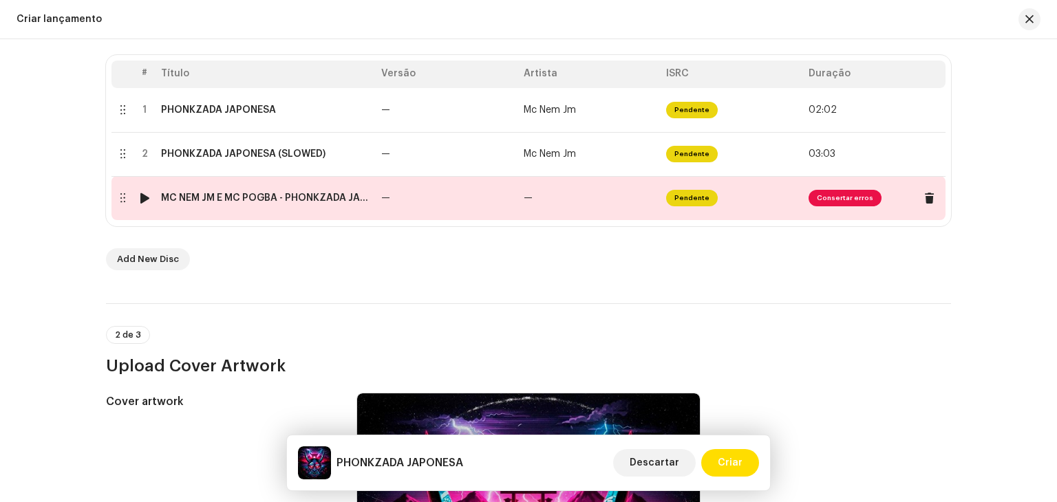
click at [478, 191] on td "—" at bounding box center [447, 198] width 142 height 44
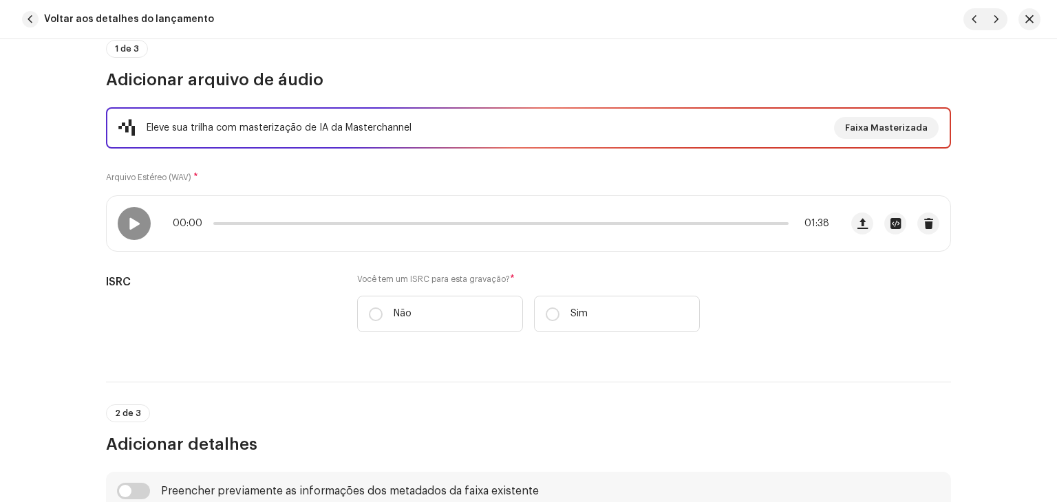
scroll to position [138, 0]
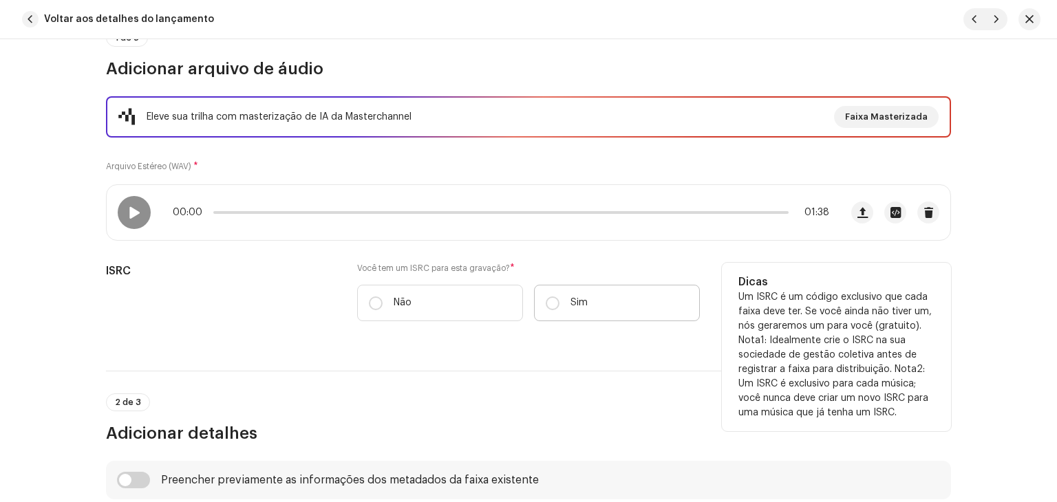
click at [566, 304] on label "Sim" at bounding box center [617, 303] width 166 height 36
click at [560, 304] on input "Sim" at bounding box center [553, 304] width 14 height 14
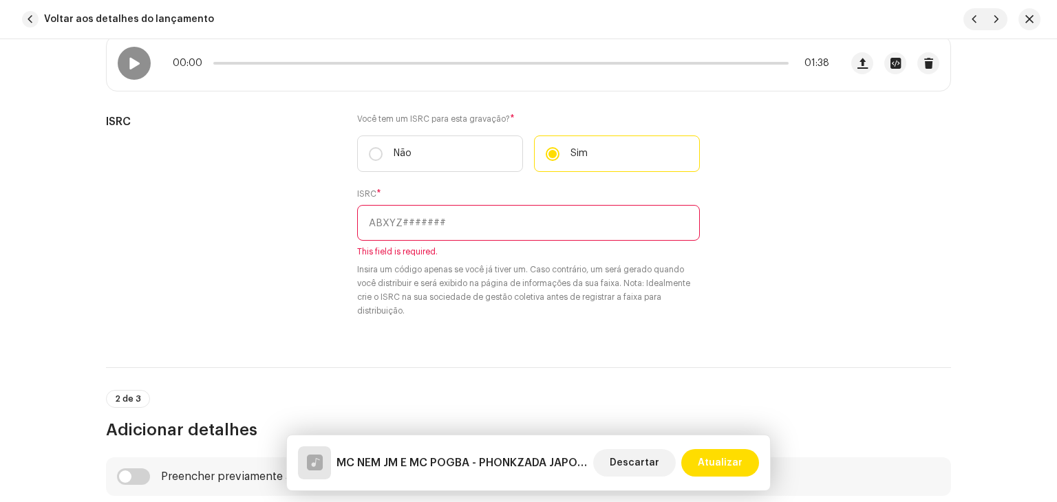
scroll to position [344, 0]
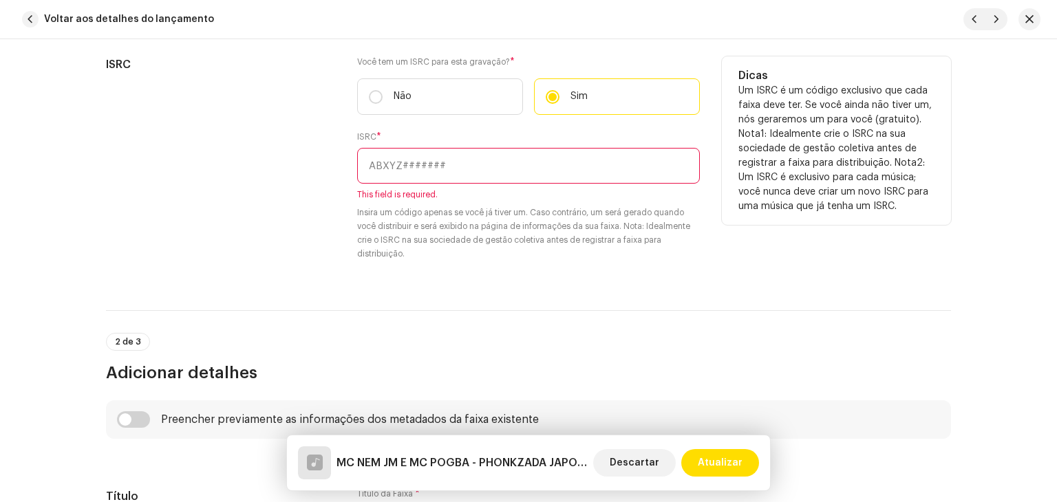
click at [417, 173] on input "text" at bounding box center [528, 166] width 343 height 36
paste input "BKZM42500076"
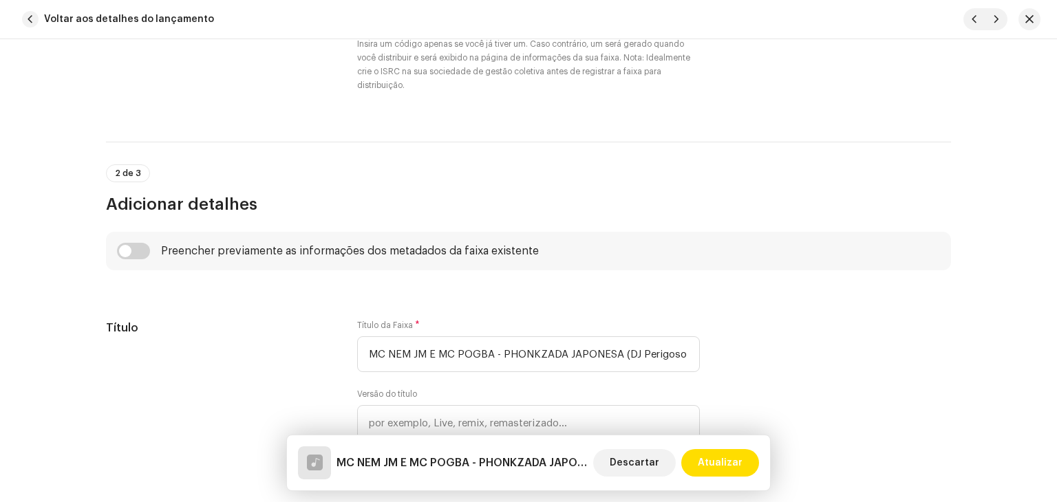
scroll to position [619, 0]
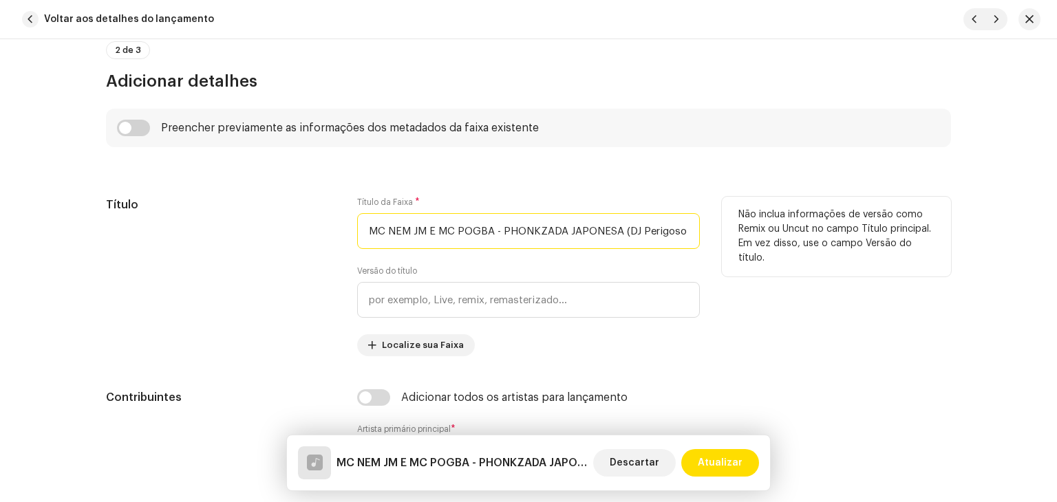
drag, startPoint x: 499, startPoint y: 231, endPoint x: 237, endPoint y: 217, distance: 262.6
click at [237, 217] on div "Título Título da Faixa * MC NEM JM E MC POGBA - PHONKZADA JAPONESA (DJ Perigoso…" at bounding box center [528, 277] width 845 height 160
drag, startPoint x: 482, startPoint y: 229, endPoint x: 811, endPoint y: 257, distance: 330.1
click at [811, 257] on div "Título Título da Faixa * PHONKZADA JAPONESA (DJ Perigoso Original) speed up - R…" at bounding box center [528, 277] width 845 height 160
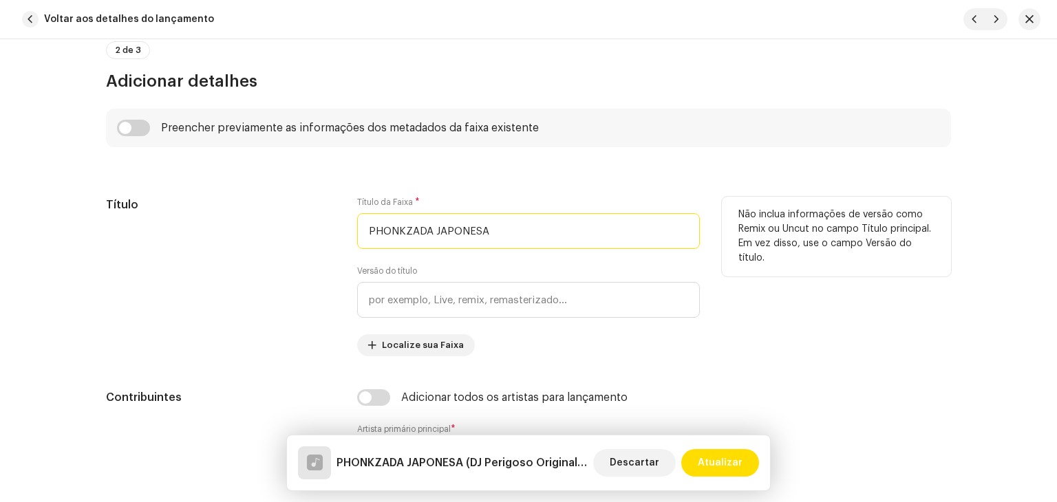
scroll to position [0, 0]
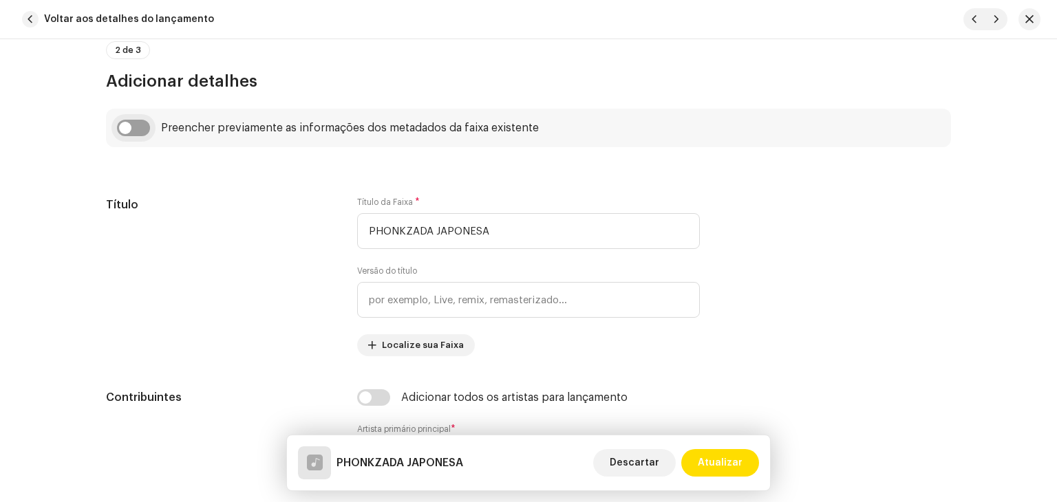
click at [131, 127] on input "checkbox" at bounding box center [133, 128] width 33 height 17
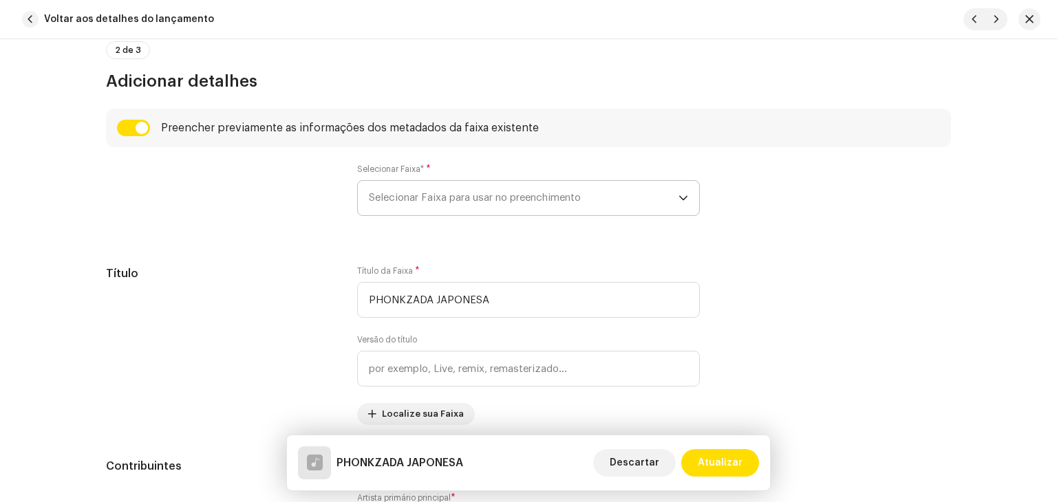
click at [425, 203] on span "Selecionar Faixa para usar no preenchimento" at bounding box center [524, 198] width 310 height 34
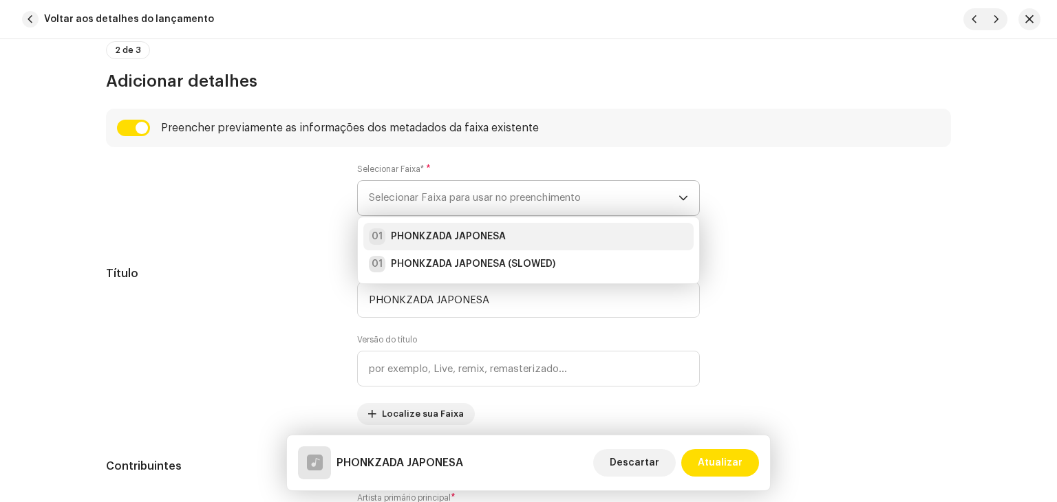
click at [445, 230] on strong "PHONKZADA JAPONESA" at bounding box center [448, 237] width 115 height 14
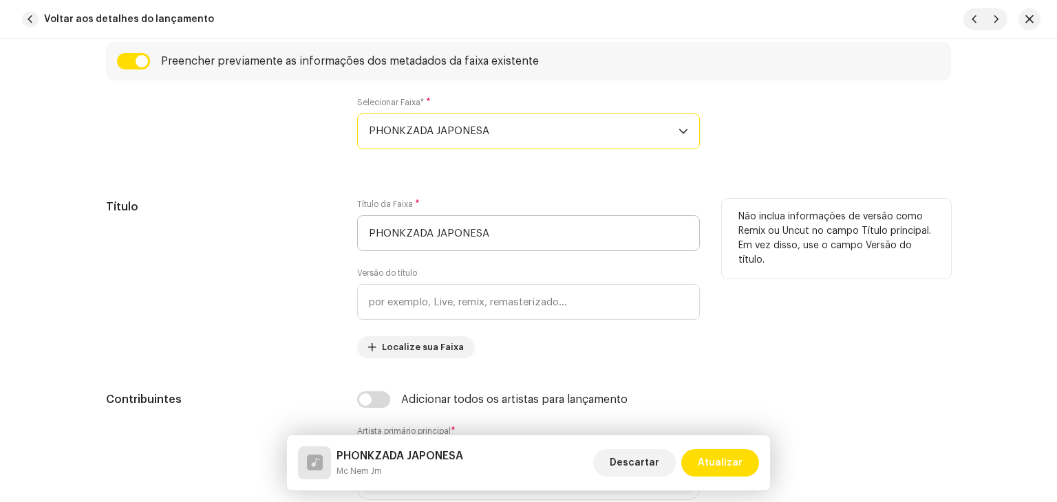
scroll to position [688, 0]
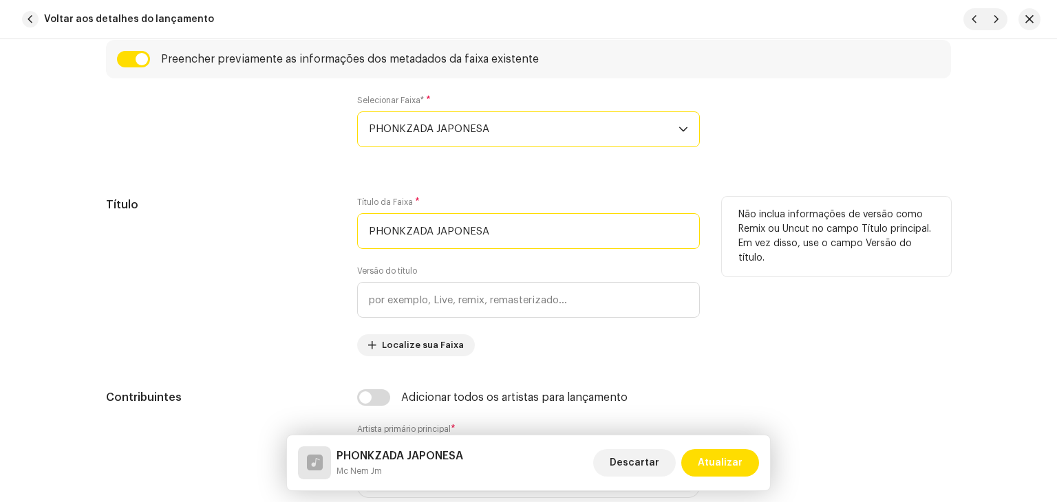
click at [550, 245] on input "PHONKZADA JAPONESA" at bounding box center [528, 231] width 343 height 36
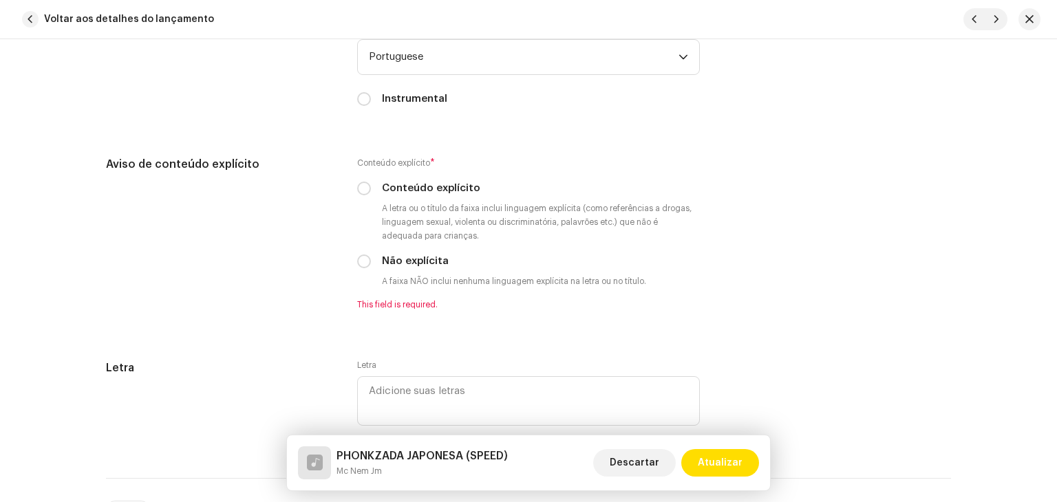
scroll to position [2547, 0]
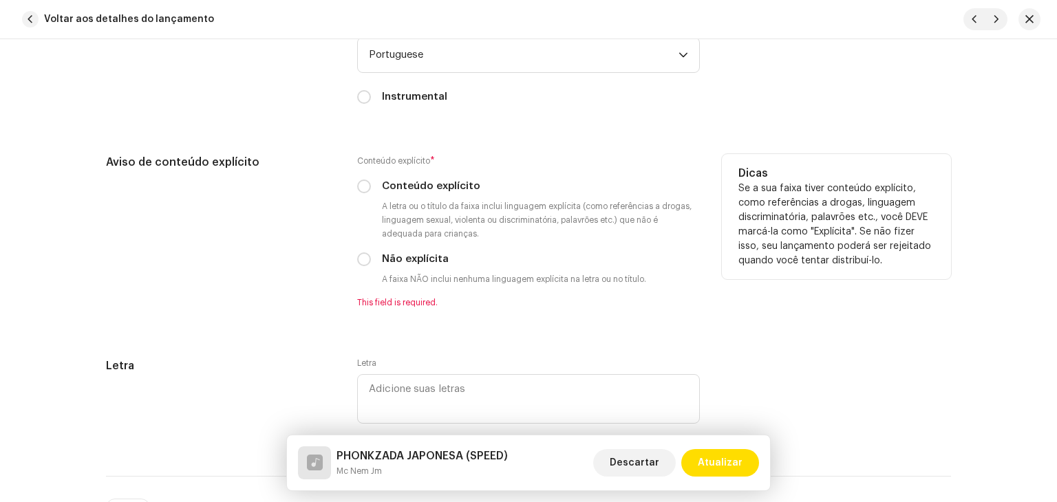
click at [369, 256] on div "Não explícita" at bounding box center [528, 259] width 343 height 15
click at [357, 261] on input "Não explícita" at bounding box center [364, 260] width 14 height 14
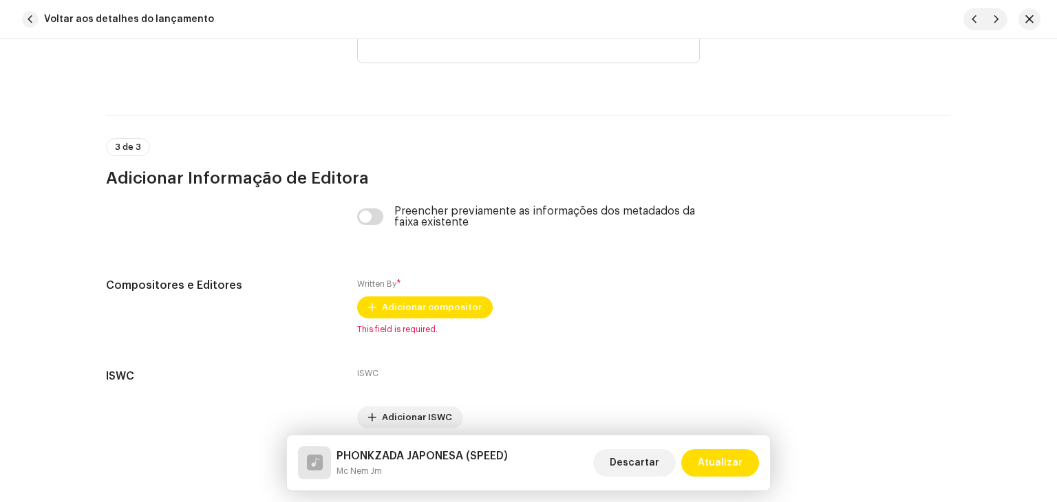
scroll to position [2953, 0]
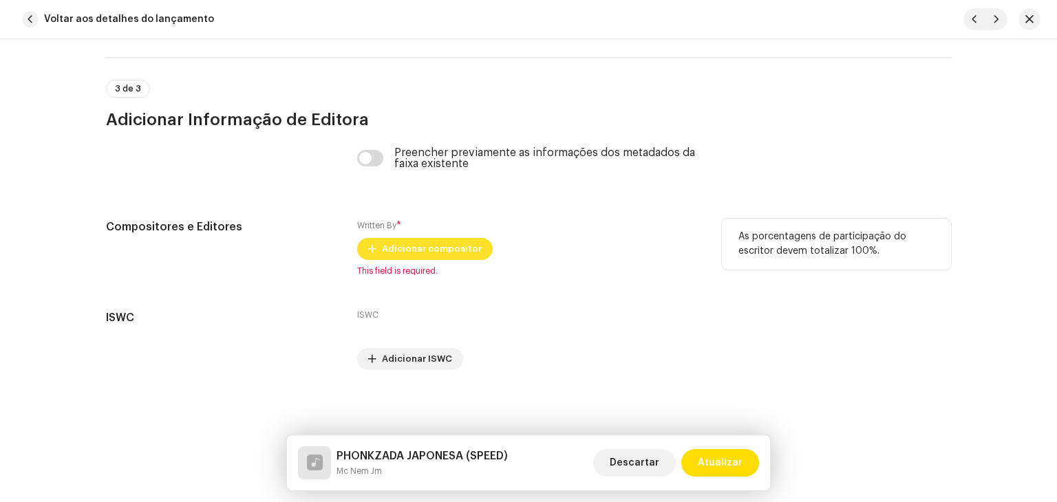
click at [423, 251] on span "Adicionar compositor" at bounding box center [432, 249] width 100 height 28
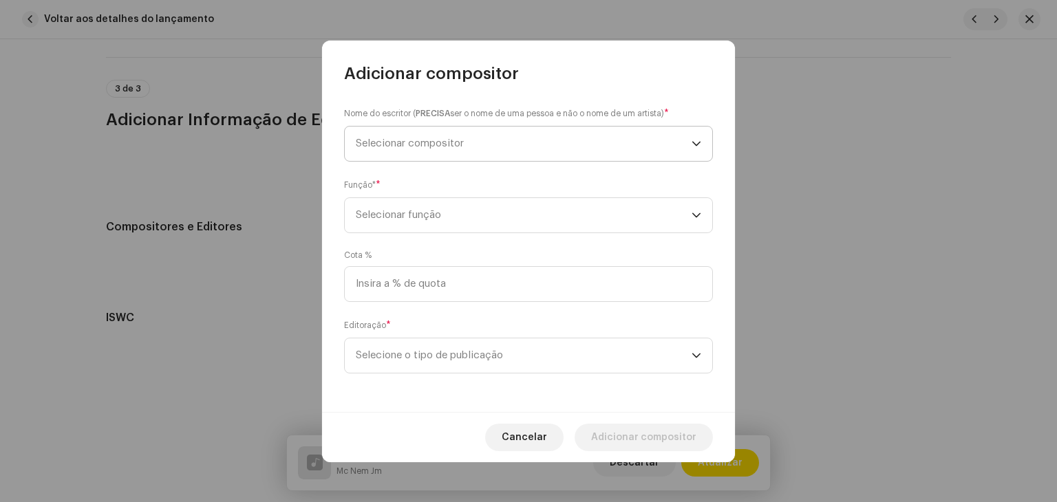
click at [443, 155] on span "Selecionar compositor" at bounding box center [524, 144] width 336 height 34
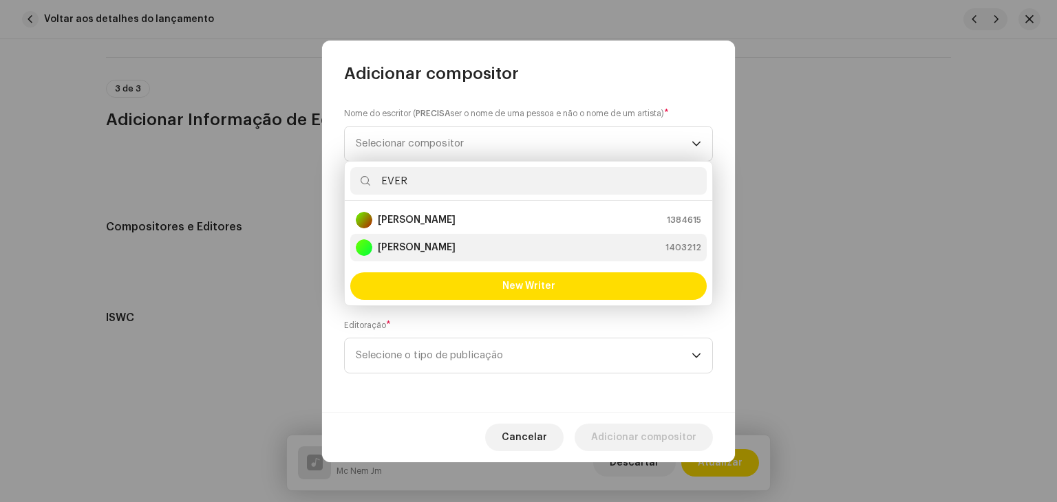
click at [418, 250] on strong "[PERSON_NAME]" at bounding box center [417, 248] width 78 height 14
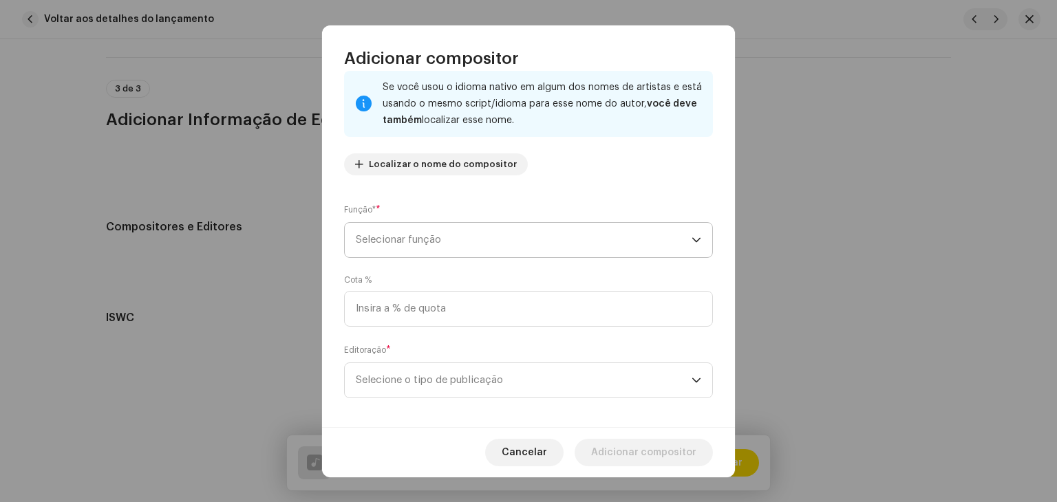
scroll to position [96, 0]
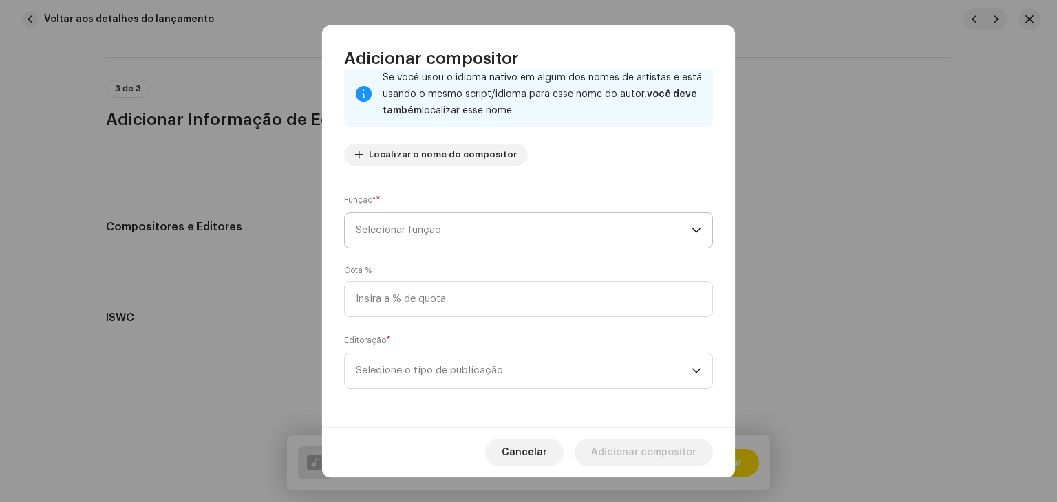
click at [456, 235] on span "Selecionar função" at bounding box center [524, 230] width 336 height 34
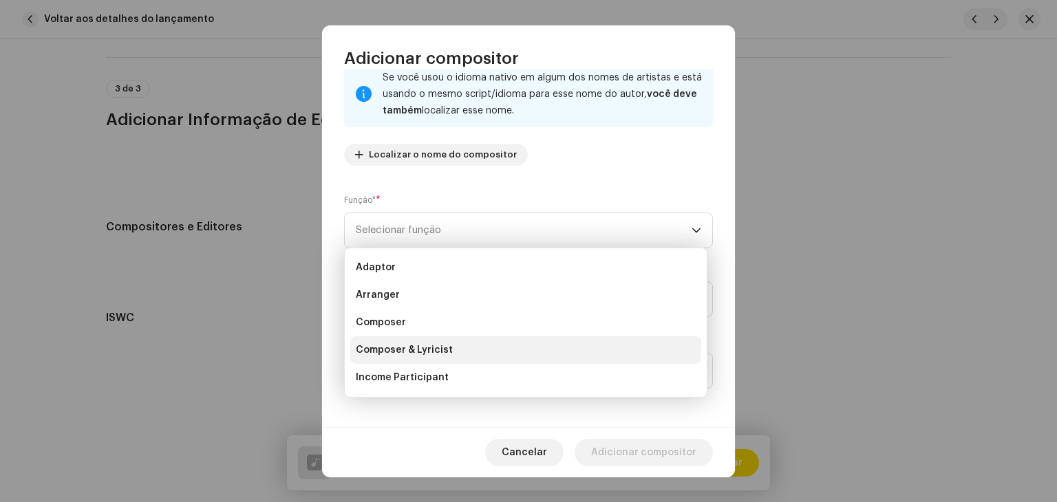
click at [427, 352] on span "Composer & Lyricist" at bounding box center [404, 350] width 97 height 14
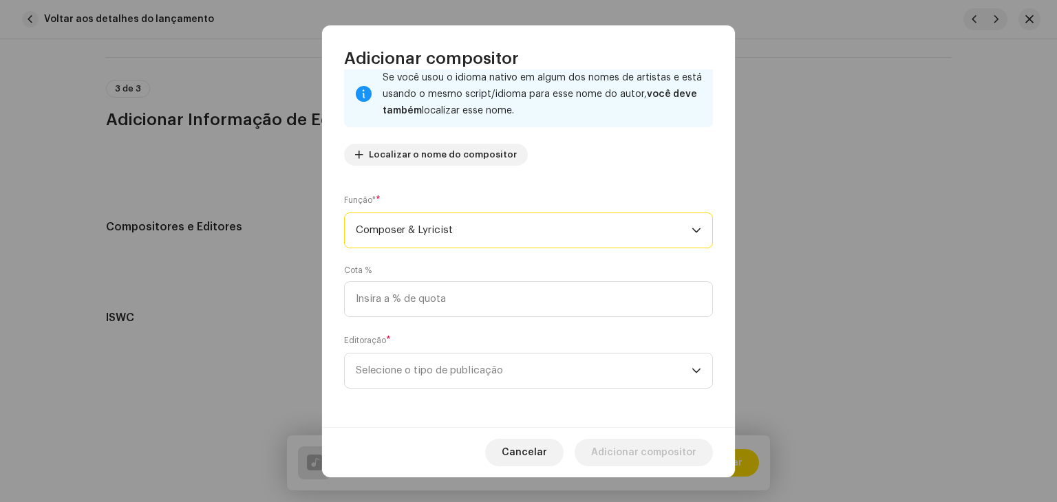
click at [431, 267] on div "Cota %" at bounding box center [528, 291] width 369 height 52
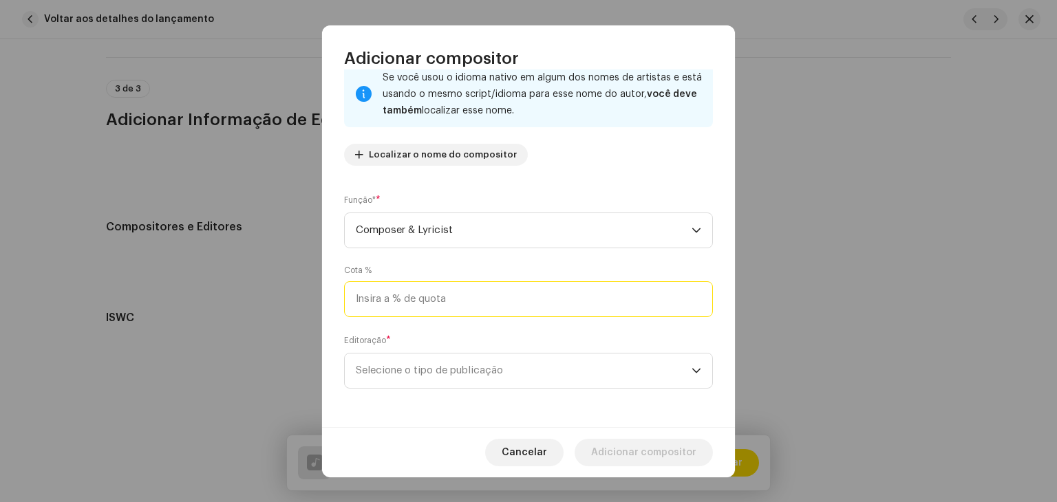
click at [429, 293] on input at bounding box center [528, 300] width 369 height 36
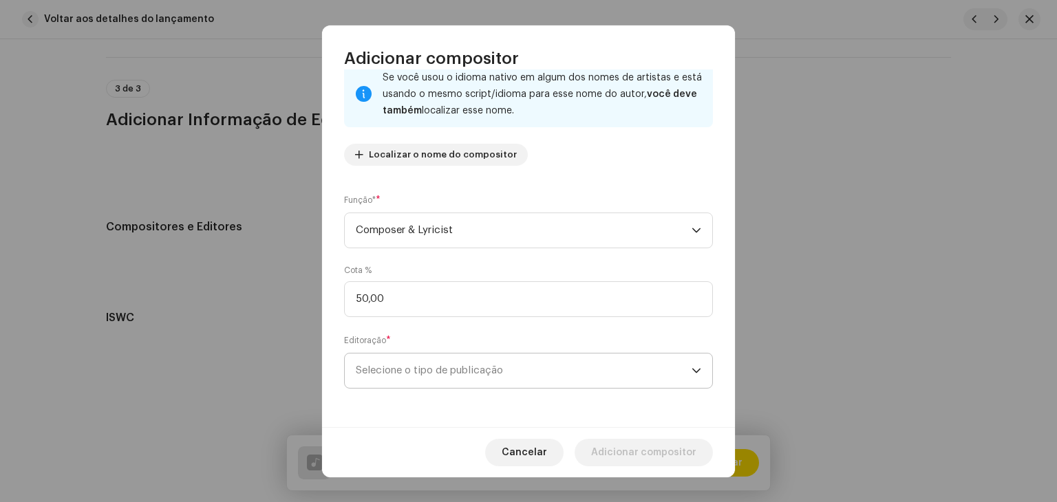
click at [489, 372] on span "Selecione o tipo de publicação" at bounding box center [524, 371] width 336 height 34
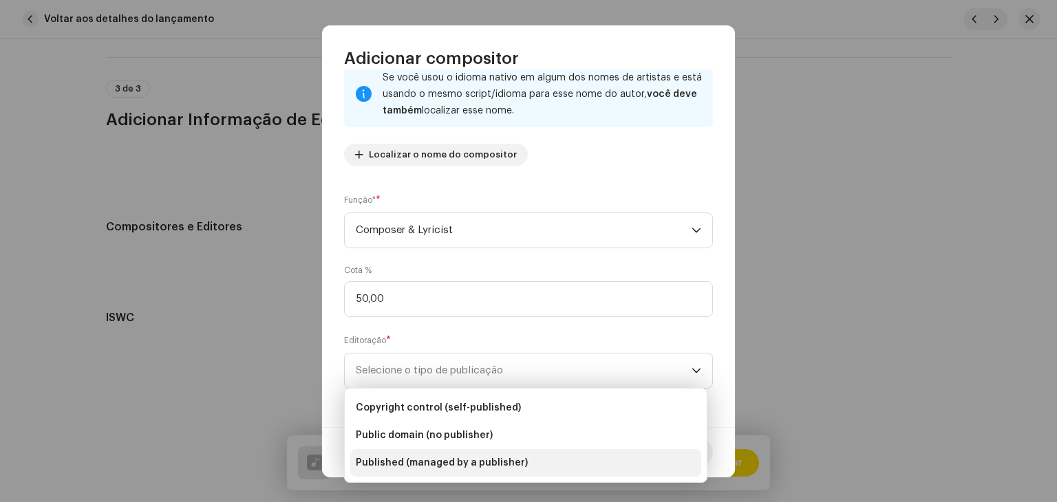
click at [460, 476] on li "Published (managed by a publisher)" at bounding box center [525, 463] width 351 height 28
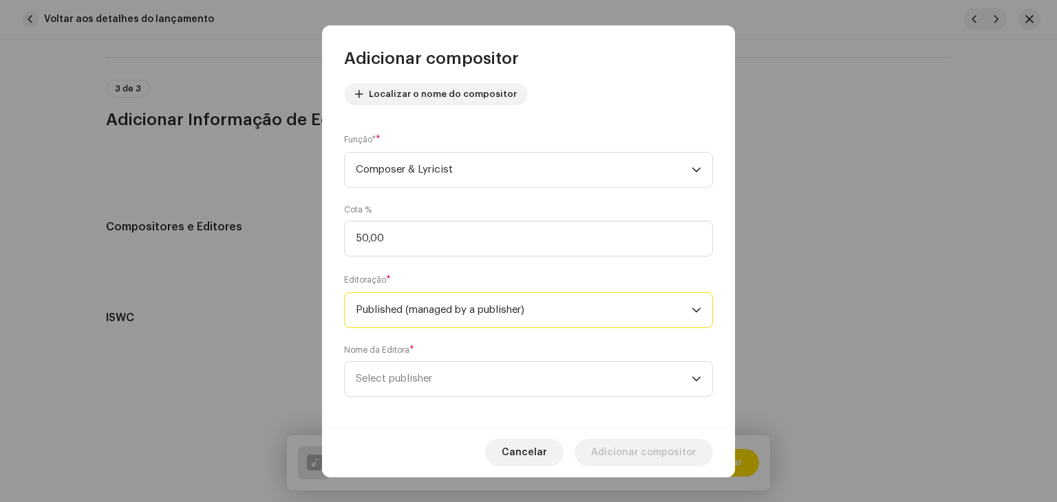
scroll to position [166, 0]
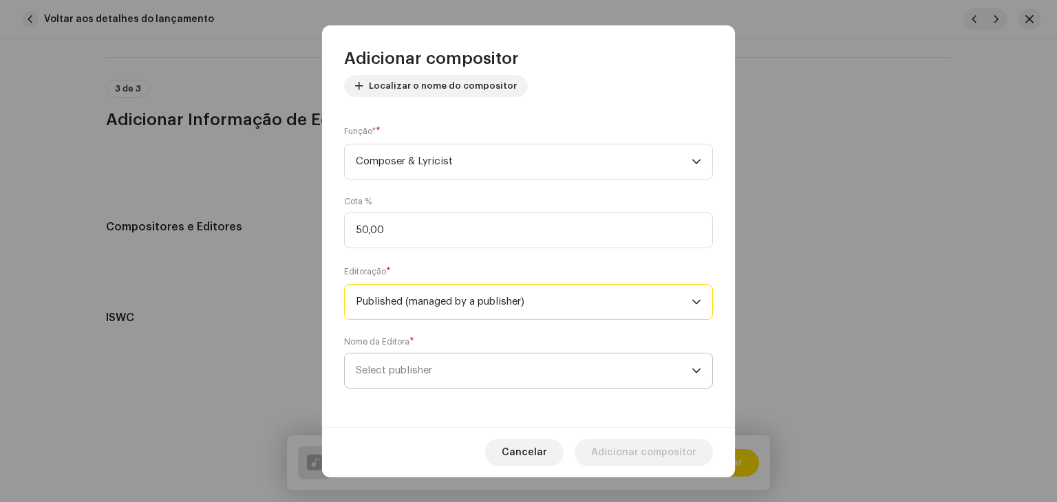
click at [473, 372] on span "Select publisher" at bounding box center [524, 371] width 336 height 34
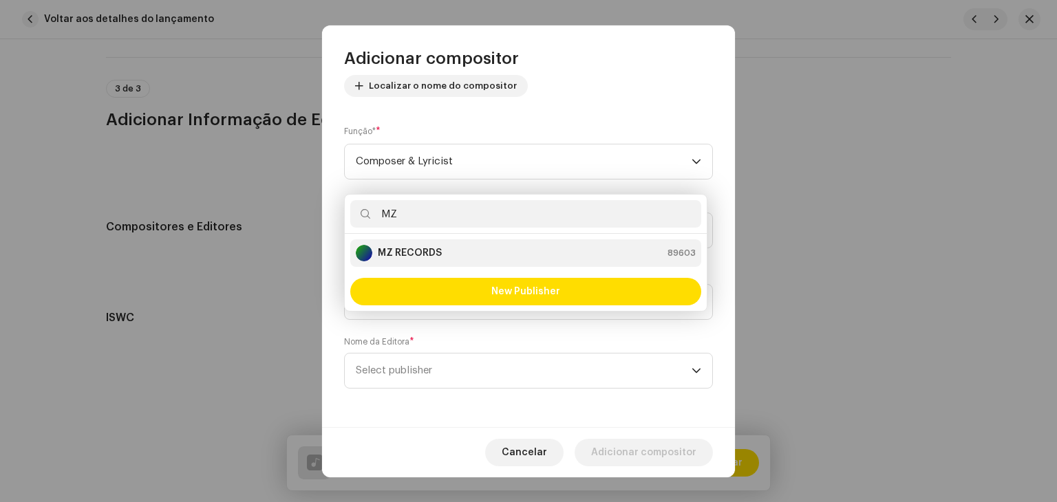
click at [435, 255] on strong "MZ RECORDS" at bounding box center [410, 253] width 64 height 14
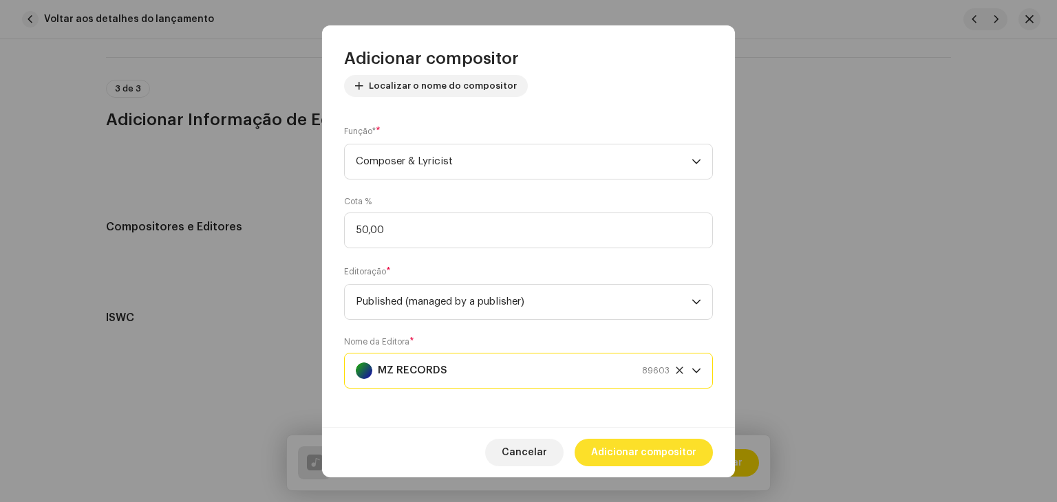
click at [622, 457] on span "Adicionar compositor" at bounding box center [643, 453] width 105 height 28
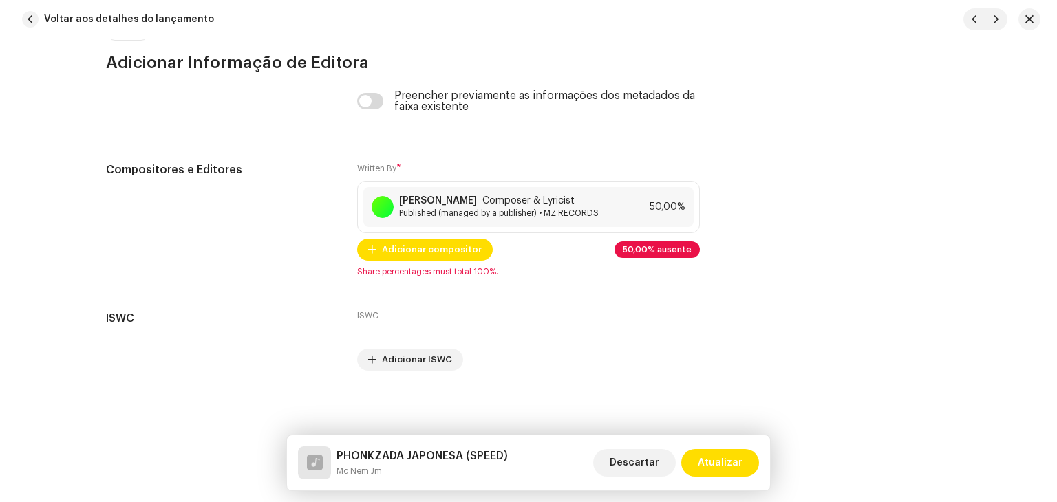
scroll to position [3010, 0]
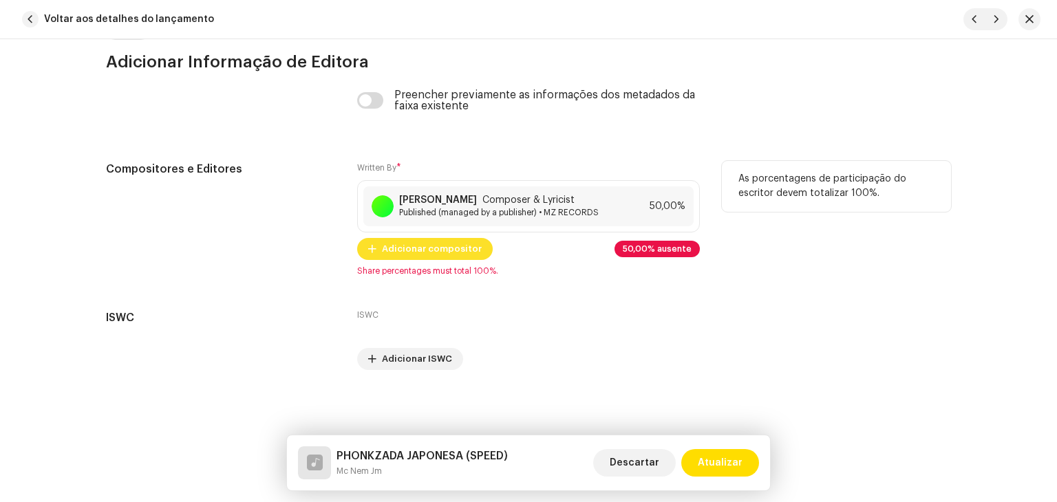
click at [426, 239] on span "Adicionar compositor" at bounding box center [432, 249] width 100 height 28
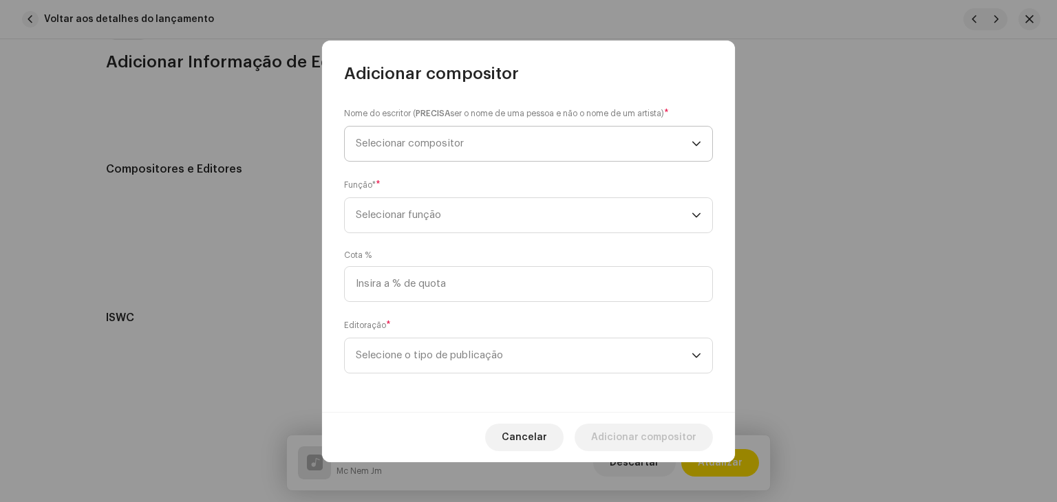
click at [460, 133] on span "Selecionar compositor" at bounding box center [524, 144] width 336 height 34
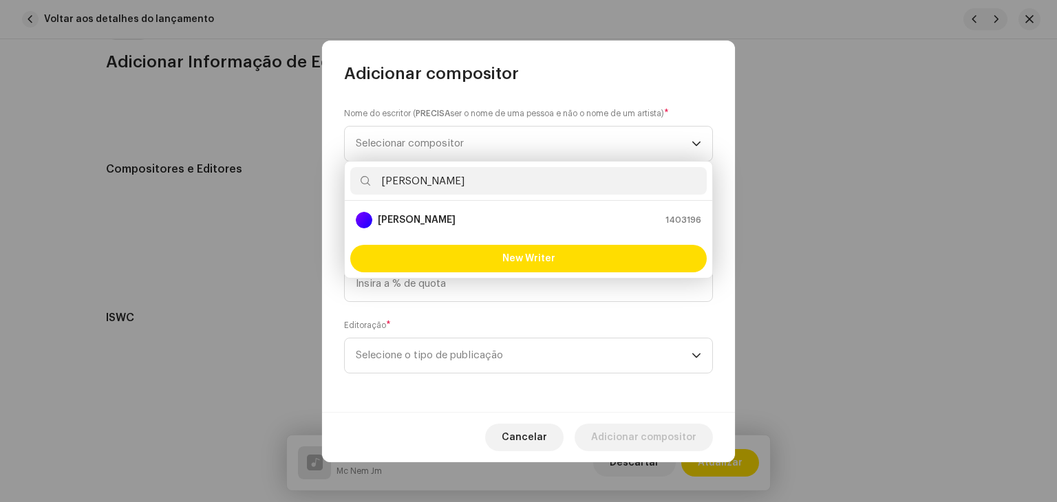
click at [460, 204] on ul "[PERSON_NAME] 1403196" at bounding box center [529, 220] width 368 height 39
click at [456, 217] on strong "[PERSON_NAME]" at bounding box center [417, 220] width 78 height 14
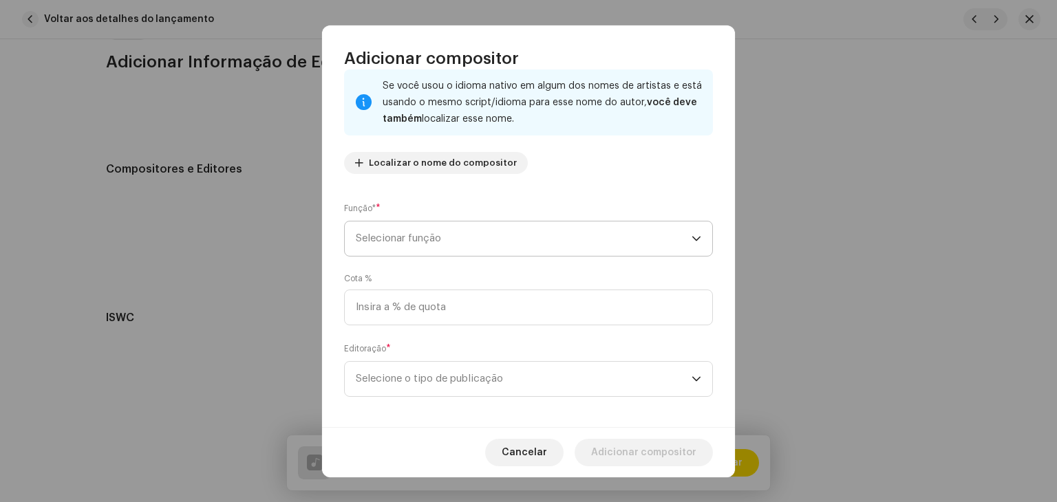
scroll to position [96, 0]
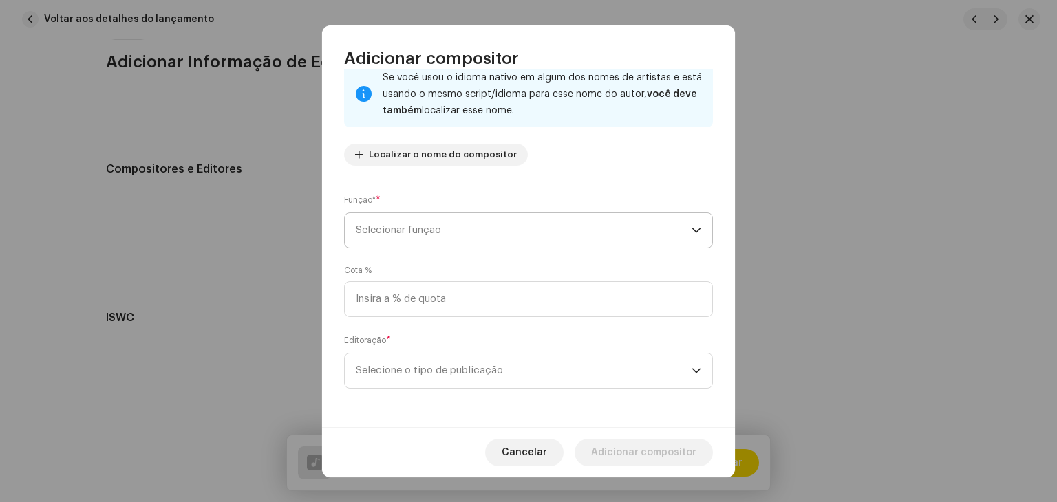
click at [463, 229] on span "Selecionar função" at bounding box center [524, 230] width 336 height 34
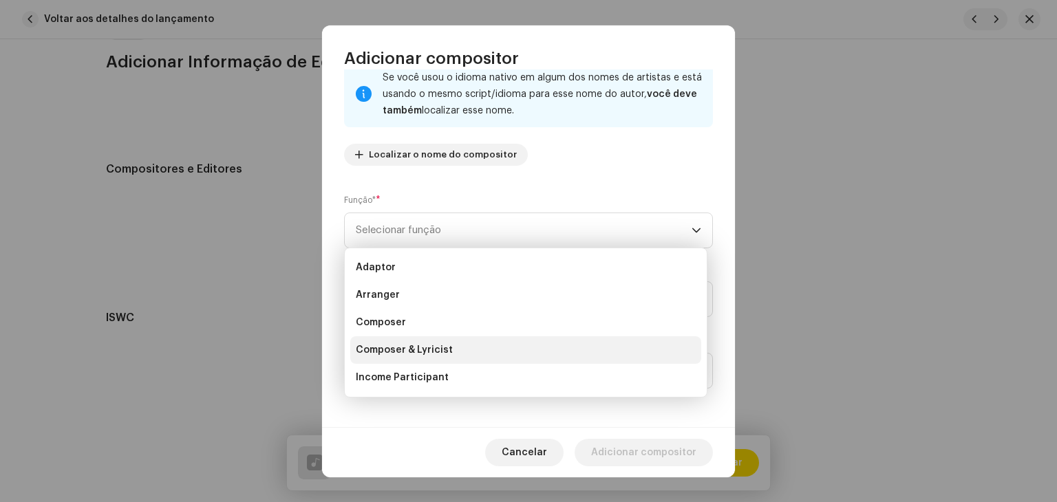
click at [435, 348] on span "Composer & Lyricist" at bounding box center [404, 350] width 97 height 14
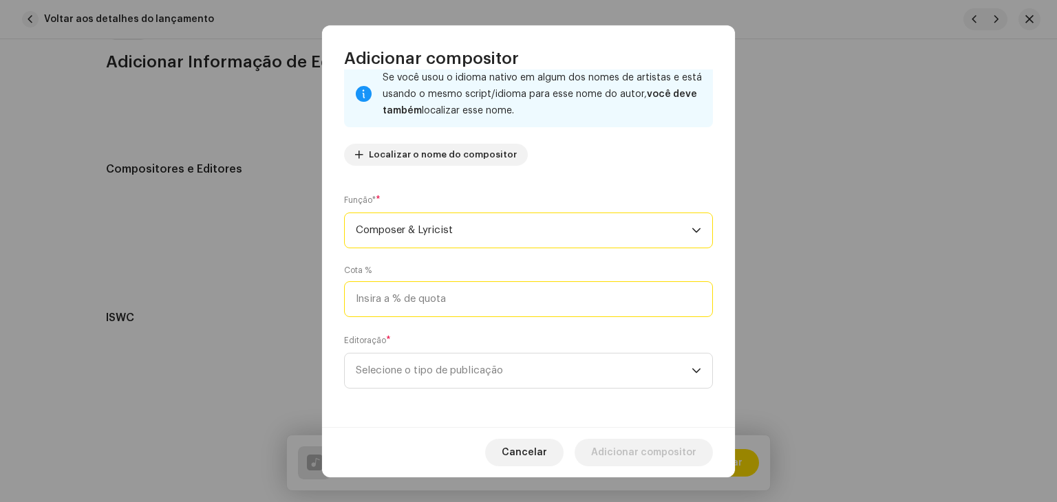
click at [464, 293] on input at bounding box center [528, 300] width 369 height 36
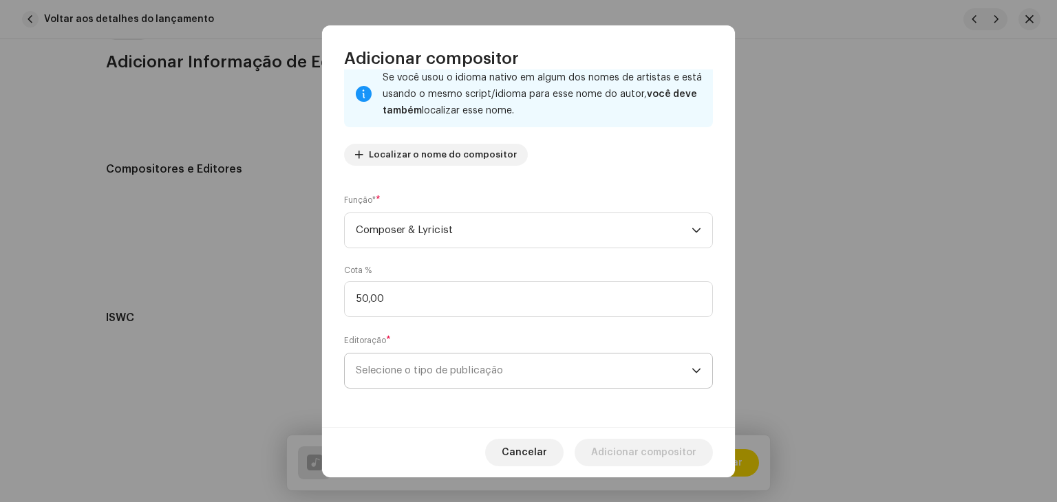
click at [457, 370] on span "Selecione o tipo de publicação" at bounding box center [524, 371] width 336 height 34
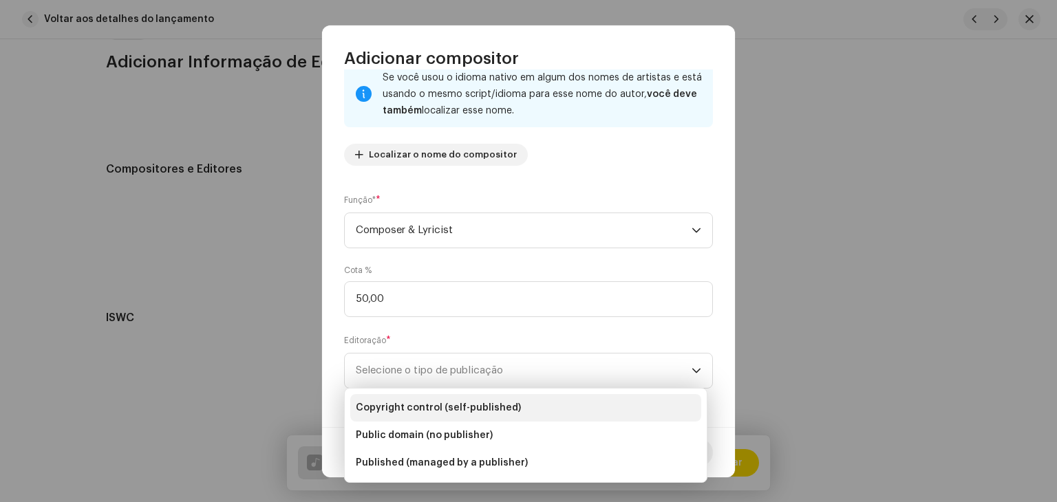
click at [454, 402] on span "Copyright control (self-published)" at bounding box center [438, 408] width 165 height 14
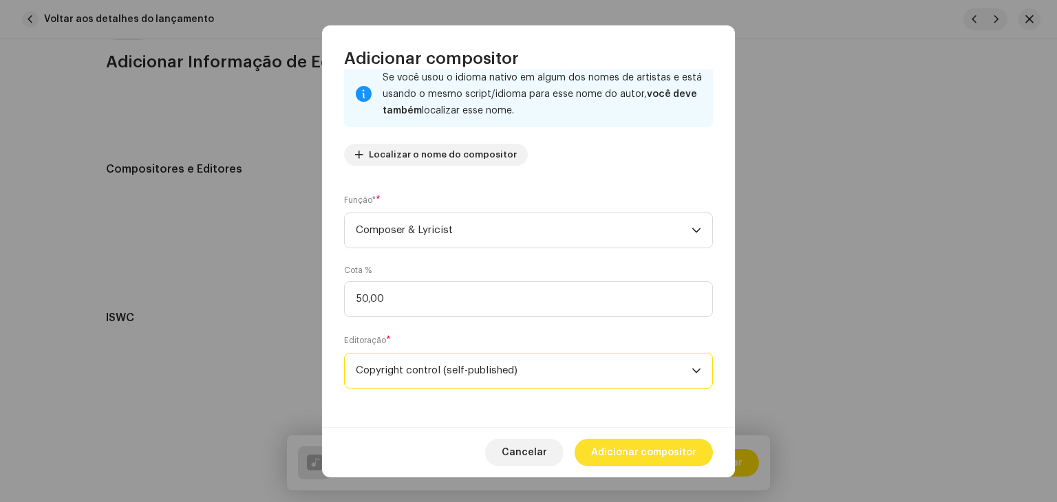
click at [652, 449] on span "Adicionar compositor" at bounding box center [643, 453] width 105 height 28
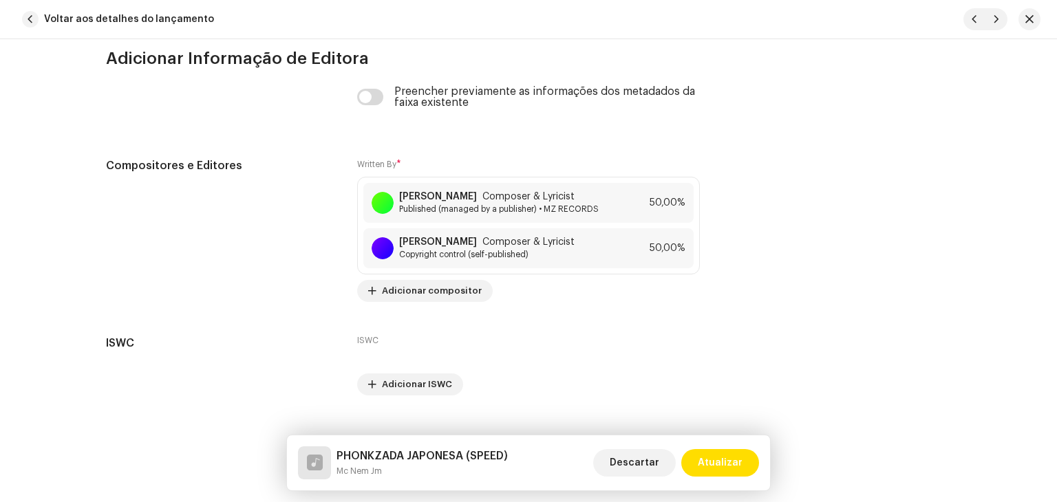
scroll to position [3052, 0]
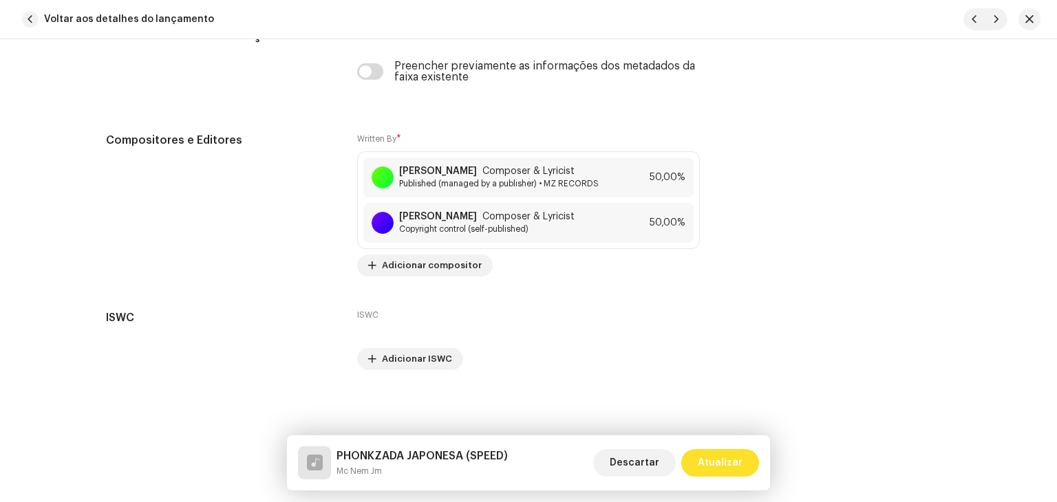
click at [710, 461] on span "Atualizar" at bounding box center [720, 463] width 45 height 28
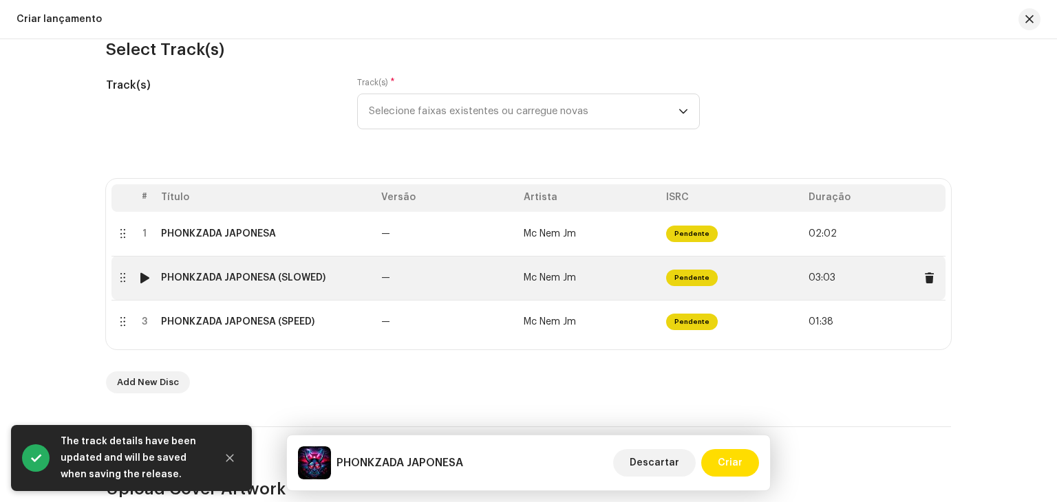
scroll to position [138, 0]
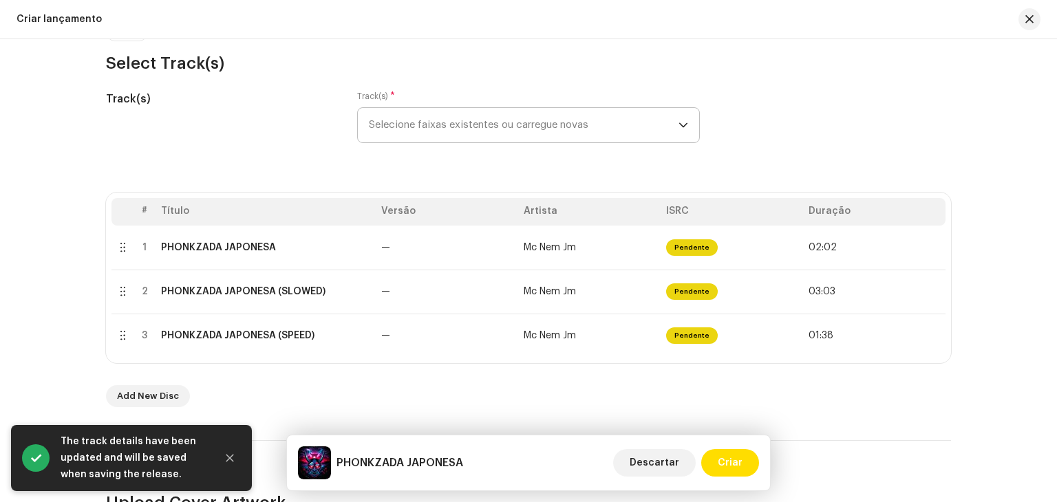
click at [438, 133] on span "Selecione faixas existentes ou carregue novas" at bounding box center [524, 125] width 310 height 34
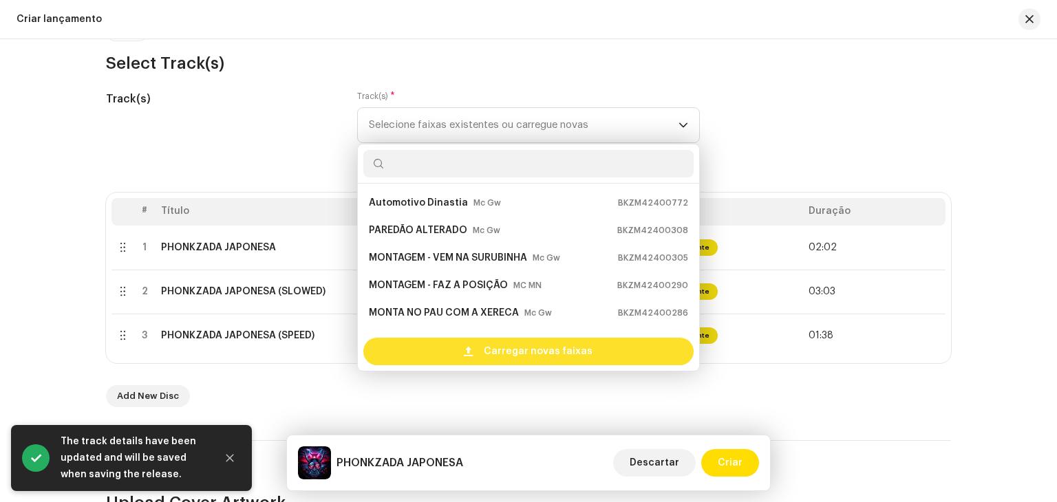
scroll to position [22, 0]
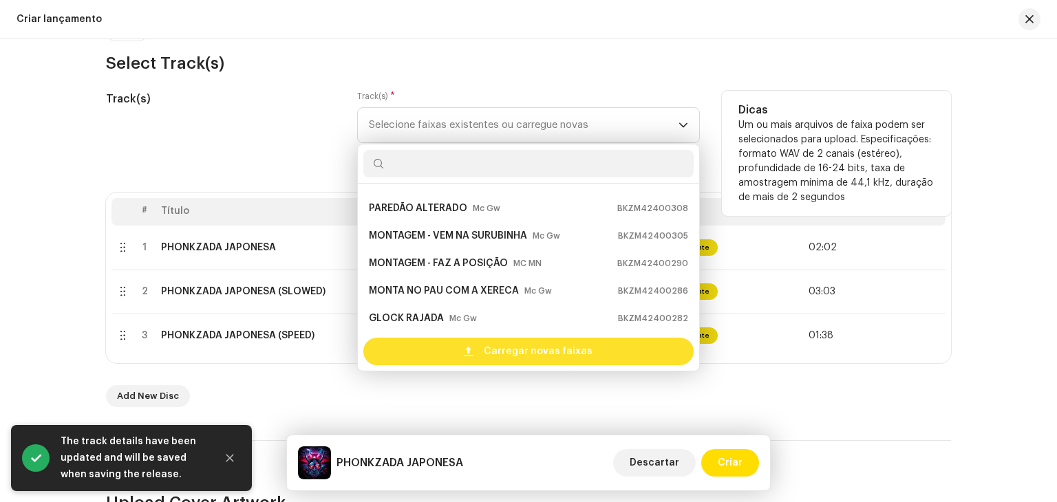
click at [450, 350] on div "Carregar novas faixas" at bounding box center [528, 352] width 330 height 28
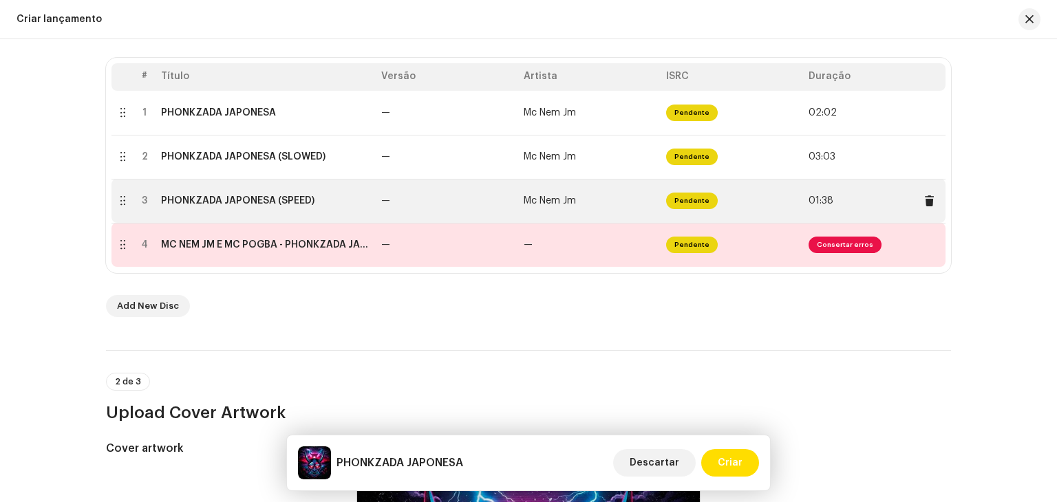
scroll to position [275, 0]
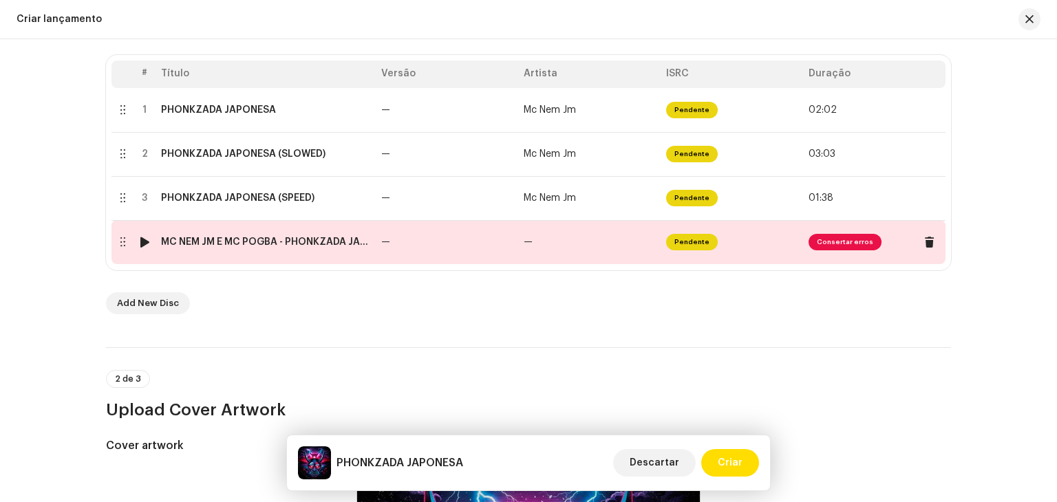
click at [425, 248] on td "—" at bounding box center [447, 242] width 142 height 44
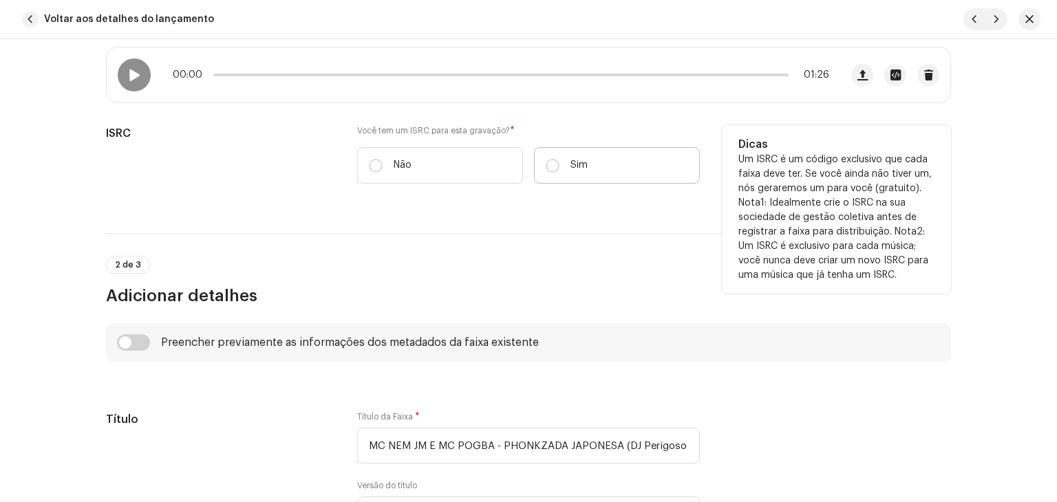
click at [543, 174] on label "Sim" at bounding box center [617, 165] width 166 height 36
click at [546, 173] on input "Sim" at bounding box center [553, 166] width 14 height 14
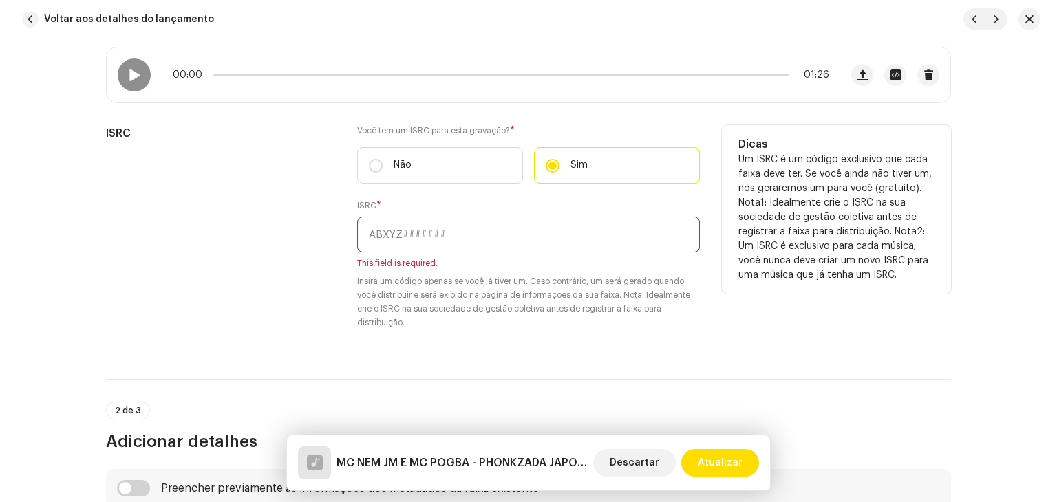
click at [434, 228] on input "text" at bounding box center [528, 235] width 343 height 36
paste input "BKZM42500075"
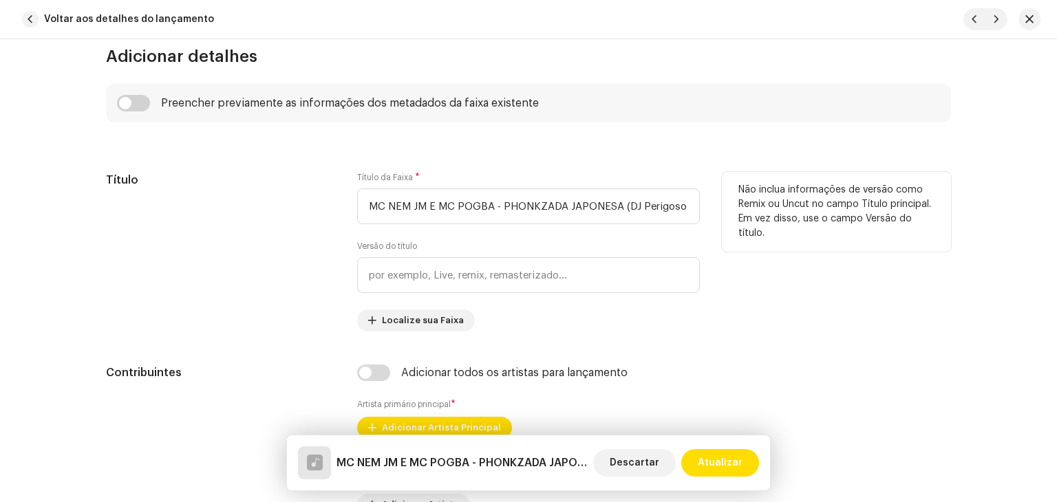
scroll to position [688, 0]
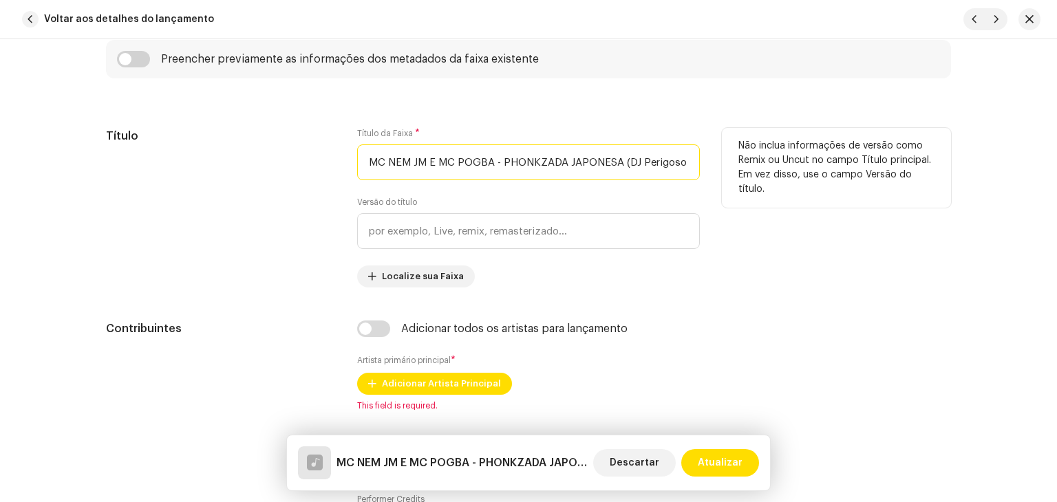
drag, startPoint x: 498, startPoint y: 162, endPoint x: 147, endPoint y: 145, distance: 352.1
click at [147, 145] on div "Título Título da Faixa * MC NEM JM E MC POGBA - PHONKZADA JAPONESA (DJ Perigoso…" at bounding box center [528, 208] width 845 height 160
drag, startPoint x: 480, startPoint y: 163, endPoint x: 771, endPoint y: 170, distance: 291.2
click at [771, 170] on div "Título Título da Faixa * PHONKZADA JAPONESA (DJ Perigoso Original) ultra speed …" at bounding box center [528, 208] width 845 height 160
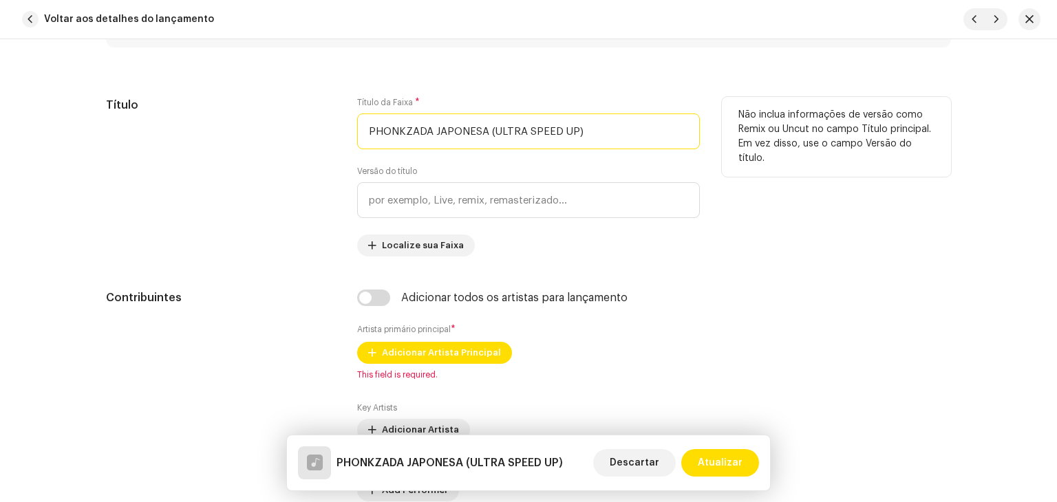
scroll to position [826, 0]
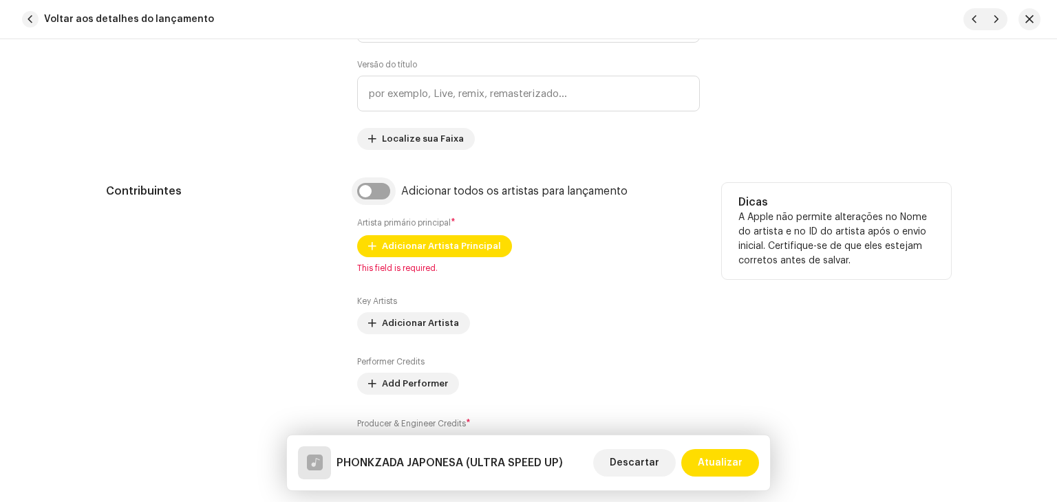
click at [372, 196] on input "checkbox" at bounding box center [373, 191] width 33 height 17
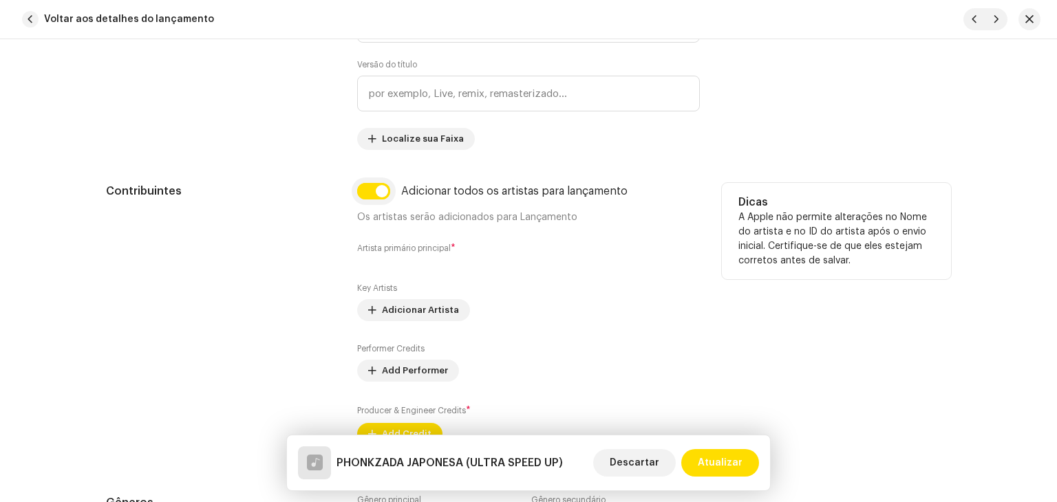
click at [372, 196] on input "checkbox" at bounding box center [373, 191] width 33 height 17
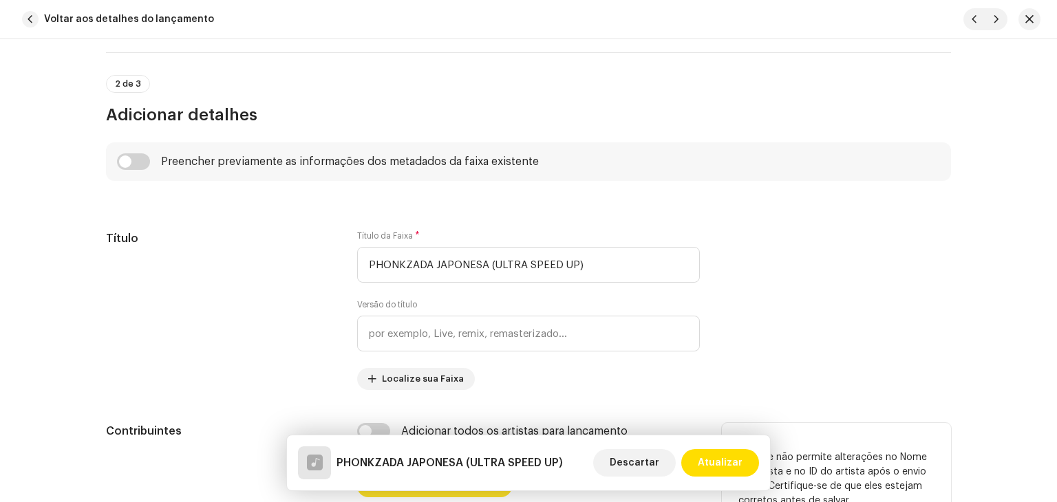
scroll to position [551, 0]
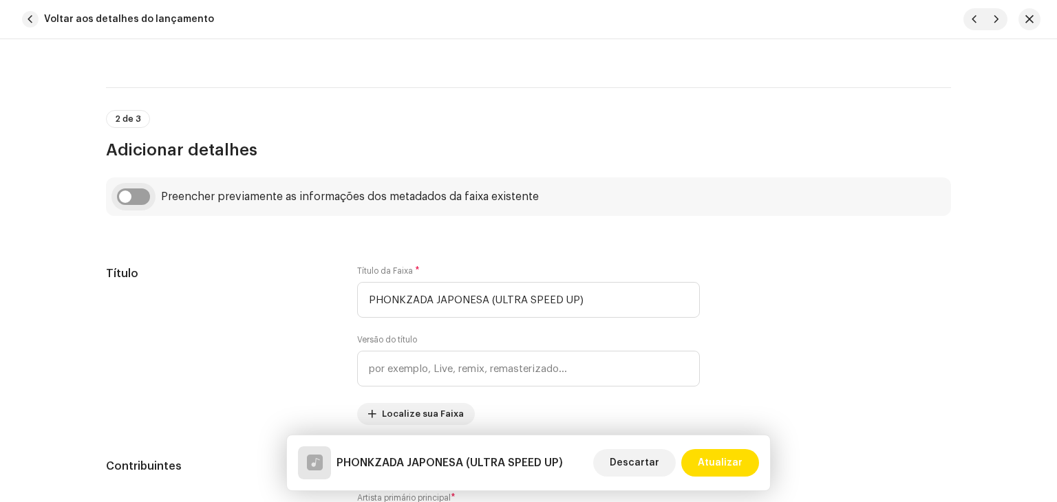
click at [130, 202] on input "checkbox" at bounding box center [133, 197] width 33 height 17
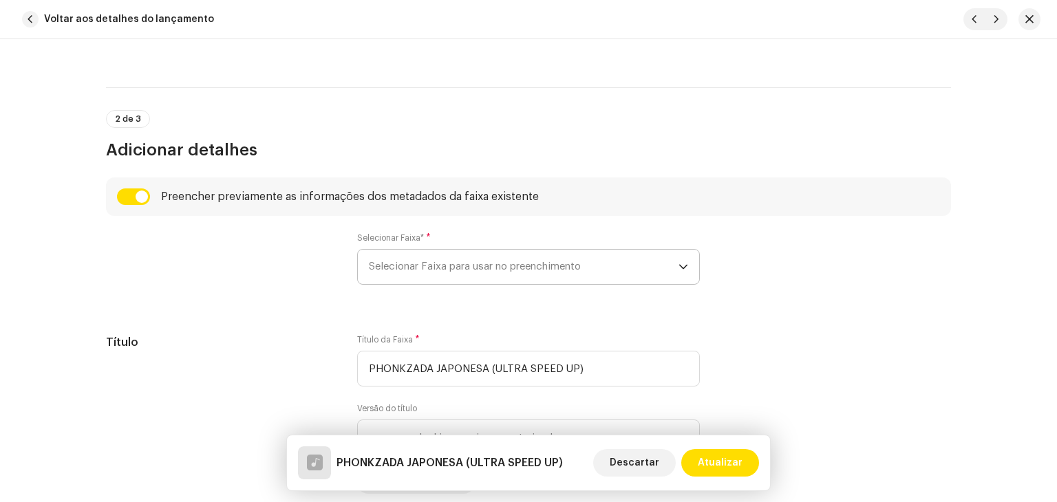
click at [432, 249] on p-select "Selecionar Faixa para usar no preenchimento" at bounding box center [528, 267] width 343 height 36
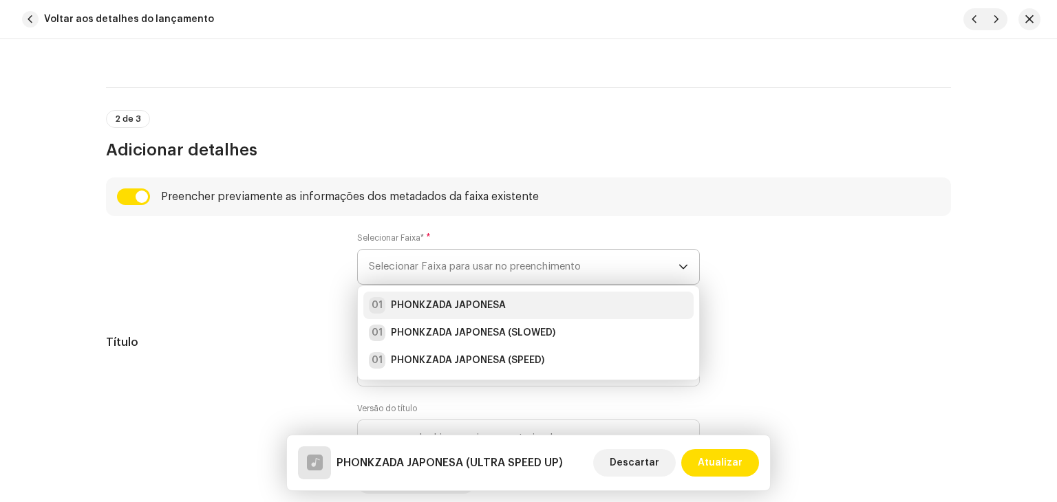
click at [456, 311] on strong "PHONKZADA JAPONESA" at bounding box center [448, 306] width 115 height 14
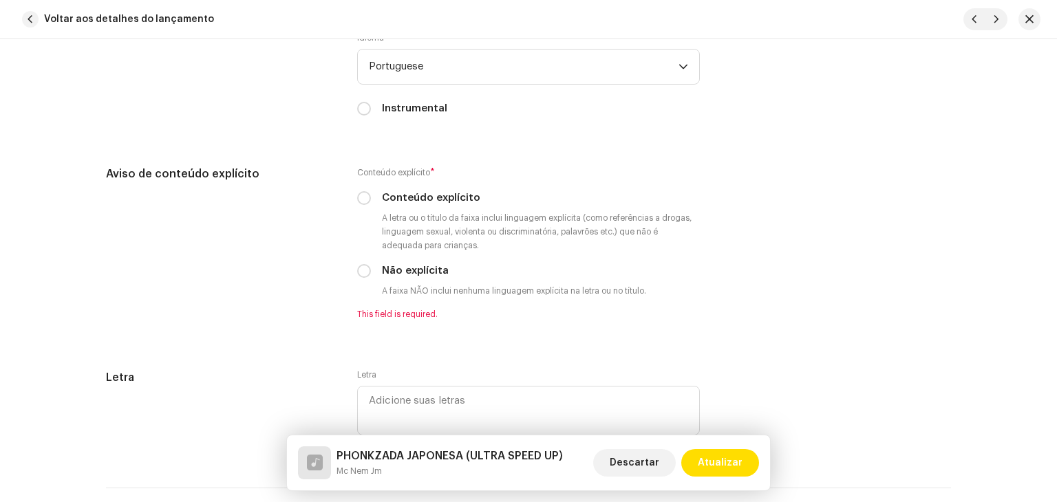
scroll to position [2547, 0]
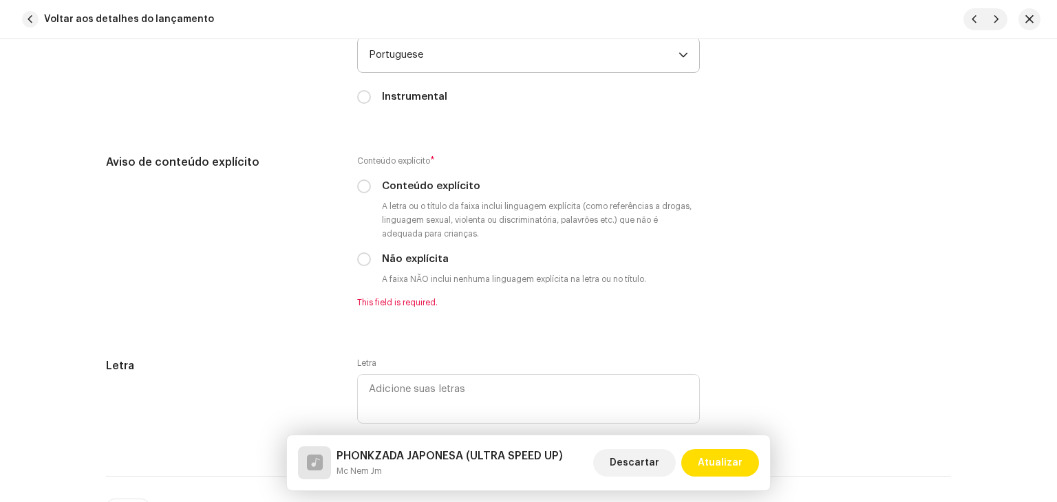
click at [459, 61] on span "Portuguese" at bounding box center [524, 55] width 310 height 34
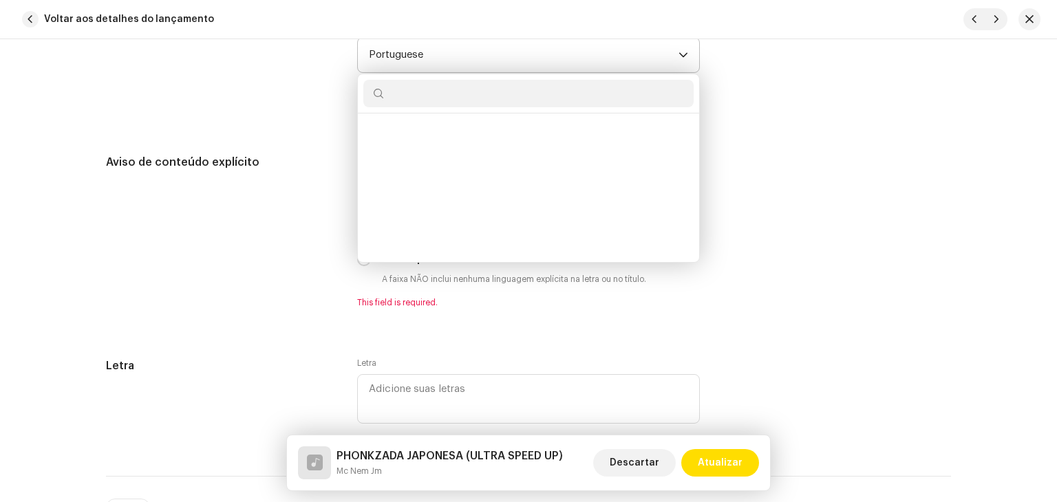
scroll to position [3750, 0]
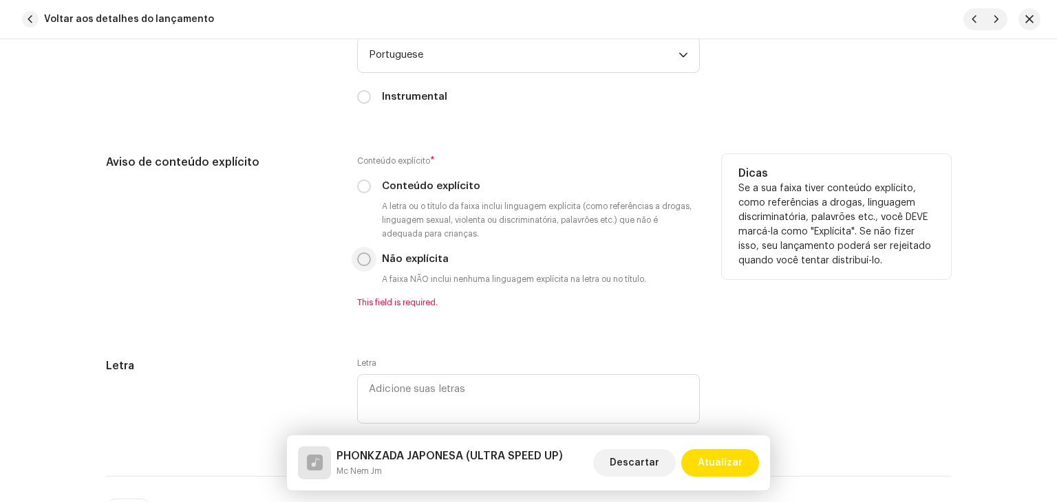
click at [361, 266] on input "Não explícita" at bounding box center [364, 260] width 14 height 14
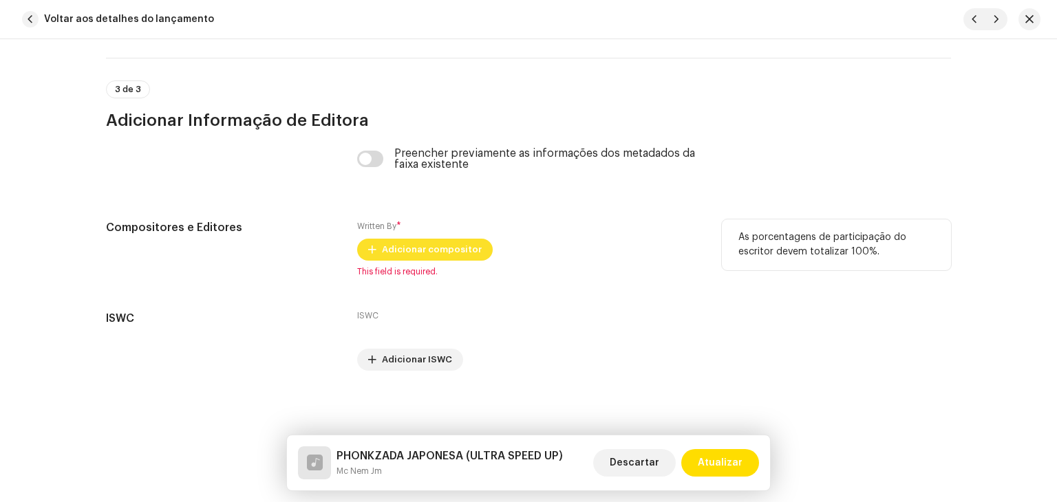
scroll to position [2953, 0]
click at [418, 253] on span "Adicionar compositor" at bounding box center [432, 249] width 100 height 28
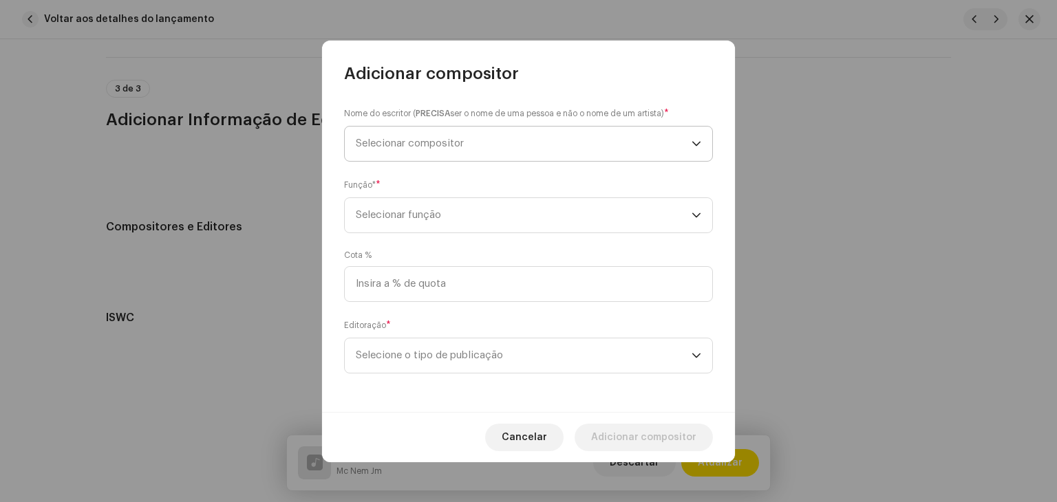
click at [444, 151] on span "Selecionar compositor" at bounding box center [524, 144] width 336 height 34
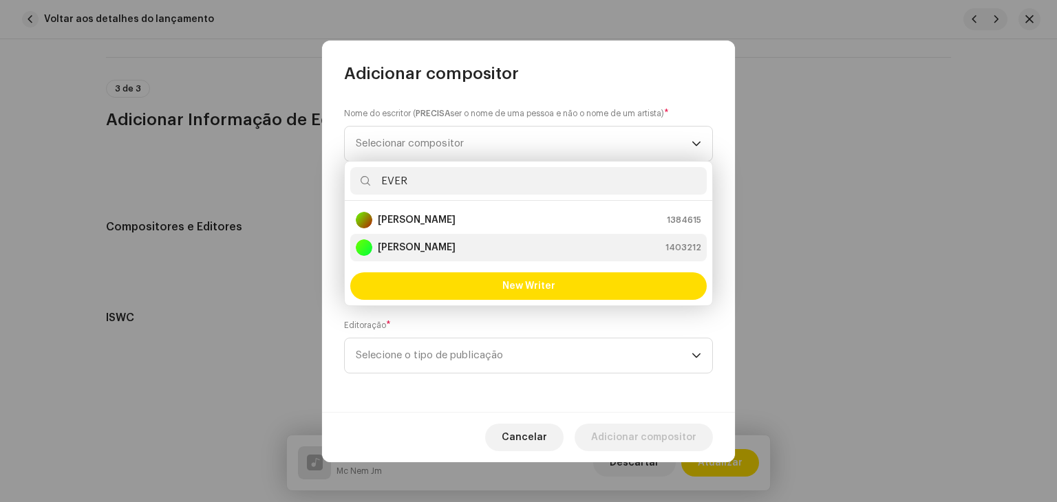
click at [431, 244] on strong "[PERSON_NAME]" at bounding box center [417, 248] width 78 height 14
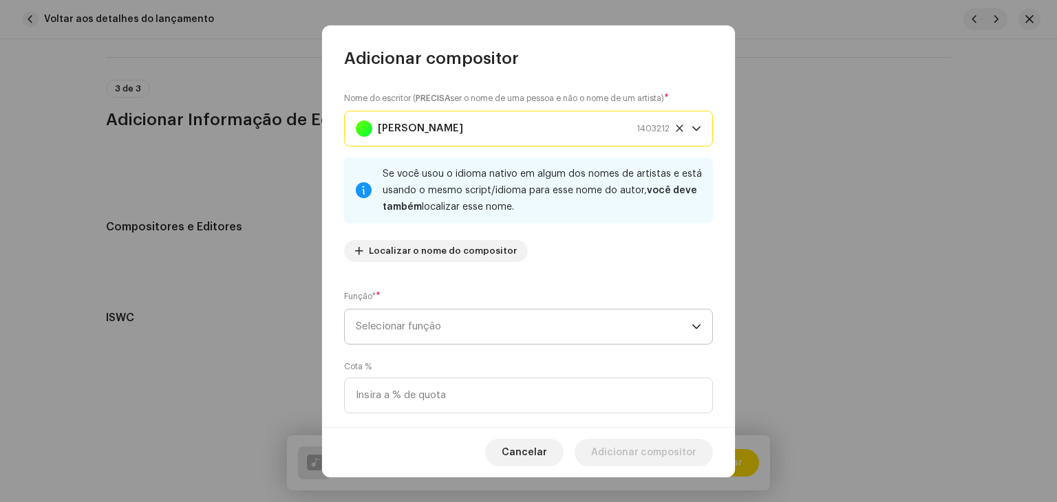
click at [522, 327] on span "Selecionar função" at bounding box center [524, 327] width 336 height 34
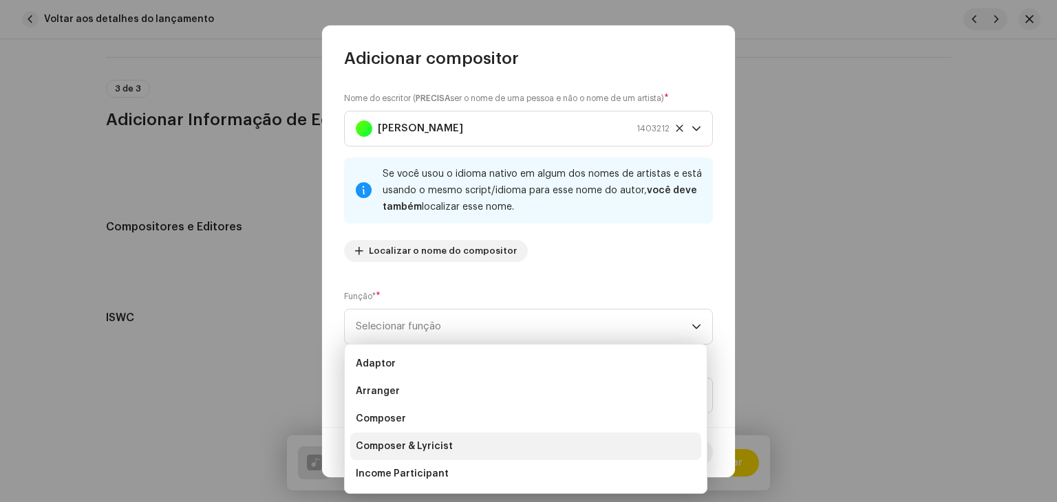
click at [440, 446] on span "Composer & Lyricist" at bounding box center [404, 447] width 97 height 14
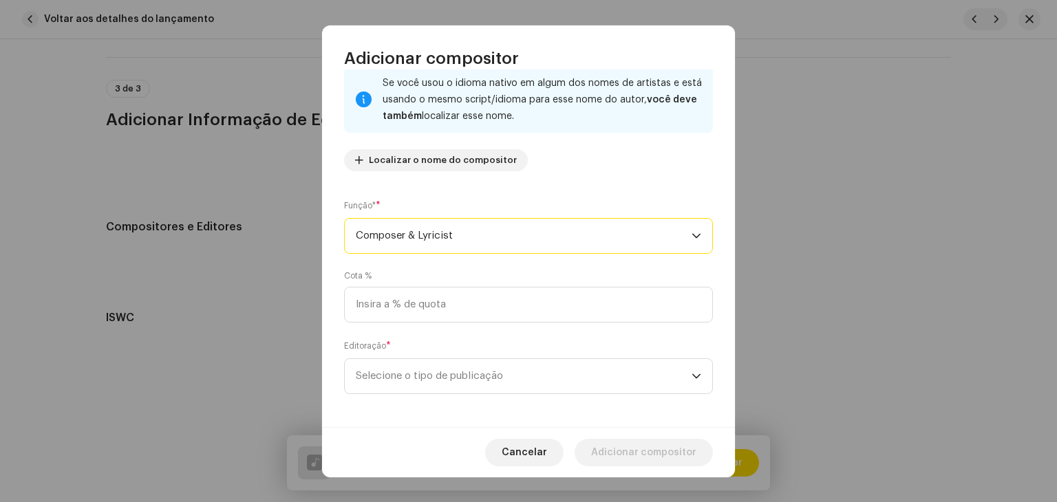
scroll to position [96, 0]
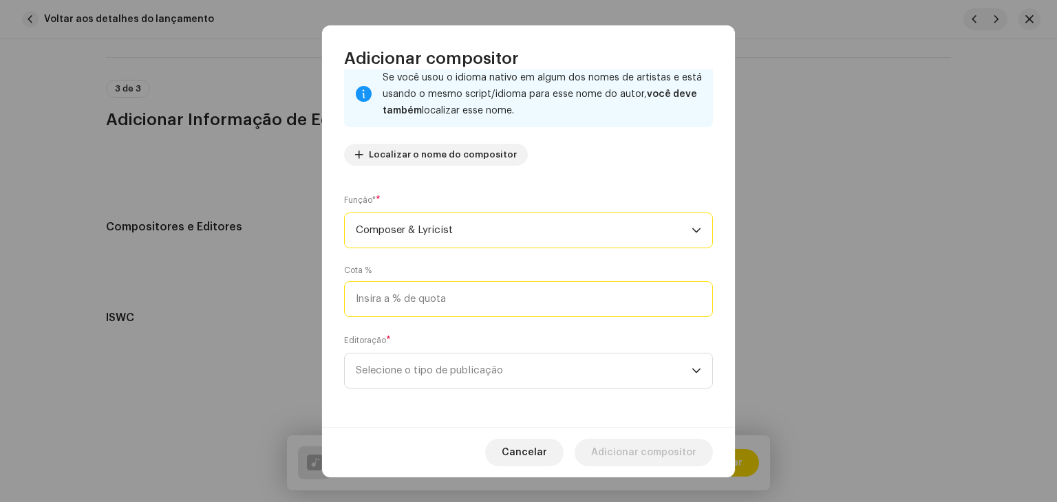
click at [464, 315] on input at bounding box center [528, 300] width 369 height 36
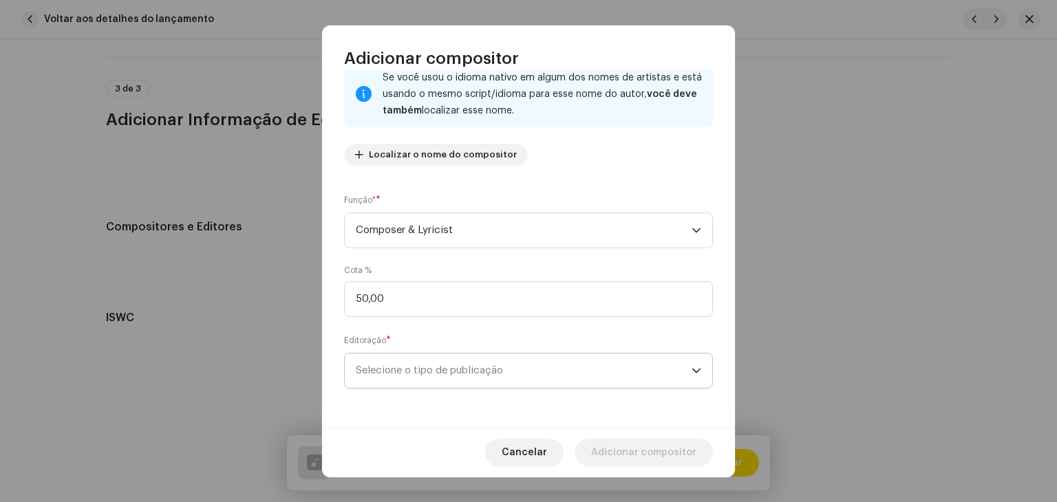
click at [446, 371] on span "Selecione o tipo de publicação" at bounding box center [524, 371] width 336 height 34
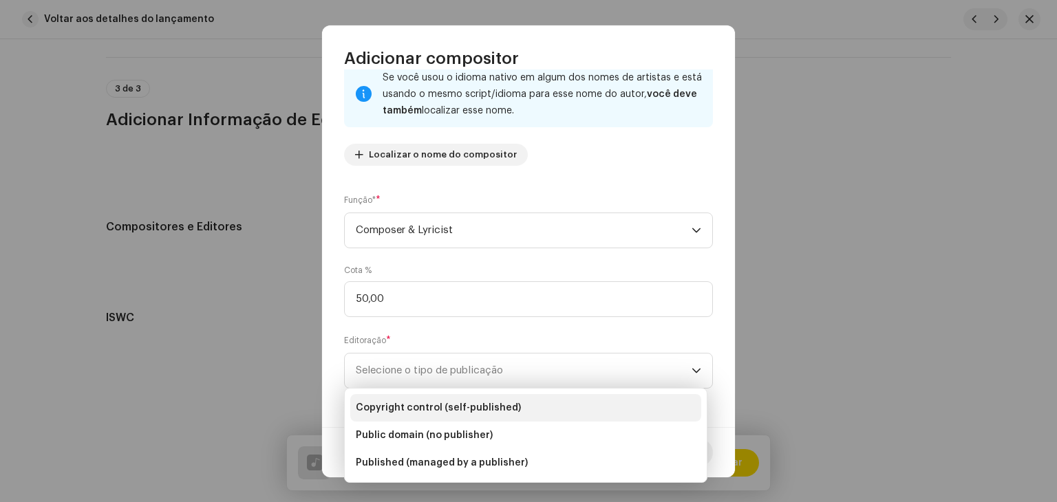
click at [432, 403] on span "Copyright control (self-published)" at bounding box center [438, 408] width 165 height 14
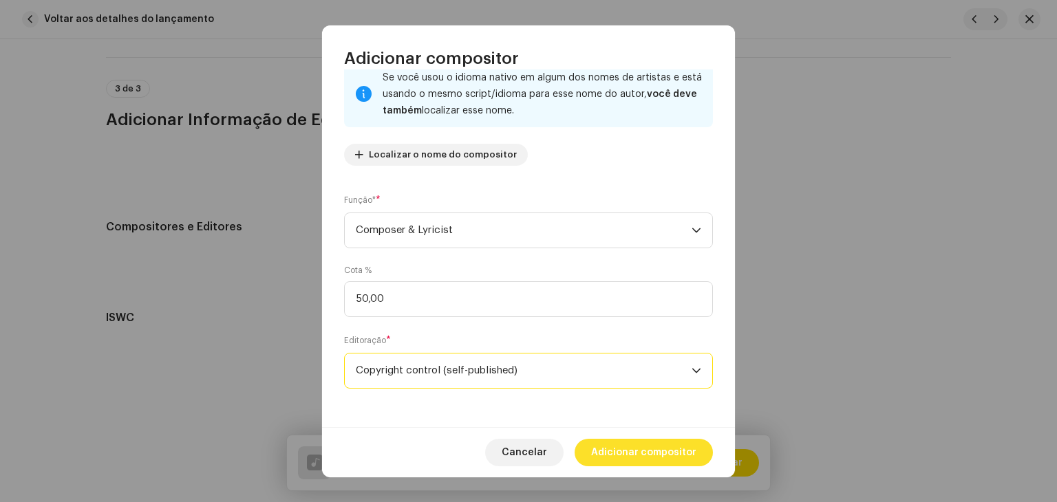
click at [681, 451] on span "Adicionar compositor" at bounding box center [643, 453] width 105 height 28
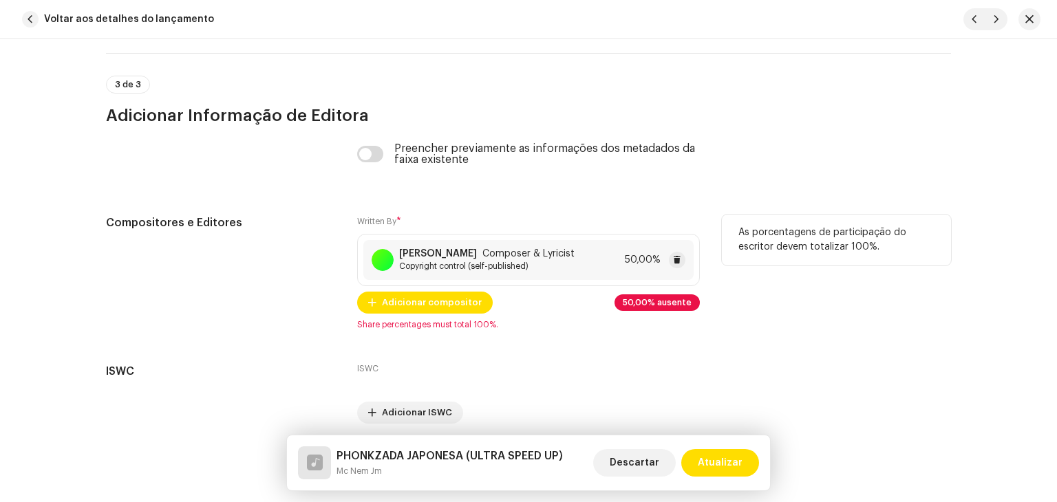
click at [546, 272] on span "Copyright control (self-published)" at bounding box center [487, 266] width 176 height 11
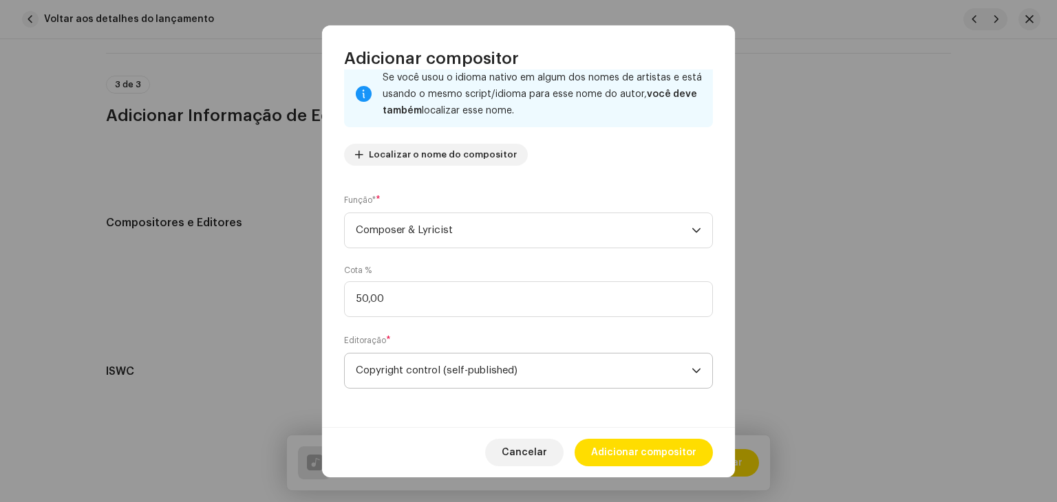
click at [500, 381] on span "Copyright control (self-published)" at bounding box center [524, 371] width 336 height 34
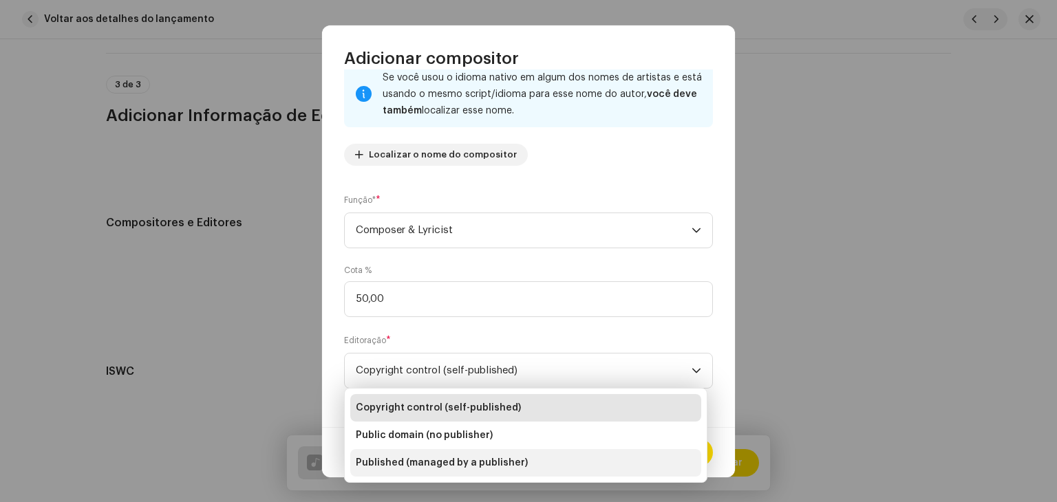
click at [476, 467] on span "Published (managed by a publisher)" at bounding box center [442, 463] width 172 height 14
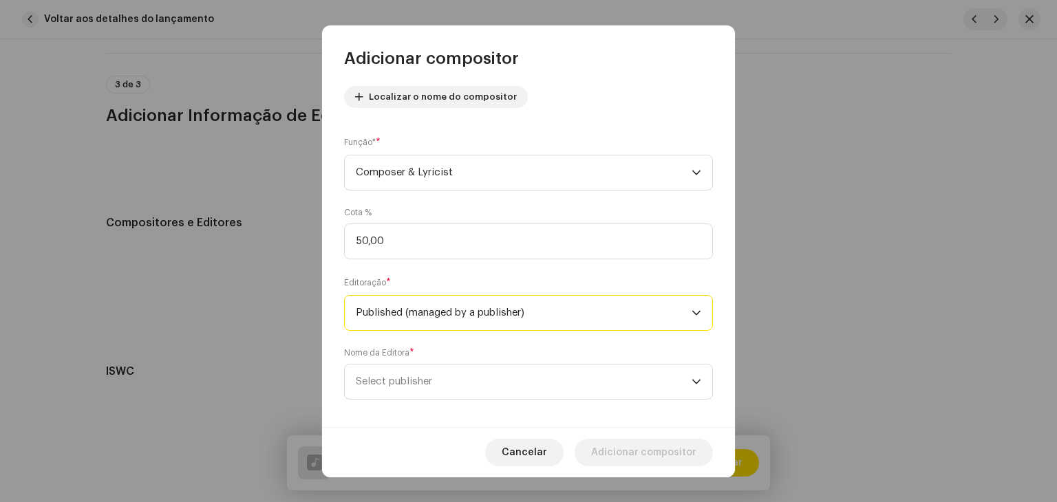
scroll to position [166, 0]
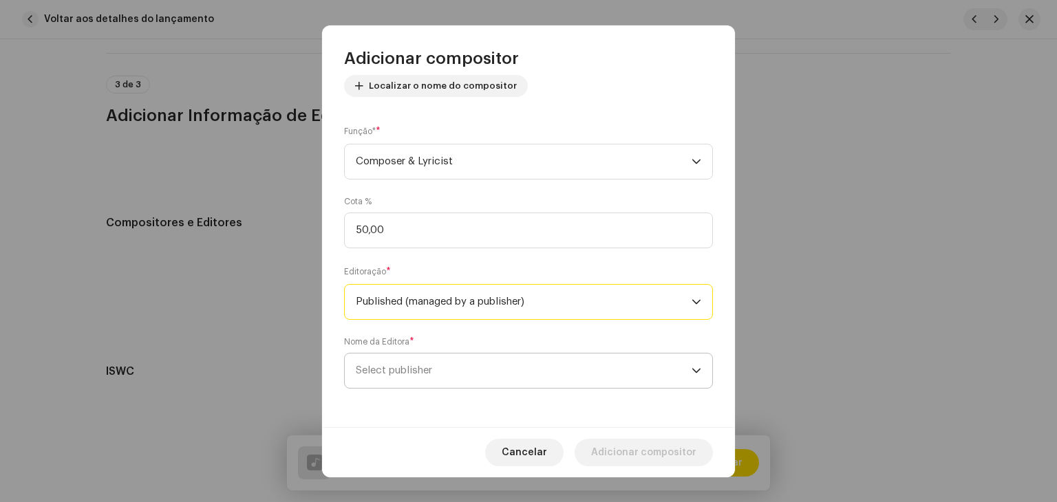
click at [476, 366] on span "Select publisher" at bounding box center [524, 371] width 336 height 34
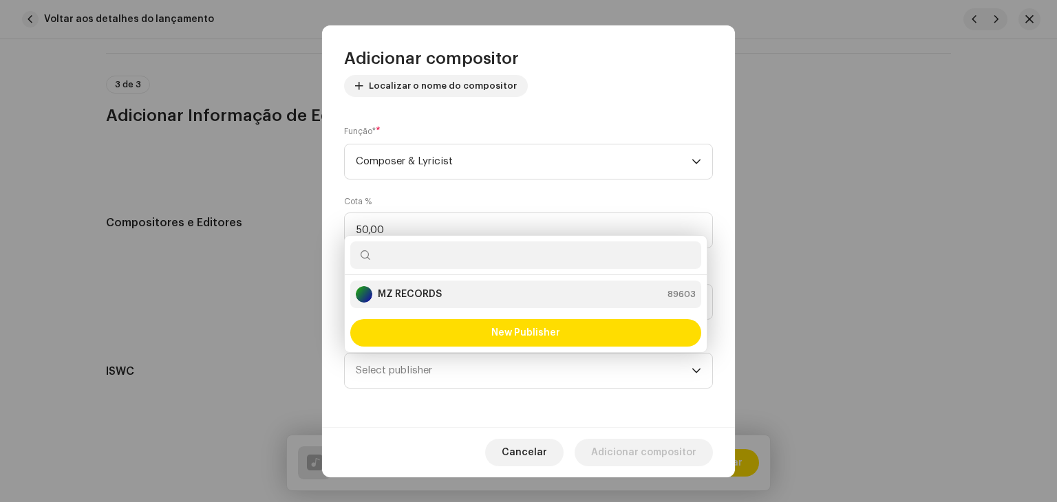
click at [427, 300] on strong "MZ RECORDS" at bounding box center [410, 295] width 64 height 14
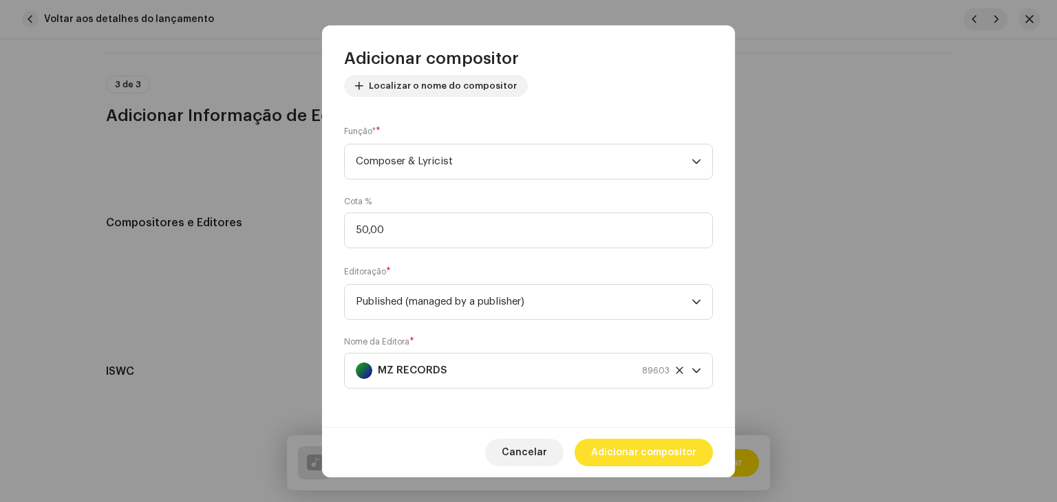
click at [637, 458] on span "Adicionar compositor" at bounding box center [643, 453] width 105 height 28
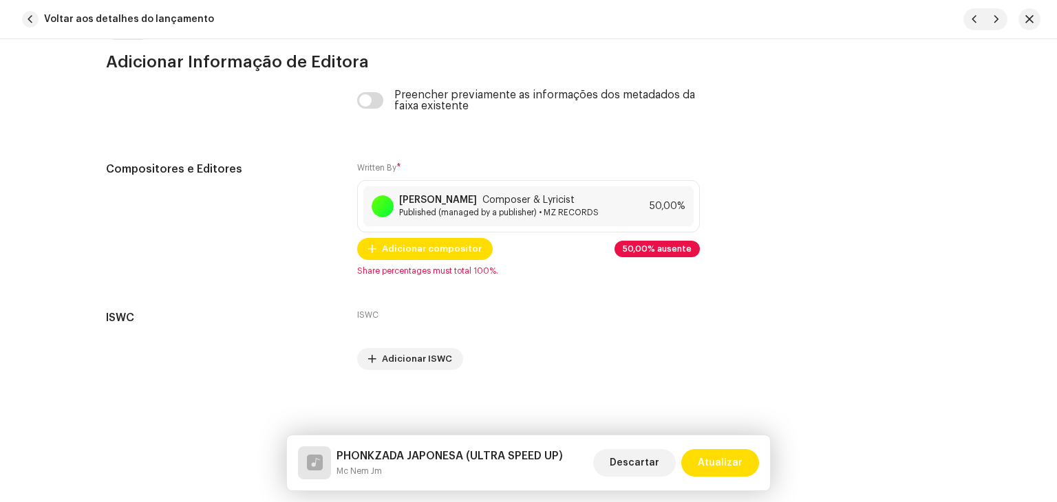
scroll to position [3010, 0]
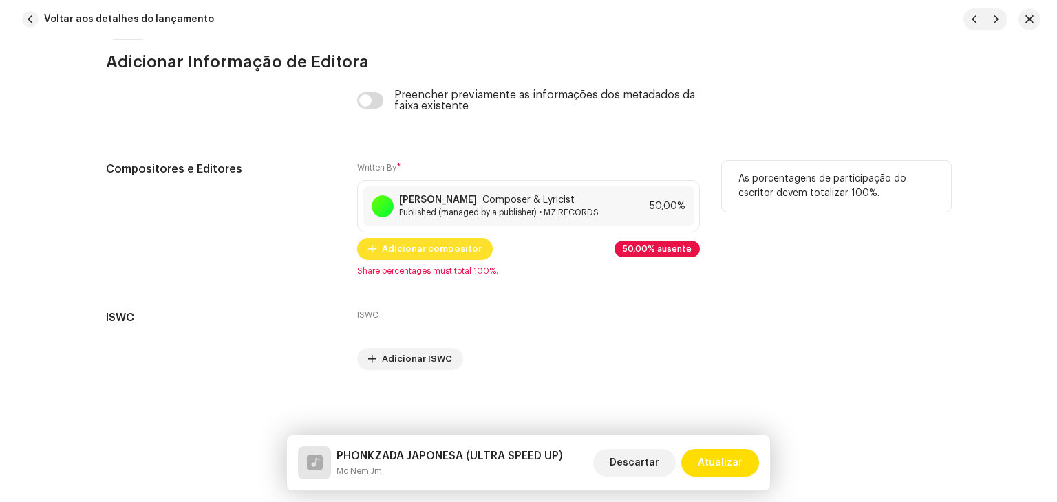
click at [429, 248] on span "Adicionar compositor" at bounding box center [432, 249] width 100 height 28
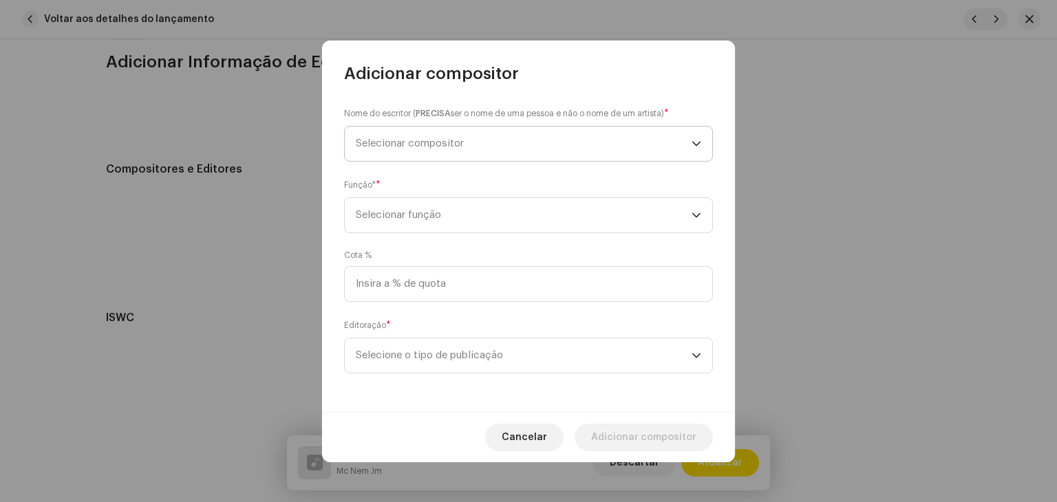
click at [456, 151] on span "Selecionar compositor" at bounding box center [524, 144] width 336 height 34
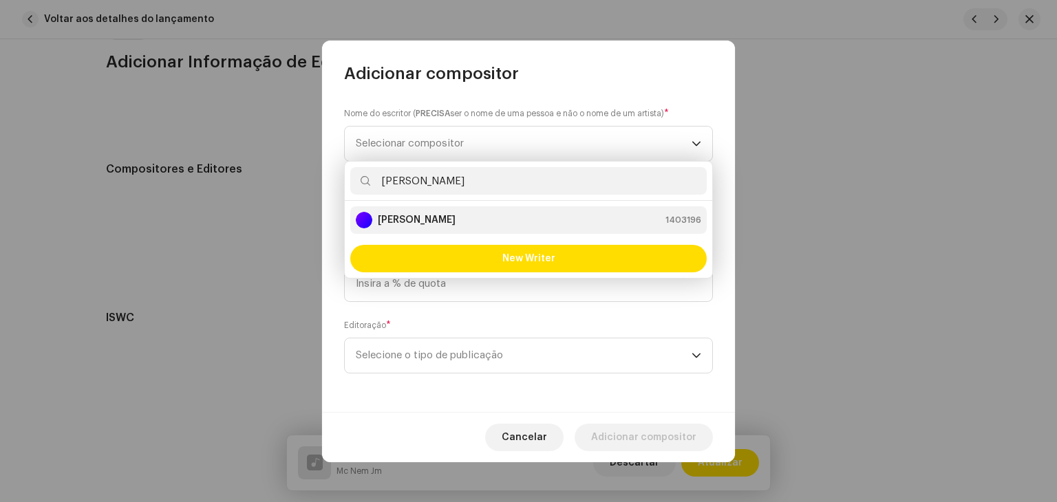
click at [447, 217] on strong "[PERSON_NAME]" at bounding box center [417, 220] width 78 height 14
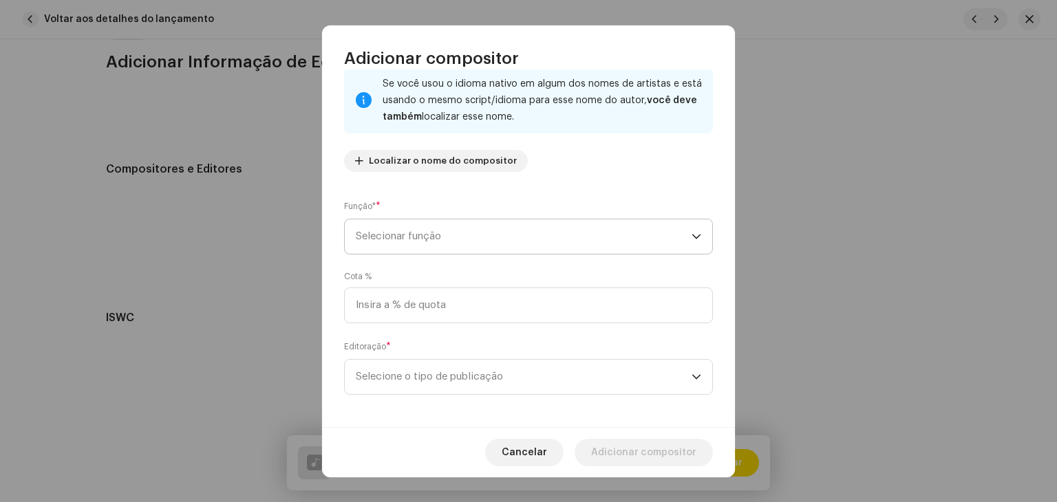
scroll to position [96, 0]
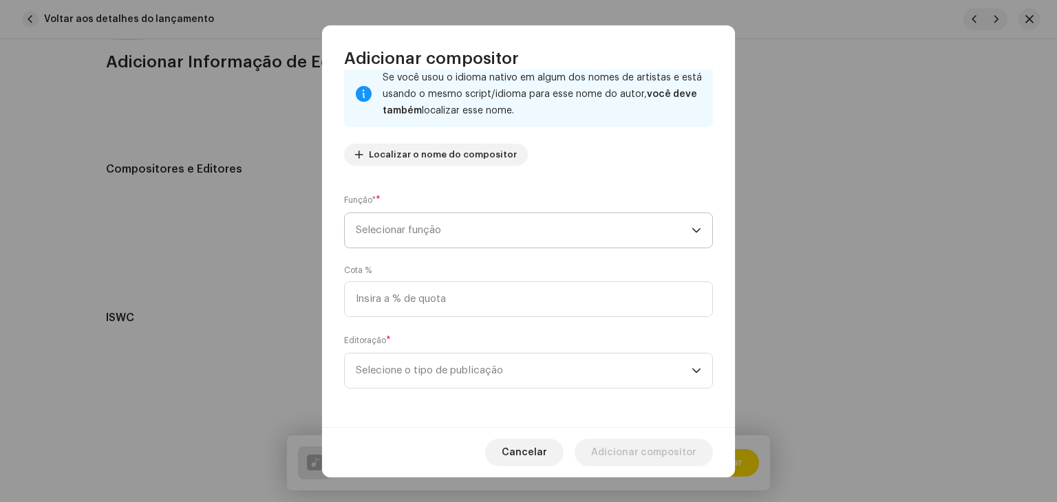
click at [434, 219] on span "Selecionar função" at bounding box center [524, 230] width 336 height 34
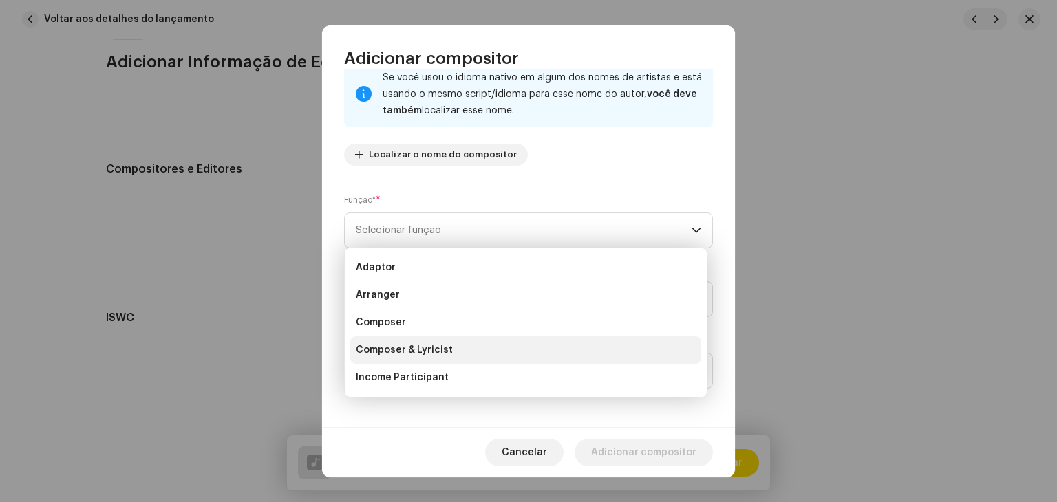
click at [424, 348] on span "Composer & Lyricist" at bounding box center [404, 350] width 97 height 14
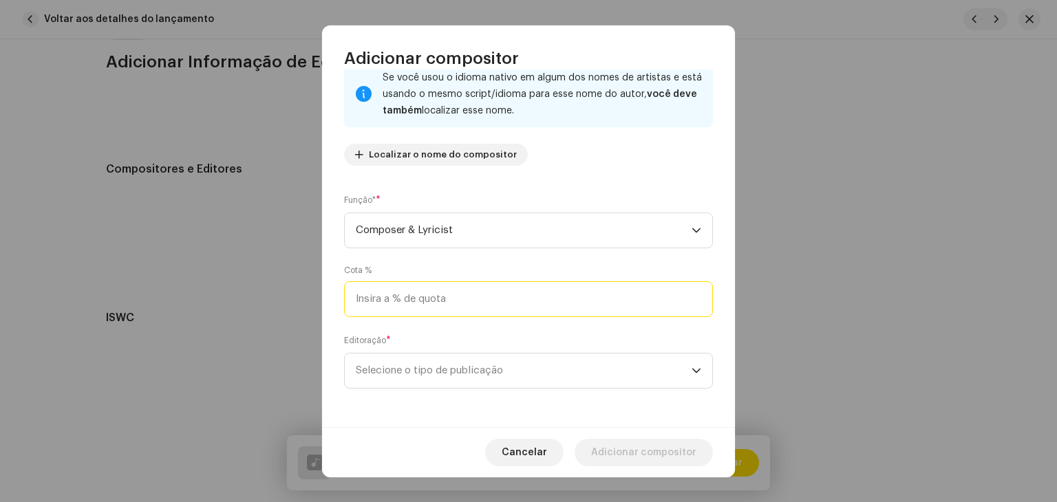
click at [447, 291] on input at bounding box center [528, 300] width 369 height 36
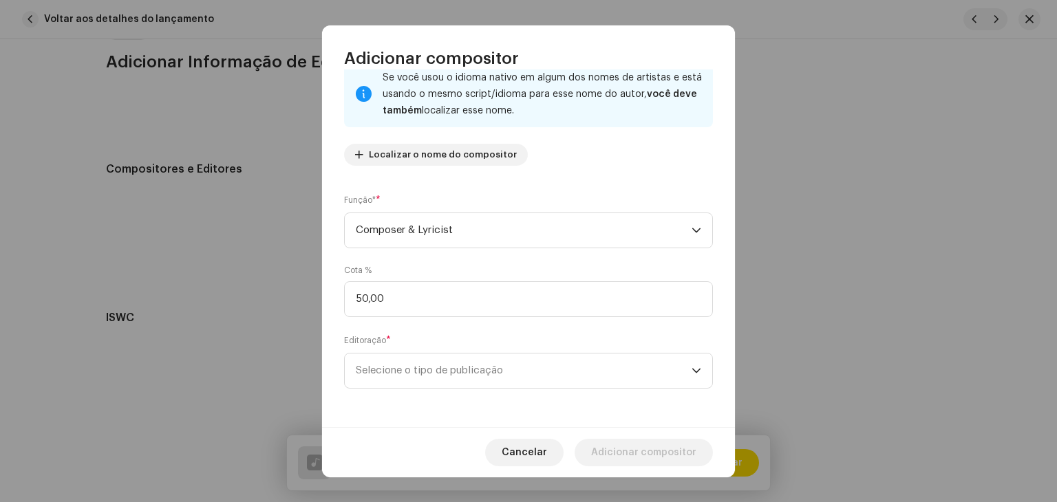
click at [421, 389] on div "Nome do escritor ( PRECISA ser o nome de uma pessoa e não o nome de um artista)…" at bounding box center [528, 249] width 413 height 358
click at [429, 370] on span "Selecione o tipo de publicação" at bounding box center [524, 371] width 336 height 34
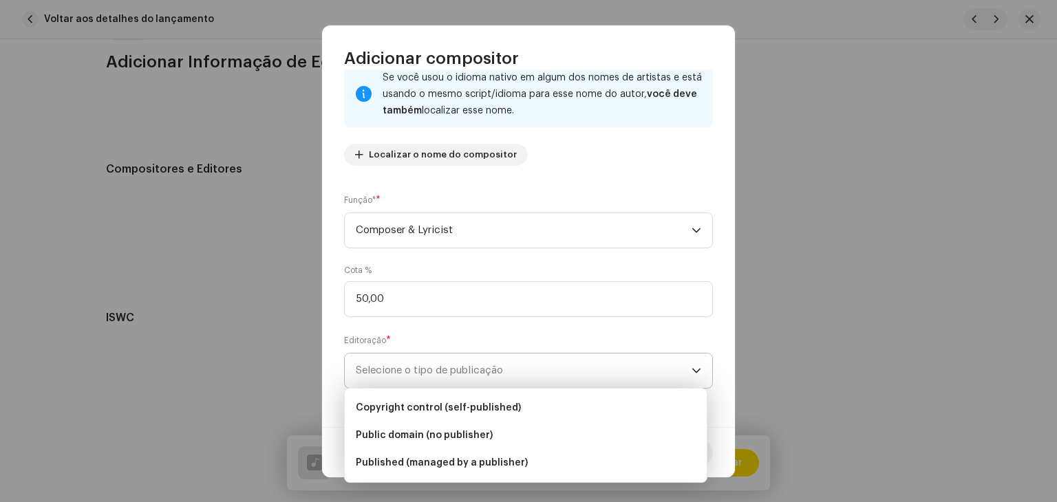
click at [427, 402] on span "Copyright control (self-published)" at bounding box center [438, 408] width 165 height 14
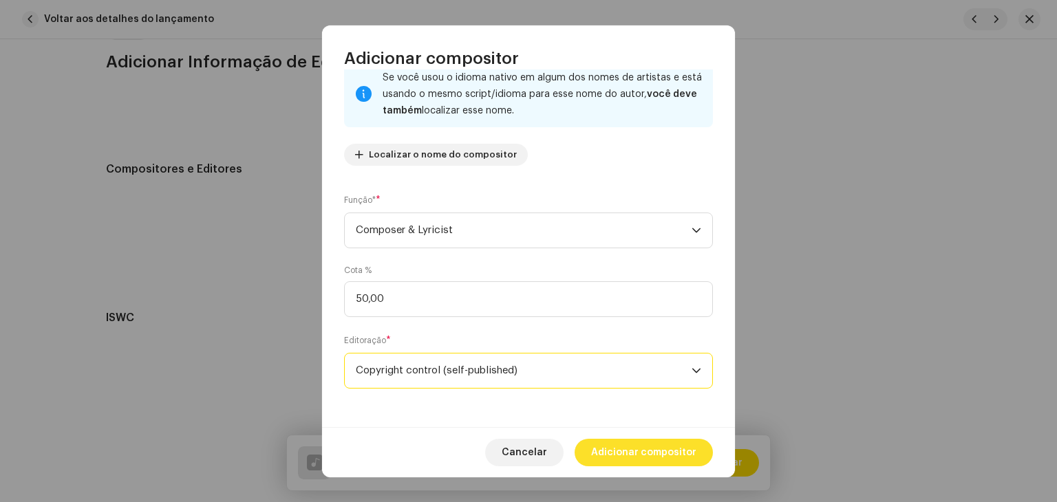
click at [602, 447] on span "Adicionar compositor" at bounding box center [643, 453] width 105 height 28
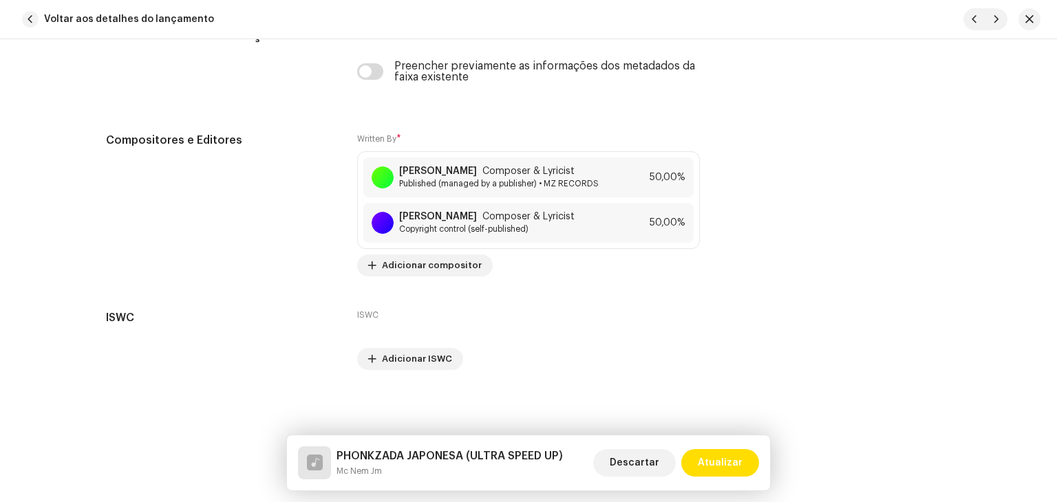
scroll to position [3052, 0]
click at [719, 458] on span "Atualizar" at bounding box center [720, 463] width 45 height 28
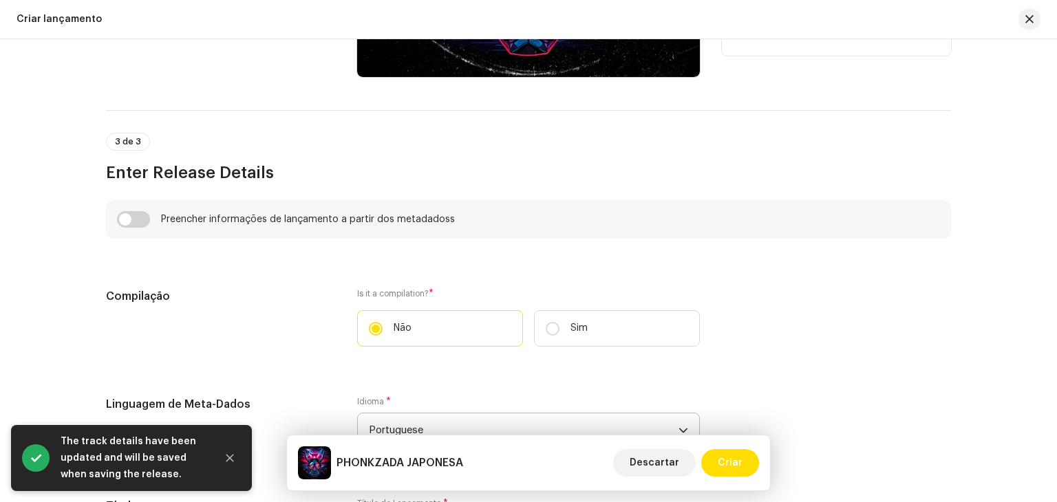
scroll to position [1032, 0]
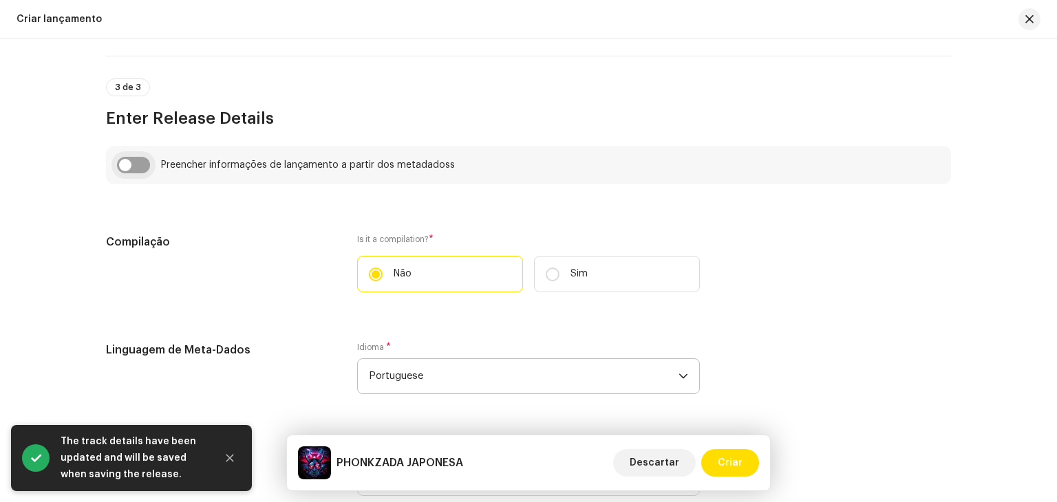
click at [136, 171] on input "checkbox" at bounding box center [133, 165] width 33 height 17
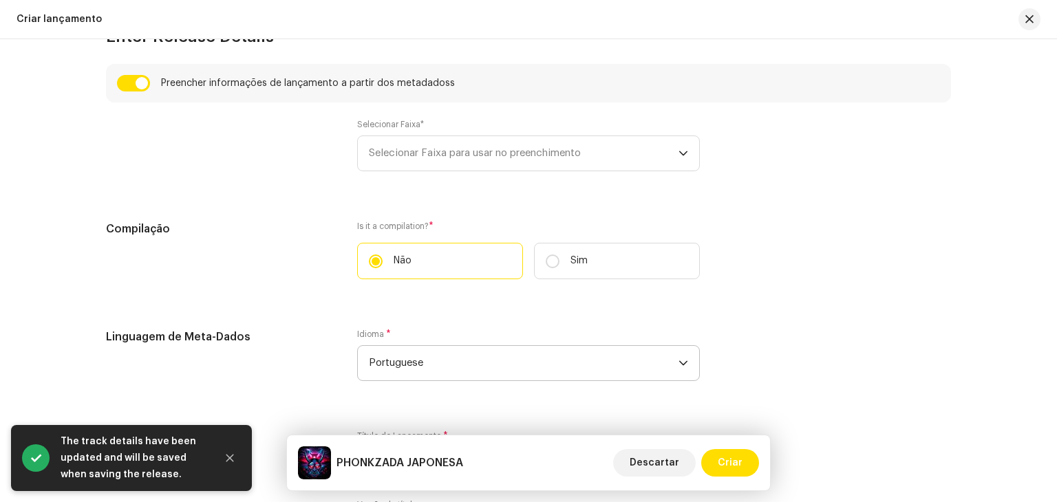
scroll to position [1170, 0]
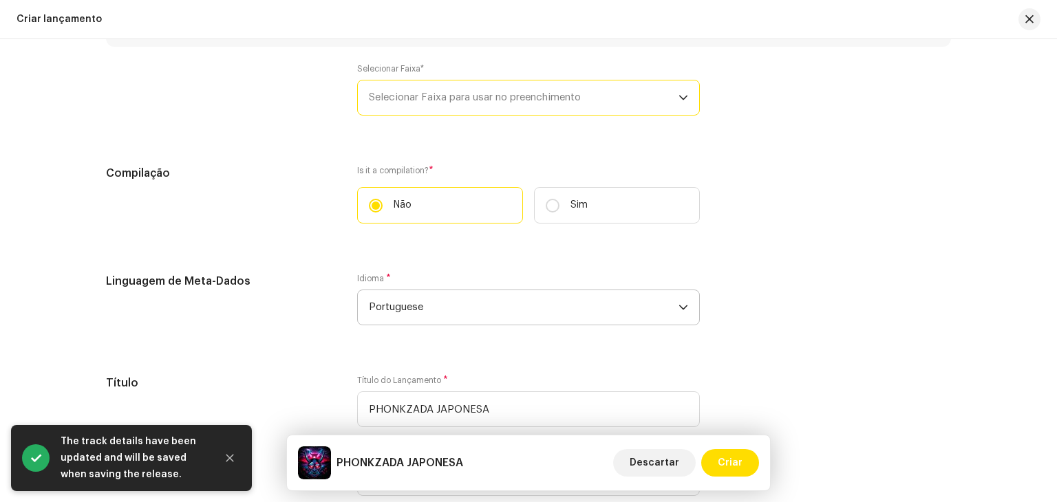
click at [465, 105] on span "Selecionar Faixa para usar no preenchimento" at bounding box center [524, 98] width 310 height 34
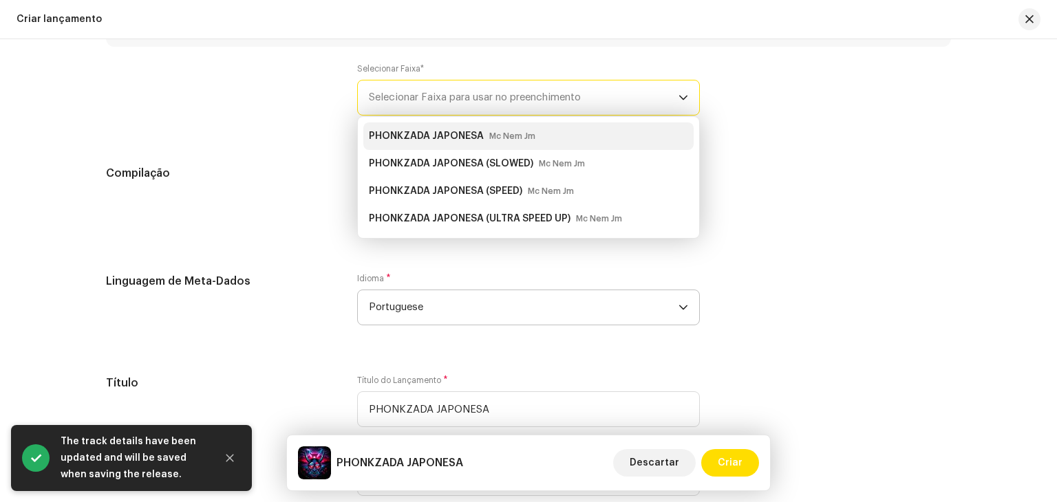
click at [454, 136] on strong "PHONKZADA JAPONESA" at bounding box center [426, 136] width 115 height 22
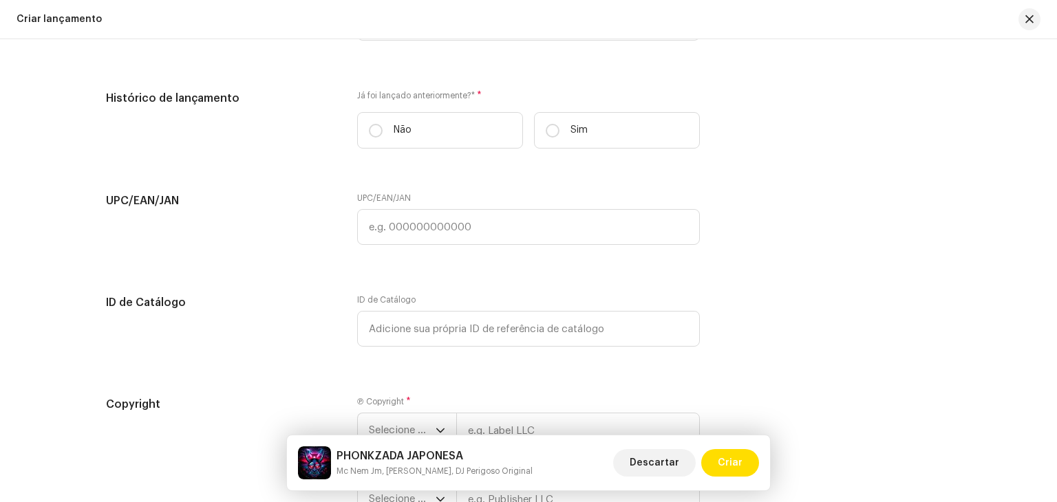
scroll to position [2340, 0]
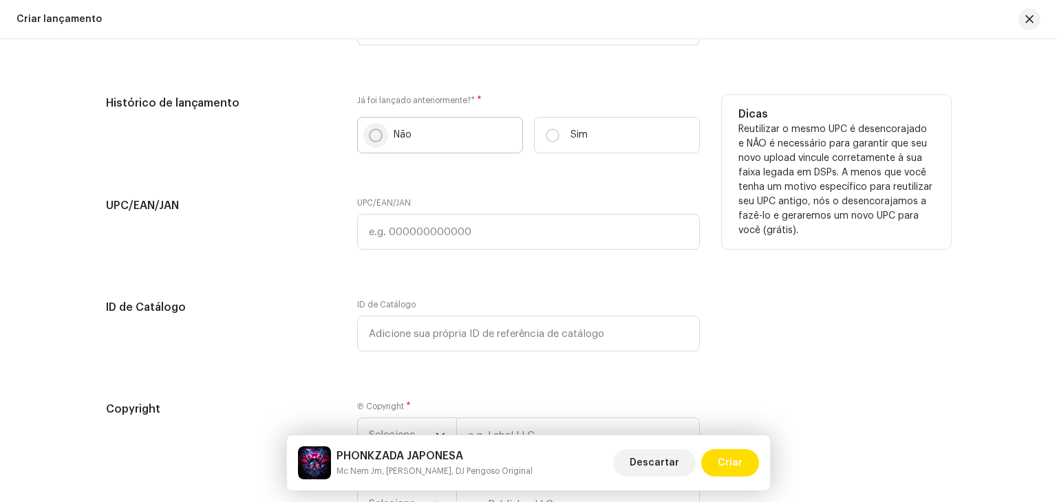
click at [374, 136] on input "Não" at bounding box center [376, 136] width 14 height 14
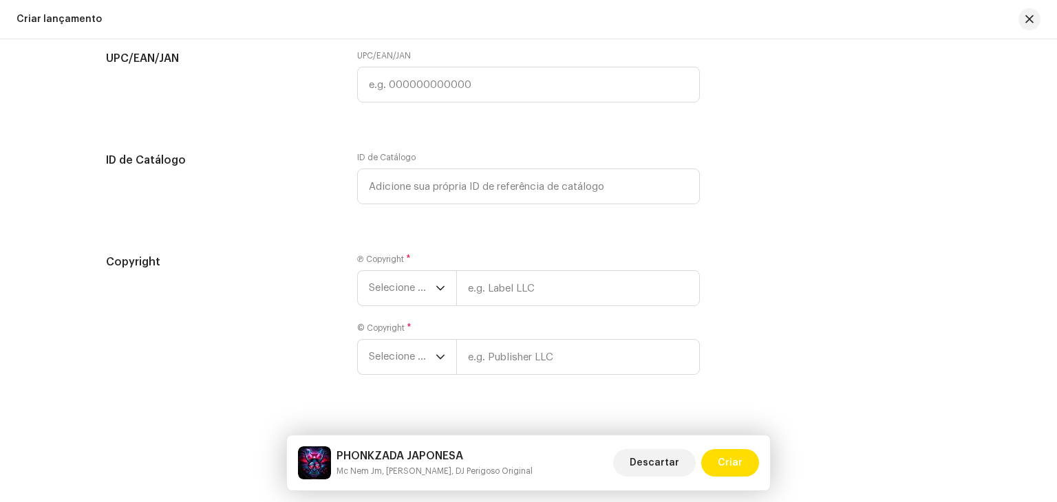
scroll to position [2514, 0]
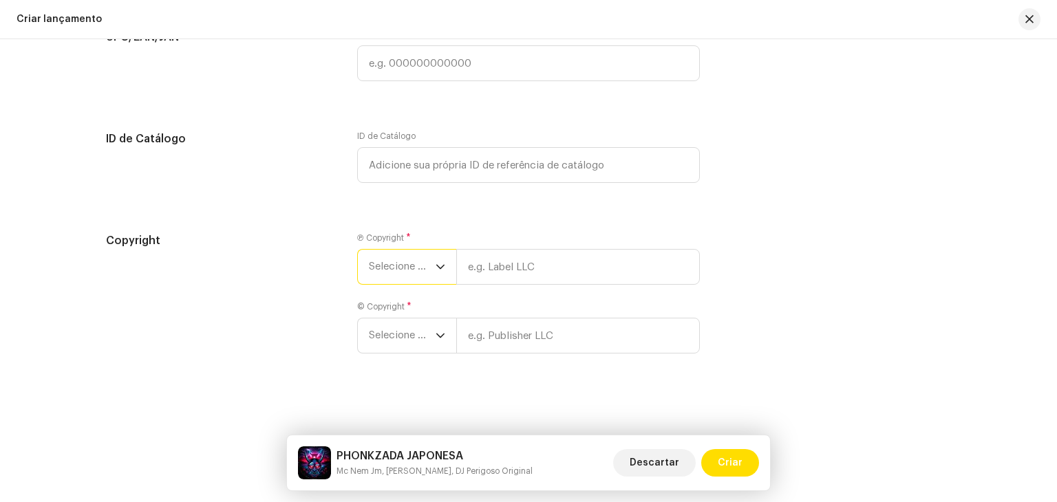
click at [381, 253] on span "Selecione o ano" at bounding box center [402, 267] width 67 height 34
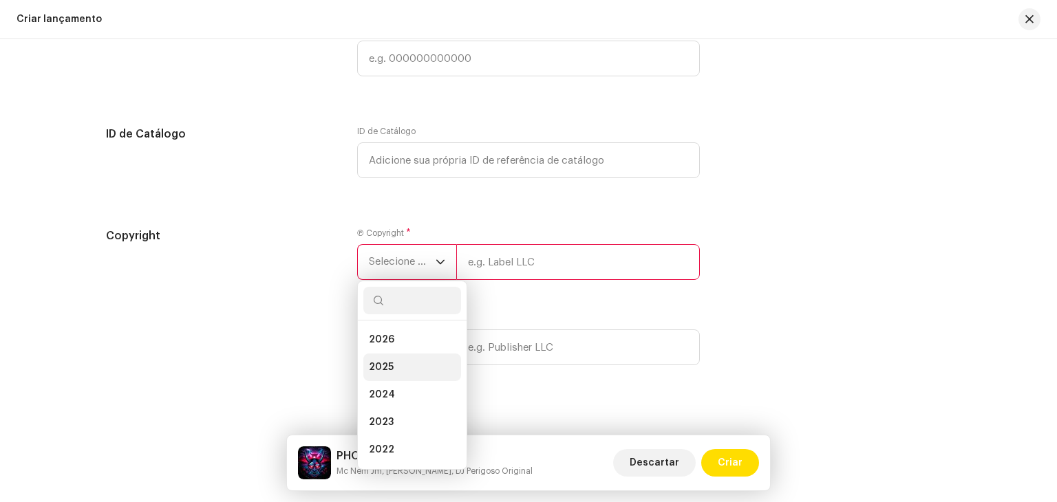
click at [394, 377] on li "2025" at bounding box center [412, 368] width 98 height 28
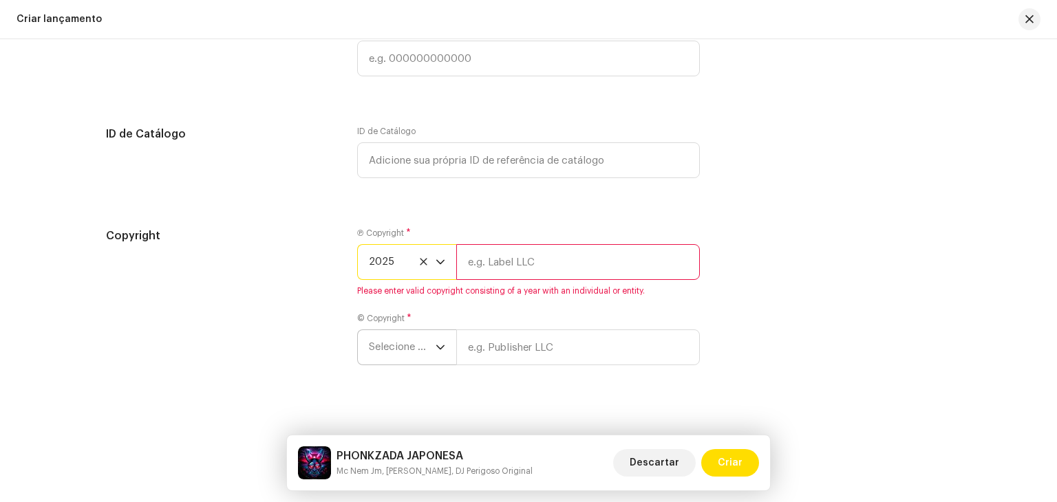
click at [396, 354] on span "Selecione o ano" at bounding box center [402, 347] width 67 height 34
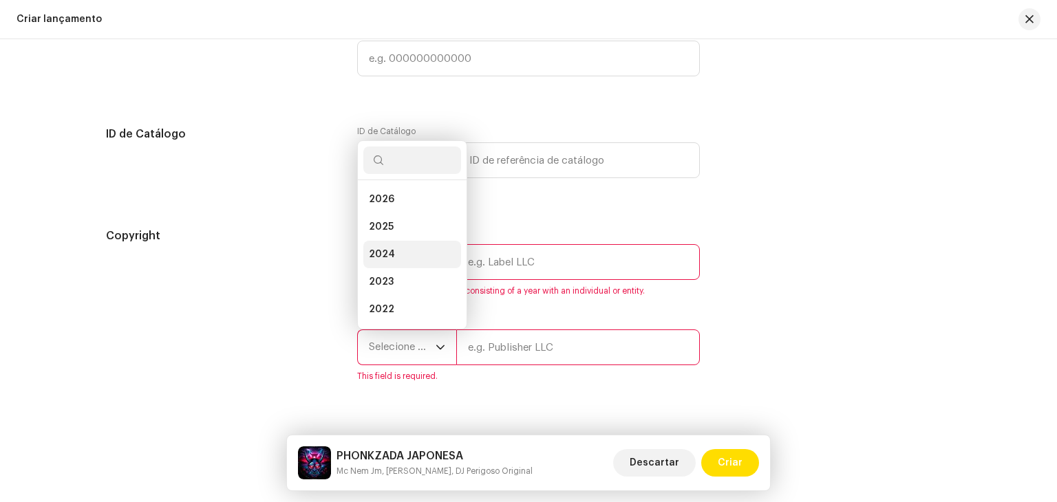
scroll to position [22, 0]
click at [399, 215] on li "2025" at bounding box center [412, 205] width 98 height 28
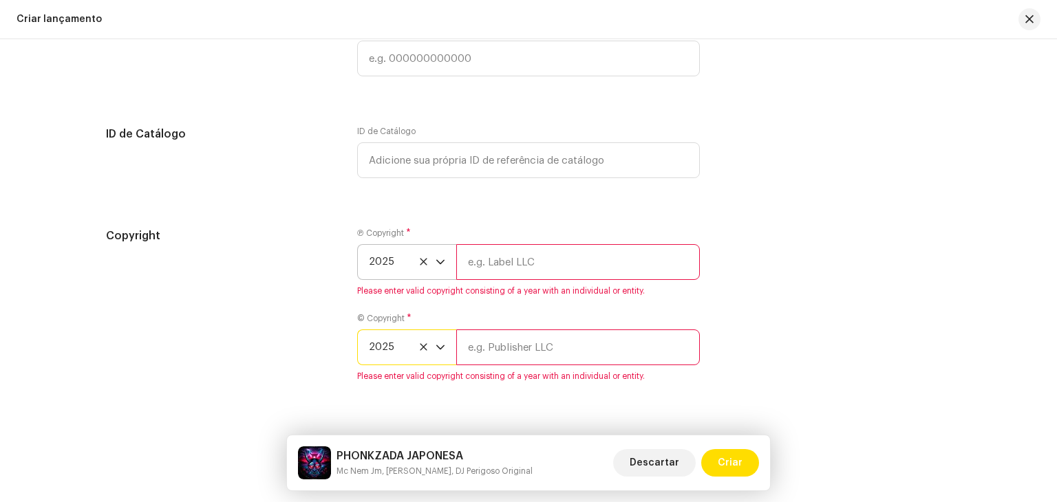
click at [564, 275] on input "text" at bounding box center [578, 262] width 244 height 36
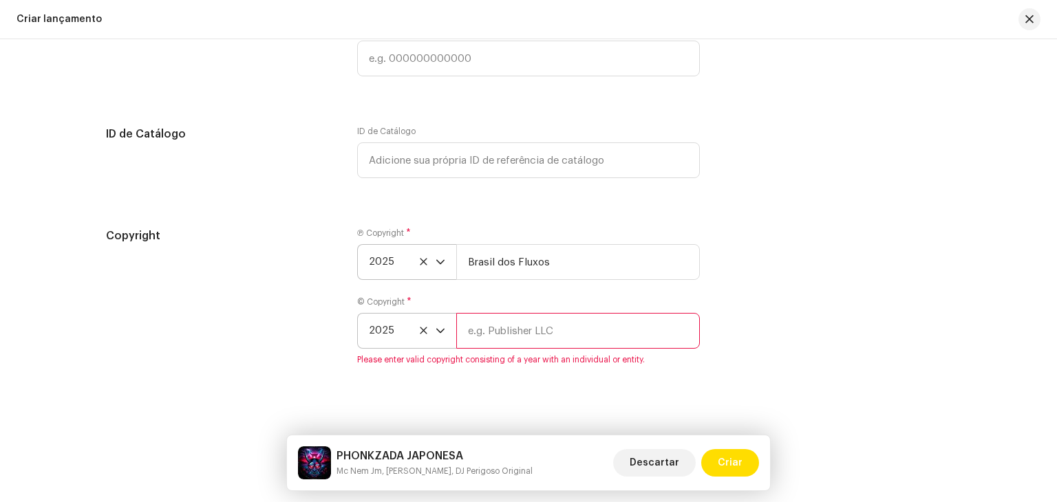
click at [521, 349] on input "text" at bounding box center [578, 331] width 244 height 36
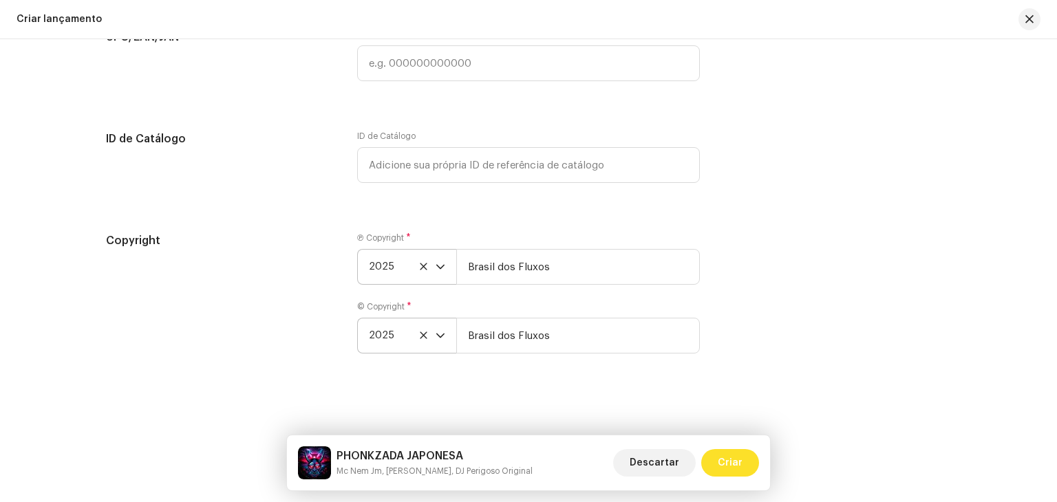
click at [713, 451] on button "Criar" at bounding box center [730, 463] width 58 height 28
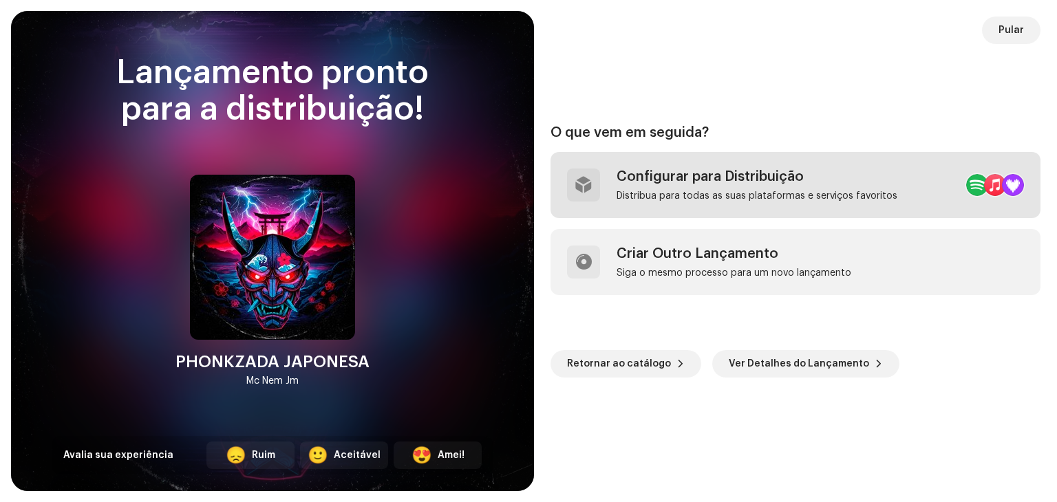
click at [749, 195] on div "Distribua para todas as suas plataformas e serviços favoritos" at bounding box center [757, 196] width 281 height 11
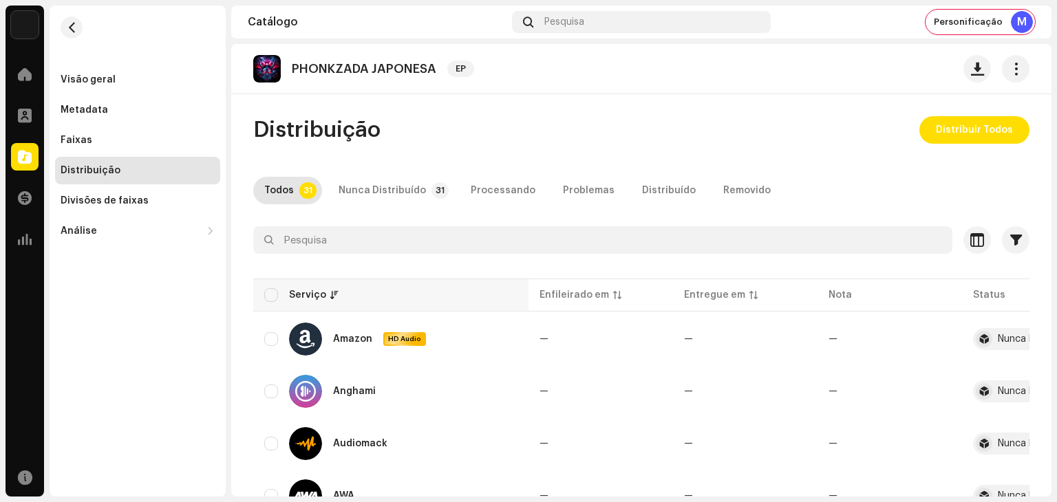
click at [263, 297] on th "Serviço" at bounding box center [390, 295] width 275 height 33
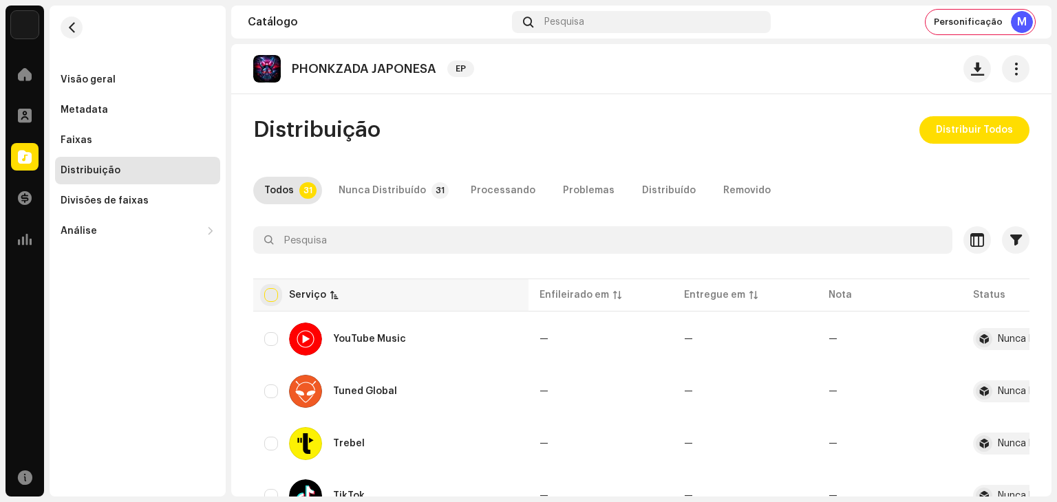
click at [270, 297] on input "checkbox" at bounding box center [271, 295] width 14 height 14
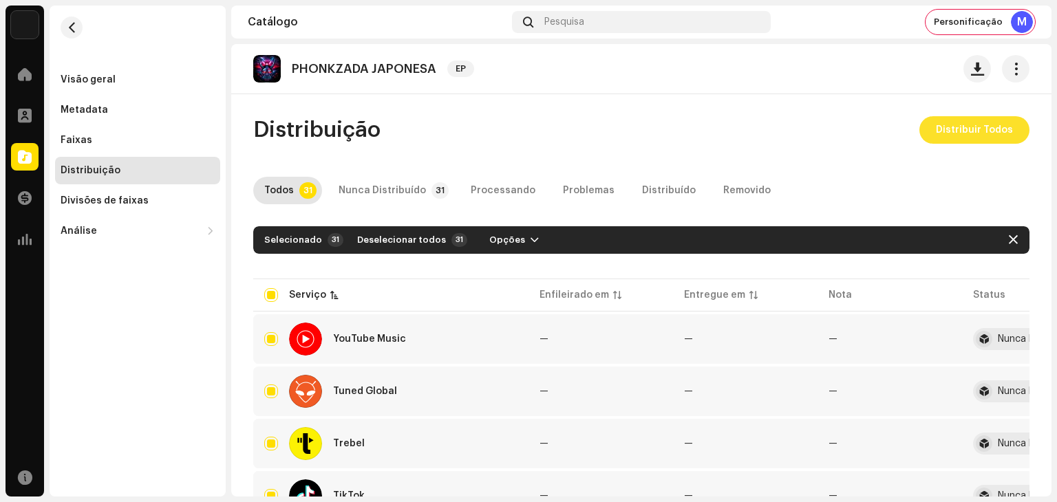
click at [955, 126] on span "Distribuir Todos" at bounding box center [974, 130] width 77 height 28
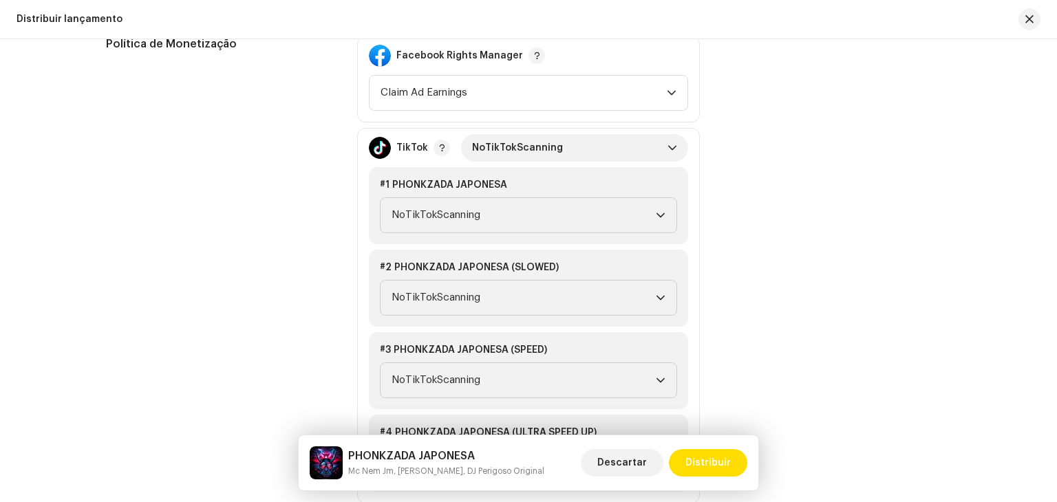
scroll to position [1600, 0]
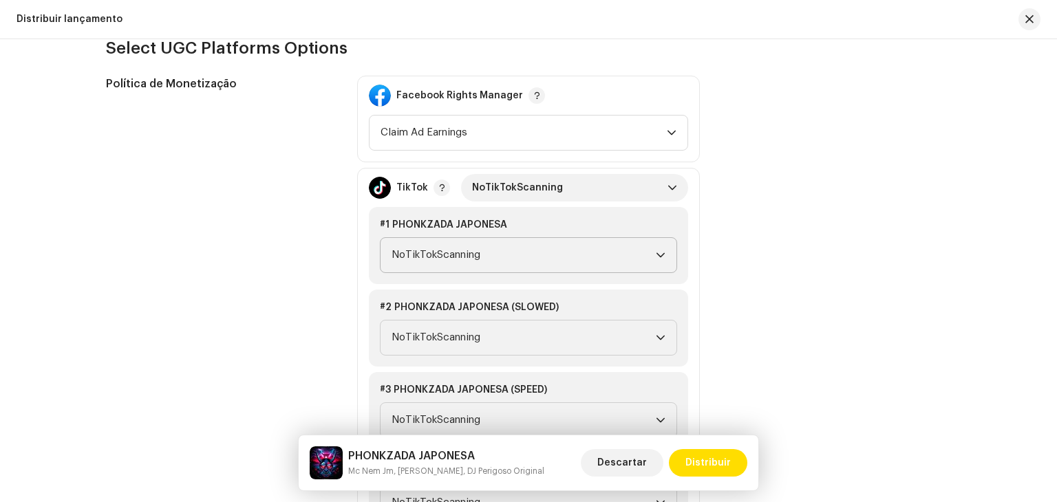
click at [602, 260] on span "NoTikTokScanning" at bounding box center [524, 255] width 264 height 34
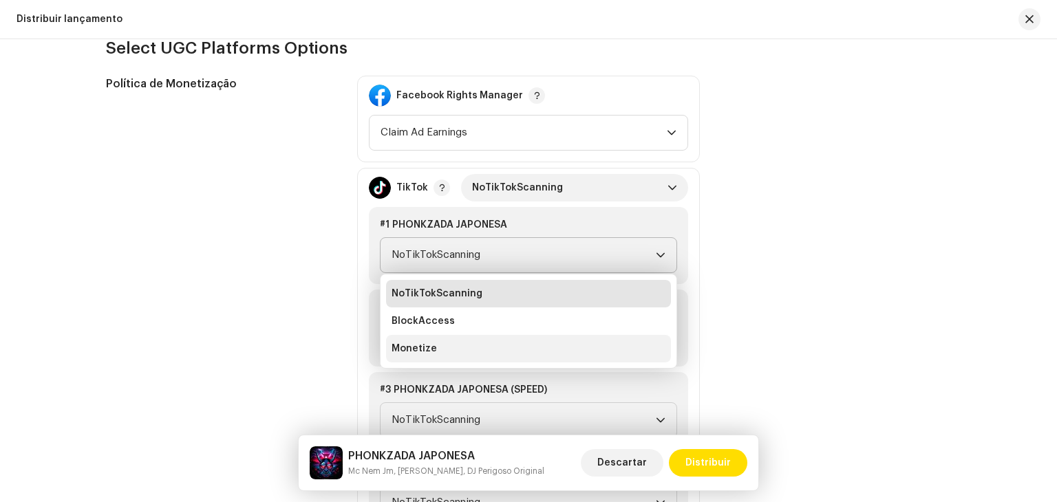
click at [511, 342] on li "Monetize" at bounding box center [528, 349] width 285 height 28
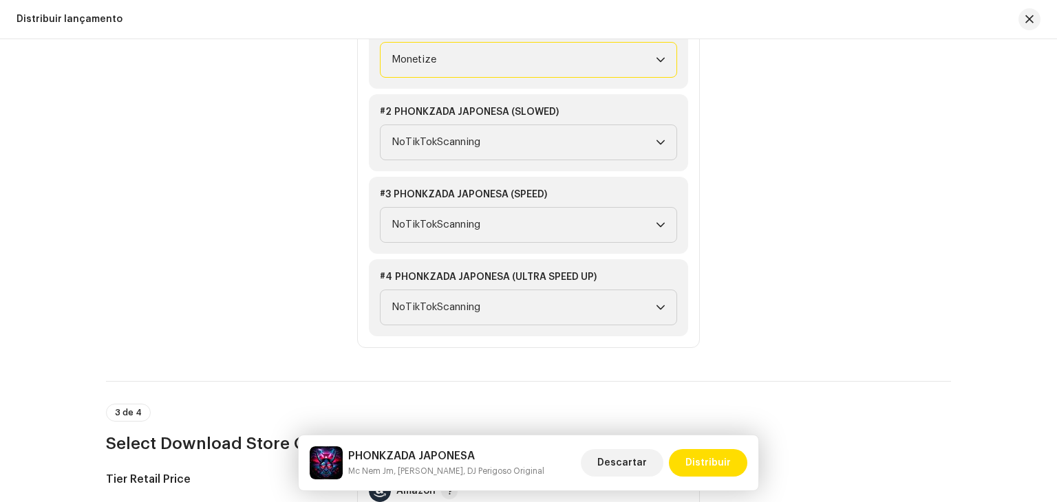
scroll to position [1807, 0]
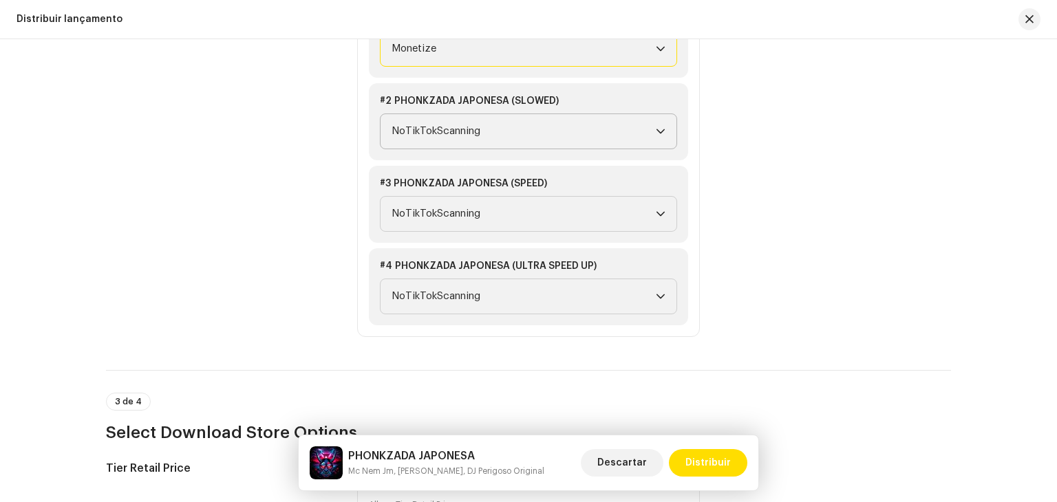
click at [520, 132] on span "NoTikTokScanning" at bounding box center [524, 131] width 264 height 34
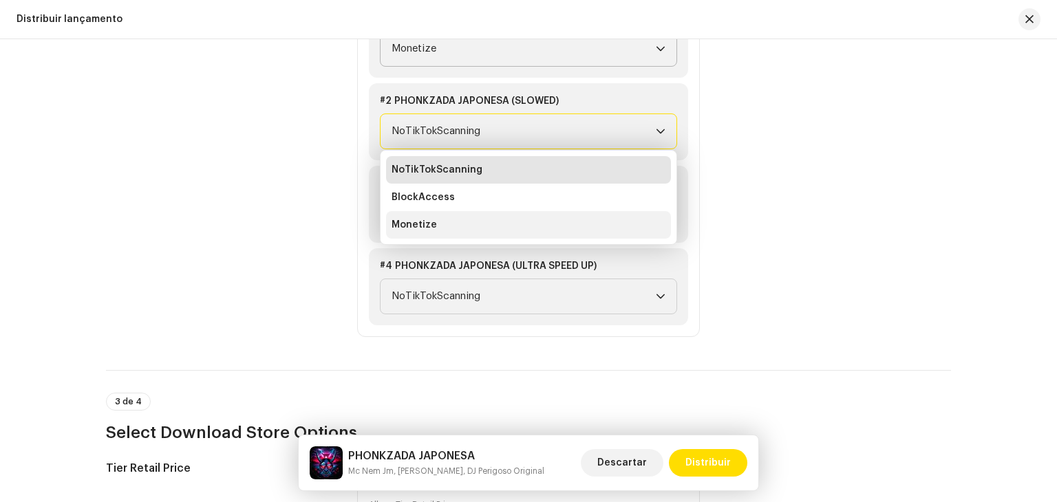
click at [490, 226] on li "Monetize" at bounding box center [528, 225] width 285 height 28
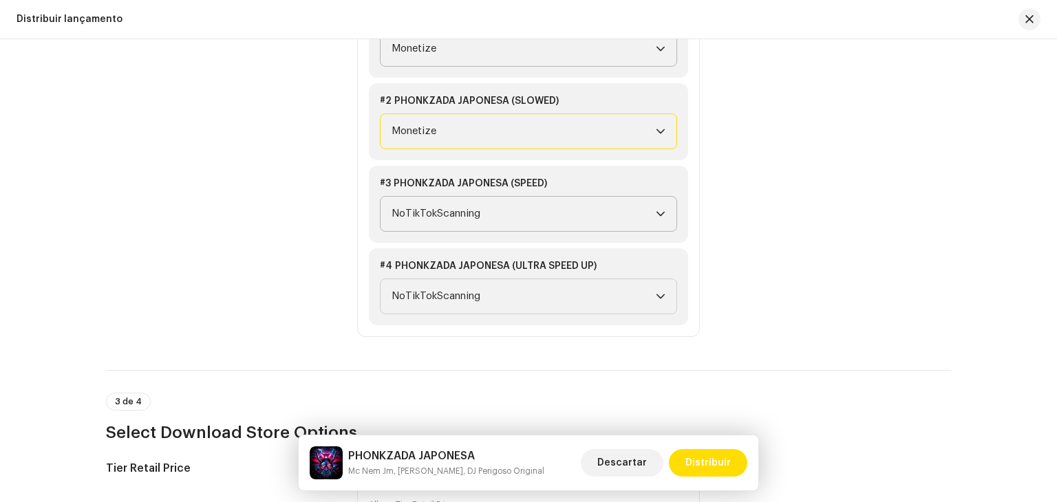
click at [490, 215] on span "NoTikTokScanning" at bounding box center [524, 214] width 264 height 34
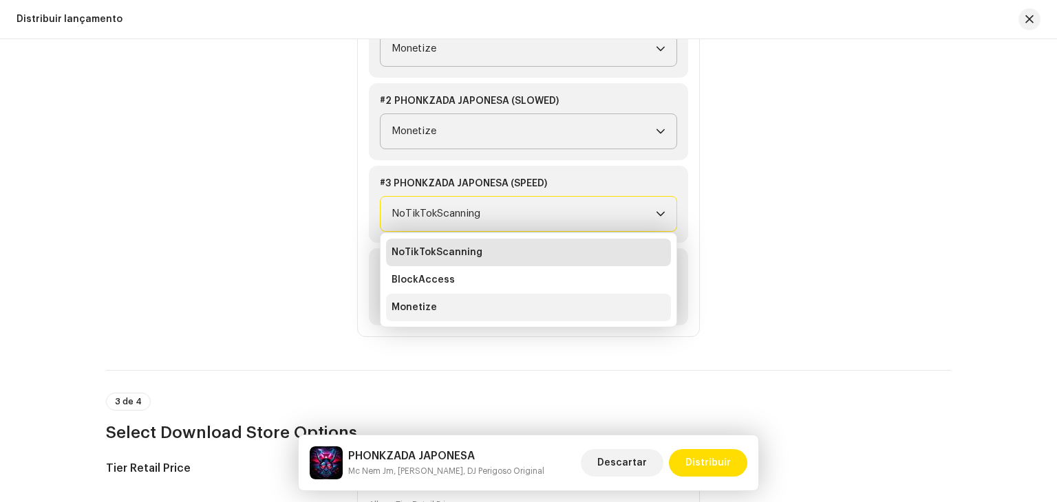
click at [467, 311] on li "Monetize" at bounding box center [528, 308] width 285 height 28
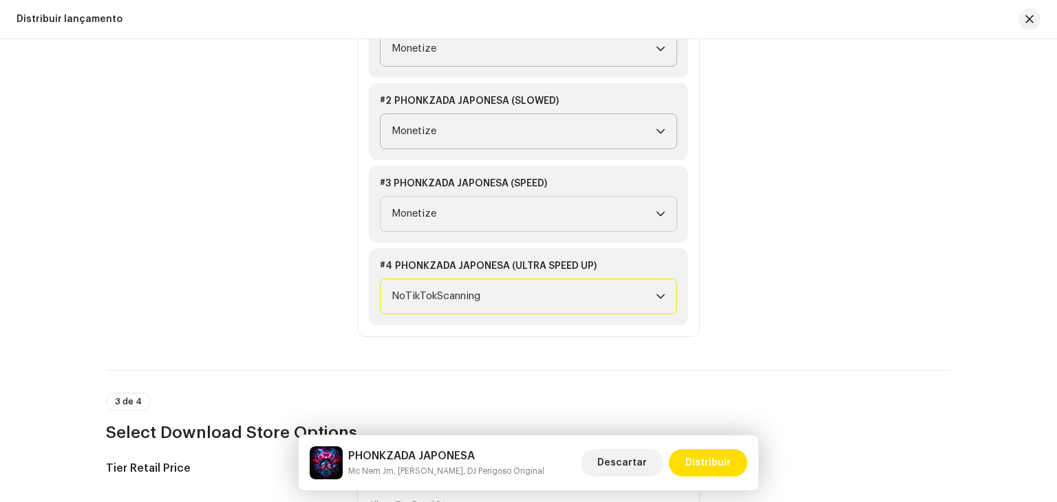
click at [465, 307] on span "NoTikTokScanning" at bounding box center [524, 296] width 264 height 34
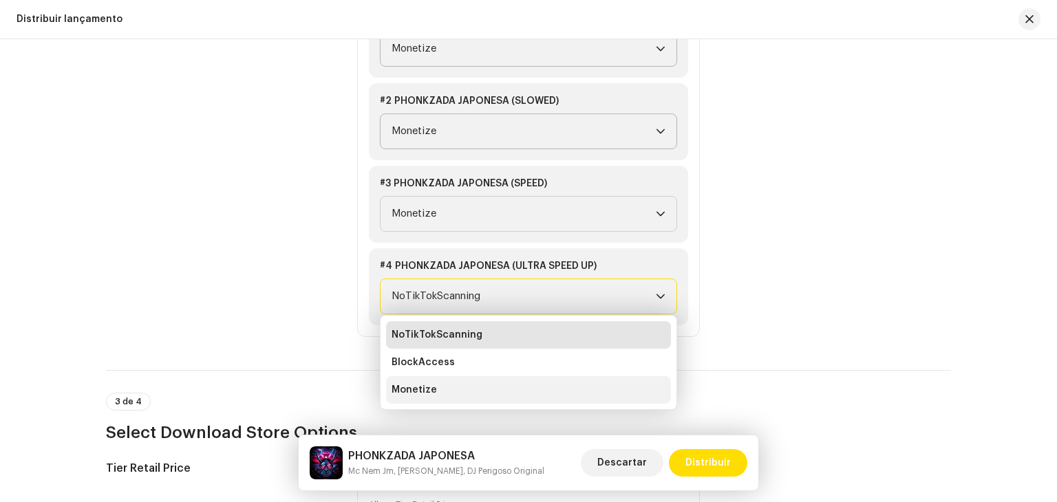
click at [457, 376] on li "Monetize" at bounding box center [528, 390] width 285 height 28
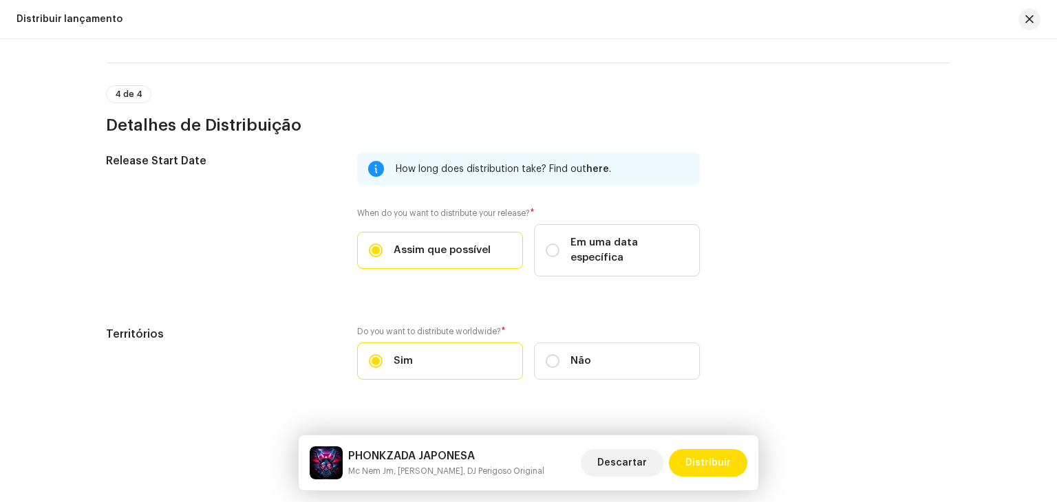
scroll to position [2588, 0]
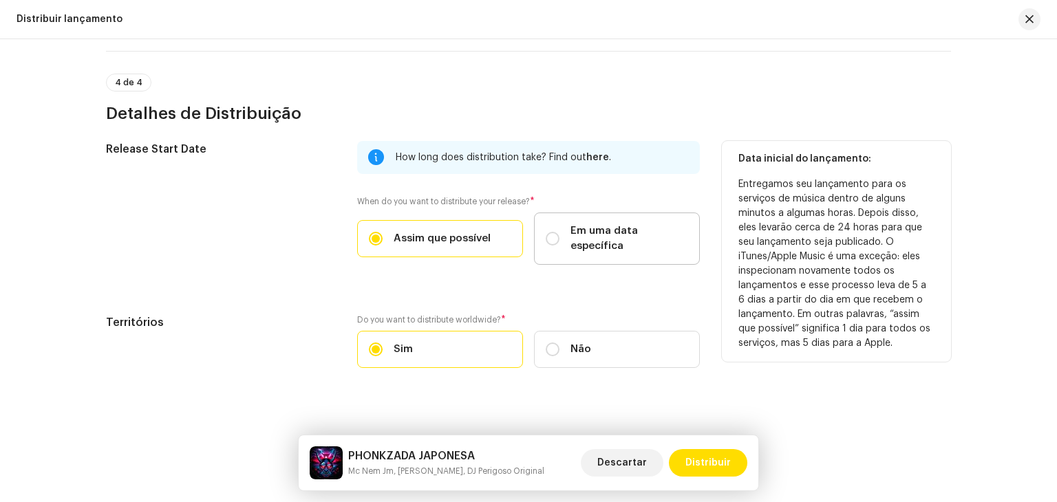
click at [555, 239] on label "Em uma data específica" at bounding box center [617, 239] width 166 height 52
click at [555, 239] on input "Em uma data específica" at bounding box center [553, 239] width 14 height 14
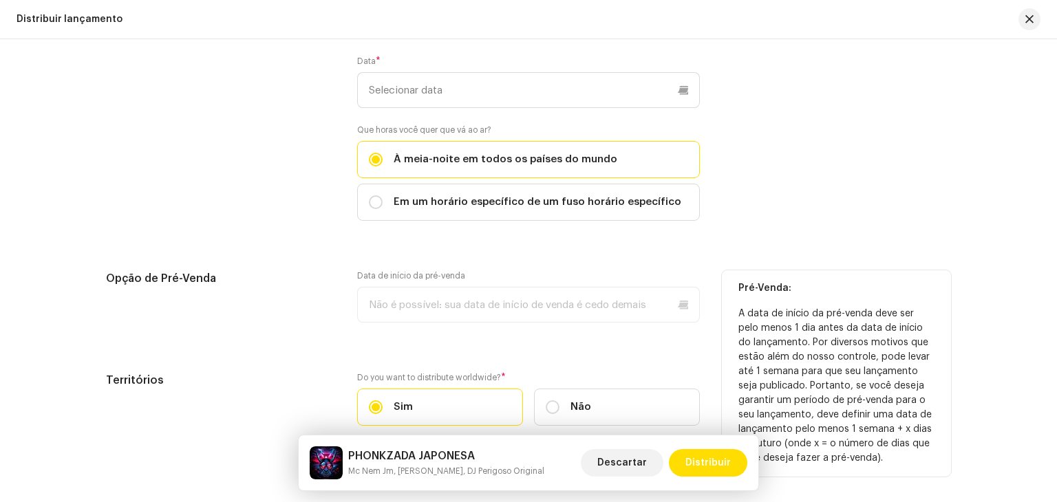
scroll to position [2657, 0]
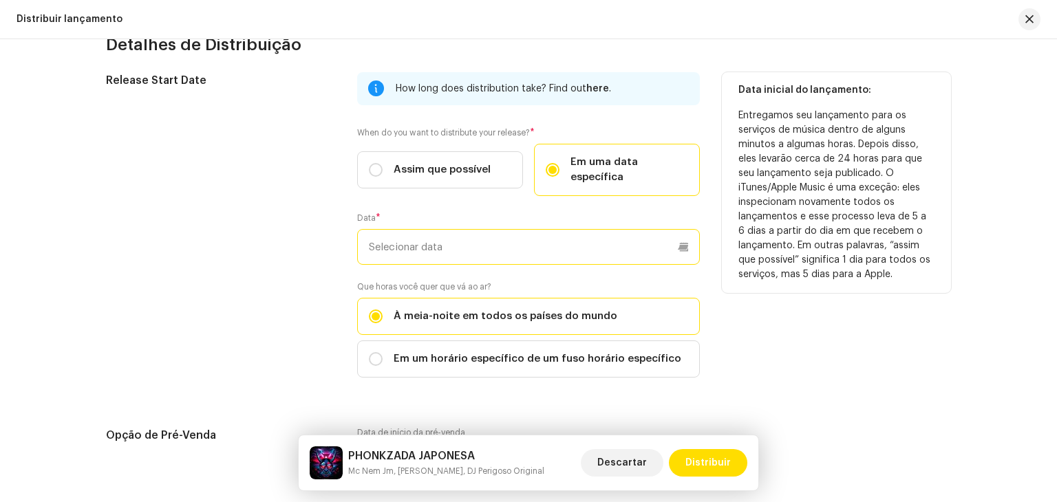
click at [476, 236] on p-datepicker at bounding box center [528, 247] width 343 height 36
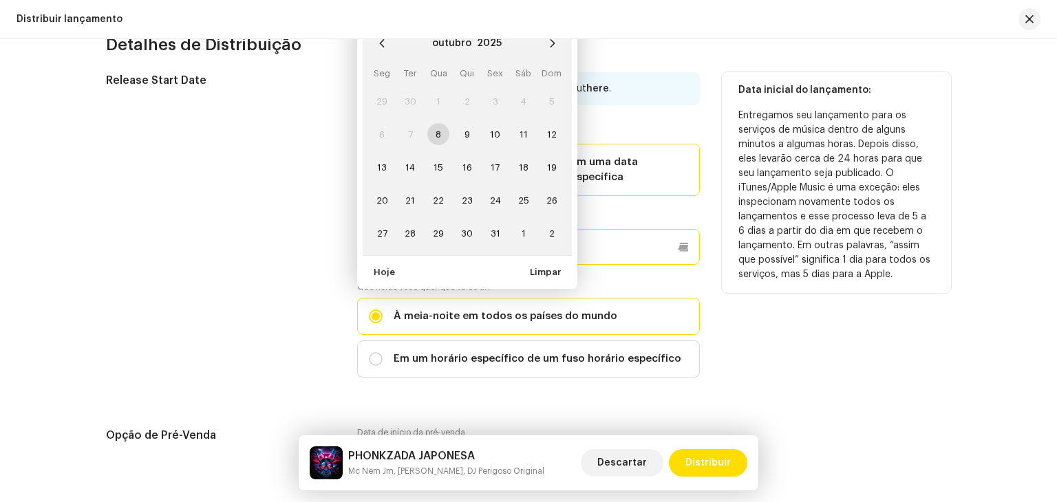
paste input "[DATE]"
click at [492, 189] on span "24" at bounding box center [496, 200] width 22 height 22
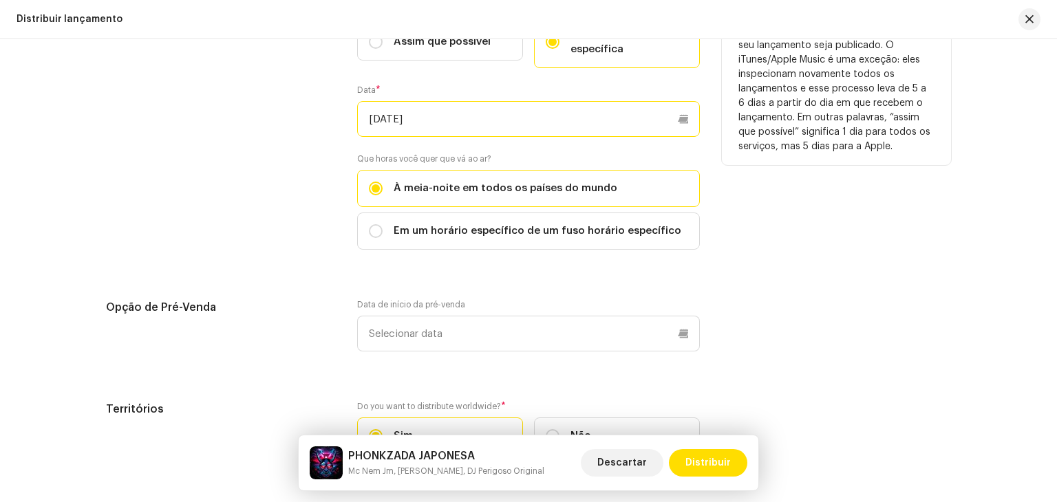
scroll to position [2794, 0]
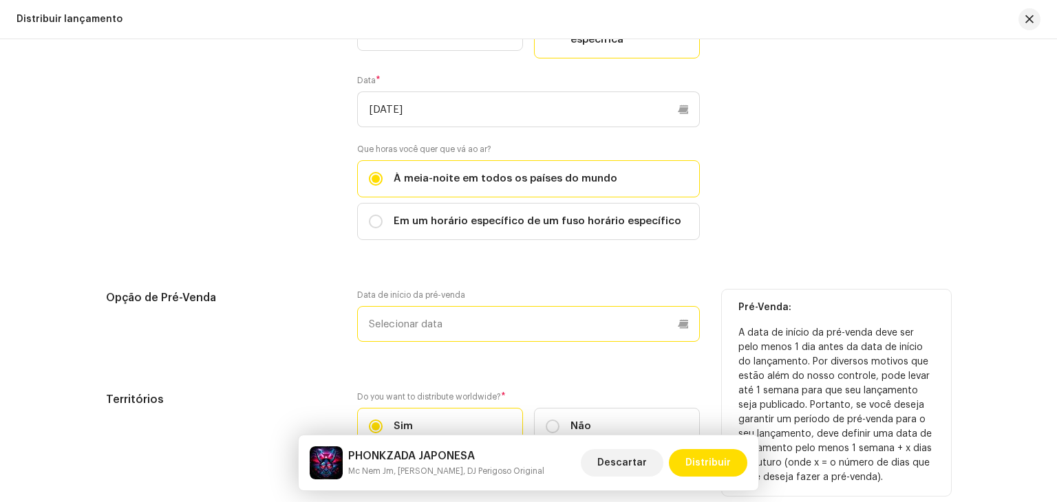
click at [489, 312] on input "text" at bounding box center [528, 324] width 343 height 36
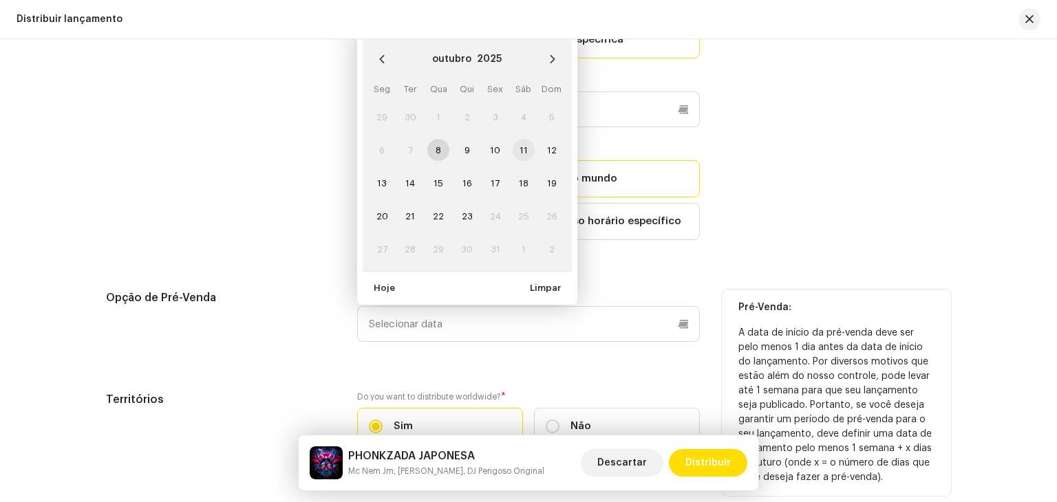
click at [516, 143] on span "11" at bounding box center [524, 150] width 22 height 22
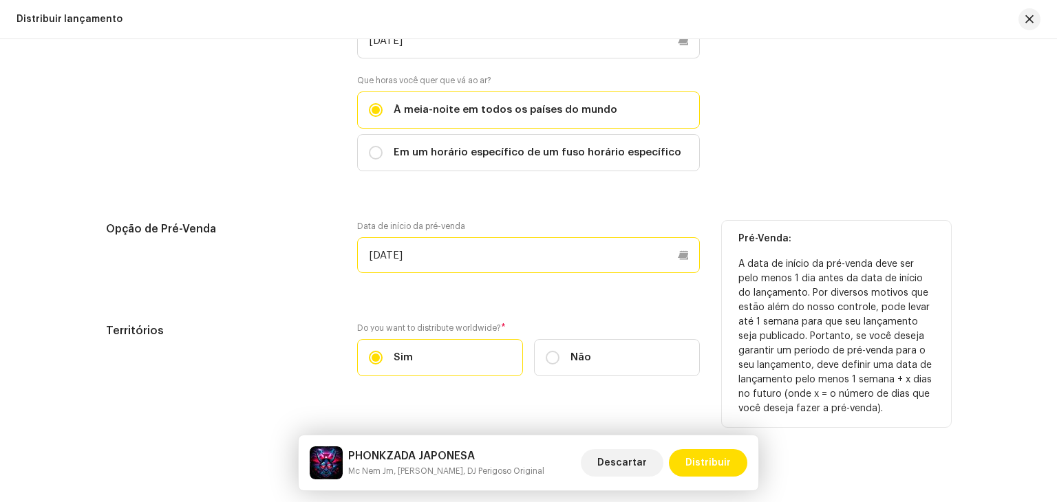
scroll to position [2871, 0]
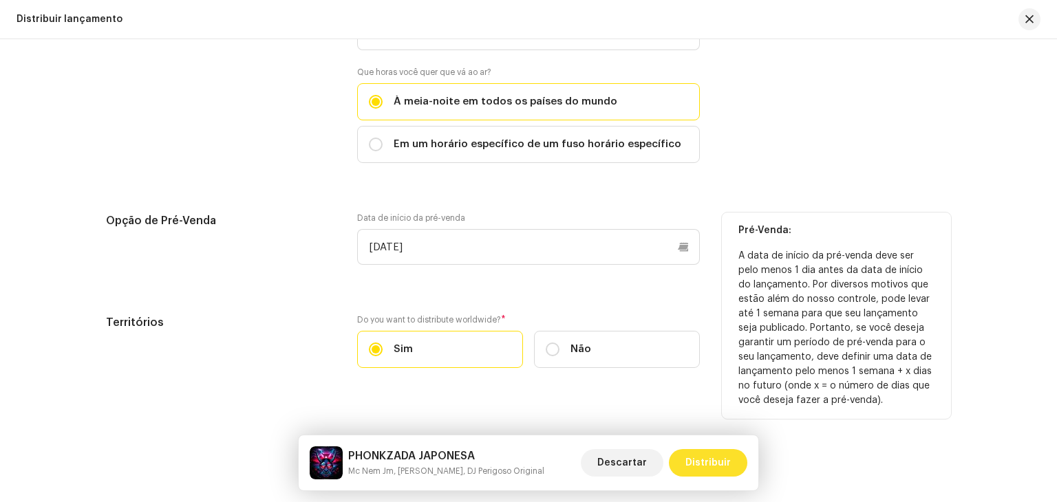
click at [708, 458] on span "Distribuir" at bounding box center [708, 463] width 45 height 28
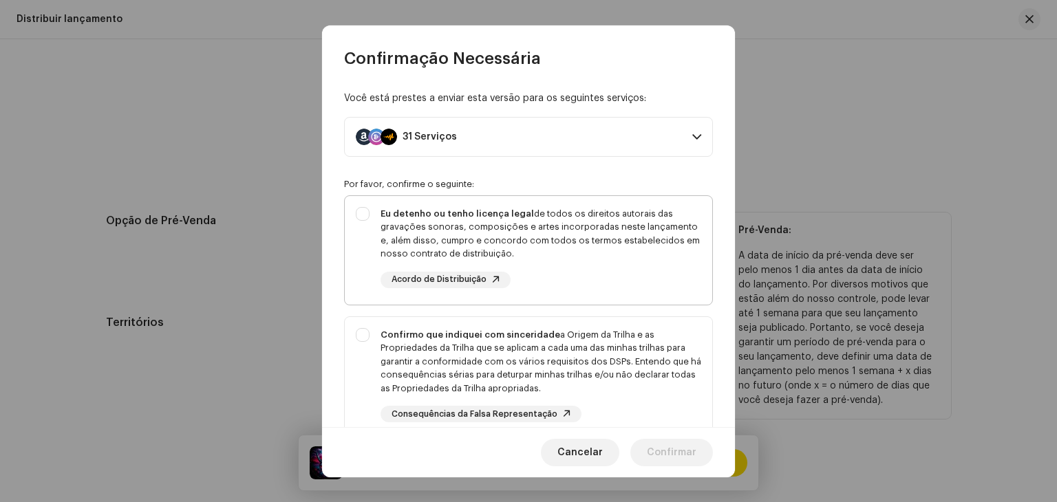
click at [375, 219] on div "Eu detenho ou tenho licença legal de todos os direitos autorais das gravações s…" at bounding box center [529, 247] width 368 height 103
click at [368, 326] on div "Confirmo que indiquei com sinceridade a Origem da Trilha e as Propriedades da T…" at bounding box center [529, 375] width 368 height 117
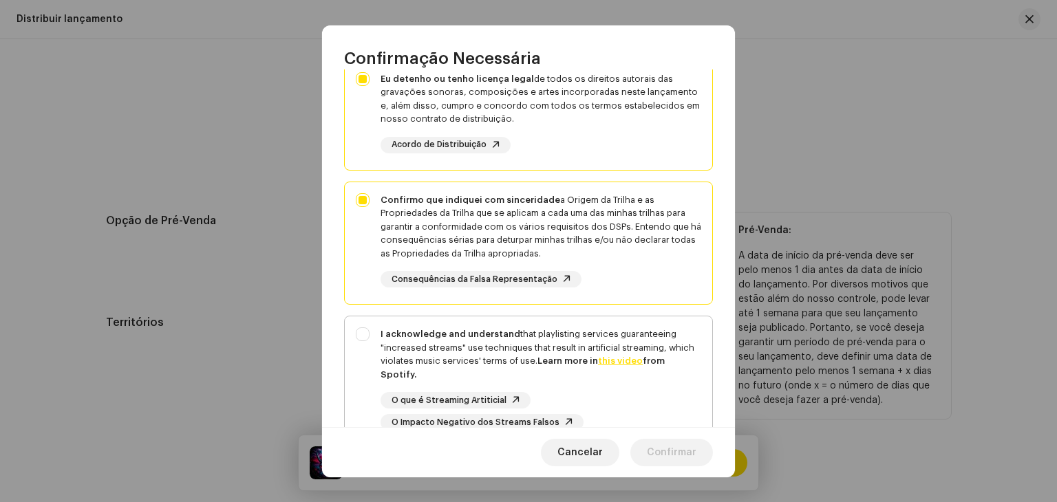
scroll to position [138, 0]
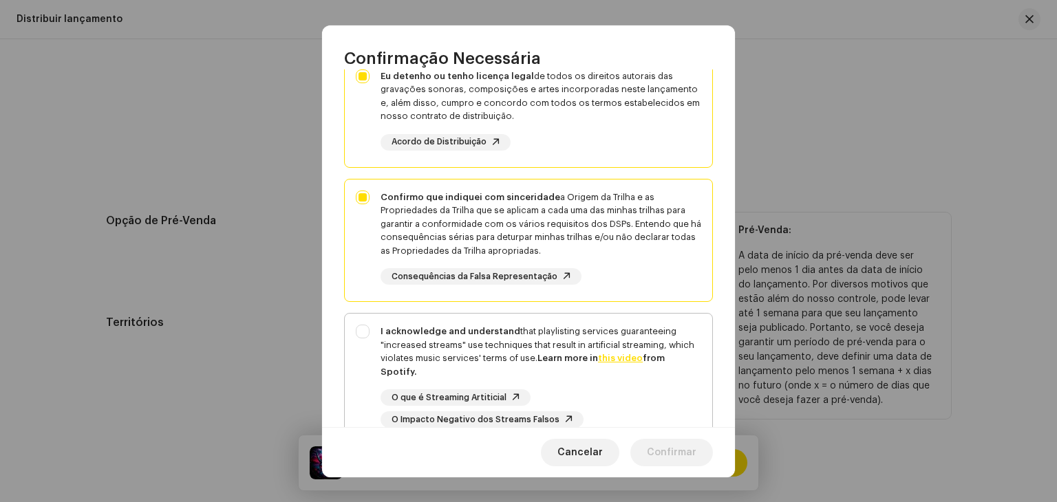
click at [362, 347] on div "I acknowledge and understand that playlisting services guaranteeing "increased …" at bounding box center [529, 376] width 368 height 125
click at [680, 456] on span "Confirmar" at bounding box center [672, 453] width 50 height 28
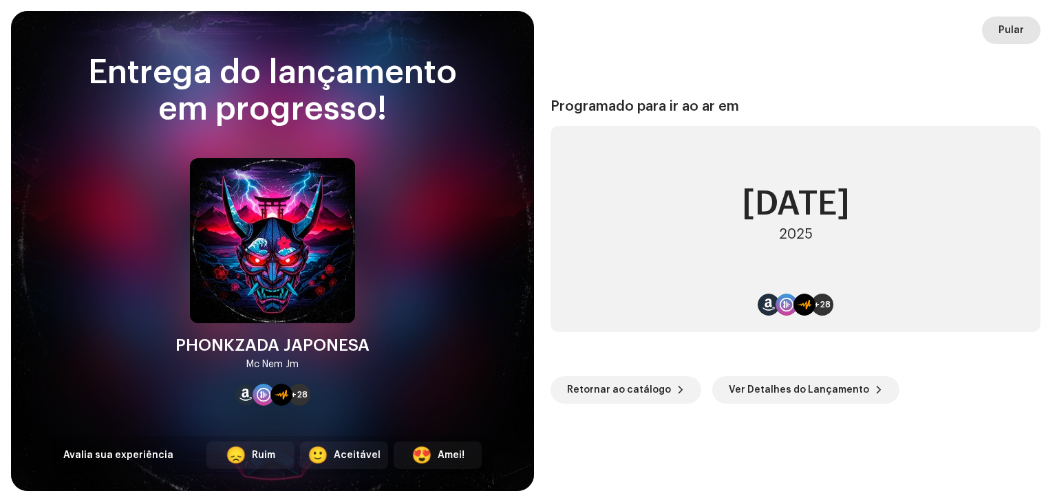
click at [1010, 34] on span "Pular" at bounding box center [1011, 31] width 25 height 28
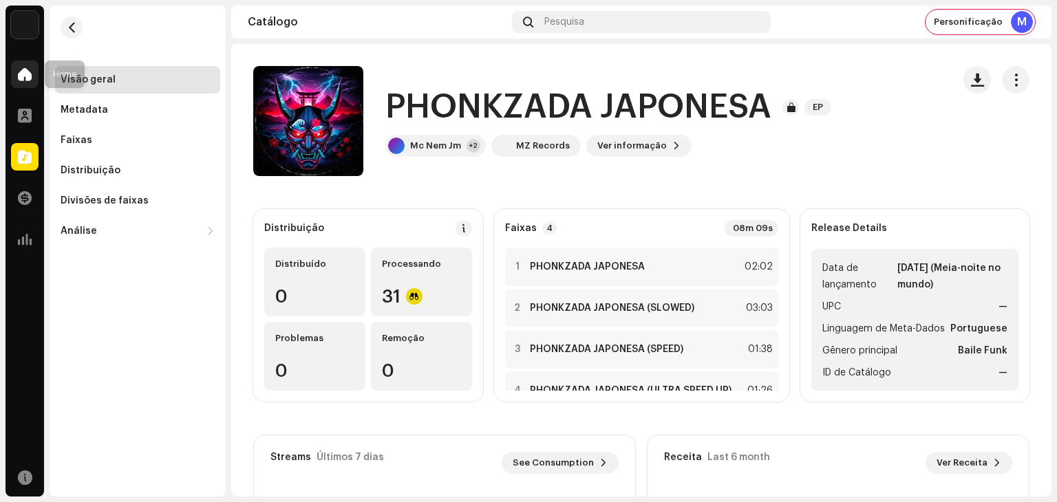
click at [31, 75] on span at bounding box center [25, 74] width 14 height 11
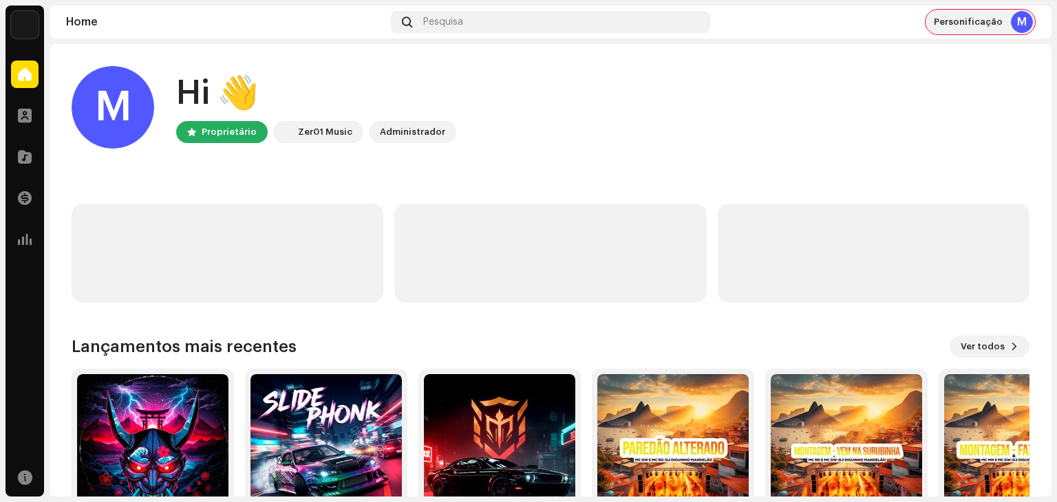
click at [973, 20] on span "Personificação" at bounding box center [968, 22] width 69 height 11
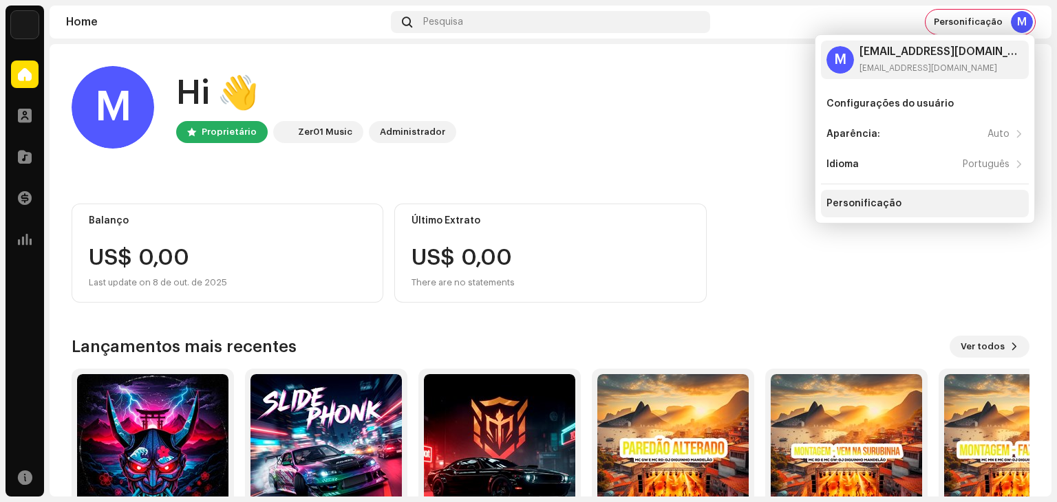
click at [864, 206] on div "Personificação" at bounding box center [864, 203] width 75 height 11
